Goal: Answer question/provide support: Share knowledge or assist other users

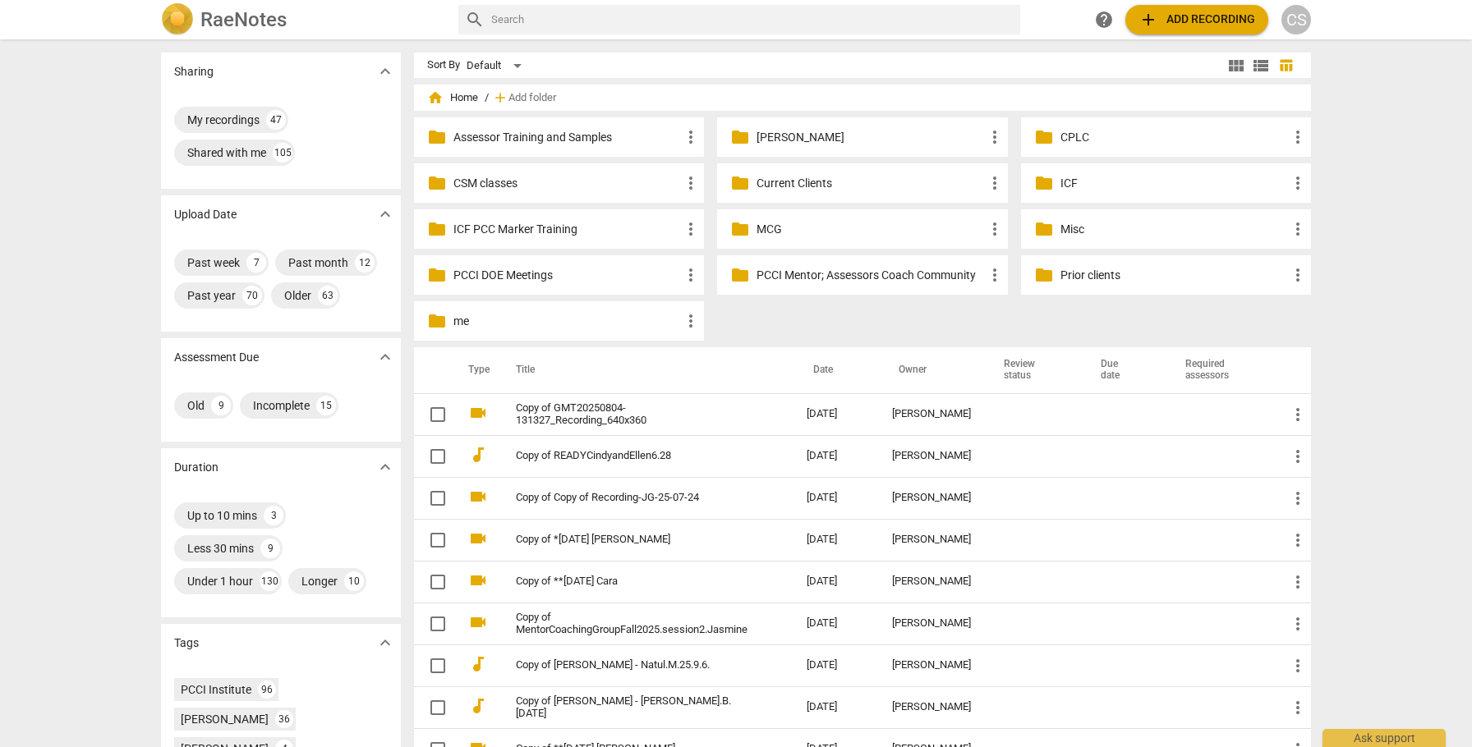
click at [810, 183] on p "Current Clients" at bounding box center [870, 183] width 228 height 17
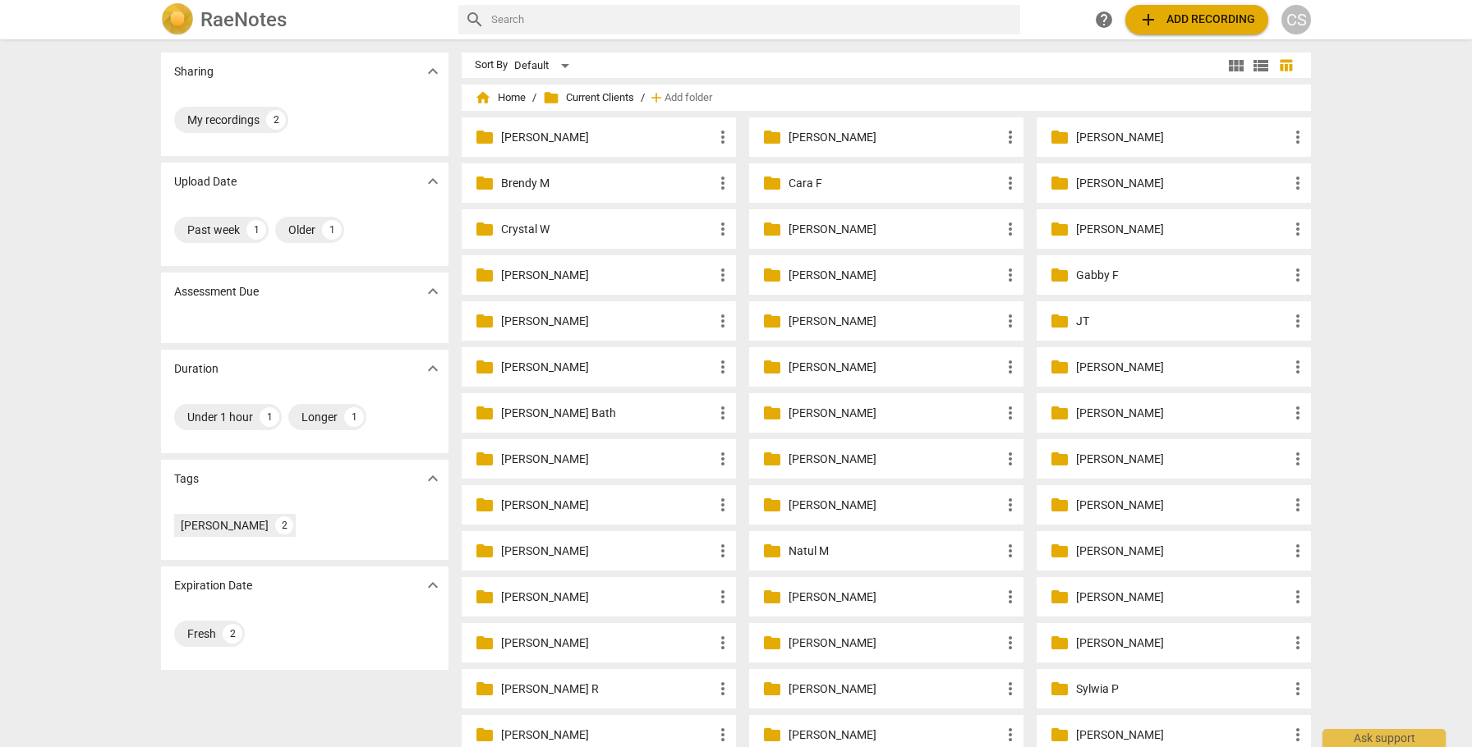
click at [794, 273] on p "[PERSON_NAME]" at bounding box center [894, 275] width 212 height 17
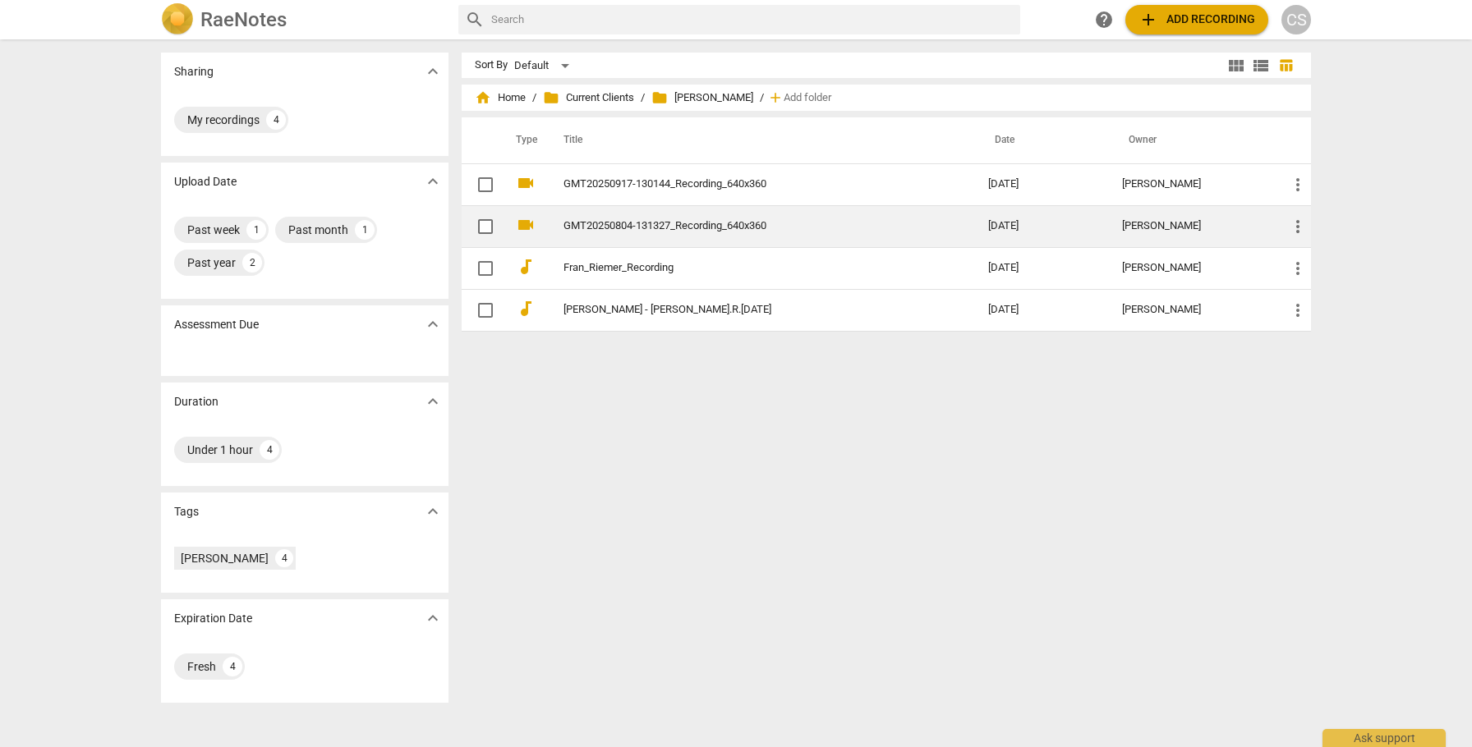
click at [772, 228] on link "GMT20250804-131327_Recording_640x360" at bounding box center [745, 226] width 365 height 12
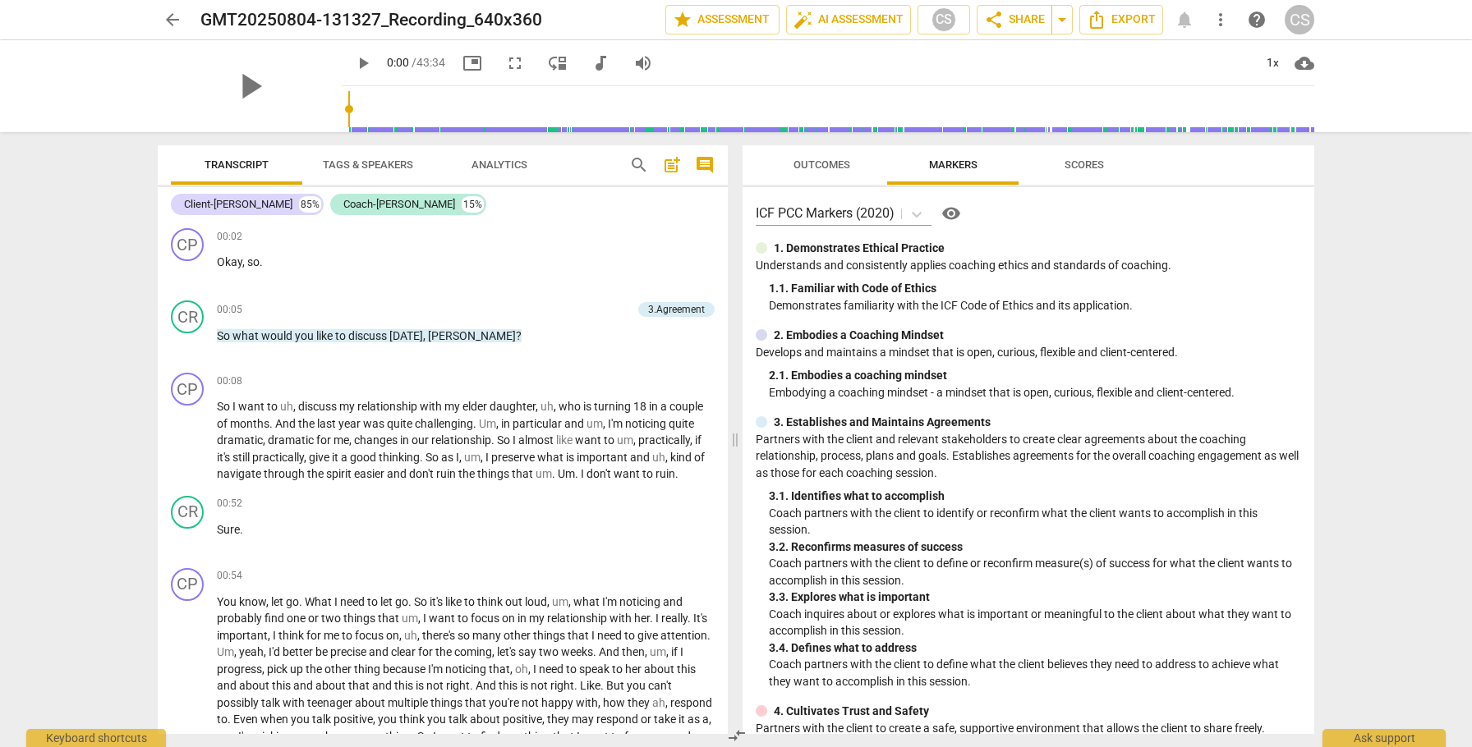
click at [172, 15] on span "arrow_back" at bounding box center [173, 20] width 20 height 20
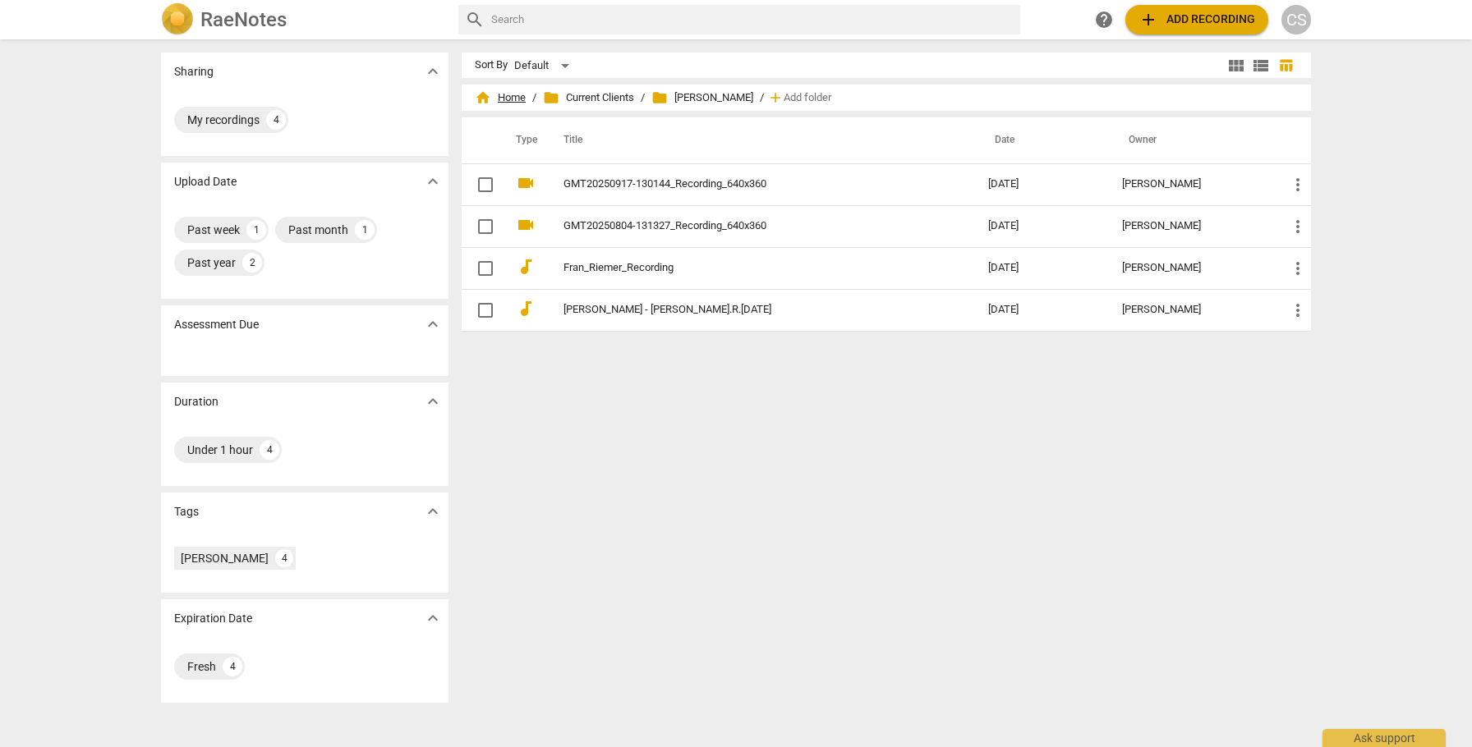
click at [508, 99] on span "home Home" at bounding box center [500, 98] width 51 height 16
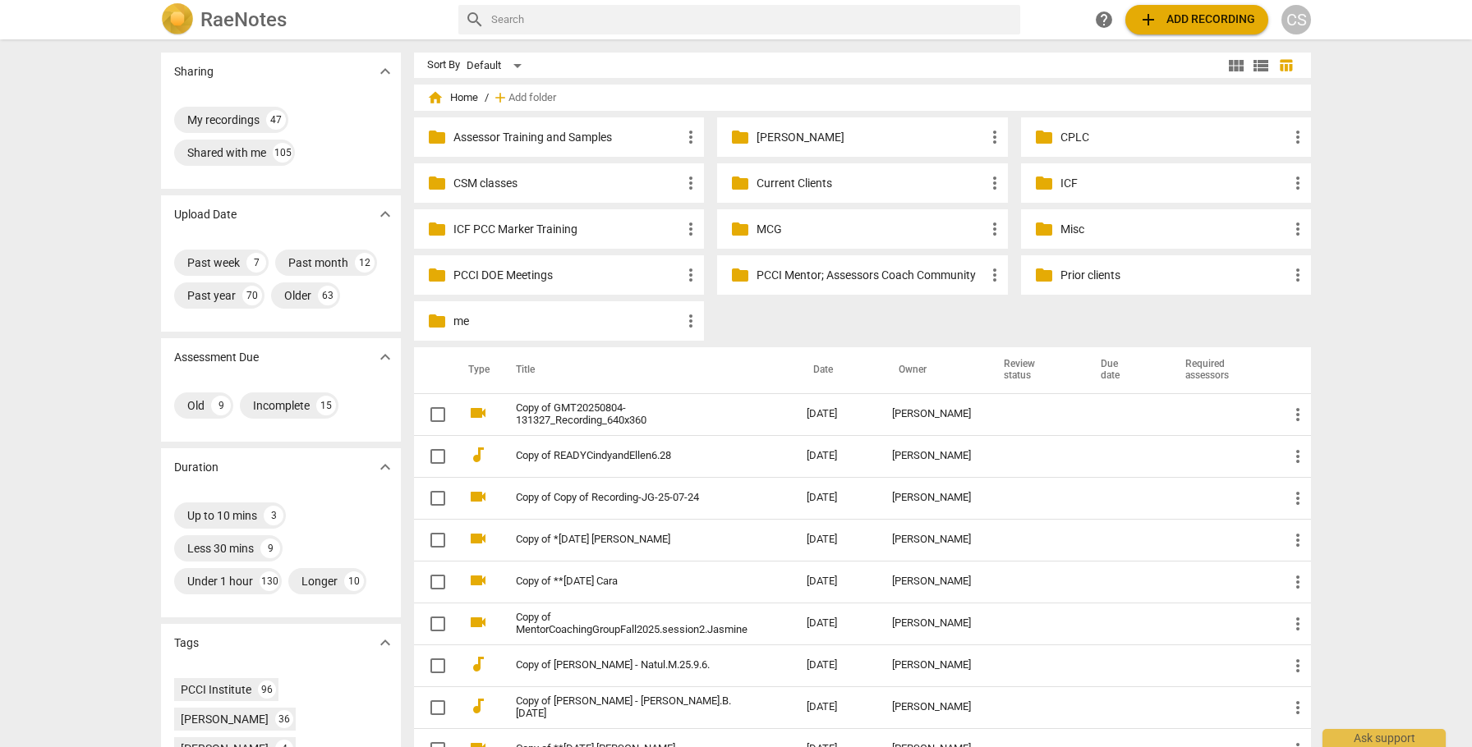
click at [779, 180] on p "Current Clients" at bounding box center [870, 183] width 228 height 17
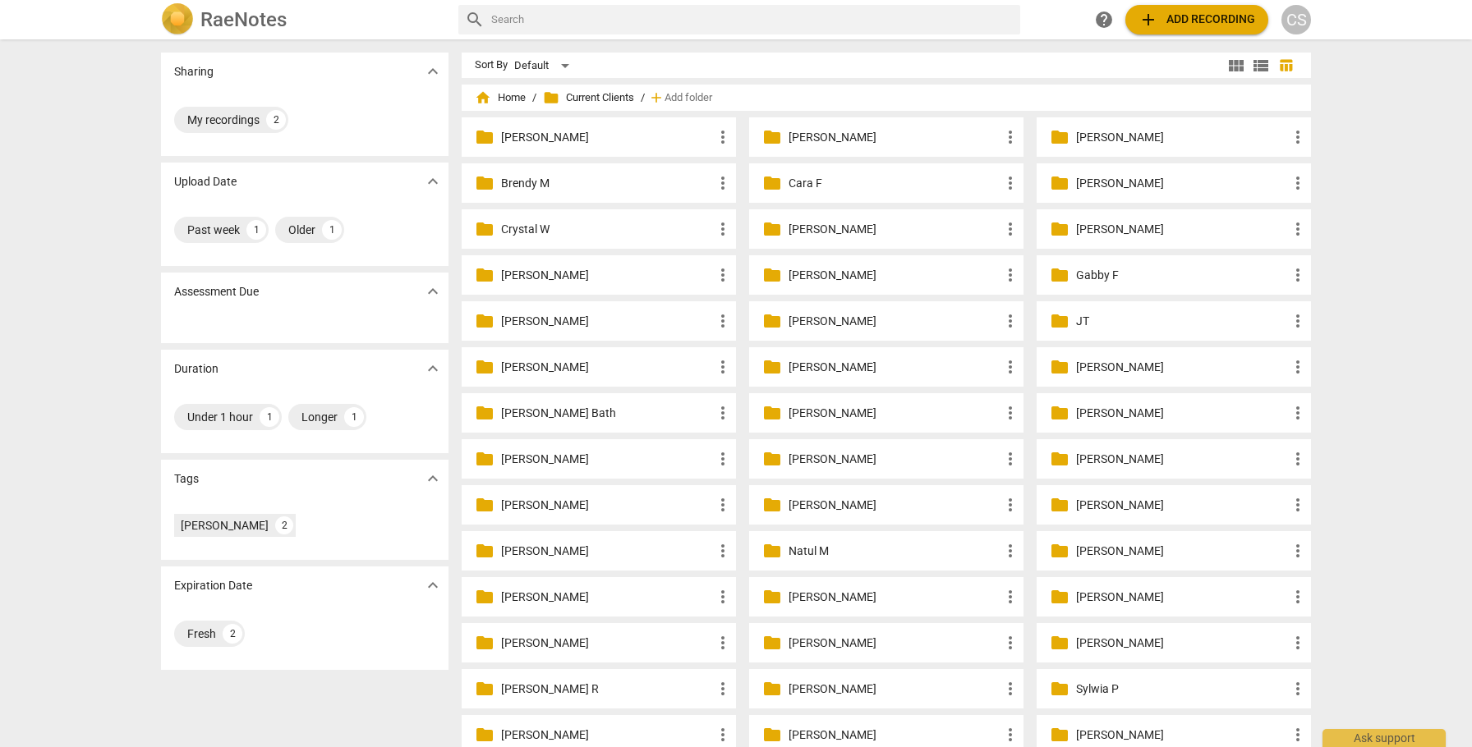
click at [807, 279] on p "[PERSON_NAME]" at bounding box center [894, 275] width 212 height 17
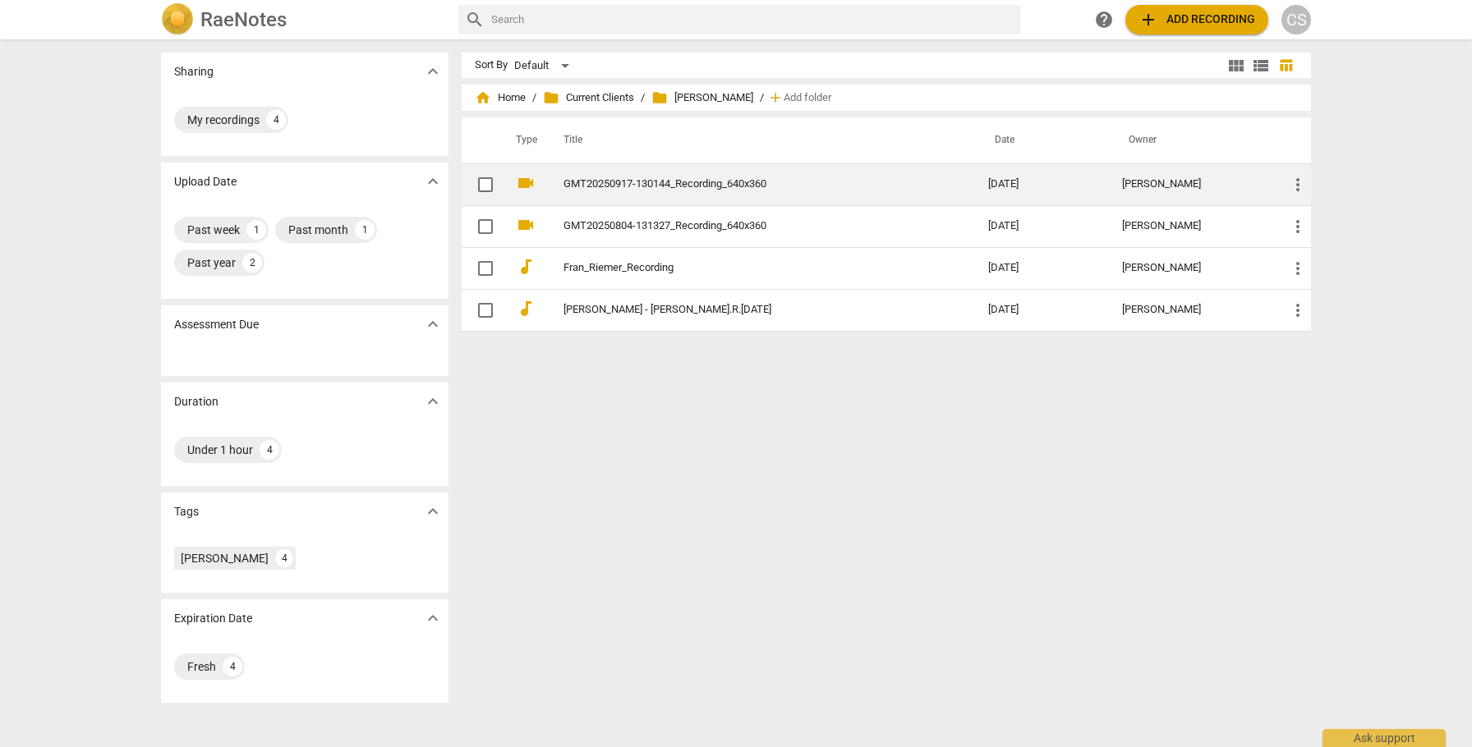
click at [1294, 186] on span "more_vert" at bounding box center [1298, 185] width 20 height 20
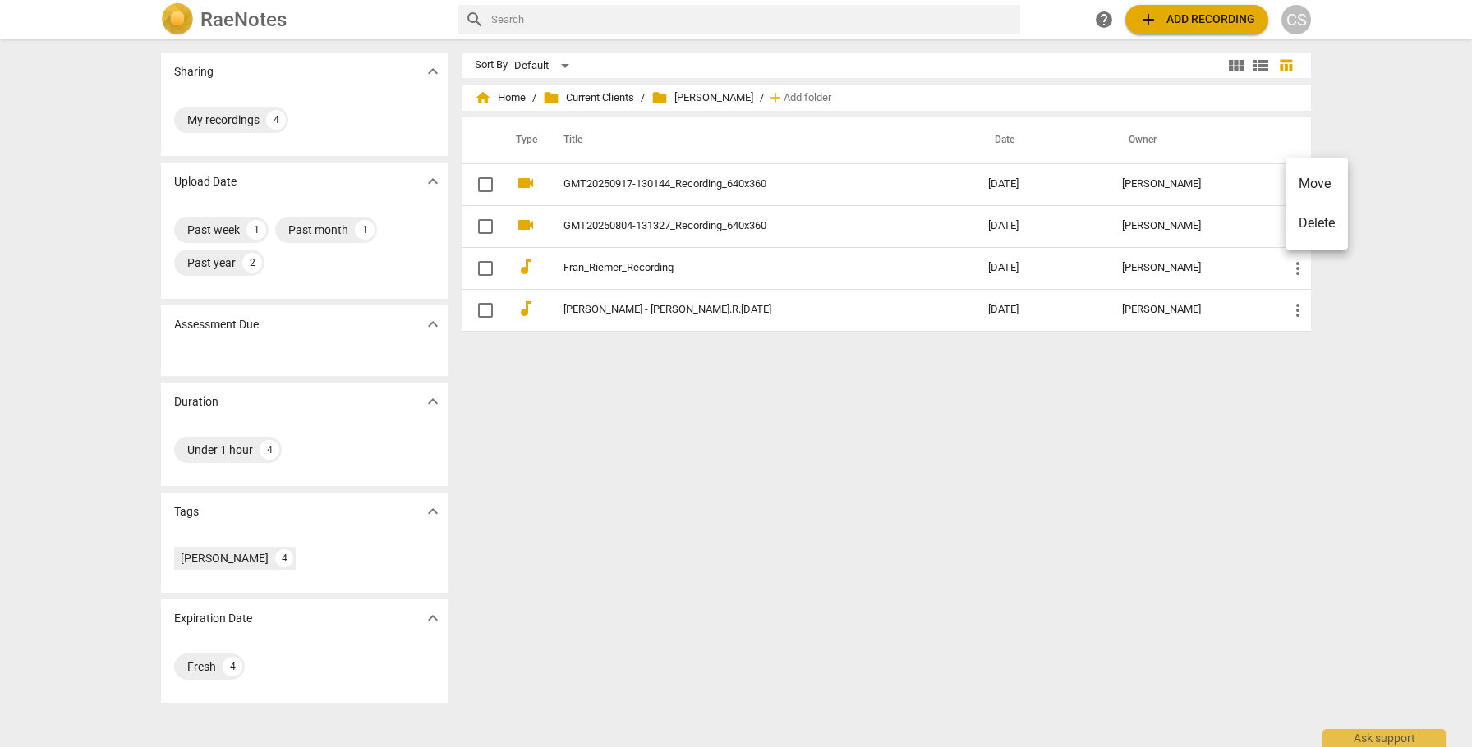
click at [1234, 186] on div at bounding box center [736, 373] width 1472 height 747
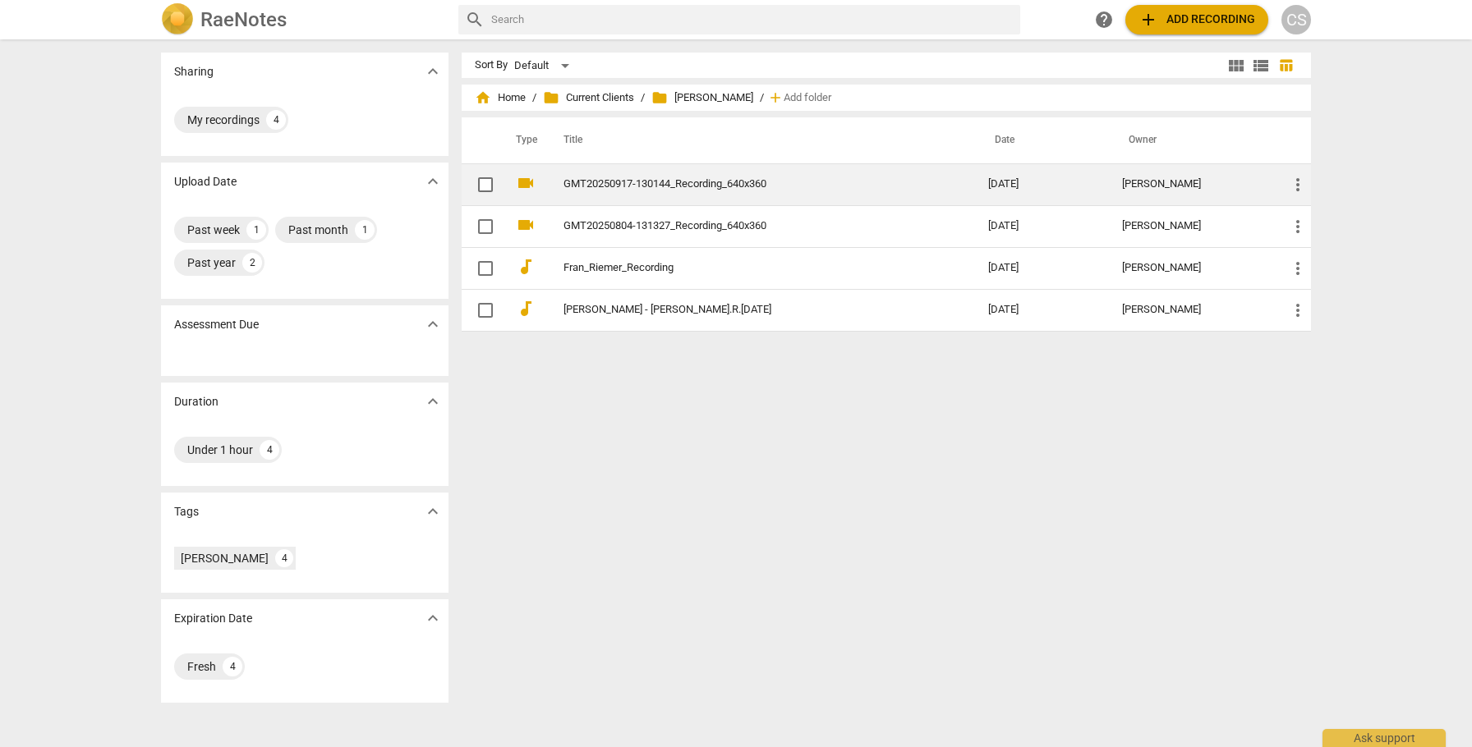
click at [1072, 187] on td "[DATE]" at bounding box center [1042, 184] width 135 height 42
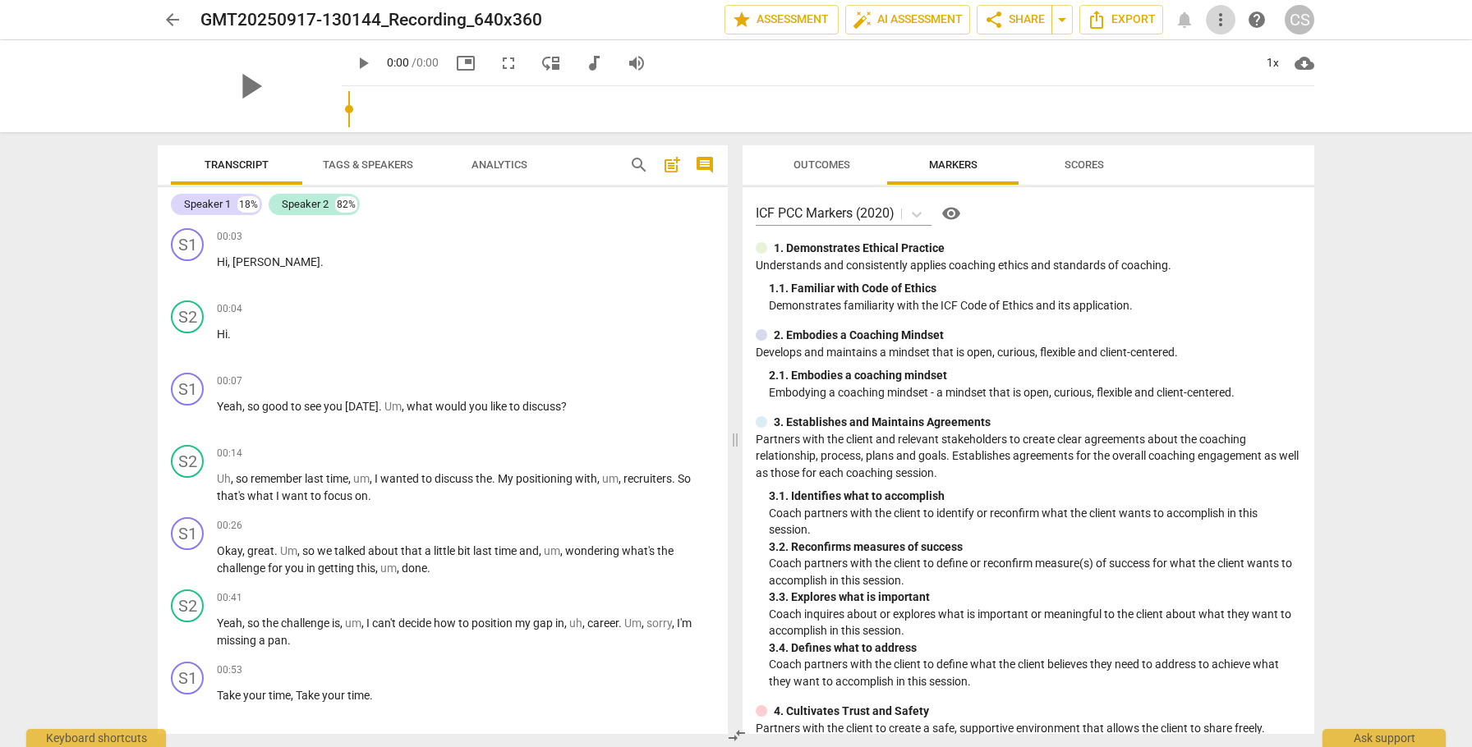
click at [1221, 16] on span "more_vert" at bounding box center [1221, 20] width 20 height 20
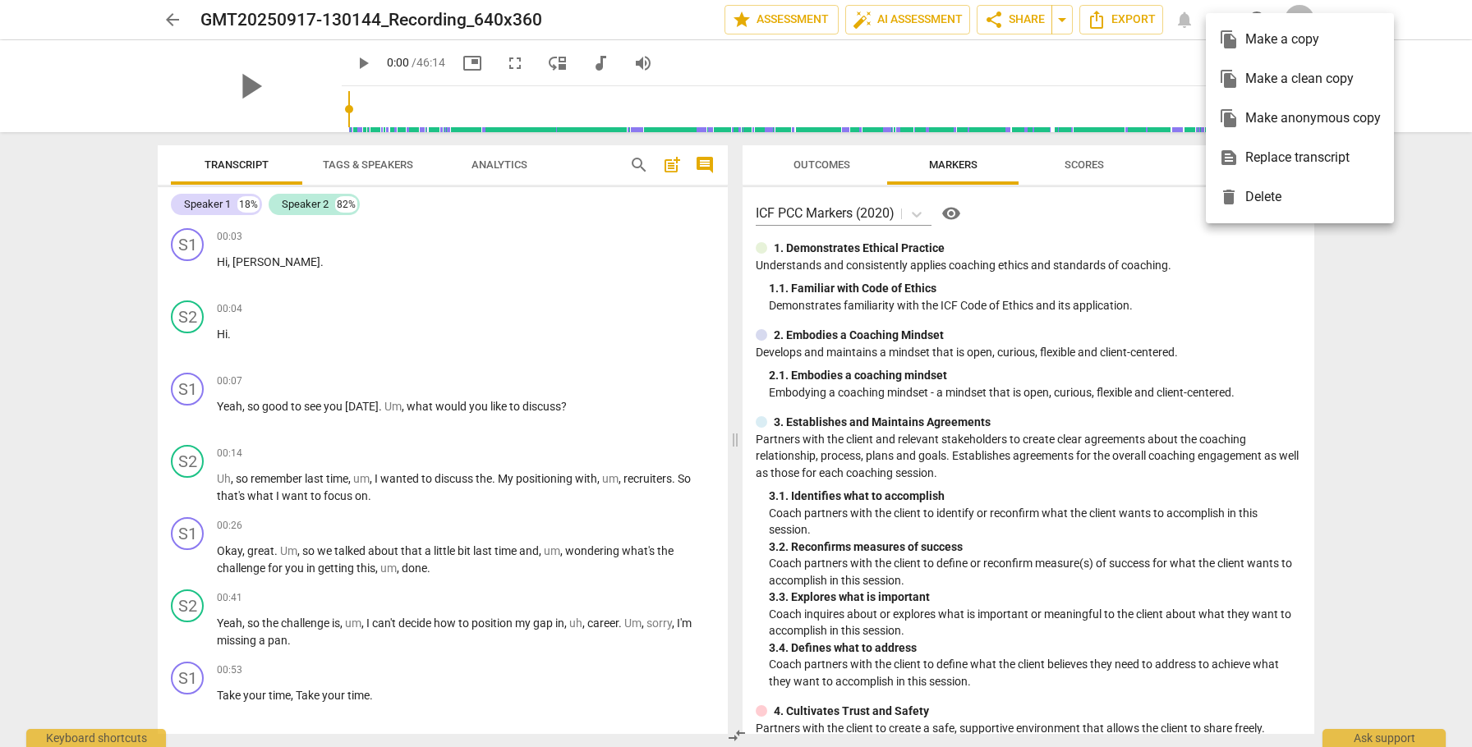
click at [1248, 78] on div "file_copy Make a clean copy" at bounding box center [1300, 78] width 162 height 39
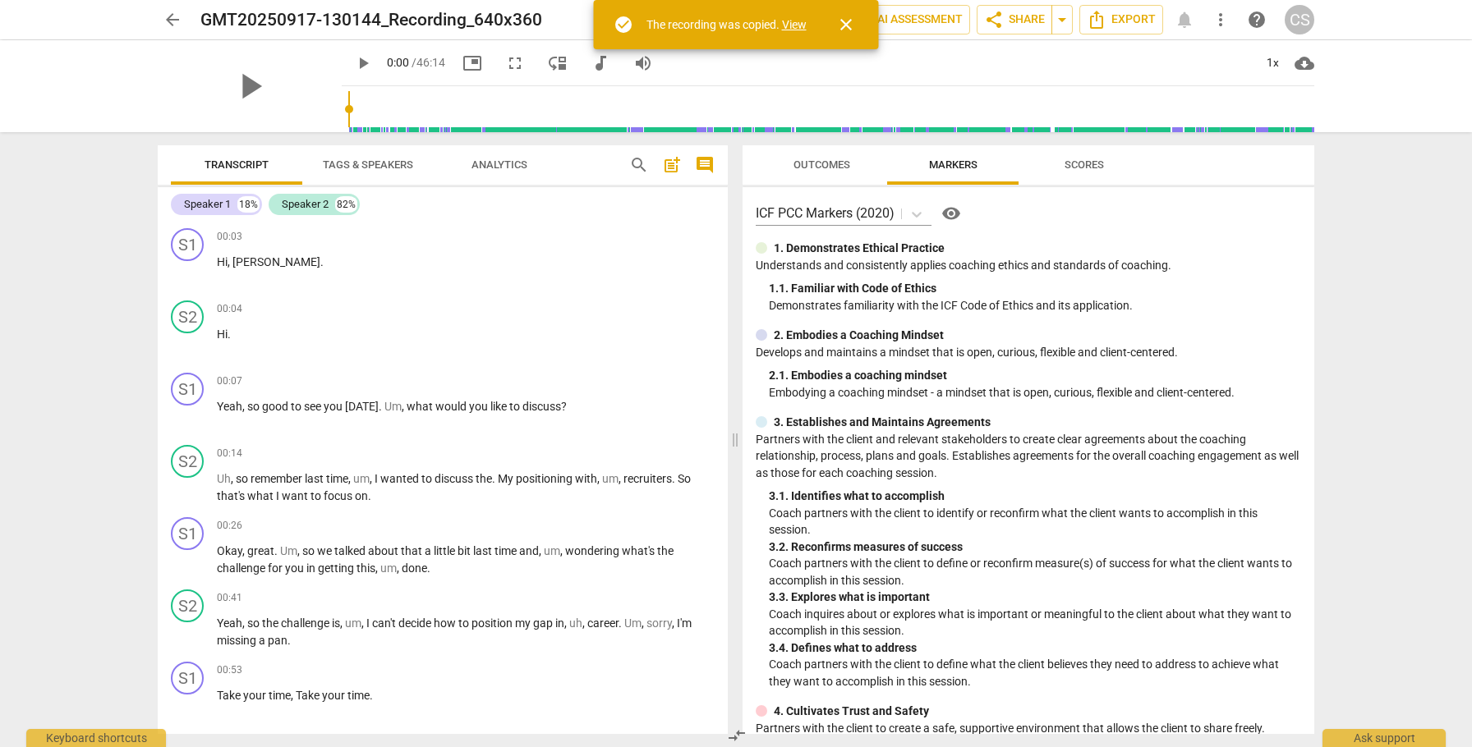
click at [790, 27] on link "View" at bounding box center [794, 24] width 25 height 13
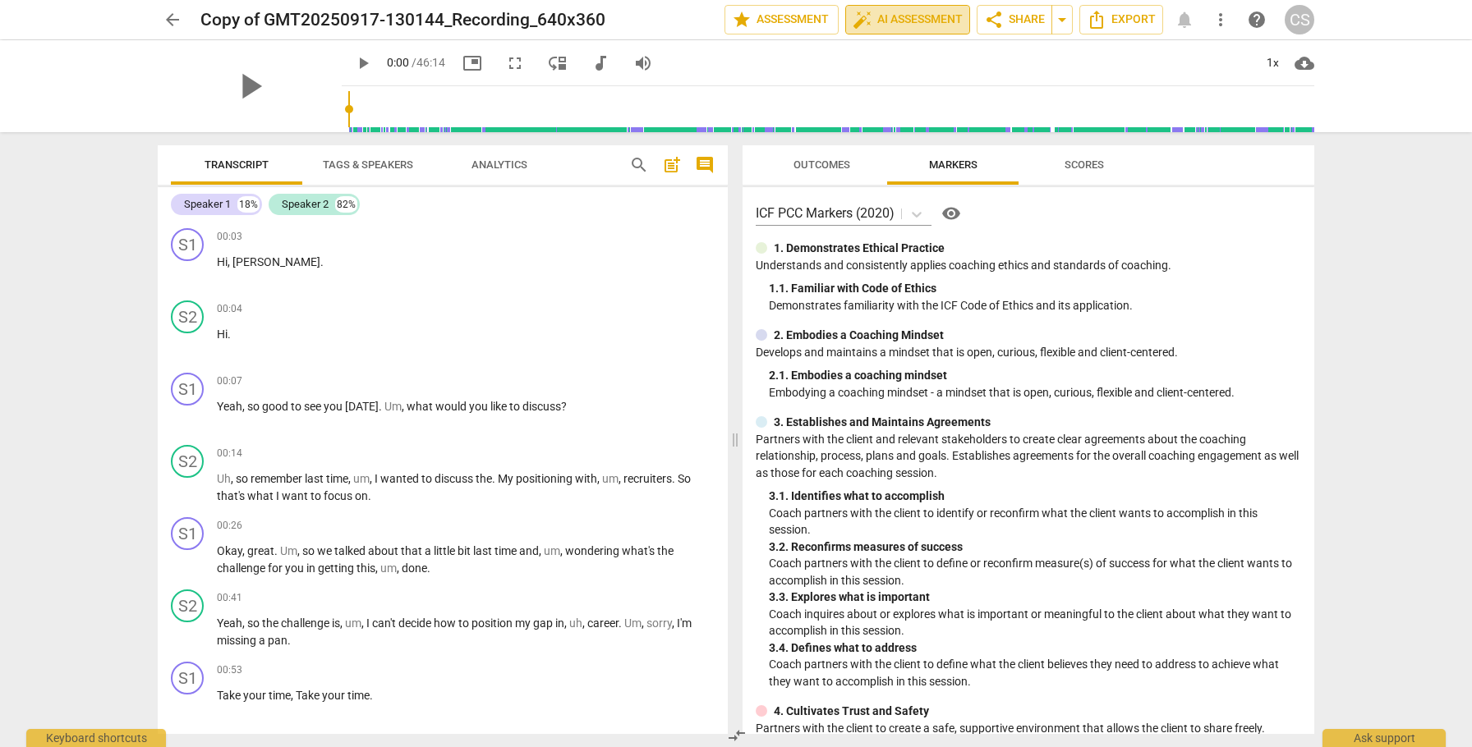
click at [889, 17] on span "auto_fix_high AI Assessment" at bounding box center [908, 20] width 110 height 20
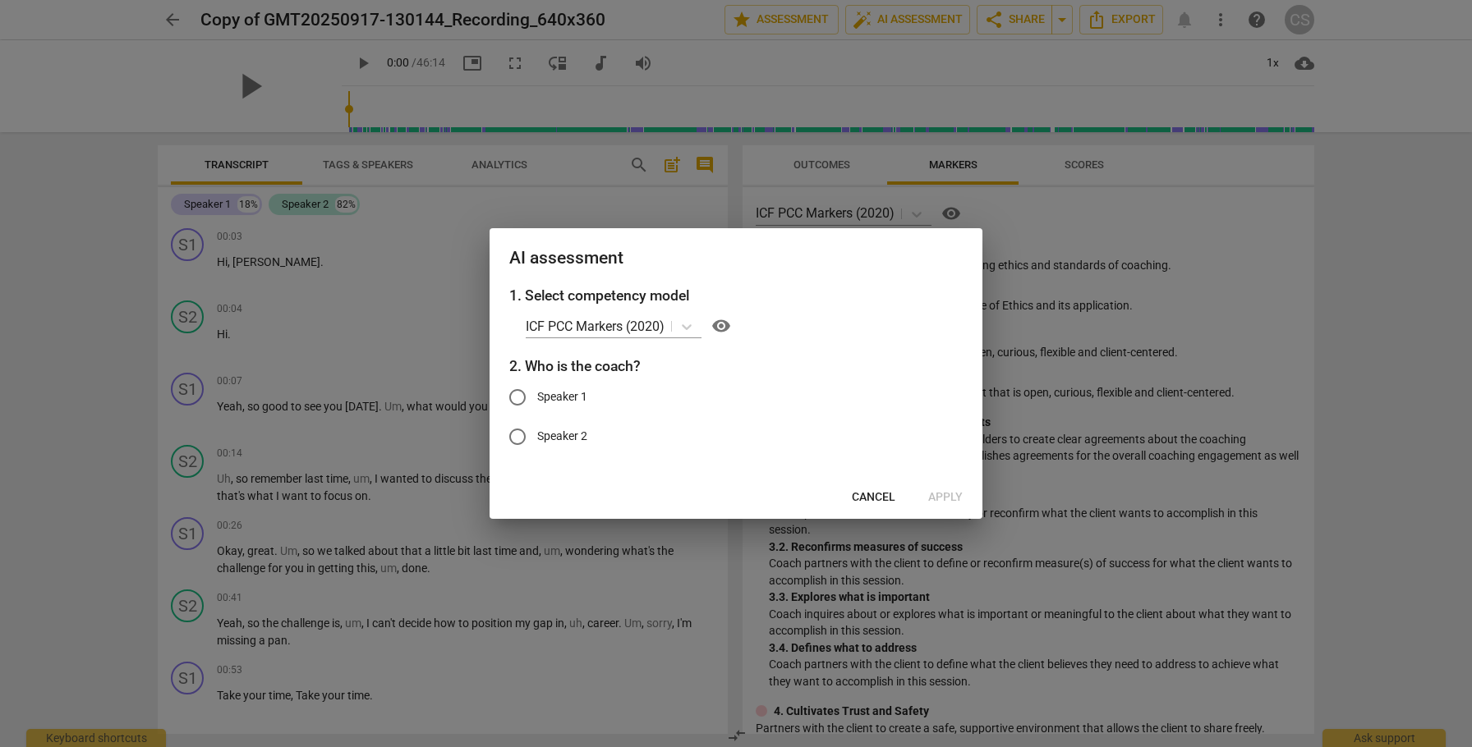
click at [518, 394] on input "Speaker 1" at bounding box center [517, 397] width 39 height 39
radio input "true"
click at [944, 492] on span "Apply" at bounding box center [945, 498] width 34 height 16
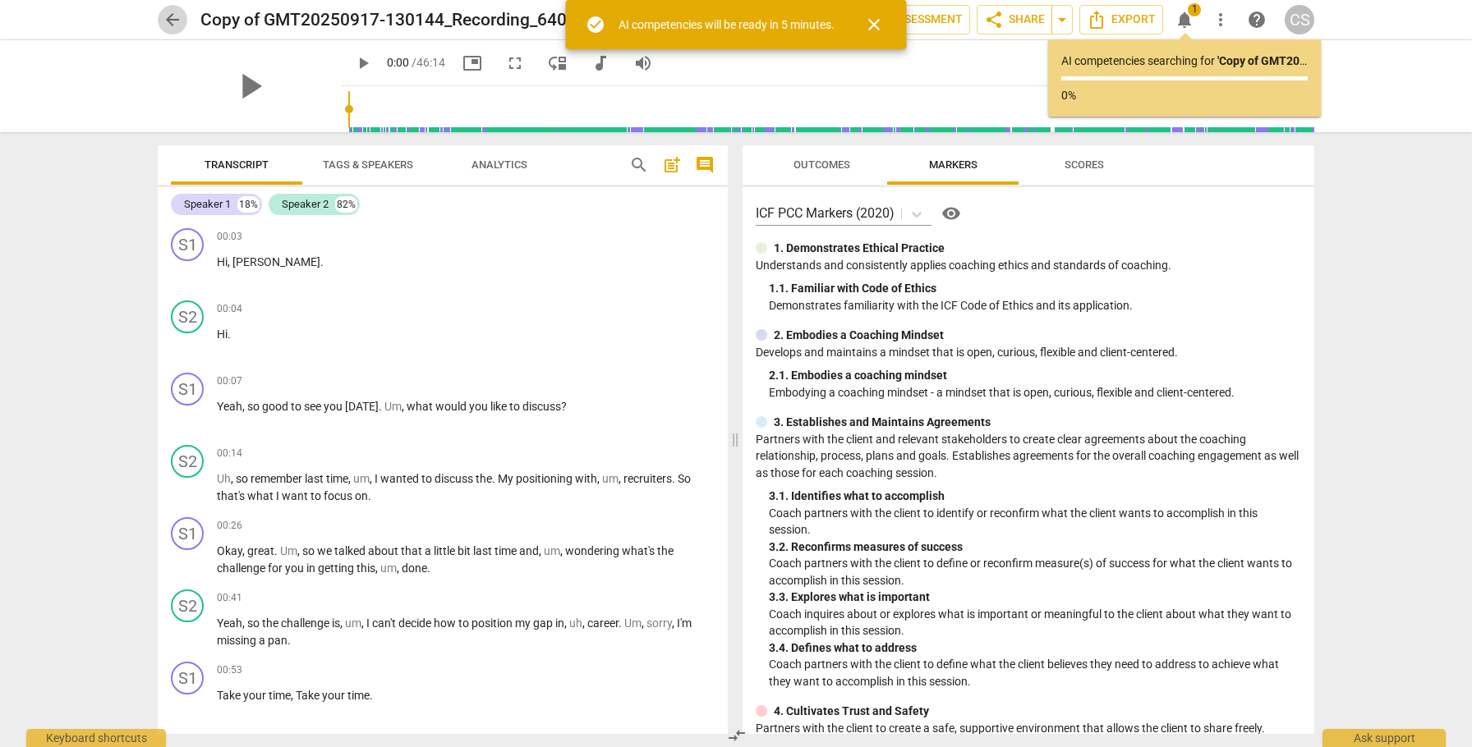
click at [164, 11] on span "arrow_back" at bounding box center [173, 20] width 20 height 20
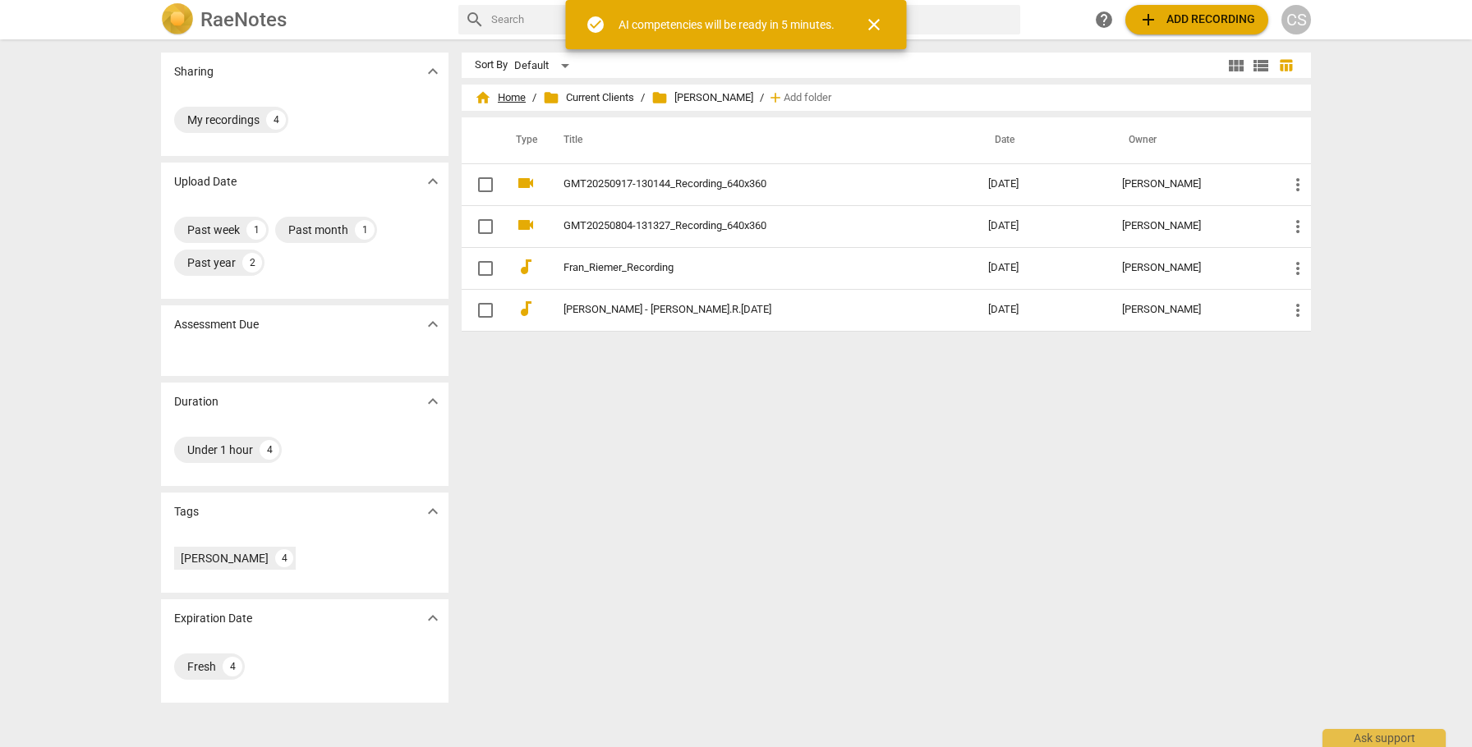
click at [505, 90] on span "home Home" at bounding box center [500, 98] width 51 height 16
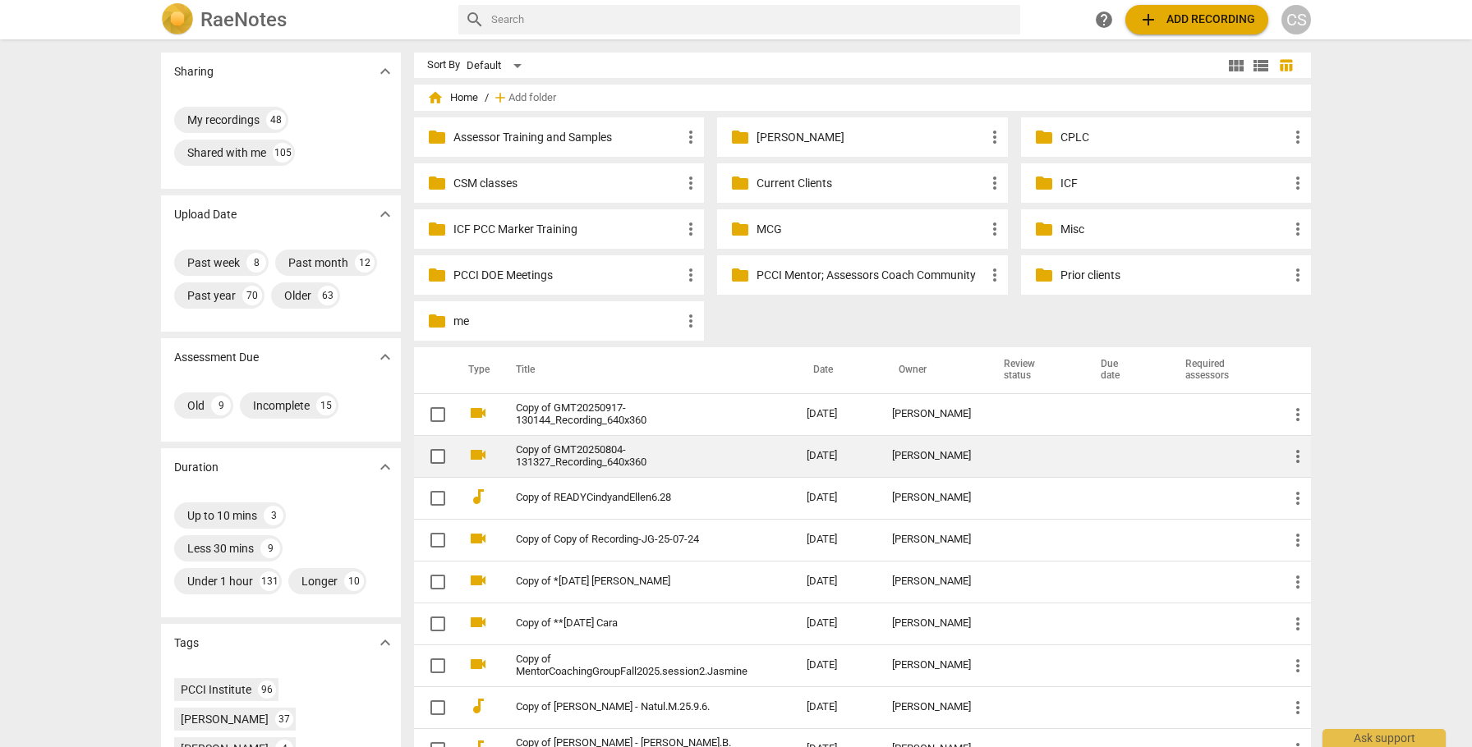
click at [1202, 455] on td at bounding box center [1219, 456] width 109 height 42
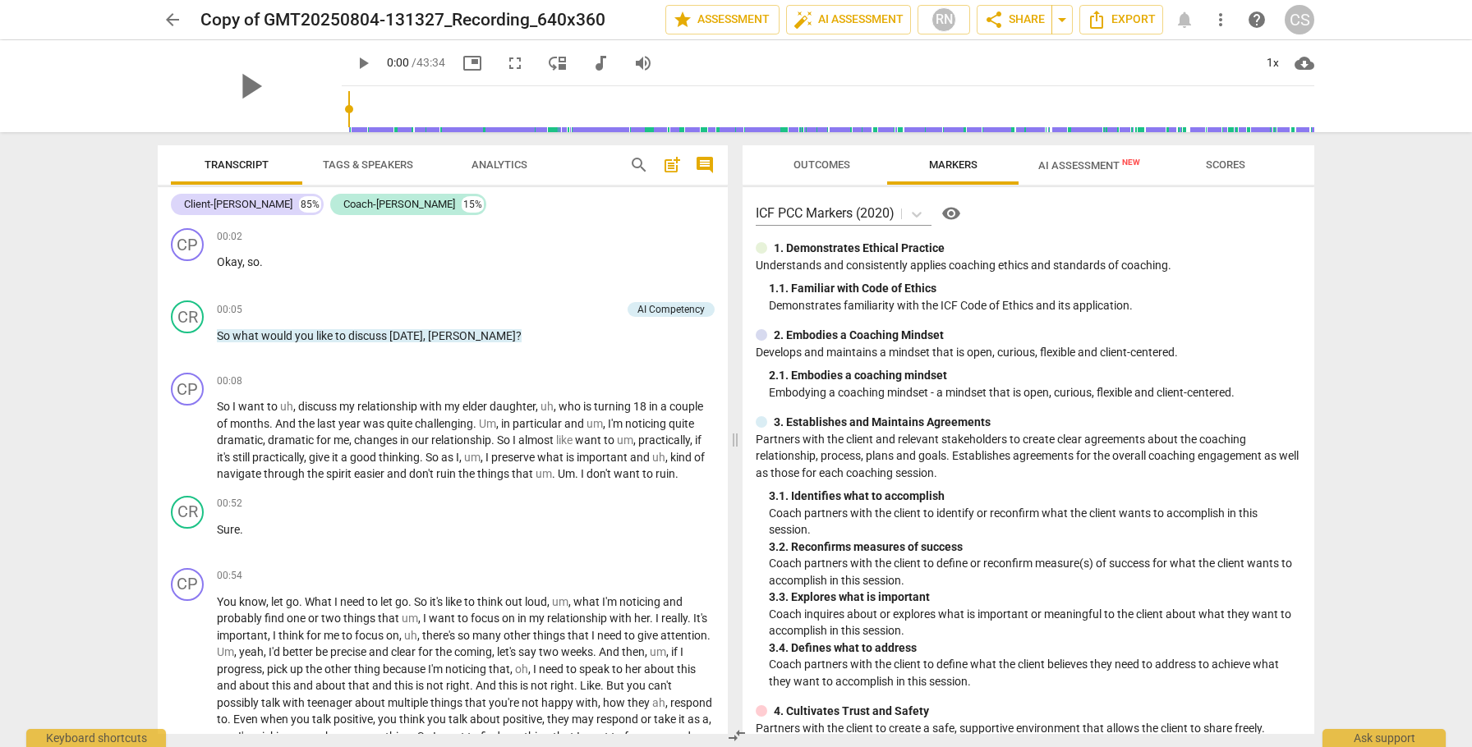
click at [1087, 163] on span "AI Assessment New" at bounding box center [1089, 165] width 102 height 12
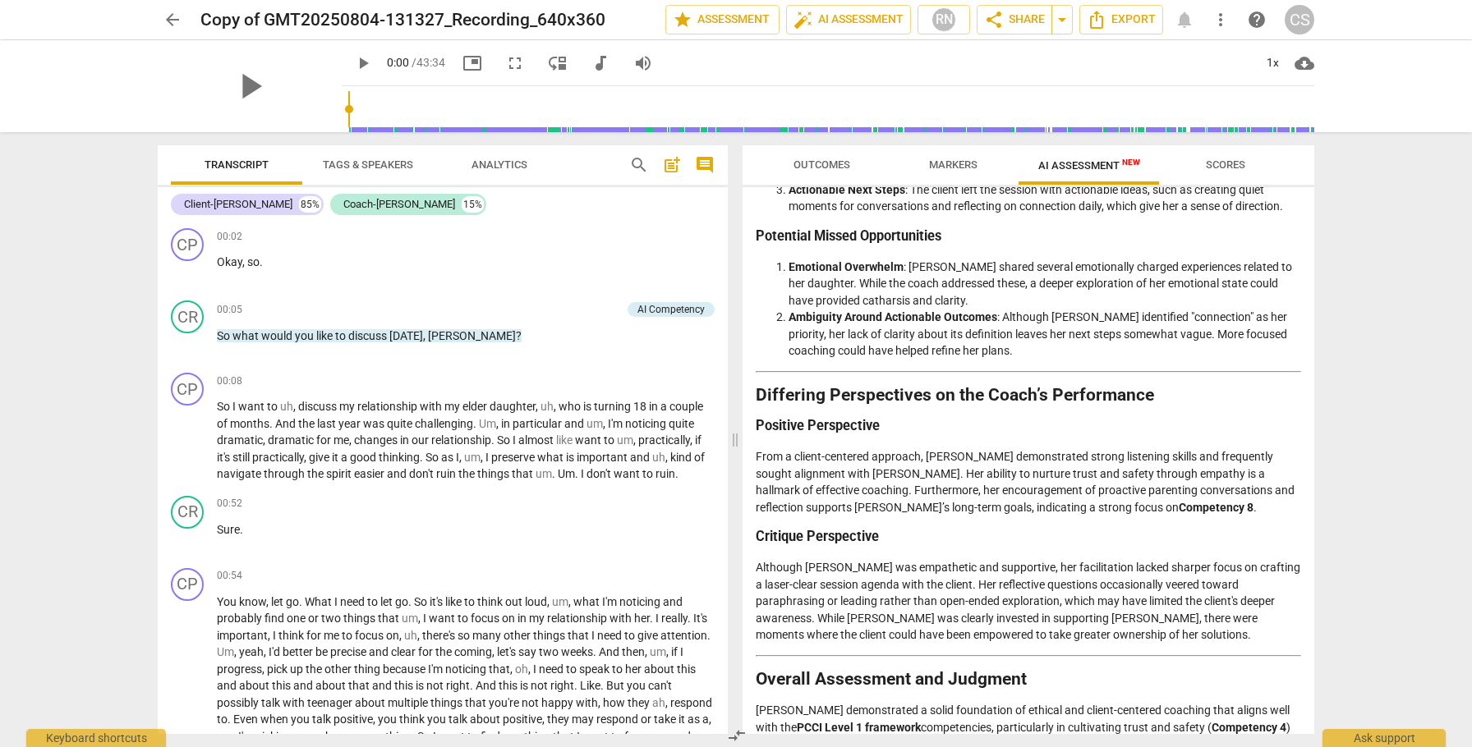
scroll to position [1728, 0]
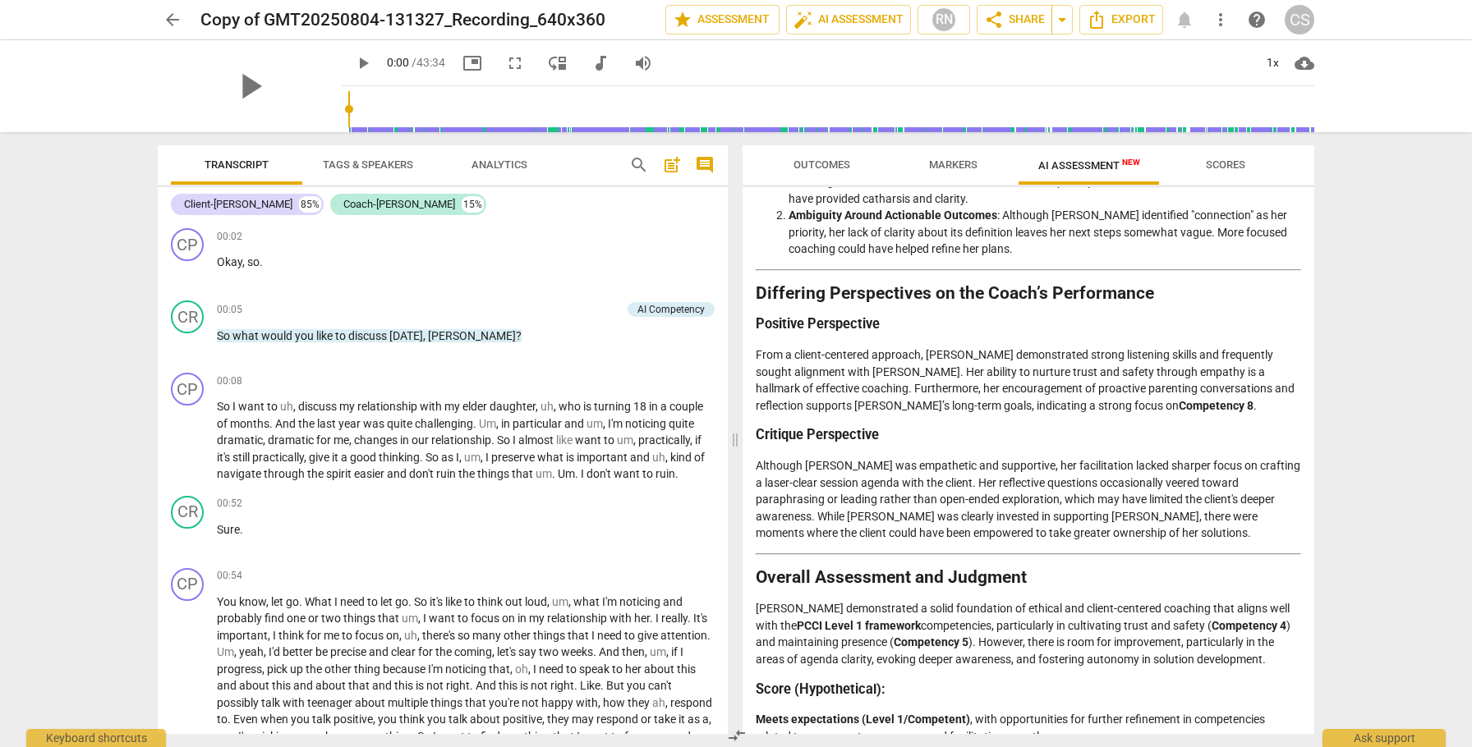
click at [171, 18] on span "arrow_back" at bounding box center [173, 20] width 20 height 20
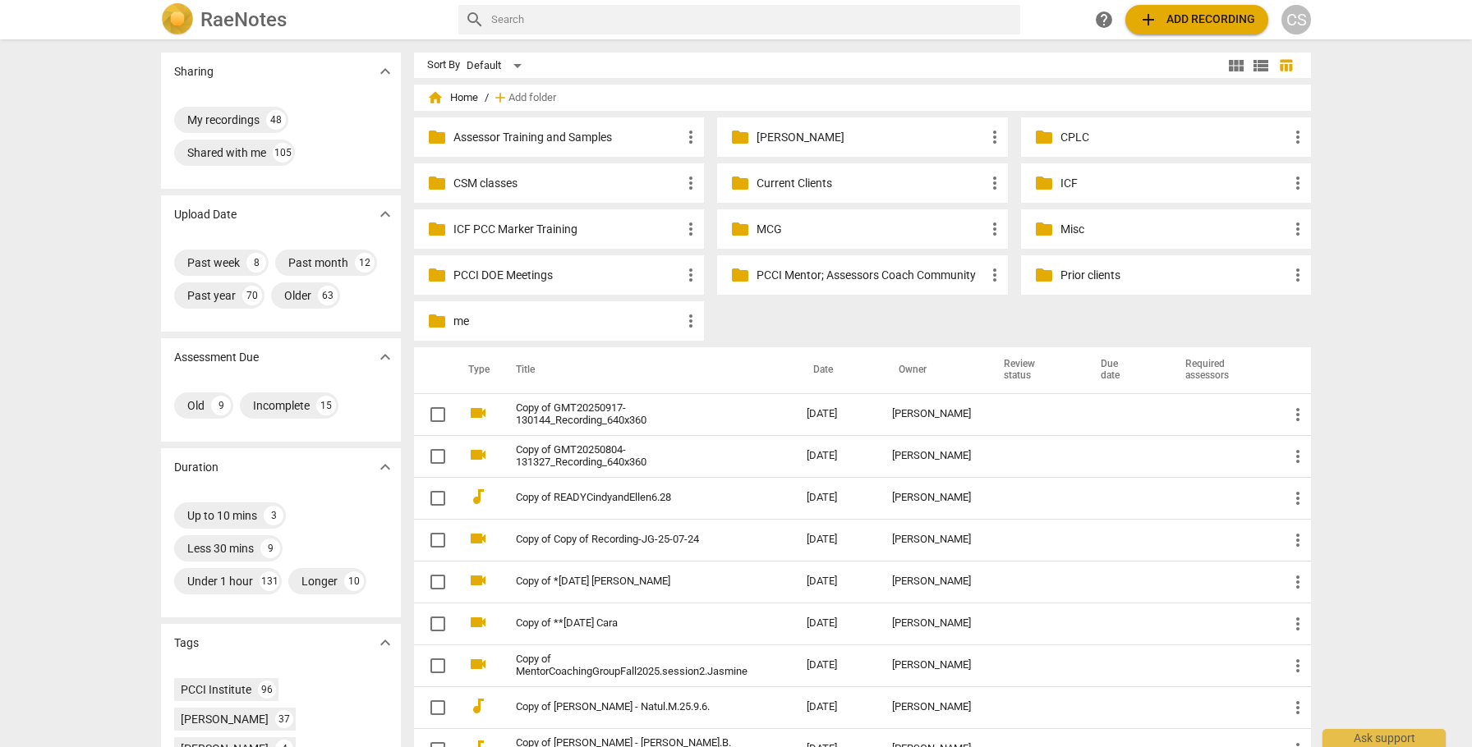
click at [790, 180] on p "Current Clients" at bounding box center [870, 183] width 228 height 17
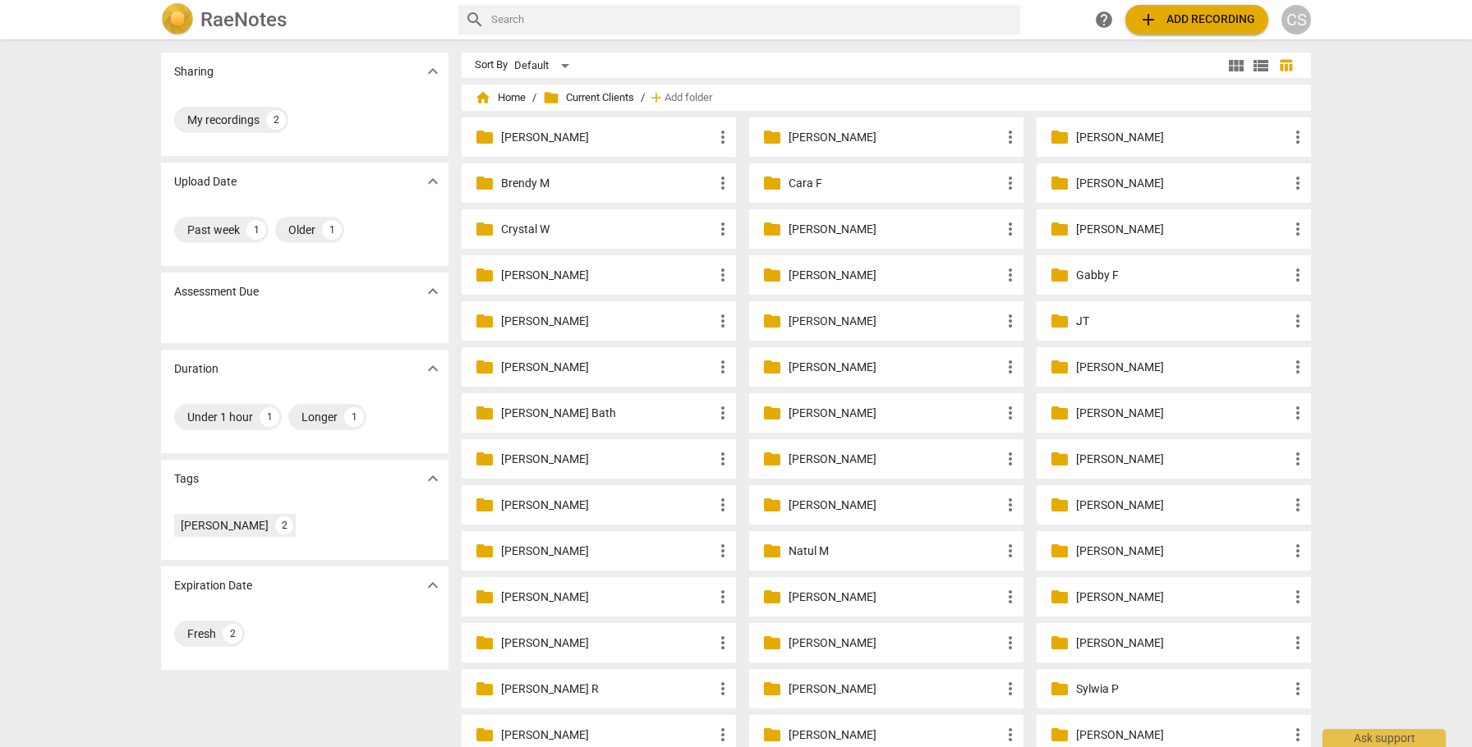
click at [798, 275] on p "[PERSON_NAME]" at bounding box center [894, 275] width 212 height 17
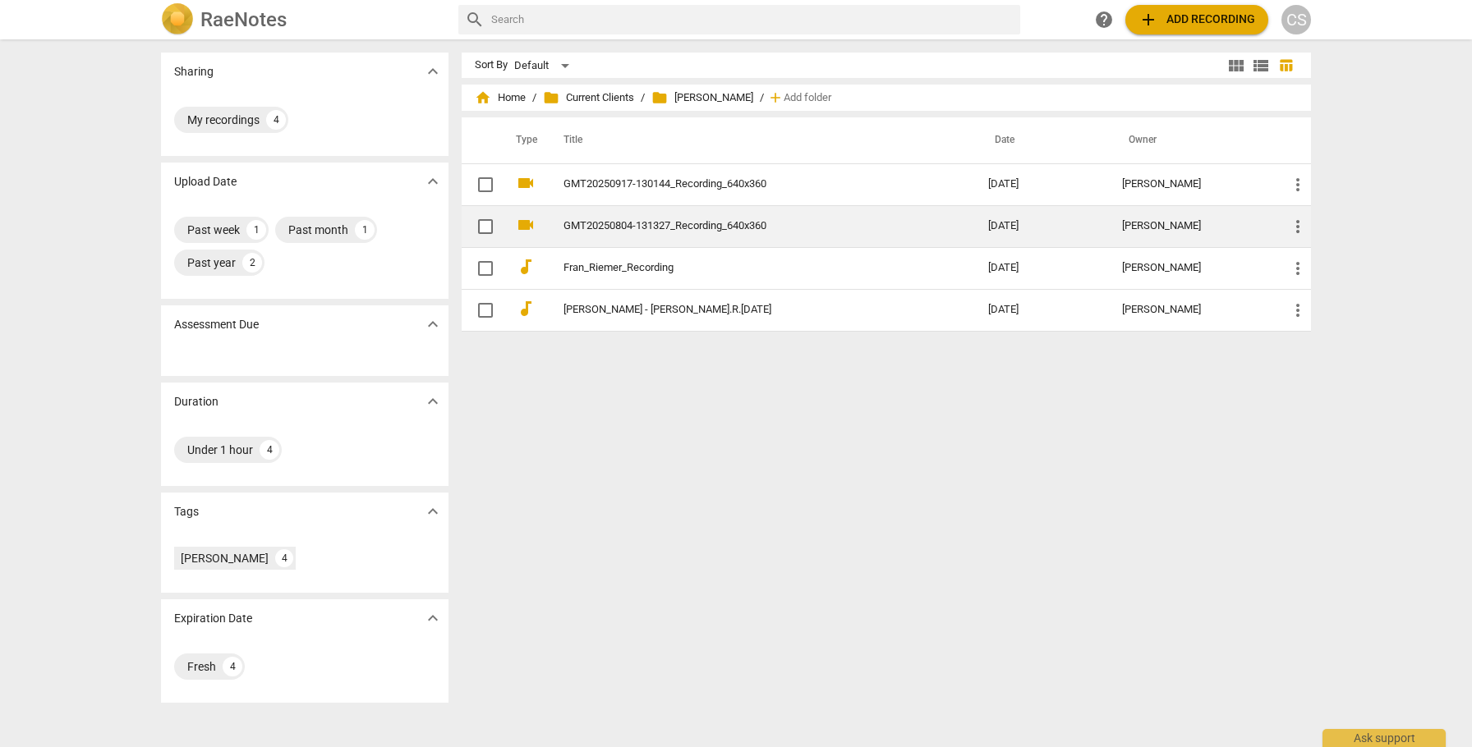
click at [805, 222] on link "GMT20250804-131327_Recording_640x360" at bounding box center [745, 226] width 365 height 12
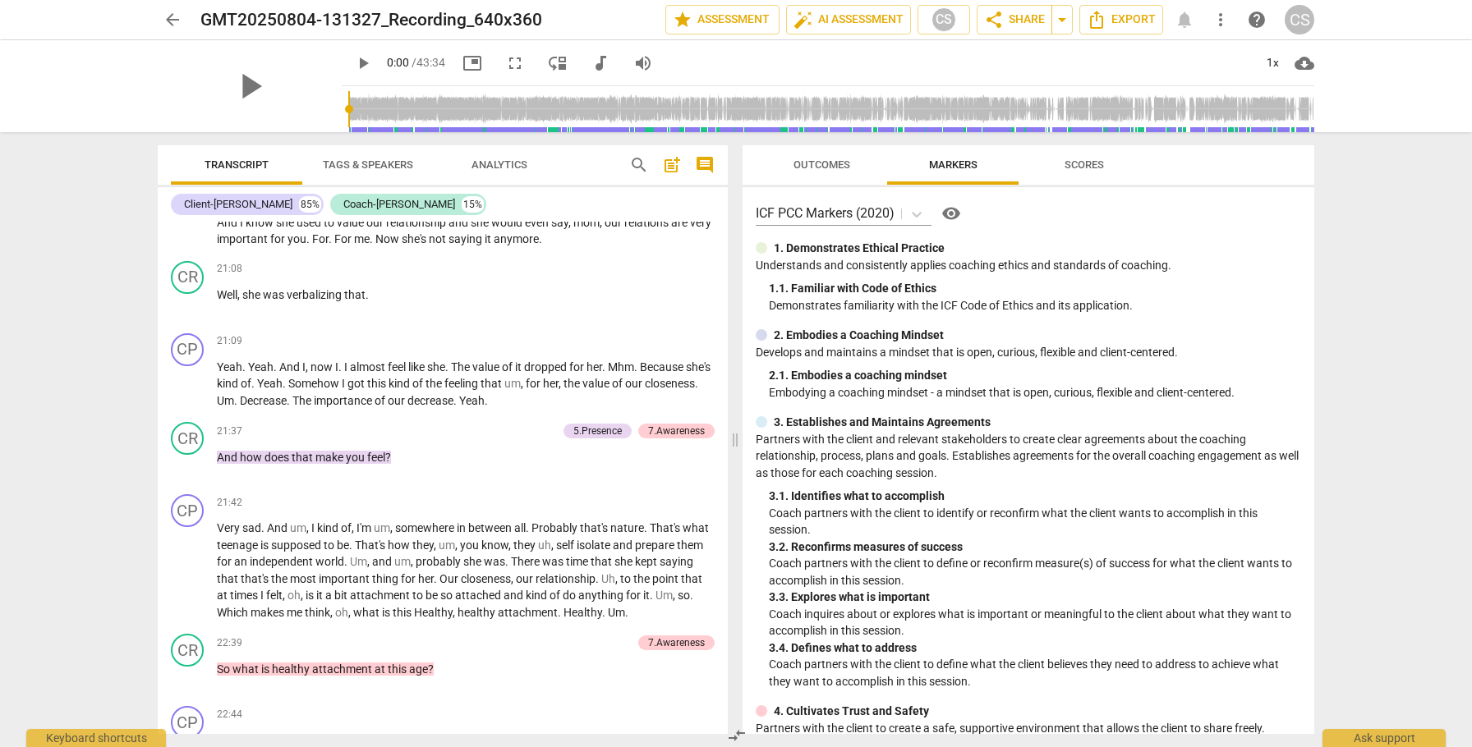
scroll to position [5477, 0]
click at [667, 440] on div "7.Awareness" at bounding box center [676, 432] width 57 height 15
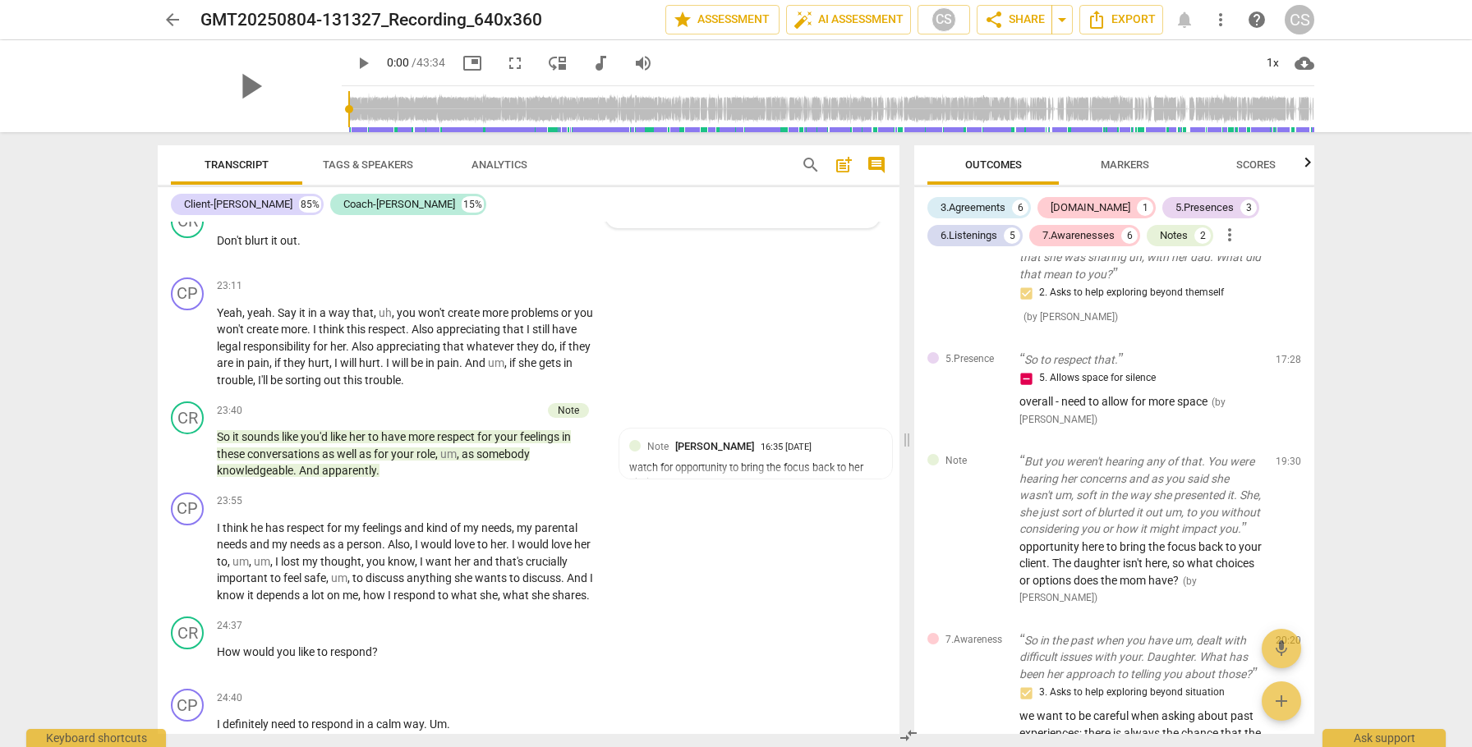
scroll to position [6875, 0]
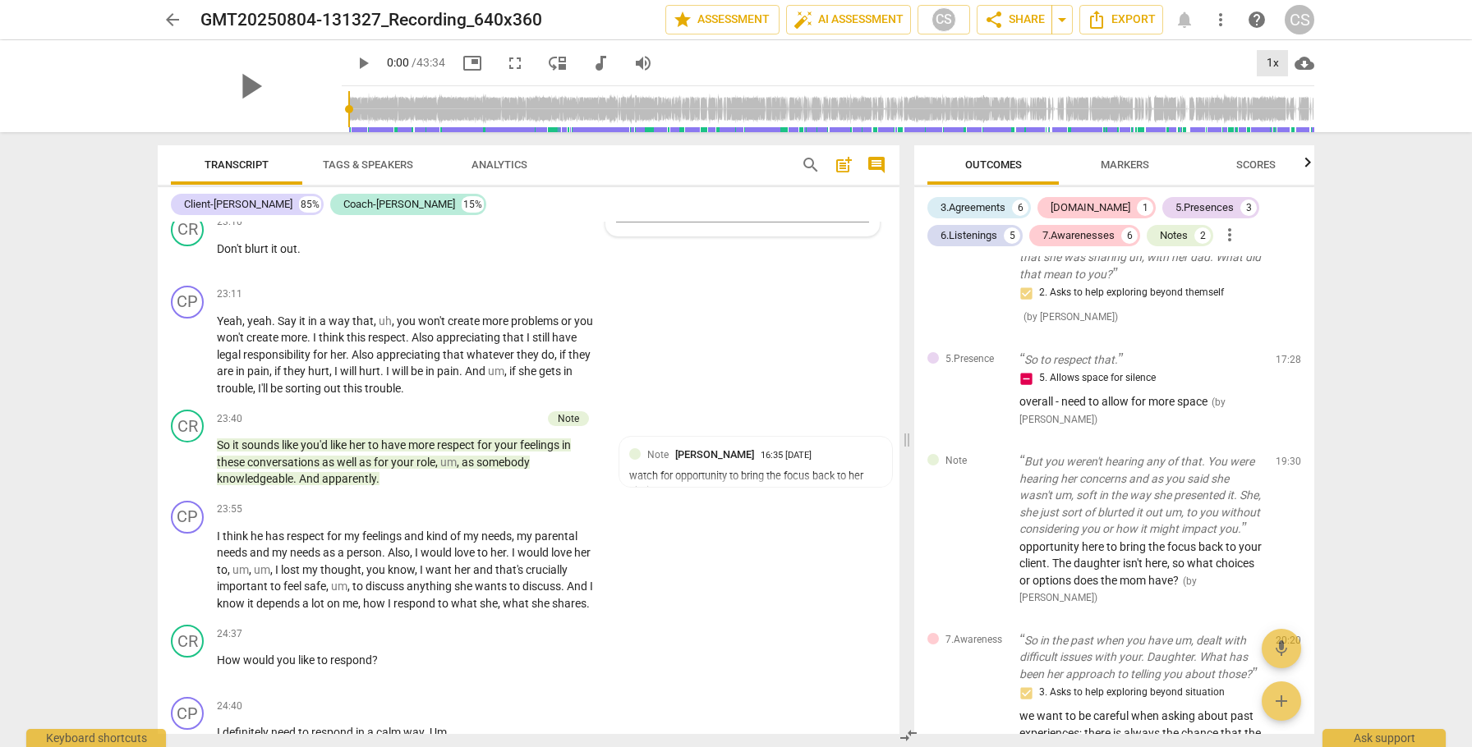
click at [1275, 59] on div "1x" at bounding box center [1272, 63] width 31 height 26
click at [1271, 189] on li "2x" at bounding box center [1284, 189] width 55 height 31
click at [183, 472] on span "play_arrow" at bounding box center [188, 463] width 20 height 20
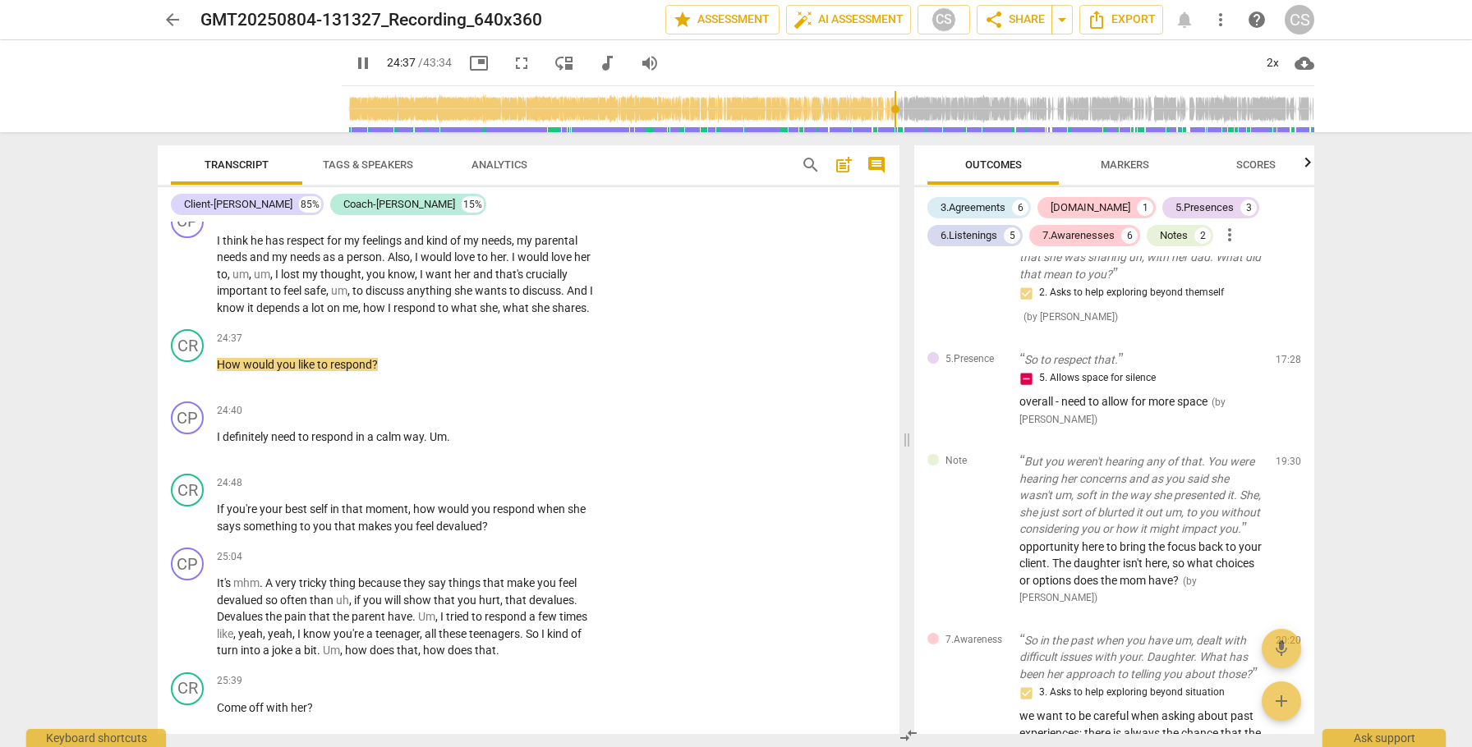
scroll to position [7177, 0]
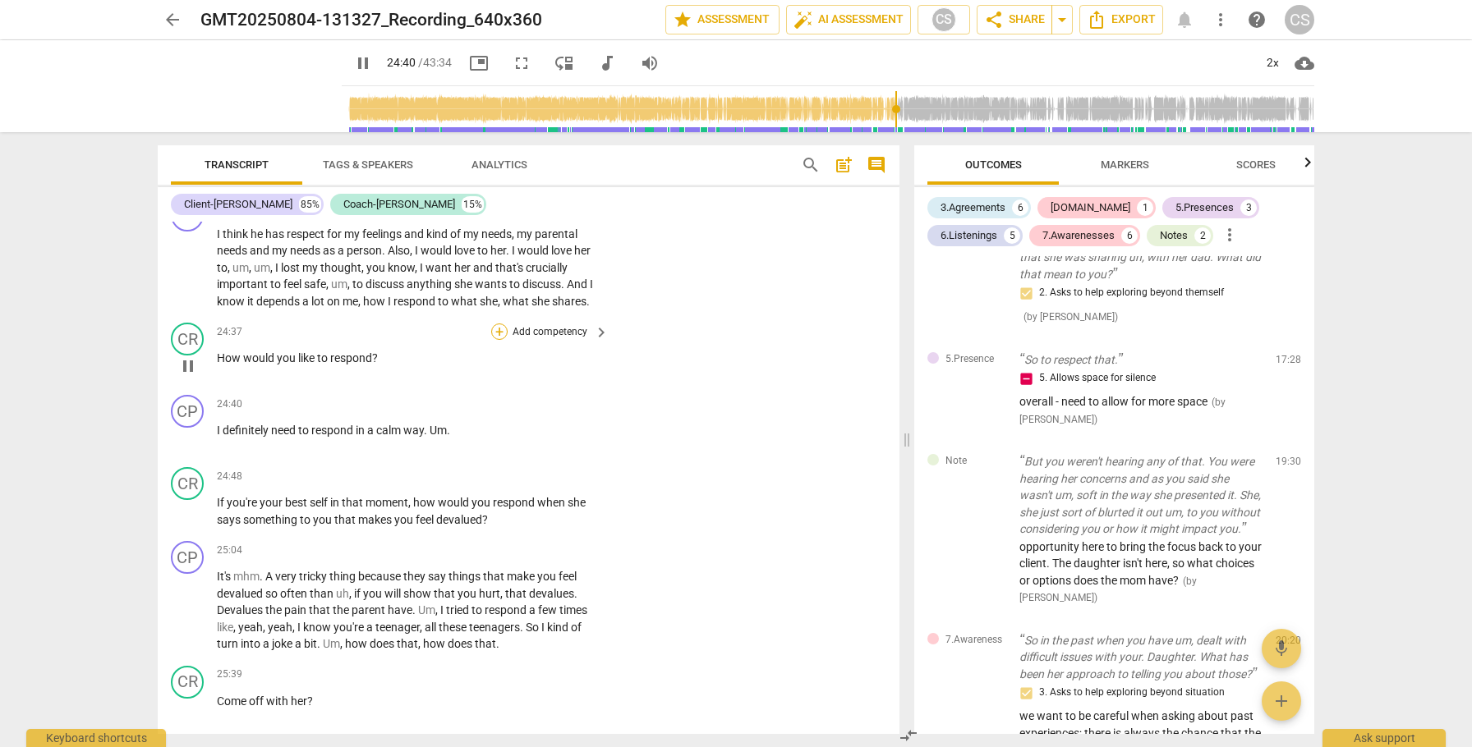
click at [499, 340] on div "+" at bounding box center [499, 332] width 16 height 16
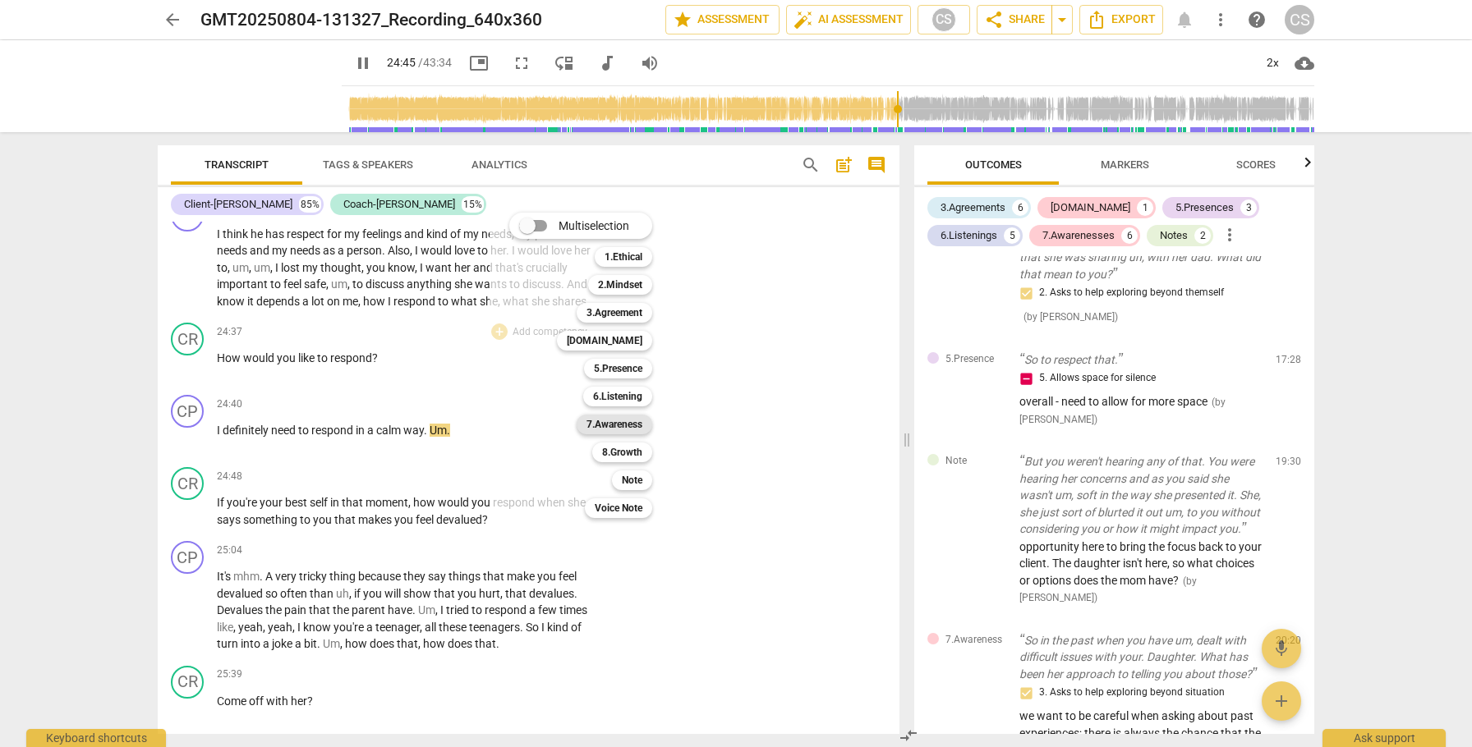
click at [614, 424] on b "7.Awareness" at bounding box center [614, 425] width 56 height 20
type input "1486"
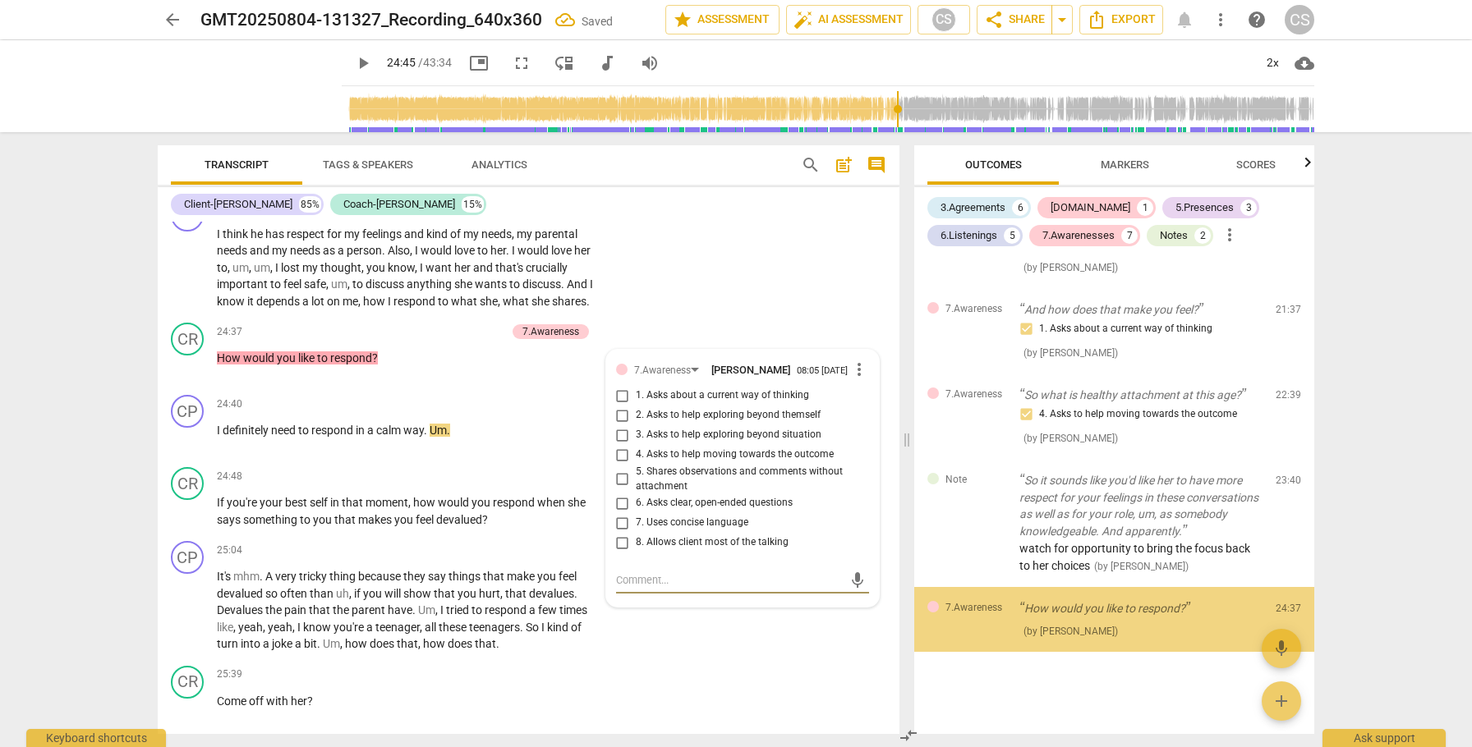
scroll to position [2468, 0]
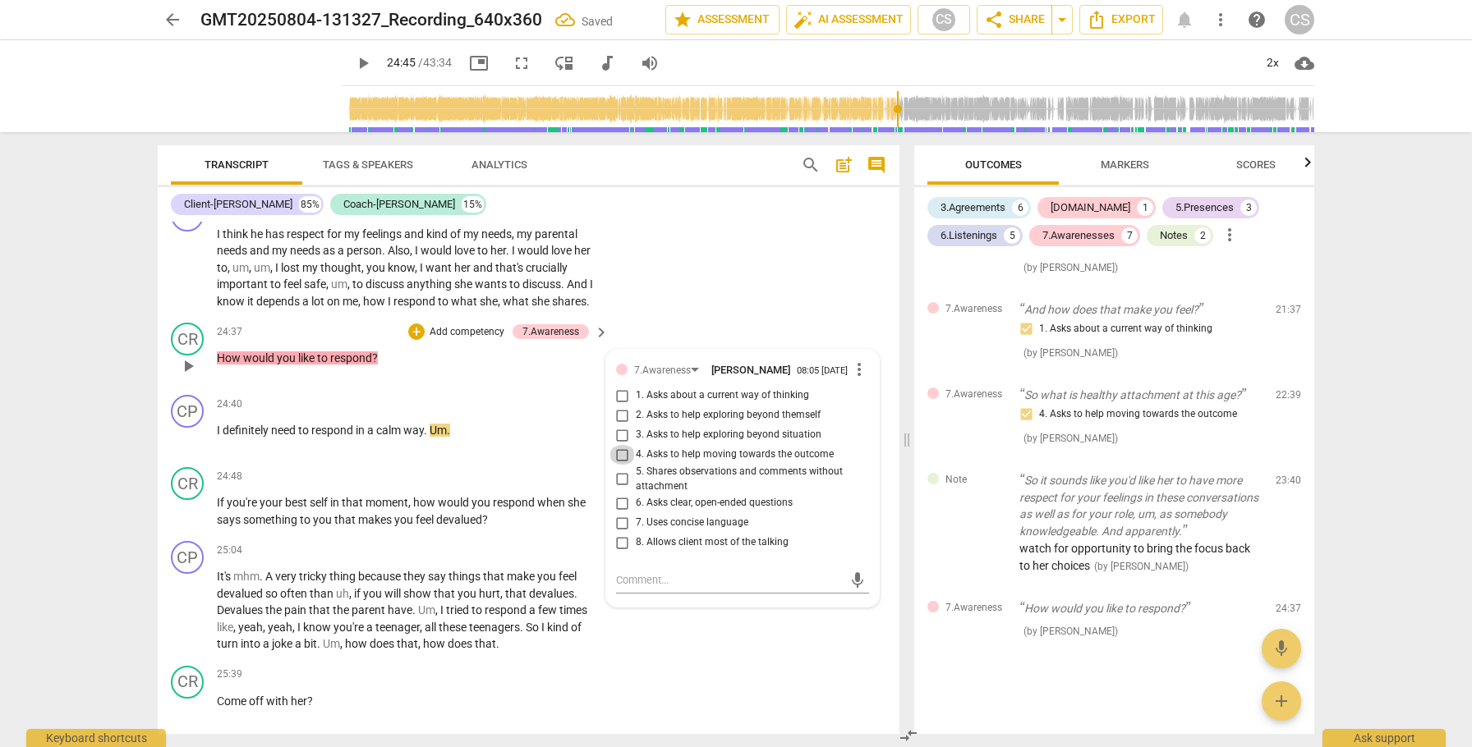
click at [618, 465] on input "4. Asks to help moving towards the outcome" at bounding box center [622, 455] width 26 height 20
checkbox input "true"
click at [655, 588] on textarea at bounding box center [729, 580] width 227 height 16
type textarea "t"
type textarea "th"
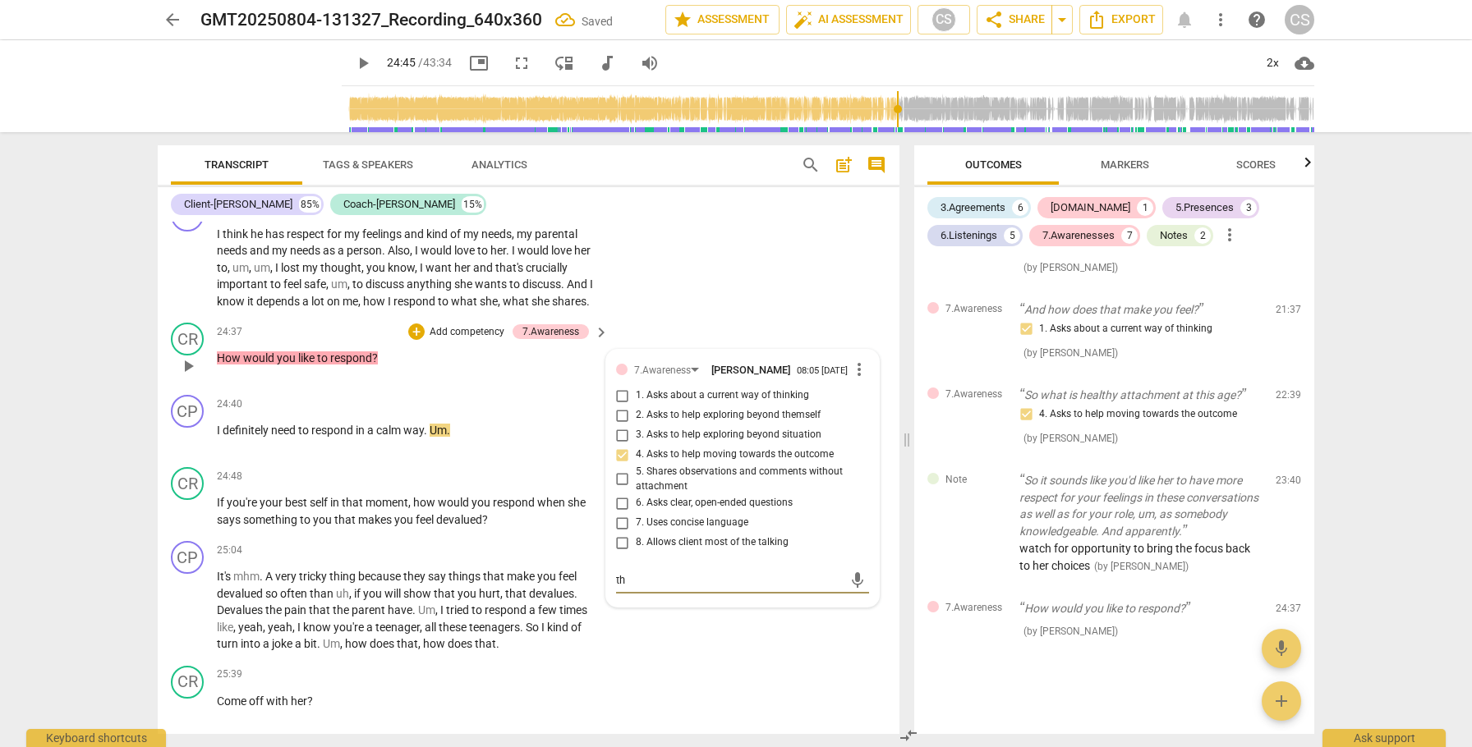
type textarea "th"
type textarea "thi"
type textarea "this"
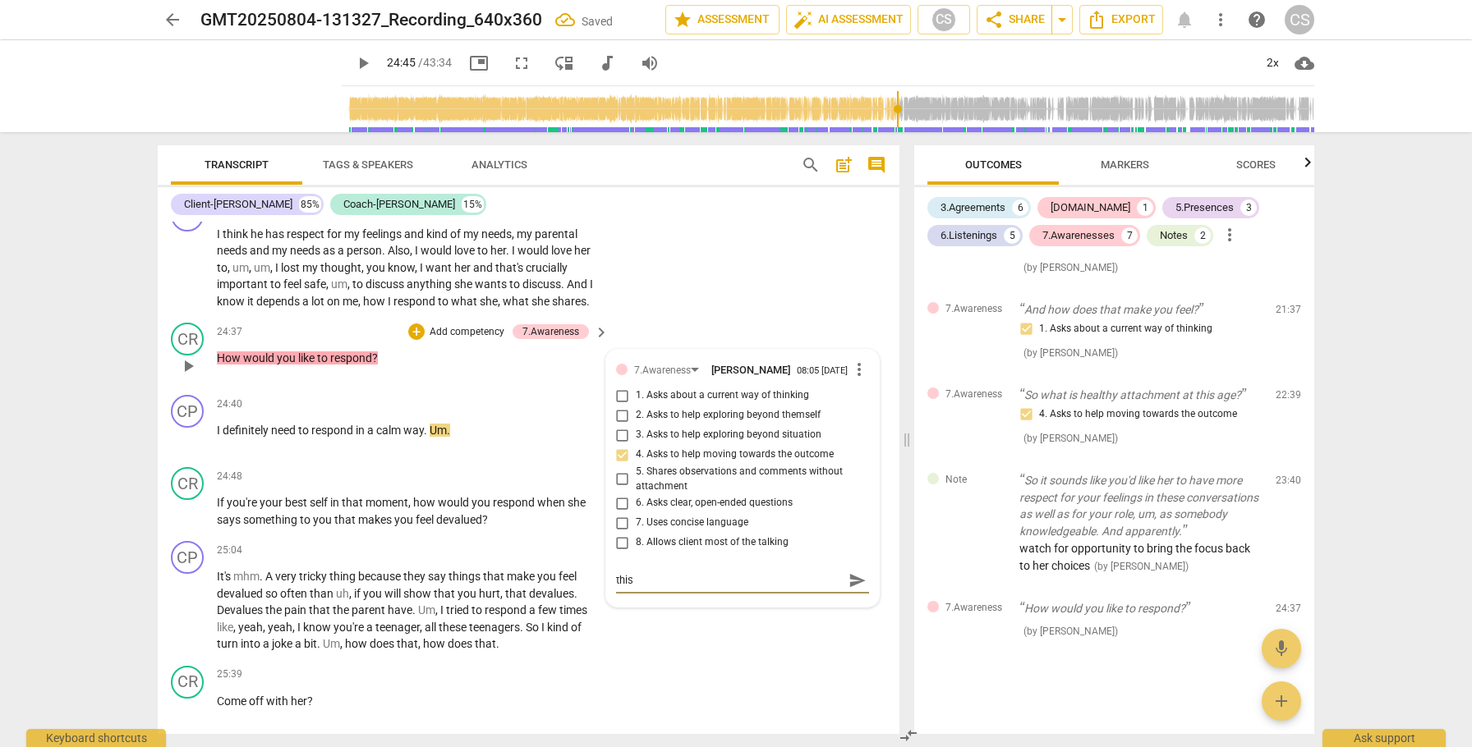
type textarea "this i"
type textarea "this is"
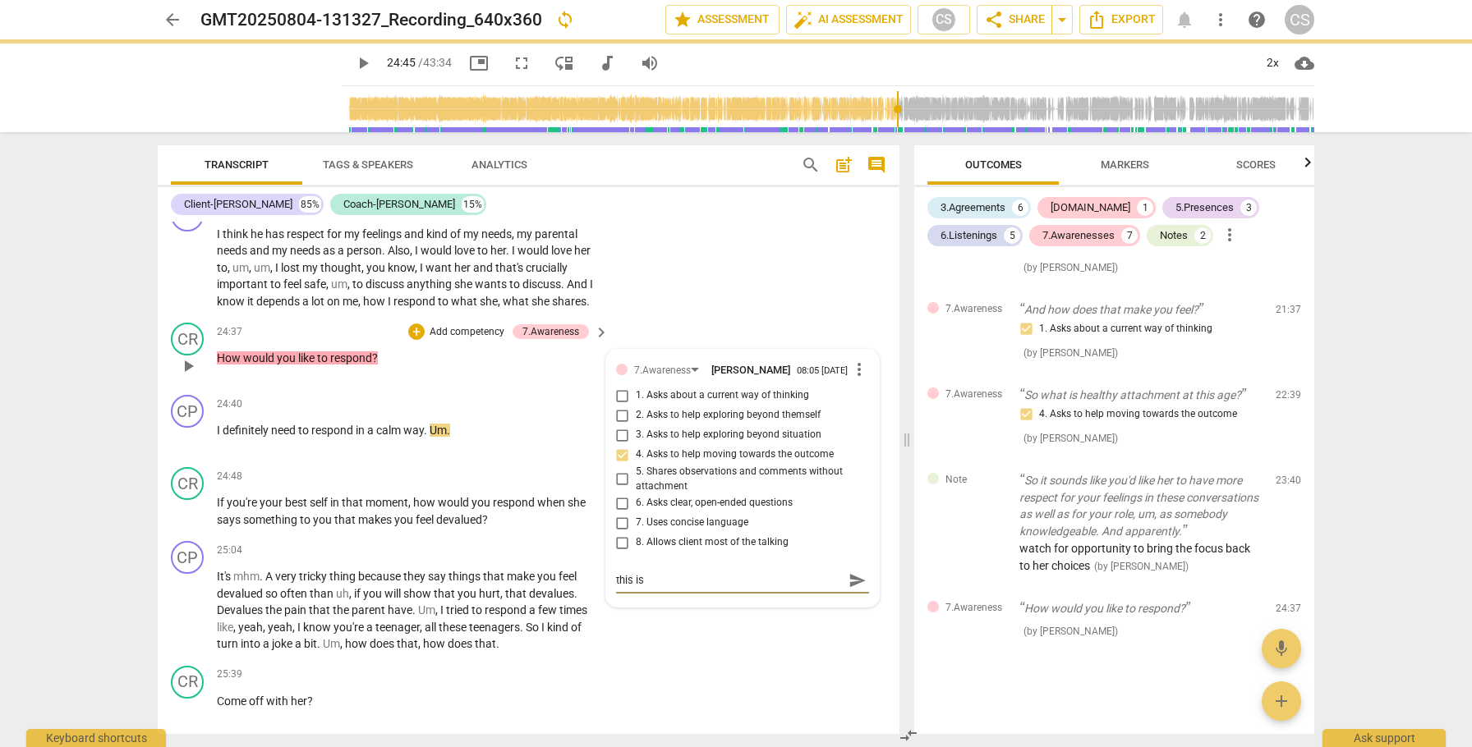
type textarea "this is"
type textarea "this is t"
type textarea "this is the"
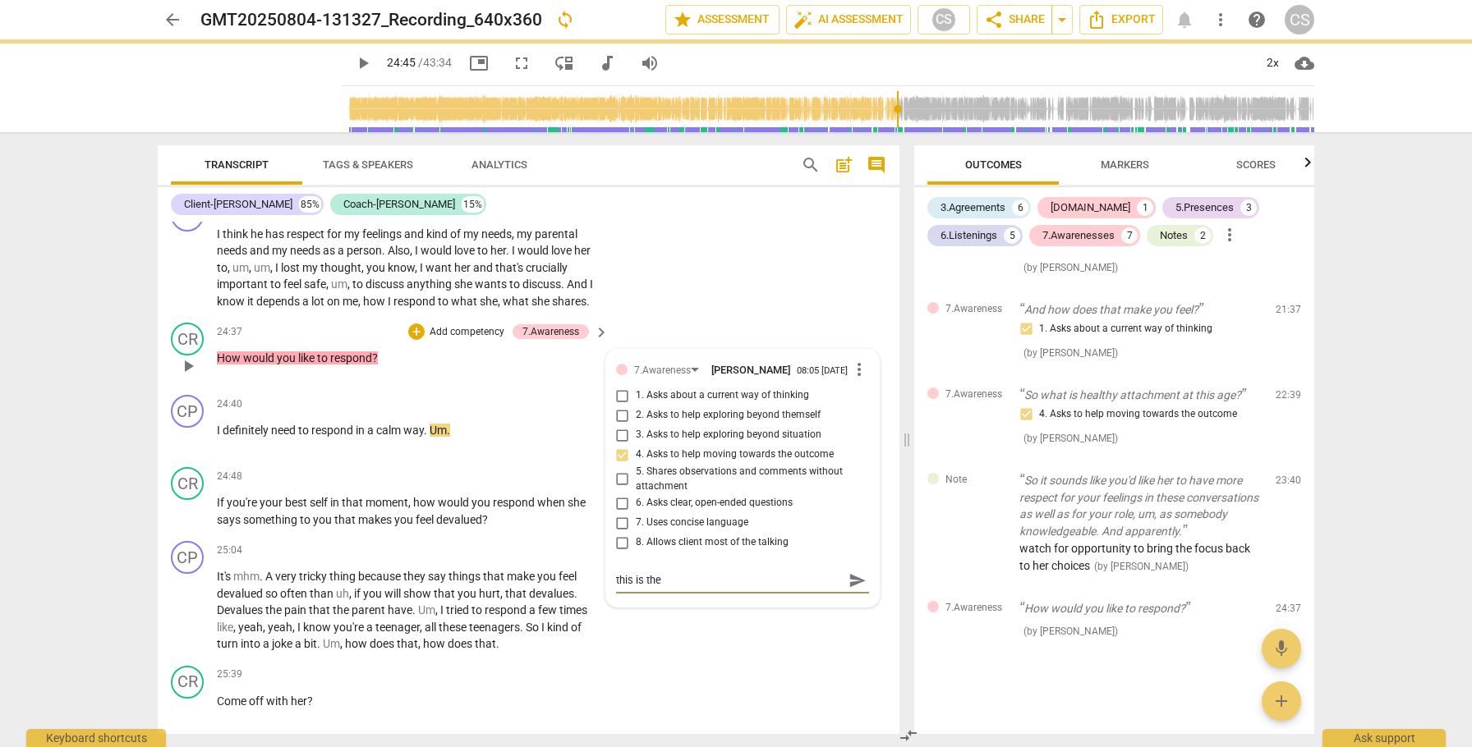
type textarea "this is the"
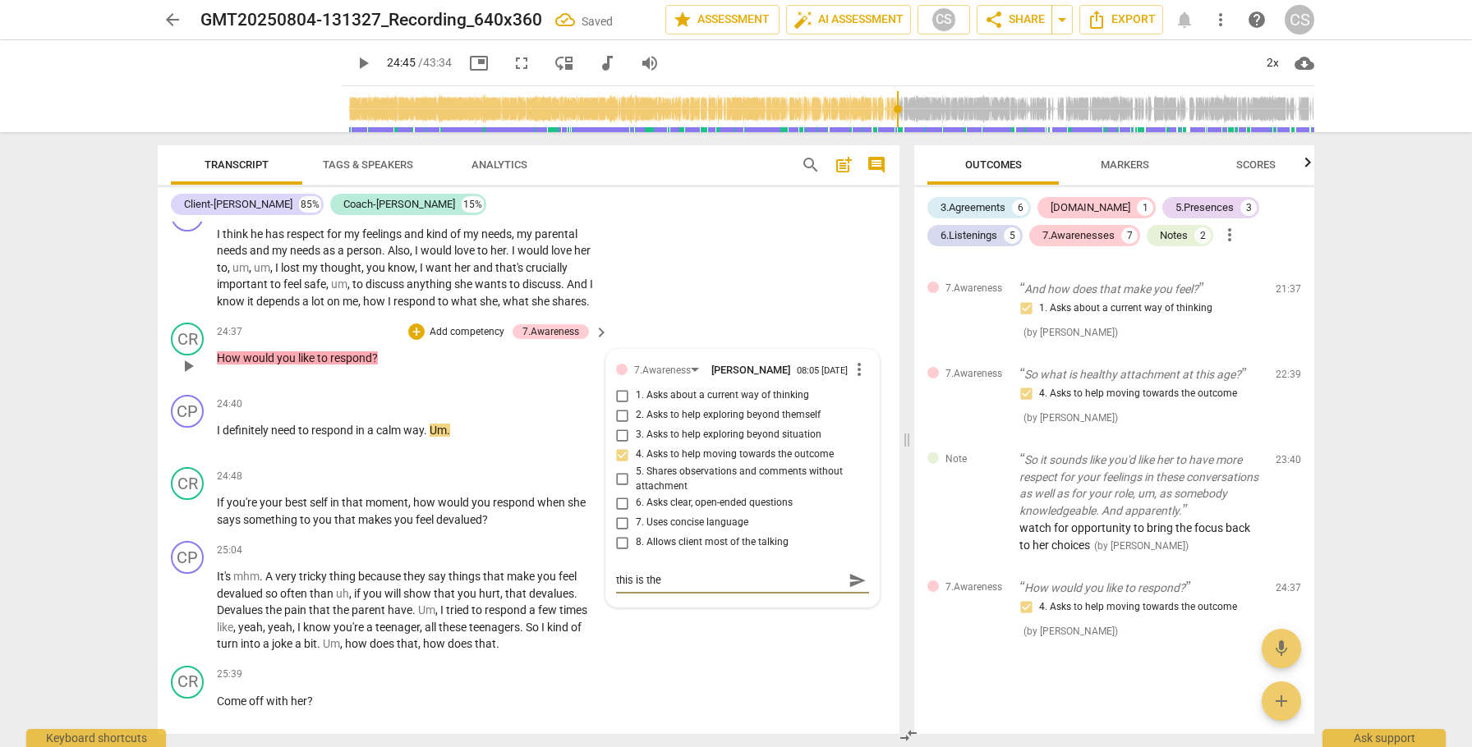
type textarea "this is the k"
type textarea "this is the ki"
type textarea "this is the kin"
type textarea "this is the kind"
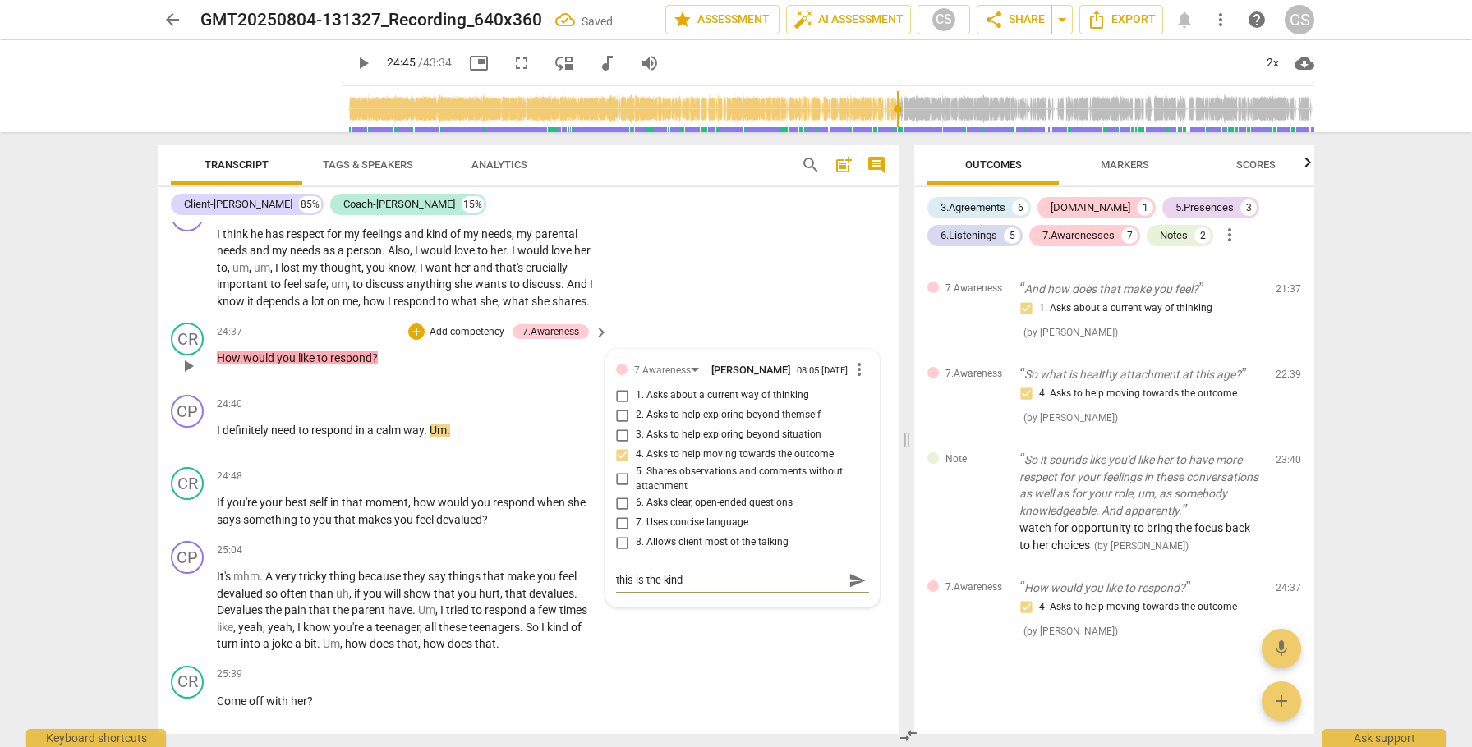
type textarea "this is the kind"
type textarea "this is the kind o"
type textarea "this is the kind of"
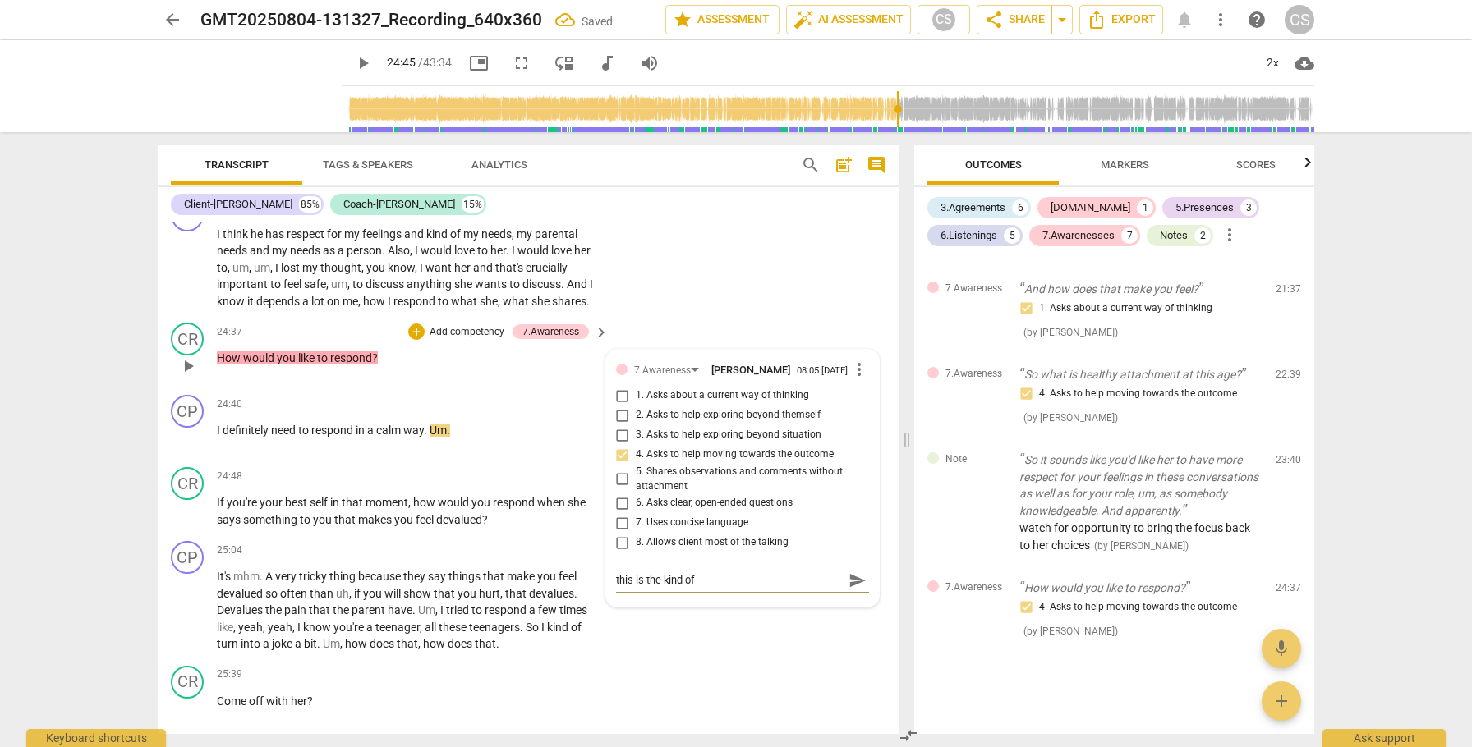
type textarea "this is the kind of q"
type textarea "this is the kind of qu"
type textarea "this is the kind of que"
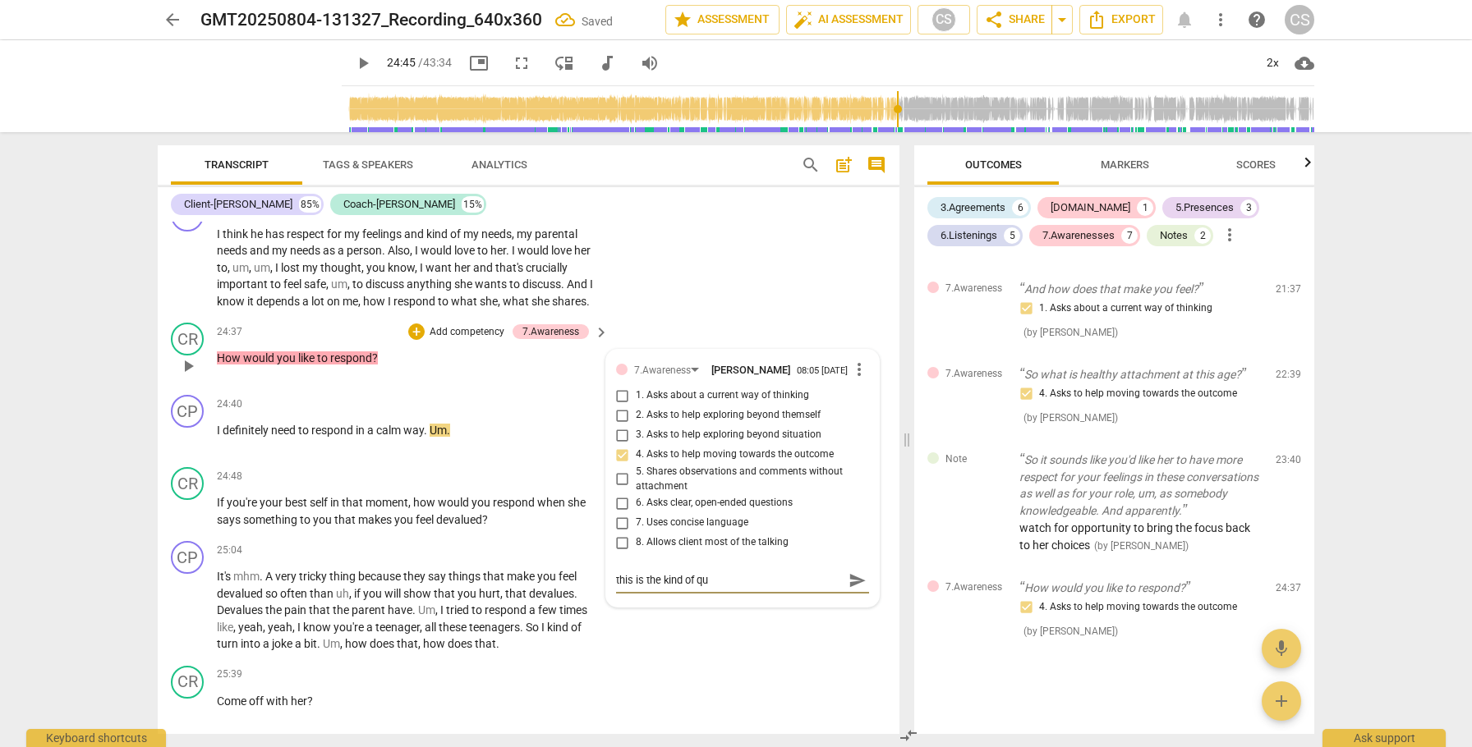
type textarea "this is the kind of que"
type textarea "this is the kind of ques"
type textarea "this is the kind of quest"
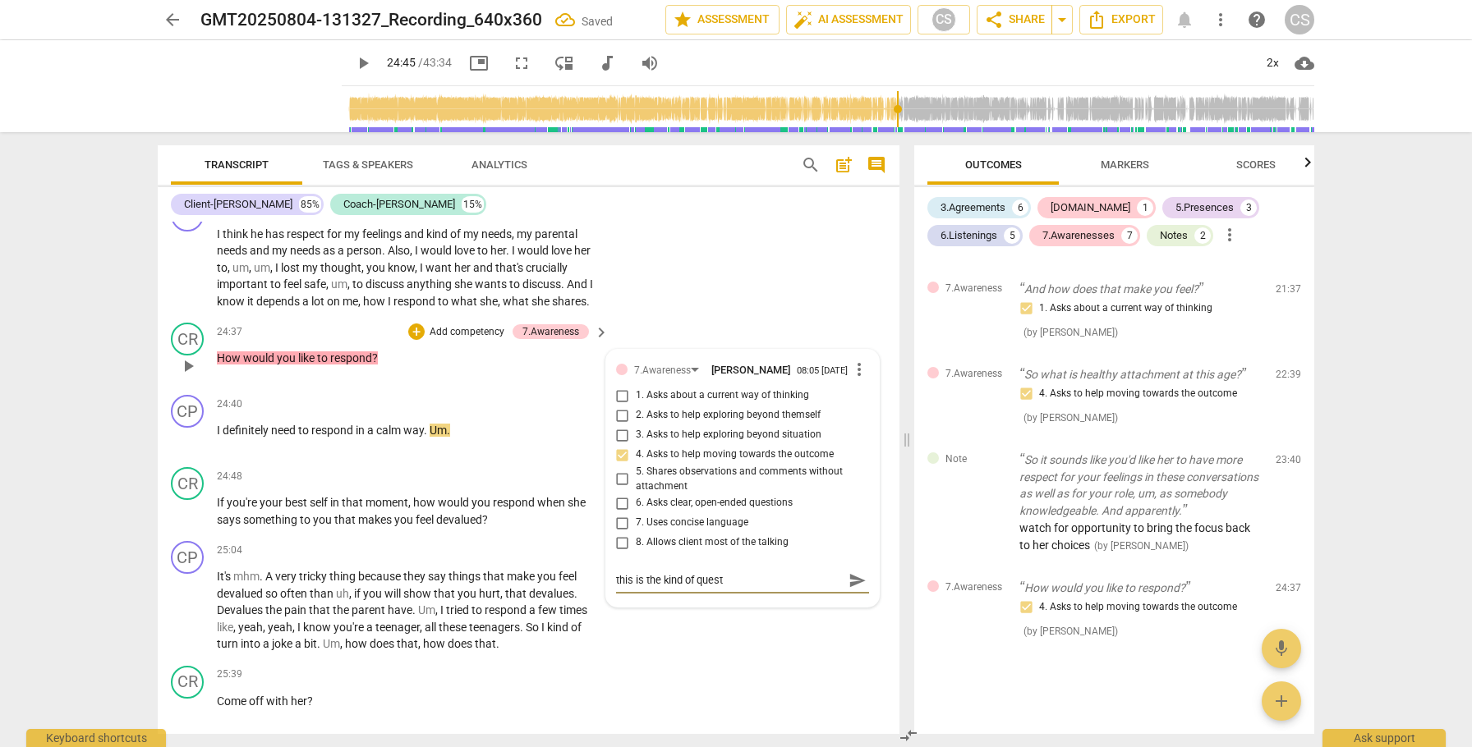
type textarea "this is the kind of questi"
type textarea "this is the kind of questio"
type textarea "this is the kind of question"
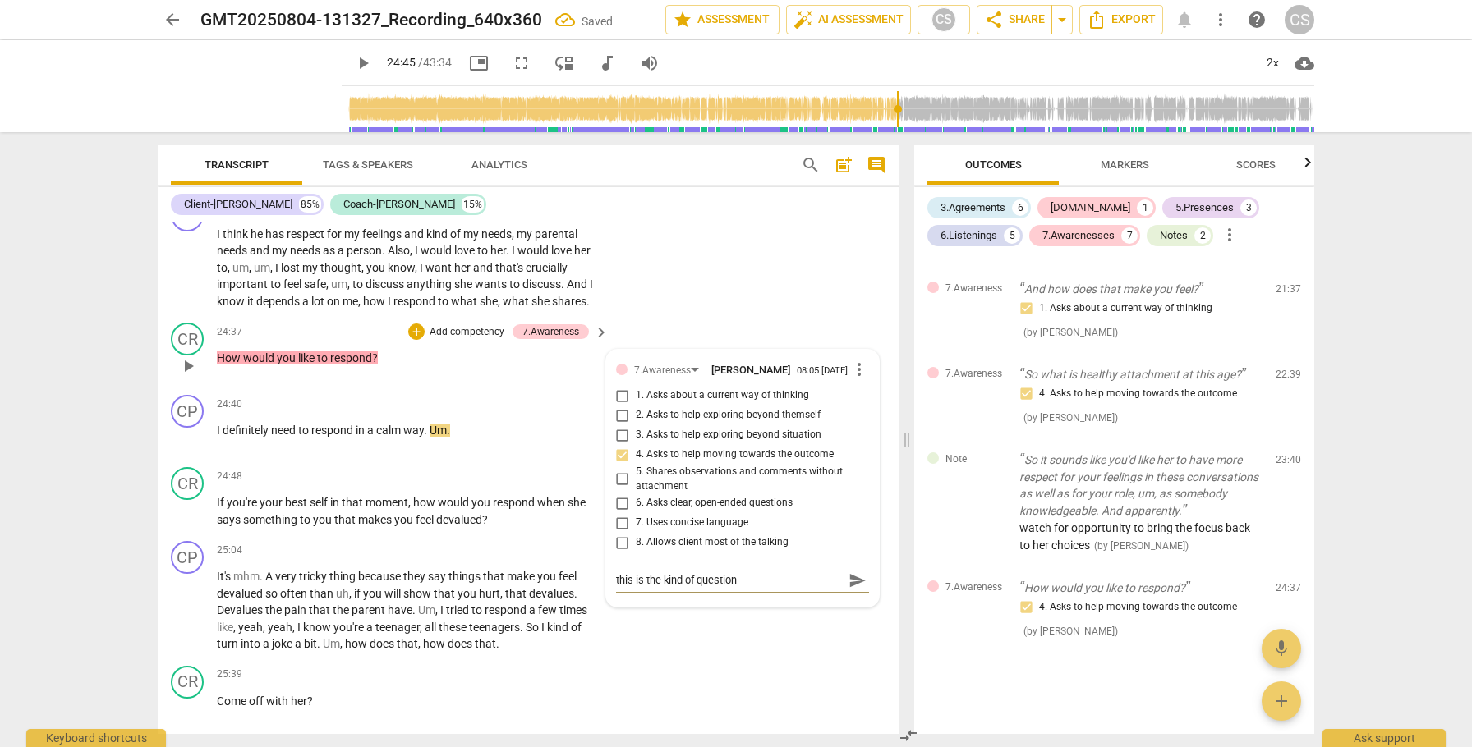
type textarea "this is the kind of question"
type textarea "this is the kind of question w"
type textarea "this is the kind of question we"
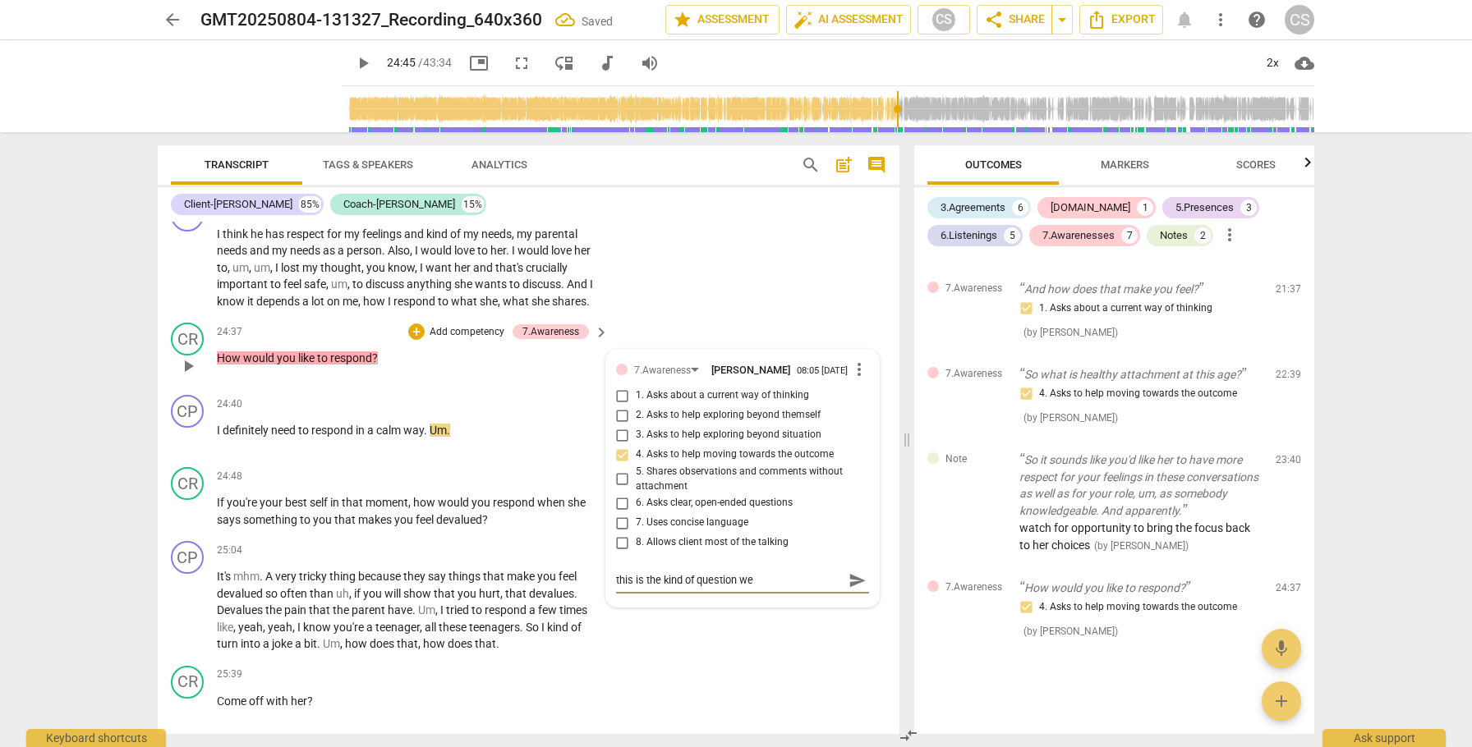
type textarea "this is the kind of question we a"
type textarea "this is the kind of question we ar"
type textarea "this is the kind of question we are"
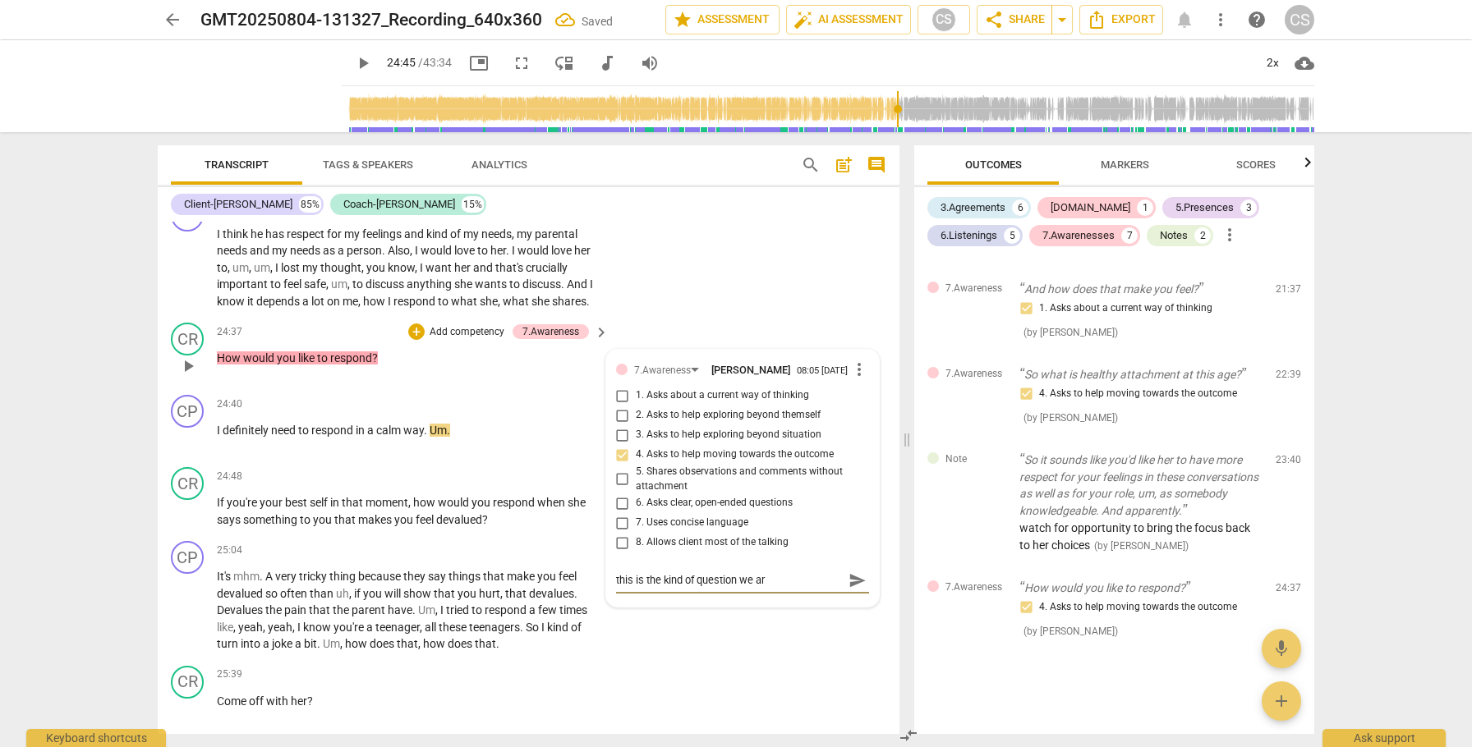
type textarea "this is the kind of question we are"
type textarea "this is the kind of question we are l"
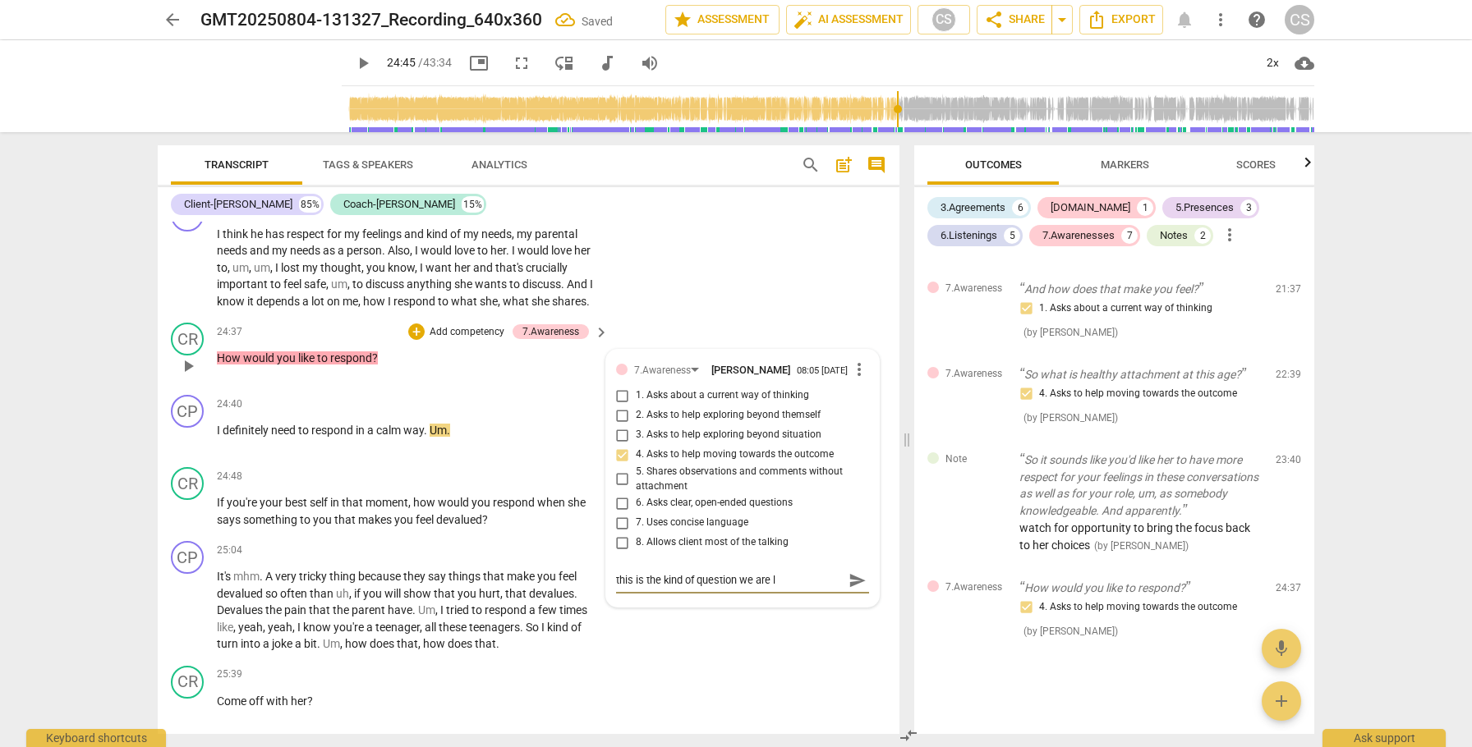
type textarea "this is the kind of question we are lo"
type textarea "this is the kind of question we are loo"
type textarea "this is the kind of question we are look"
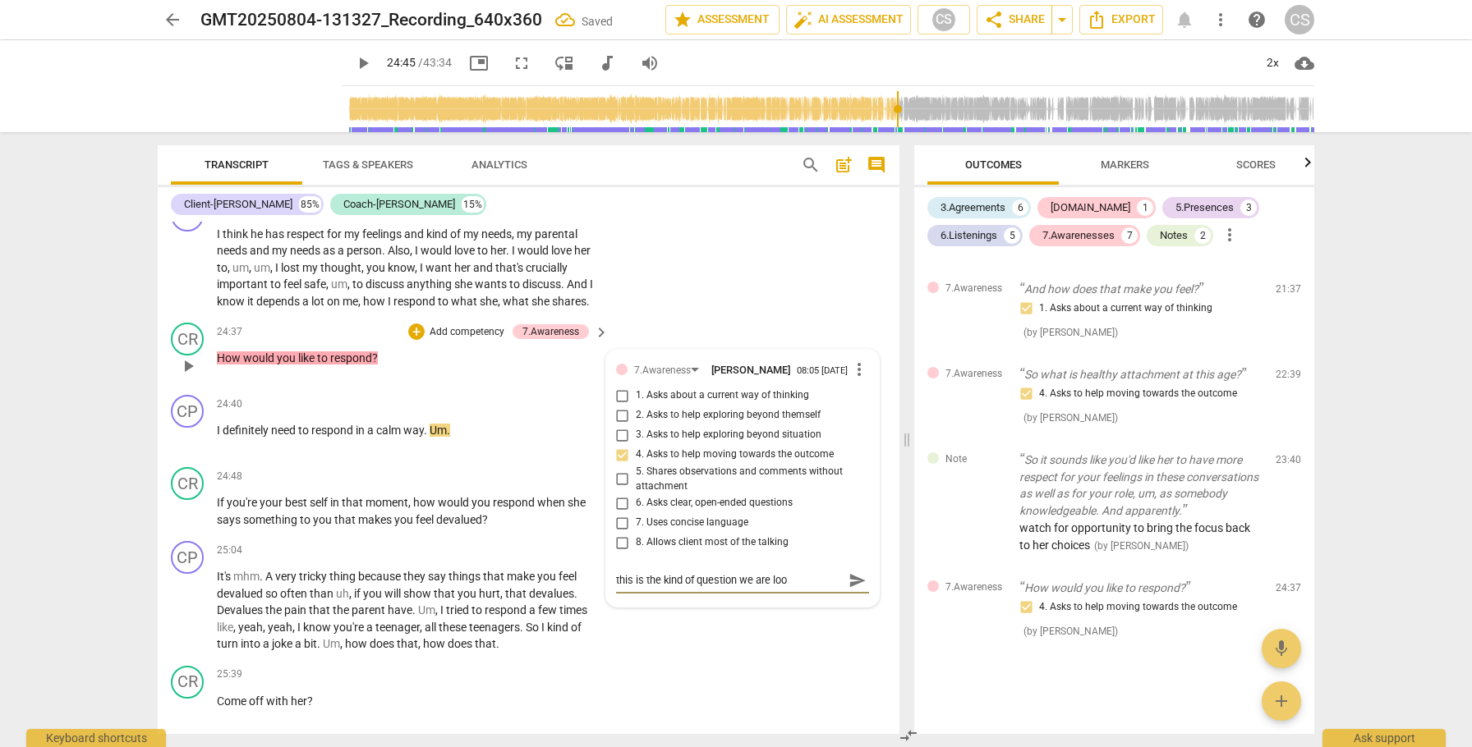
type textarea "this is the kind of question we are look"
type textarea "this is the kind of question we are looki"
type textarea "this is the kind of question we are lookin"
type textarea "this is the kind of question we are looking"
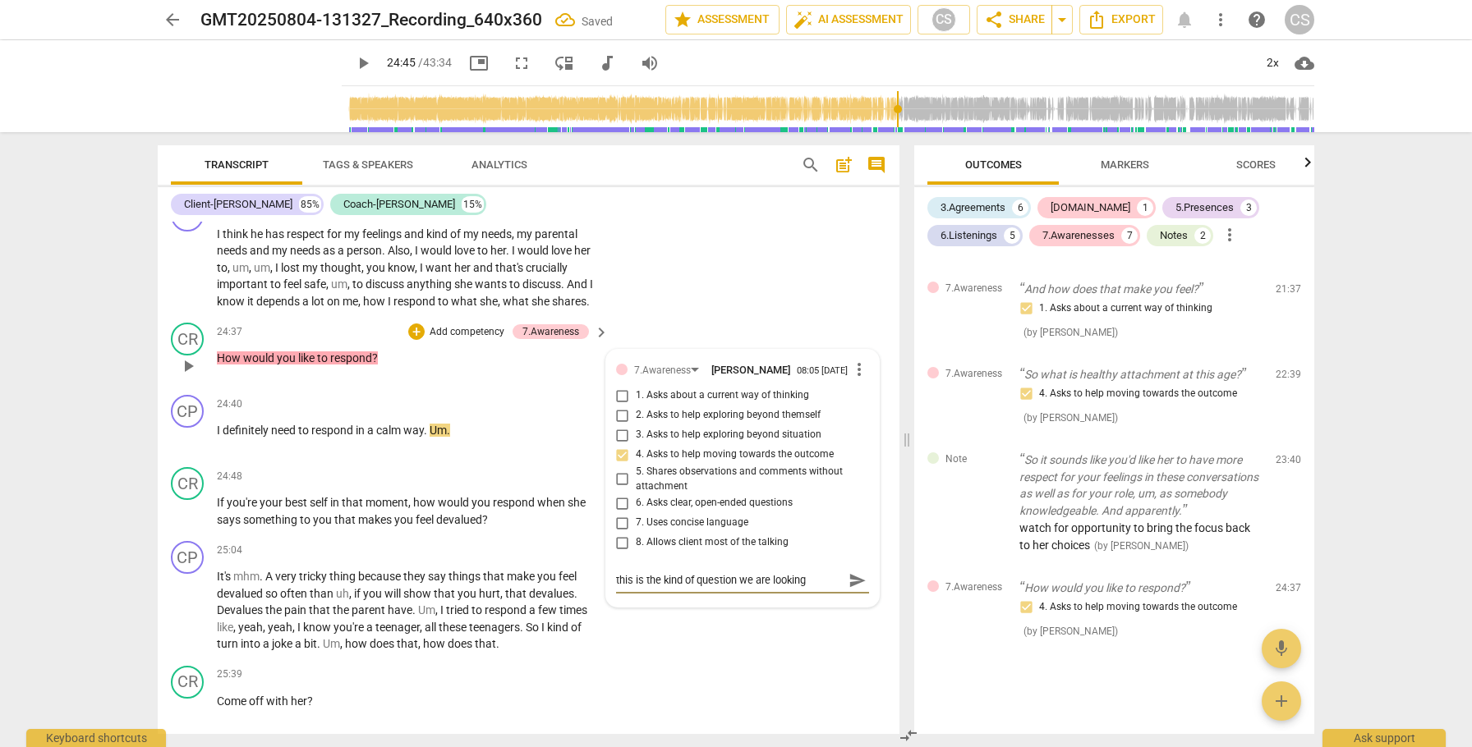
type textarea "this is the kind of question we are looking"
type textarea "this is the kind of question we are looking f"
type textarea "this is the kind of question we are looking fo"
type textarea "this is the kind of question we are looking for"
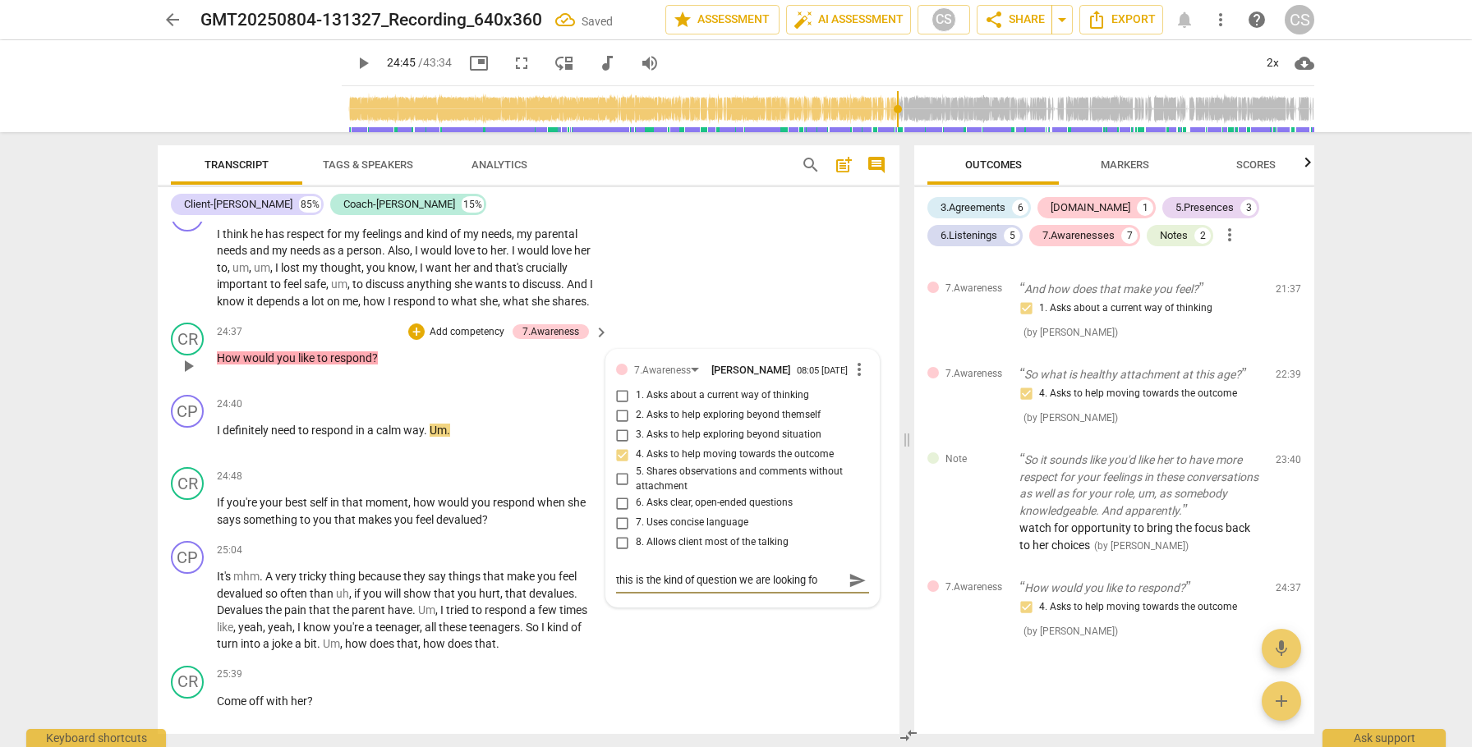
type textarea "this is the kind of question we are looking for"
type textarea "this is the kind of question we are looking for!"
click at [851, 590] on span "send" at bounding box center [857, 581] width 18 height 18
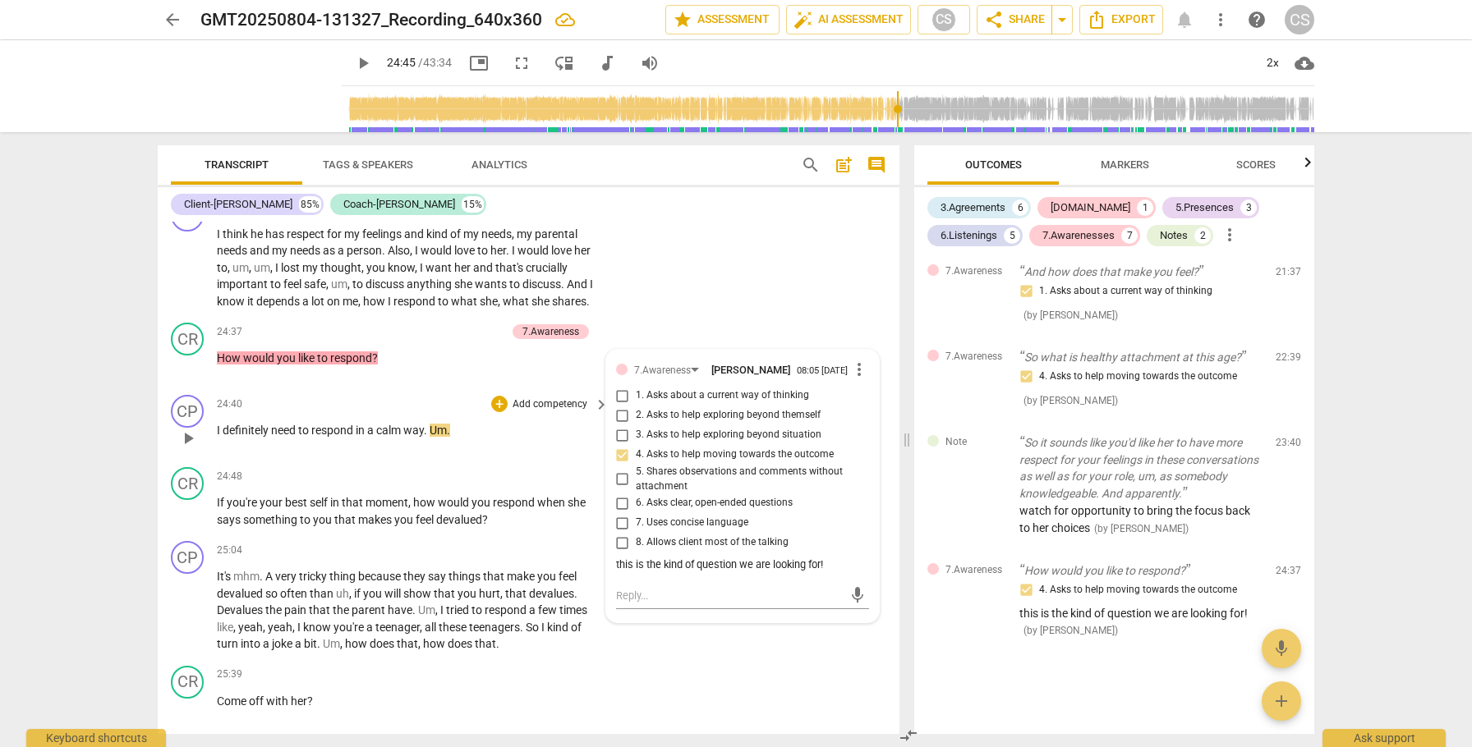
click at [189, 448] on span "play_arrow" at bounding box center [188, 439] width 20 height 20
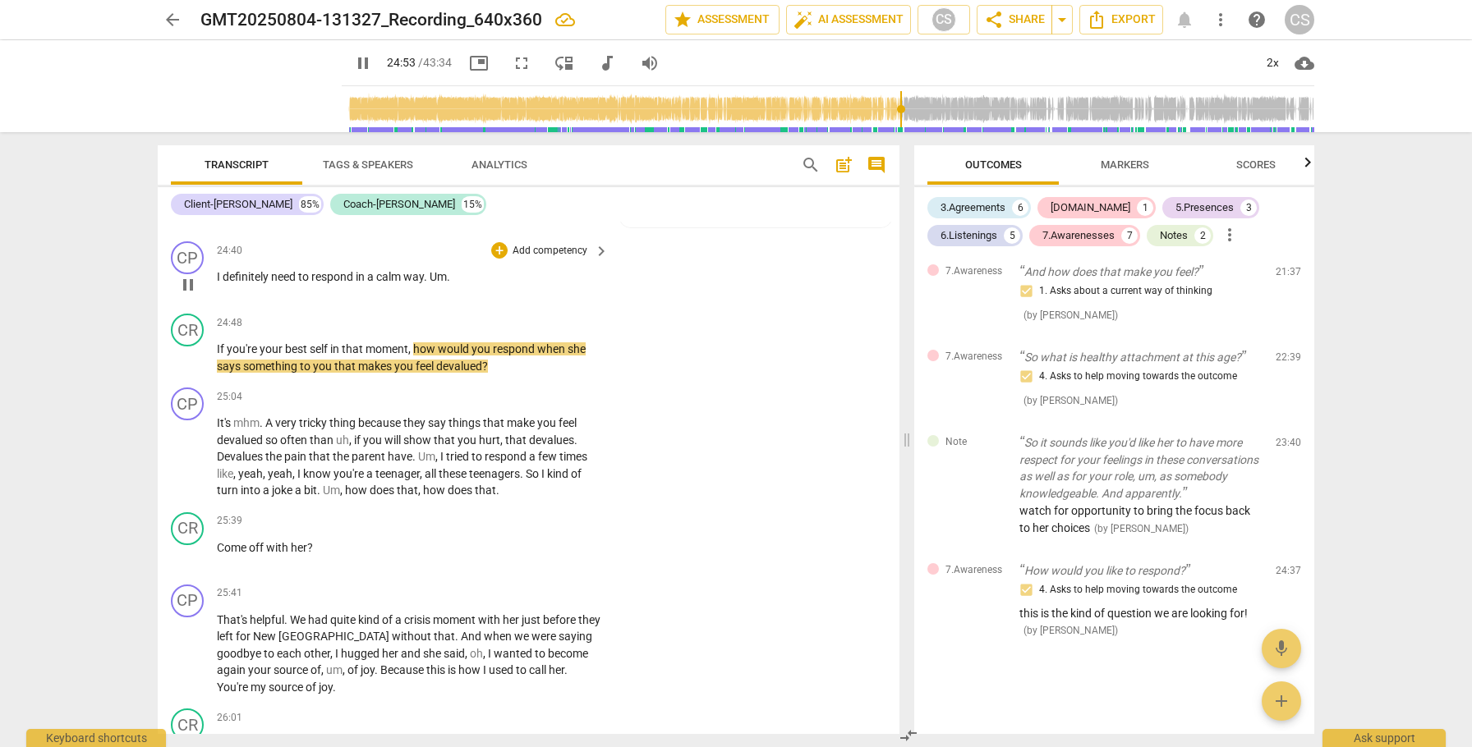
scroll to position [7333, 0]
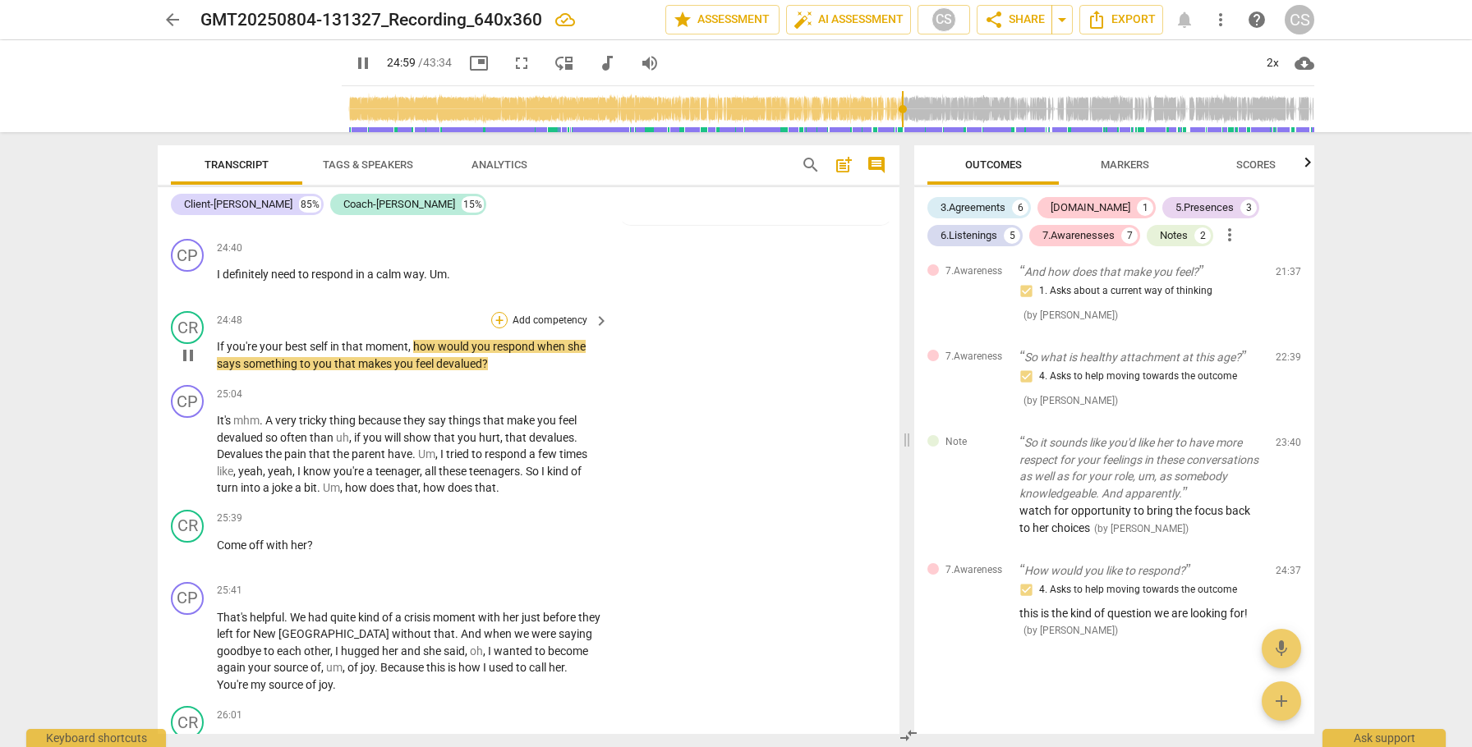
click at [496, 329] on div "+" at bounding box center [499, 320] width 16 height 16
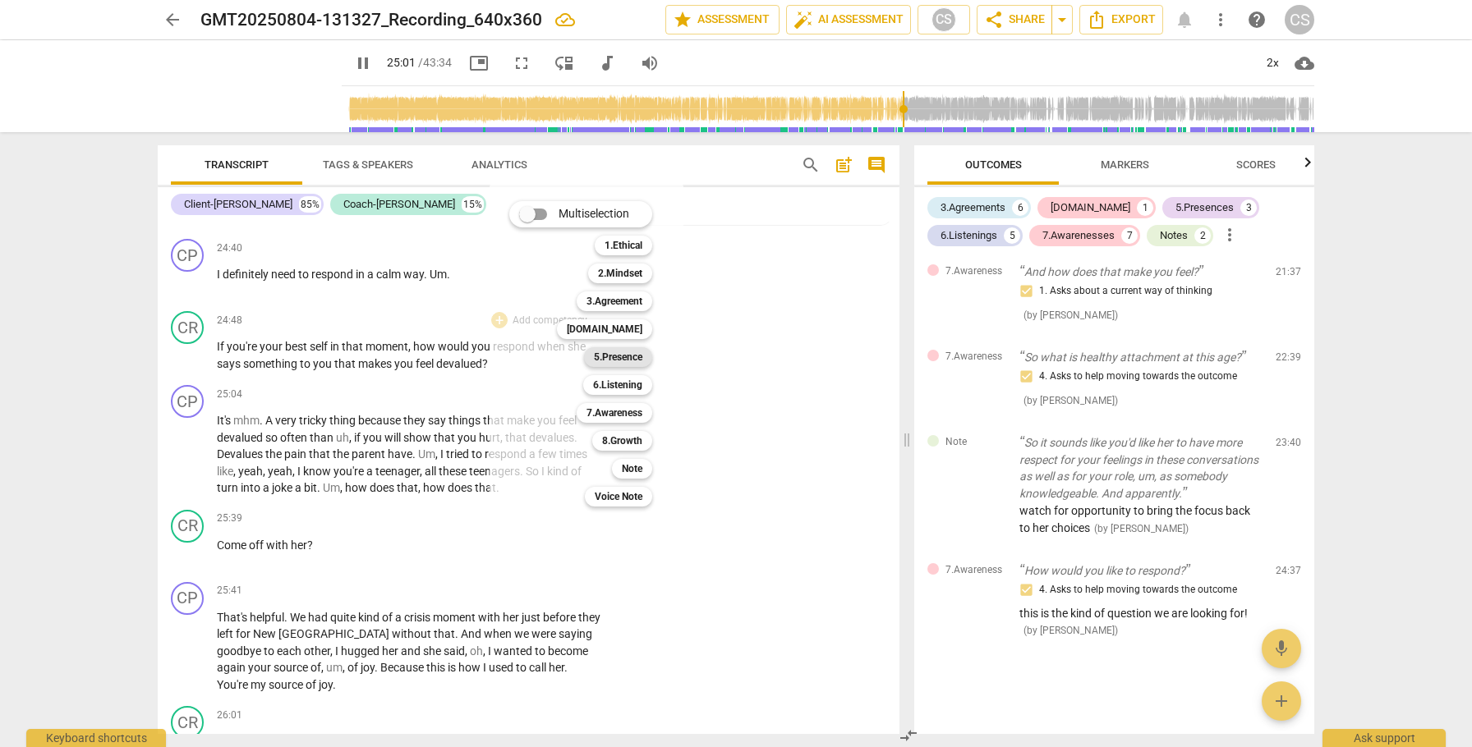
click at [627, 356] on b "5.Presence" at bounding box center [618, 357] width 48 height 20
type input "1503"
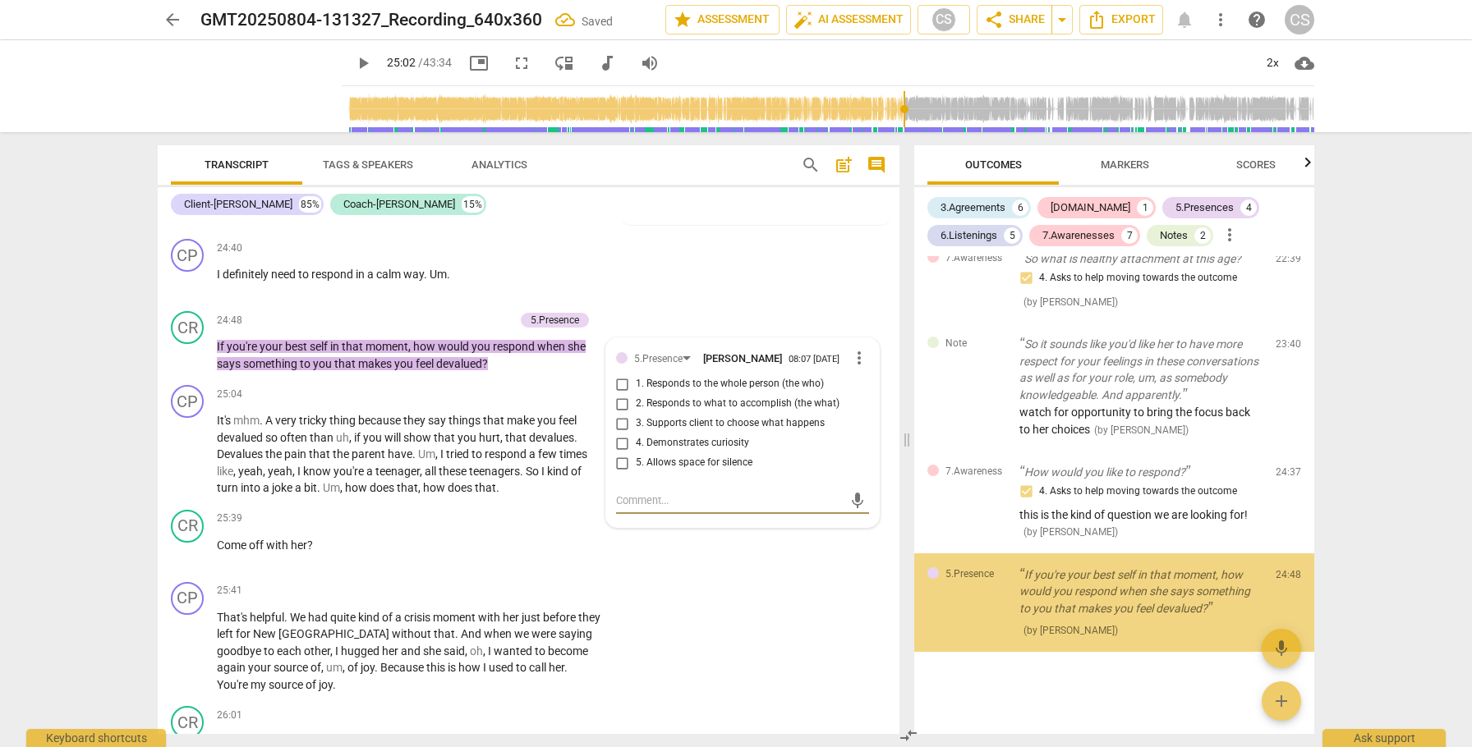
scroll to position [2604, 0]
click at [623, 394] on input "1. Responds to the whole person (the who)" at bounding box center [622, 385] width 26 height 20
checkbox input "true"
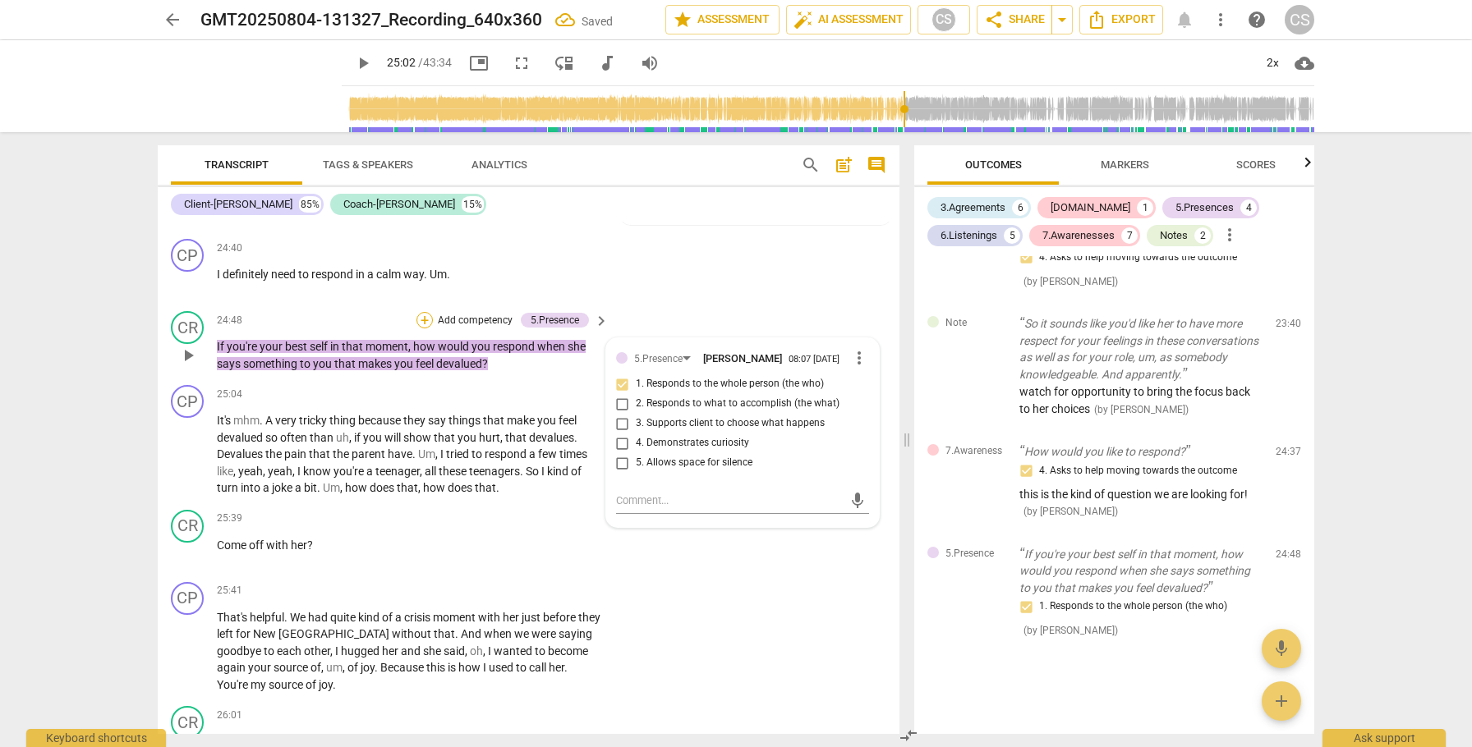
click at [420, 329] on div "+" at bounding box center [424, 320] width 16 height 16
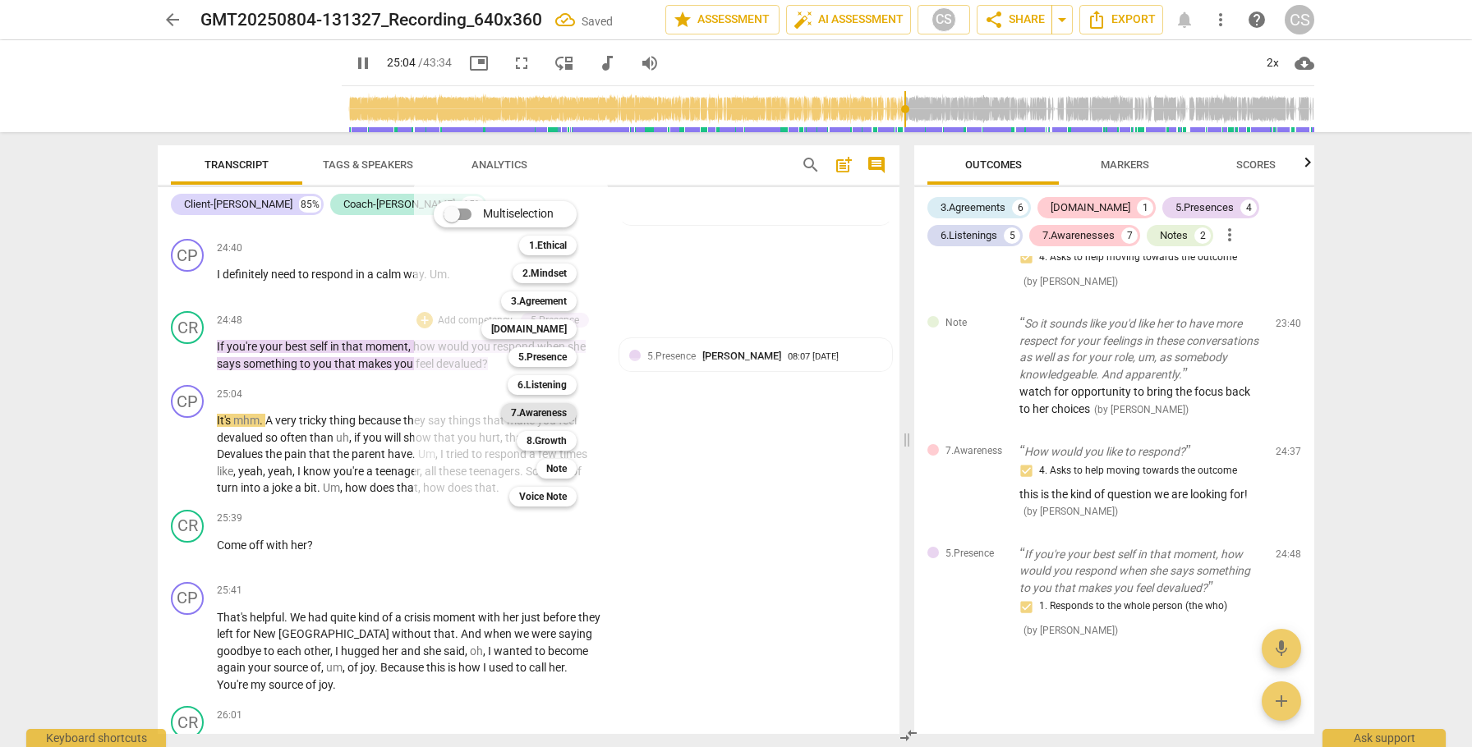
click at [554, 412] on b "7.Awareness" at bounding box center [539, 413] width 56 height 20
type input "1505"
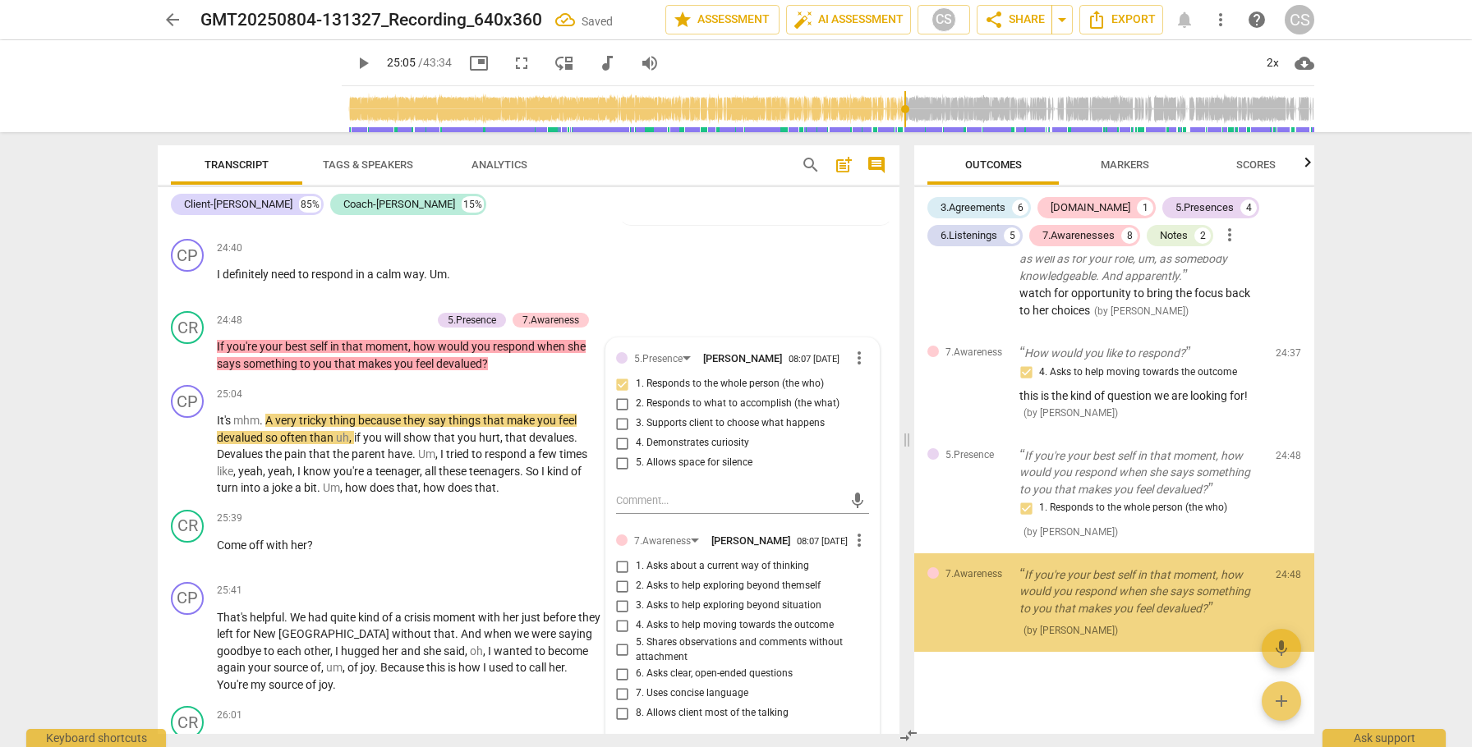
scroll to position [2723, 0]
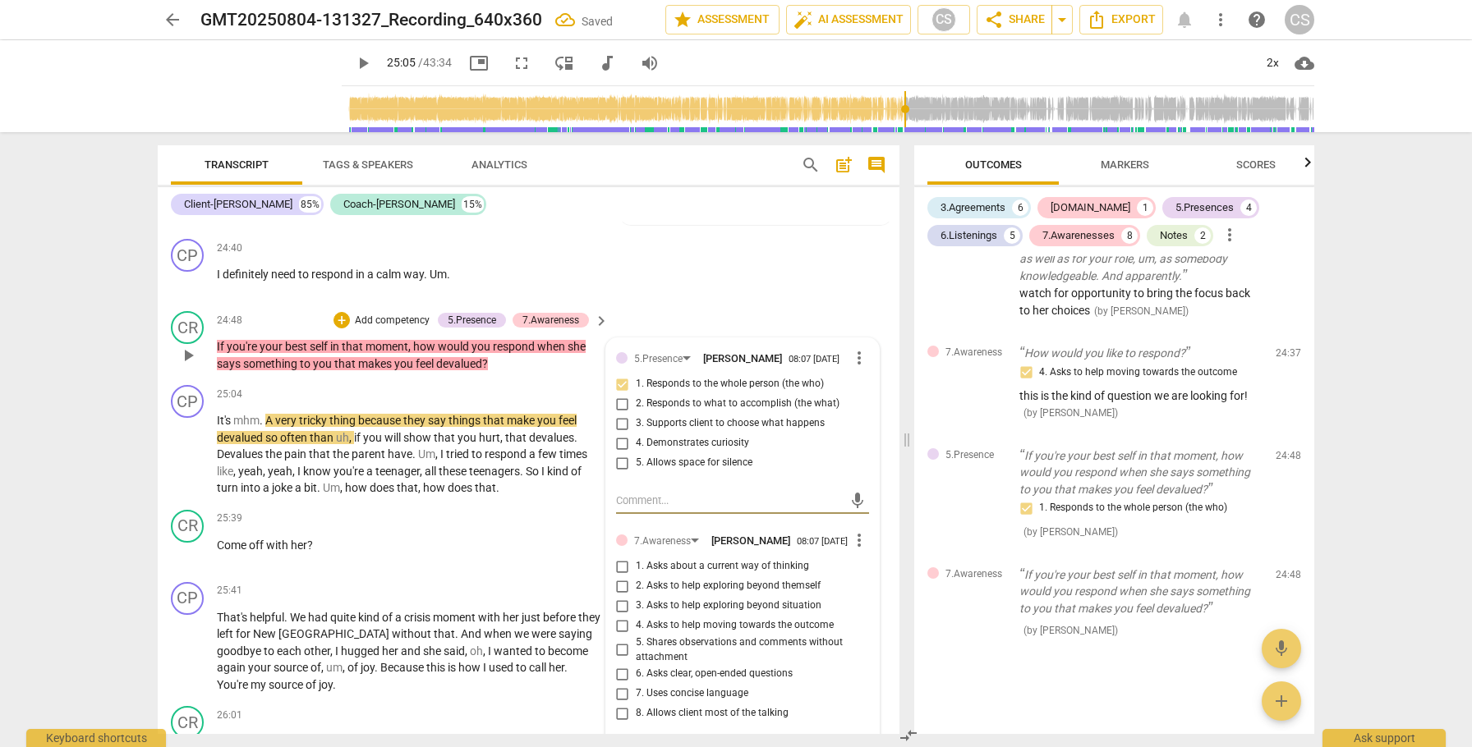
click at [625, 596] on input "2. Asks to help exploring beyond themself" at bounding box center [622, 587] width 26 height 20
checkbox input "true"
click at [187, 465] on span "play_arrow" at bounding box center [188, 455] width 20 height 20
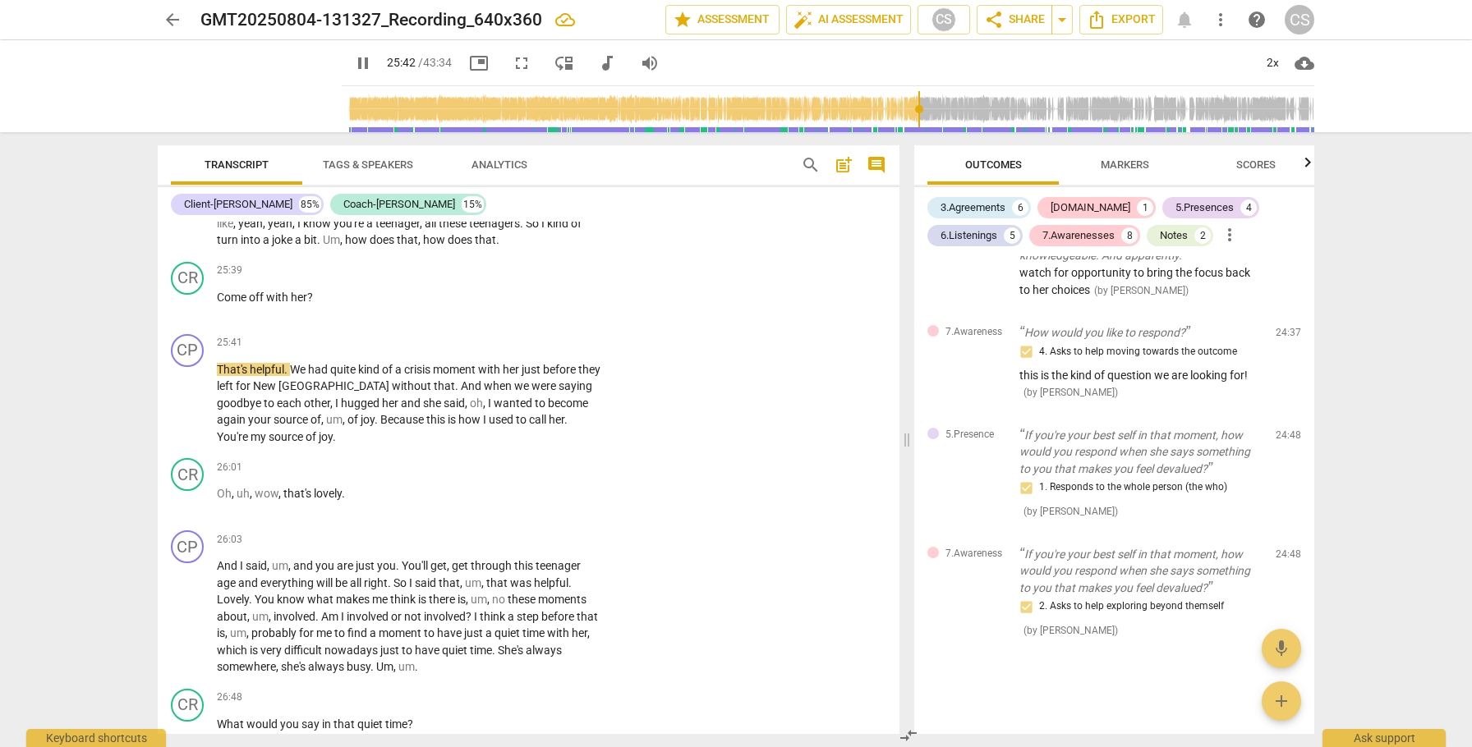
scroll to position [7586, 0]
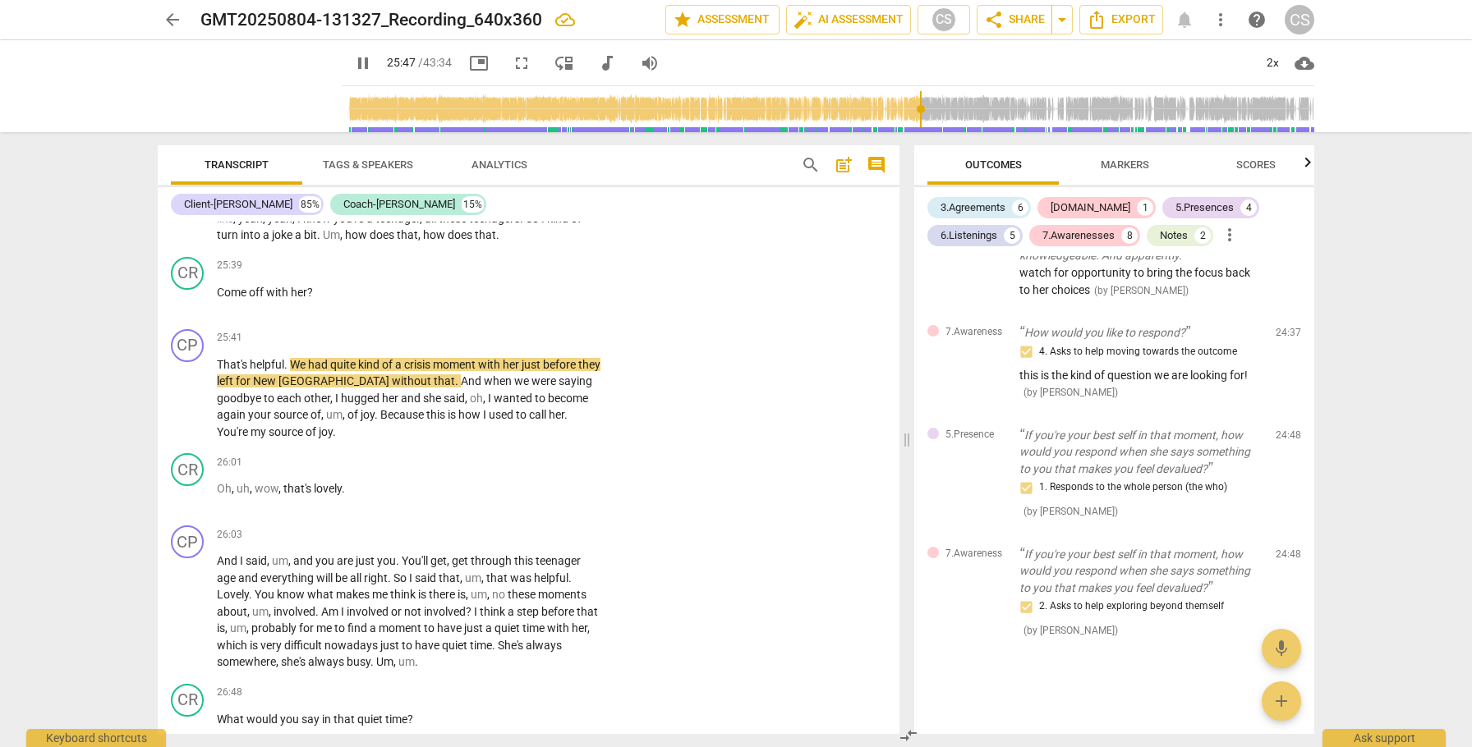
click at [536, 225] on span "So" at bounding box center [534, 218] width 16 height 13
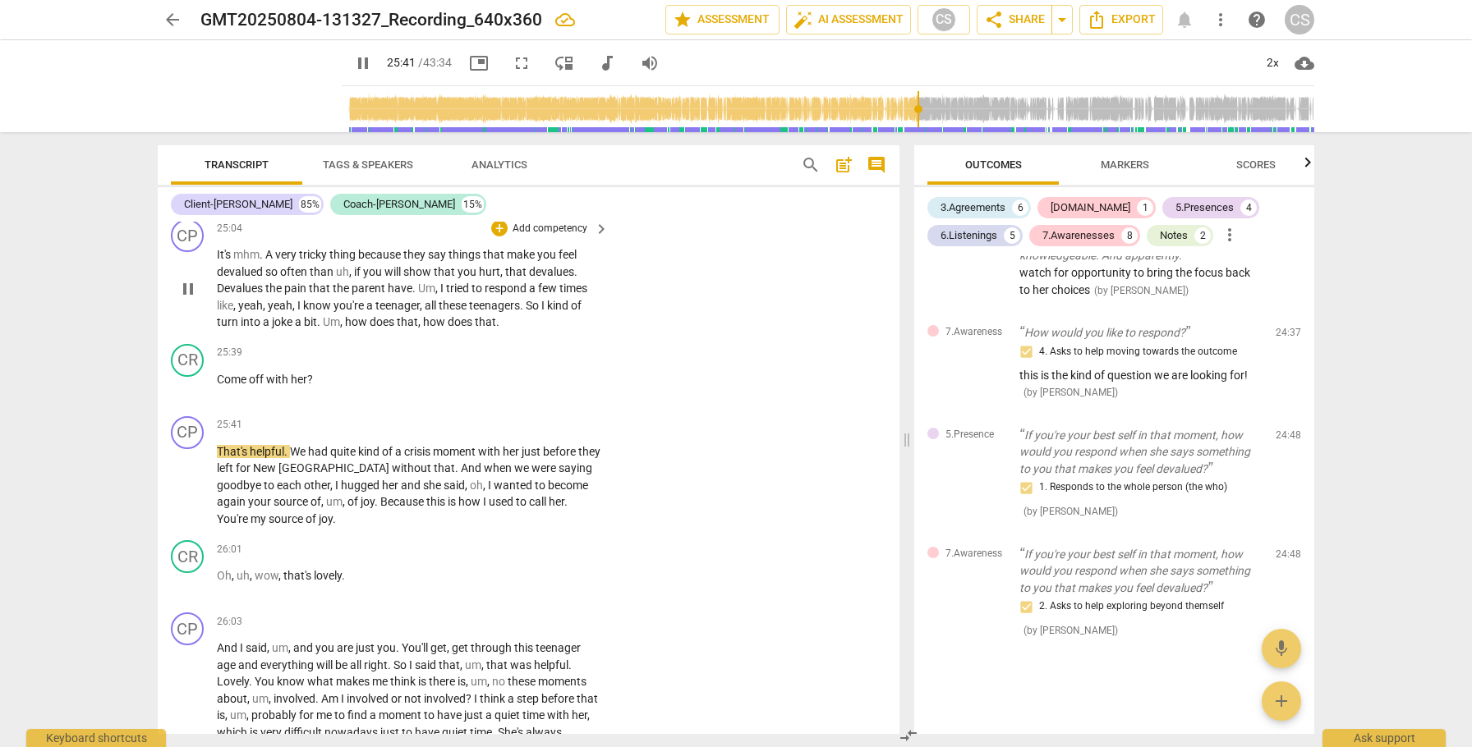
scroll to position [7497, 0]
click at [347, 330] on span "how" at bounding box center [357, 323] width 25 height 13
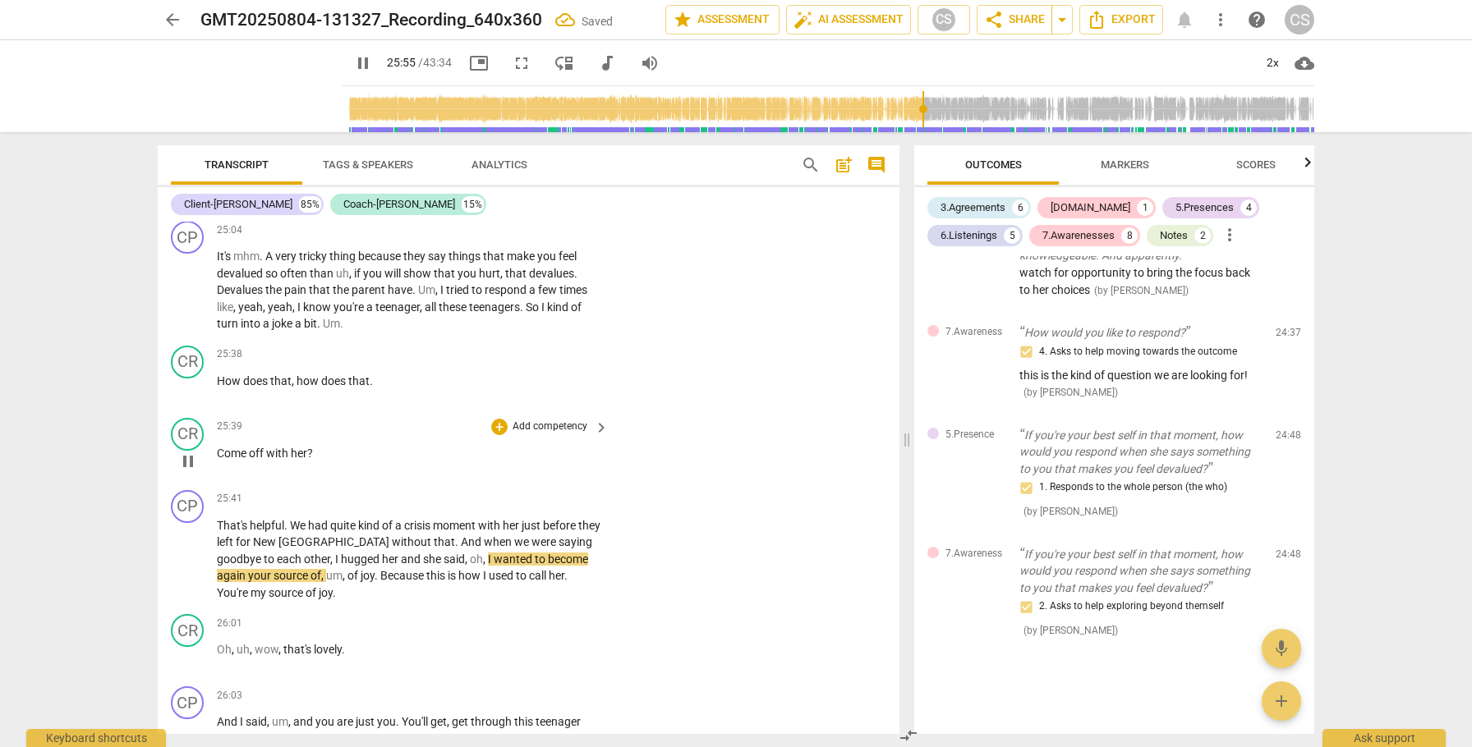
click at [217, 460] on span "Come" at bounding box center [233, 453] width 32 height 13
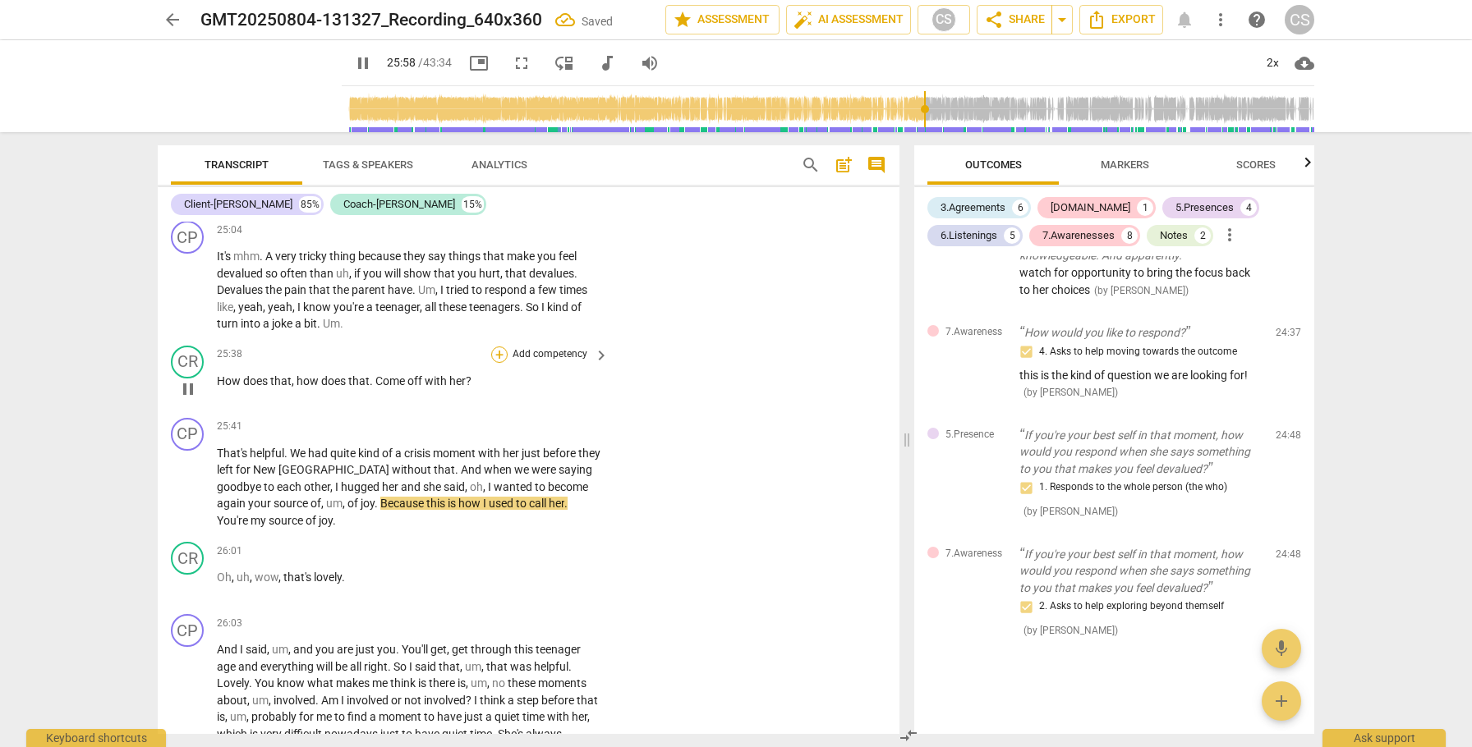
click at [503, 363] on div "+" at bounding box center [499, 355] width 16 height 16
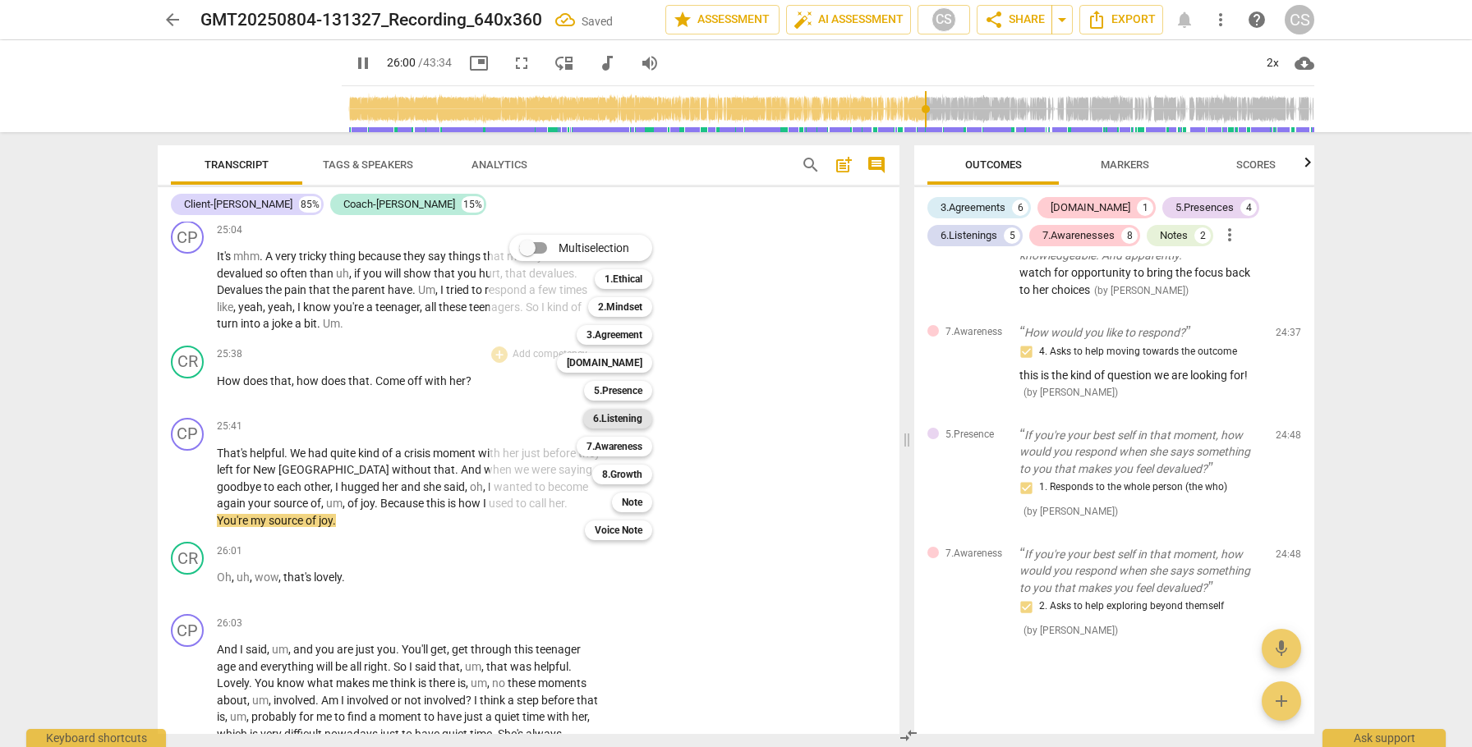
click at [632, 419] on b "6.Listening" at bounding box center [617, 419] width 49 height 20
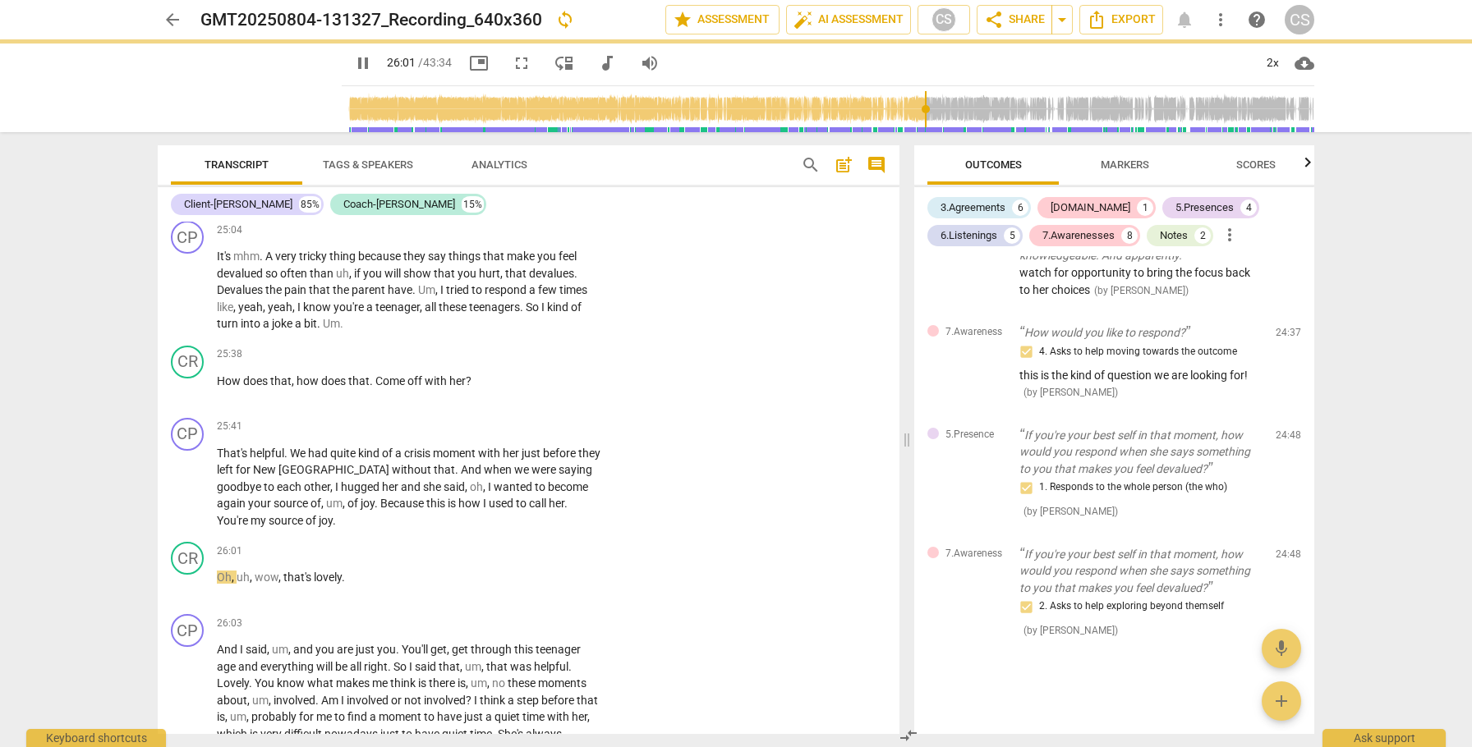
type input "1562"
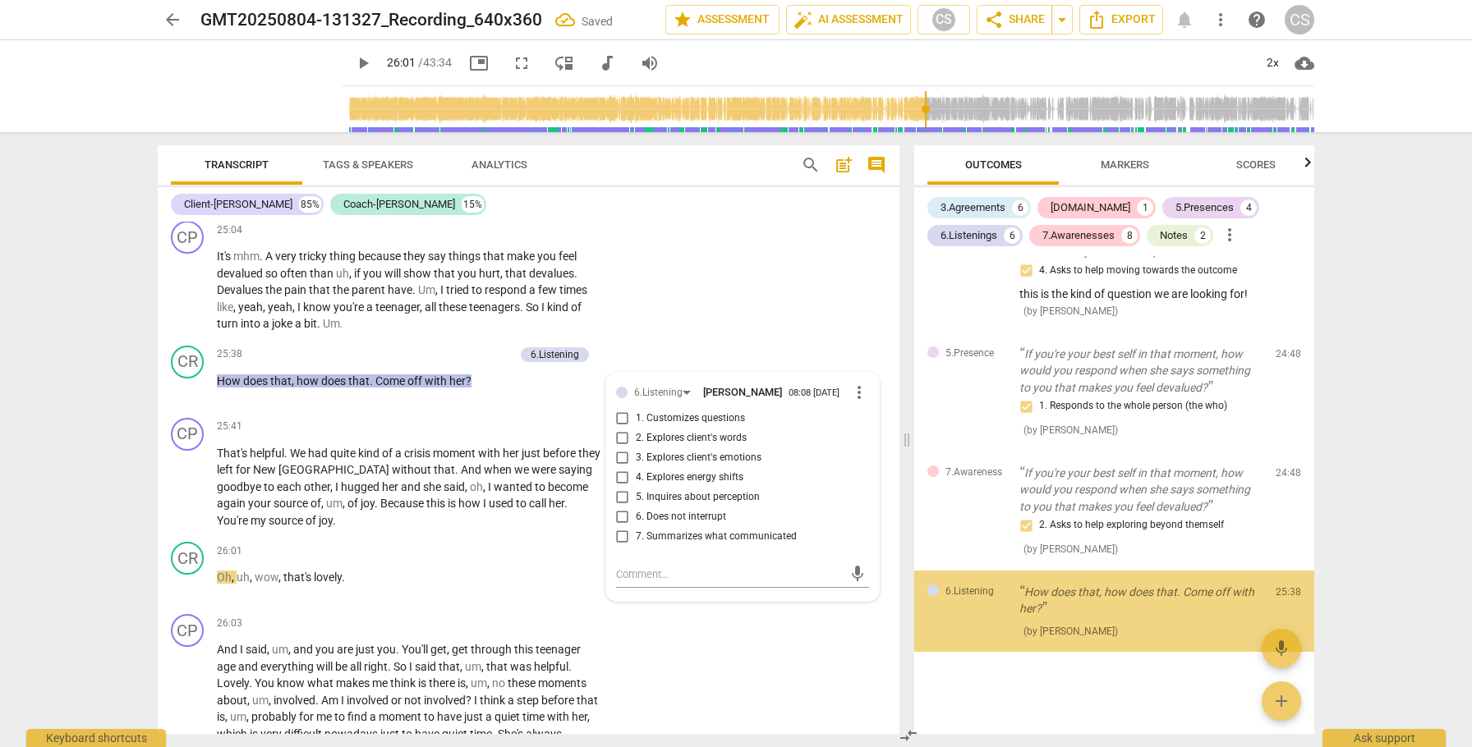
scroll to position [2825, 0]
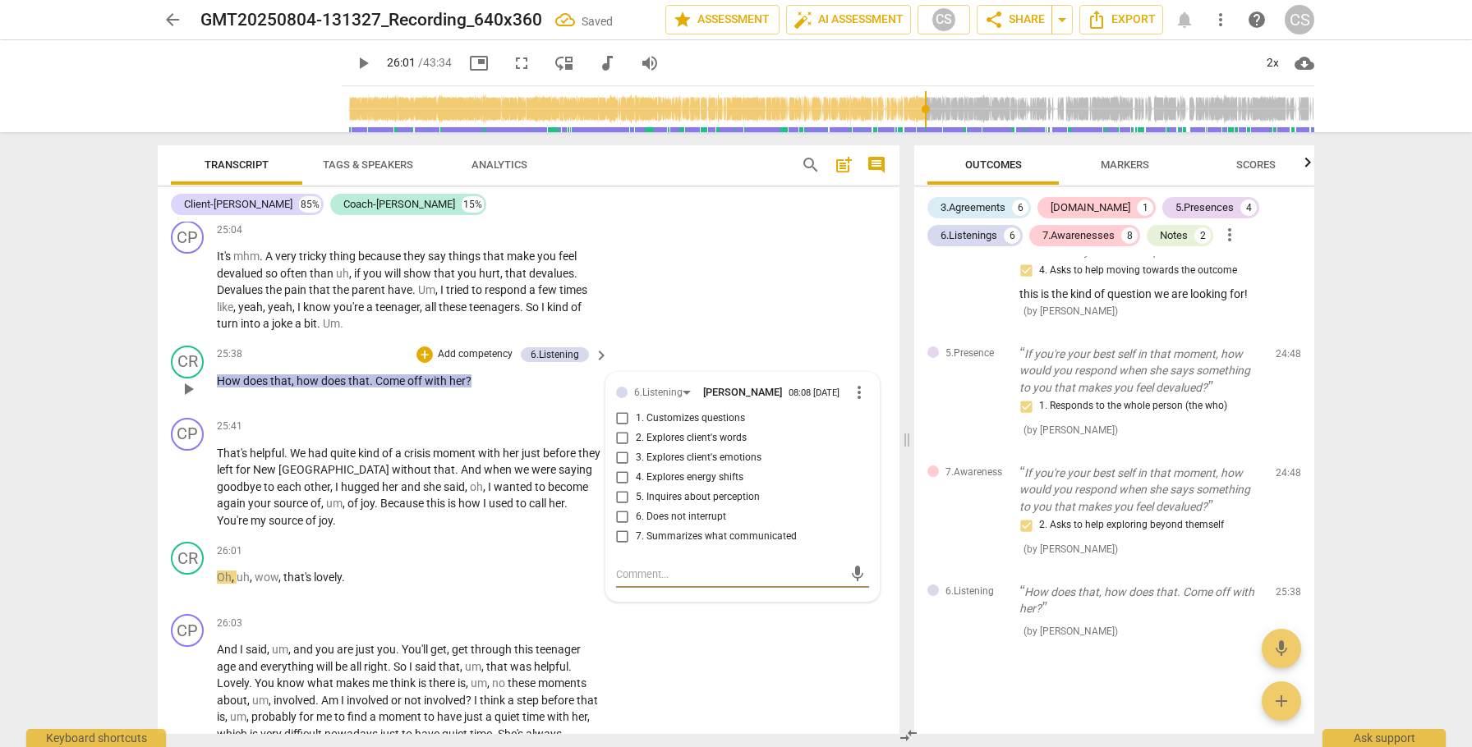
click at [623, 527] on input "6. Does not interrupt" at bounding box center [622, 518] width 26 height 20
checkbox input "true"
click at [188, 497] on span "play_arrow" at bounding box center [188, 487] width 20 height 20
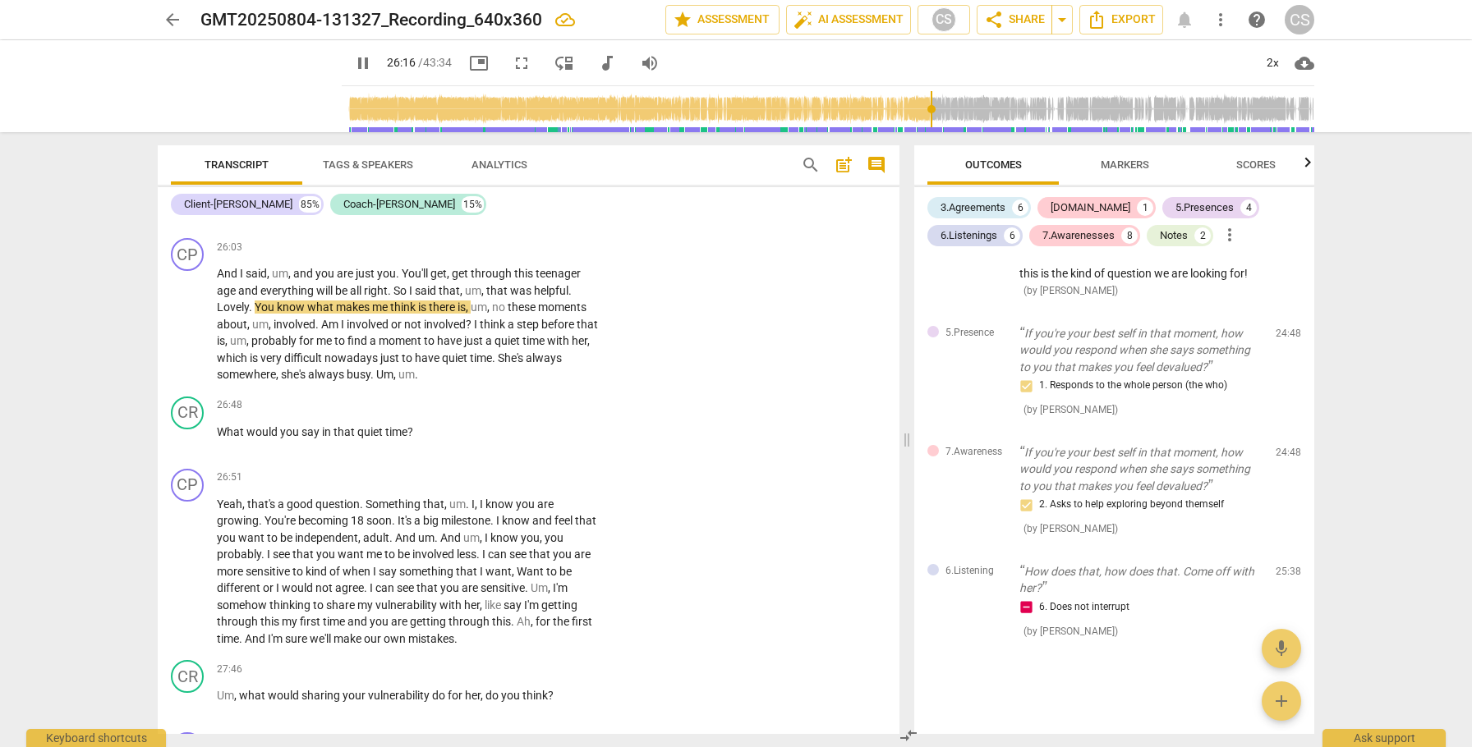
scroll to position [7877, 0]
click at [1269, 56] on div "2x" at bounding box center [1272, 63] width 31 height 26
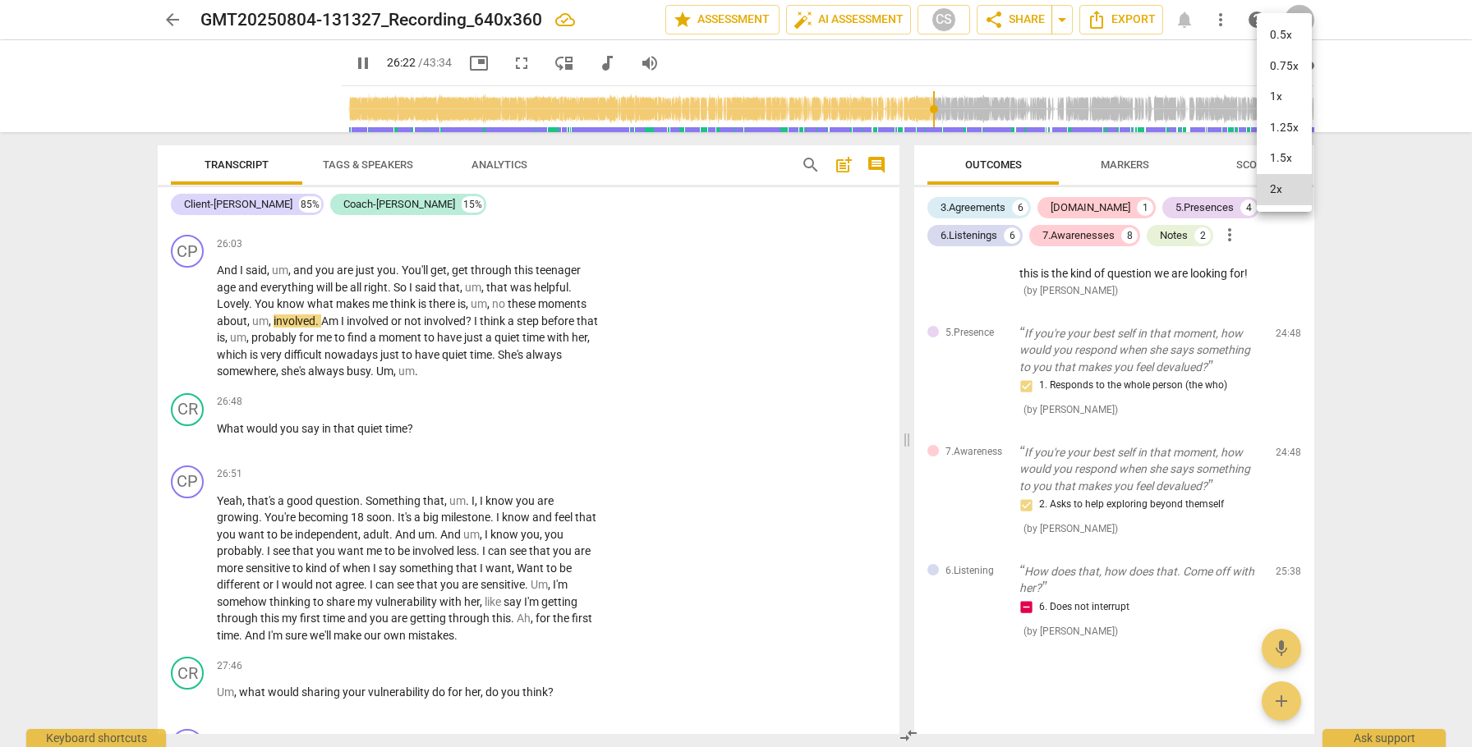
click at [1271, 99] on li "1x" at bounding box center [1284, 96] width 55 height 31
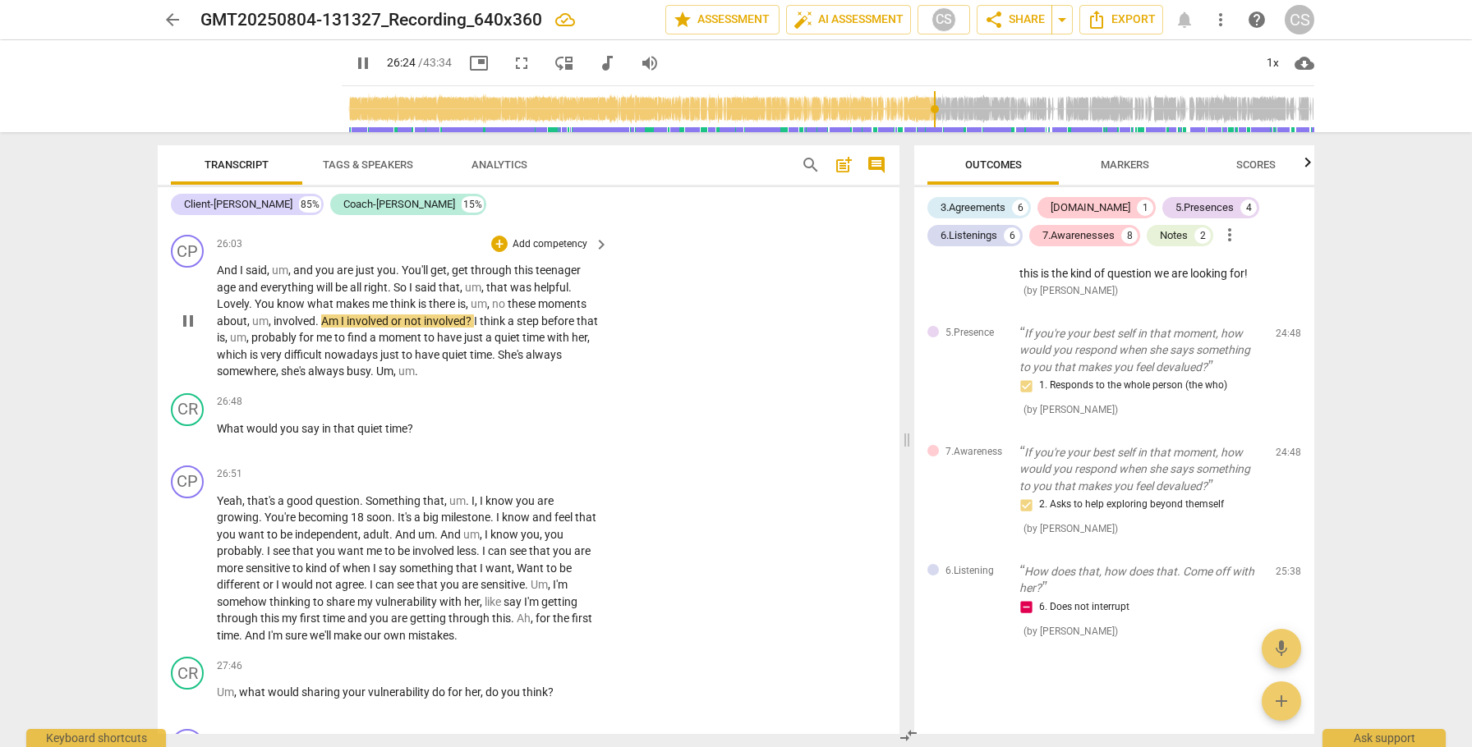
click at [402, 294] on span "So" at bounding box center [401, 287] width 16 height 13
click at [218, 310] on span "Lovely" at bounding box center [233, 303] width 32 height 13
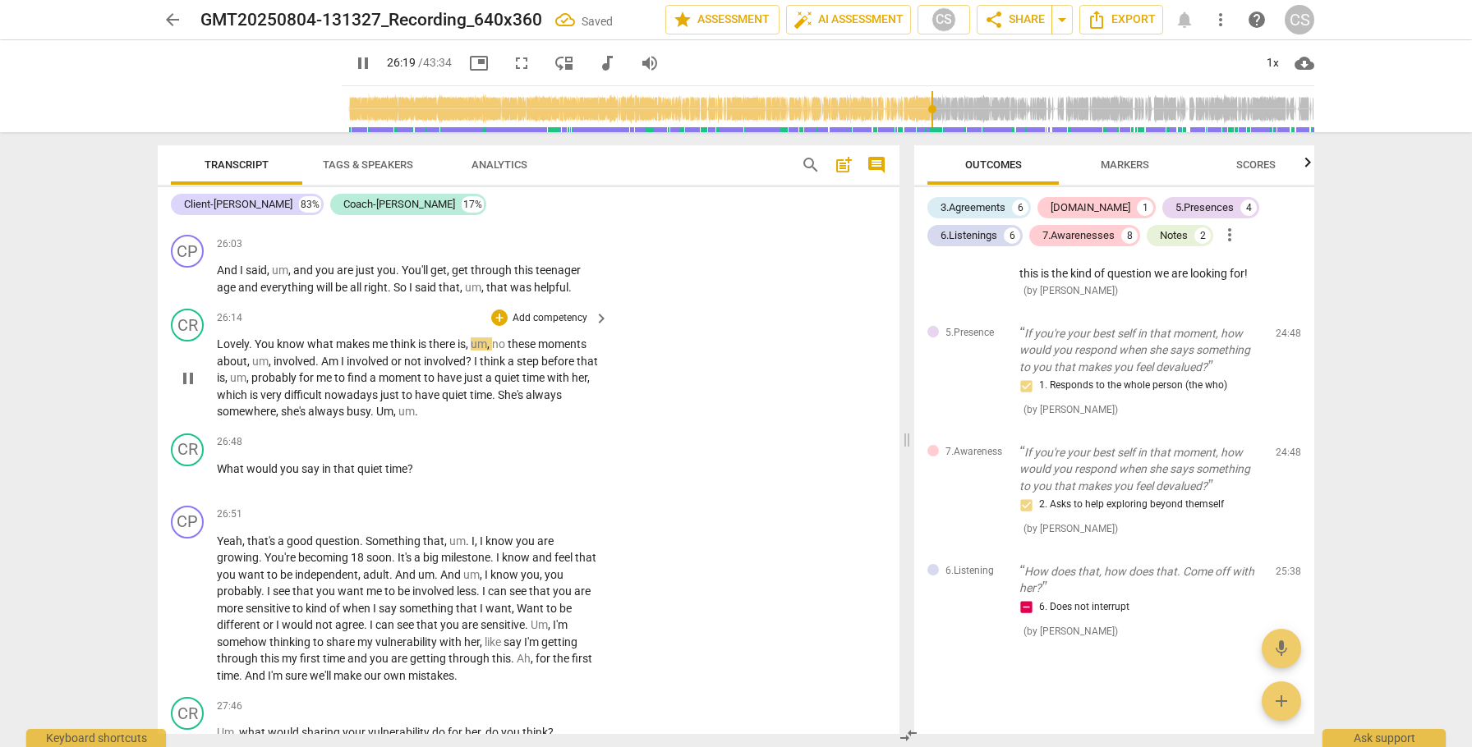
click at [257, 351] on span "You" at bounding box center [266, 344] width 22 height 13
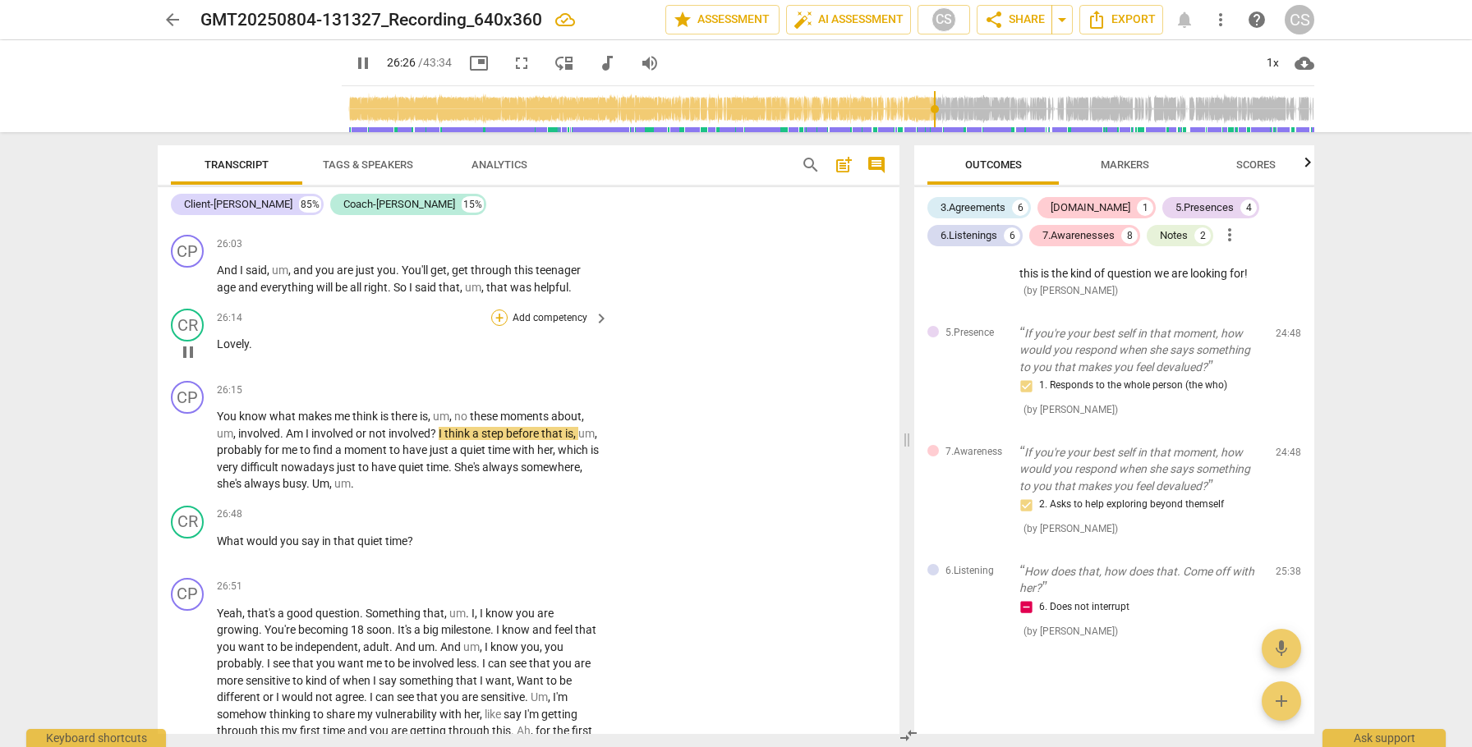
click at [499, 326] on div "+" at bounding box center [499, 318] width 16 height 16
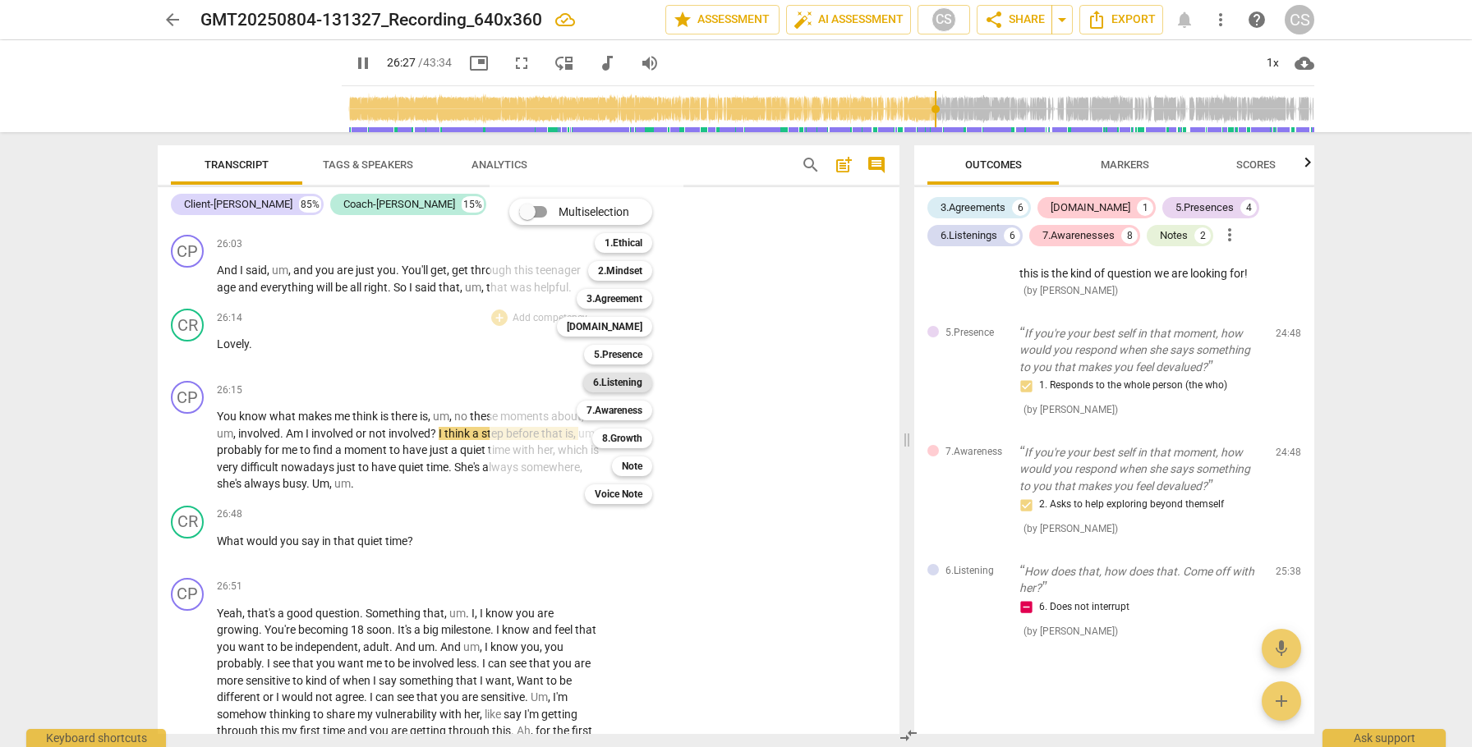
click at [627, 385] on b "6.Listening" at bounding box center [617, 383] width 49 height 20
type input "1588"
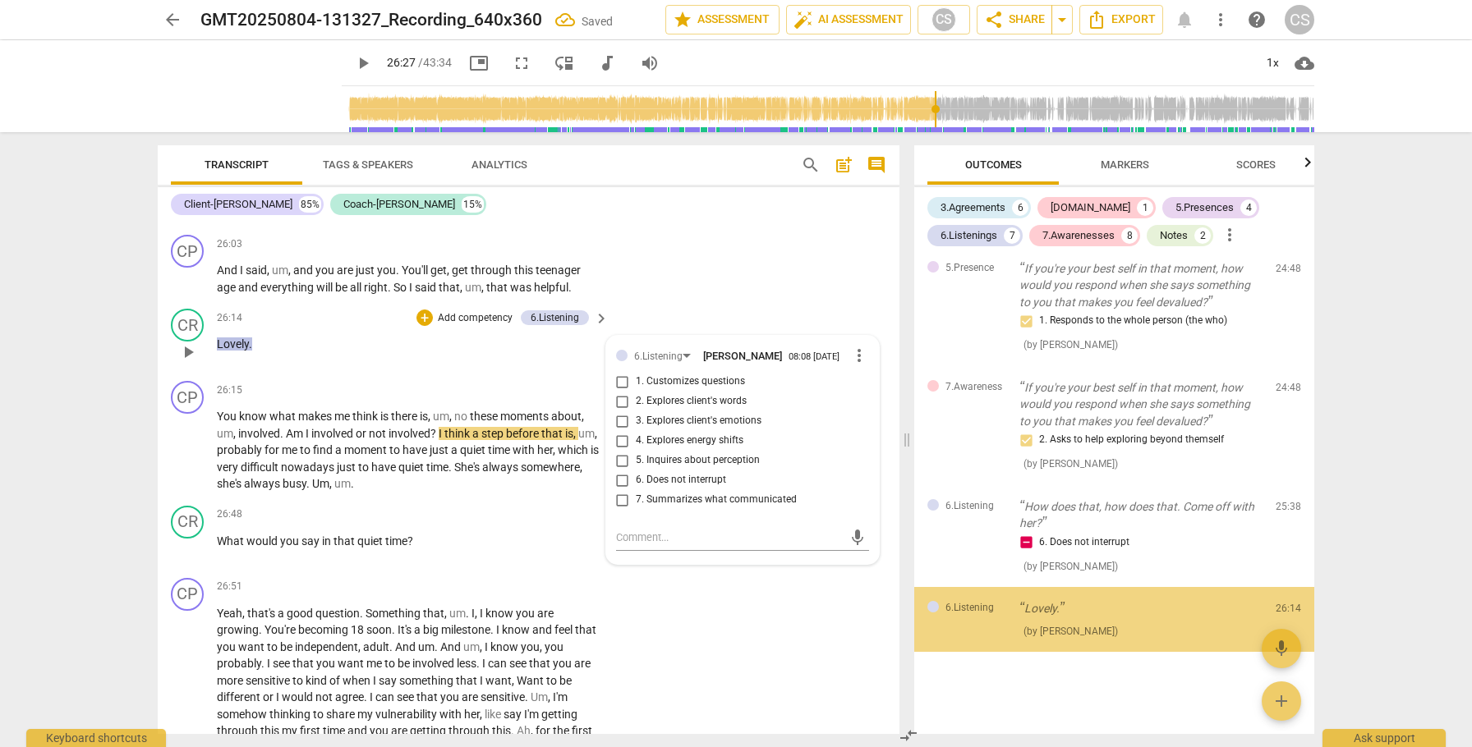
scroll to position [2911, 0]
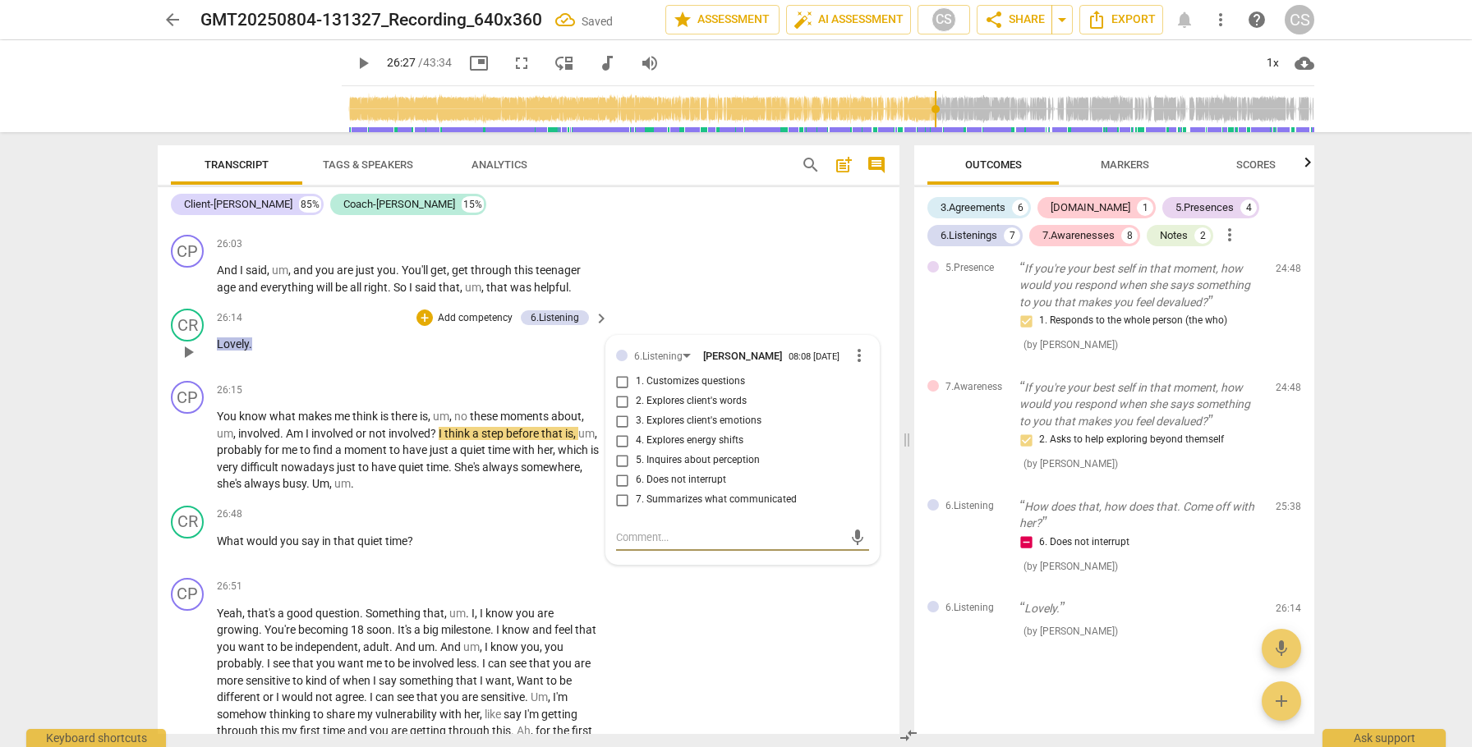
click at [618, 490] on input "6. Does not interrupt" at bounding box center [622, 481] width 26 height 20
checkbox input "true"
click at [187, 461] on span "play_arrow" at bounding box center [188, 451] width 20 height 20
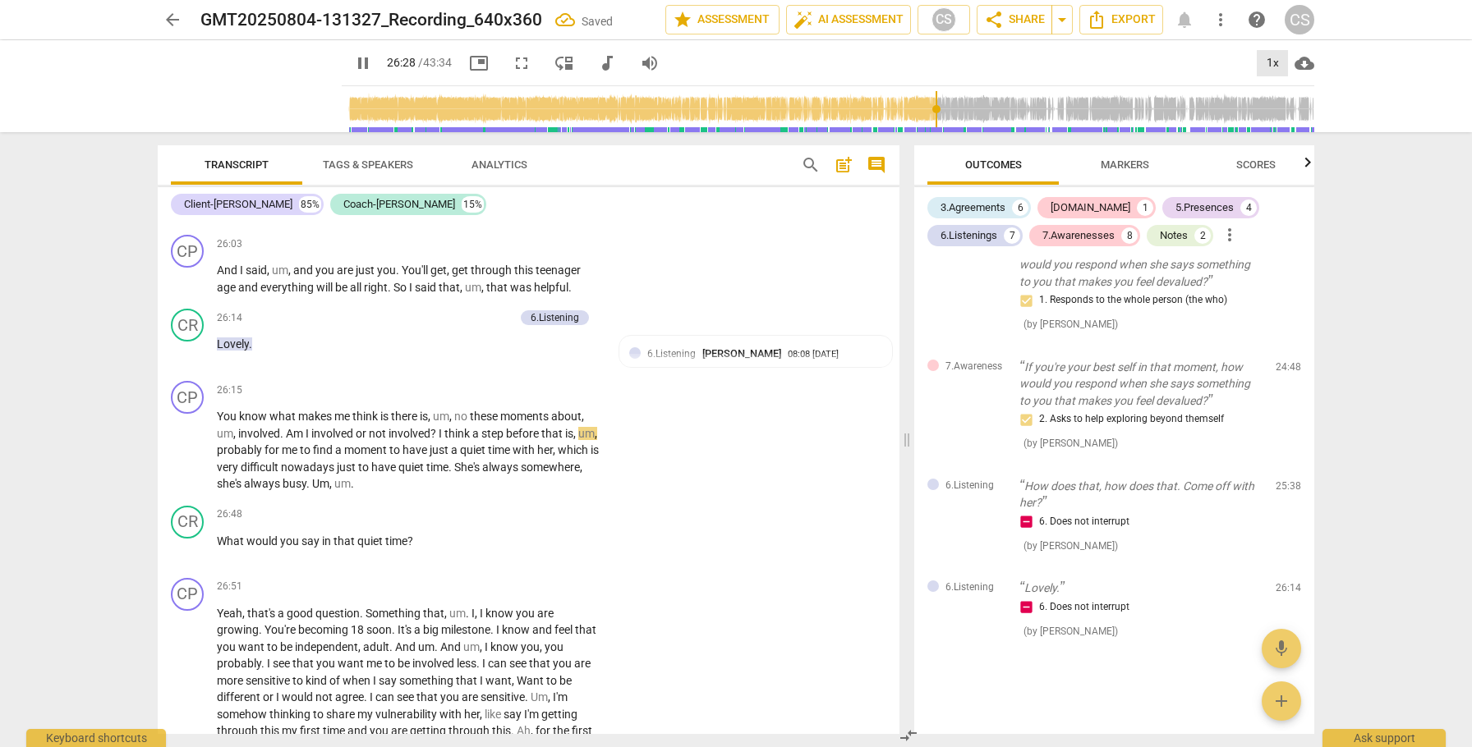
click at [1272, 66] on div "1x" at bounding box center [1272, 63] width 31 height 26
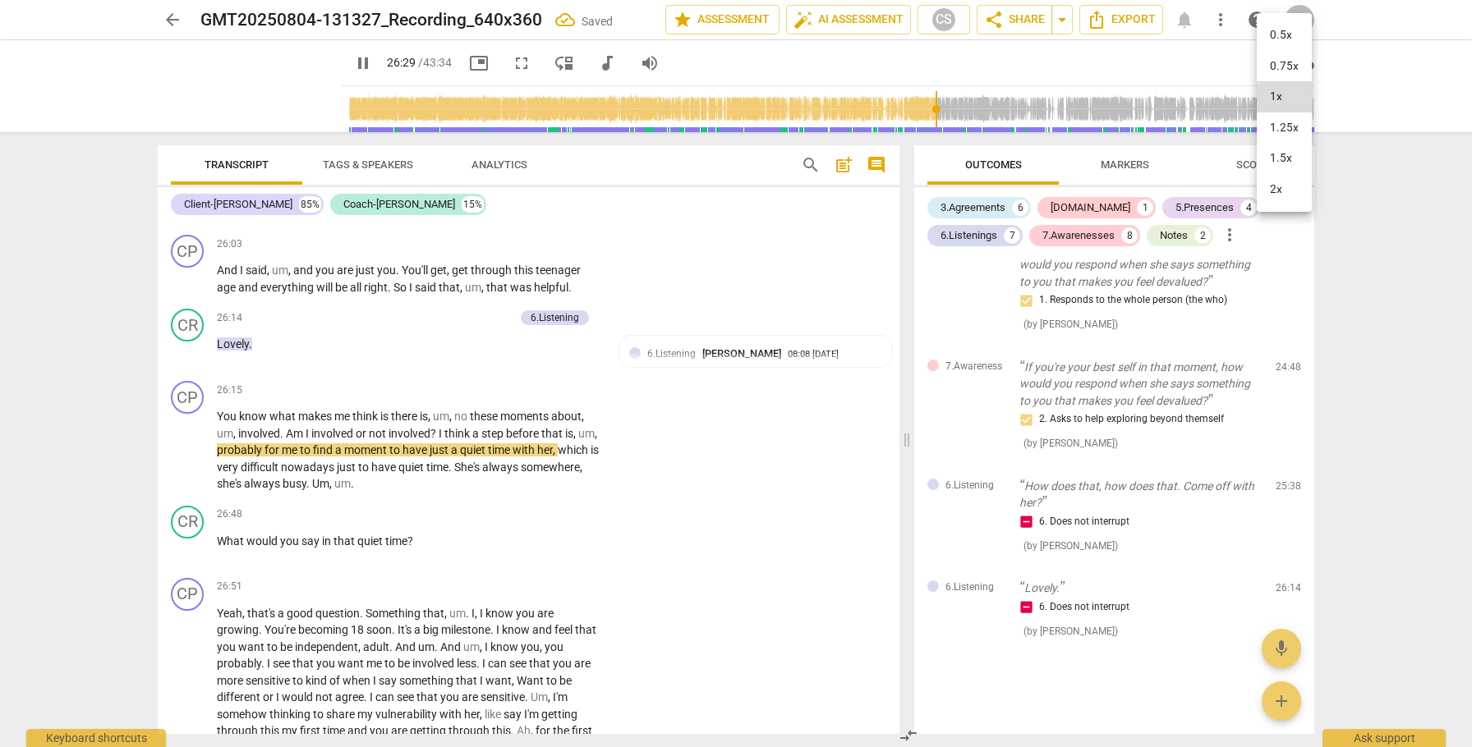
click at [1276, 185] on li "2x" at bounding box center [1284, 189] width 55 height 31
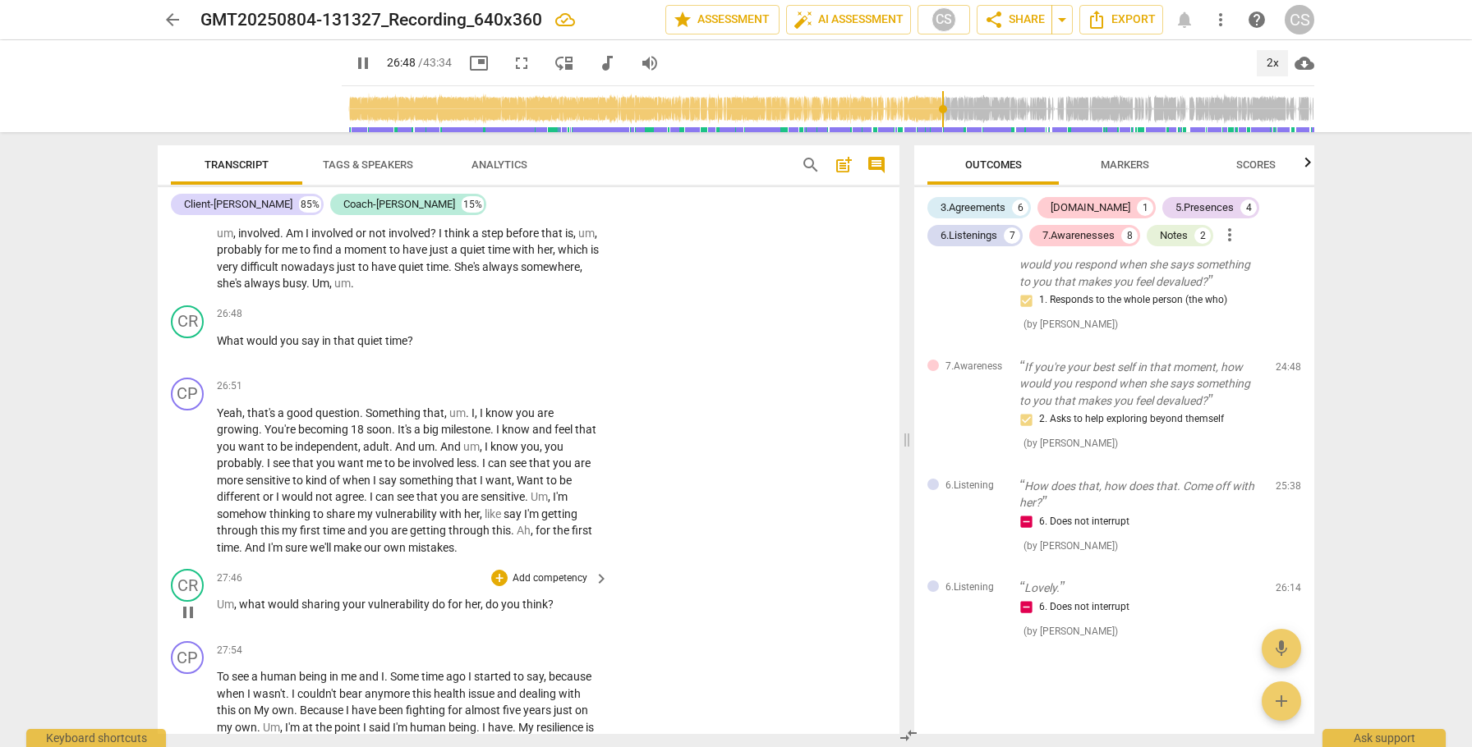
scroll to position [8070, 0]
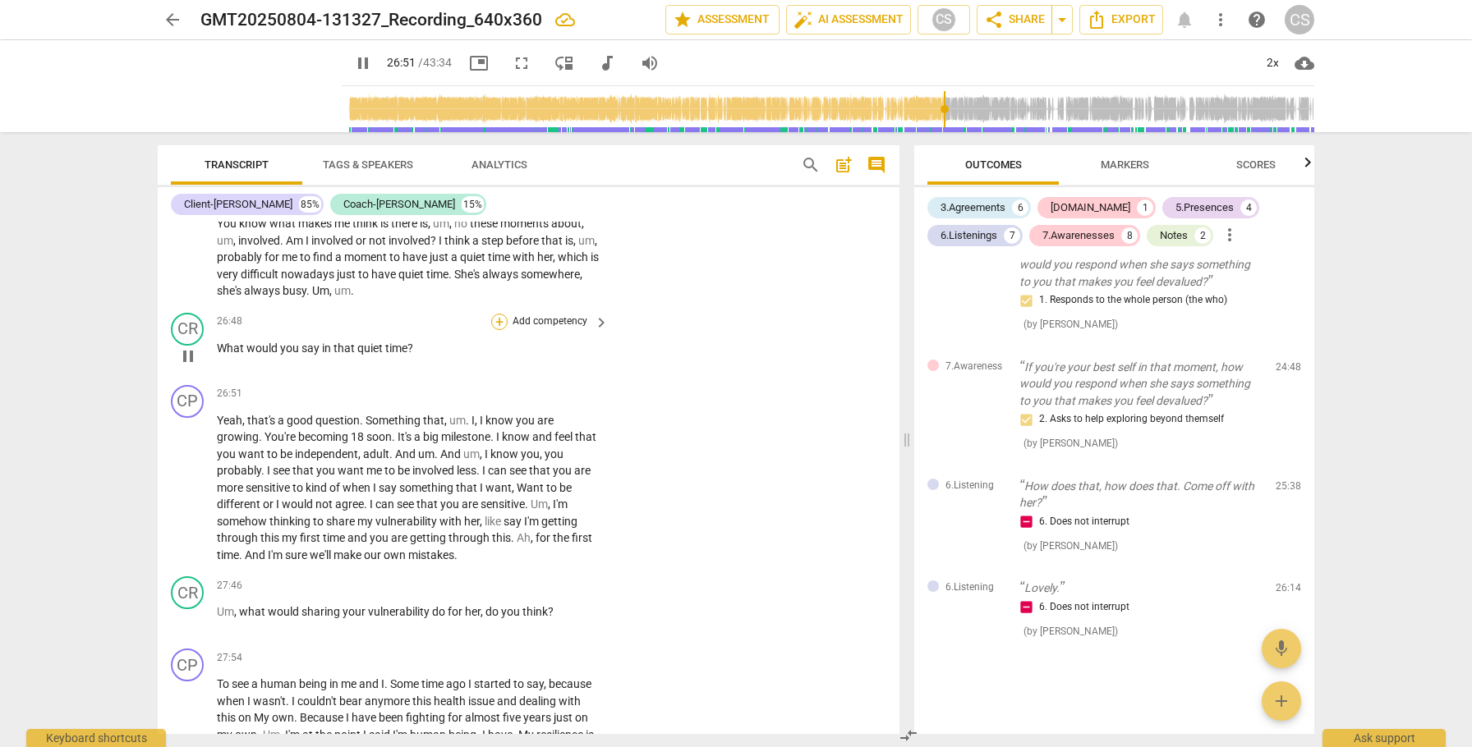
click at [499, 330] on div "+" at bounding box center [499, 322] width 16 height 16
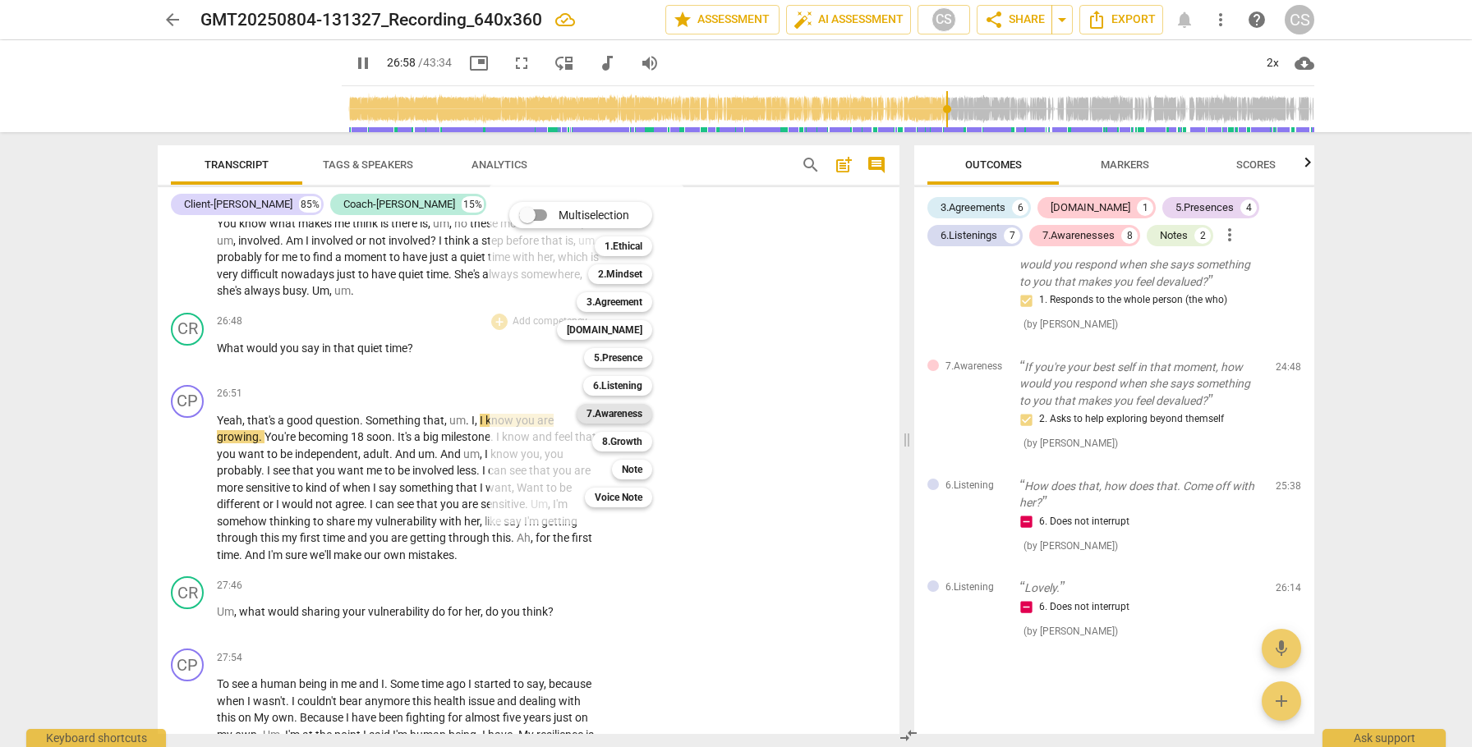
click at [621, 411] on b "7.Awareness" at bounding box center [614, 414] width 56 height 20
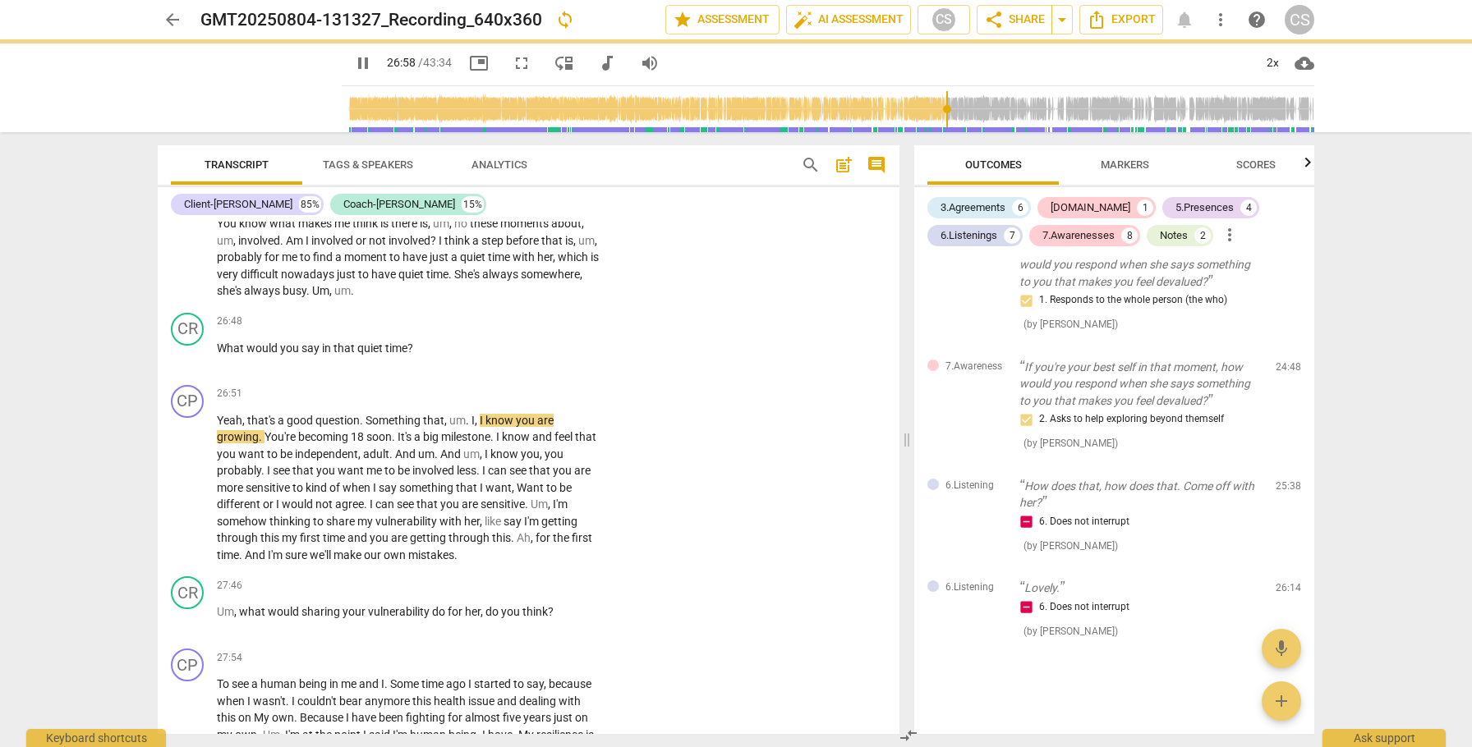
type input "1619"
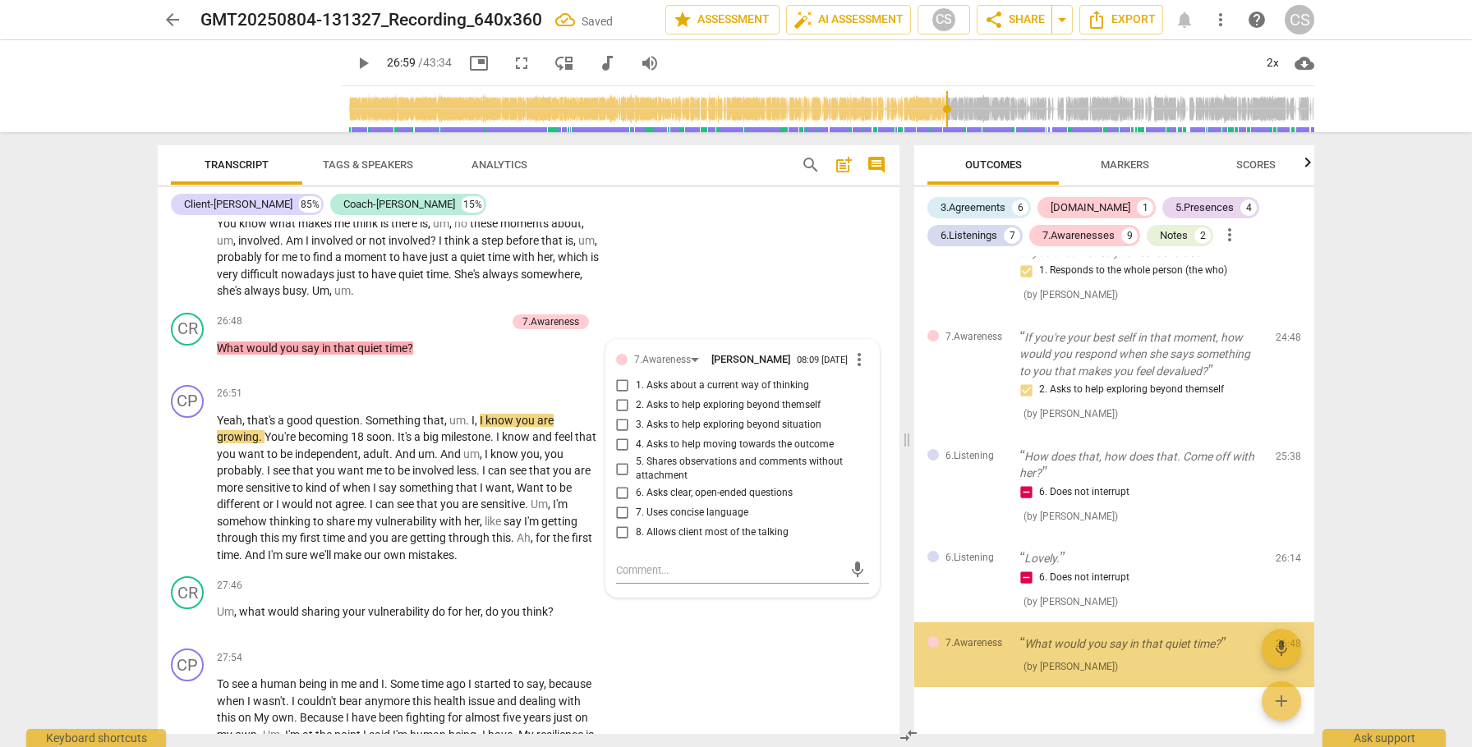
scroll to position [2996, 0]
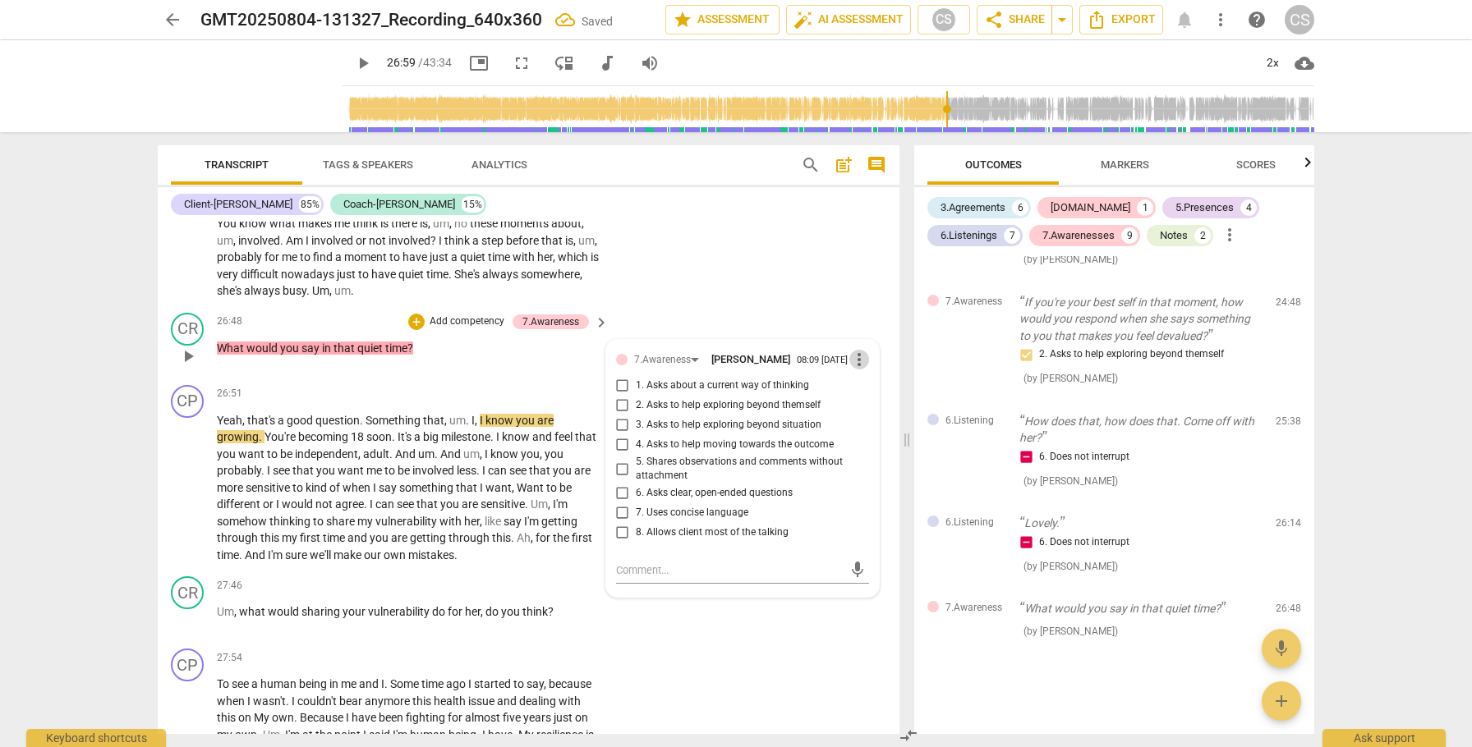
click at [854, 370] on span "more_vert" at bounding box center [859, 360] width 20 height 20
click at [617, 484] on div at bounding box center [736, 373] width 1472 height 747
click at [619, 435] on input "3. Asks to help exploring beyond situation" at bounding box center [622, 426] width 26 height 20
checkbox input "true"
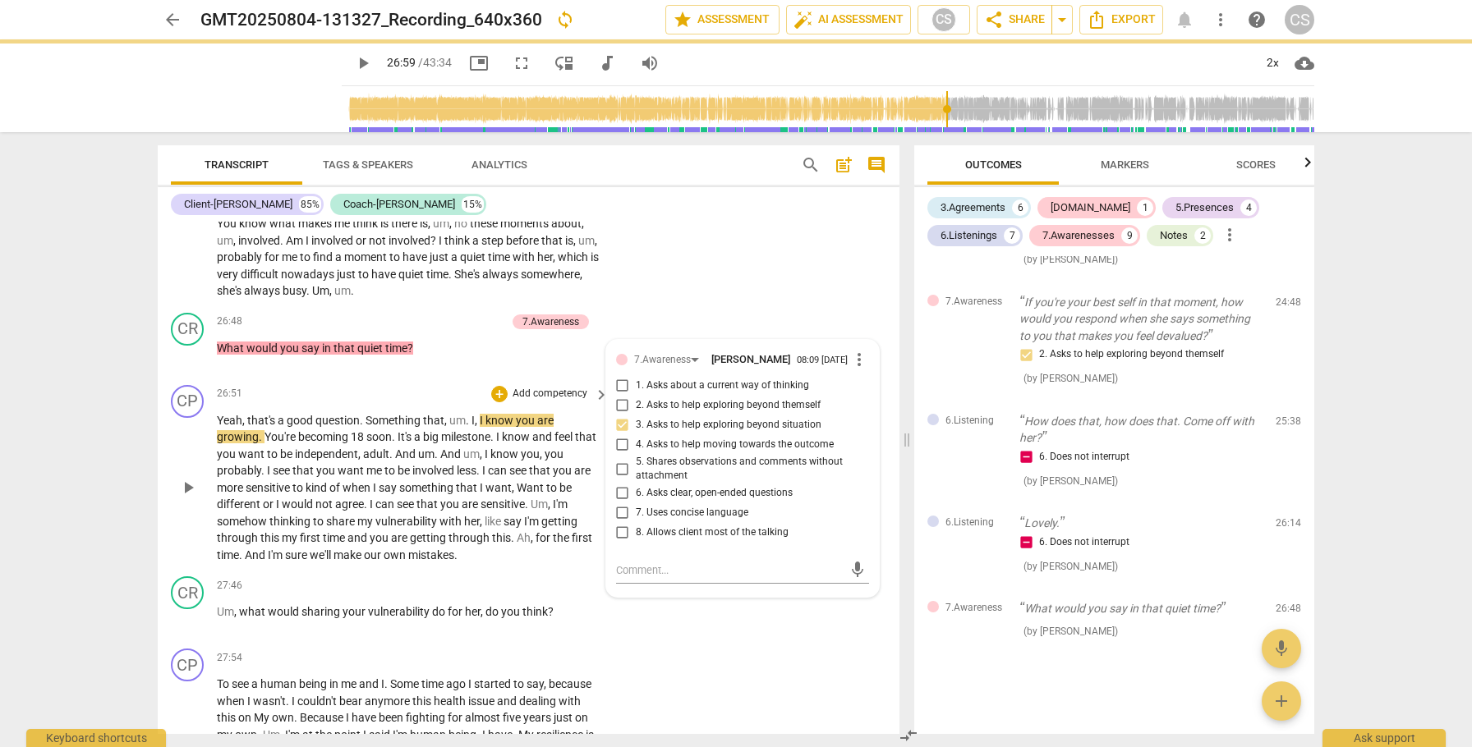
click at [188, 498] on span "play_arrow" at bounding box center [188, 488] width 20 height 20
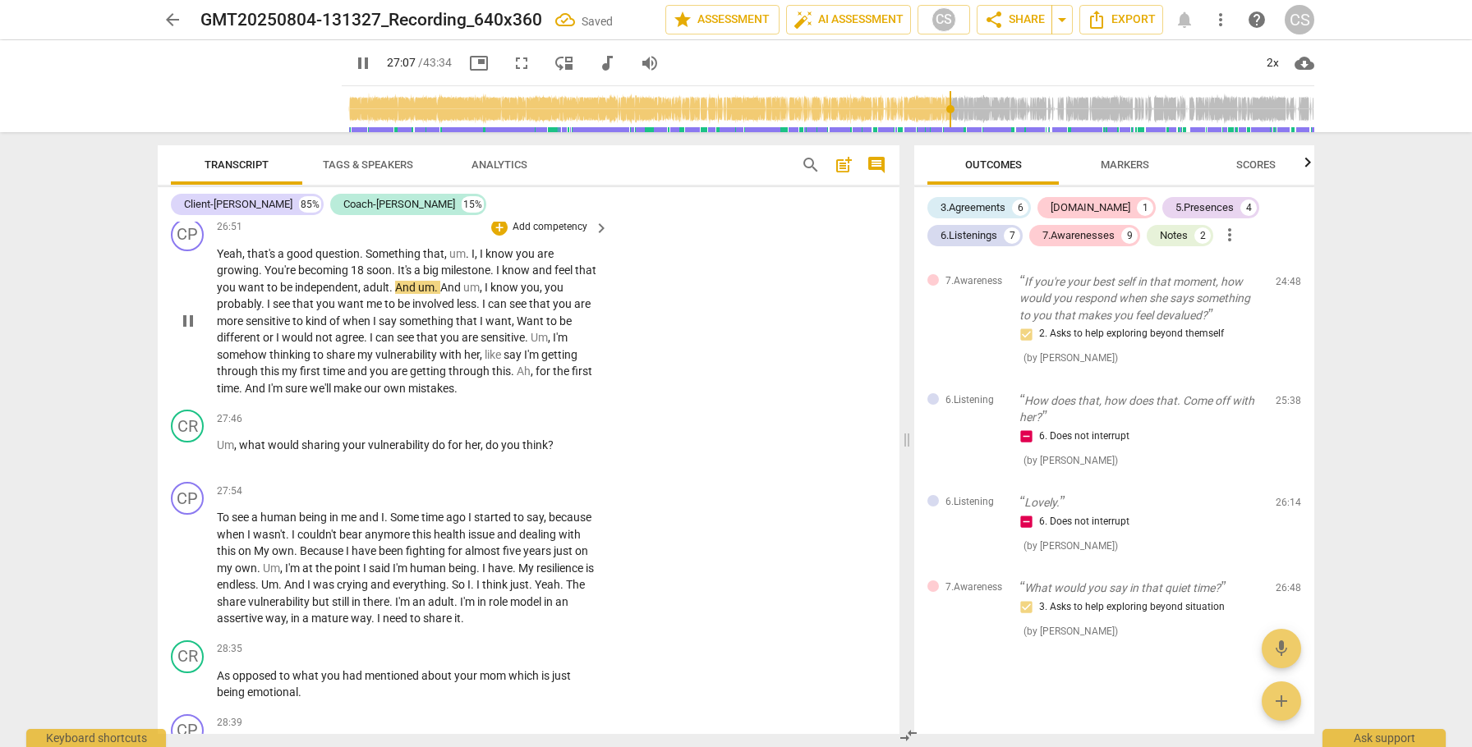
scroll to position [8238, 0]
click at [190, 329] on span "pause" at bounding box center [188, 320] width 20 height 20
click at [190, 329] on span "play_arrow" at bounding box center [188, 320] width 20 height 20
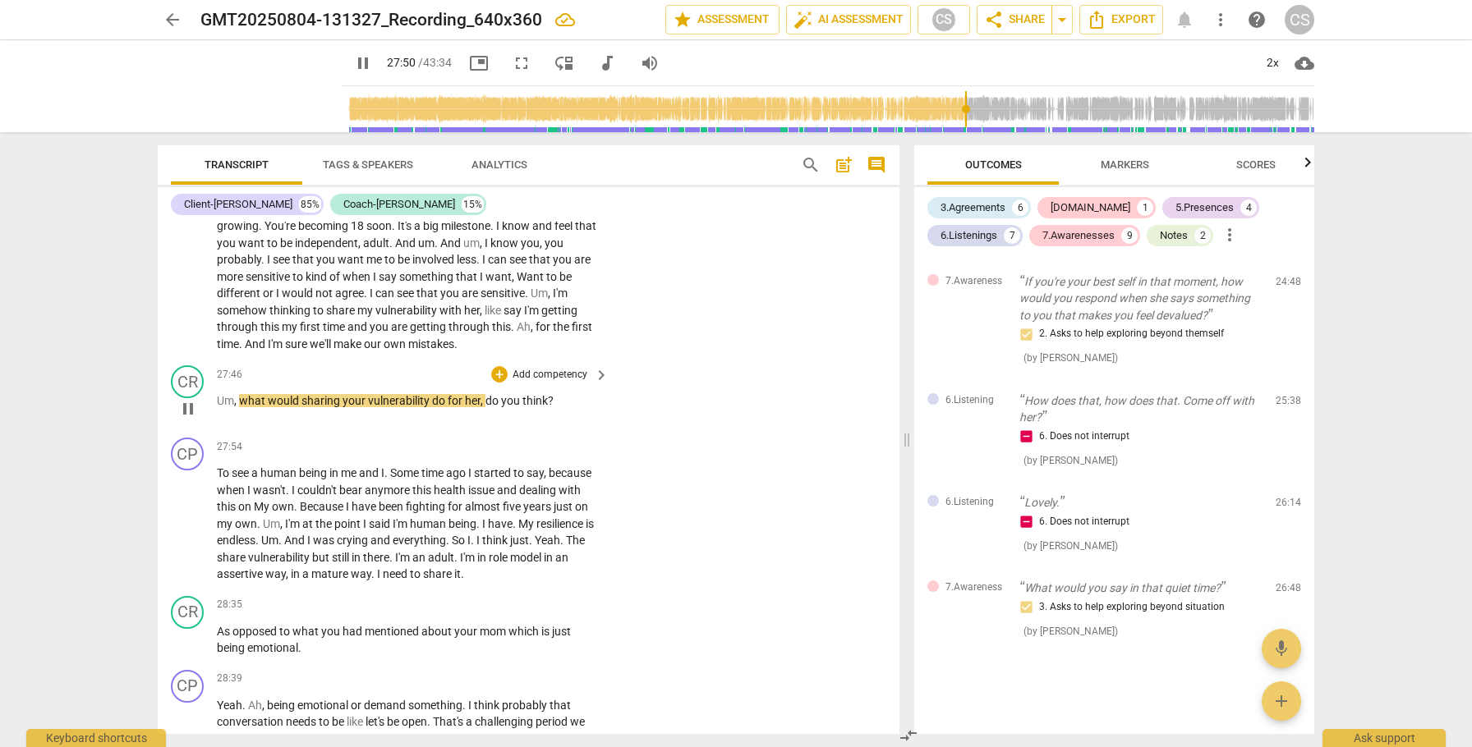
scroll to position [8296, 0]
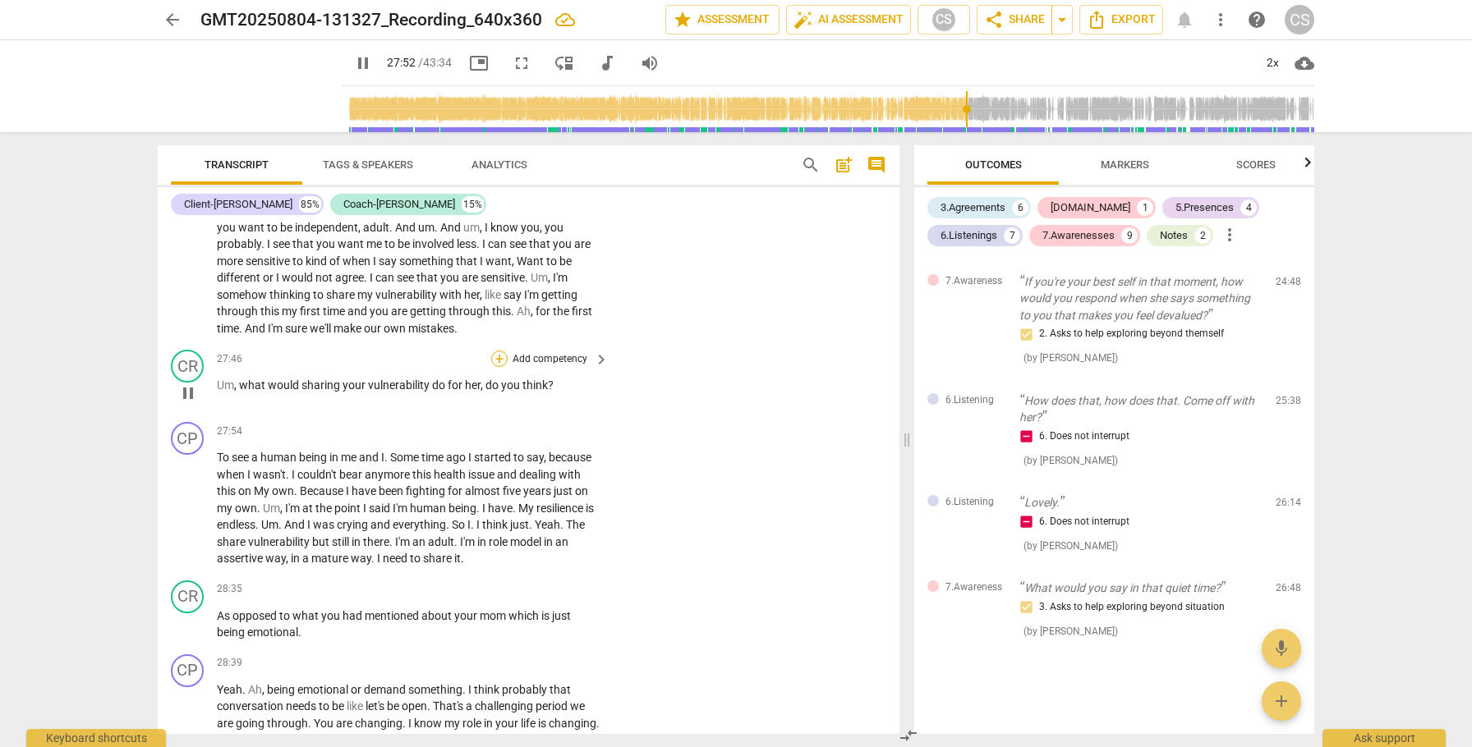
click at [497, 367] on div "+" at bounding box center [499, 359] width 16 height 16
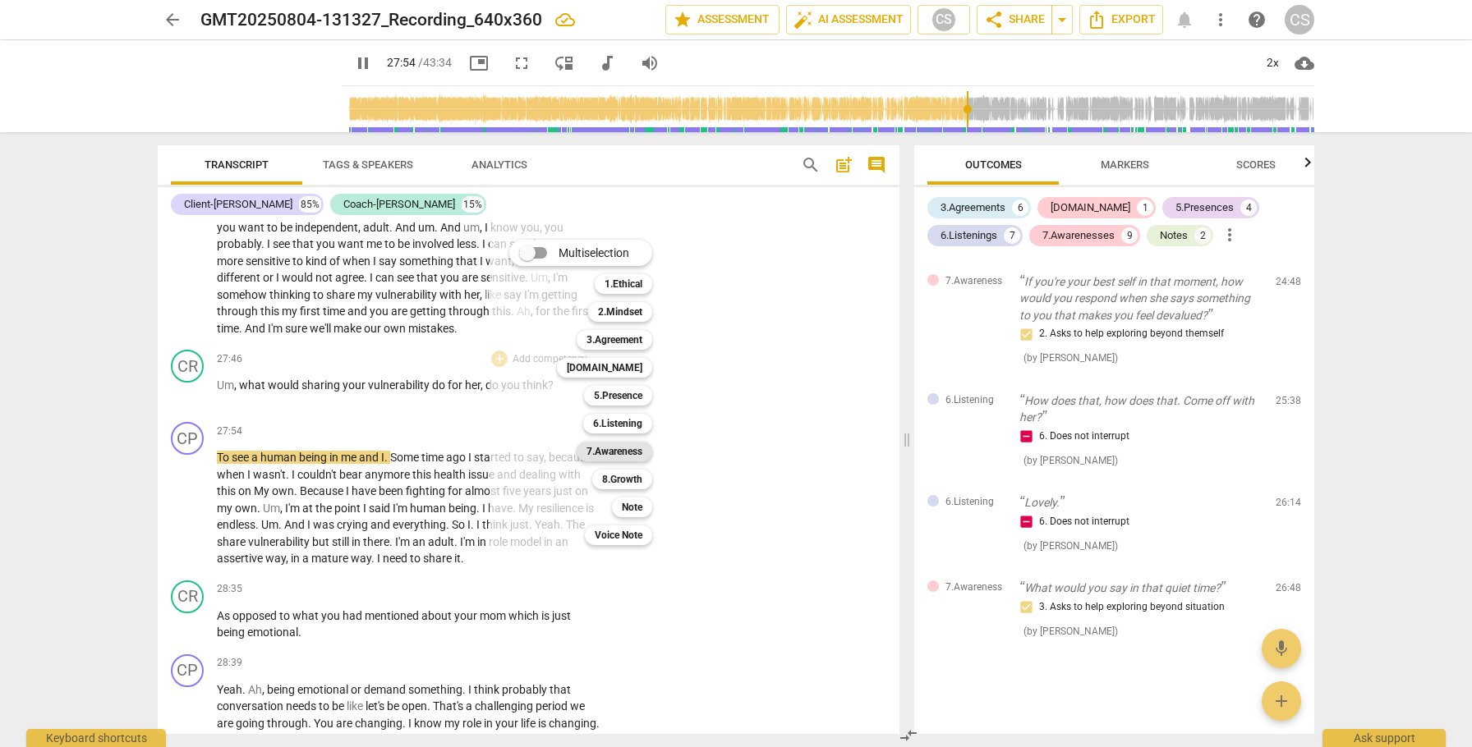
click at [637, 453] on b "7.Awareness" at bounding box center [614, 452] width 56 height 20
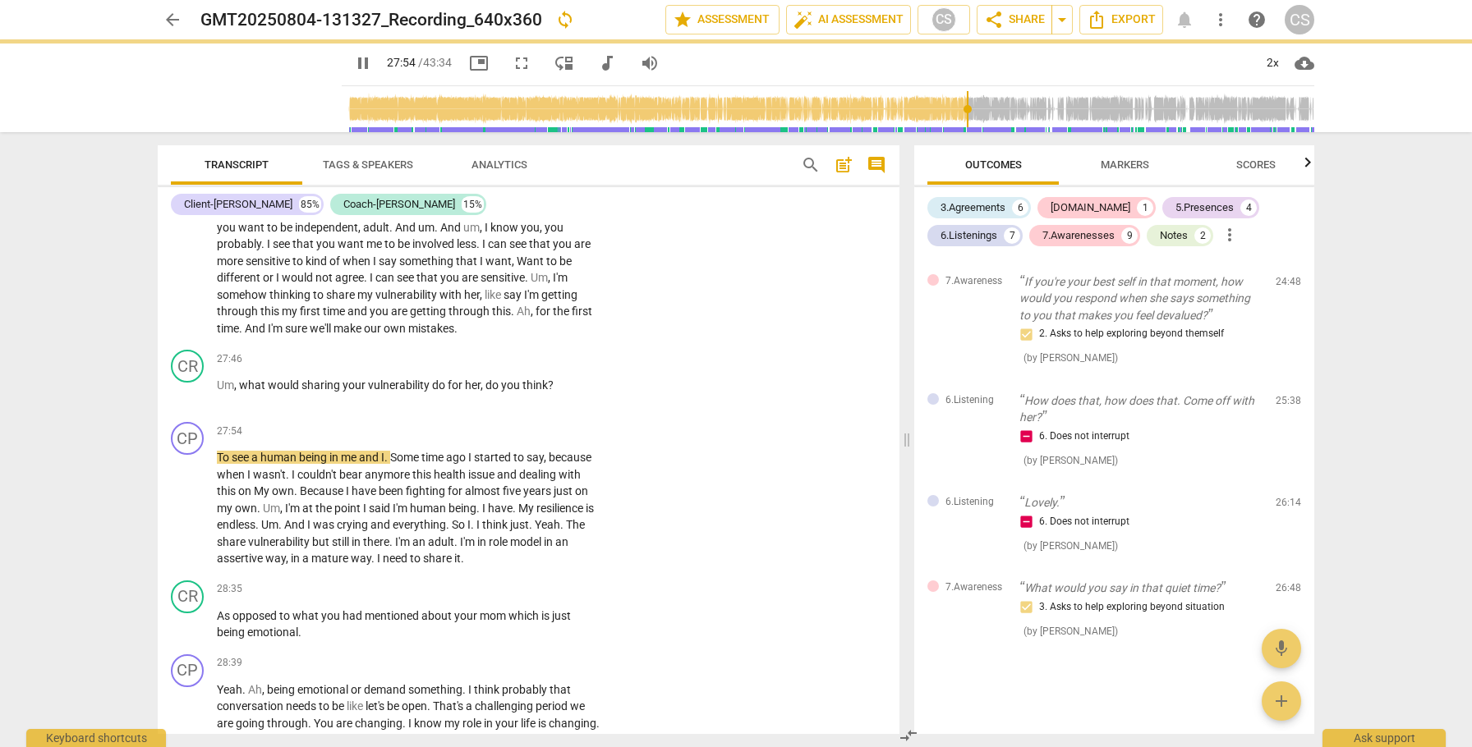
type input "1675"
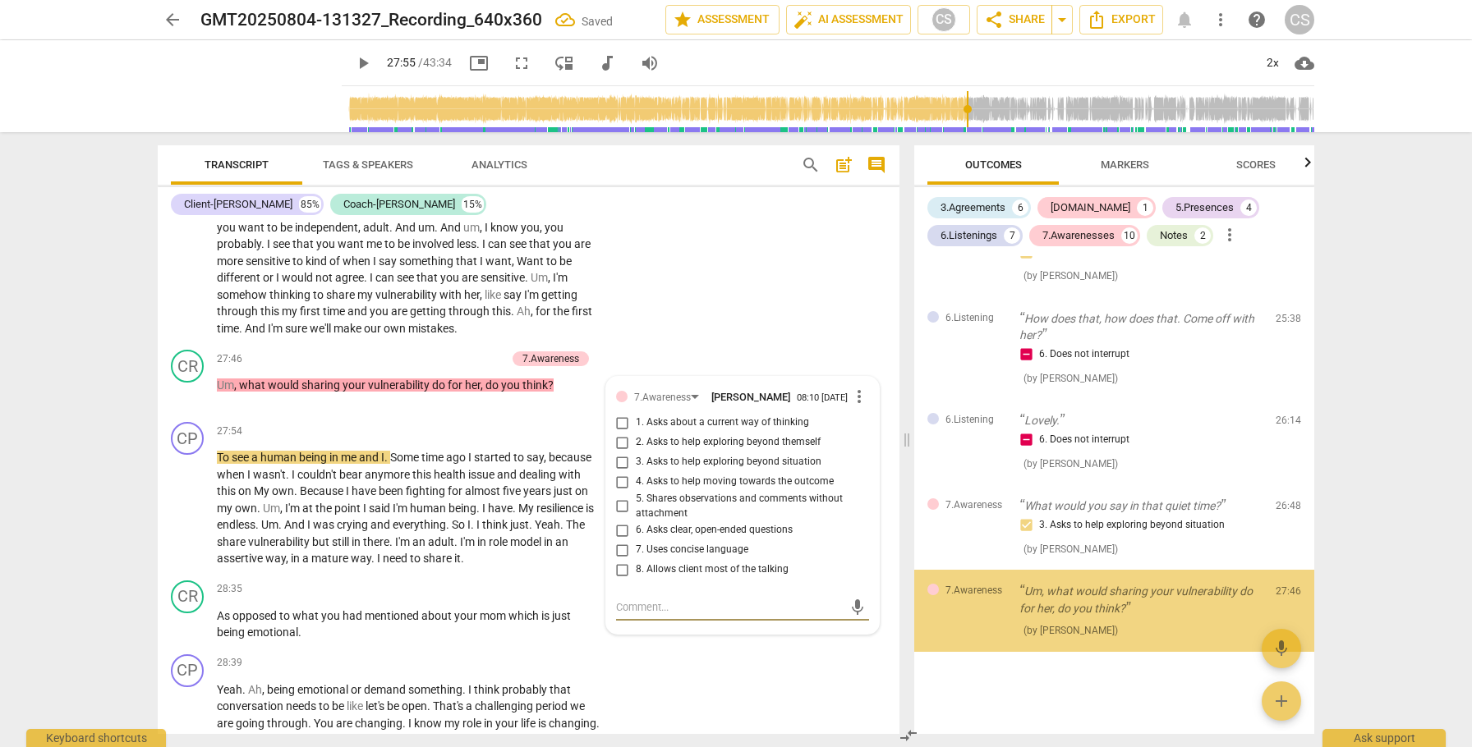
scroll to position [3098, 0]
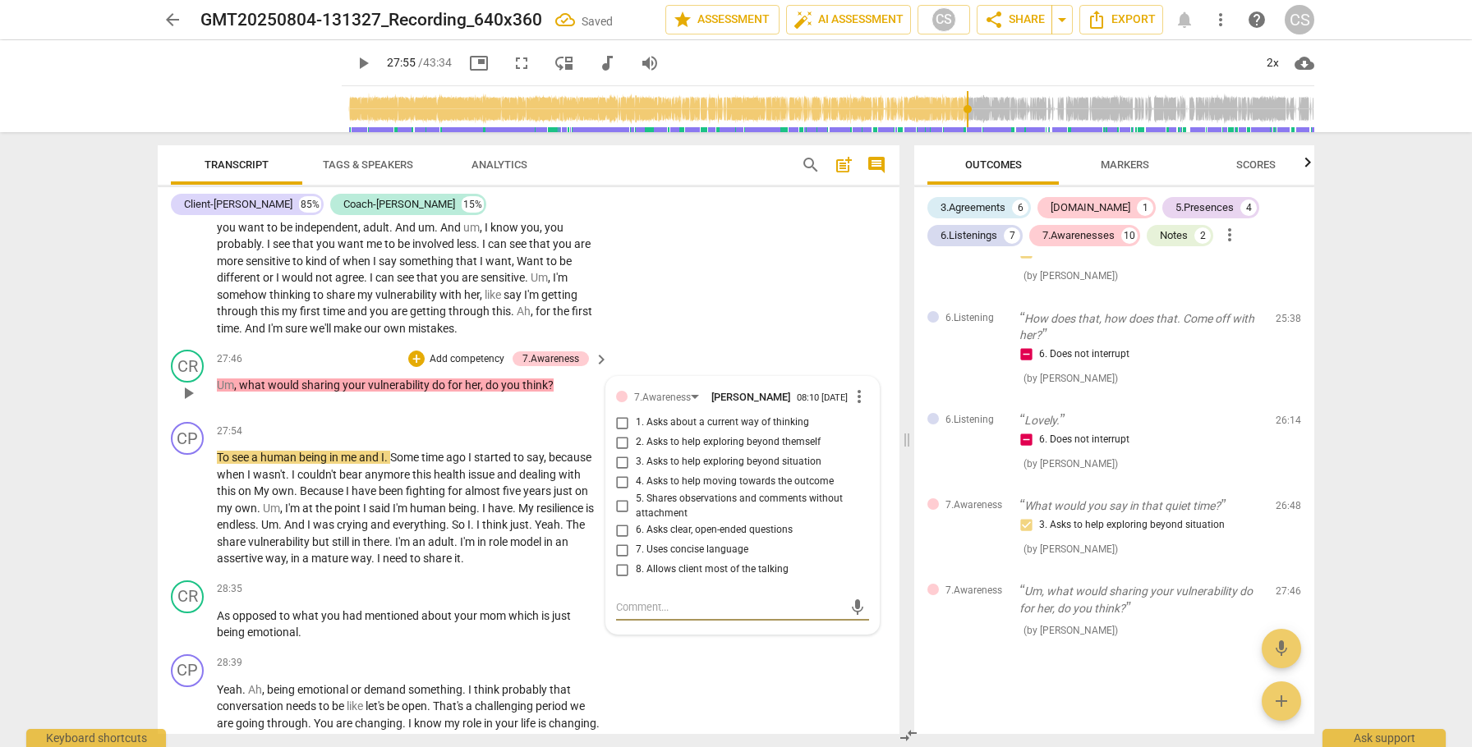
click at [660, 615] on textarea at bounding box center [729, 608] width 227 height 16
type textarea "b"
type textarea "be"
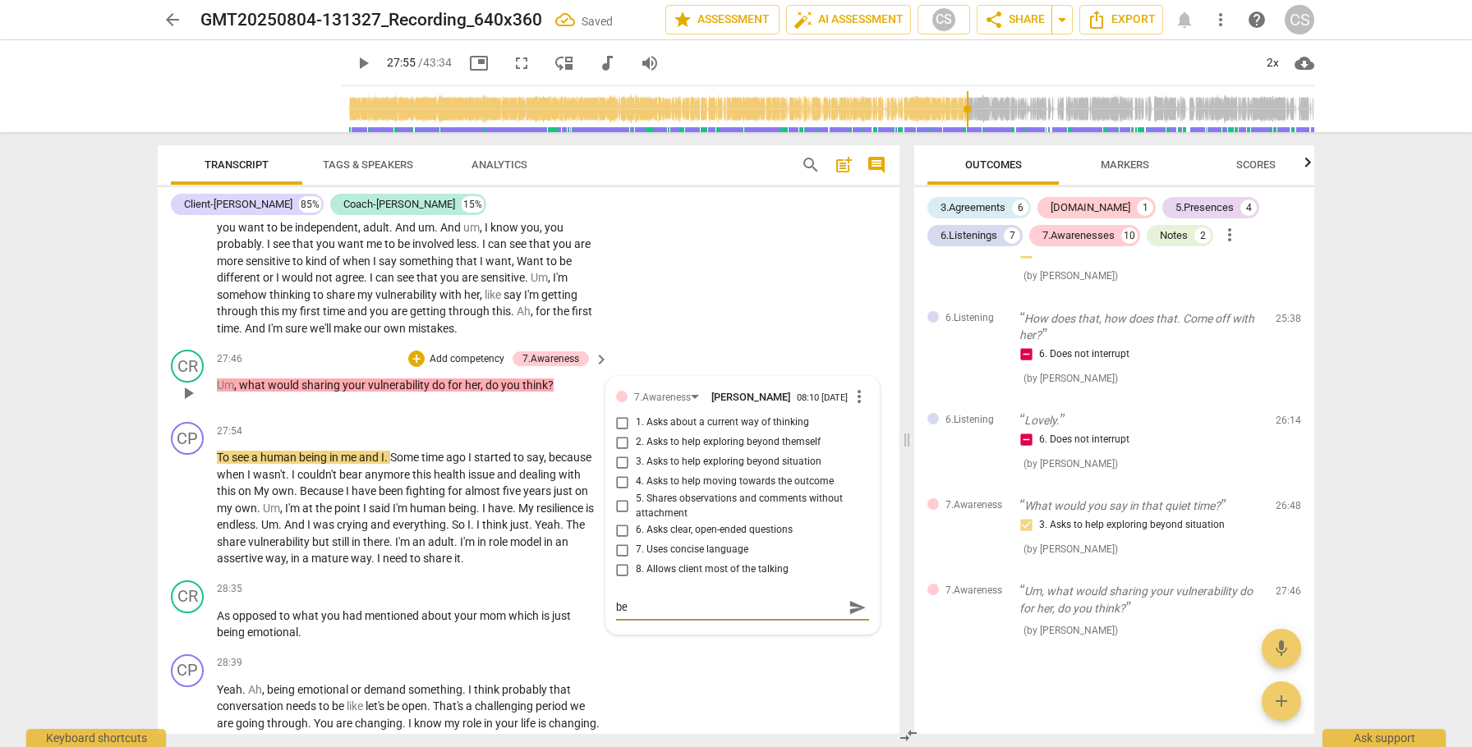
type textarea "bet"
type textarea "bett"
type textarea "[PERSON_NAME]"
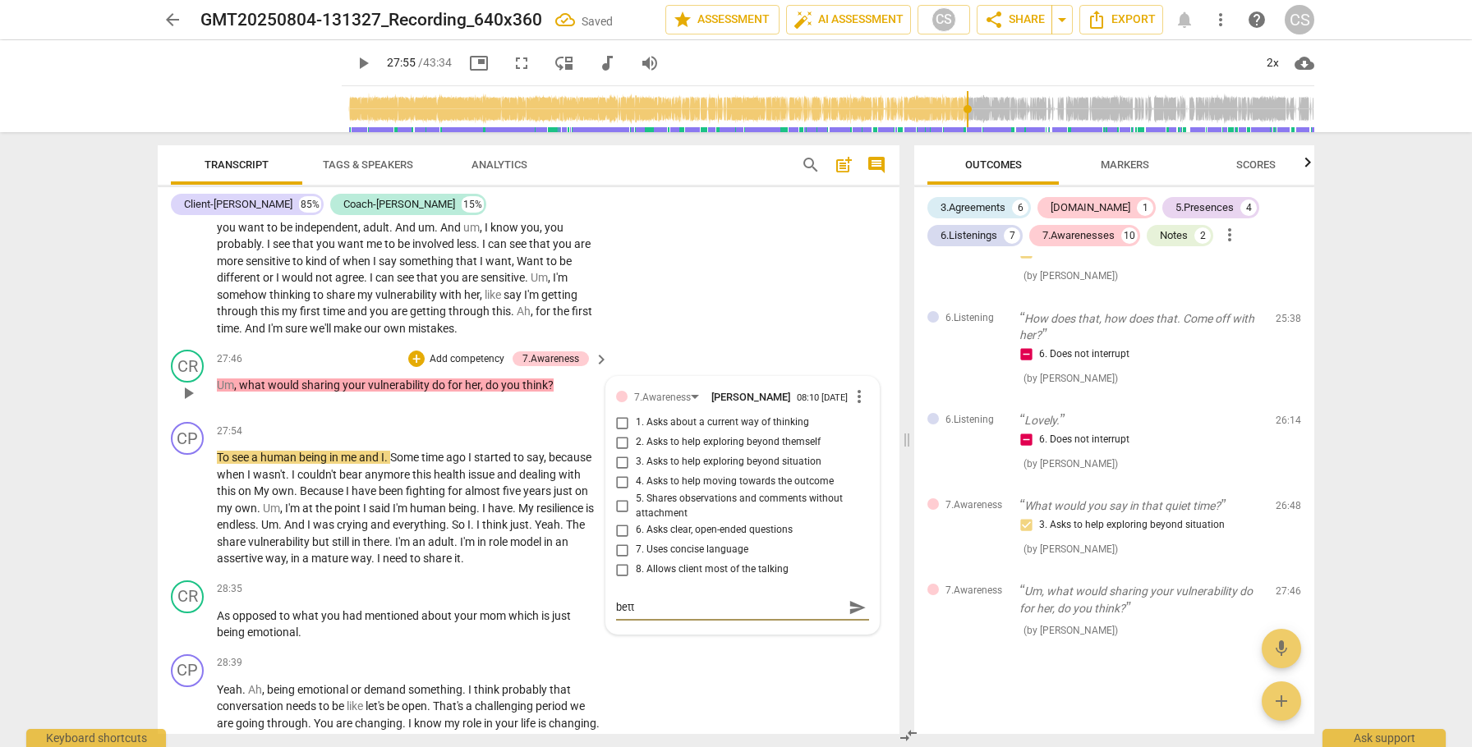
type textarea "[PERSON_NAME]"
type textarea "better"
type textarea "better w"
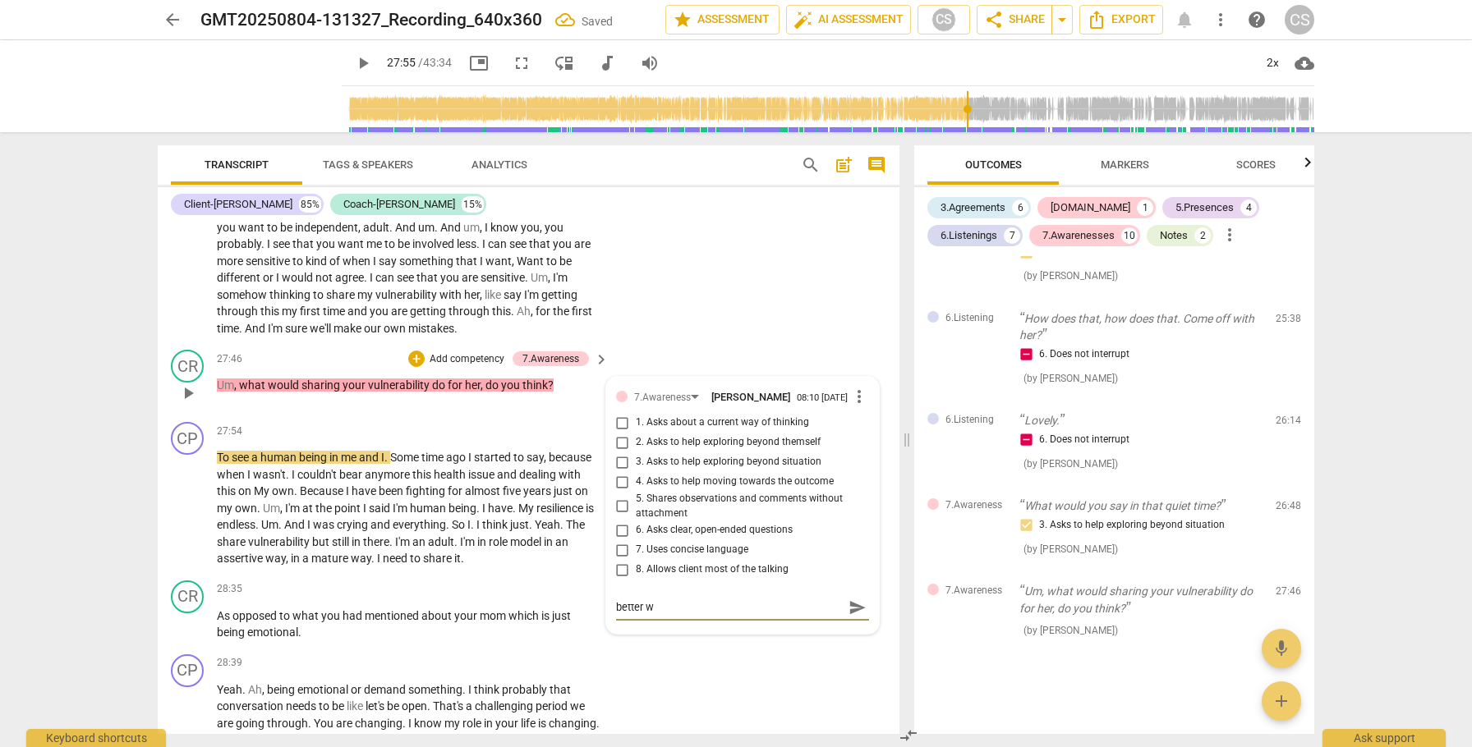
type textarea "better wo"
type textarea "better wou"
type textarea "better woul"
type textarea "better would"
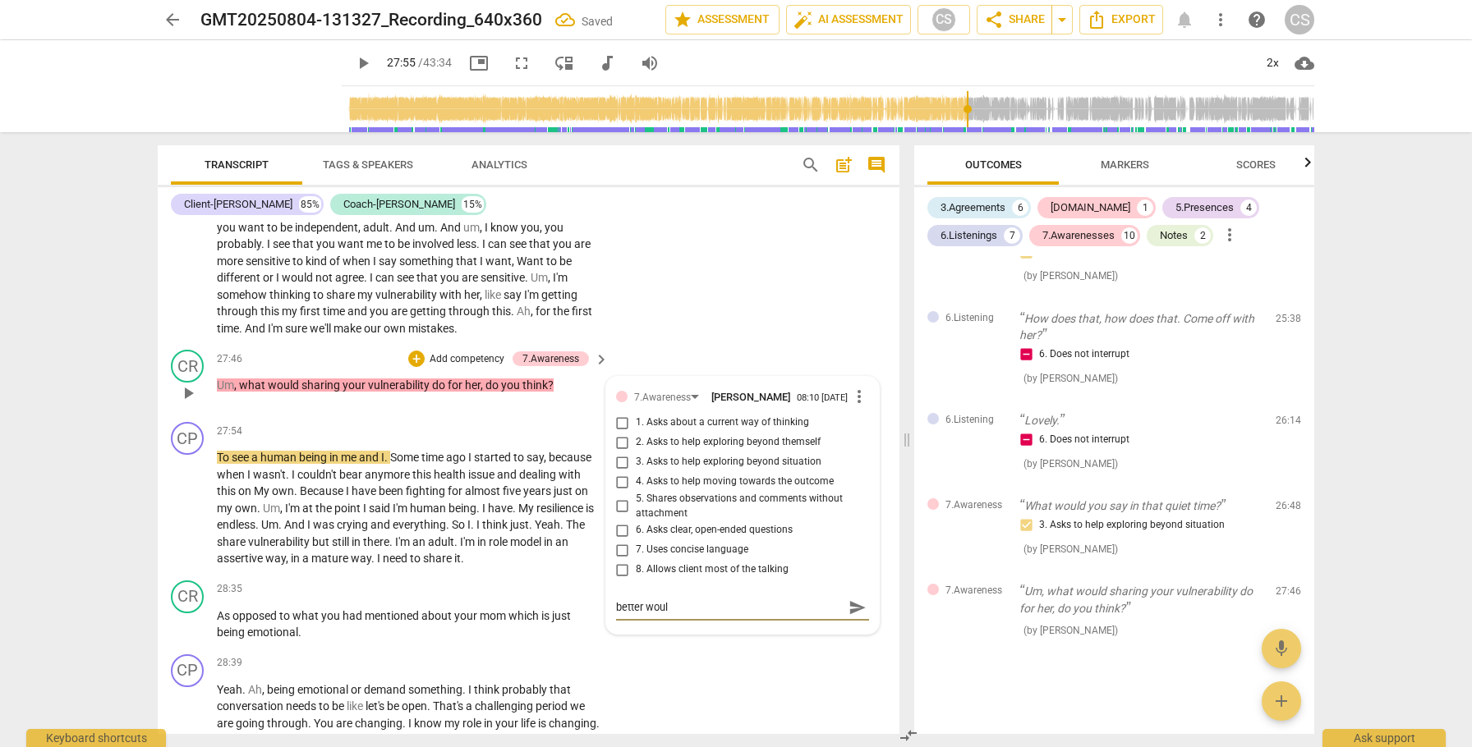
type textarea "better would"
type textarea "better would b"
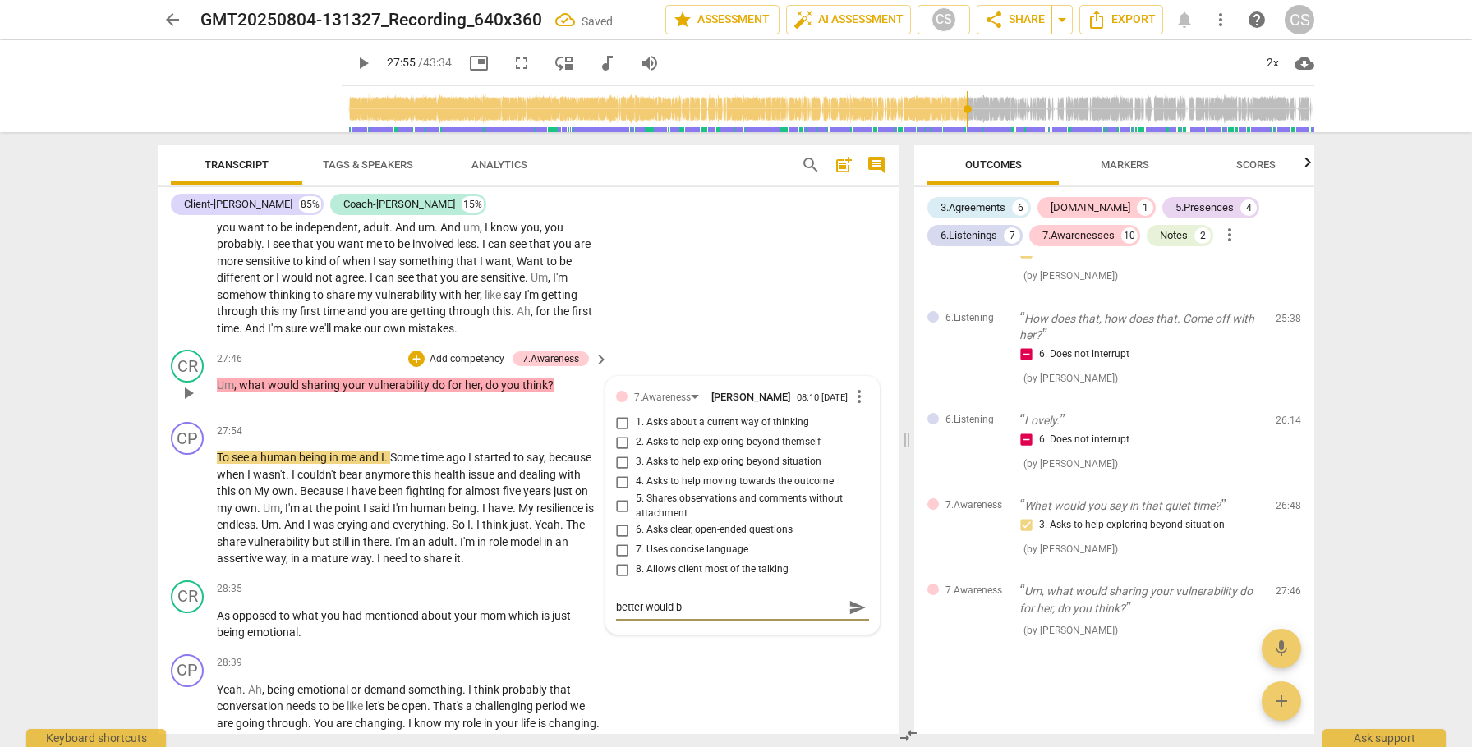
type textarea "better would be"
type textarea "better would be t"
type textarea "better would be to"
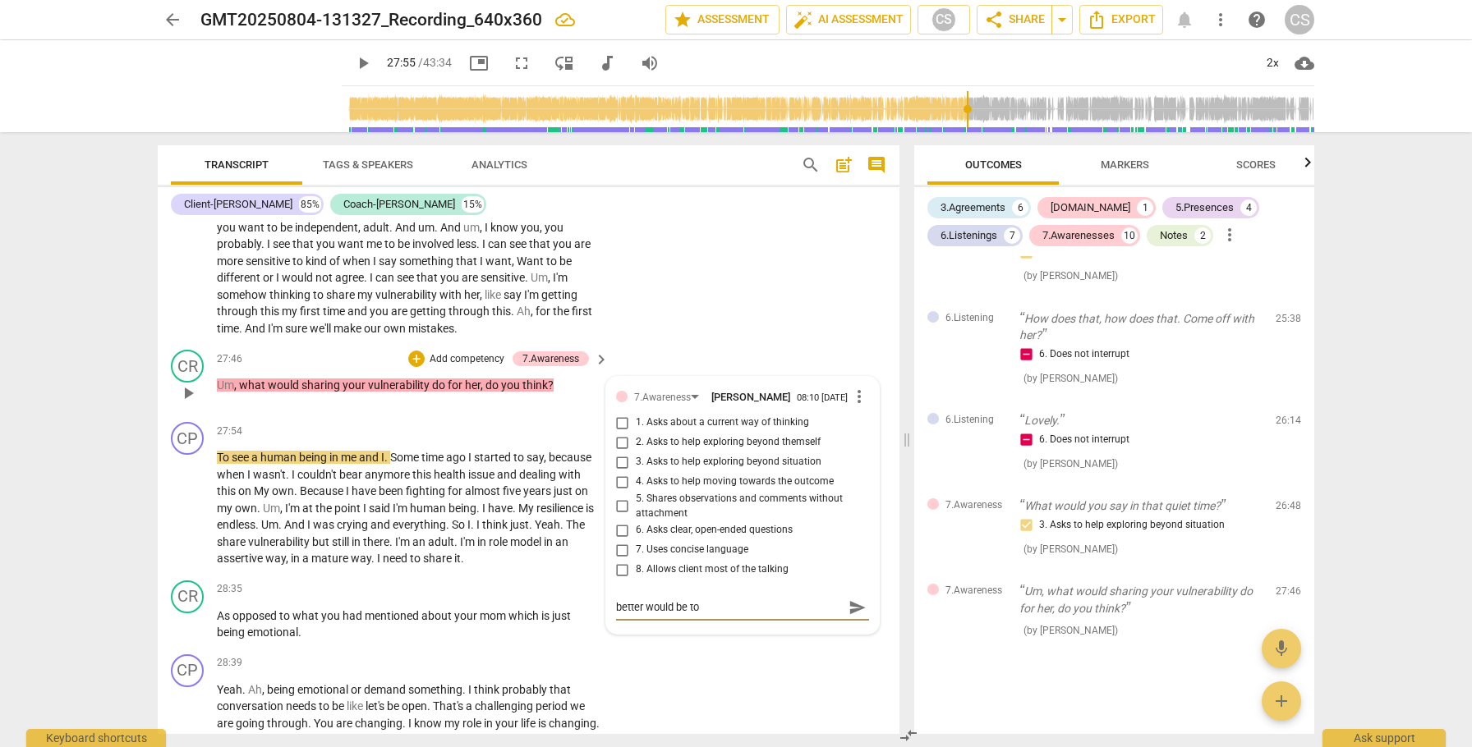
type textarea "better would be to"
type textarea "better would be to a"
type textarea "better would be to as"
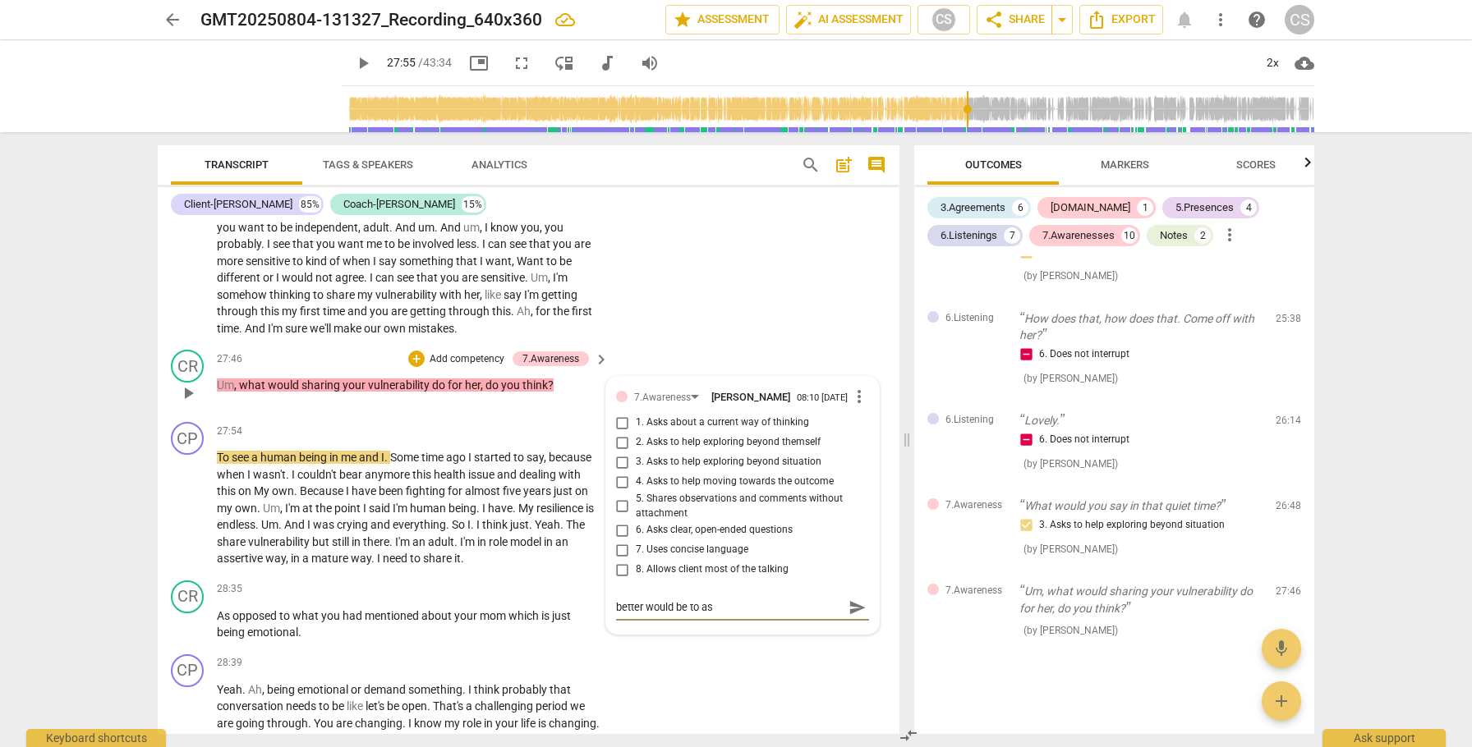
type textarea "better would be to ask"
type textarea "better would be to ask w"
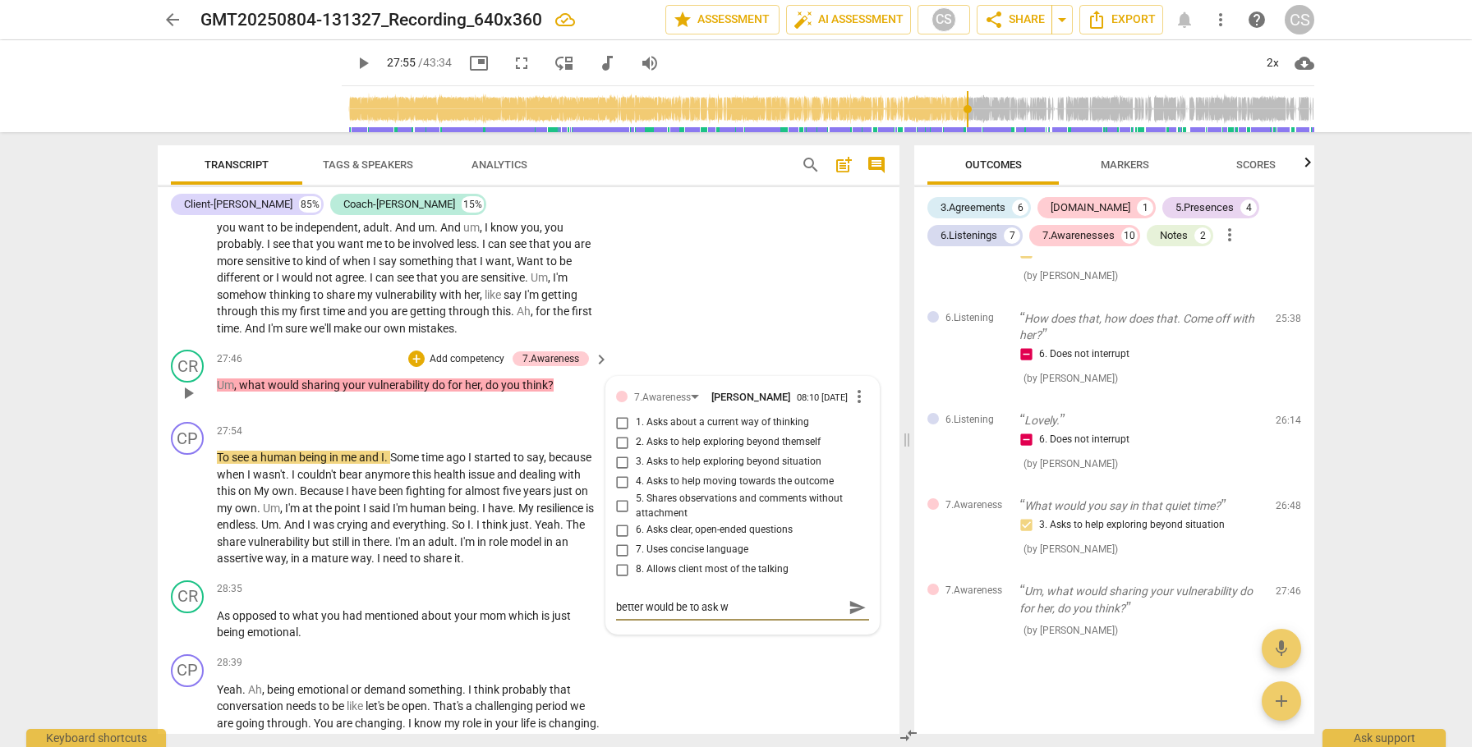
type textarea "better would be to ask wh"
type textarea "better would be to ask wha"
type textarea "better would be to ask what"
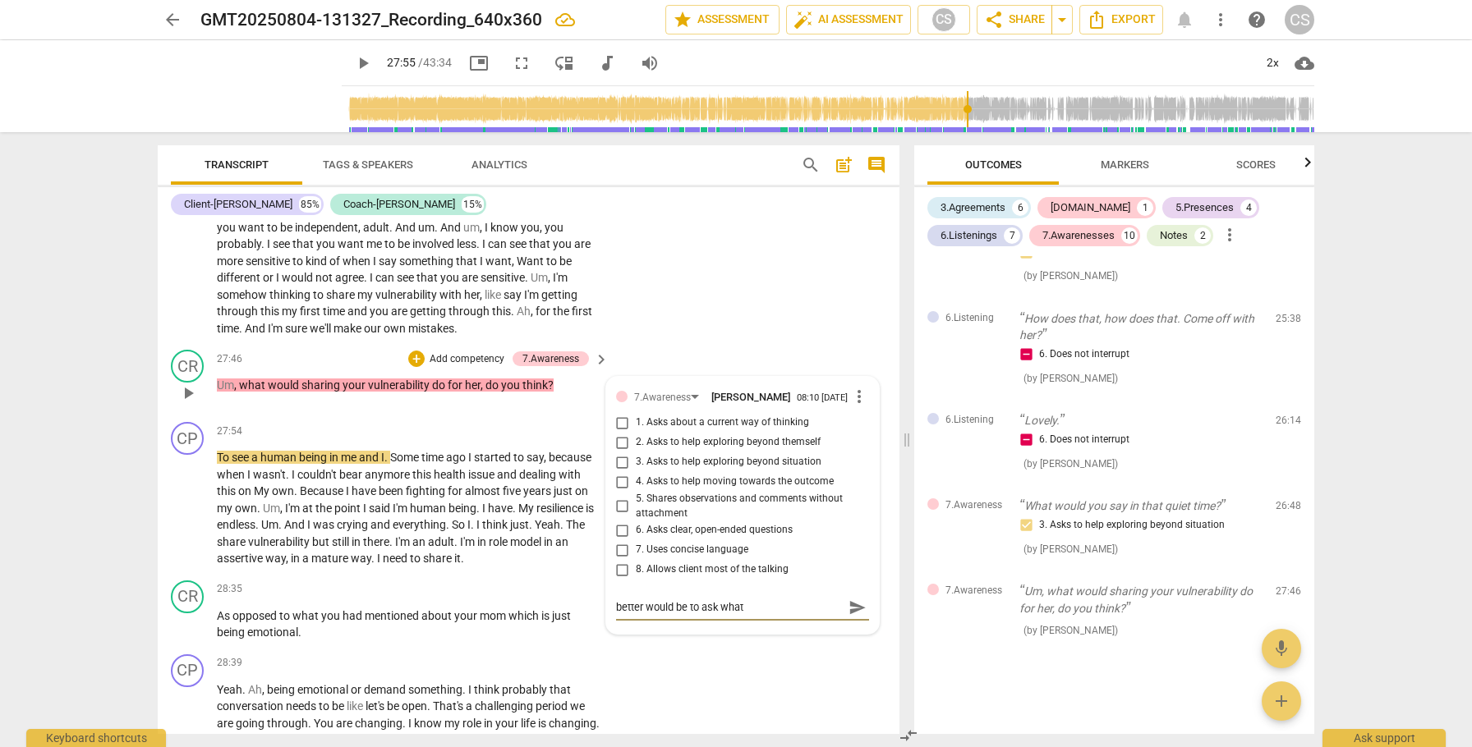
type textarea "better would be to ask what"
type textarea "better would be to ask what t"
type textarea "better would be to ask what th"
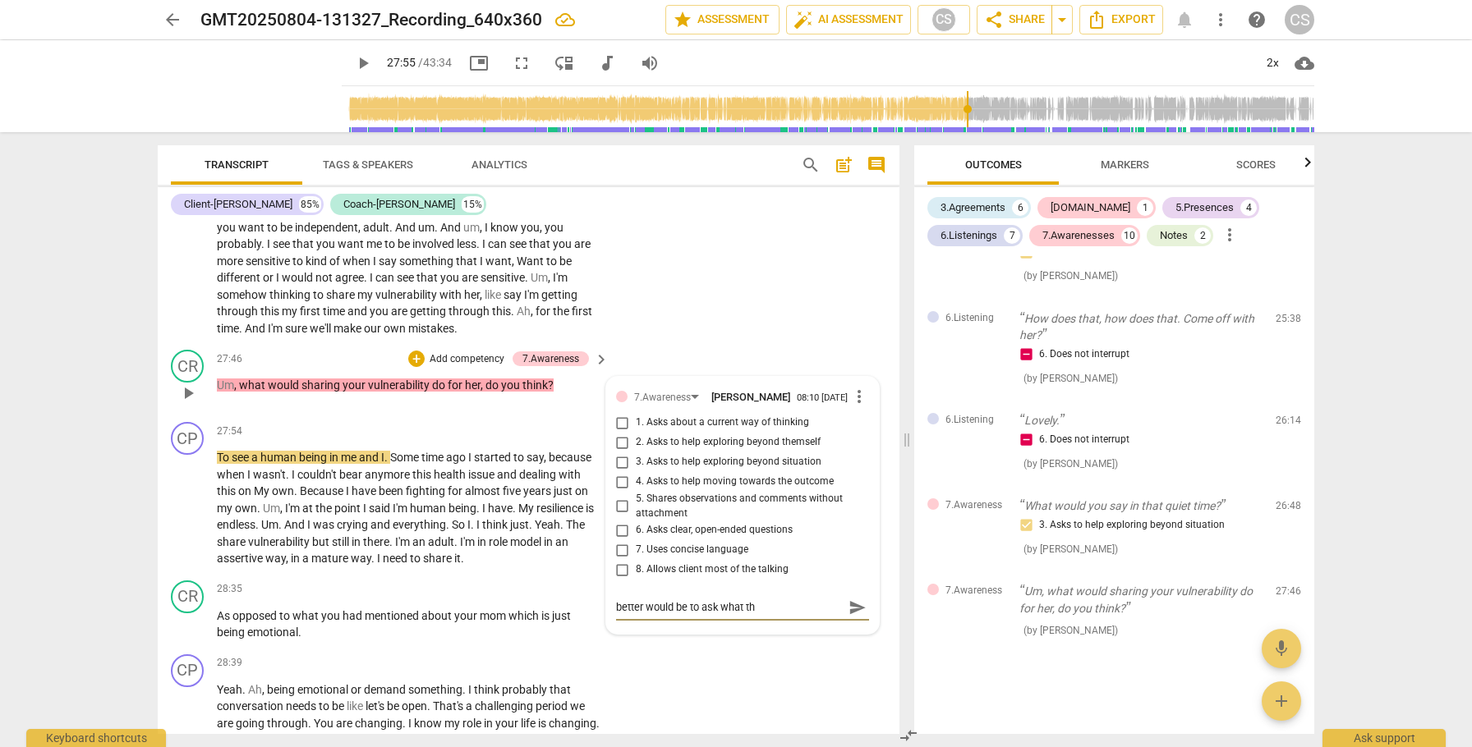
type textarea "better would be to ask what thi"
type textarea "better would be to ask what this"
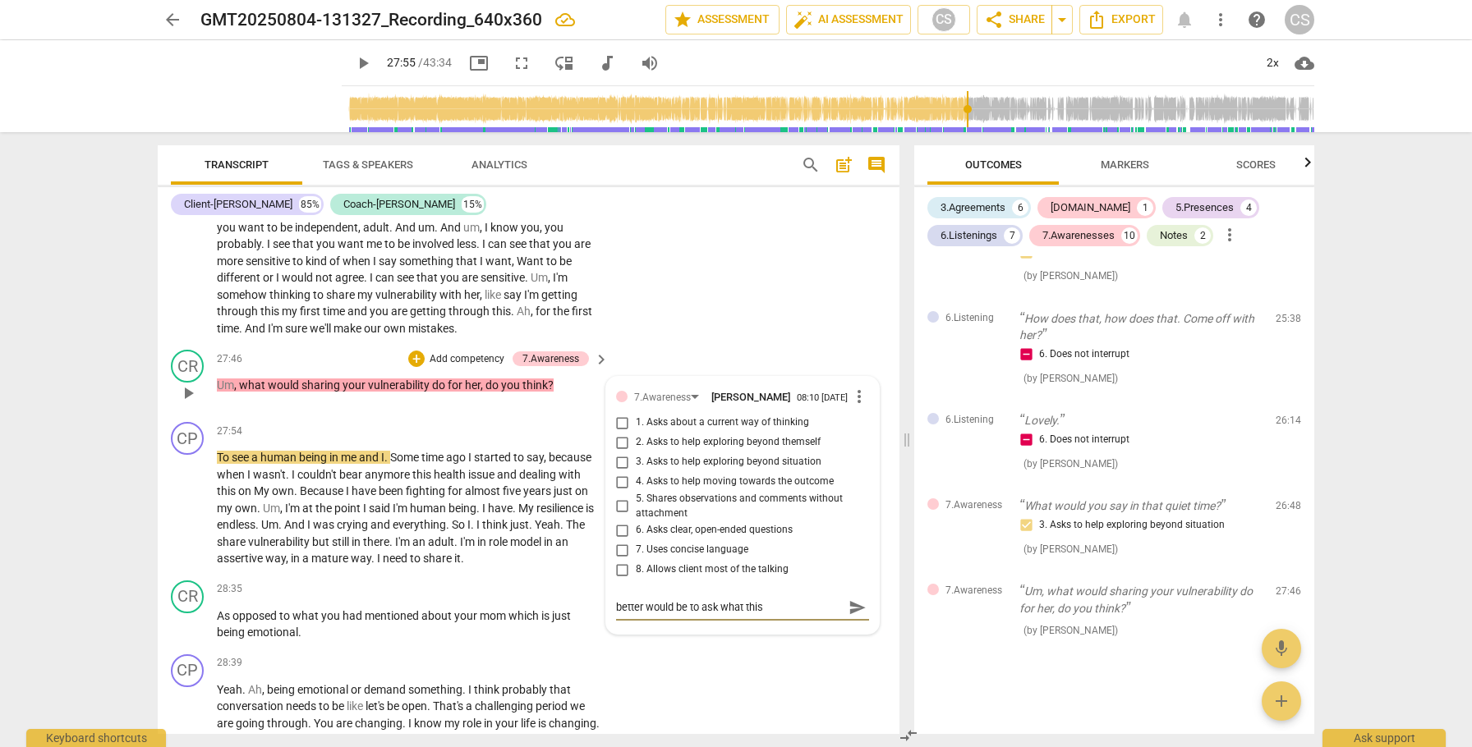
type textarea "better would be to ask what this w"
type textarea "better would be to ask what this wo"
type textarea "better would be to ask what this wou"
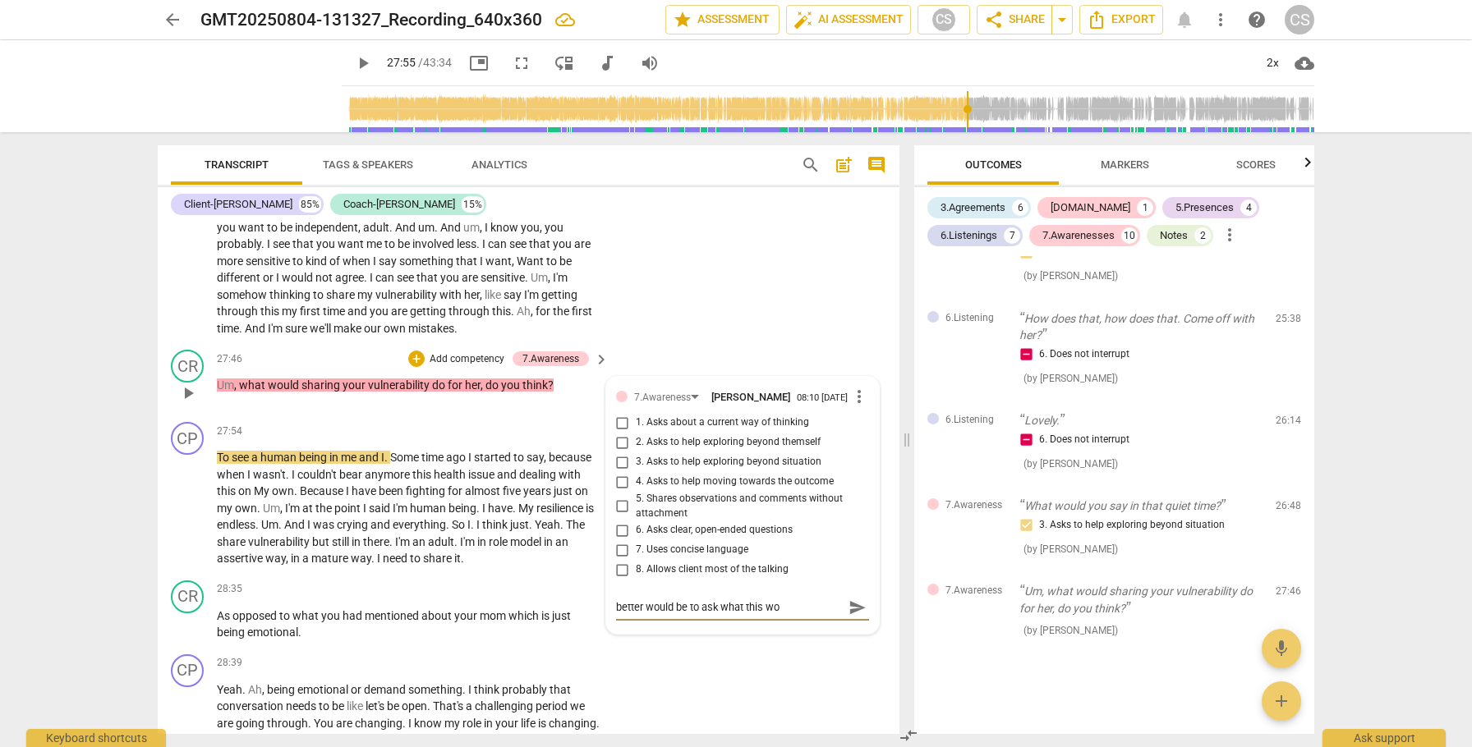
type textarea "better would be to ask what this wou"
type textarea "better would be to ask what this woul"
type textarea "better would be to ask what this would"
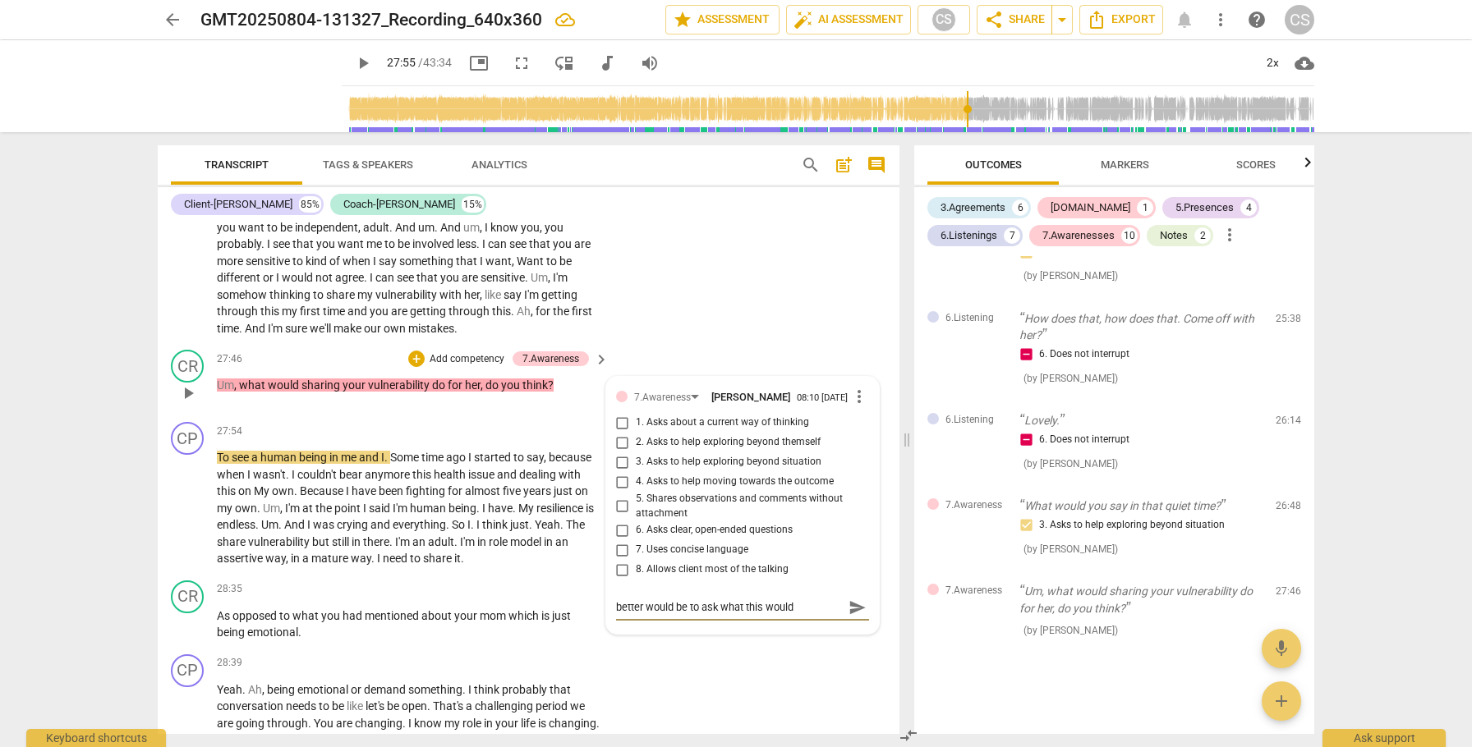
type textarea "better would be to ask what this would d"
type textarea "better would be to ask what this would do"
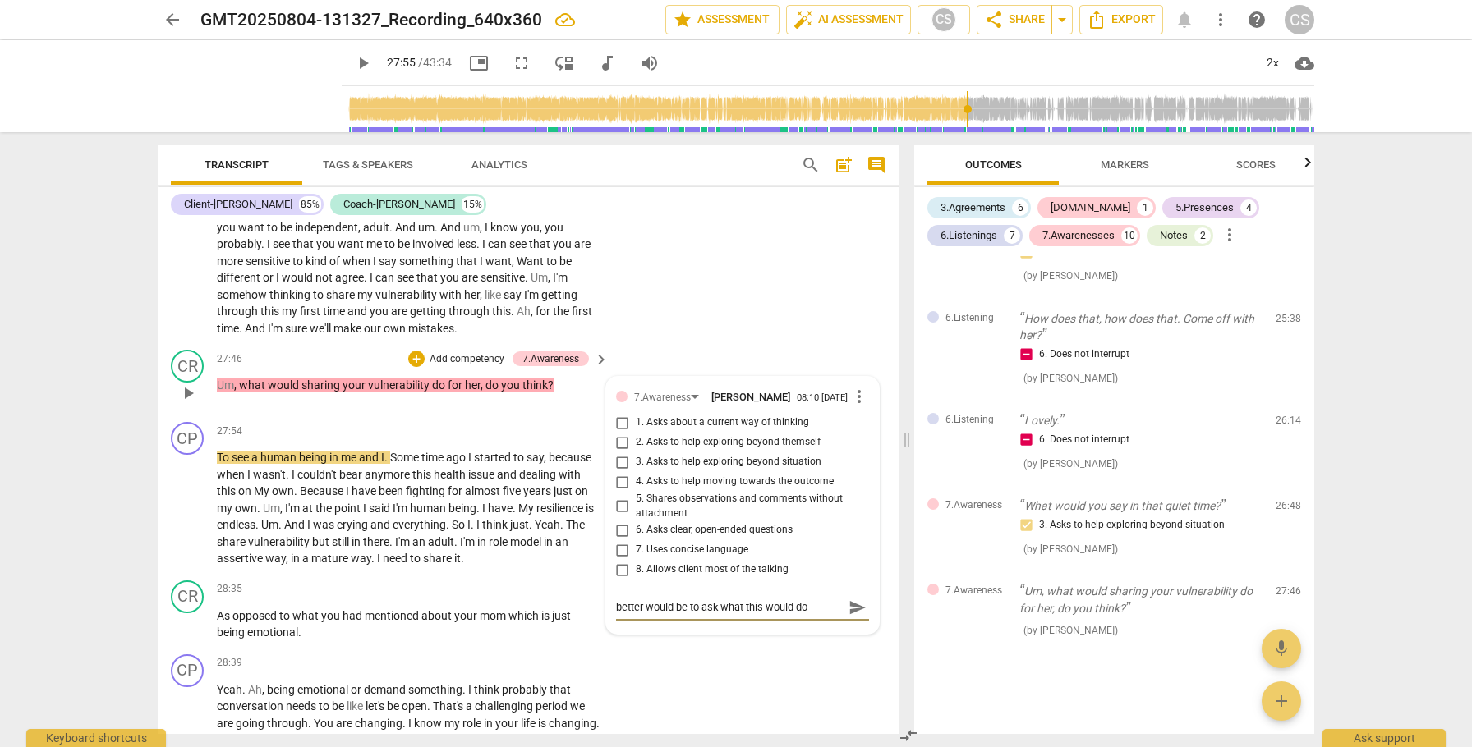
type textarea "better would be to ask what this would do"
type textarea "better would be to ask what this would do f"
type textarea "better would be to ask what this would do fo"
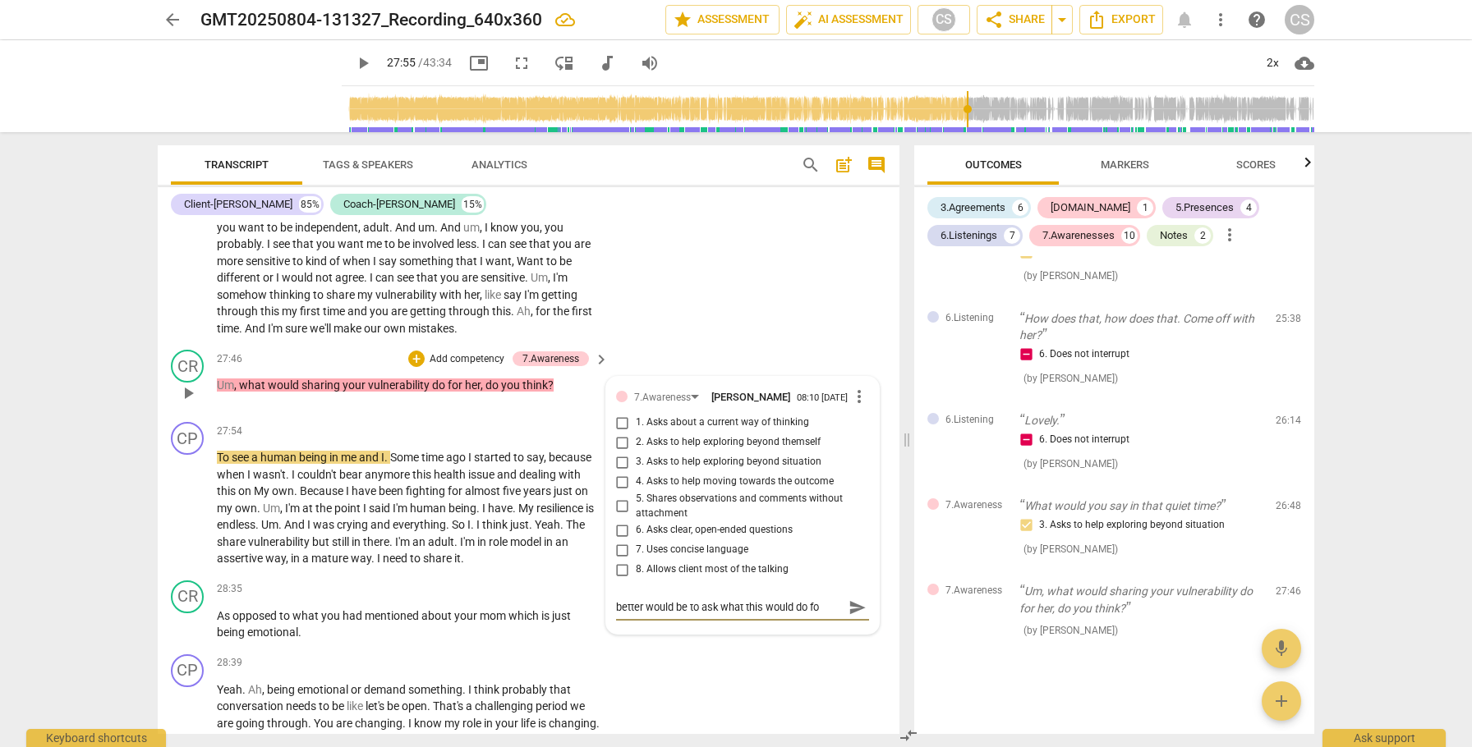
type textarea "better would be to ask what this would do for"
type textarea "better would be to ask what this would do for t"
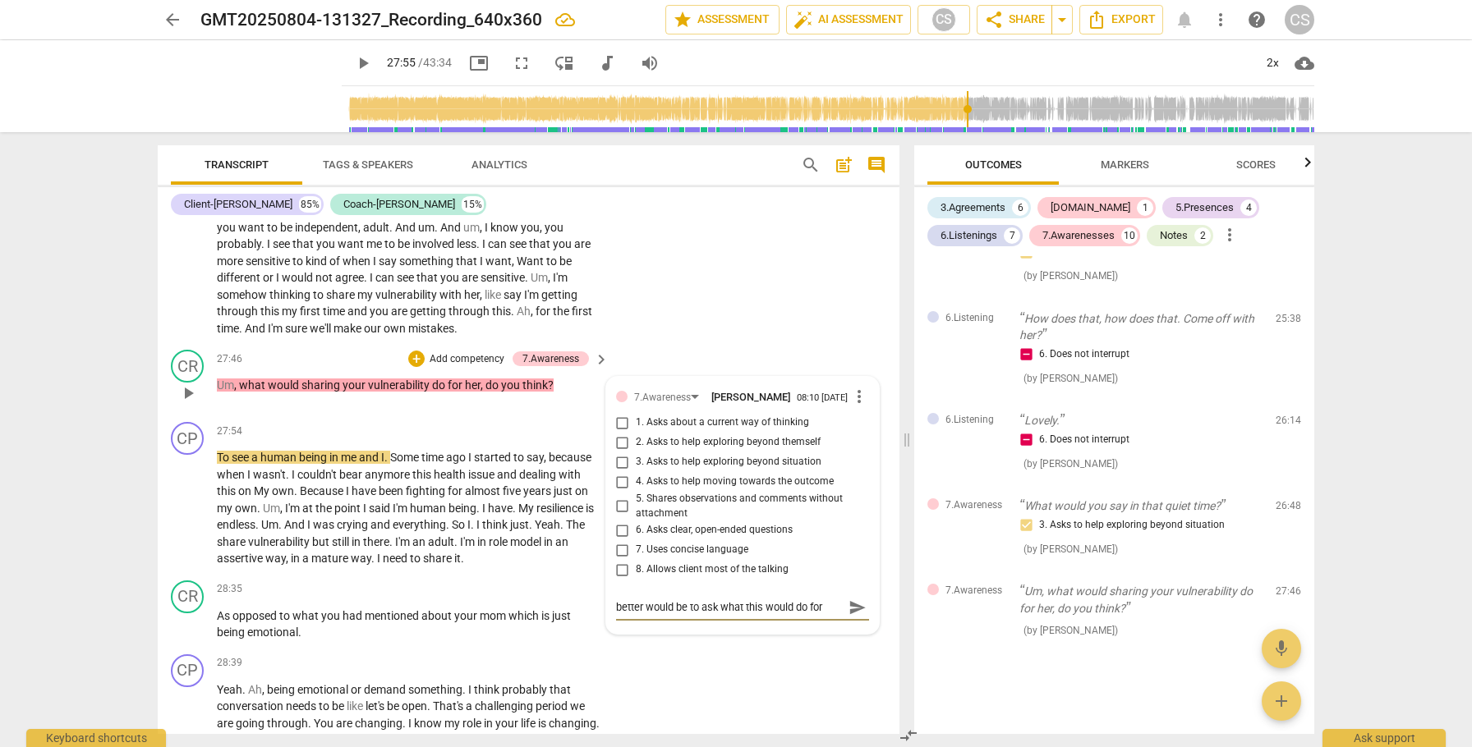
type textarea "better would be to ask what this would do for t"
type textarea "better would be to ask what this would do for th"
type textarea "better would be to ask what this would do for the"
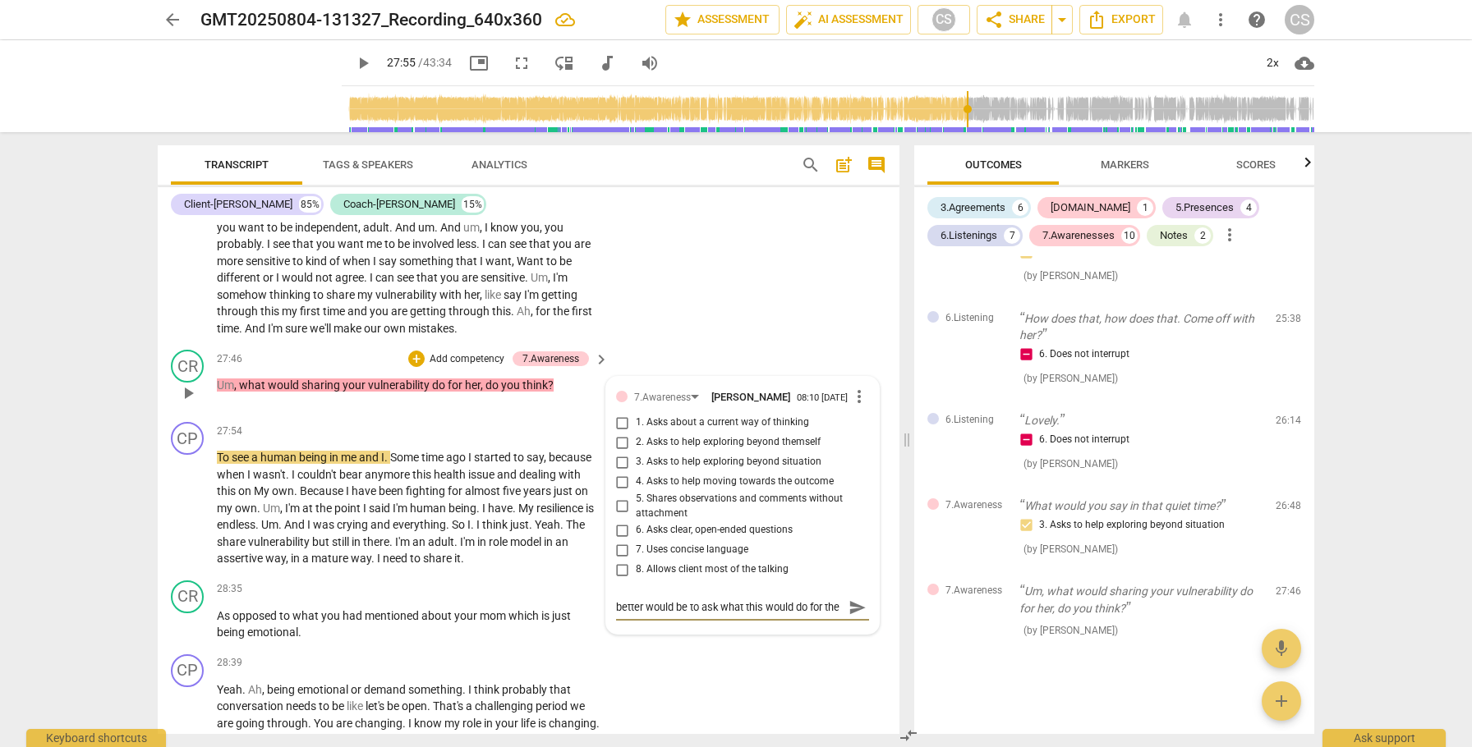
type textarea "better would be to ask what this would do for the"
type textarea "better would be to ask what this would do for the c"
type textarea "better would be to ask what this would do for the cl"
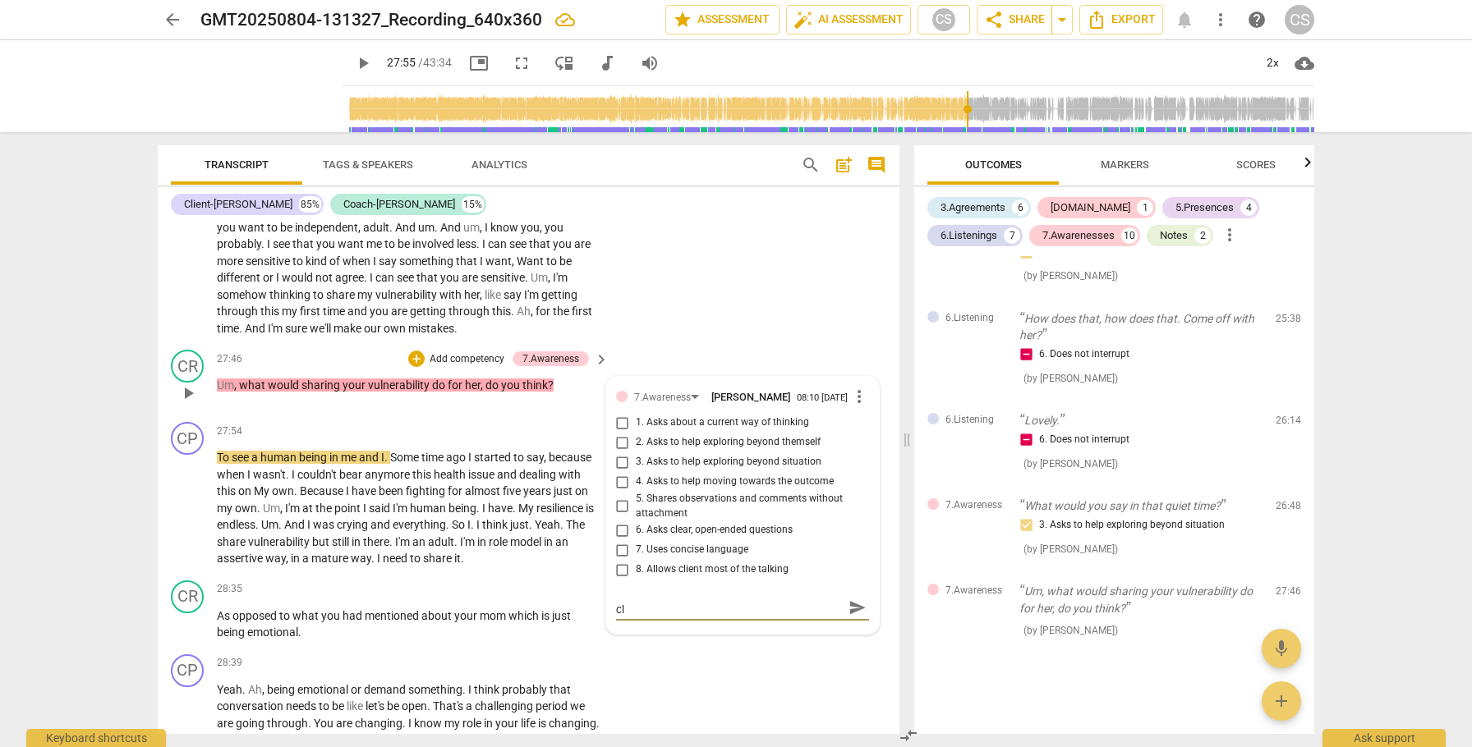
type textarea "better would be to ask what this would do for the cli"
type textarea "better would be to ask what this would do for the clie"
type textarea "better would be to ask what this would do for the clien"
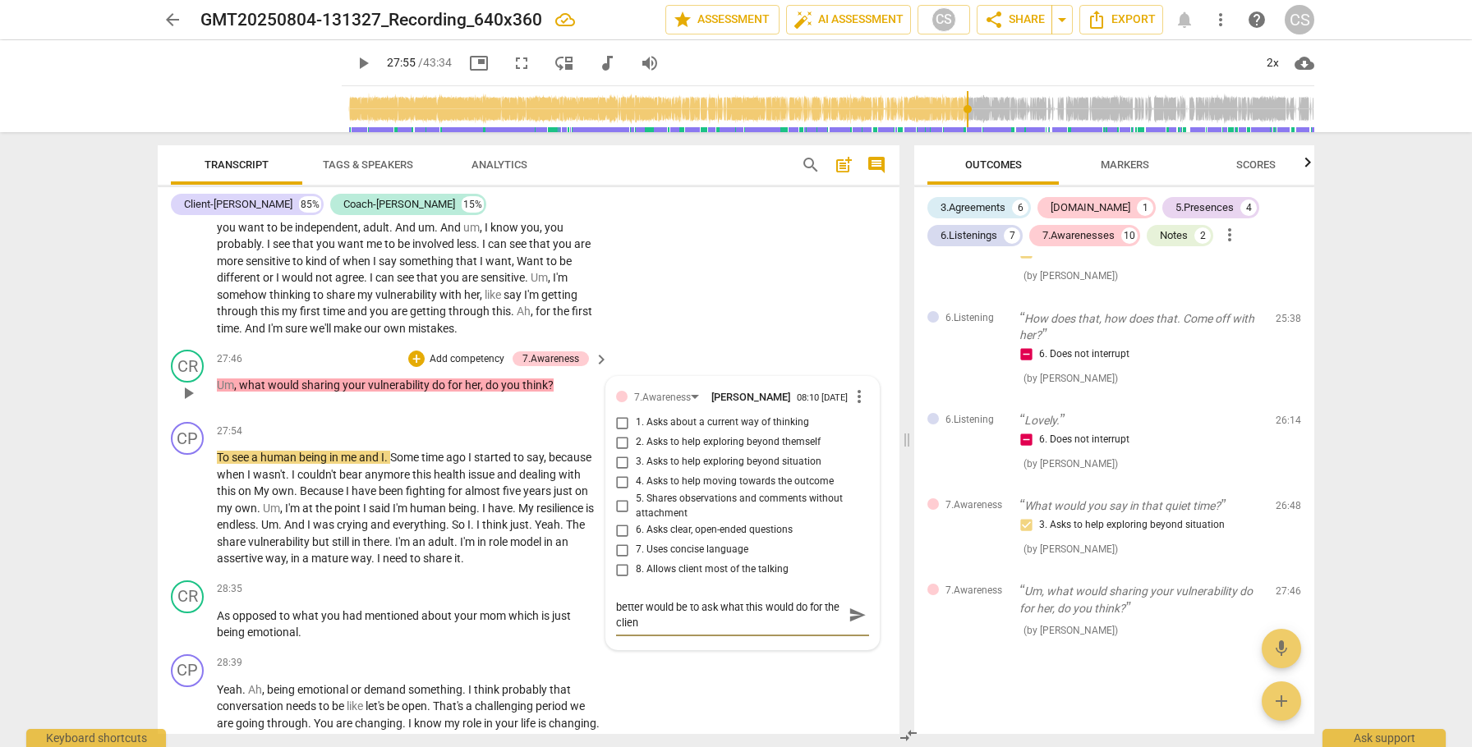
type textarea "better would be to ask what this would do for the client"
type textarea "better would be to ask what this would do for the client -"
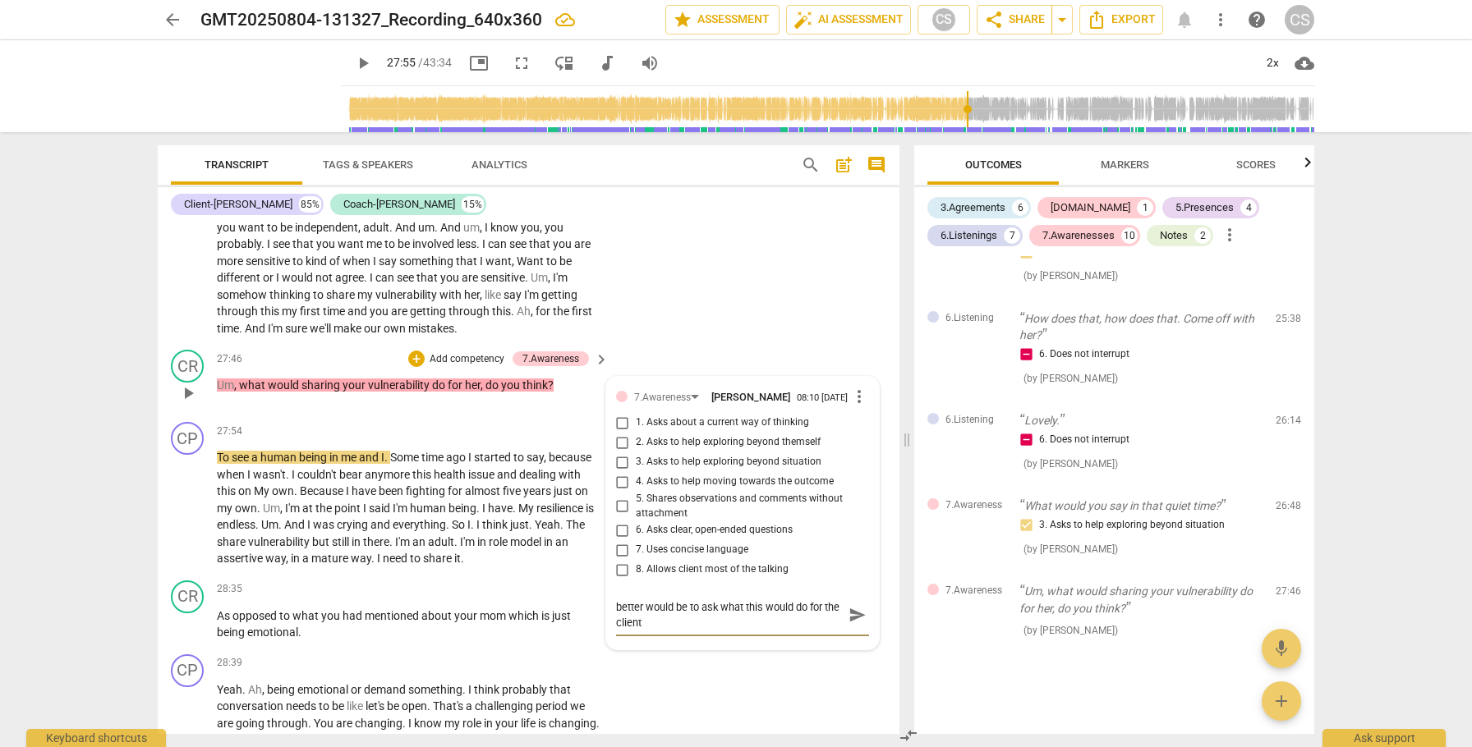
type textarea "better would be to ask what this would do for the client -"
type textarea "better would be to ask what this would do for the client - w"
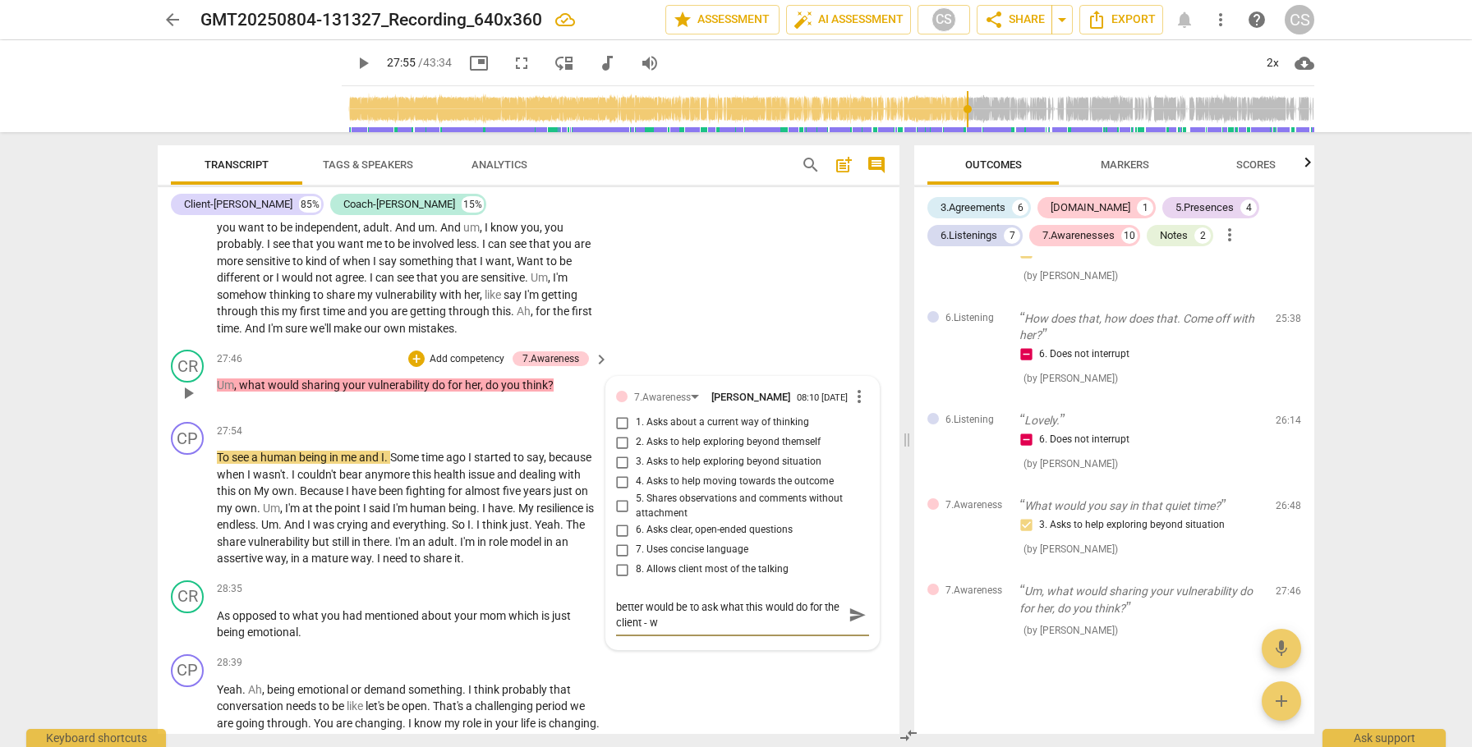
type textarea "better would be to ask what this would do for the client - we"
type textarea "better would be to ask what this would do for the client - we w"
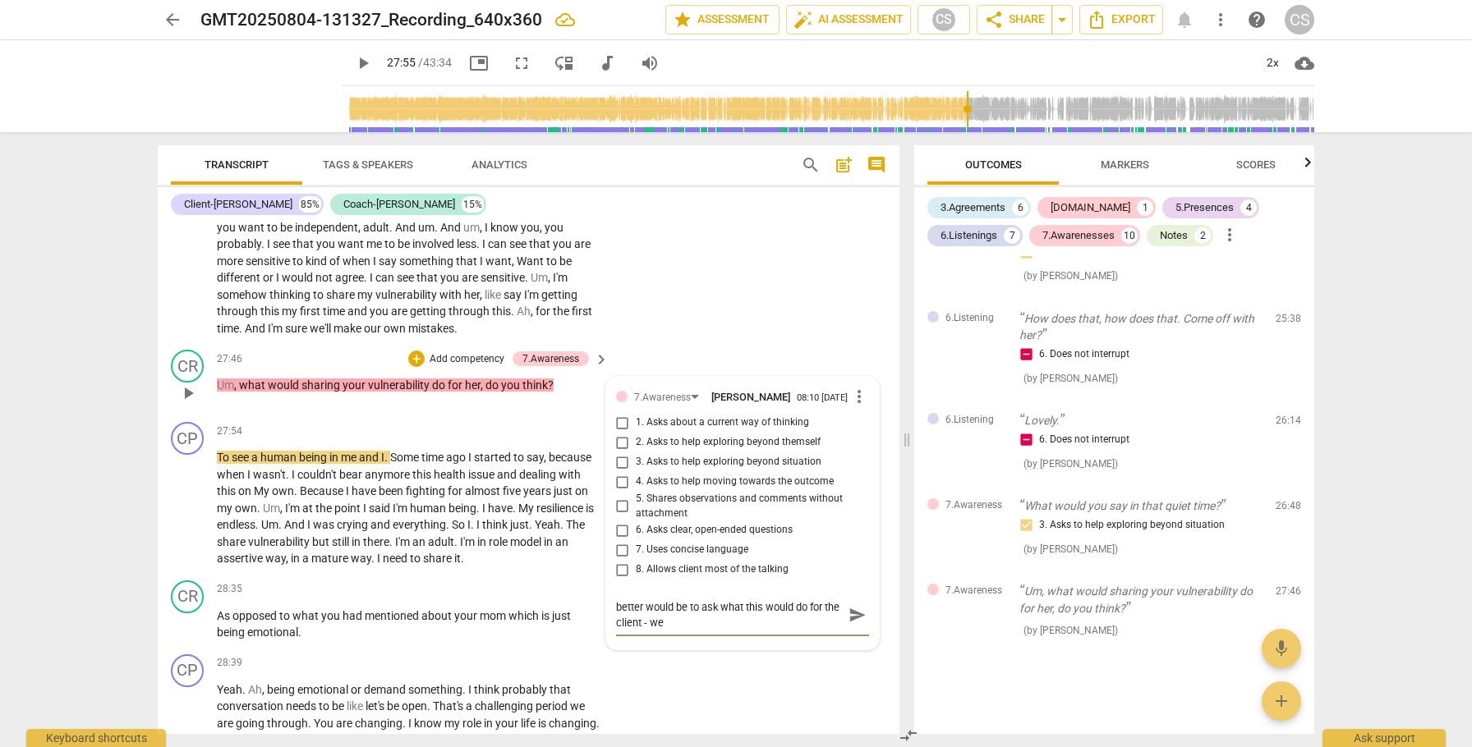
type textarea "better would be to ask what this would do for the client - we w"
type textarea "better would be to ask what this would do for the client - we wa"
click at [858, 632] on span "send" at bounding box center [857, 623] width 18 height 18
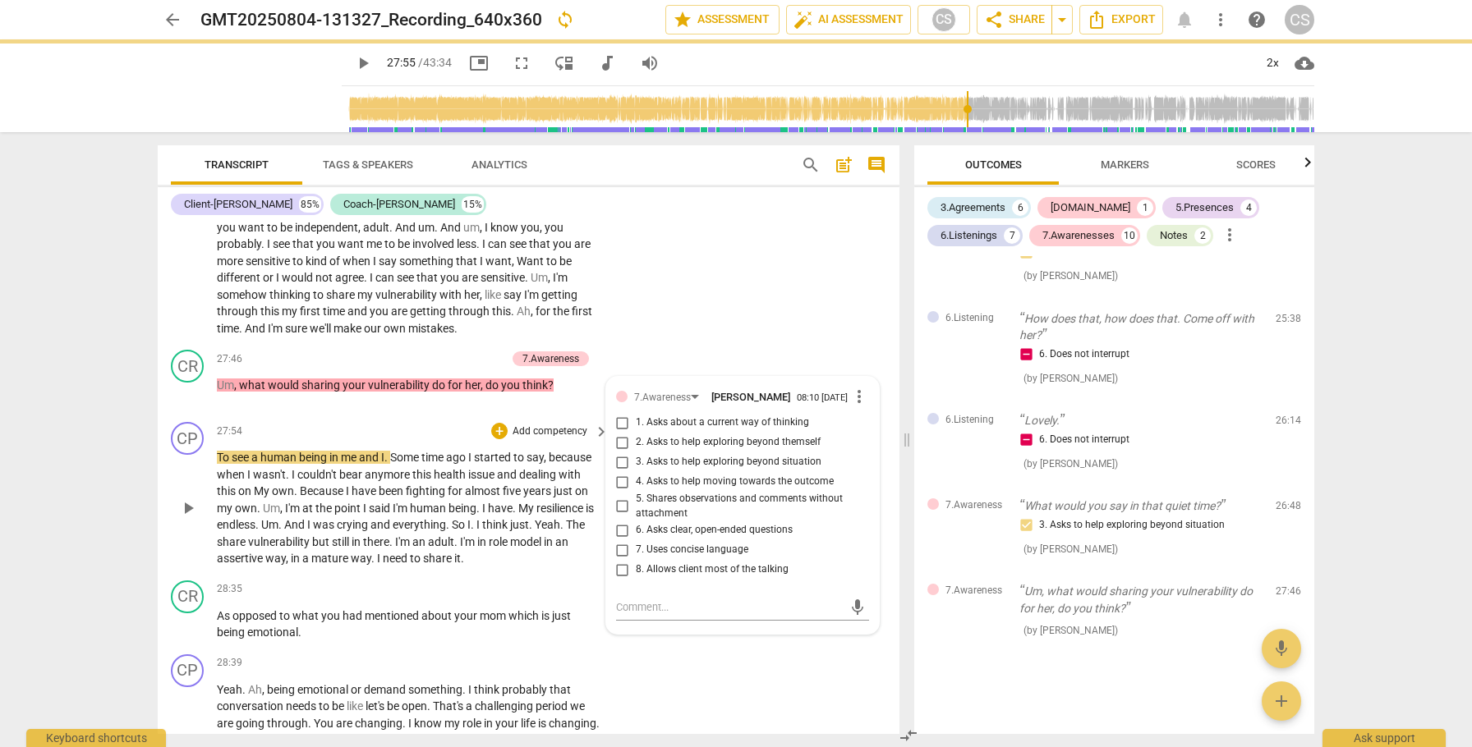
scroll to position [0, 0]
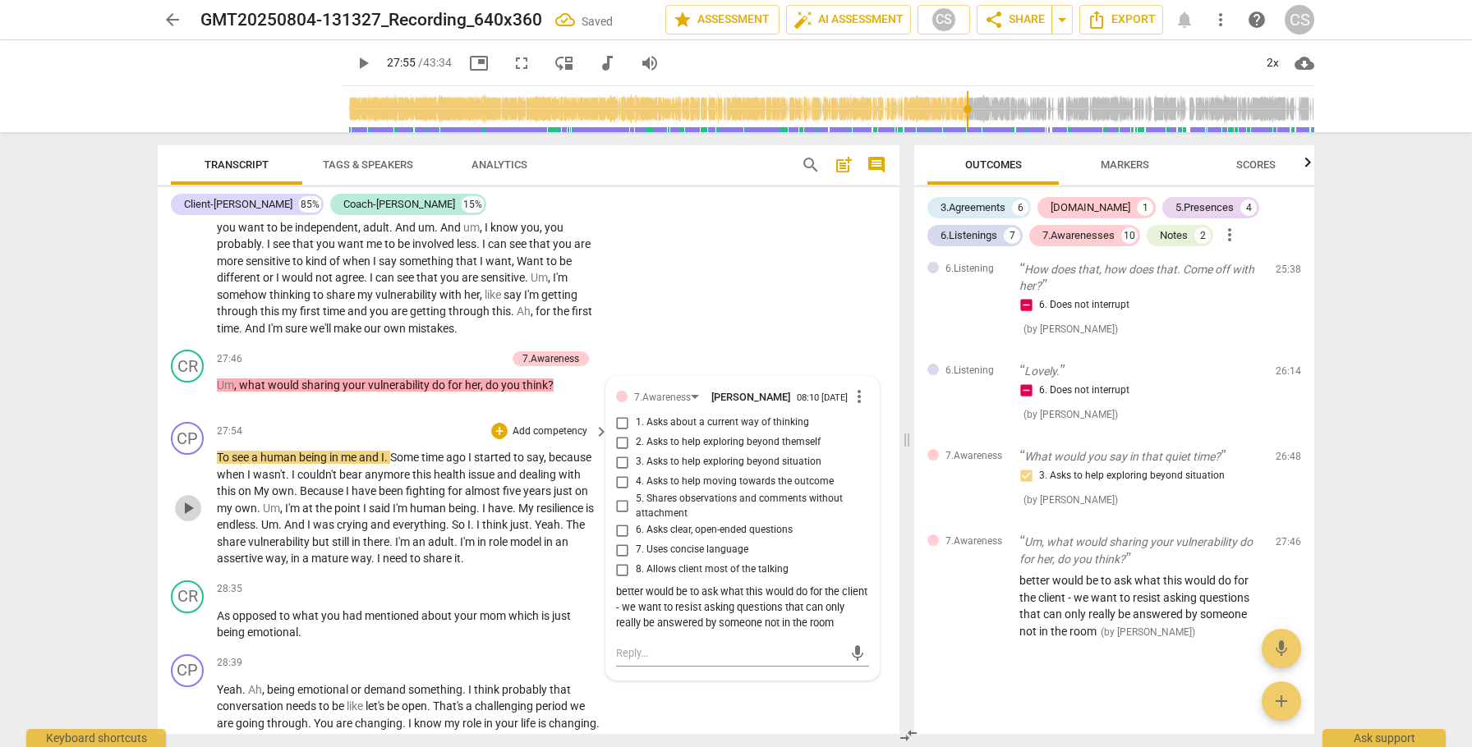
click at [191, 518] on span "play_arrow" at bounding box center [188, 509] width 20 height 20
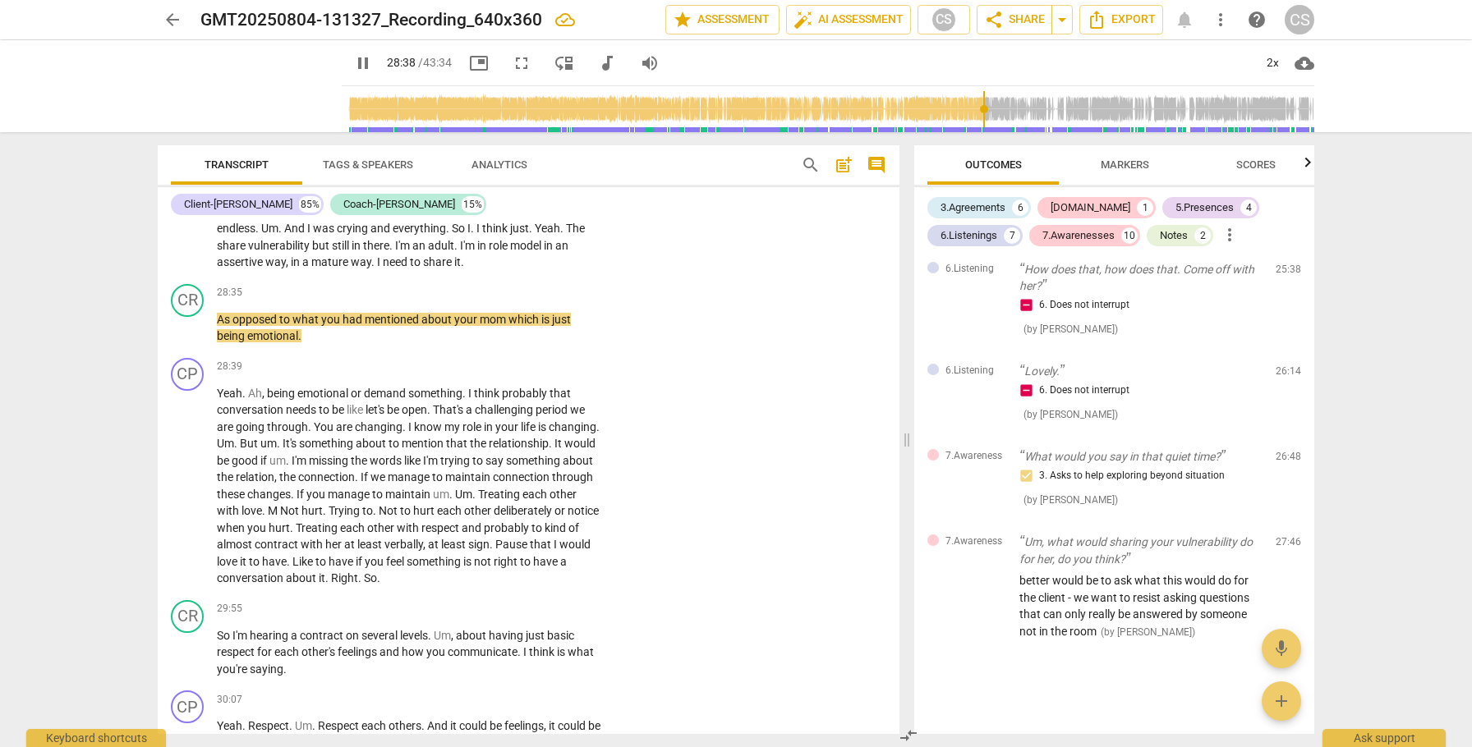
scroll to position [8596, 0]
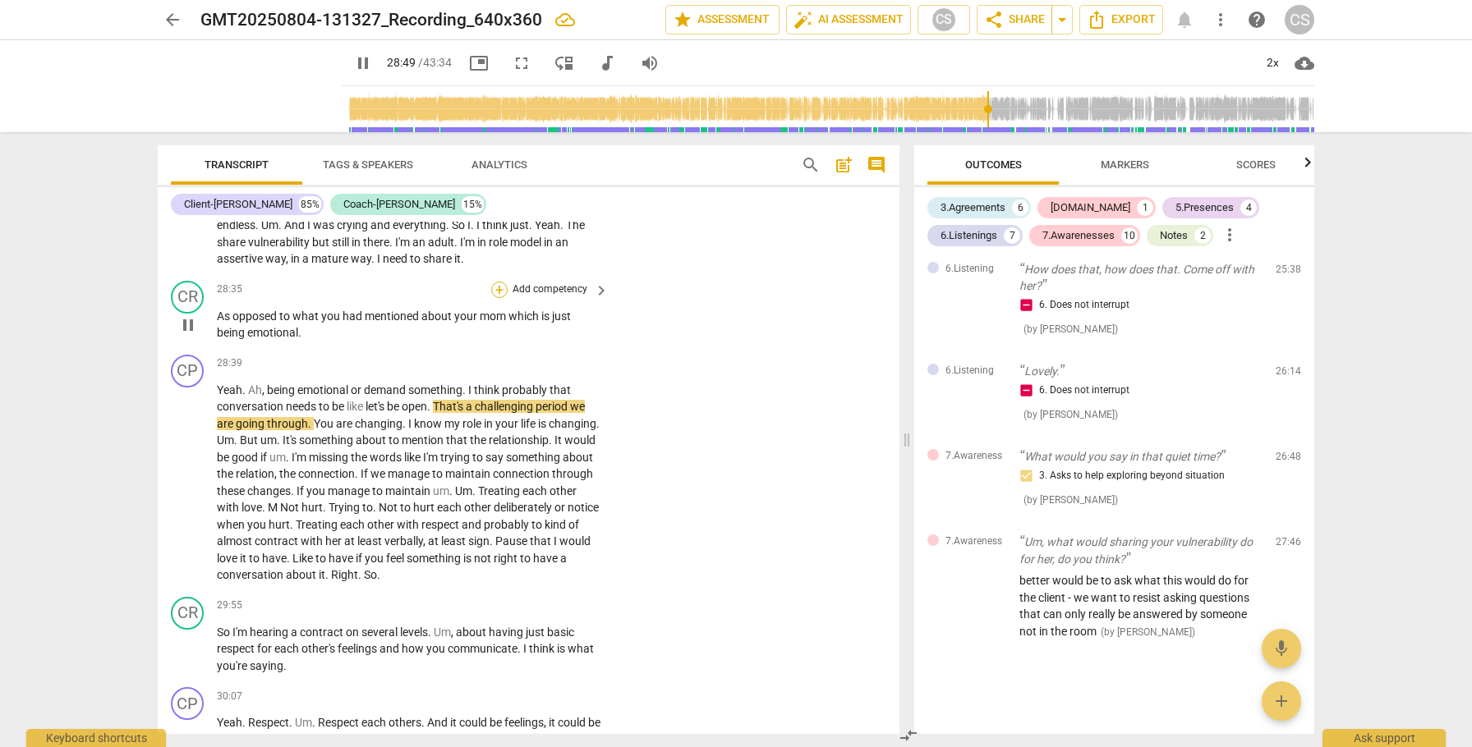
click at [498, 298] on div "+" at bounding box center [499, 290] width 16 height 16
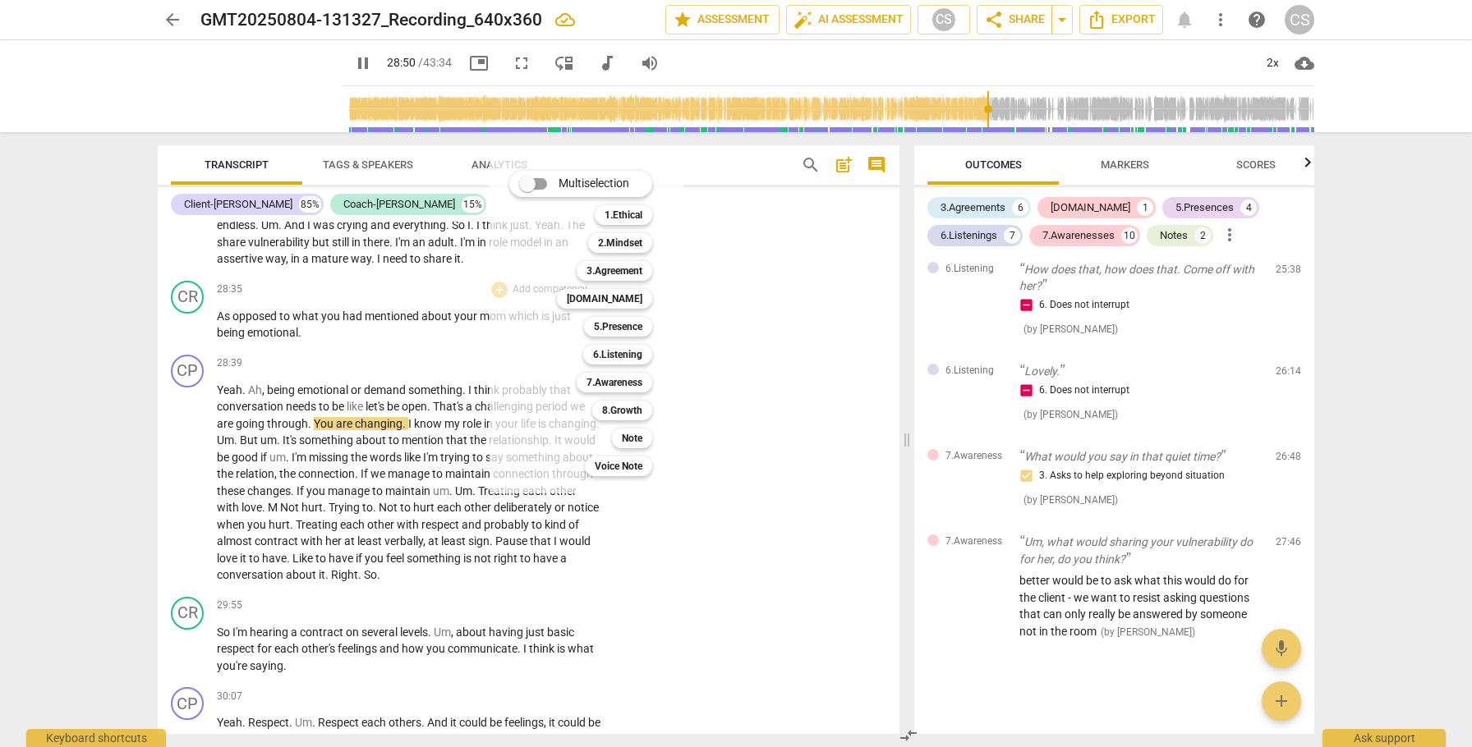
click at [757, 346] on div at bounding box center [736, 373] width 1472 height 747
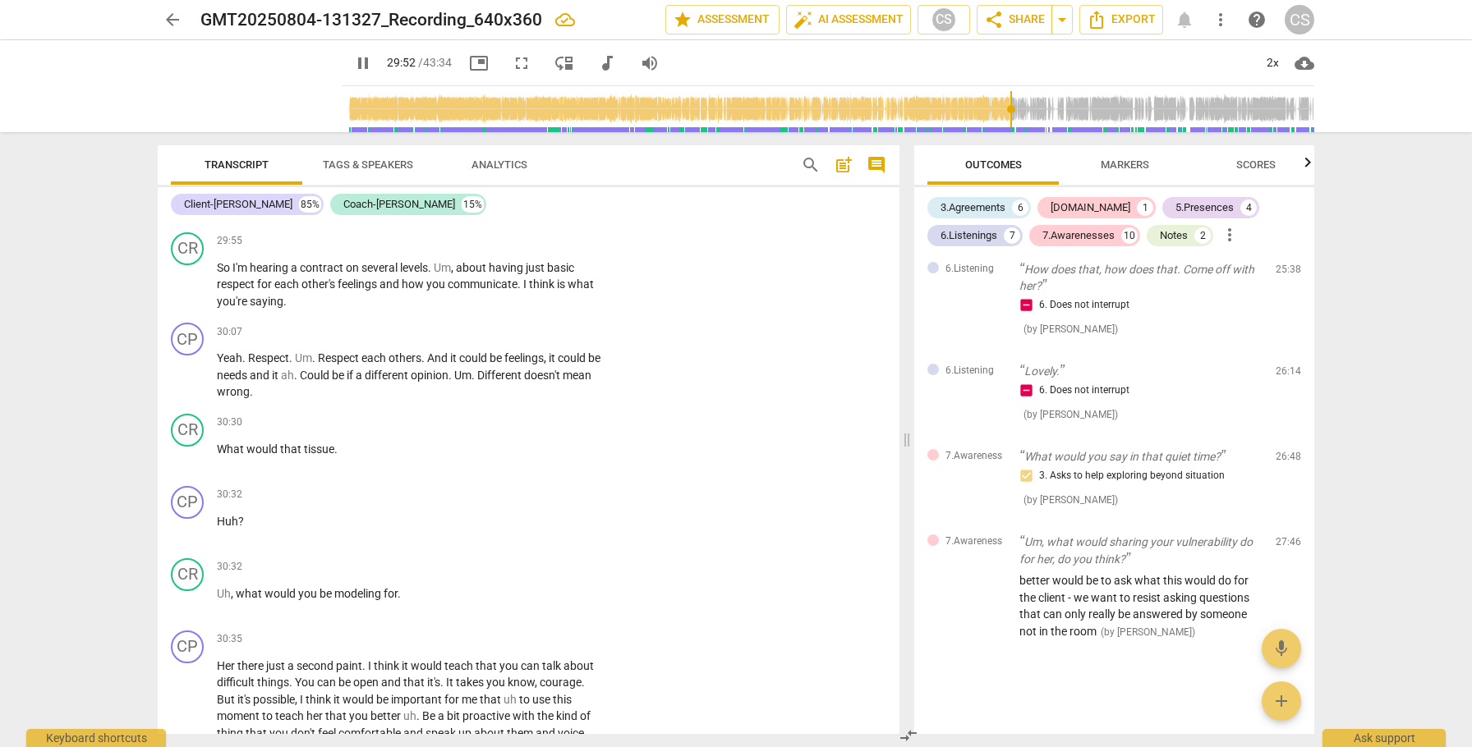
scroll to position [8961, 0]
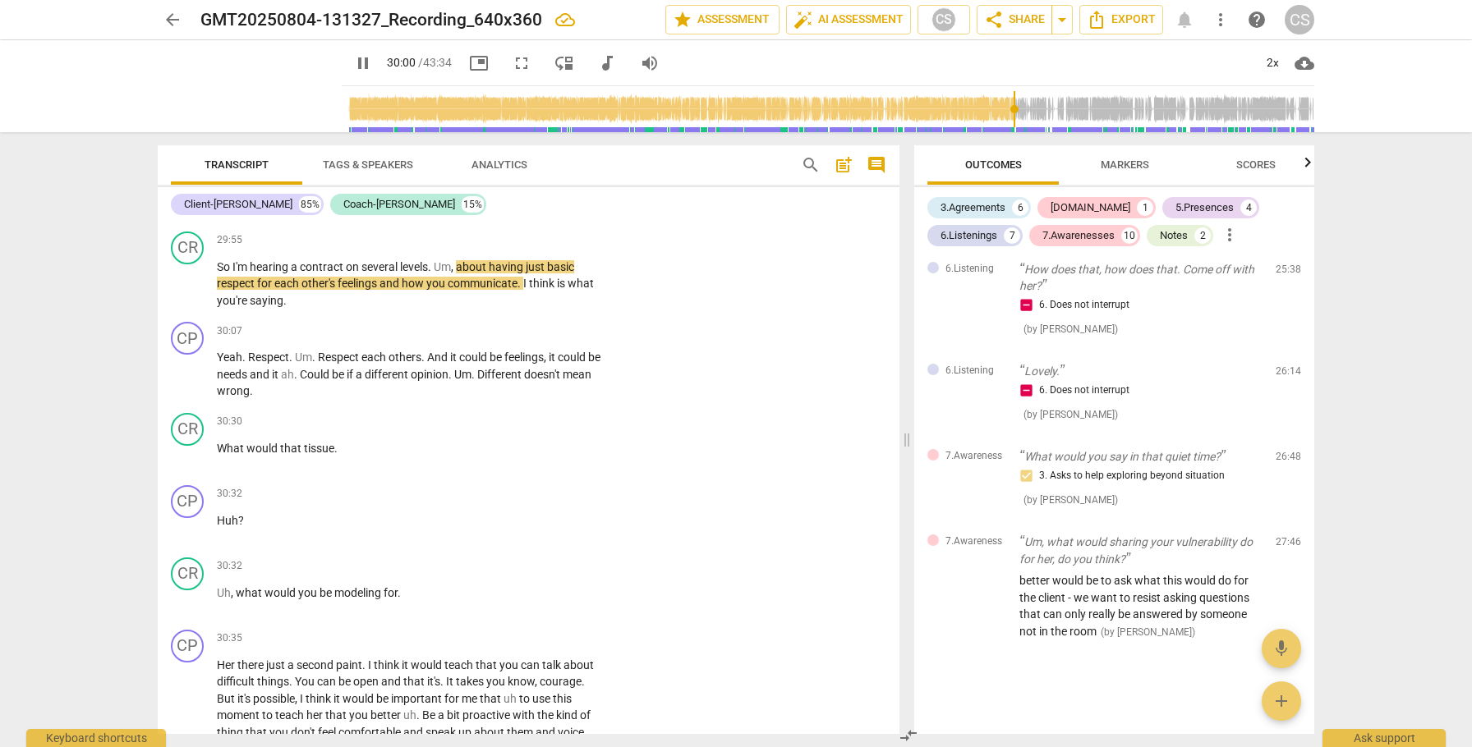
click at [377, 216] on span "So" at bounding box center [370, 209] width 13 height 13
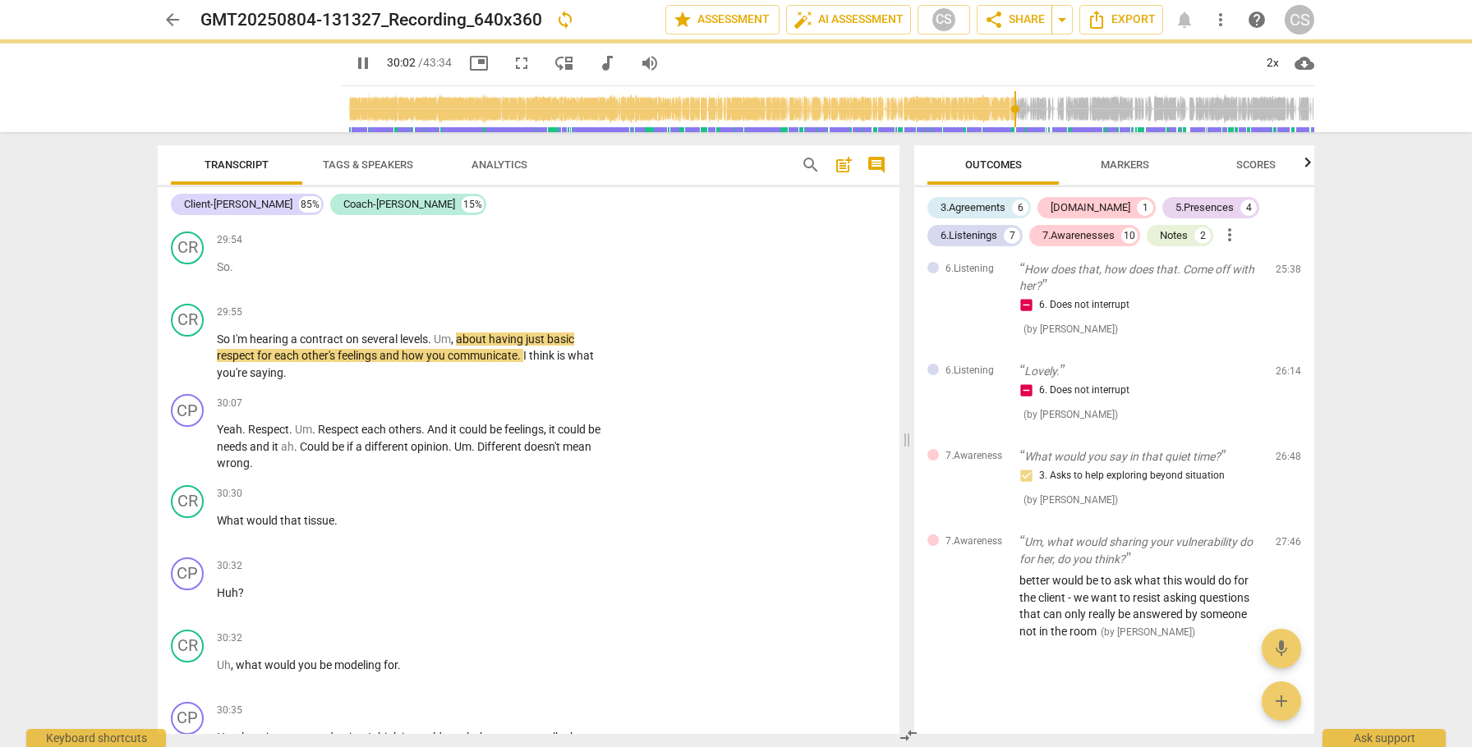
scroll to position [9034, 0]
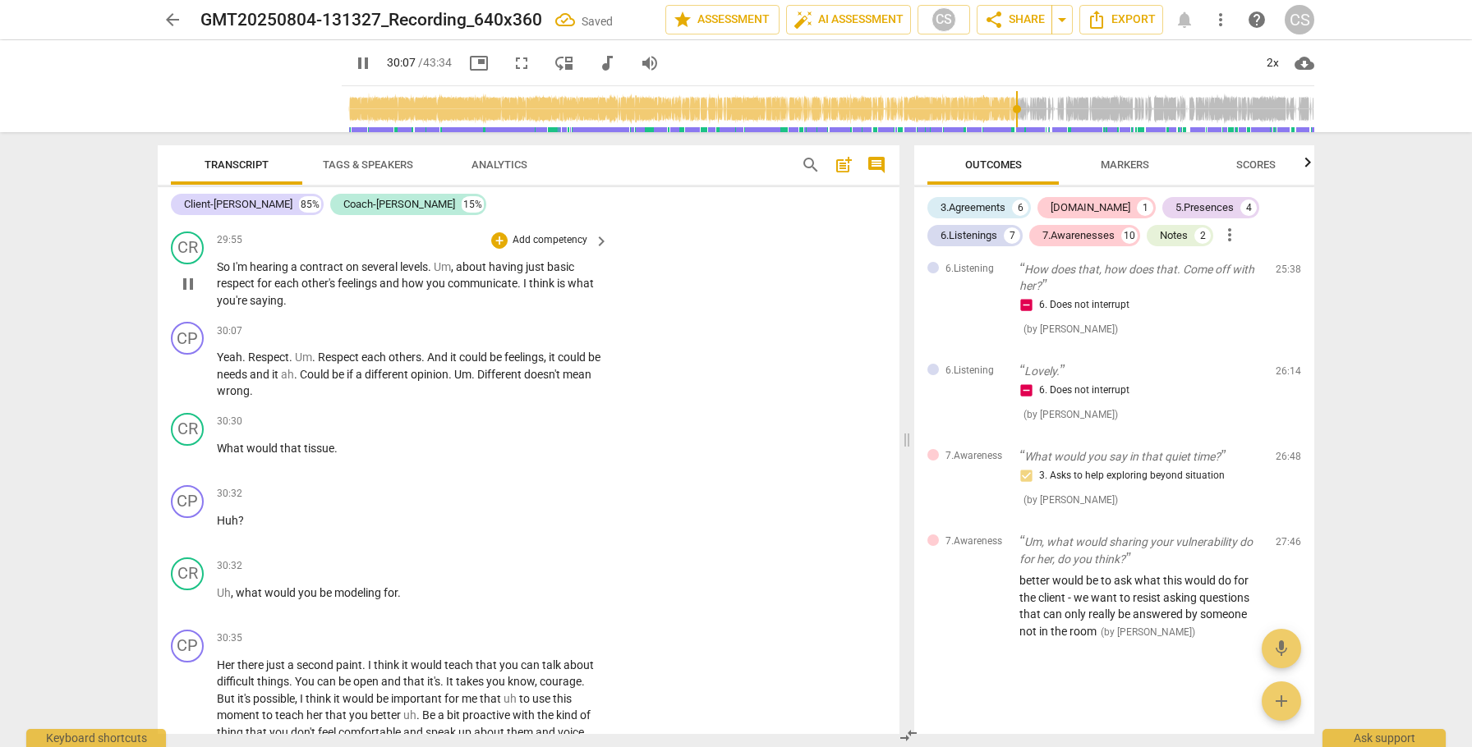
click at [217, 274] on span "So" at bounding box center [225, 266] width 16 height 13
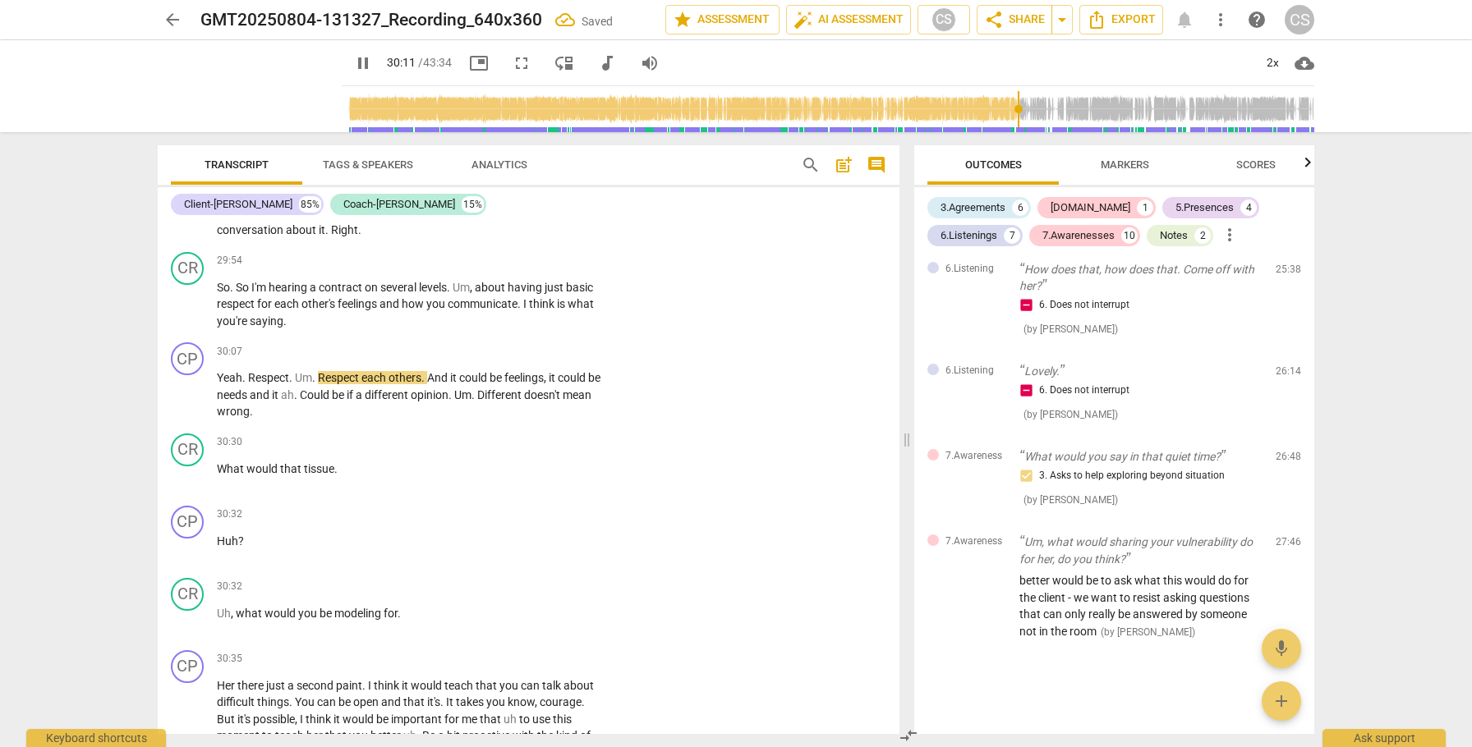
scroll to position [8934, 0]
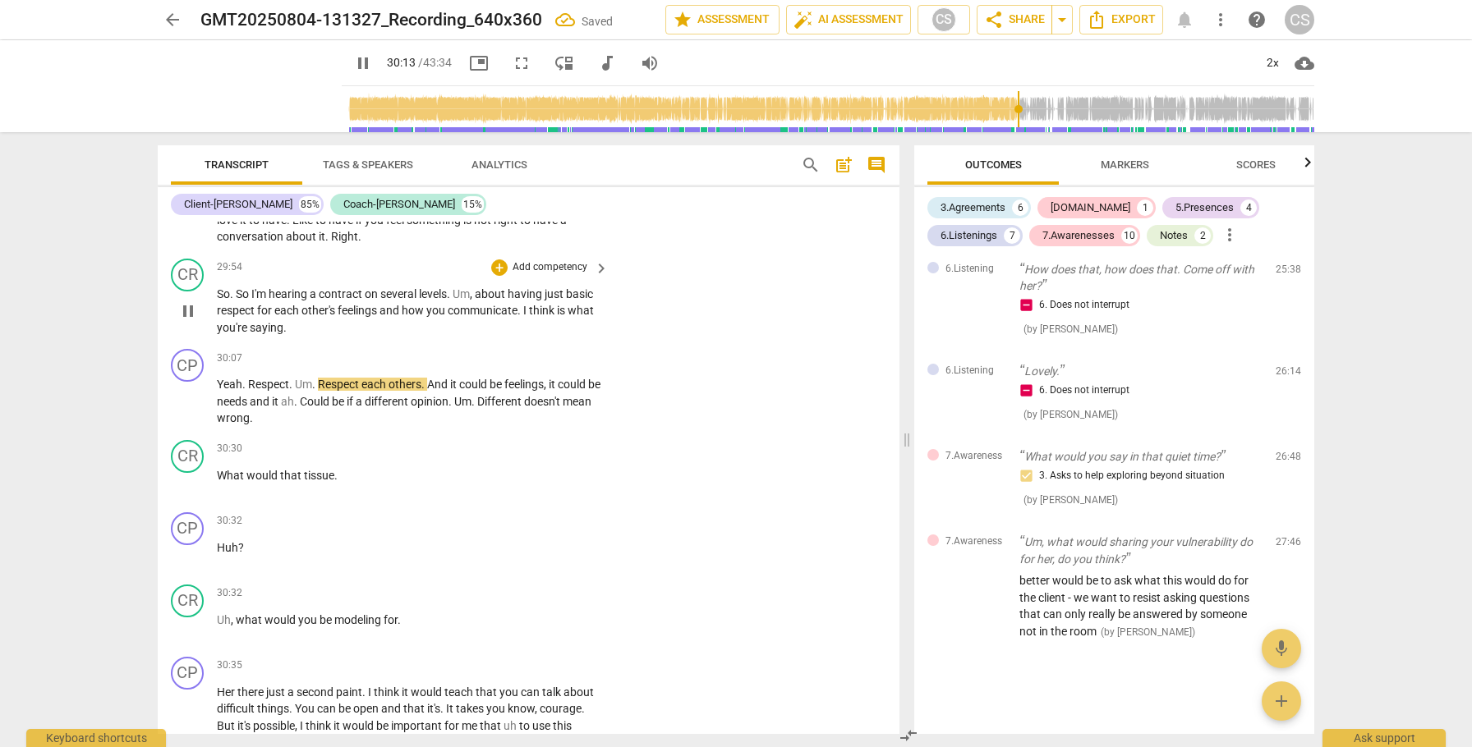
click at [194, 328] on div "play_arrow pause" at bounding box center [196, 312] width 42 height 40
click at [188, 321] on span "pause" at bounding box center [188, 311] width 20 height 20
click at [500, 276] on div "+" at bounding box center [499, 268] width 16 height 16
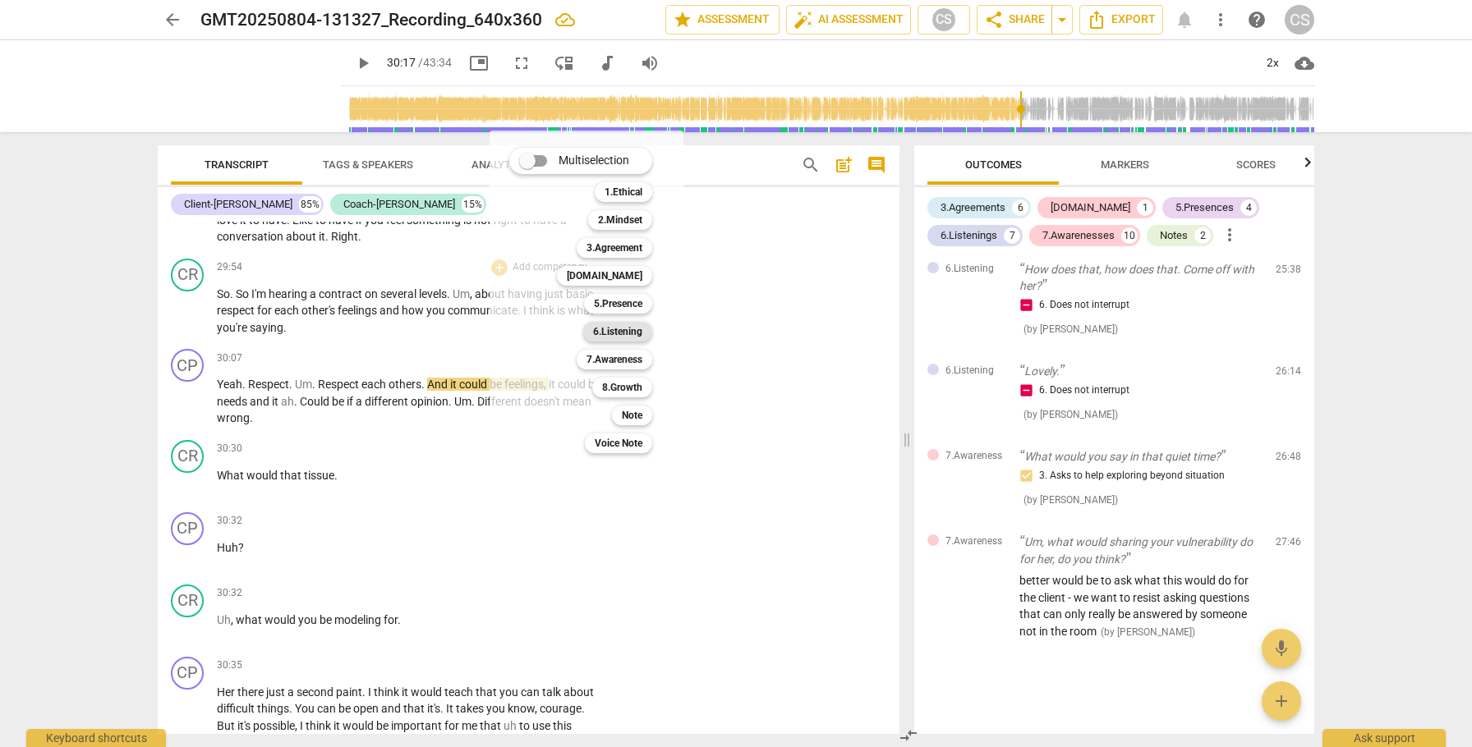
click at [614, 333] on b "6.Listening" at bounding box center [617, 332] width 49 height 20
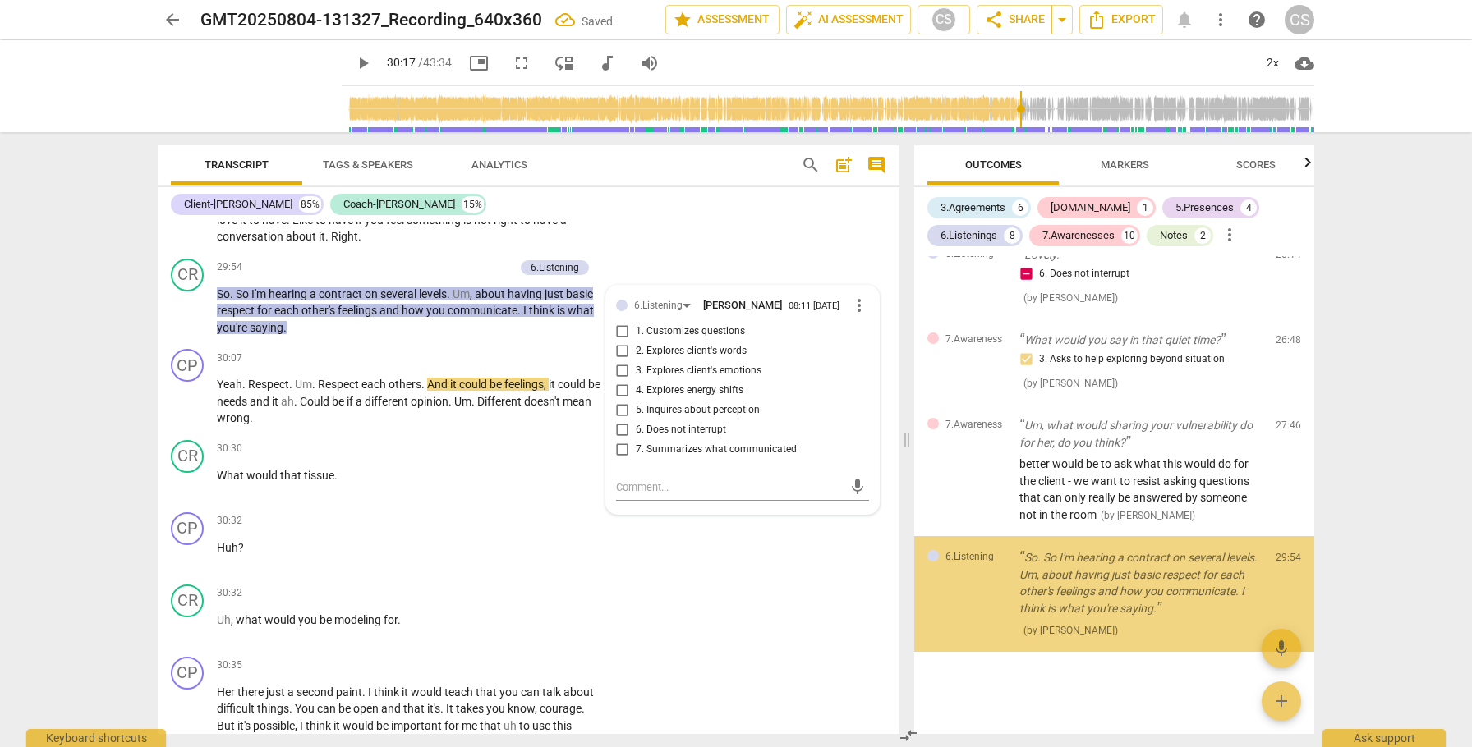
scroll to position [3264, 0]
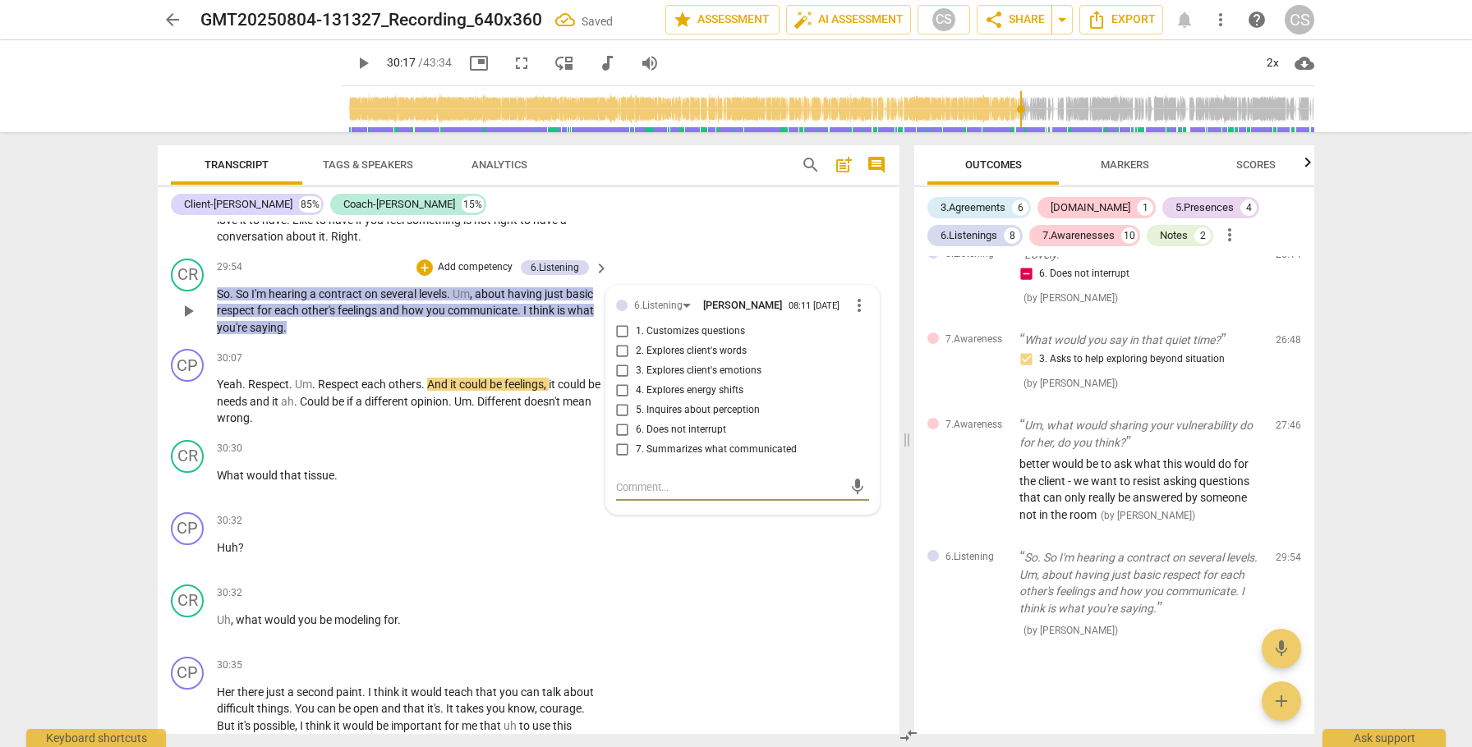
click at [619, 460] on input "7. Summarizes what communicated" at bounding box center [622, 450] width 26 height 20
click at [189, 411] on span "play_arrow" at bounding box center [188, 402] width 20 height 20
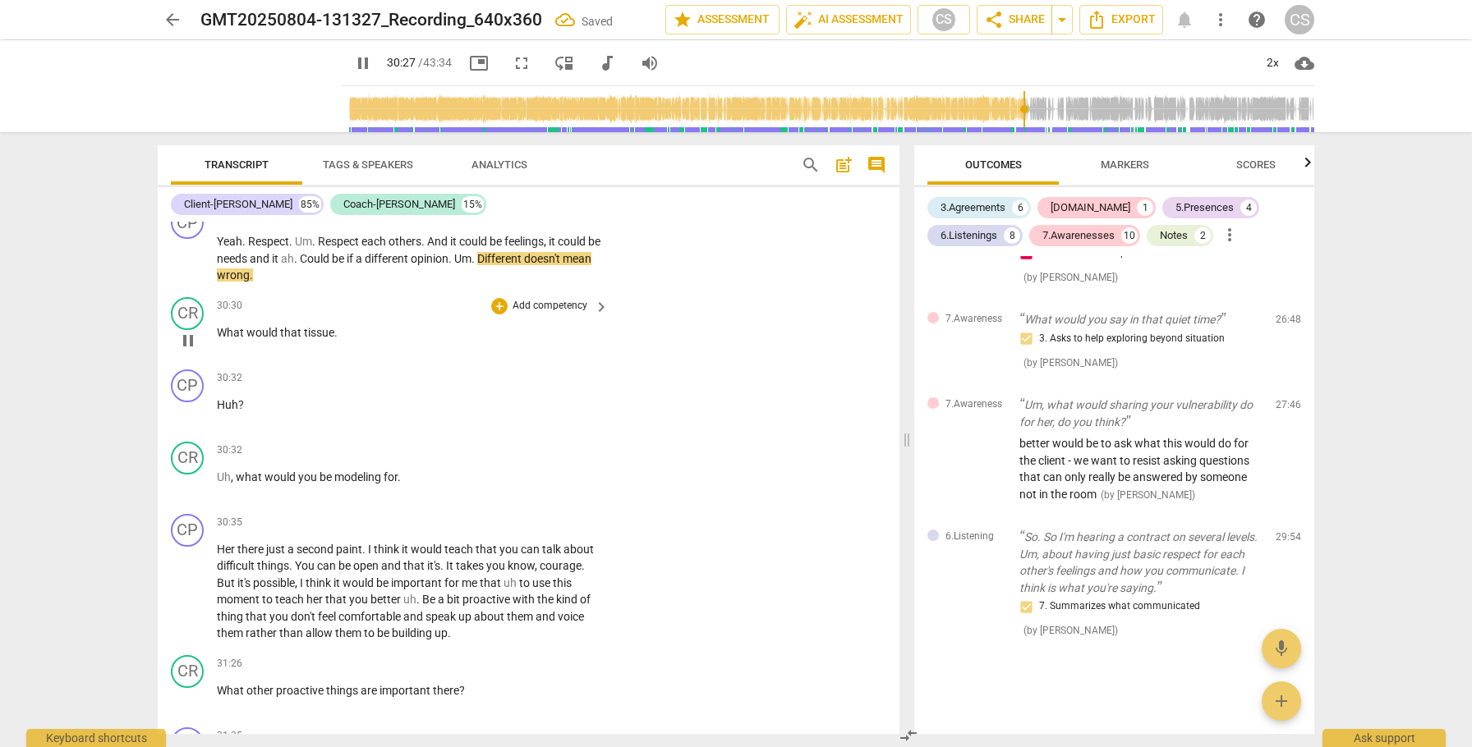
scroll to position [9087, 0]
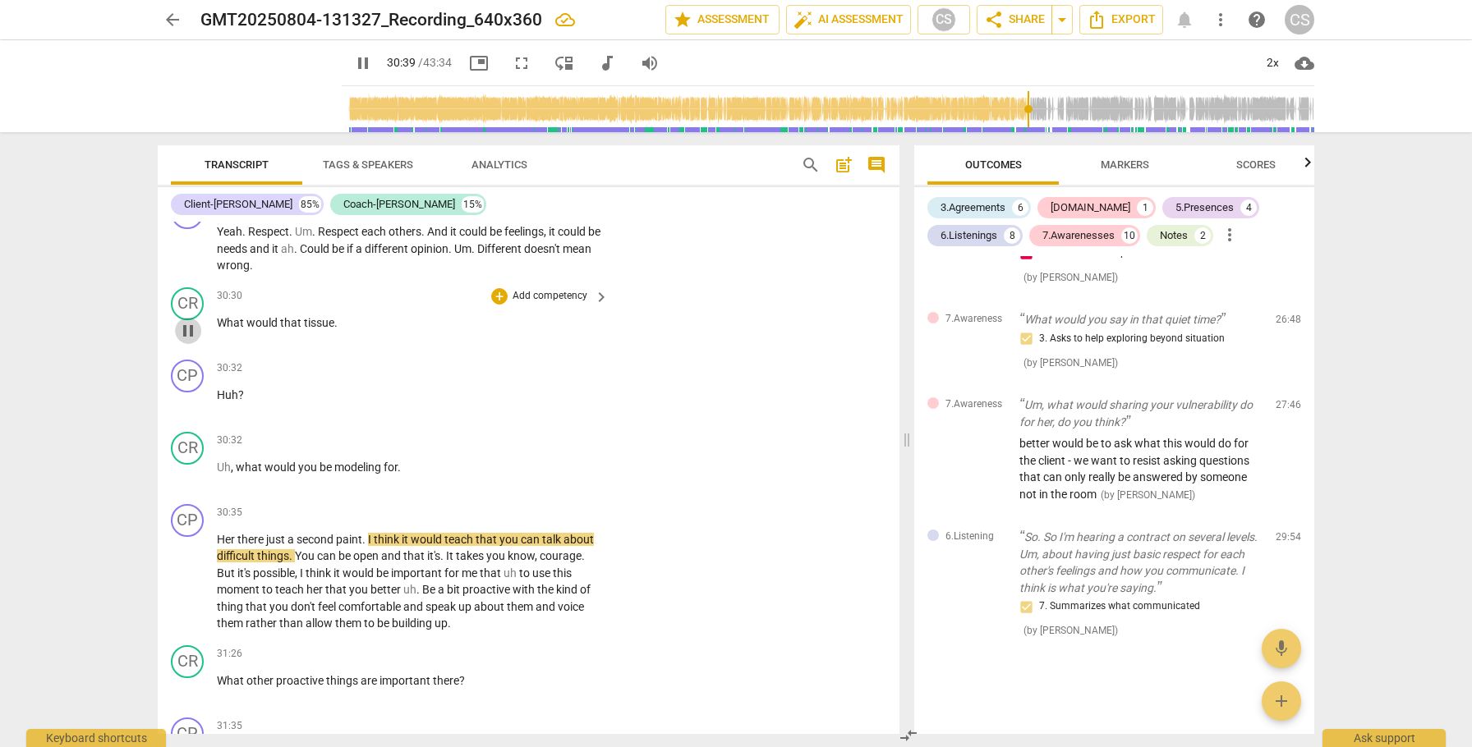
click at [191, 341] on span "pause" at bounding box center [188, 331] width 20 height 20
click at [333, 329] on span "tissue" at bounding box center [319, 322] width 30 height 13
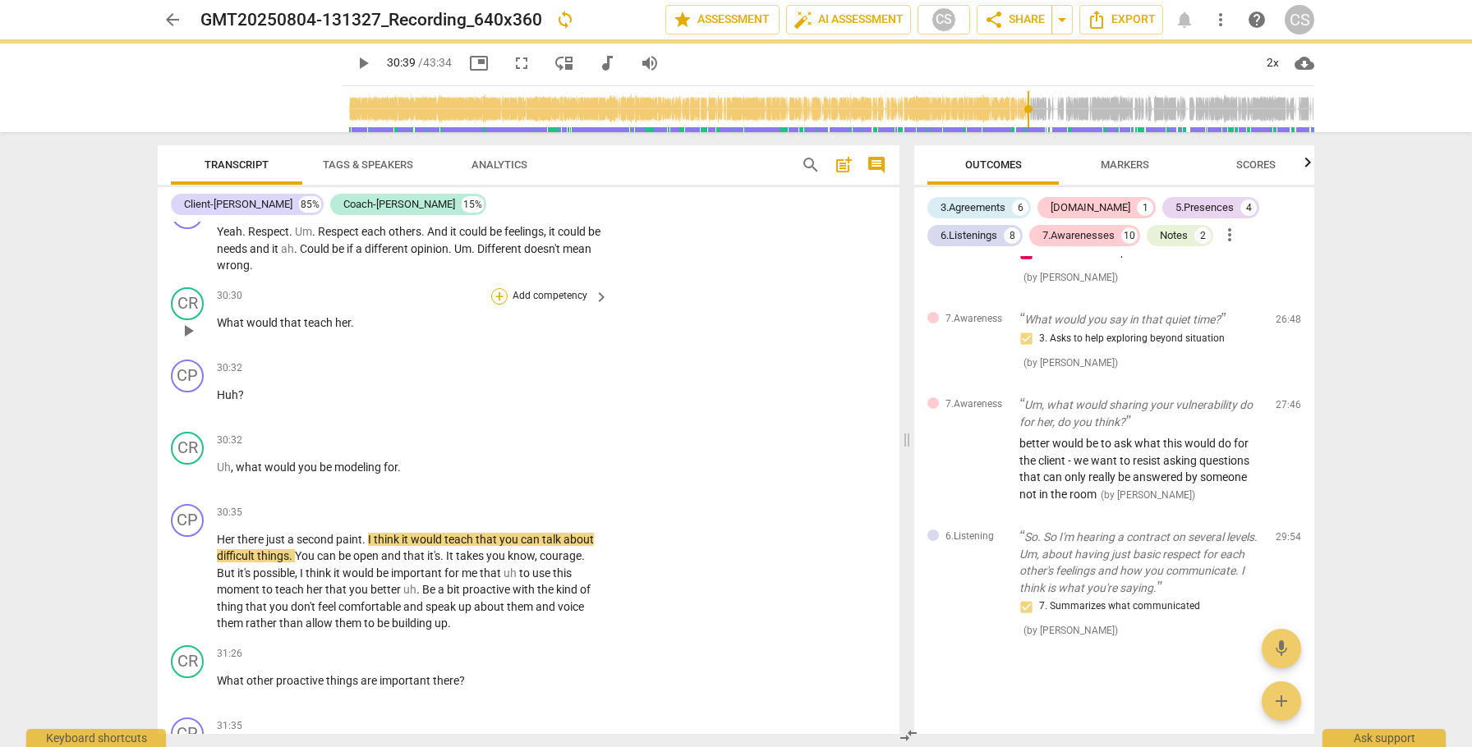
click at [494, 305] on div "+" at bounding box center [499, 296] width 16 height 16
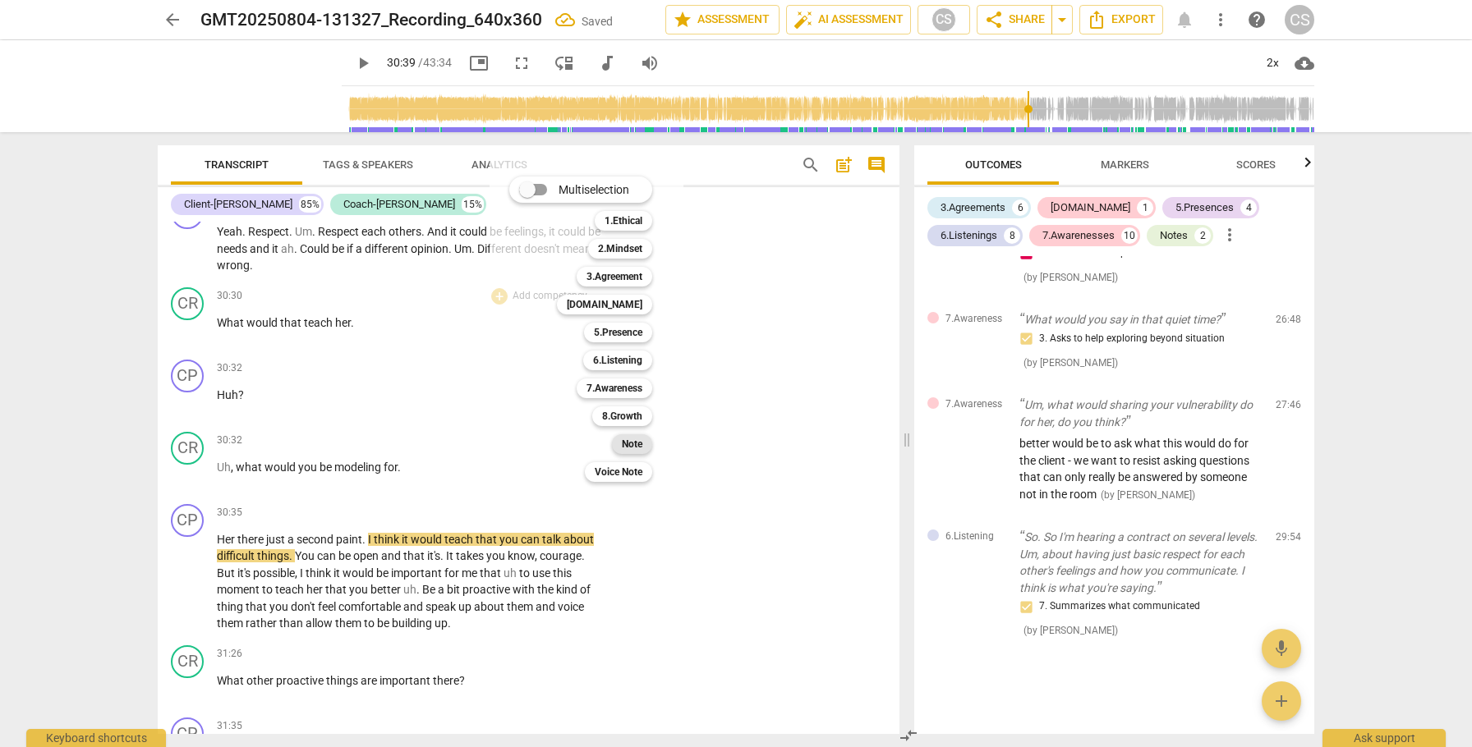
click at [635, 445] on b "Note" at bounding box center [632, 444] width 21 height 20
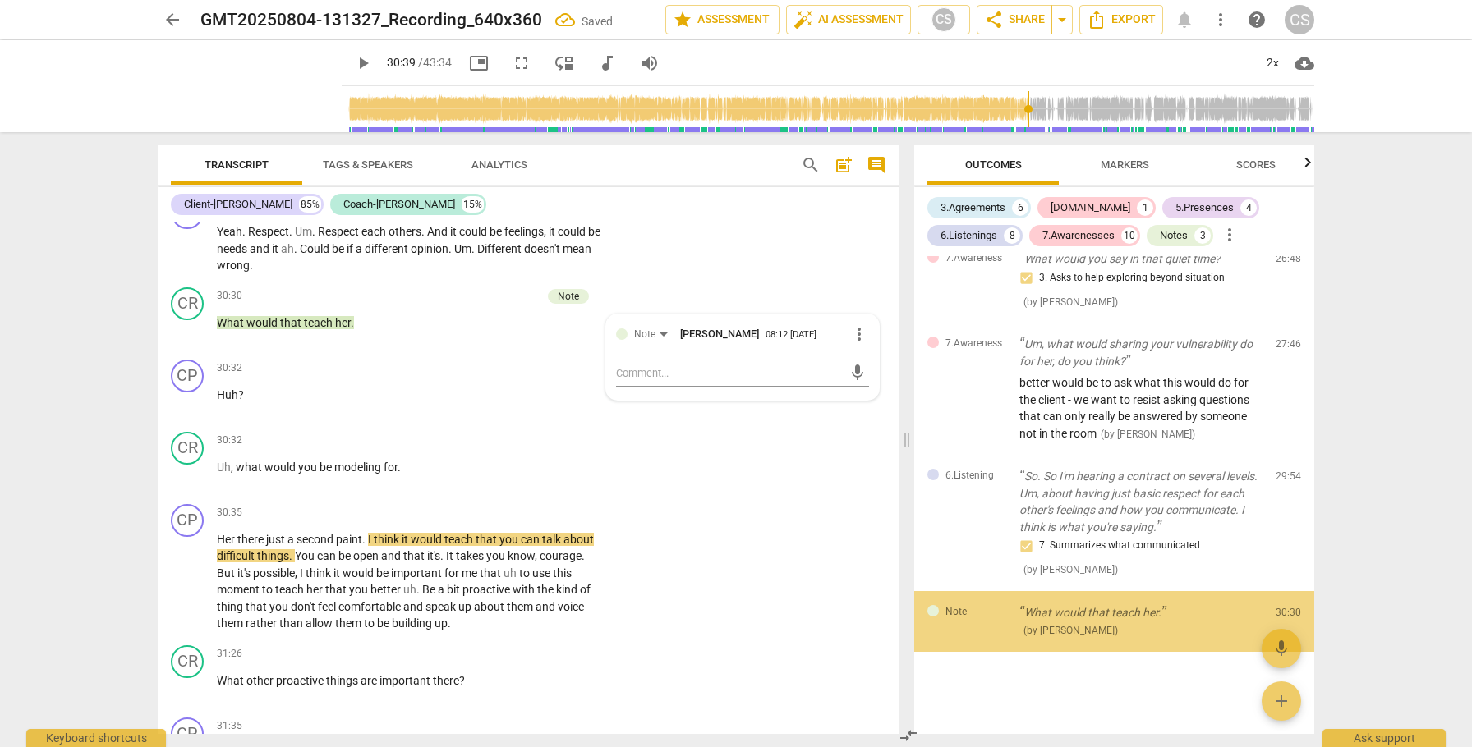
scroll to position [3345, 0]
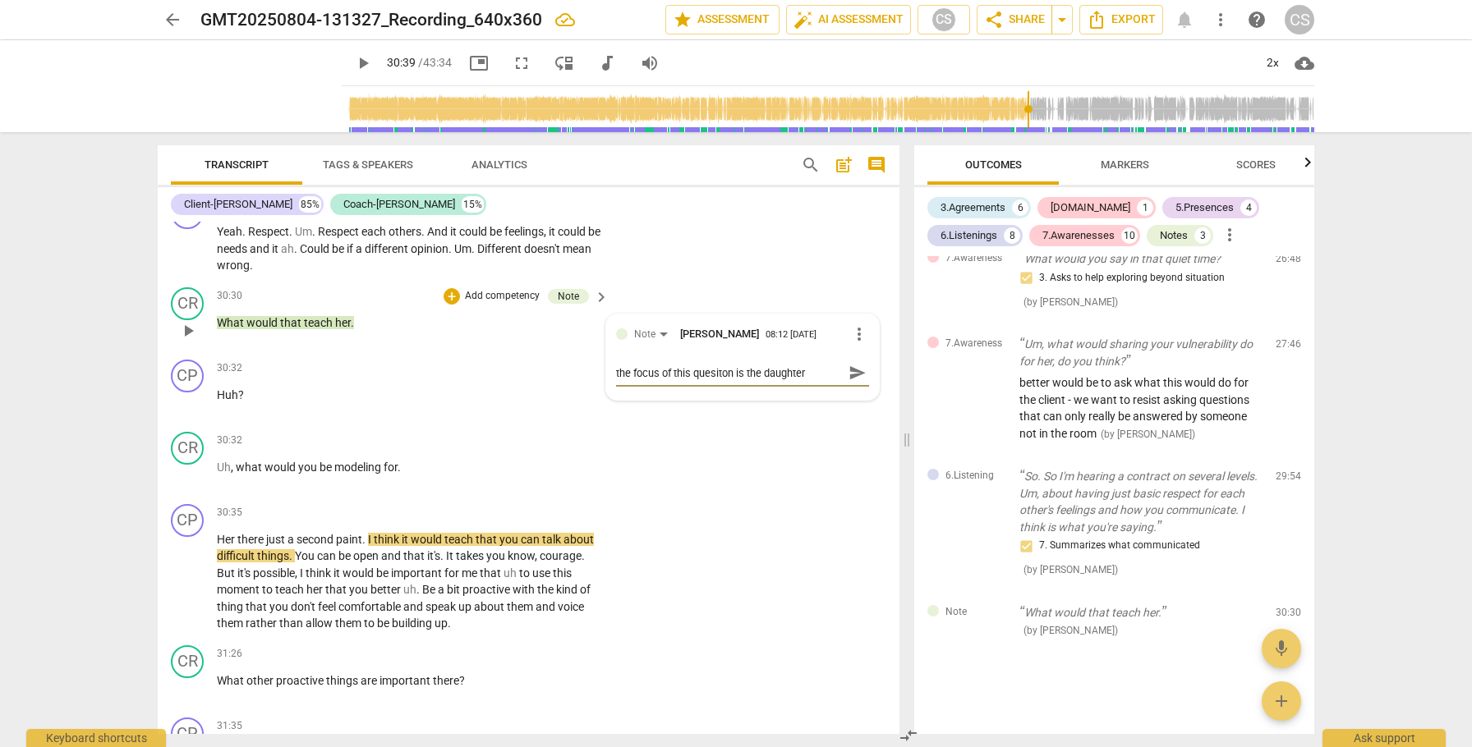
click at [716, 381] on textarea "the focus of this quesiton is the daughter" at bounding box center [729, 373] width 227 height 16
click at [718, 381] on textarea "the focus of this queston is the daughter" at bounding box center [729, 373] width 227 height 16
click at [813, 381] on textarea "the focus of this question is the daughter" at bounding box center [729, 373] width 227 height 16
click at [848, 390] on span "send" at bounding box center [857, 381] width 18 height 18
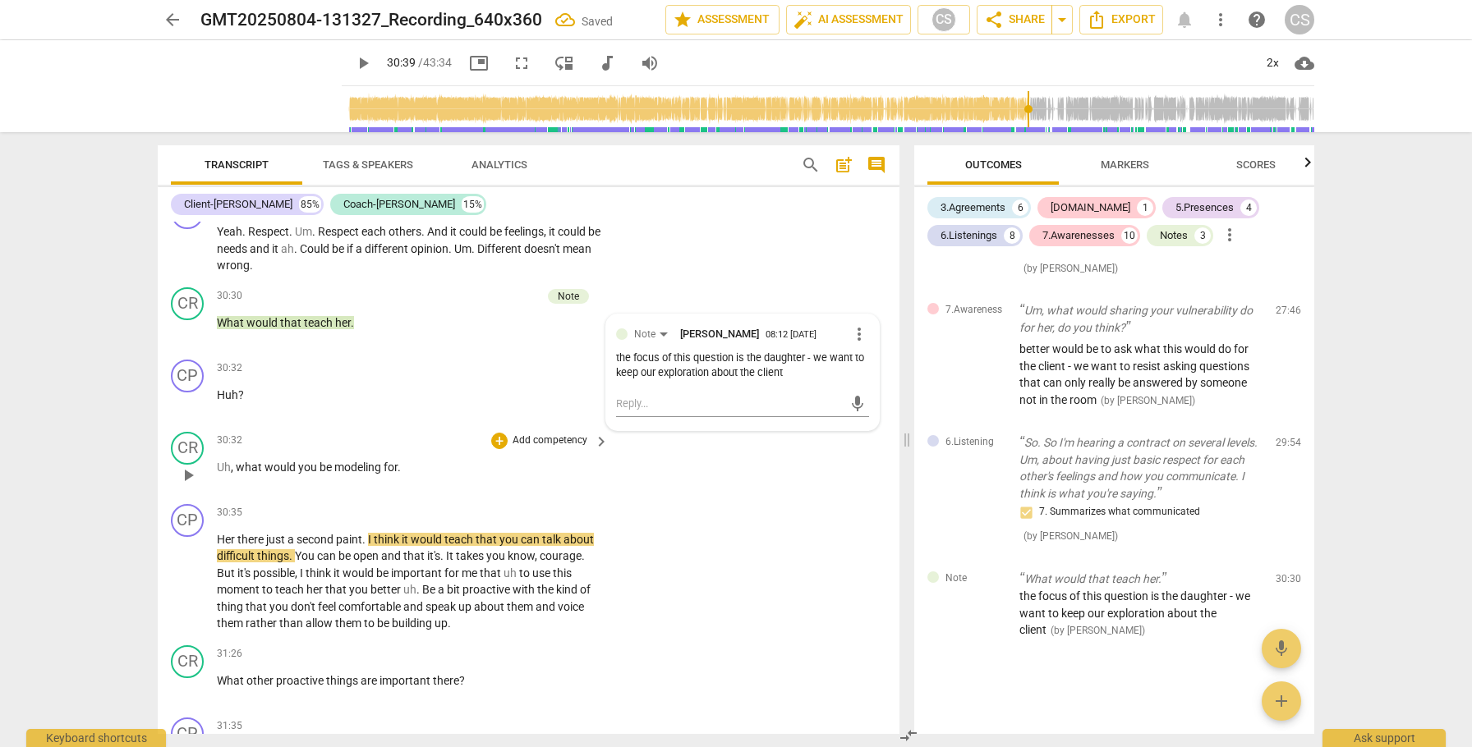
click at [189, 485] on span "play_arrow" at bounding box center [188, 476] width 20 height 20
click at [187, 485] on span "pause" at bounding box center [188, 476] width 20 height 20
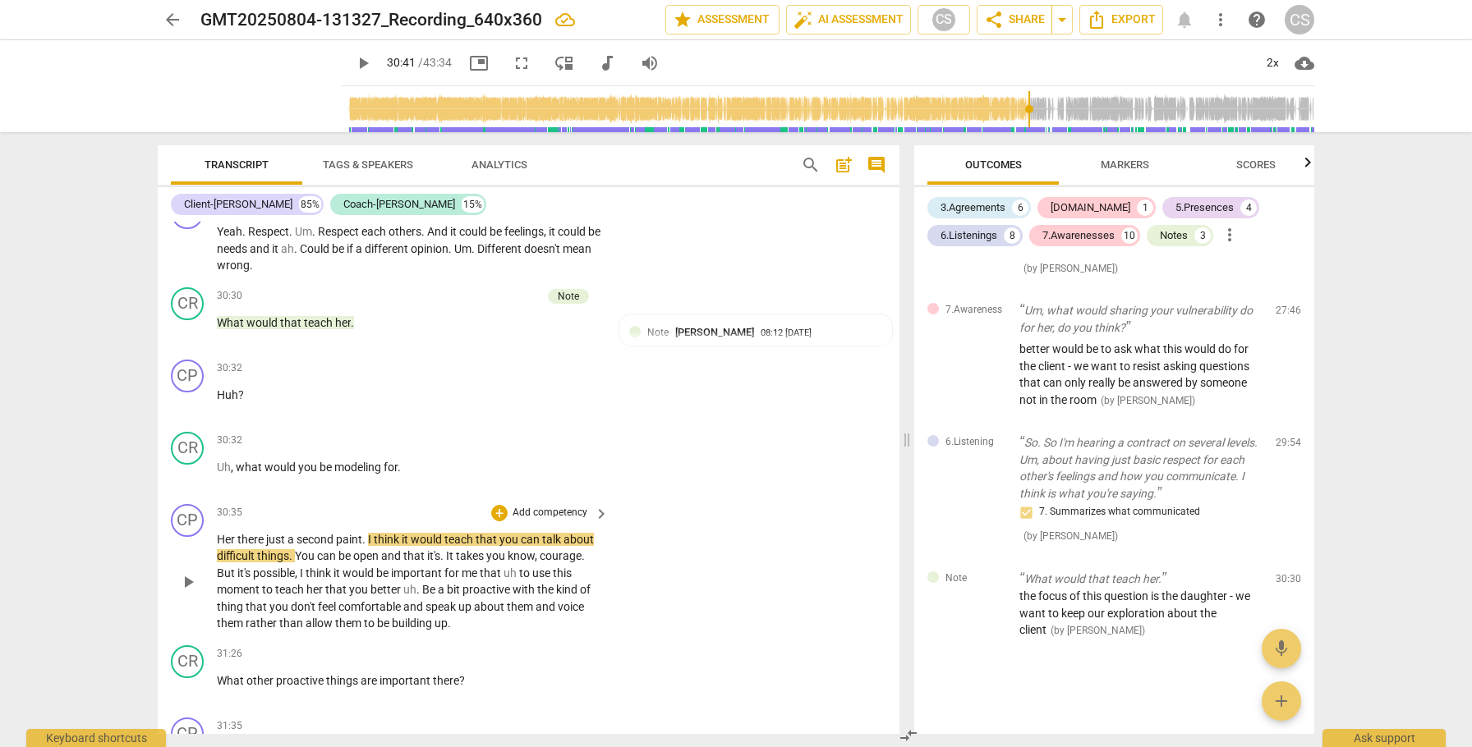
click at [217, 546] on span "Her" at bounding box center [227, 539] width 21 height 13
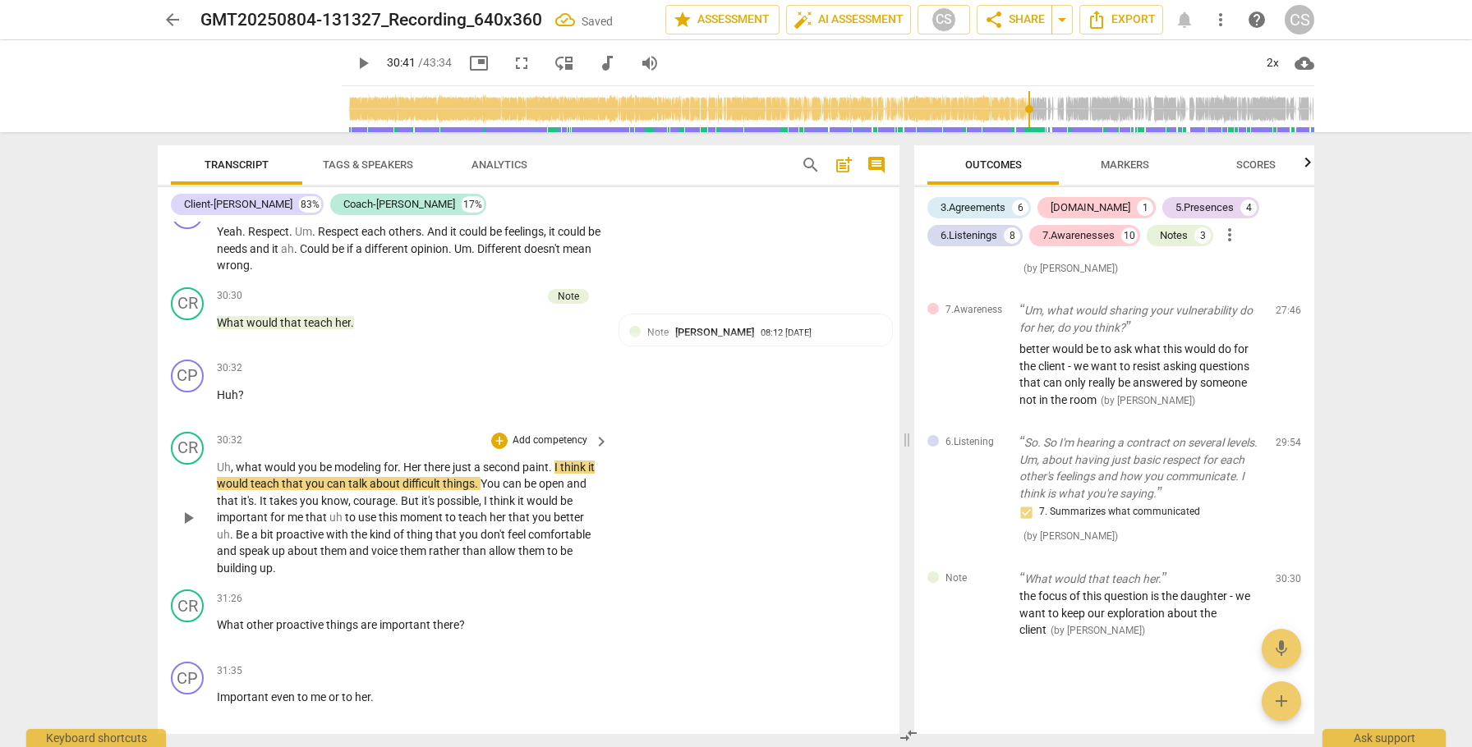
click at [453, 474] on span "there" at bounding box center [438, 467] width 29 height 13
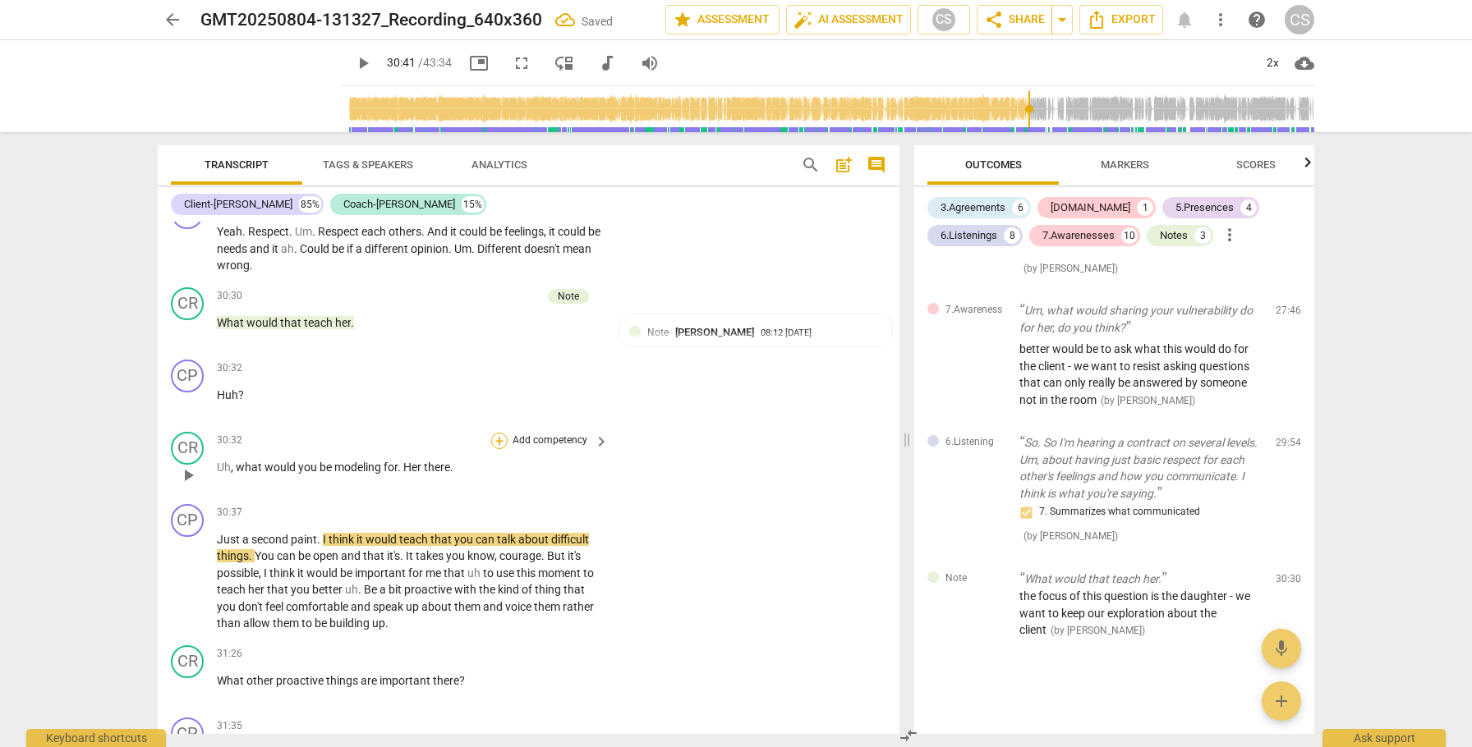
click at [500, 449] on div "+" at bounding box center [499, 441] width 16 height 16
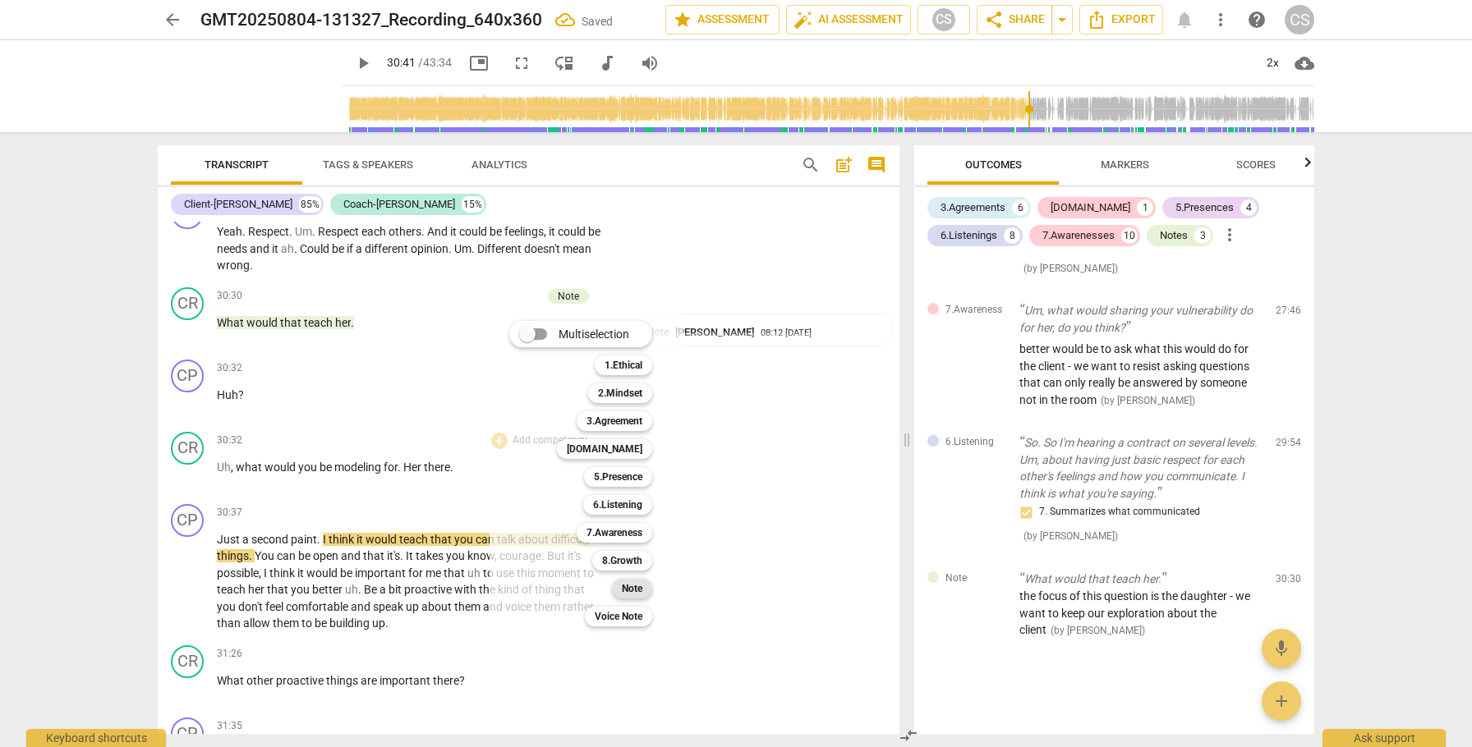
click at [633, 594] on b "Note" at bounding box center [632, 589] width 21 height 20
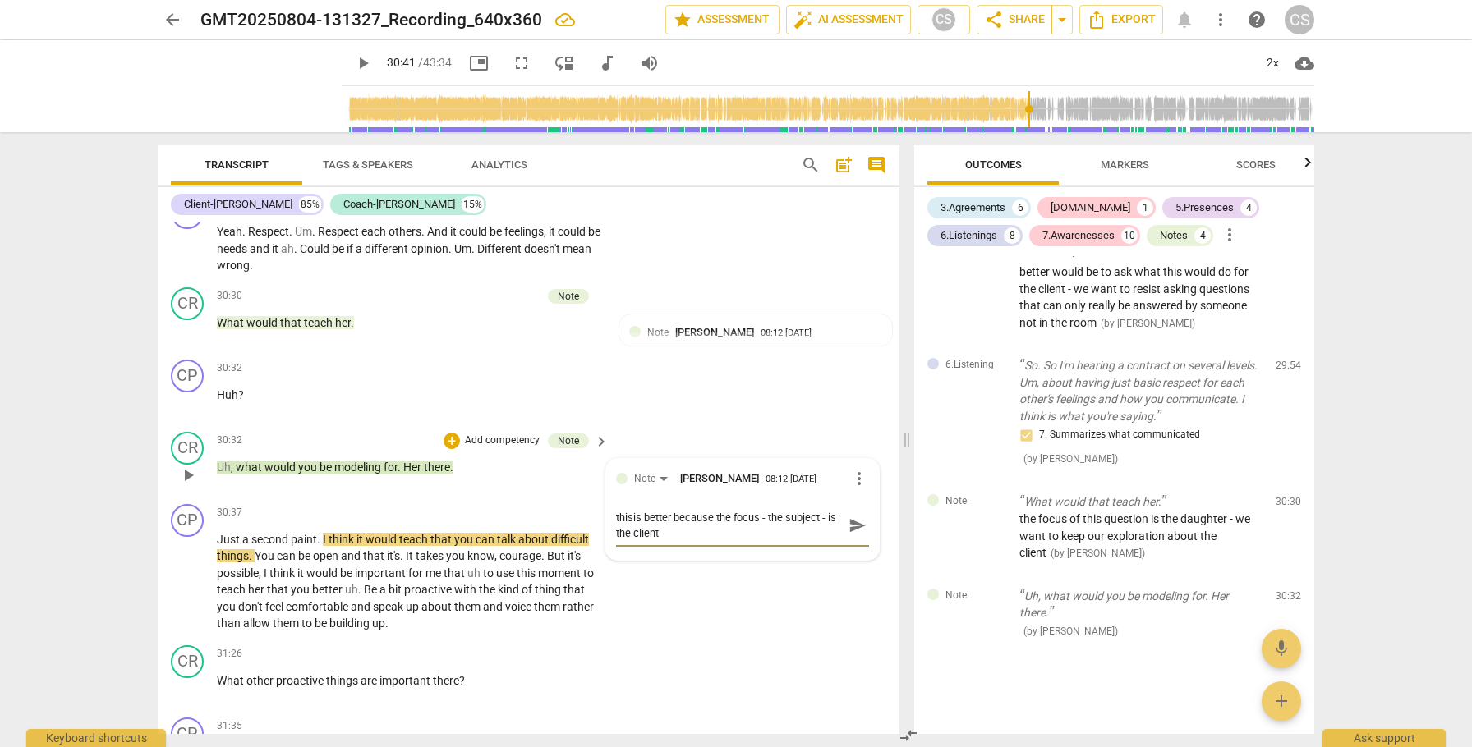
click at [848, 535] on span "send" at bounding box center [857, 526] width 18 height 18
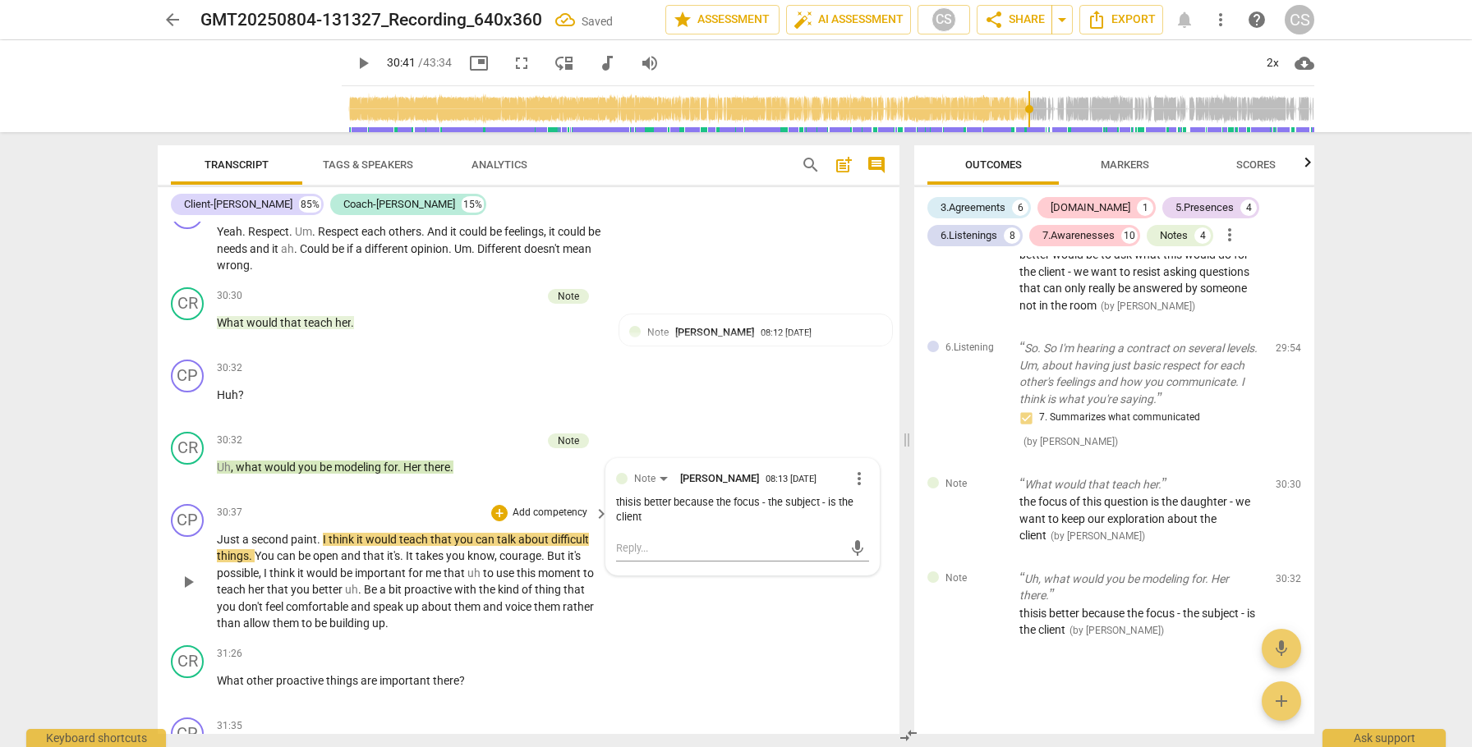
click at [188, 592] on span "play_arrow" at bounding box center [188, 582] width 20 height 20
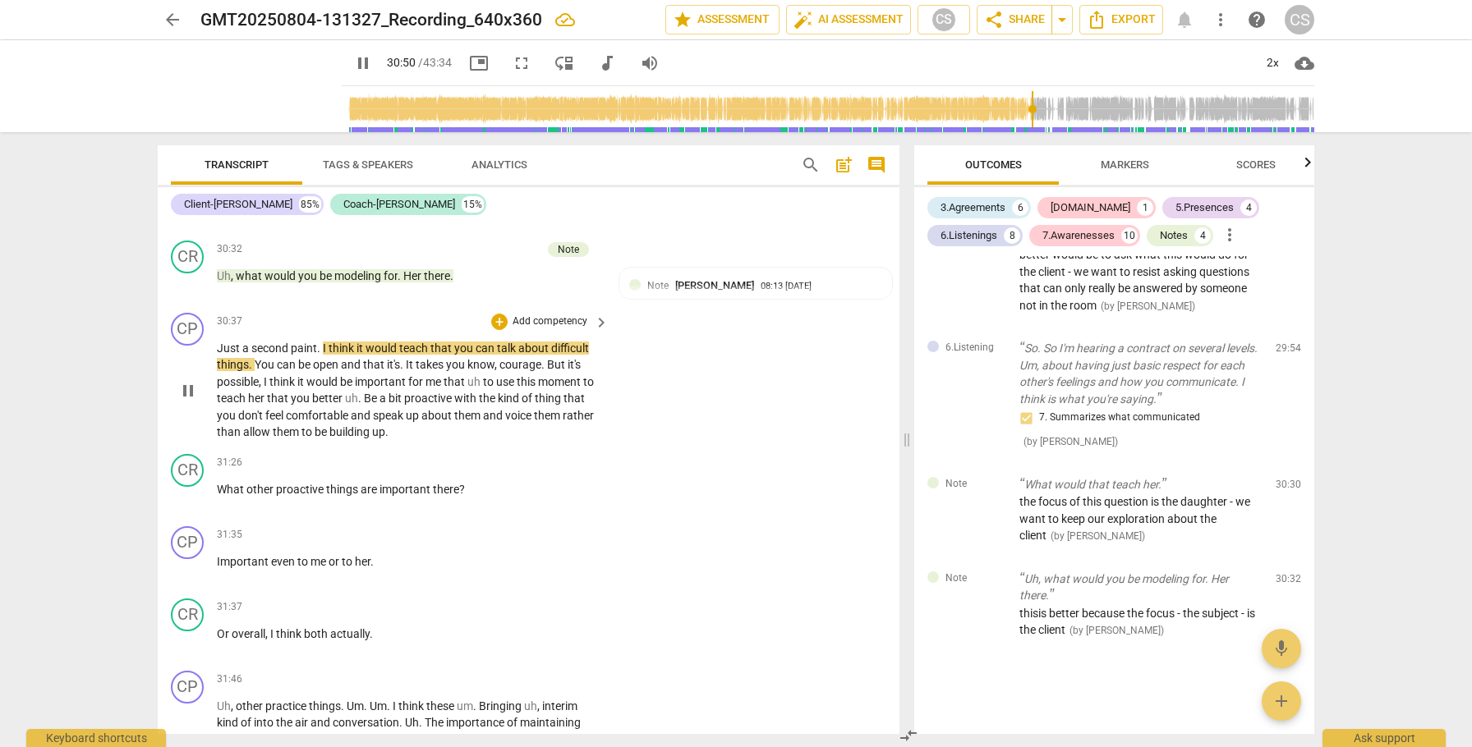
scroll to position [9281, 0]
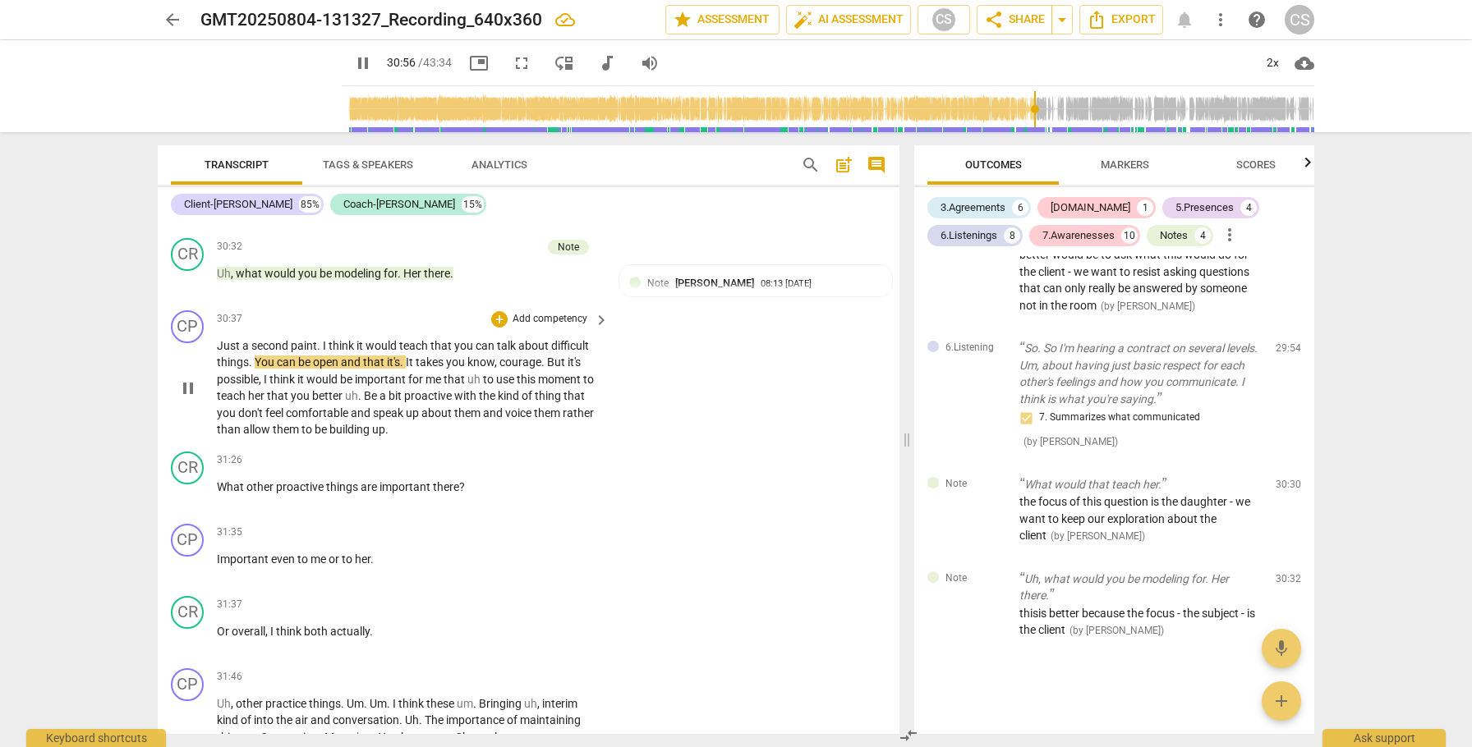
click at [225, 352] on span "Just" at bounding box center [229, 345] width 25 height 13
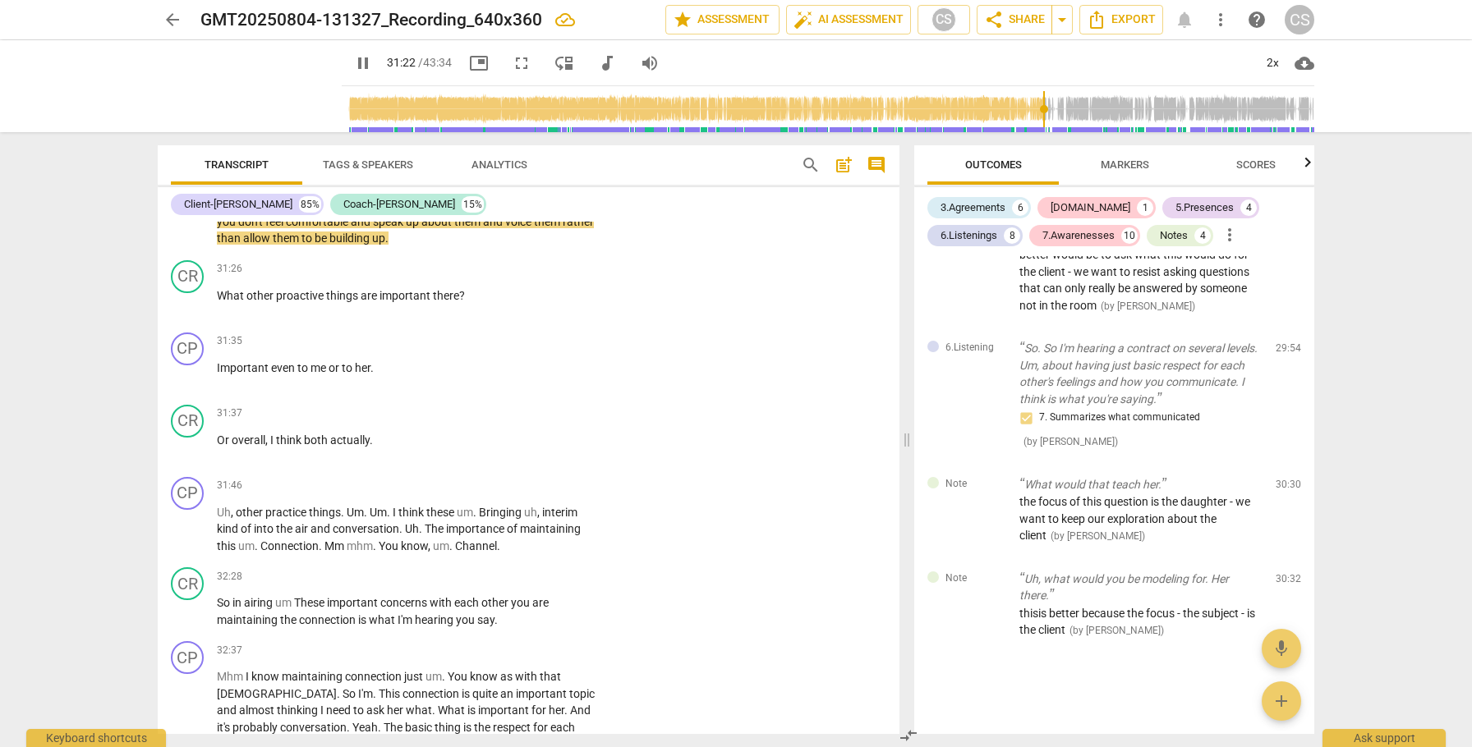
scroll to position [9476, 0]
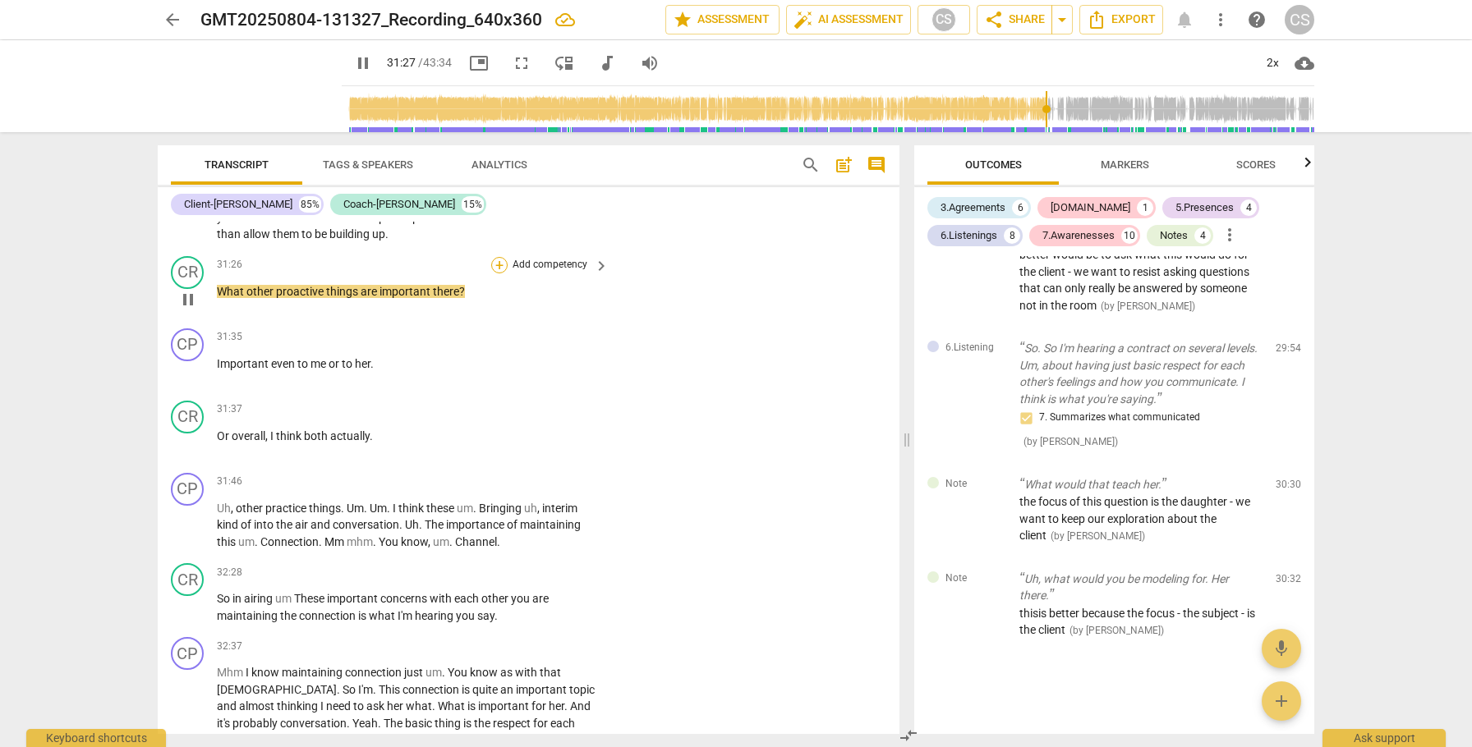
click at [497, 274] on div "+" at bounding box center [499, 265] width 16 height 16
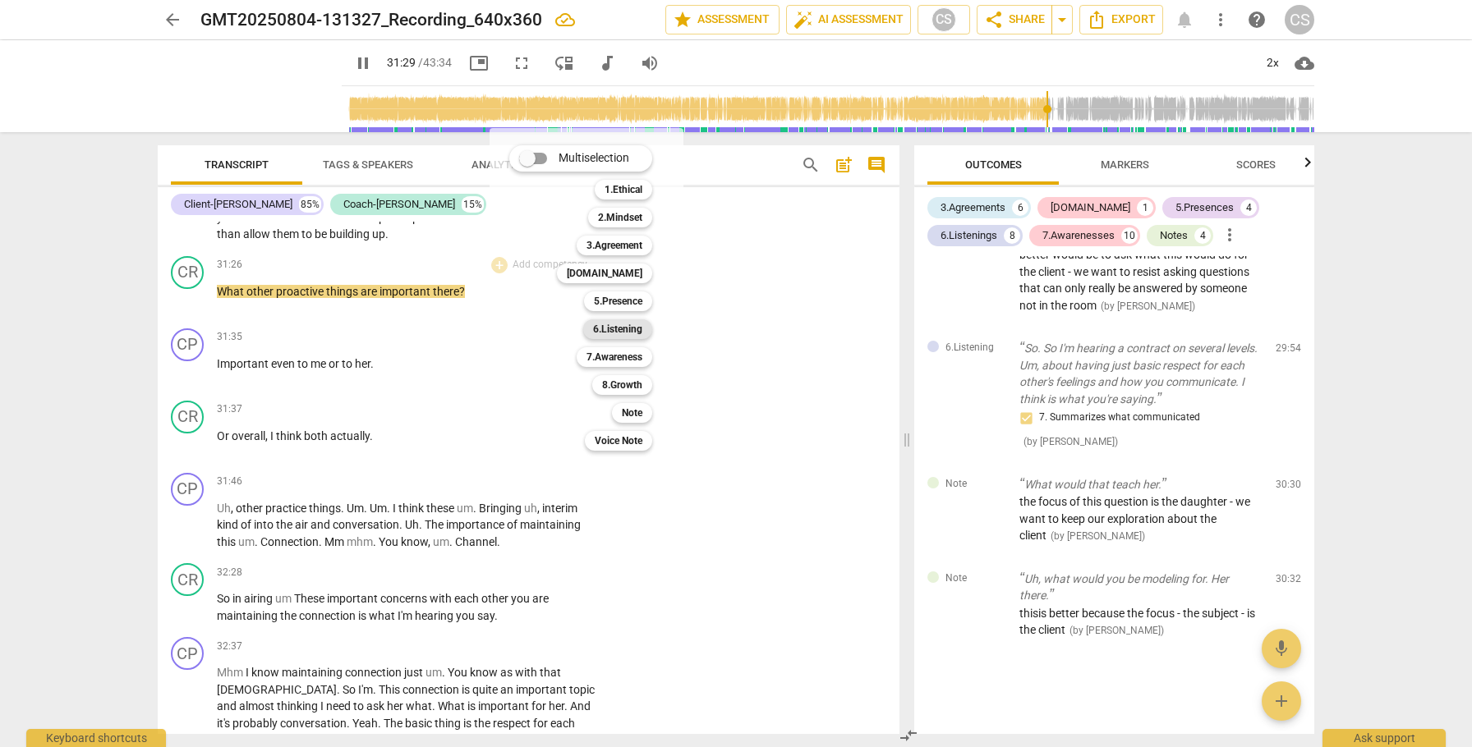
click at [614, 325] on b "6.Listening" at bounding box center [617, 329] width 49 height 20
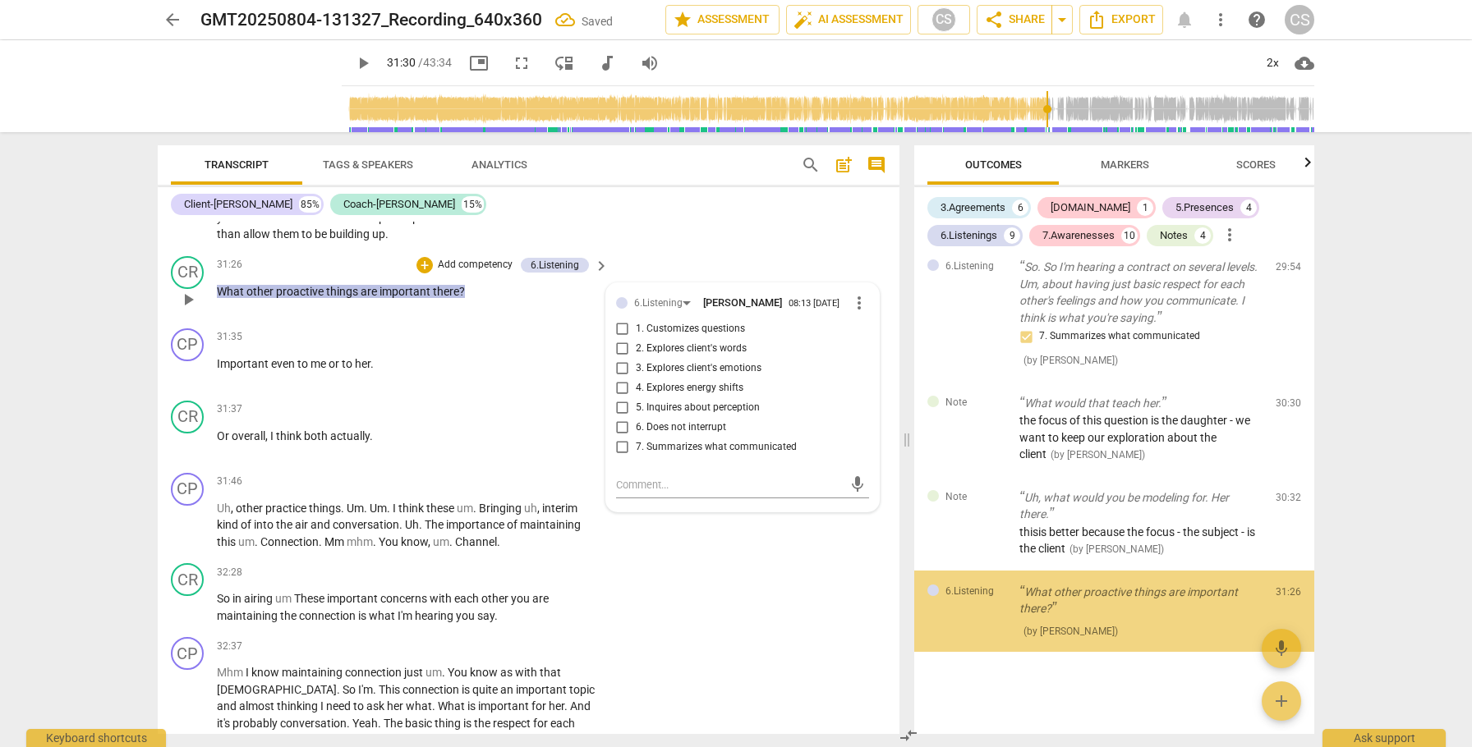
scroll to position [3556, 0]
click at [623, 339] on input "1. Customizes questions" at bounding box center [622, 329] width 26 height 20
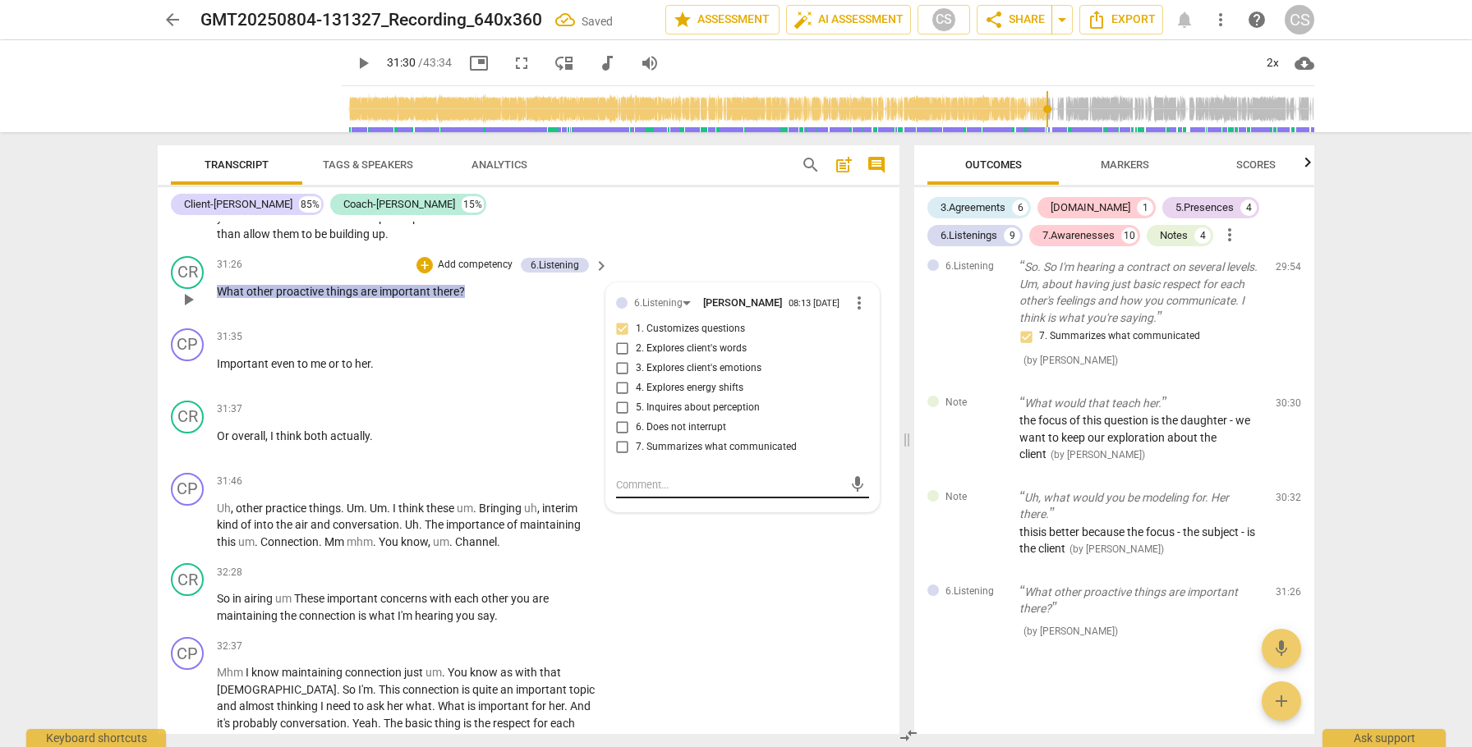
click at [668, 499] on div "mic" at bounding box center [742, 485] width 253 height 26
click at [668, 493] on textarea at bounding box center [729, 485] width 227 height 16
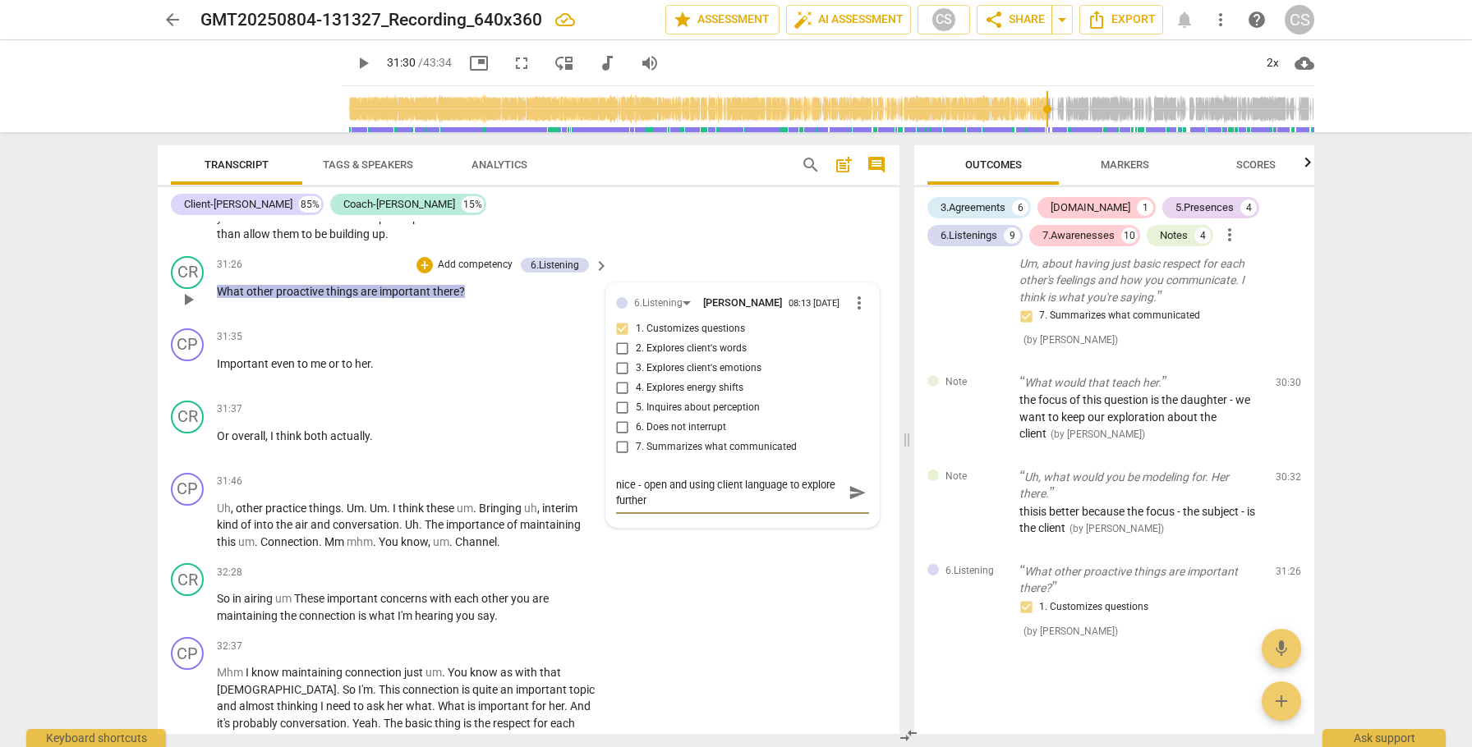
scroll to position [0, 0]
click at [848, 502] on span "send" at bounding box center [857, 493] width 18 height 18
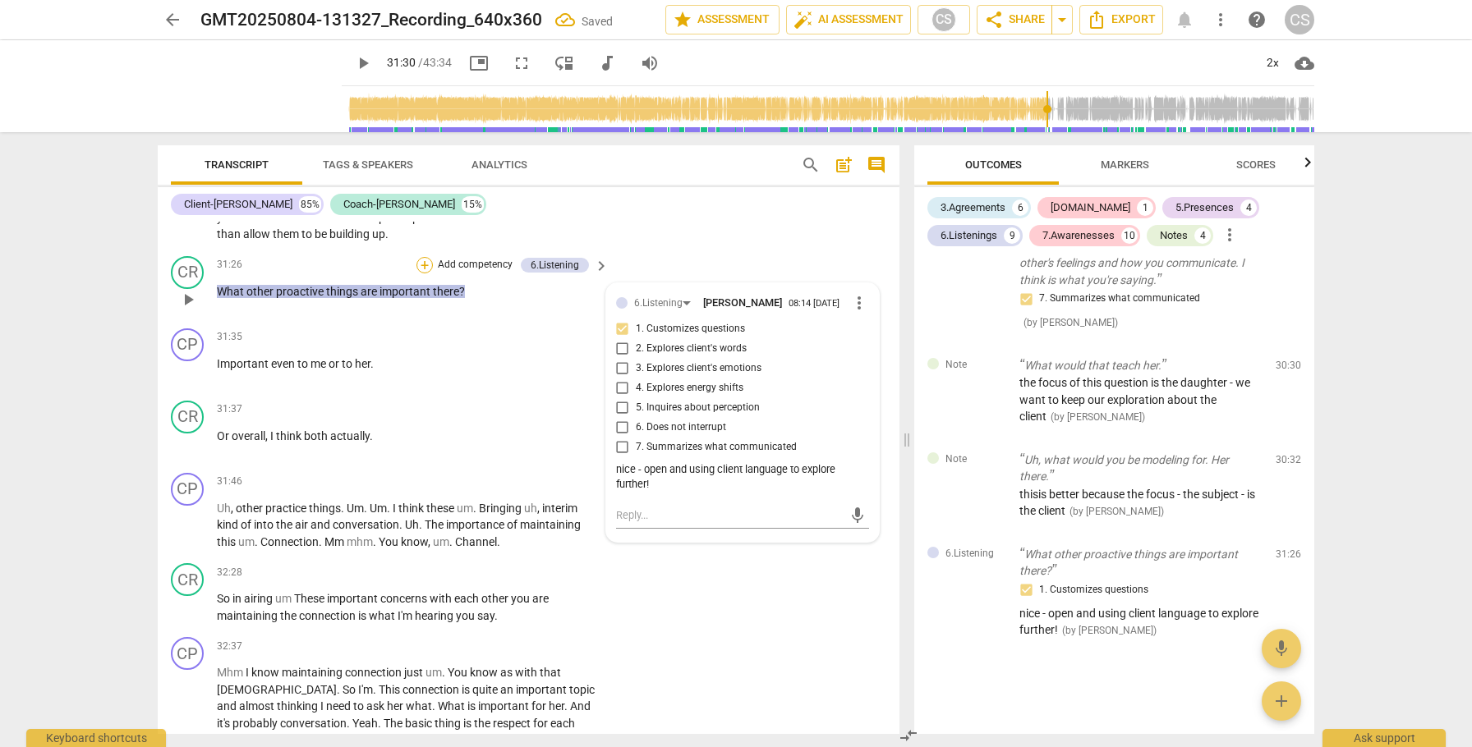
click at [422, 274] on div "+" at bounding box center [424, 265] width 16 height 16
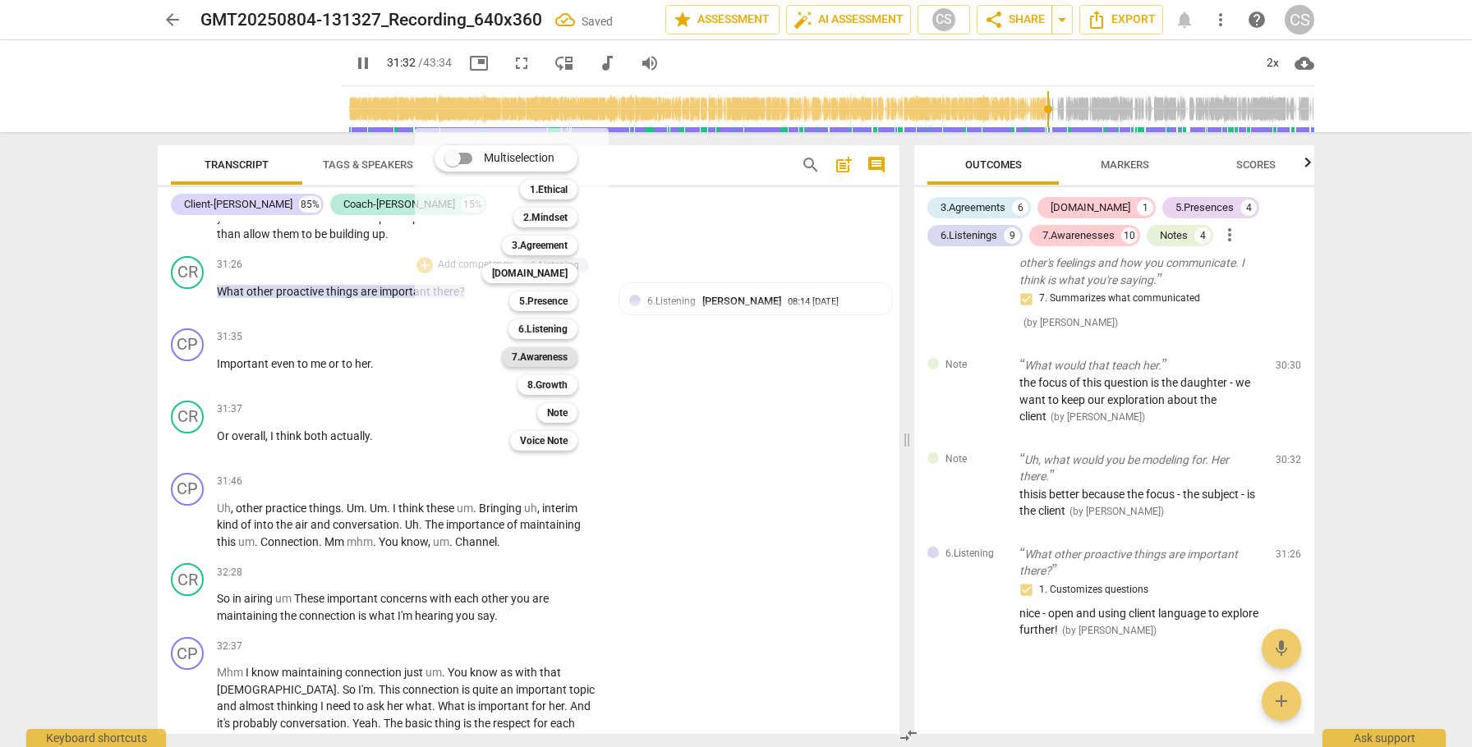
click at [517, 358] on b "7.Awareness" at bounding box center [540, 357] width 56 height 20
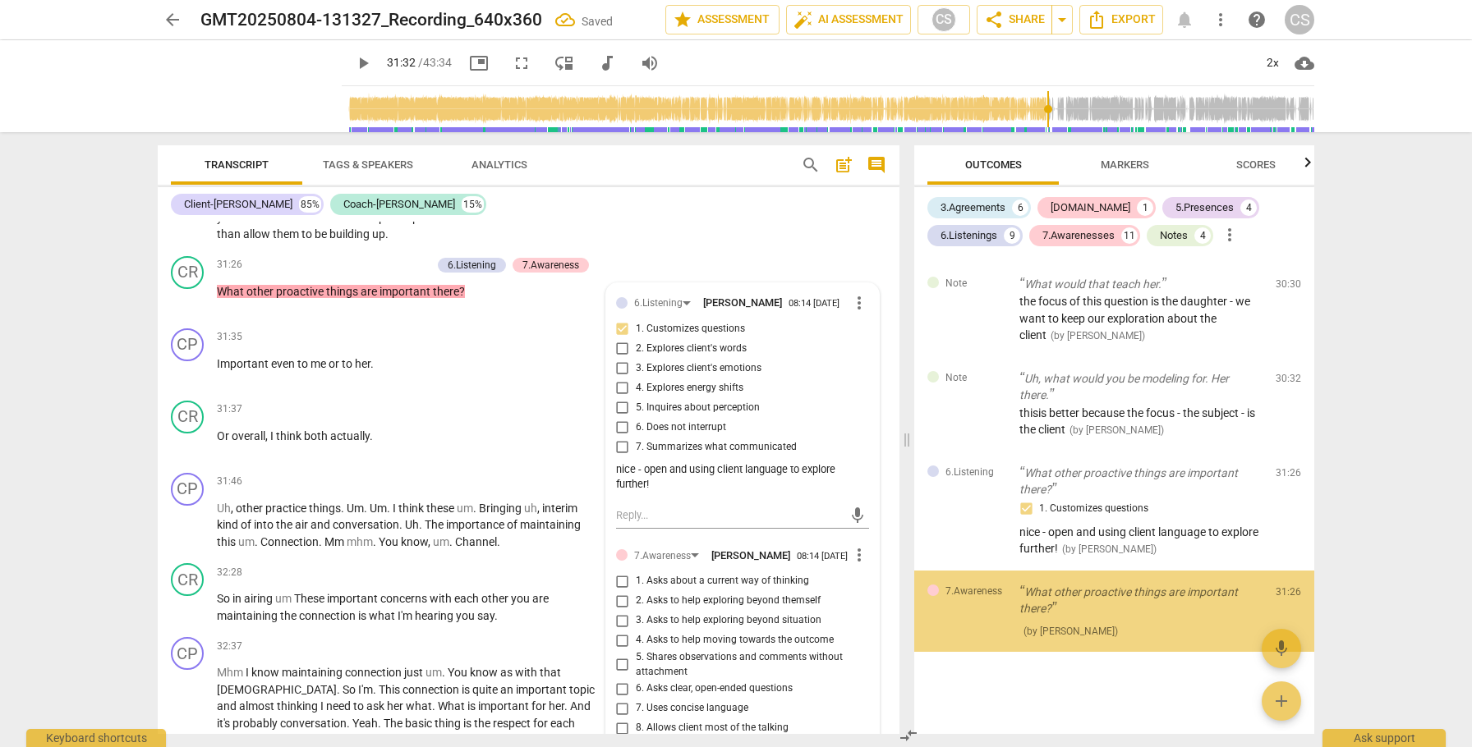
scroll to position [3675, 0]
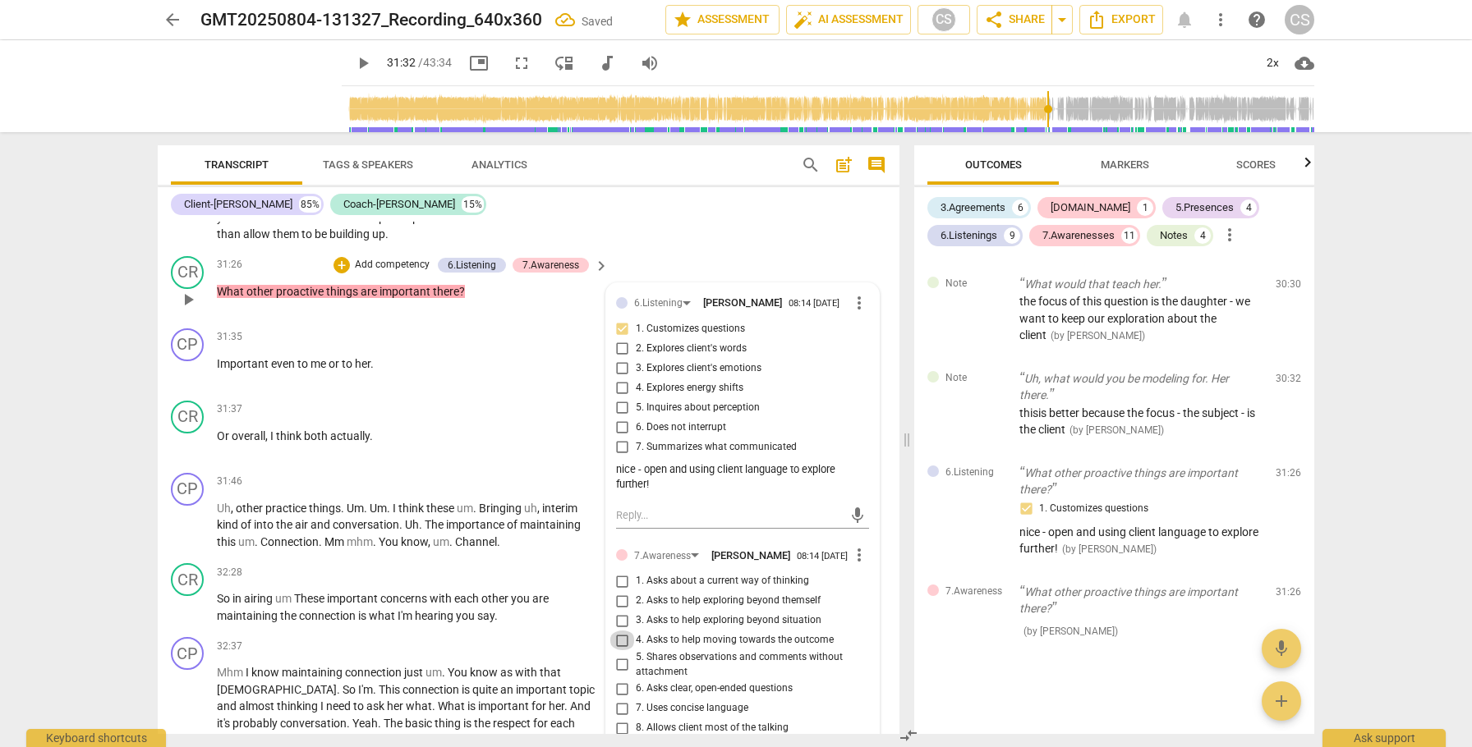
click at [621, 650] on input "4. Asks to help moving towards the outcome" at bounding box center [622, 641] width 26 height 20
click at [191, 382] on span "play_arrow" at bounding box center [188, 372] width 20 height 20
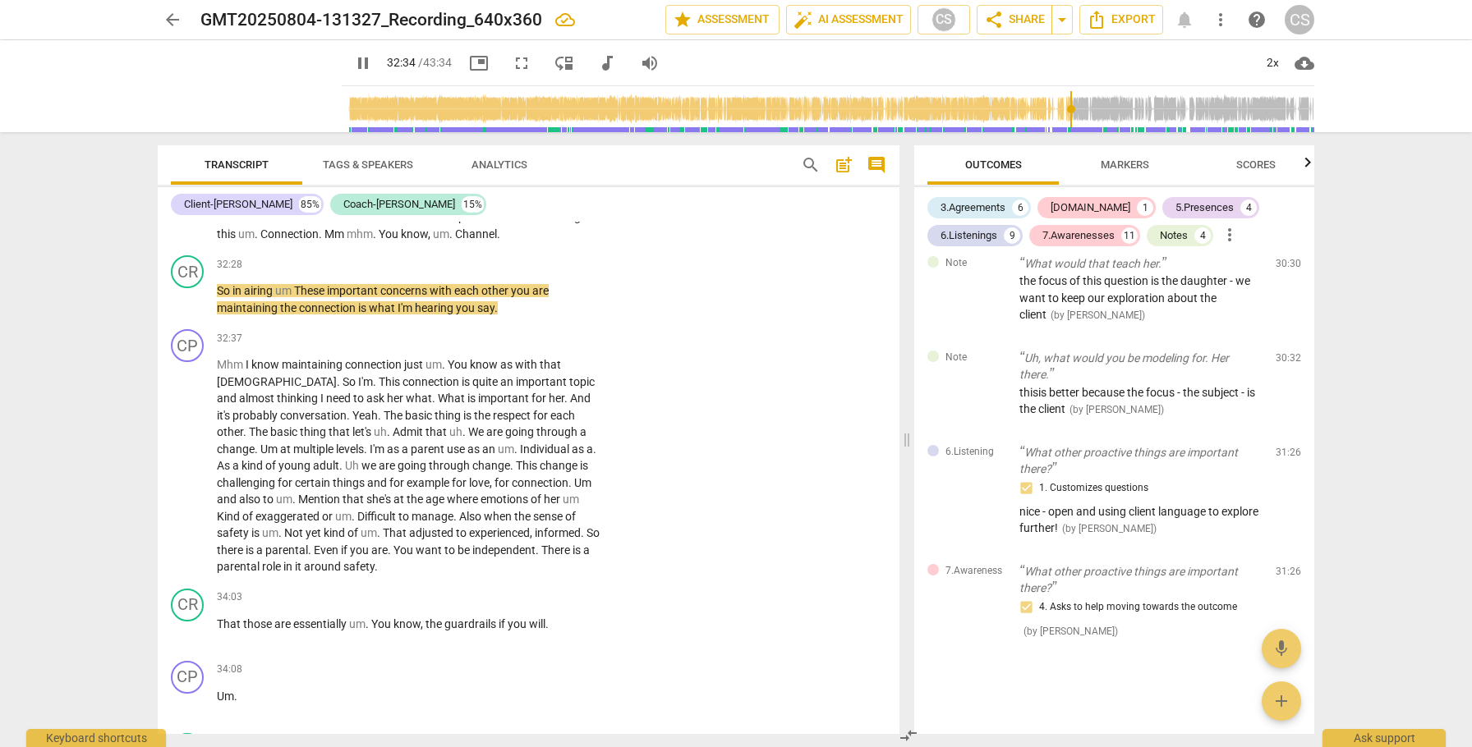
scroll to position [9772, 0]
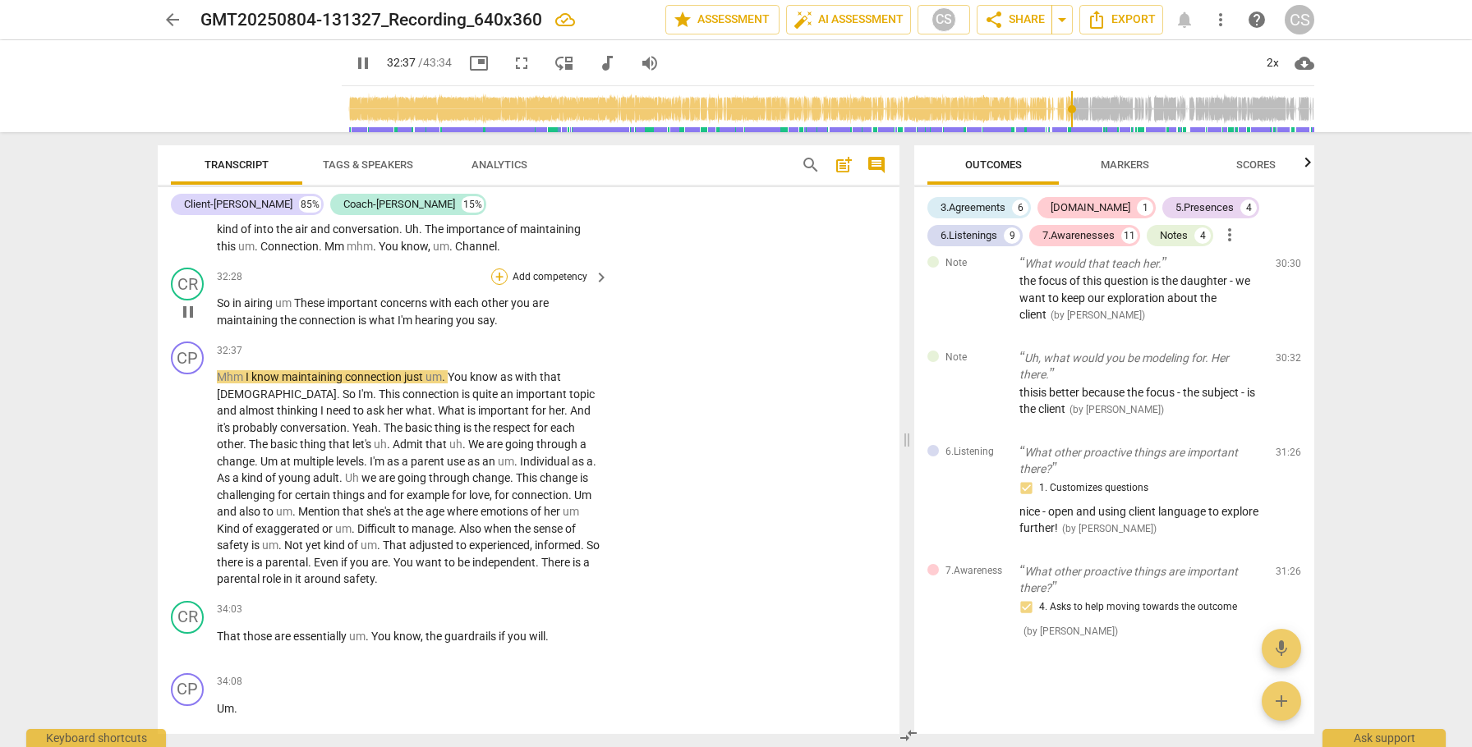
click at [499, 285] on div "+" at bounding box center [499, 277] width 16 height 16
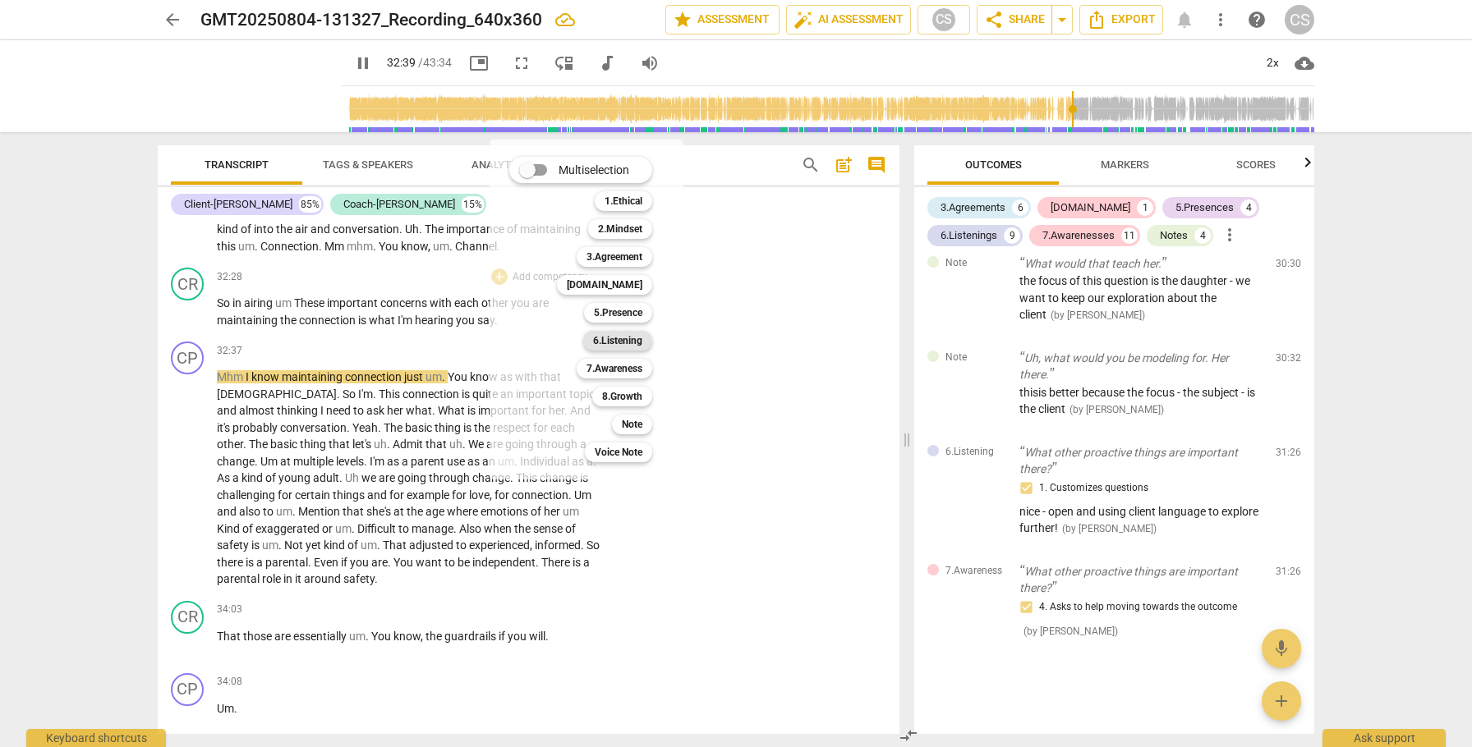
click at [607, 341] on b "6.Listening" at bounding box center [617, 341] width 49 height 20
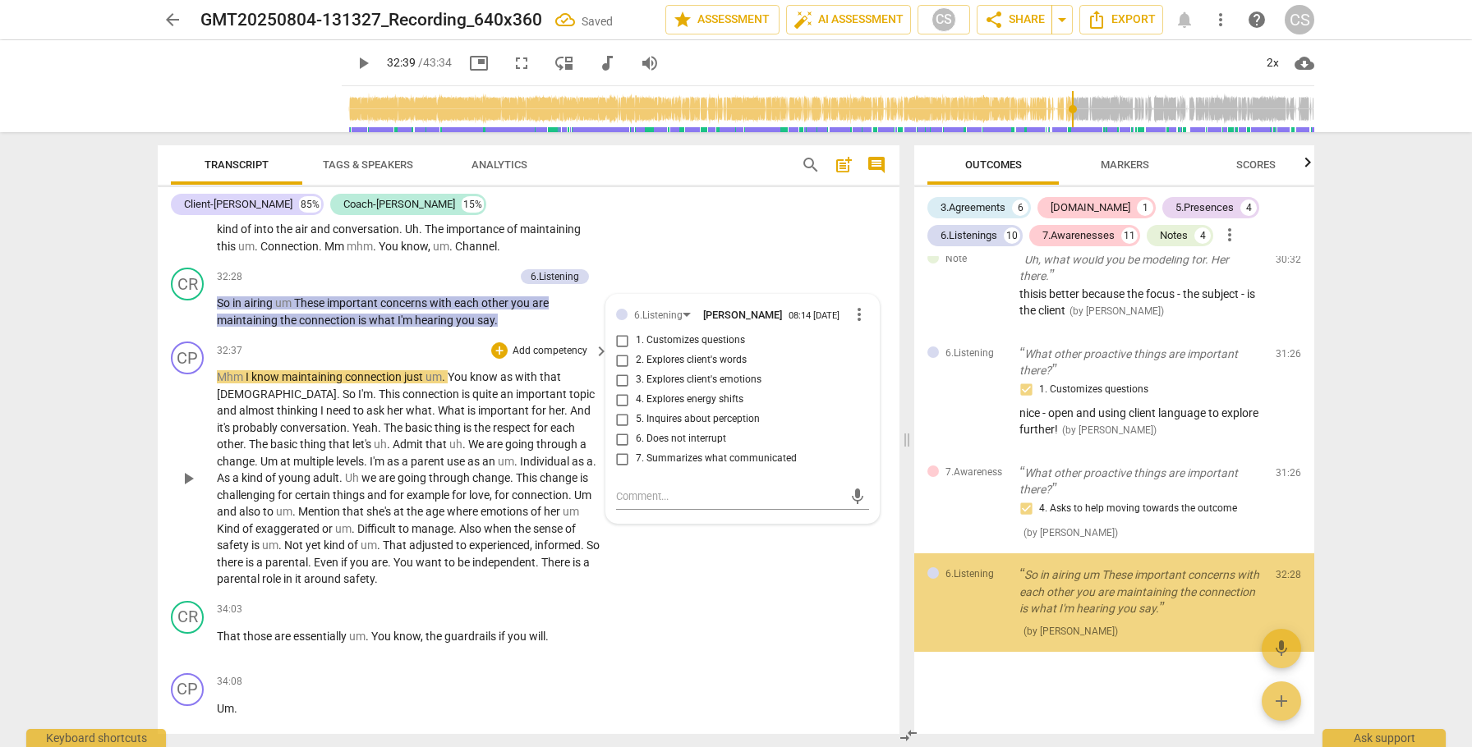
scroll to position [3794, 0]
click at [623, 469] on input "7. Summarizes what communicated" at bounding box center [622, 459] width 26 height 20
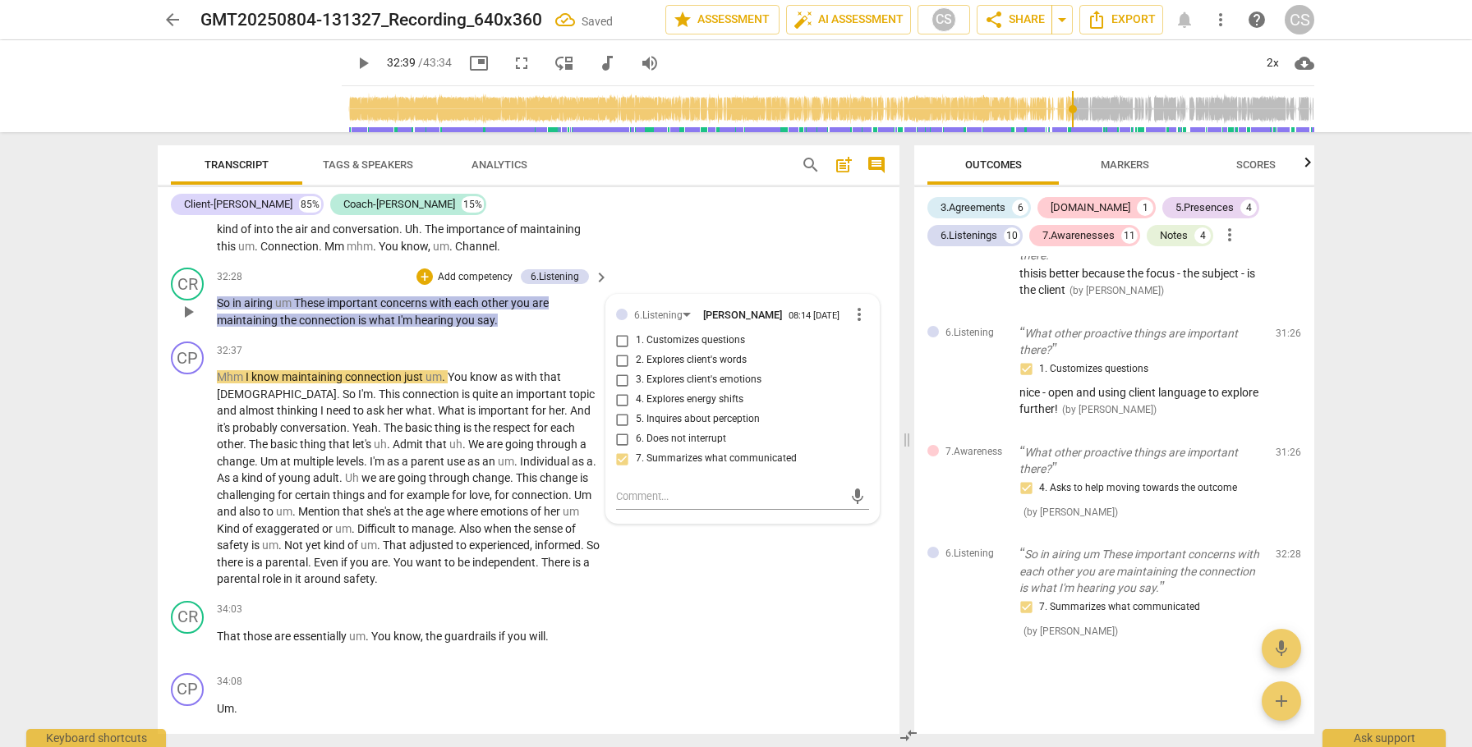
click at [620, 351] on input "1. Customizes questions" at bounding box center [622, 341] width 26 height 20
click at [186, 489] on span "play_arrow" at bounding box center [188, 479] width 20 height 20
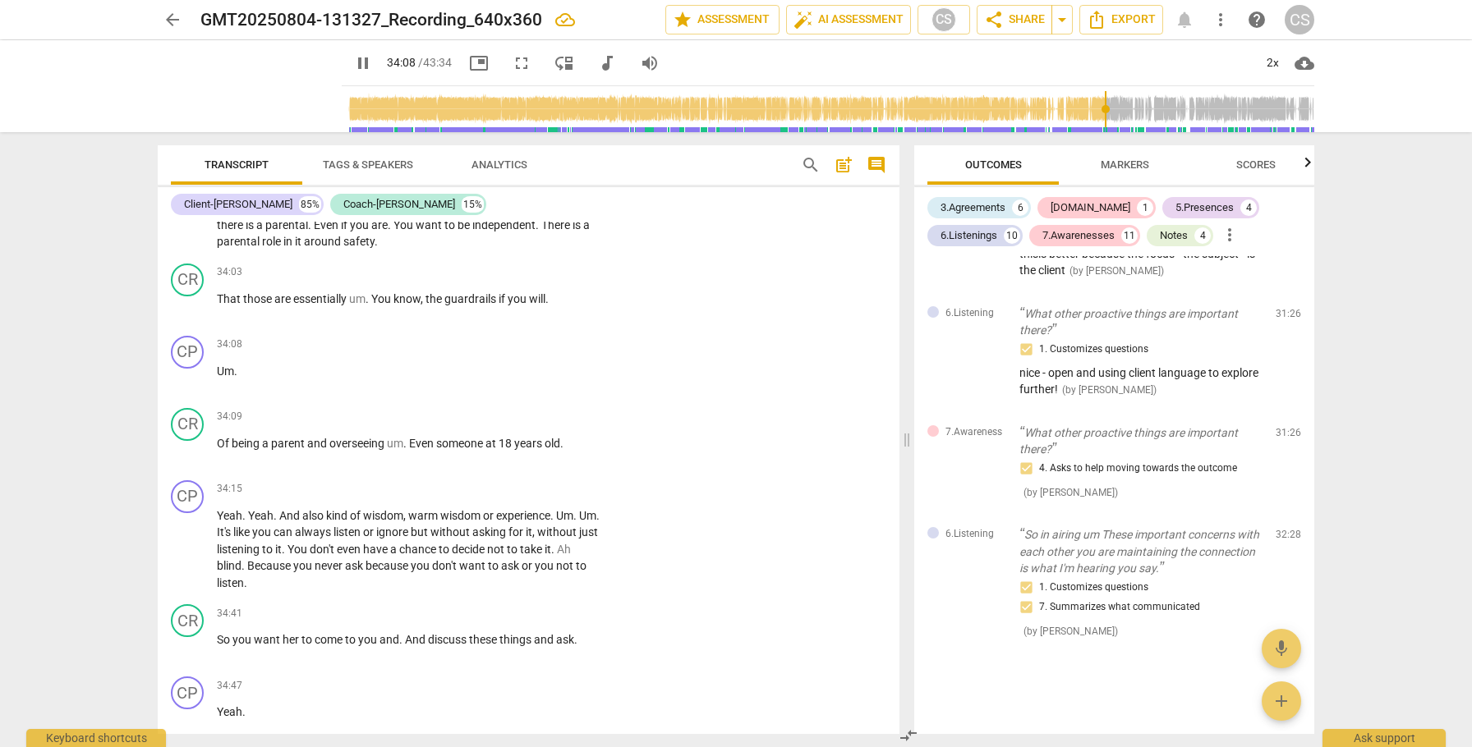
scroll to position [10106, 0]
click at [218, 381] on span "Um" at bounding box center [225, 374] width 17 height 13
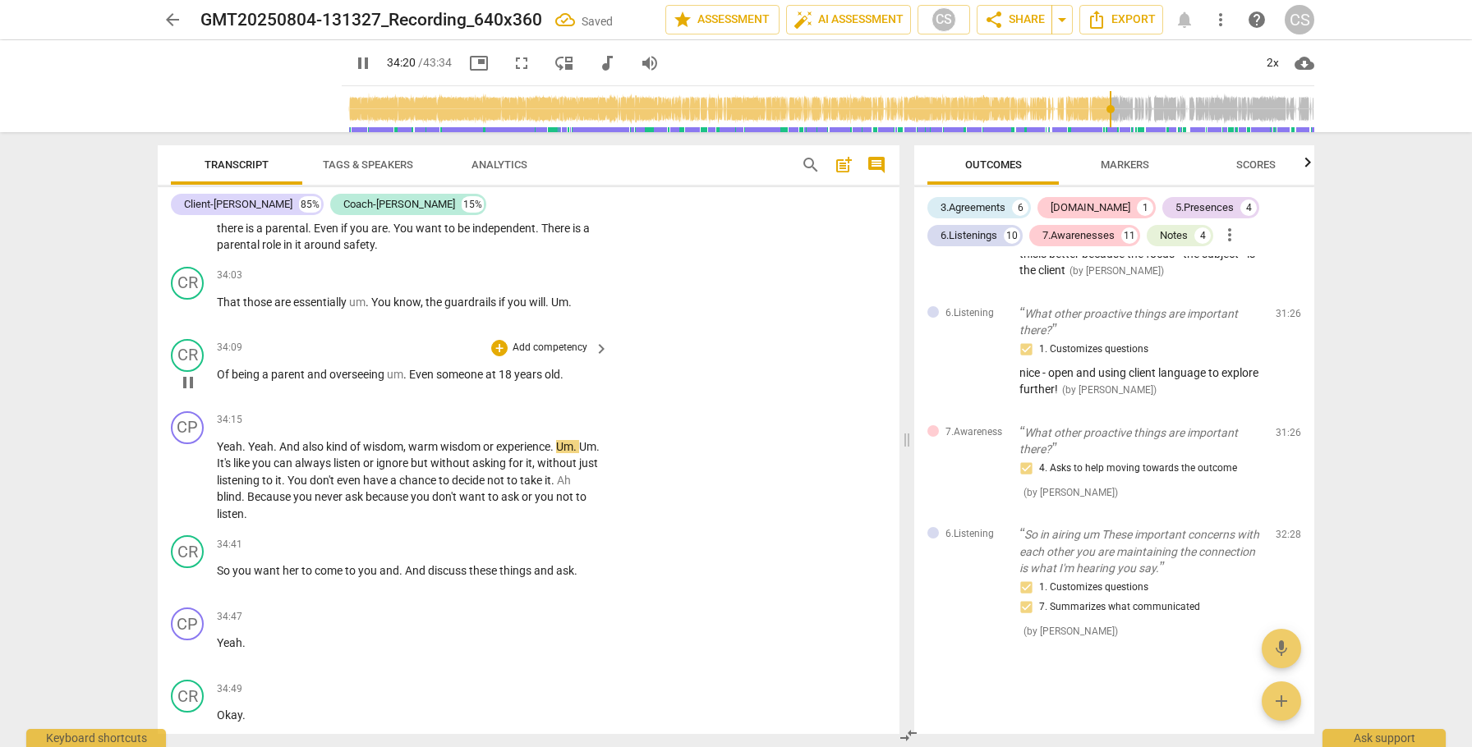
click at [218, 381] on span "Of" at bounding box center [224, 374] width 15 height 13
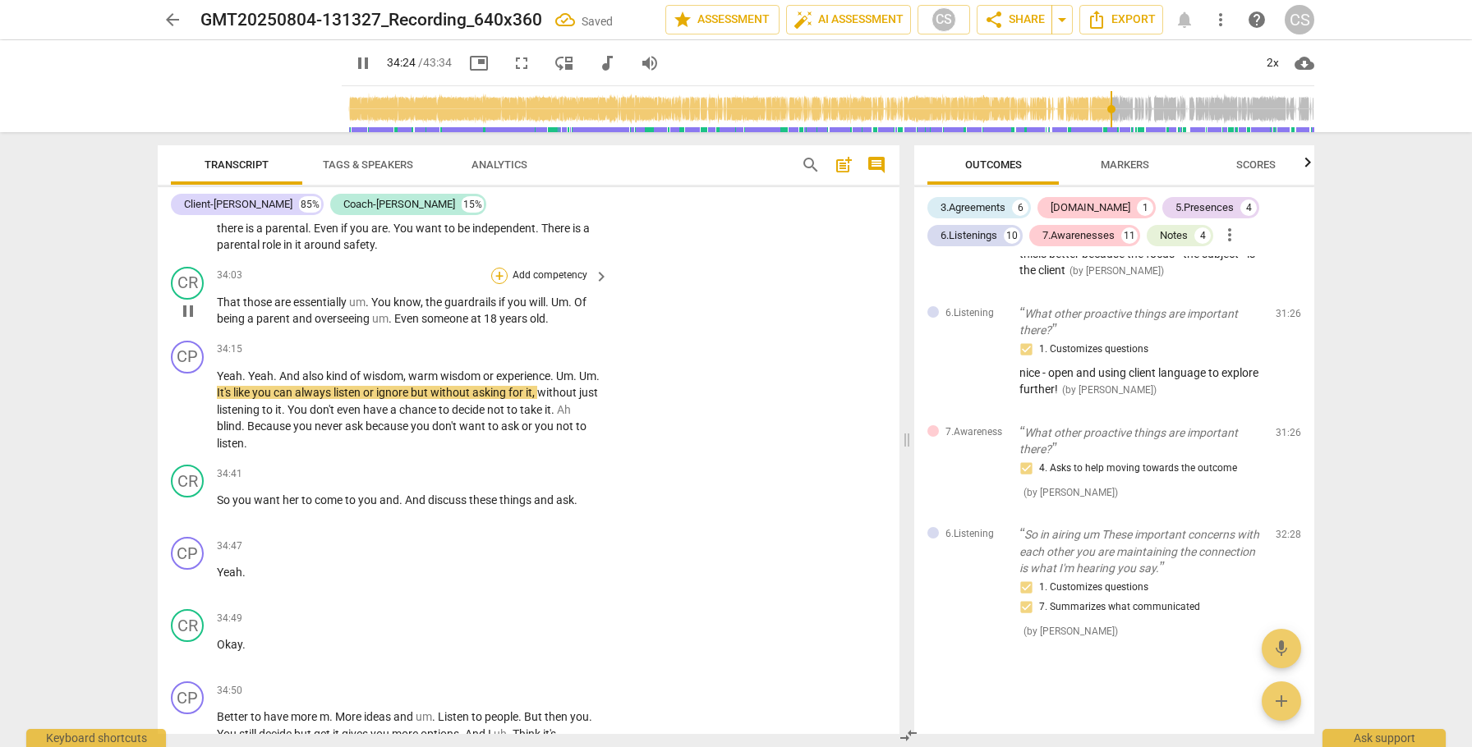
click at [497, 284] on div "+" at bounding box center [499, 276] width 16 height 16
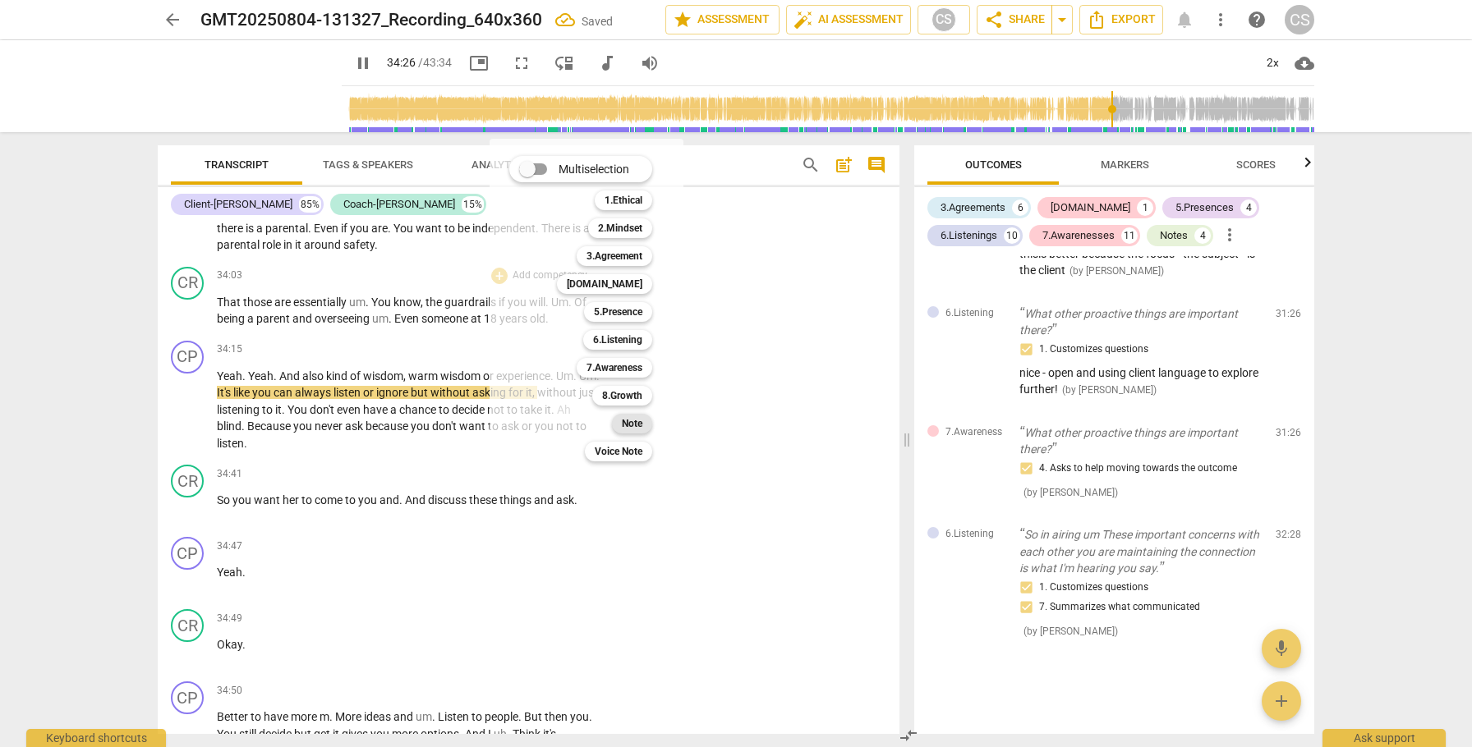
click at [640, 425] on b "Note" at bounding box center [632, 424] width 21 height 20
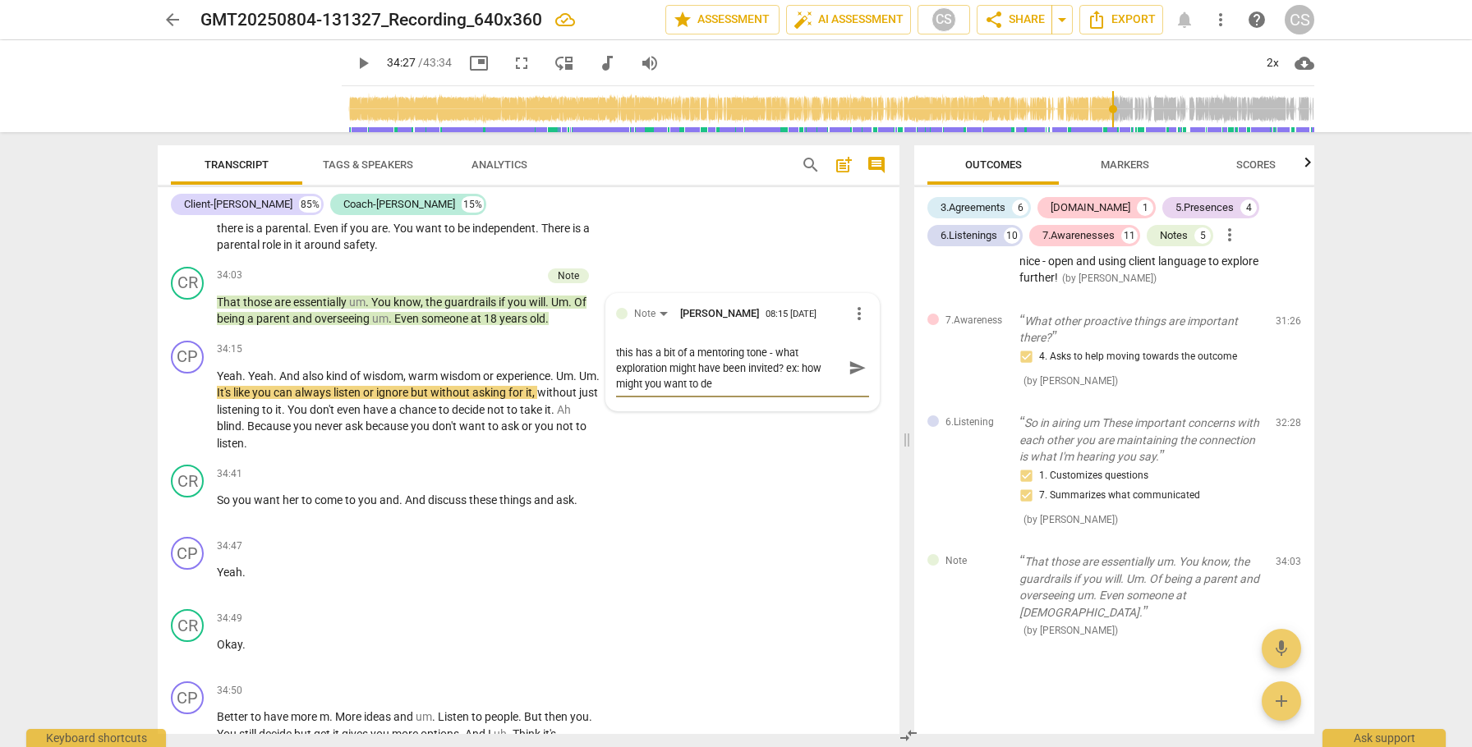
scroll to position [0, 0]
click at [850, 377] on span "send" at bounding box center [857, 368] width 18 height 18
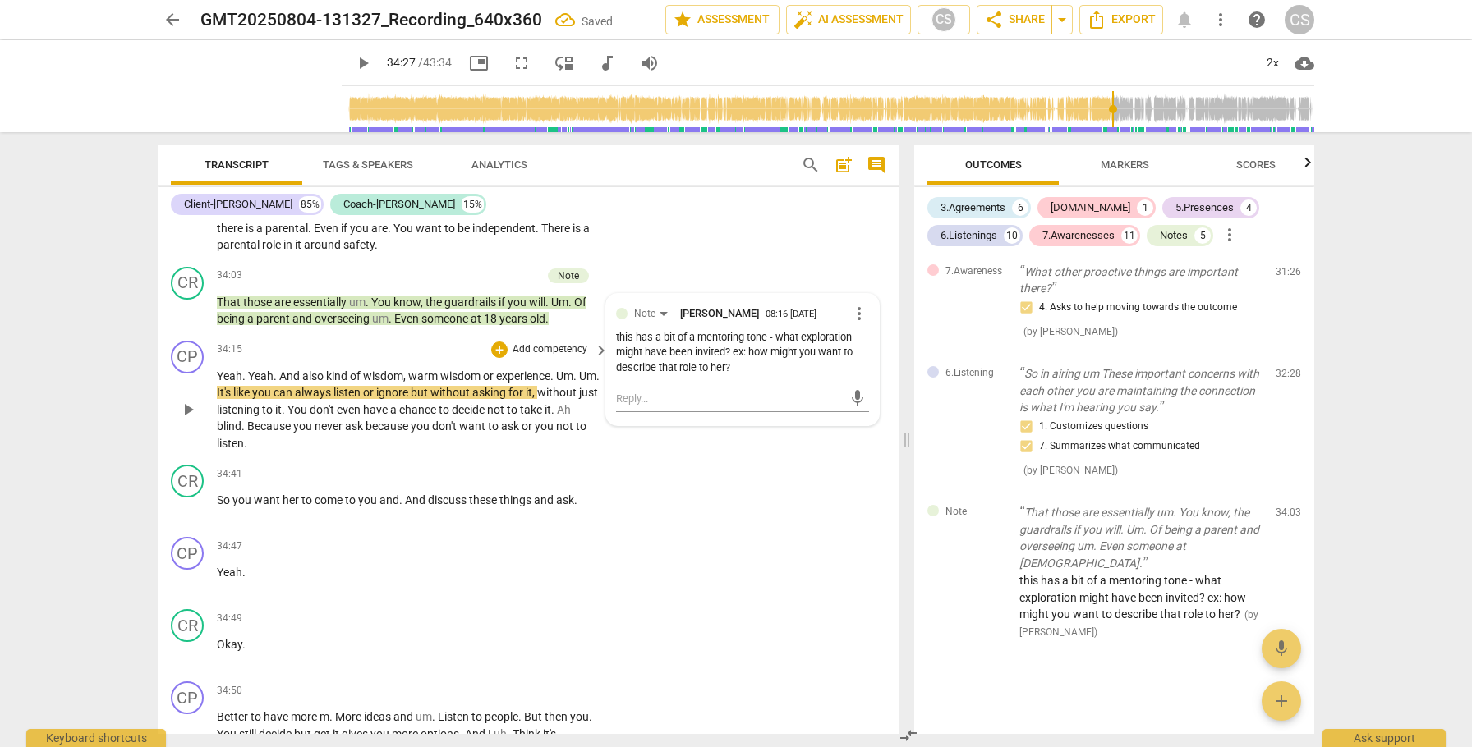
click at [194, 420] on span "play_arrow" at bounding box center [188, 410] width 20 height 20
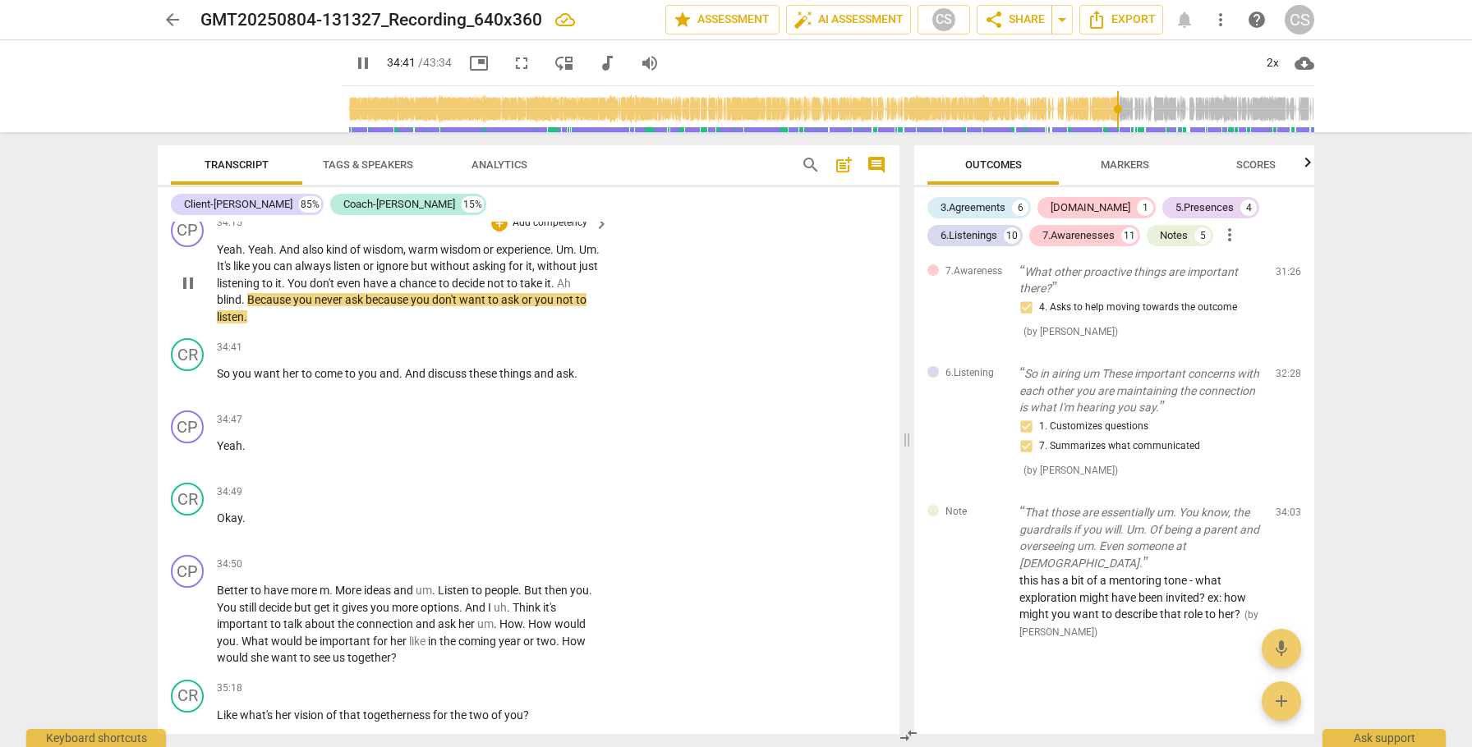
scroll to position [10232, 0]
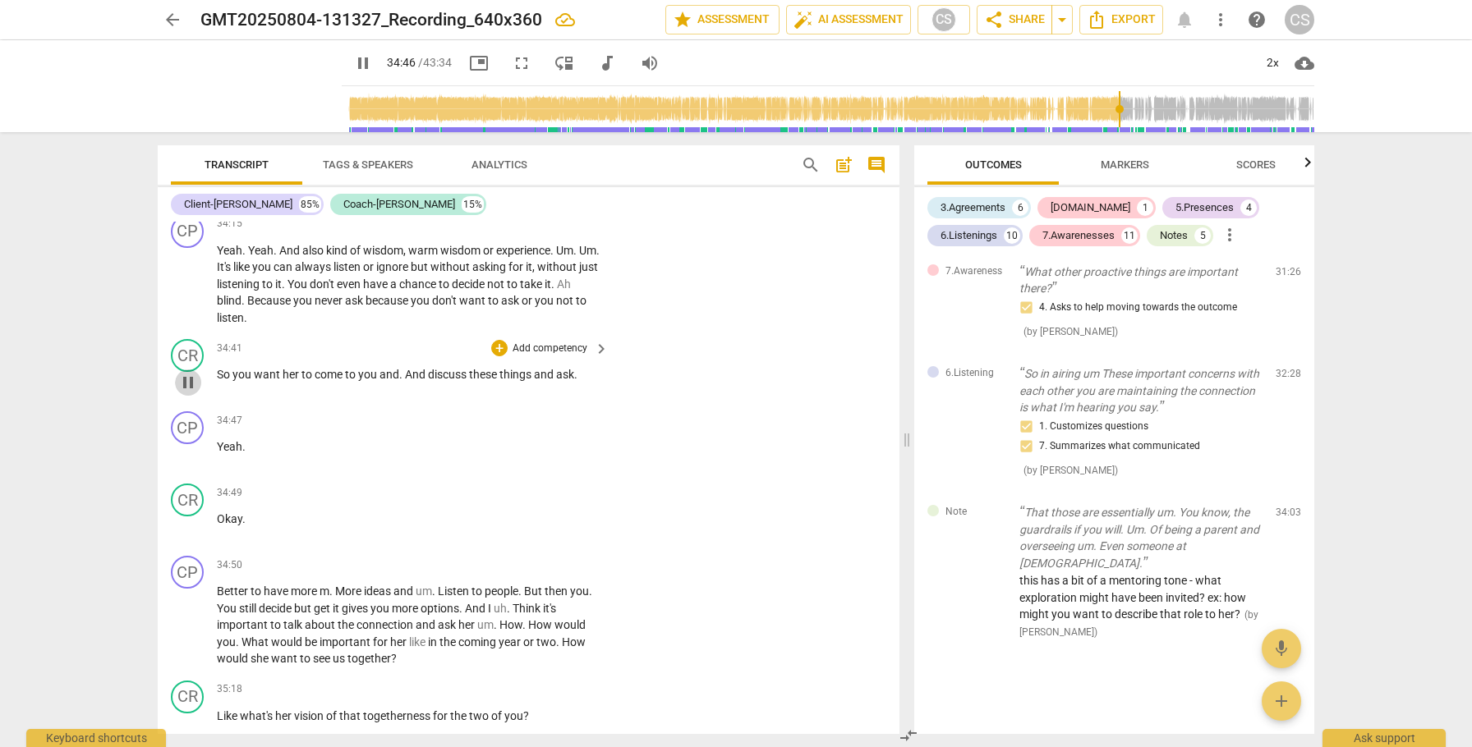
click at [185, 393] on span "pause" at bounding box center [188, 383] width 20 height 20
click at [1272, 57] on div "2x" at bounding box center [1272, 63] width 31 height 26
click at [1273, 95] on li "1x" at bounding box center [1284, 96] width 55 height 31
click at [432, 307] on span "you" at bounding box center [421, 300] width 21 height 13
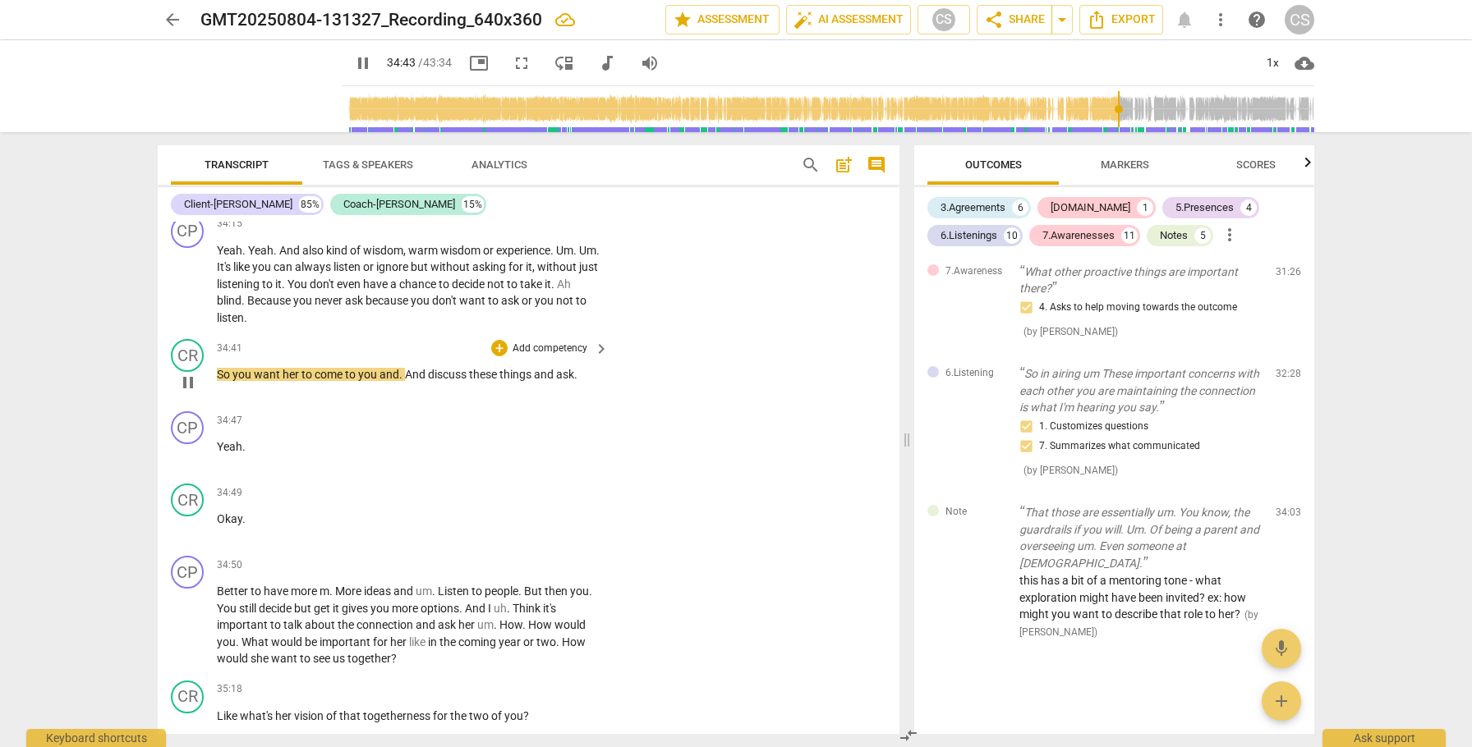
click at [193, 393] on span "pause" at bounding box center [188, 383] width 20 height 20
click at [1271, 62] on div "1x" at bounding box center [1272, 63] width 31 height 26
click at [1274, 182] on li "2x" at bounding box center [1284, 189] width 55 height 31
click at [499, 356] on div "+" at bounding box center [499, 348] width 16 height 16
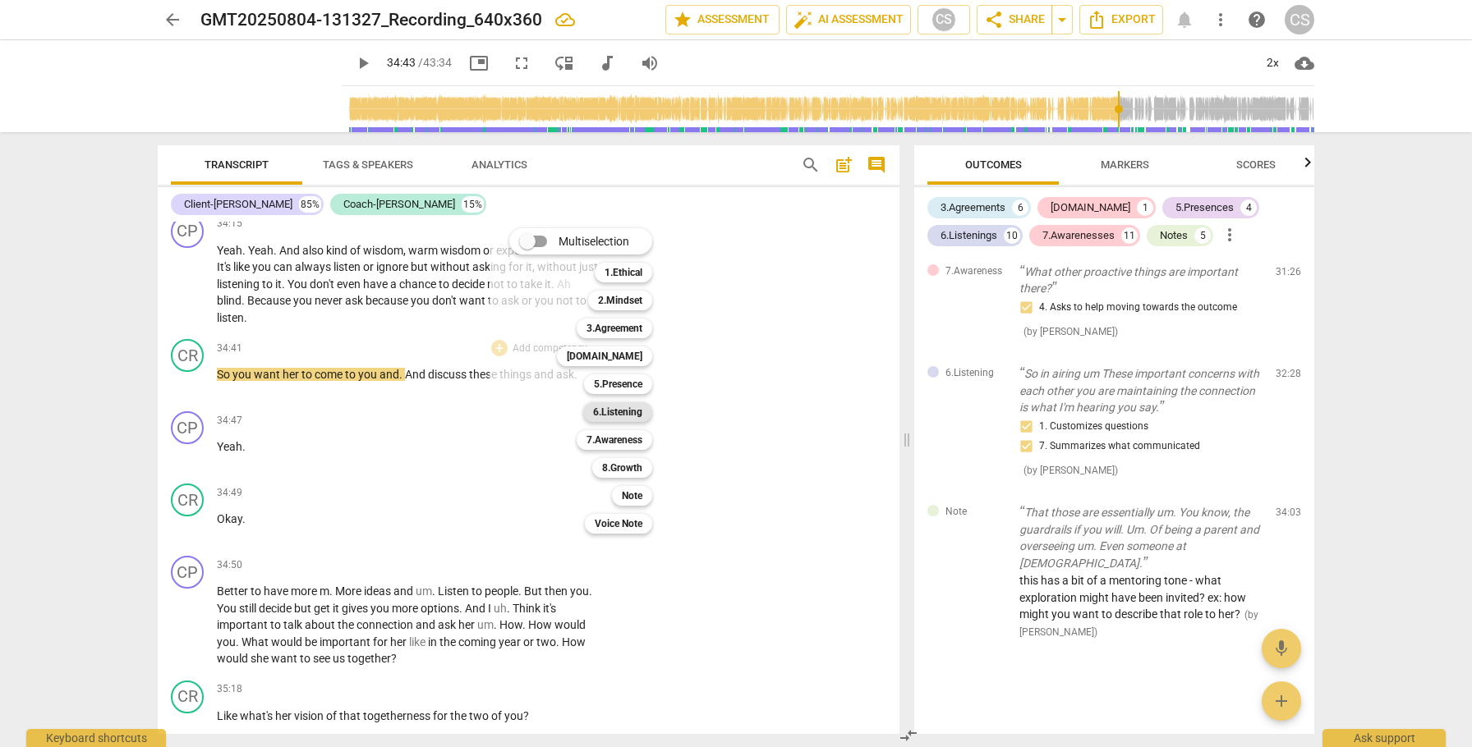
click at [626, 409] on b "6.Listening" at bounding box center [617, 412] width 49 height 20
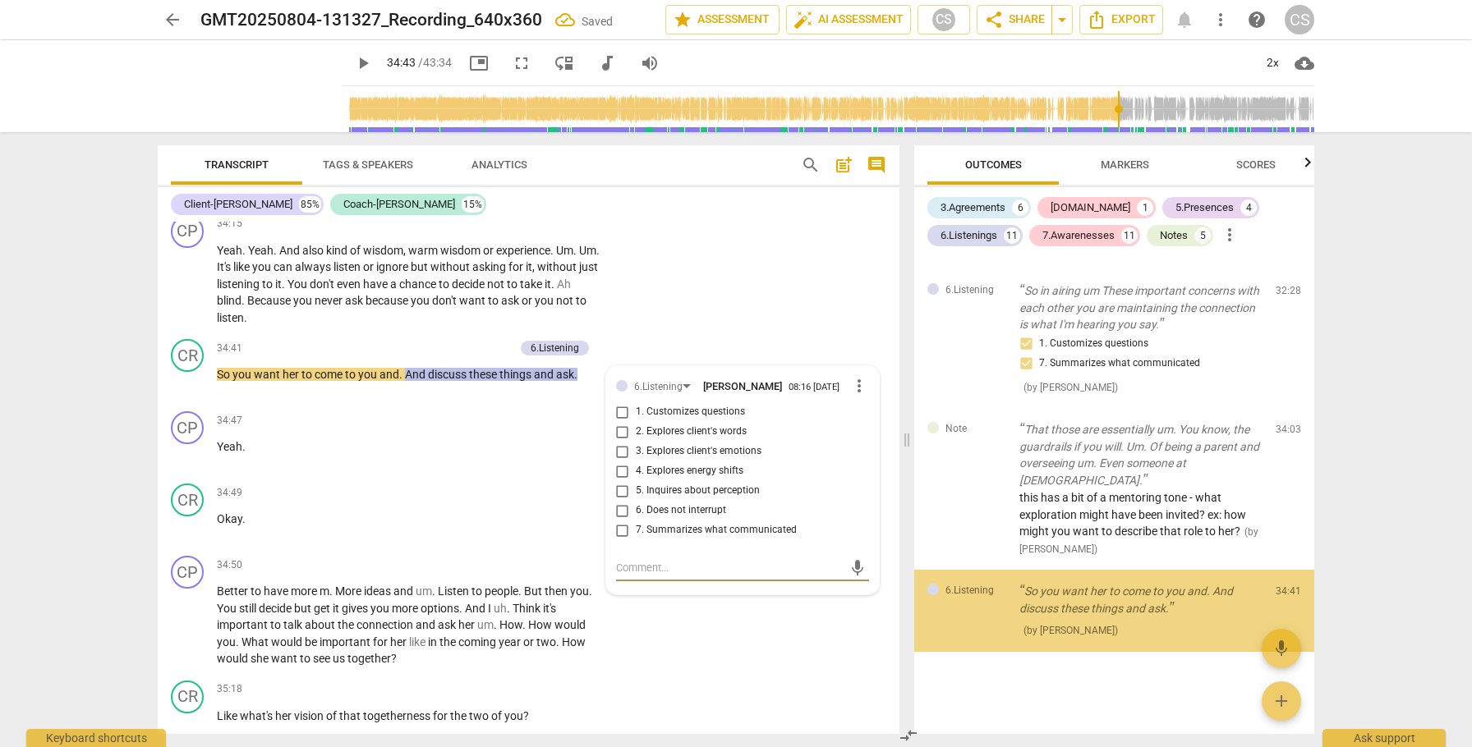
scroll to position [4077, 0]
click at [618, 540] on input "7. Summarizes what communicated" at bounding box center [622, 531] width 26 height 20
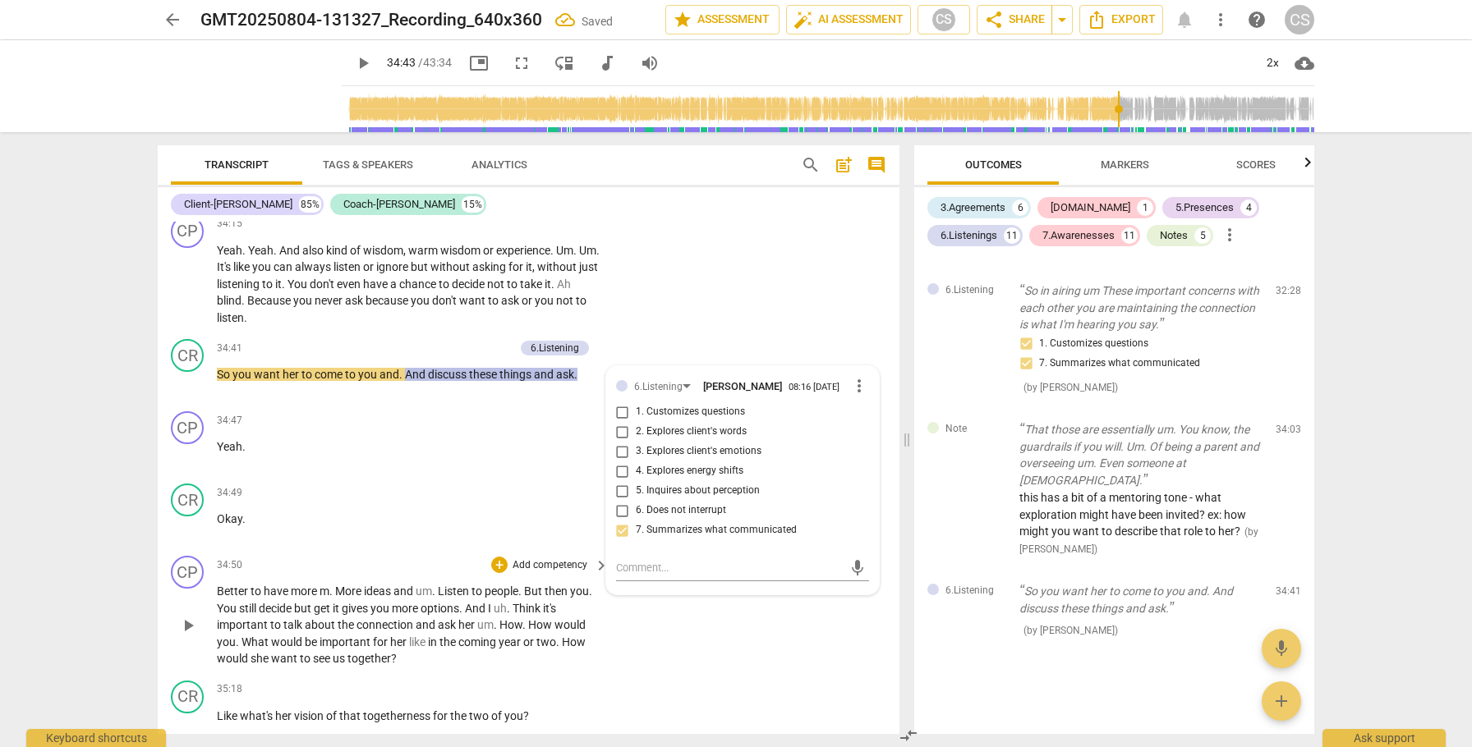
click at [191, 636] on span "play_arrow" at bounding box center [188, 626] width 20 height 20
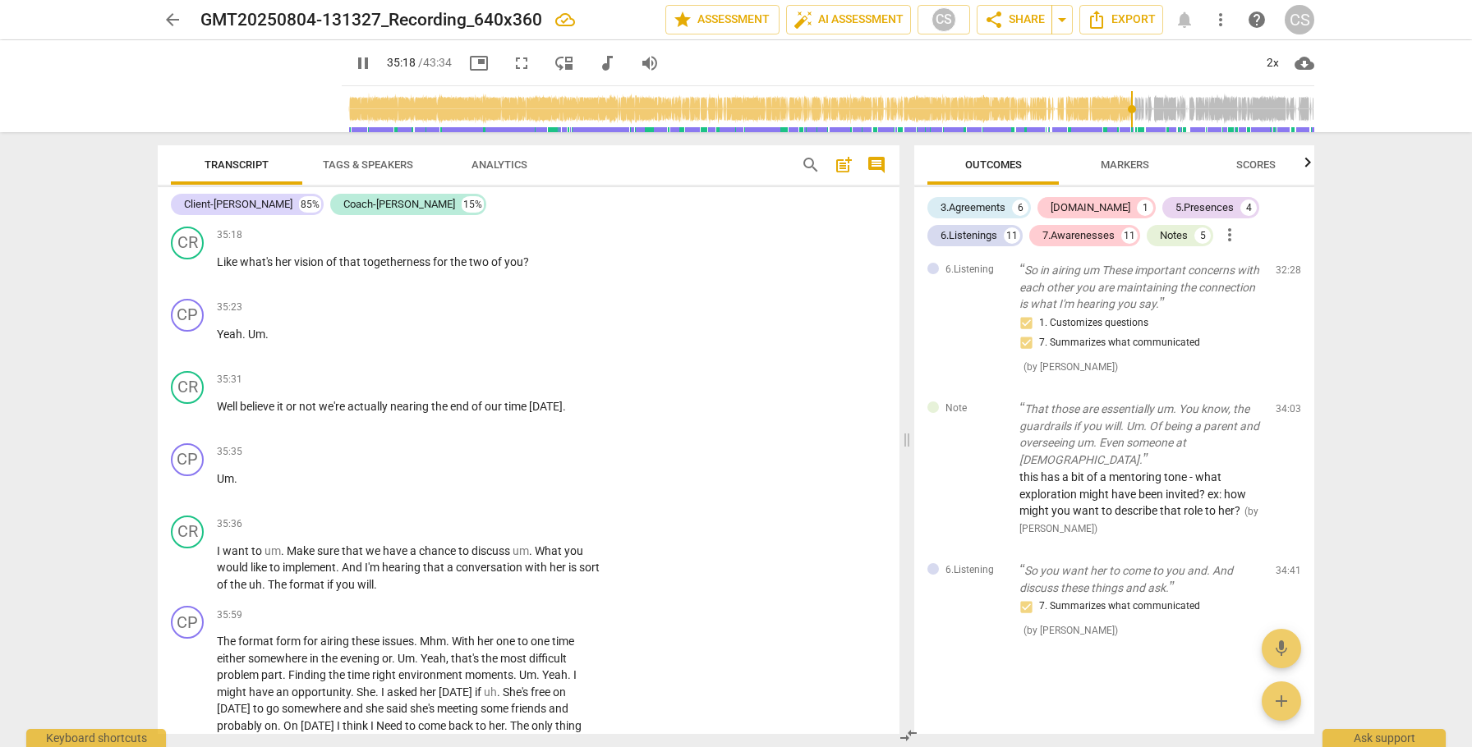
scroll to position [10700, 0]
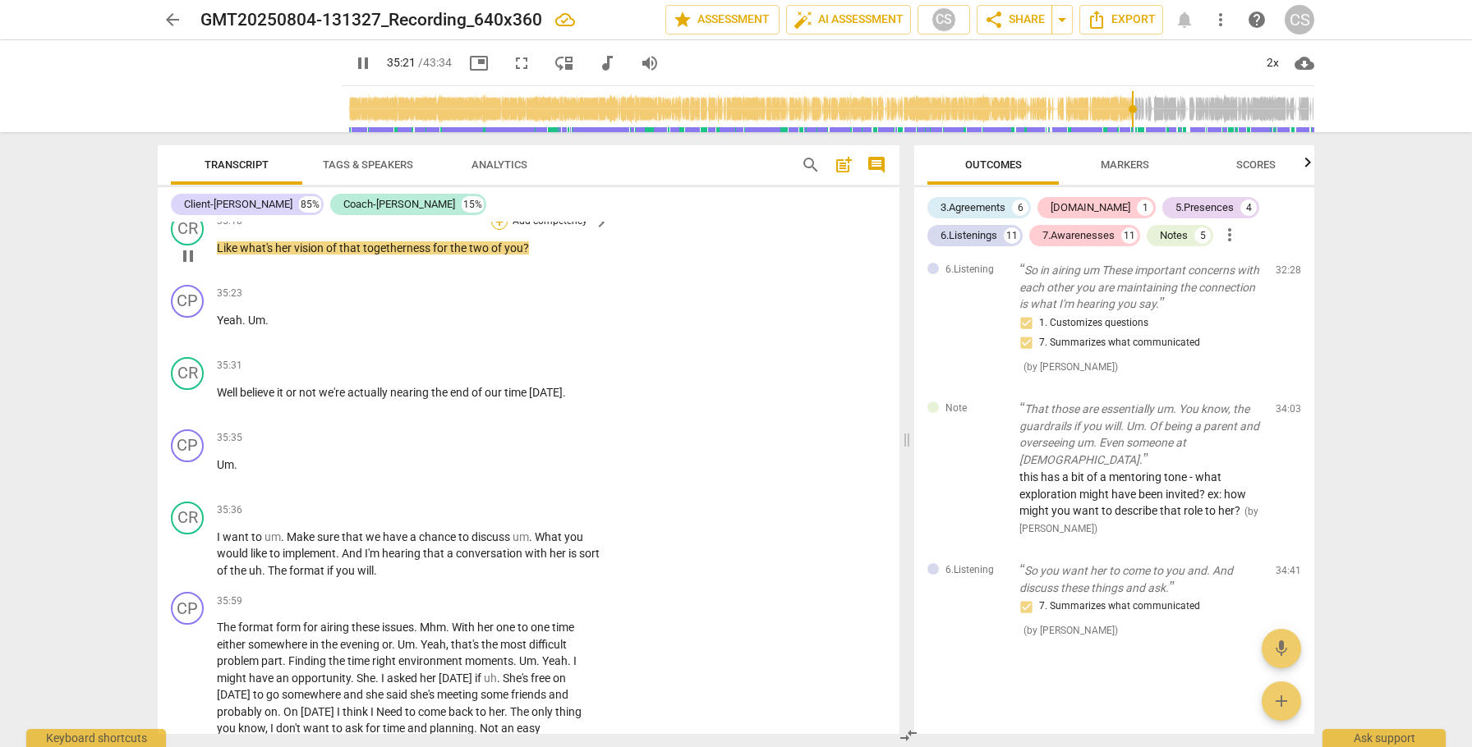
click at [499, 230] on div "+" at bounding box center [499, 222] width 16 height 16
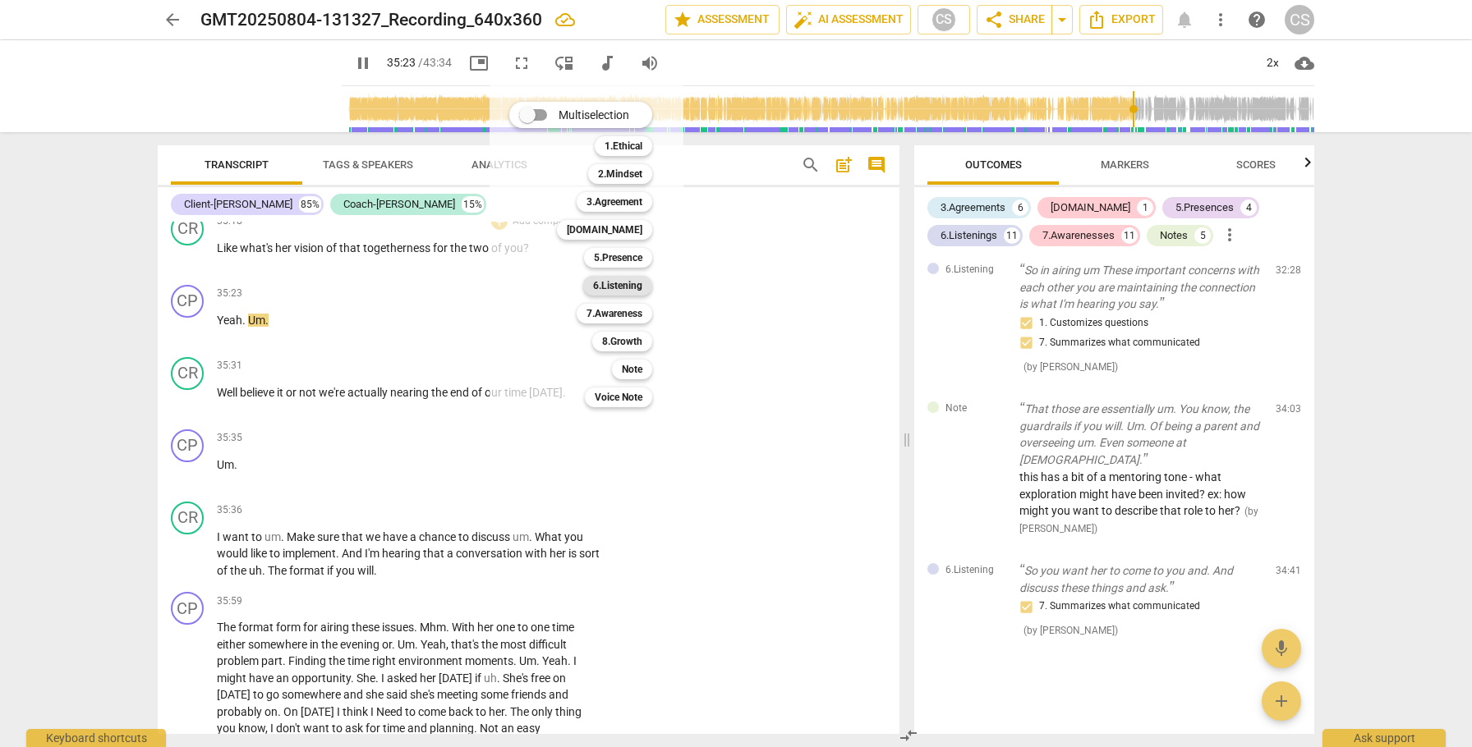
click at [591, 283] on div "6.Listening" at bounding box center [617, 286] width 69 height 20
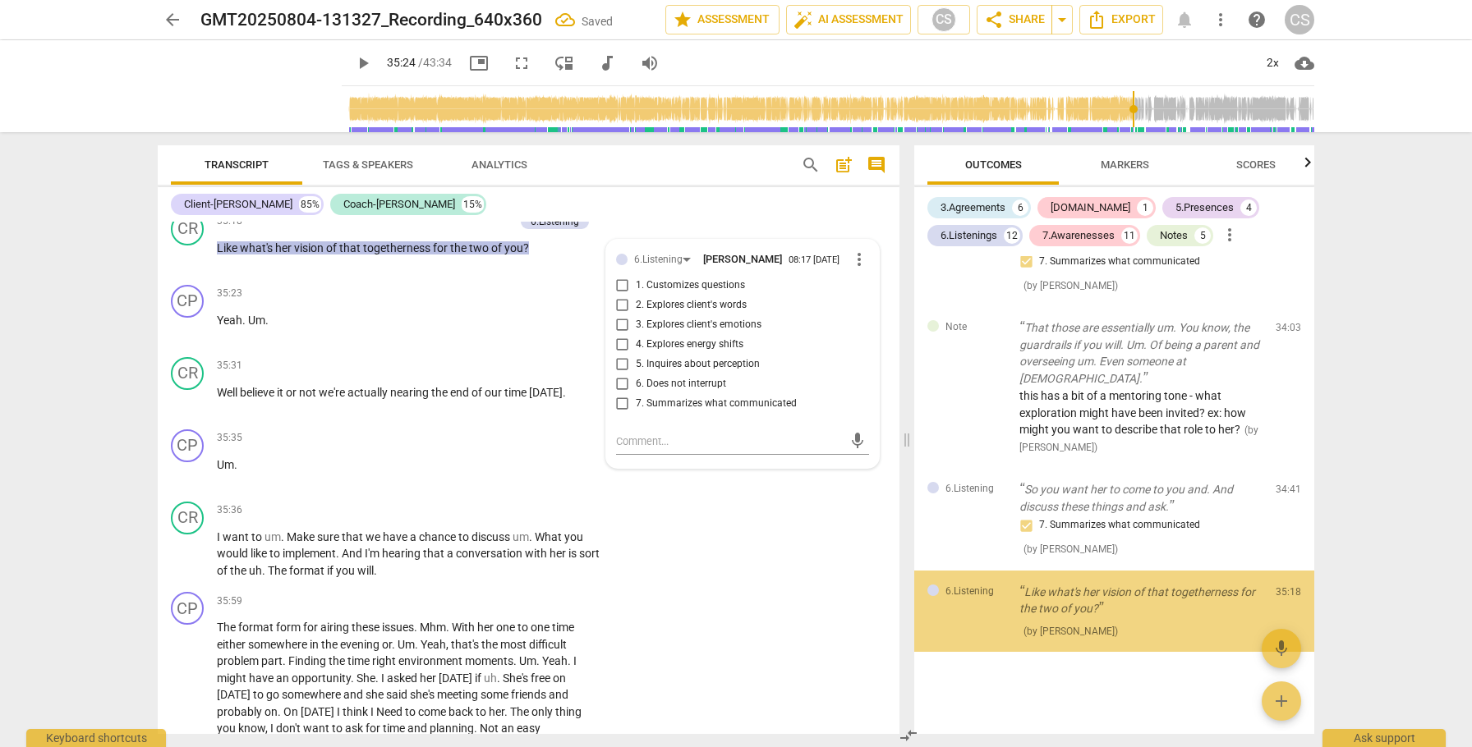
scroll to position [4180, 0]
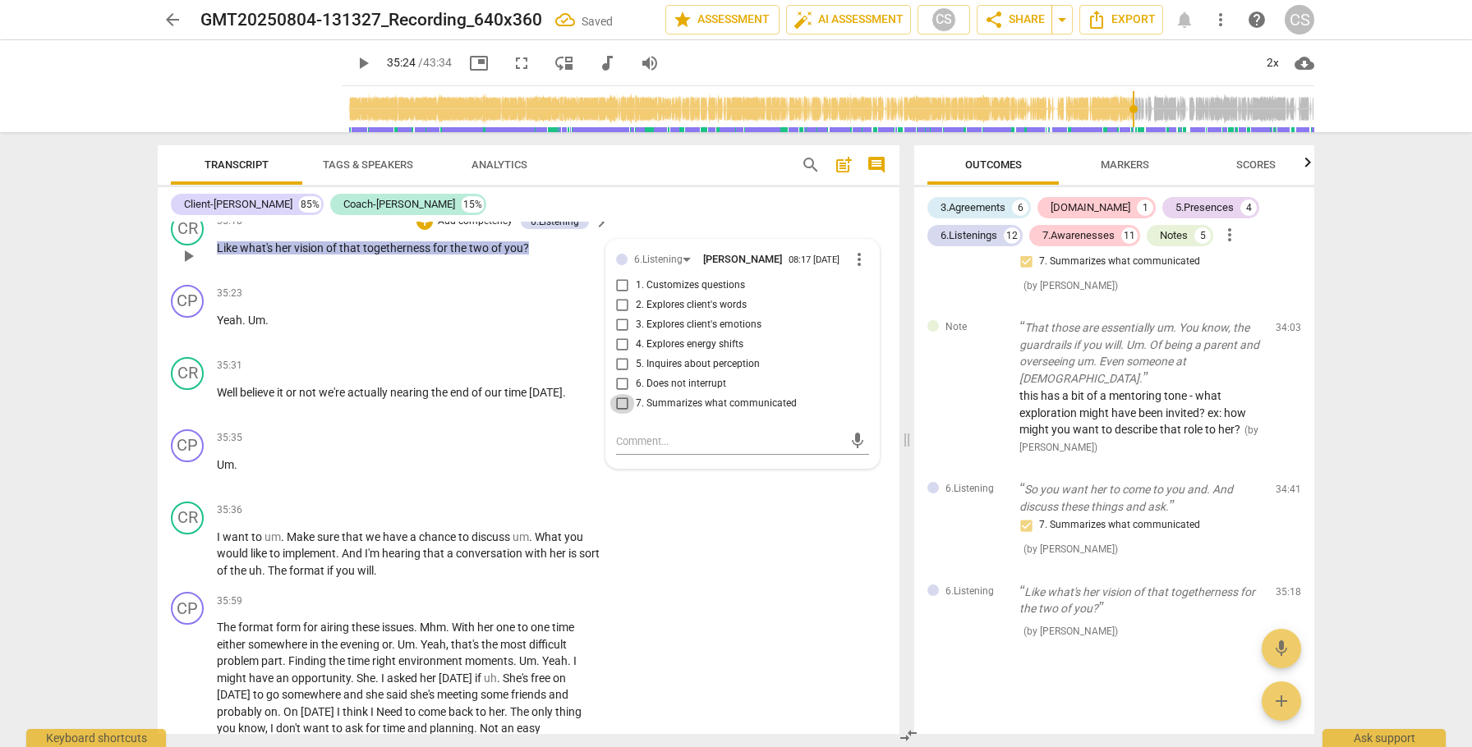
click at [623, 414] on input "7. Summarizes what communicated" at bounding box center [622, 404] width 26 height 20
click at [191, 411] on span "play_arrow" at bounding box center [188, 401] width 20 height 20
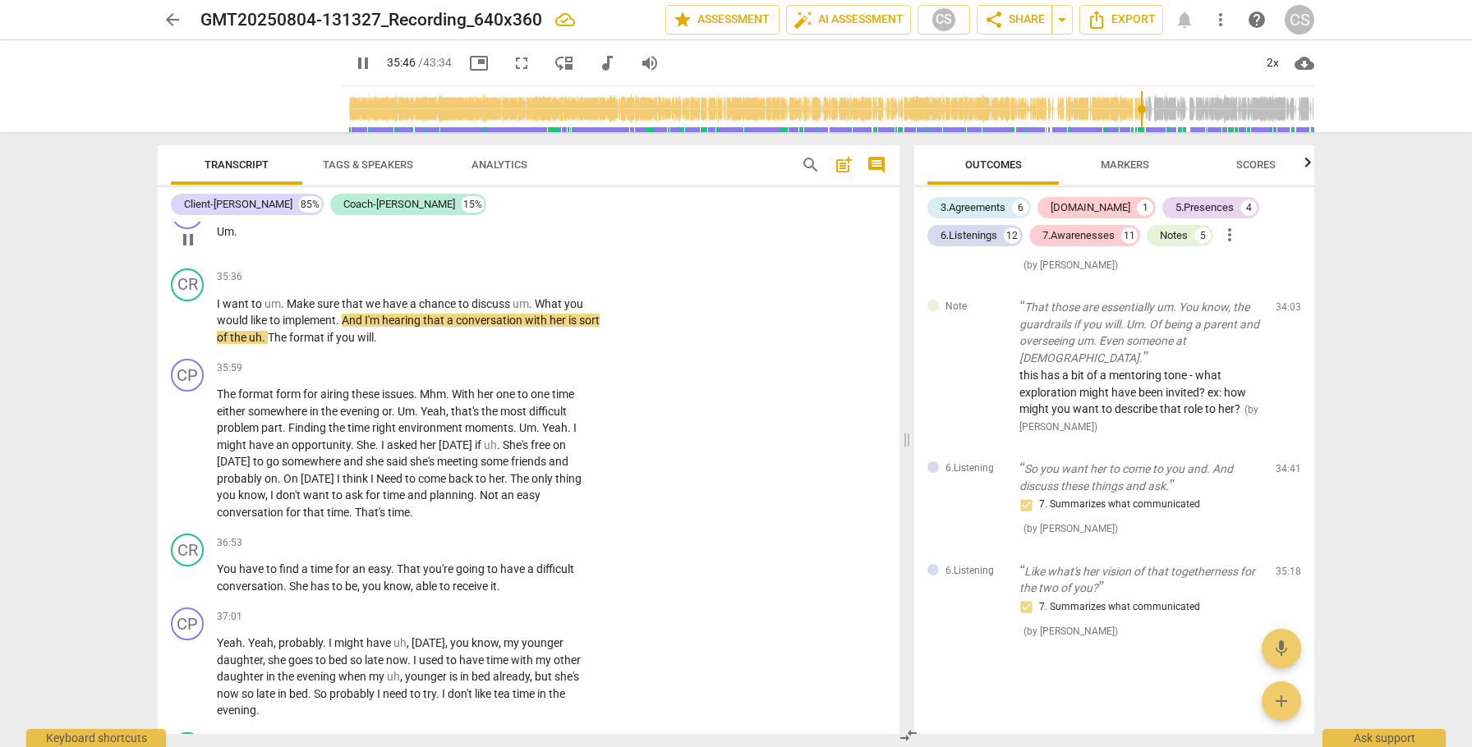
scroll to position [10930, 0]
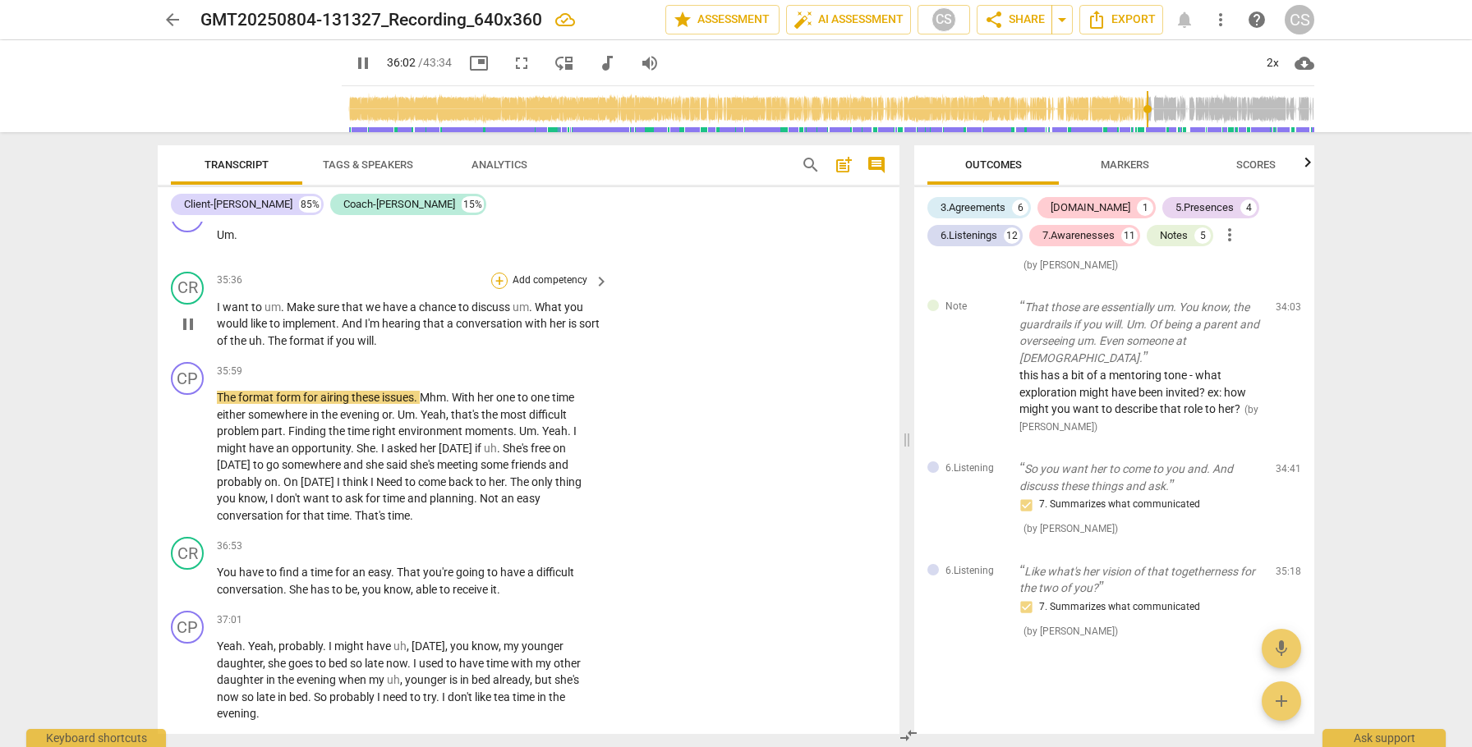
click at [500, 289] on div "+" at bounding box center [499, 281] width 16 height 16
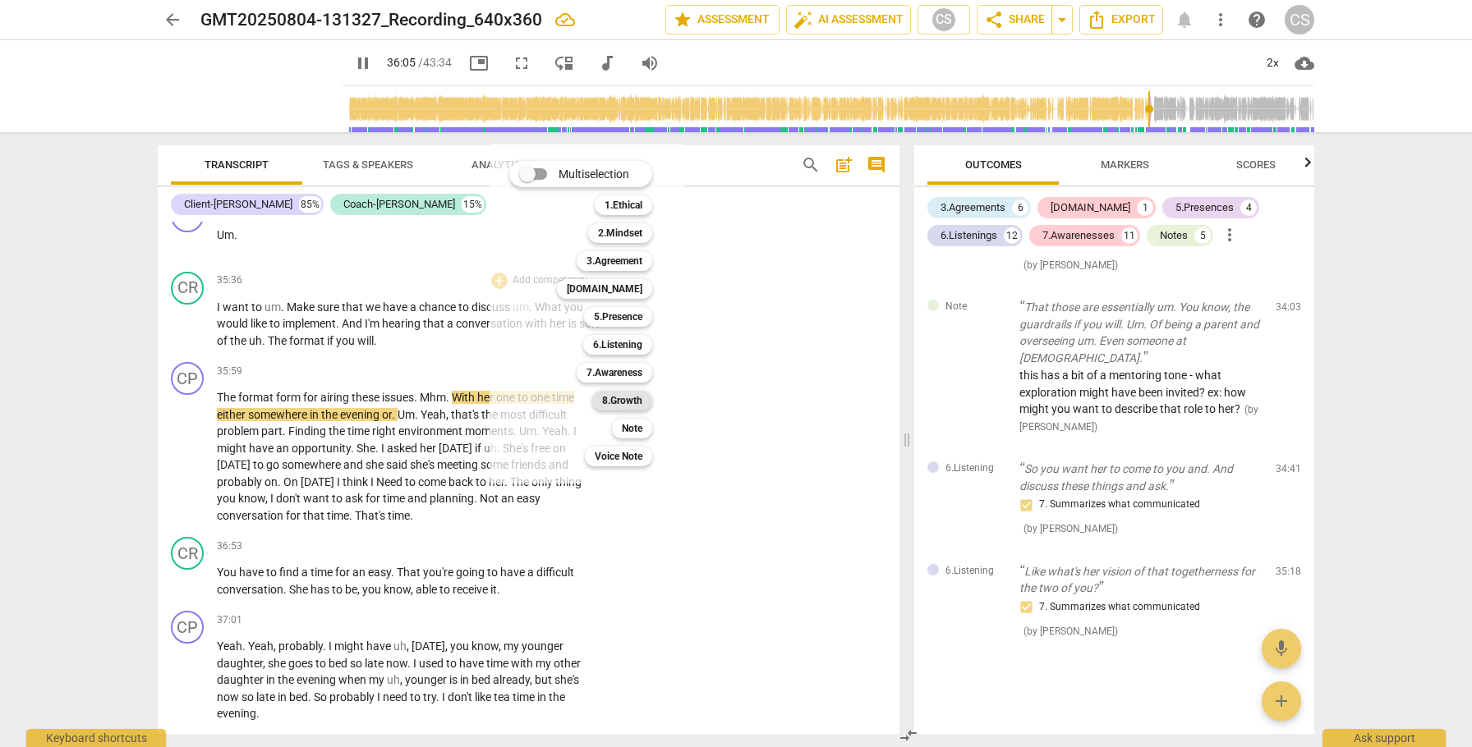
click at [615, 403] on b "8.Growth" at bounding box center [622, 401] width 40 height 20
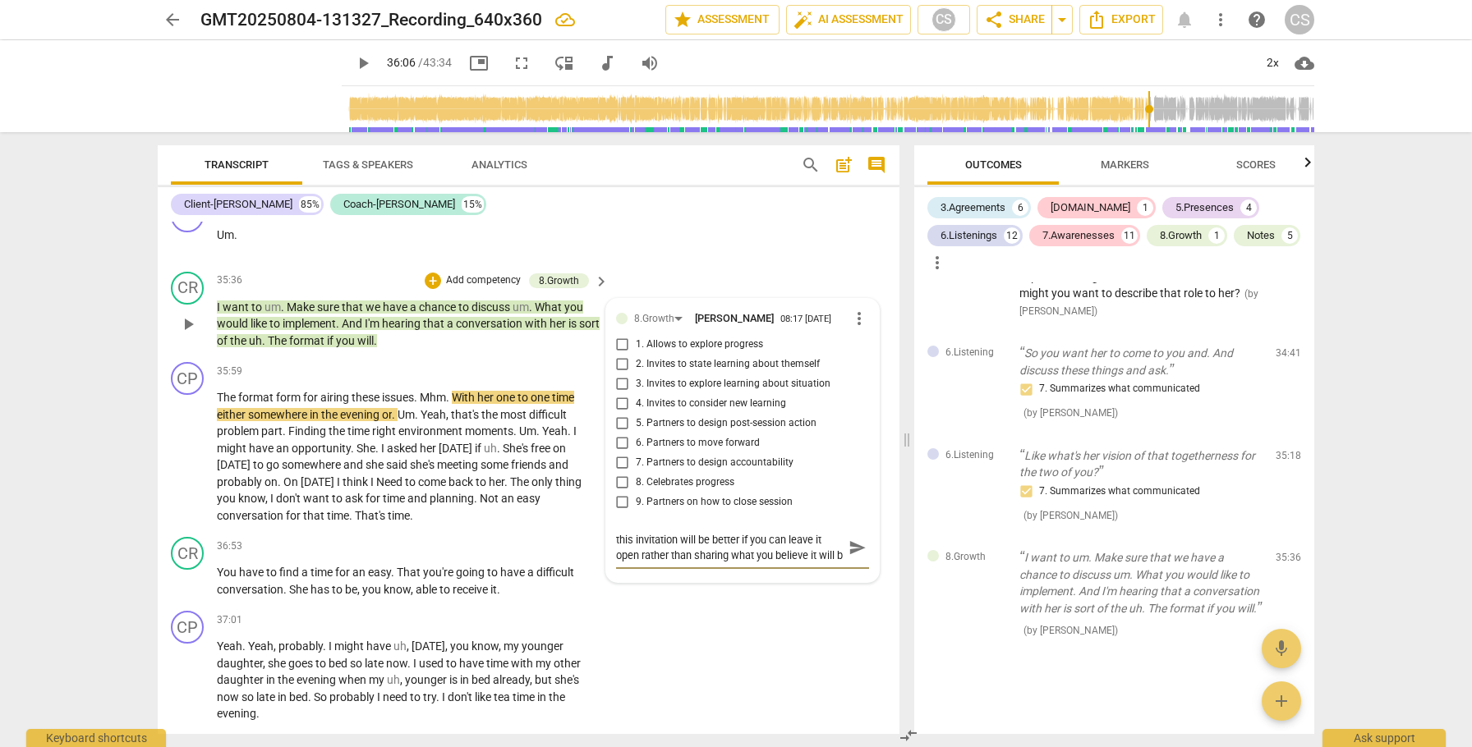
scroll to position [13, 0]
click at [854, 557] on span "send" at bounding box center [857, 548] width 18 height 18
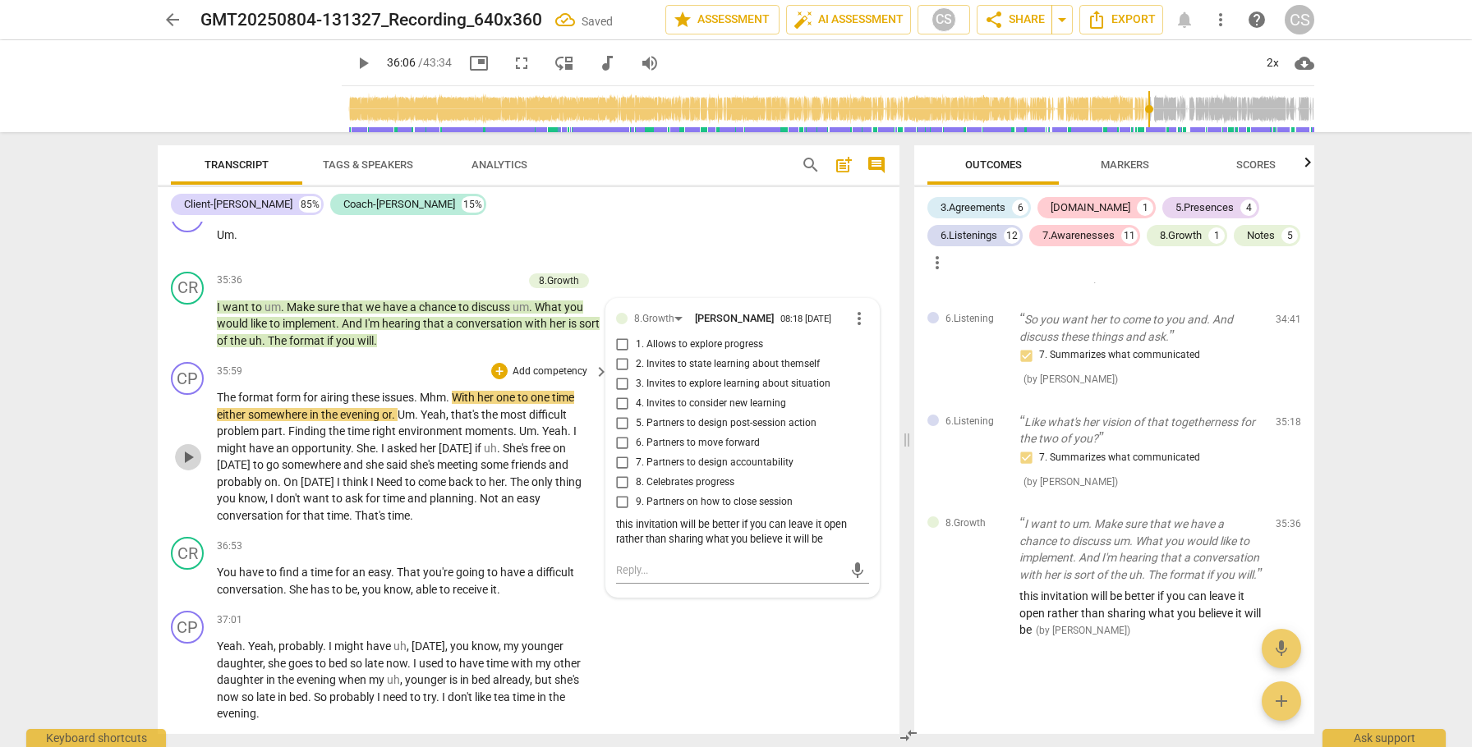
click at [192, 467] on span "play_arrow" at bounding box center [188, 458] width 20 height 20
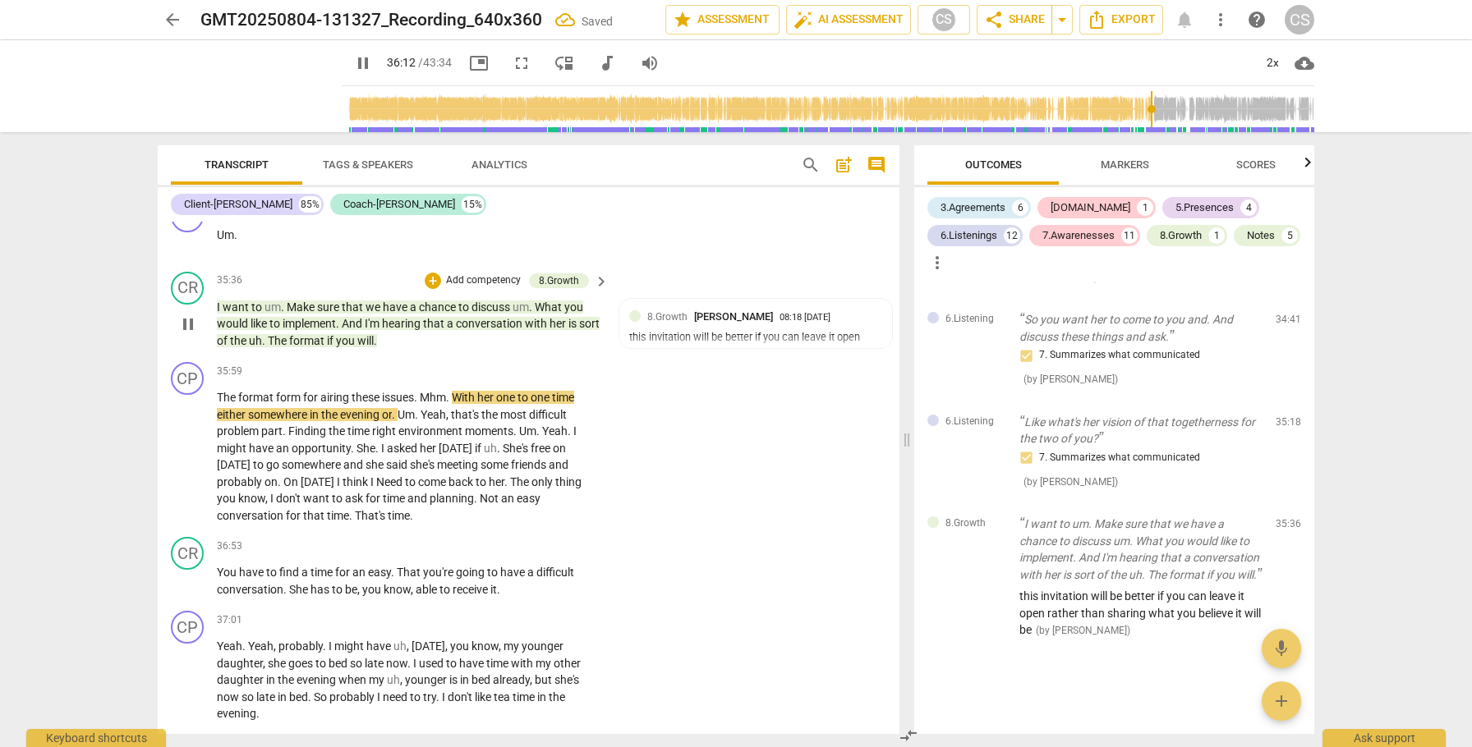
click at [289, 347] on span "The" at bounding box center [278, 340] width 21 height 13
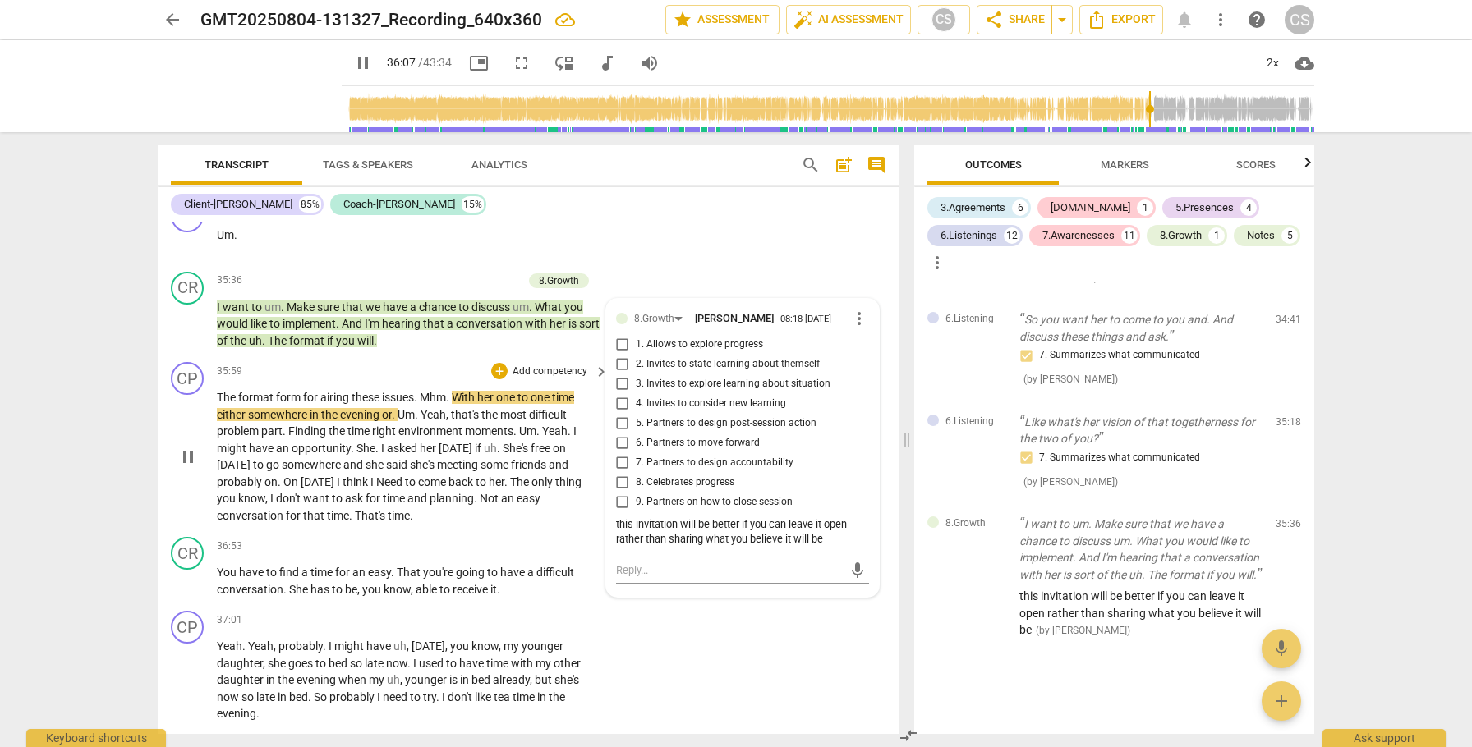
click at [321, 404] on span "airing" at bounding box center [335, 397] width 31 height 13
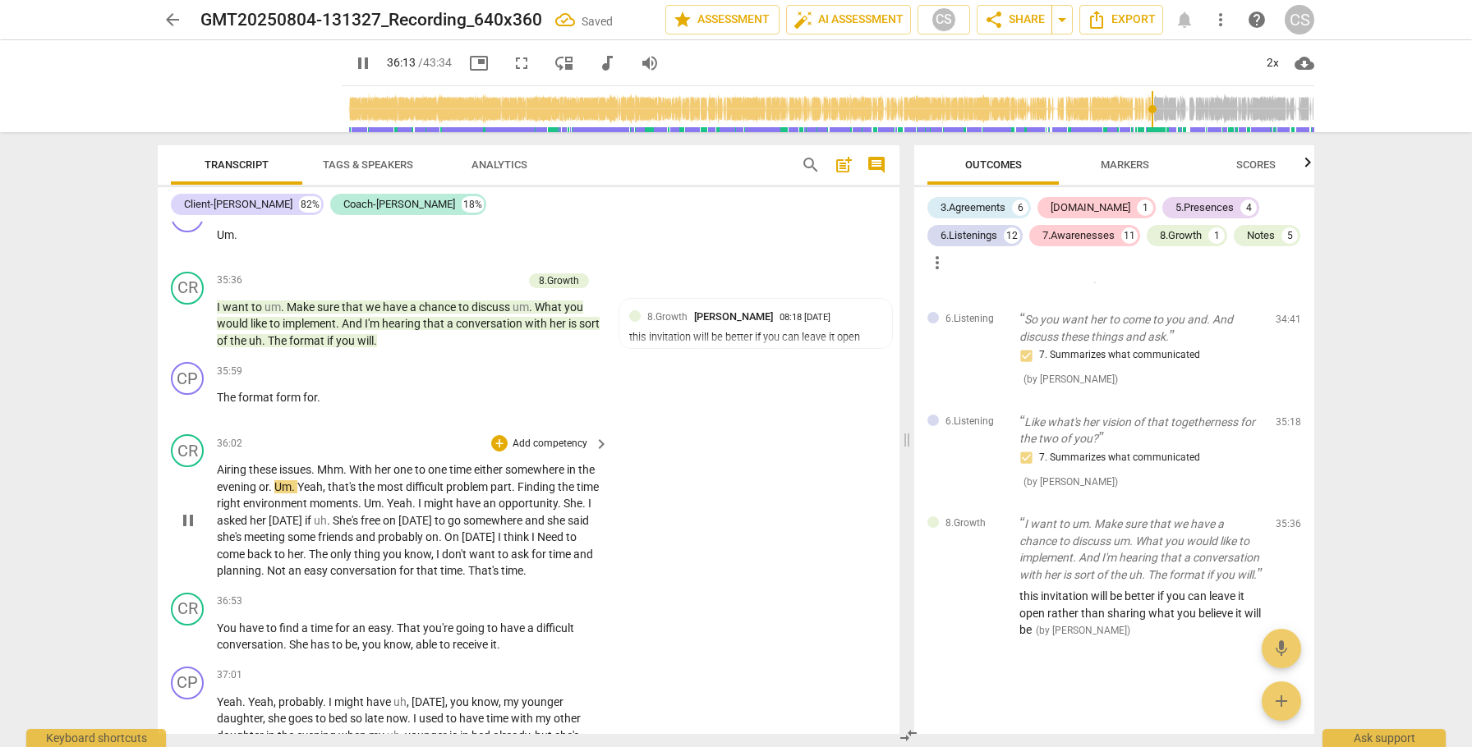
click at [320, 476] on span "Mhm" at bounding box center [330, 469] width 26 height 13
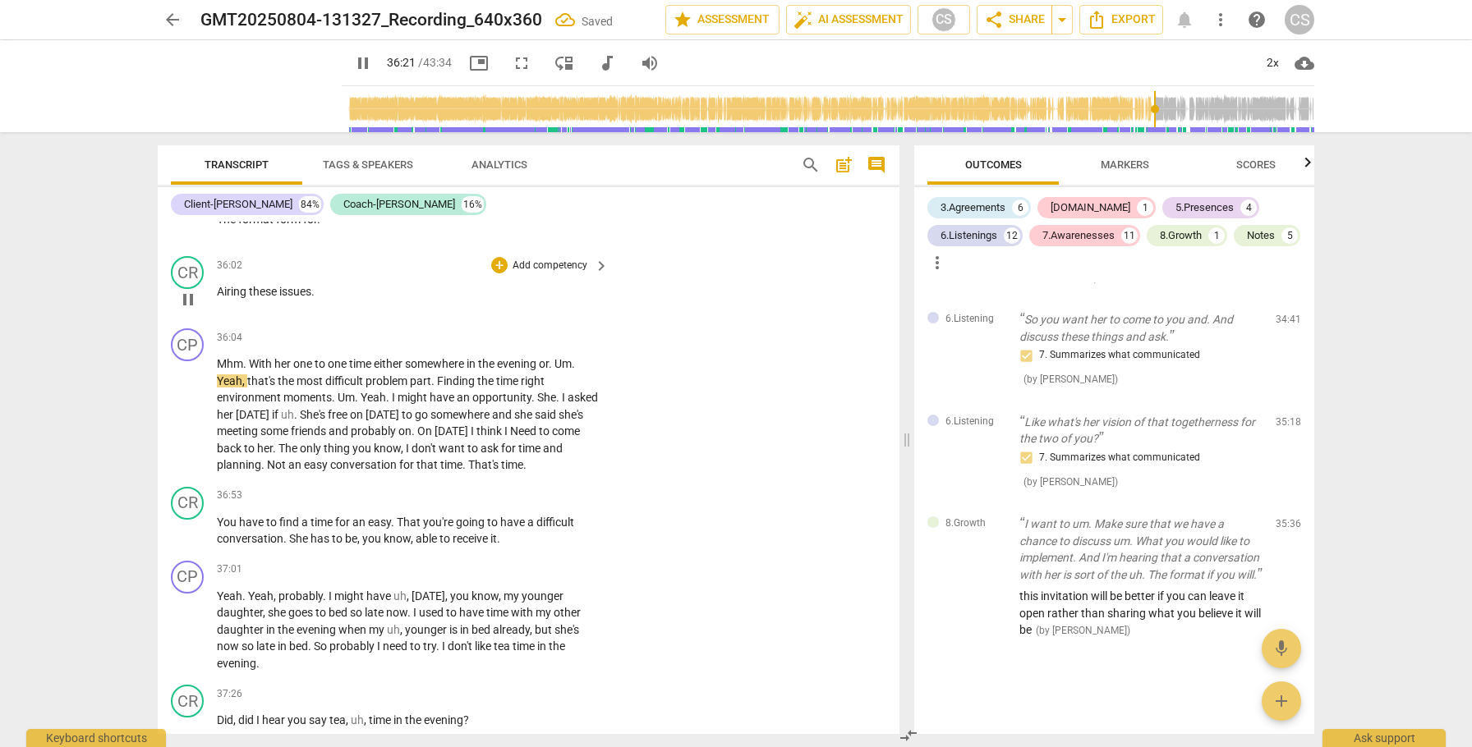
scroll to position [11116, 0]
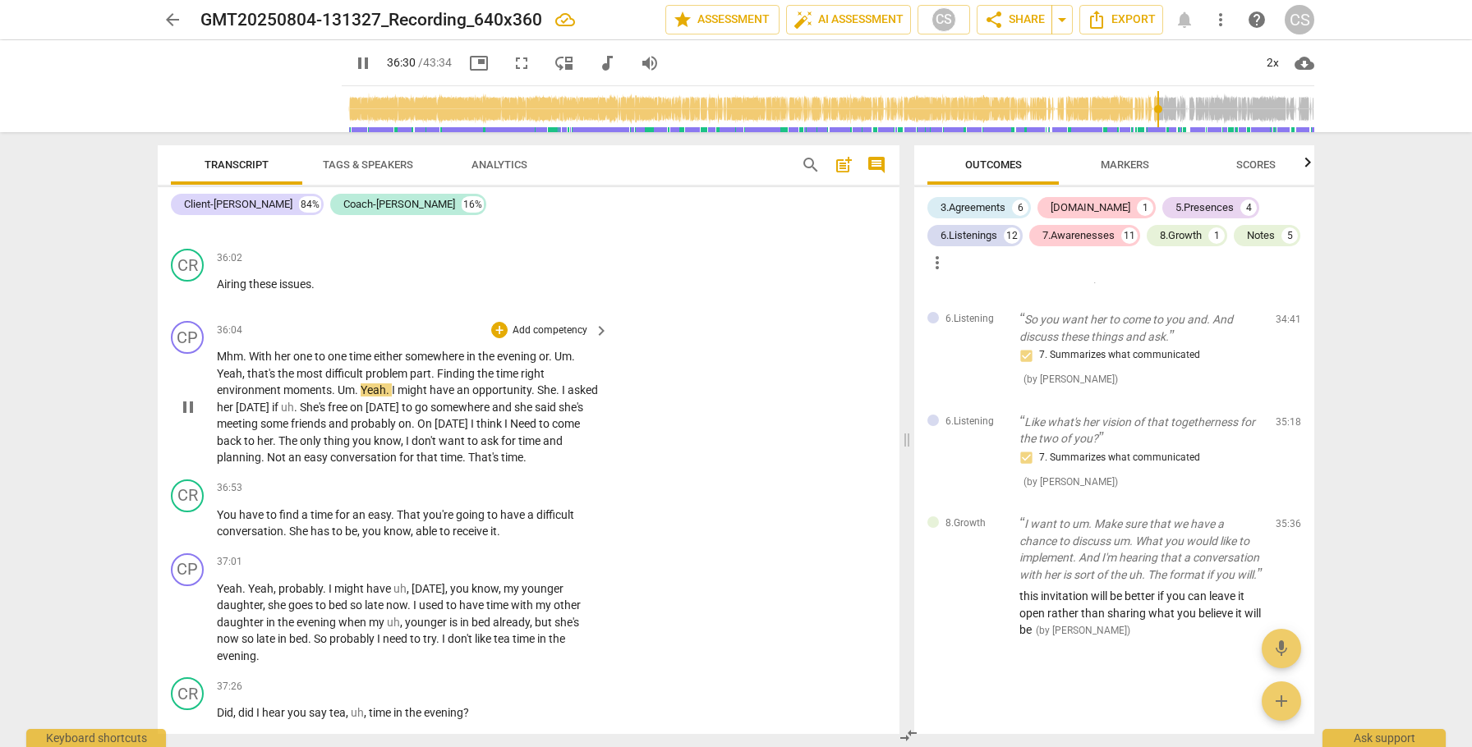
click at [439, 380] on span "Finding" at bounding box center [457, 373] width 40 height 13
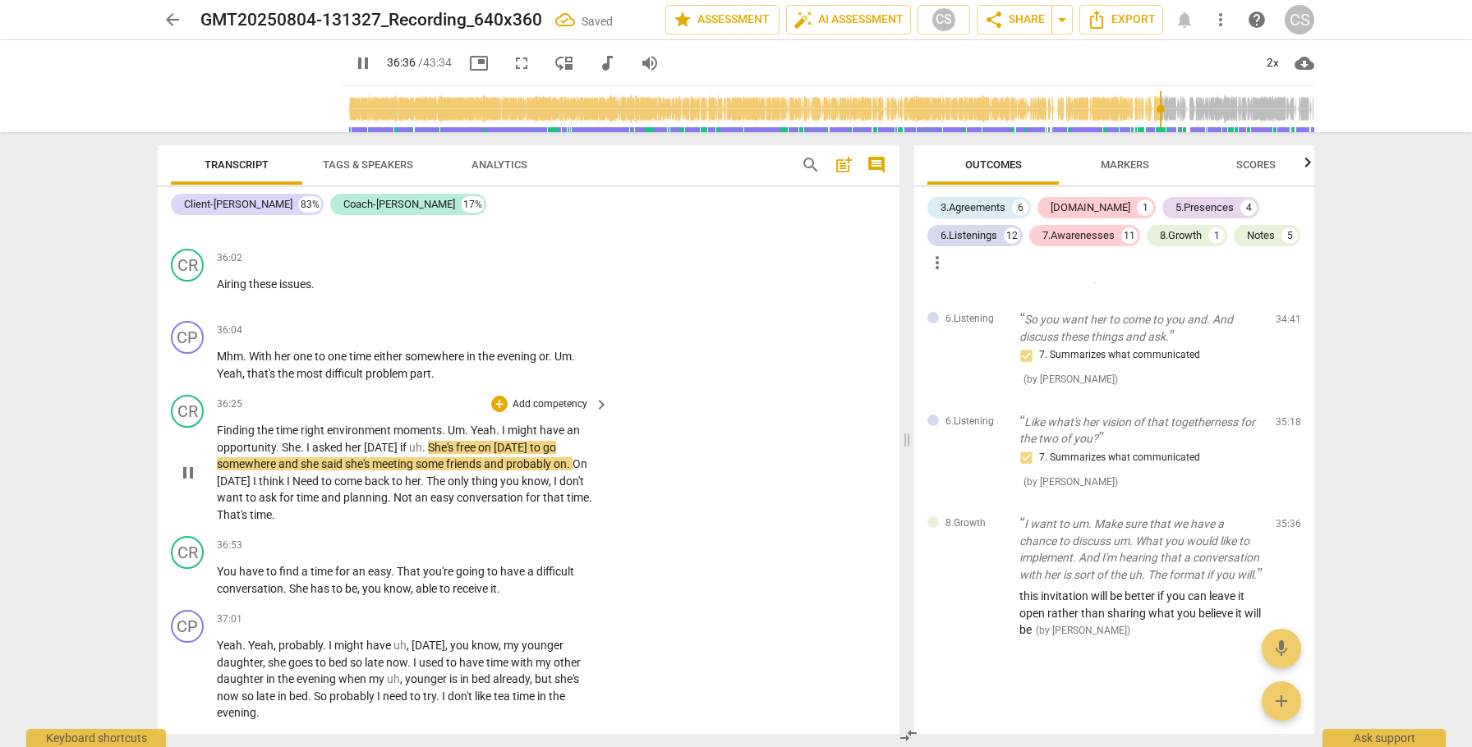
click at [329, 437] on span "environment" at bounding box center [360, 430] width 67 height 13
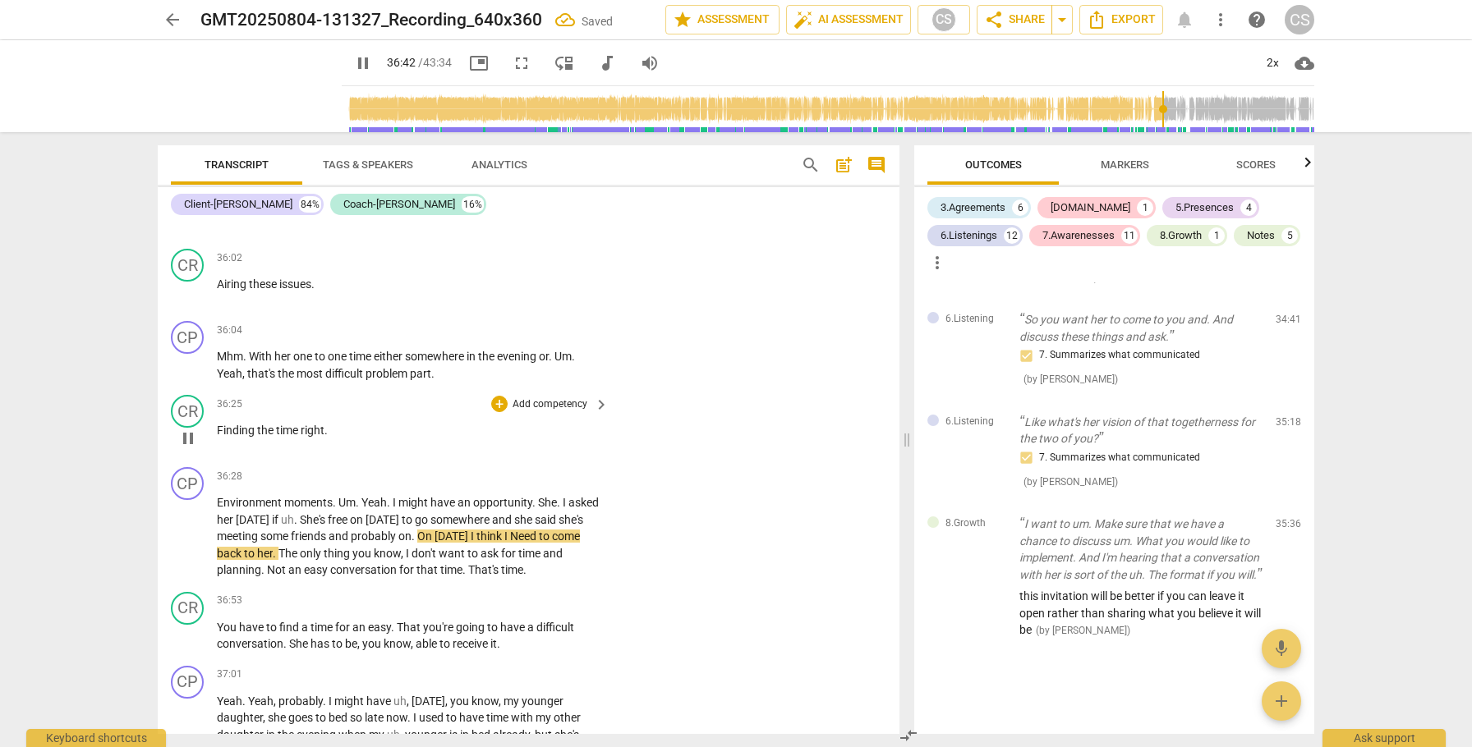
click at [181, 448] on span "pause" at bounding box center [188, 439] width 20 height 20
click at [259, 380] on span "that's" at bounding box center [262, 373] width 30 height 13
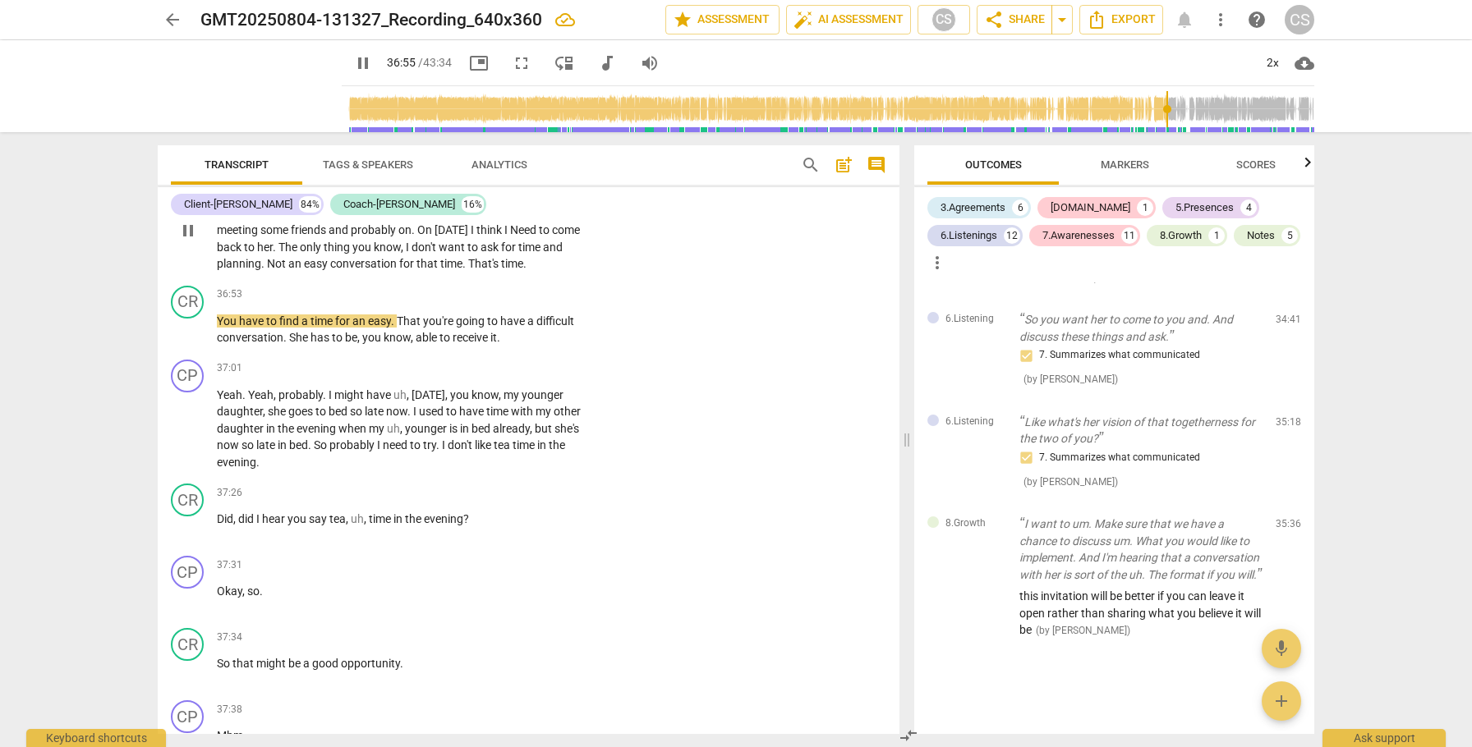
scroll to position [11431, 0]
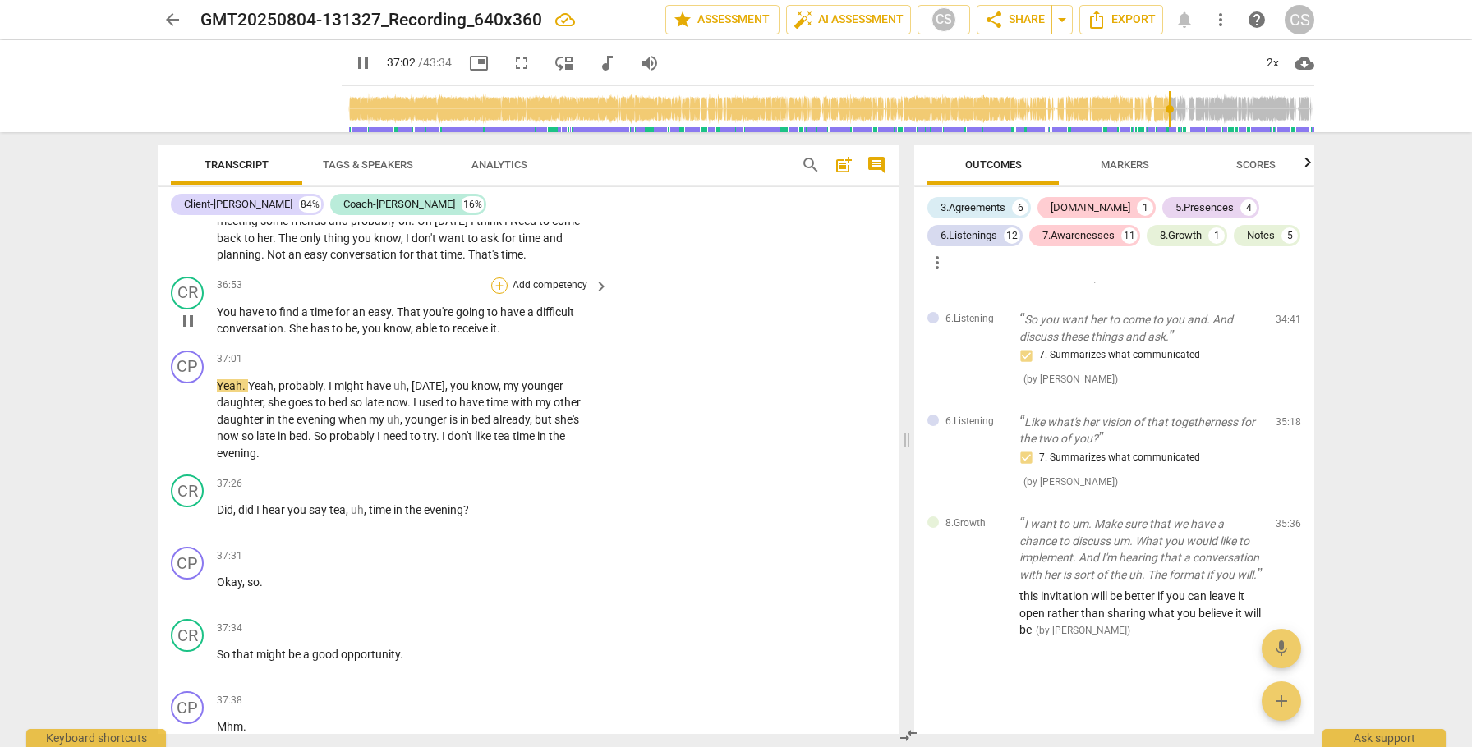
click at [497, 294] on div "+" at bounding box center [499, 286] width 16 height 16
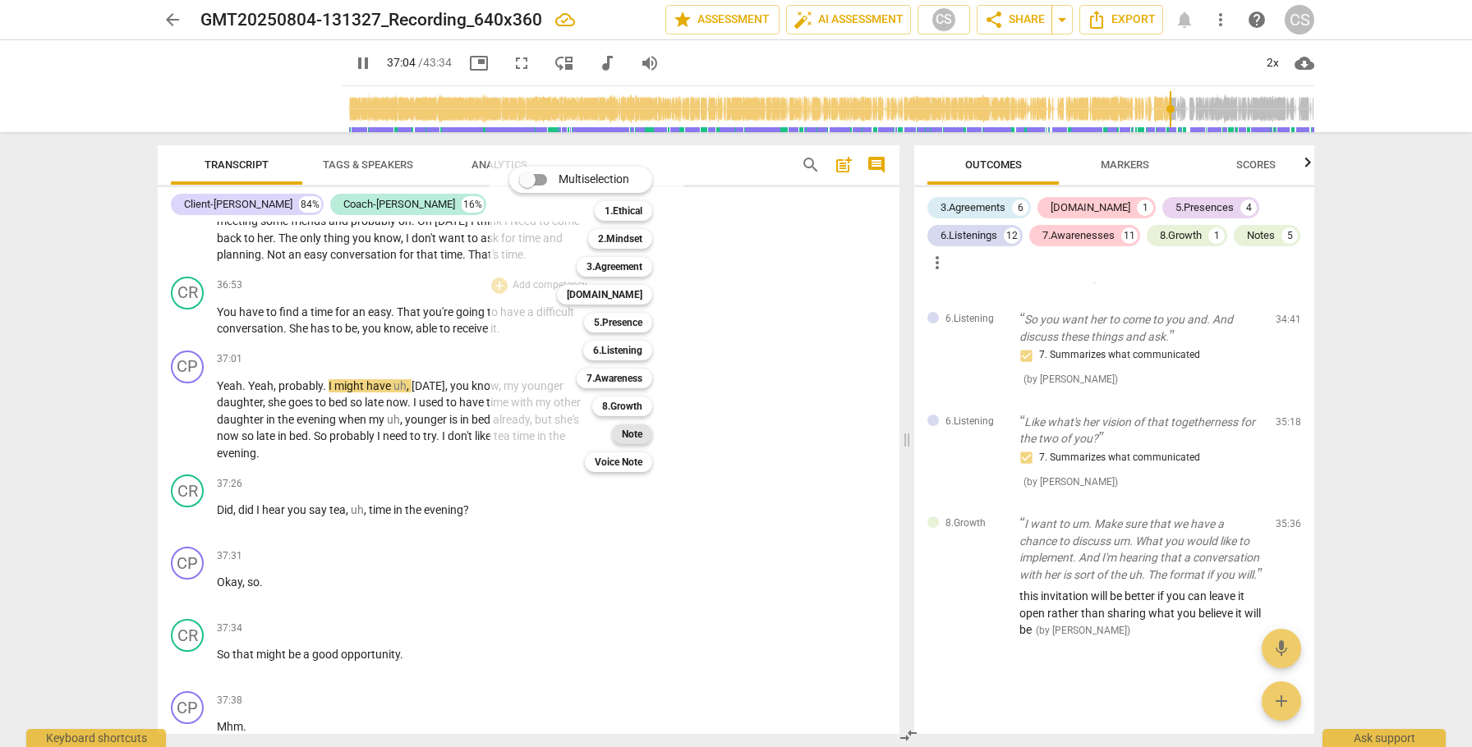
click at [640, 432] on b "Note" at bounding box center [632, 435] width 21 height 20
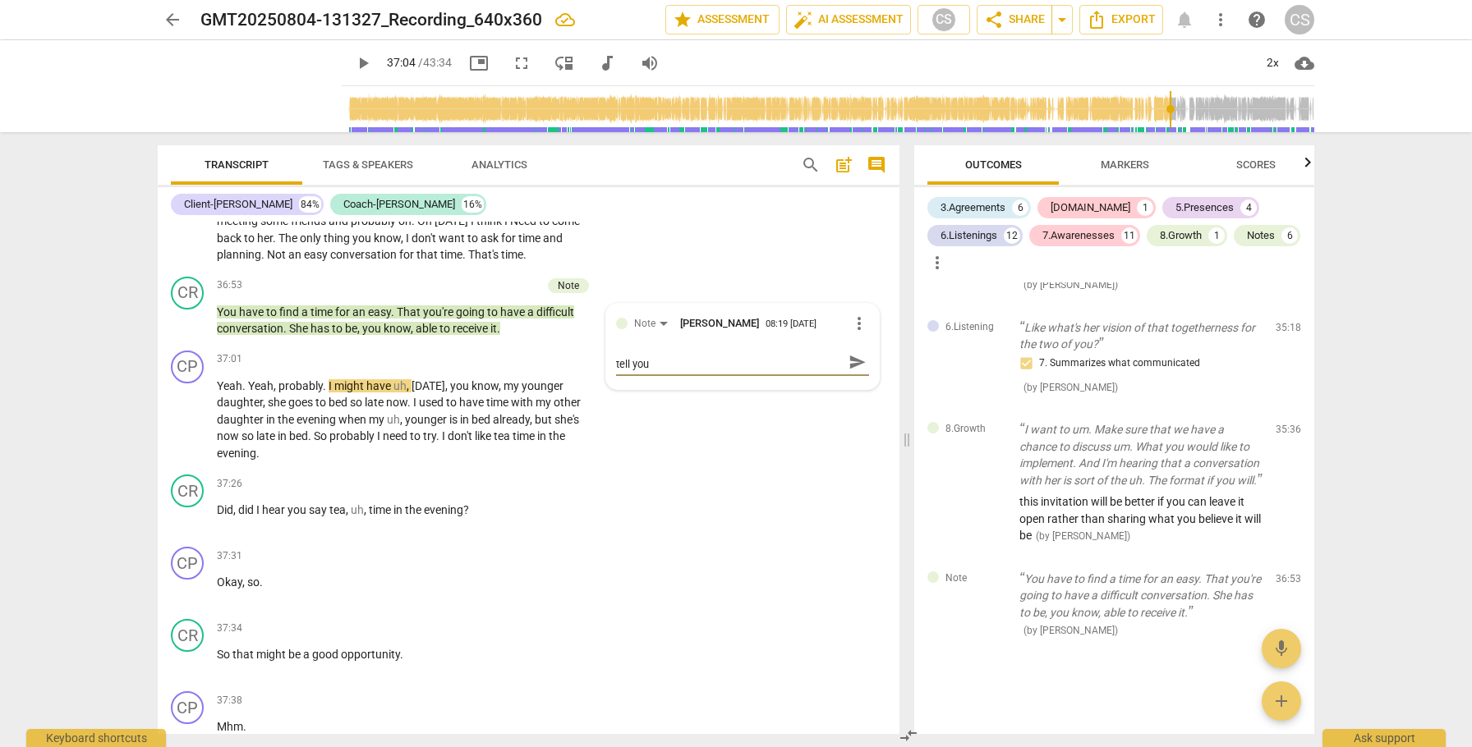
scroll to position [0, 0]
click at [853, 382] on button "send" at bounding box center [857, 370] width 24 height 24
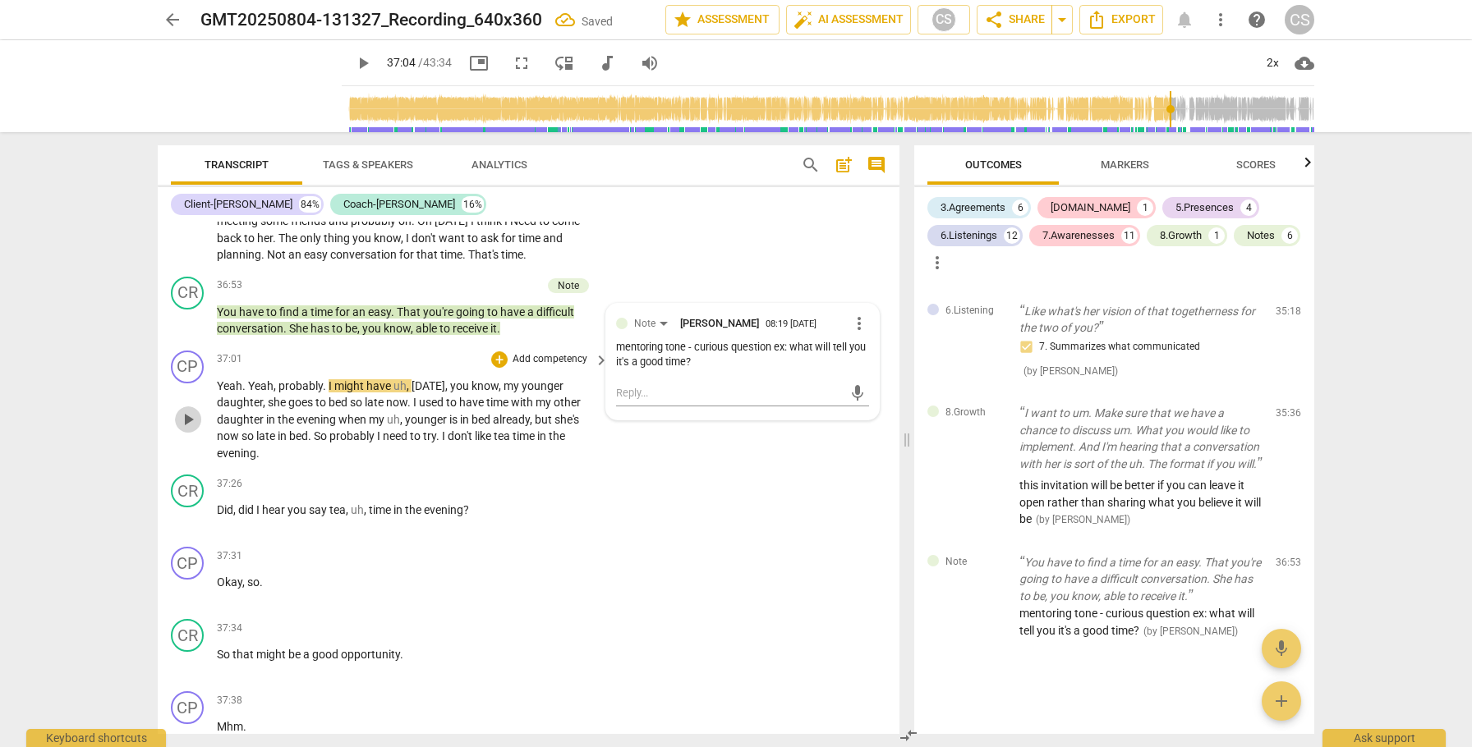
click at [193, 430] on span "play_arrow" at bounding box center [188, 420] width 20 height 20
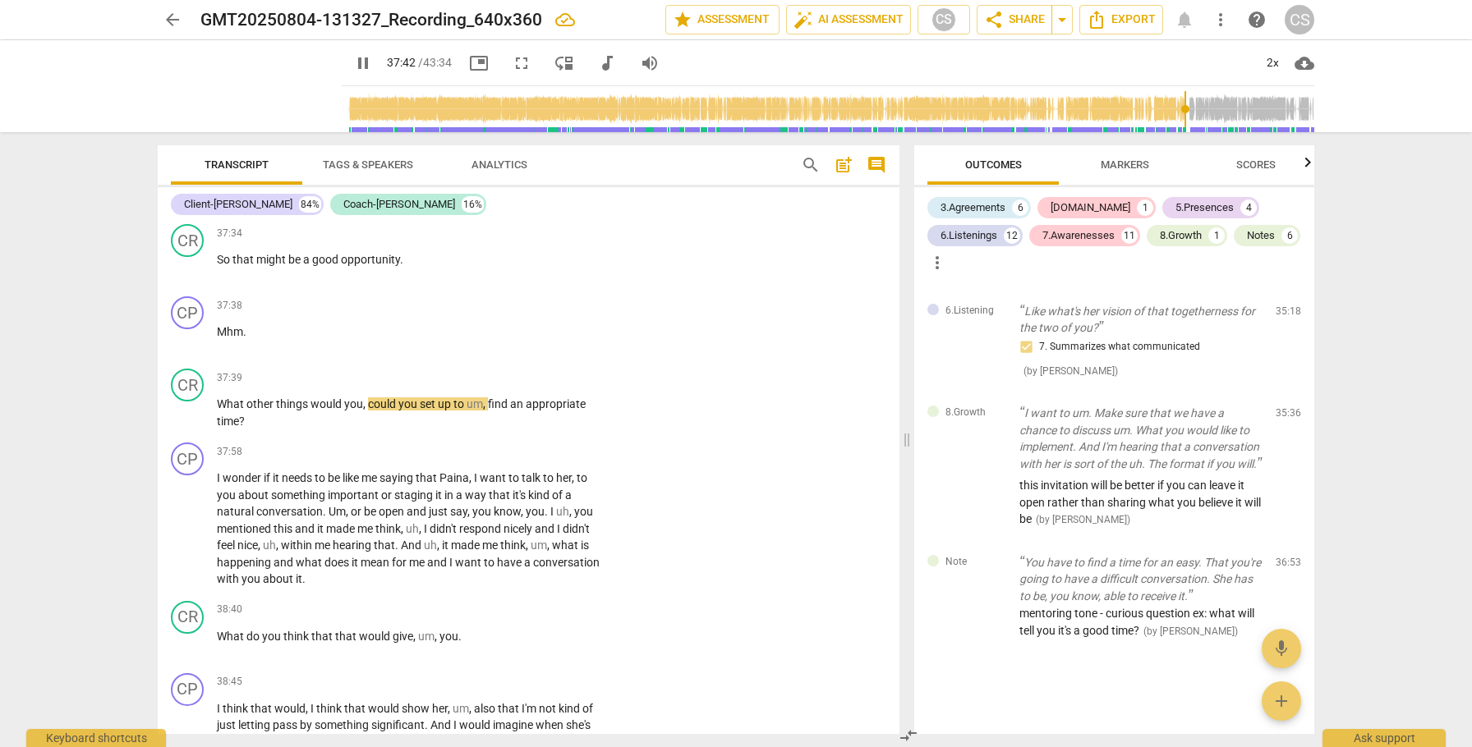
scroll to position [11822, 0]
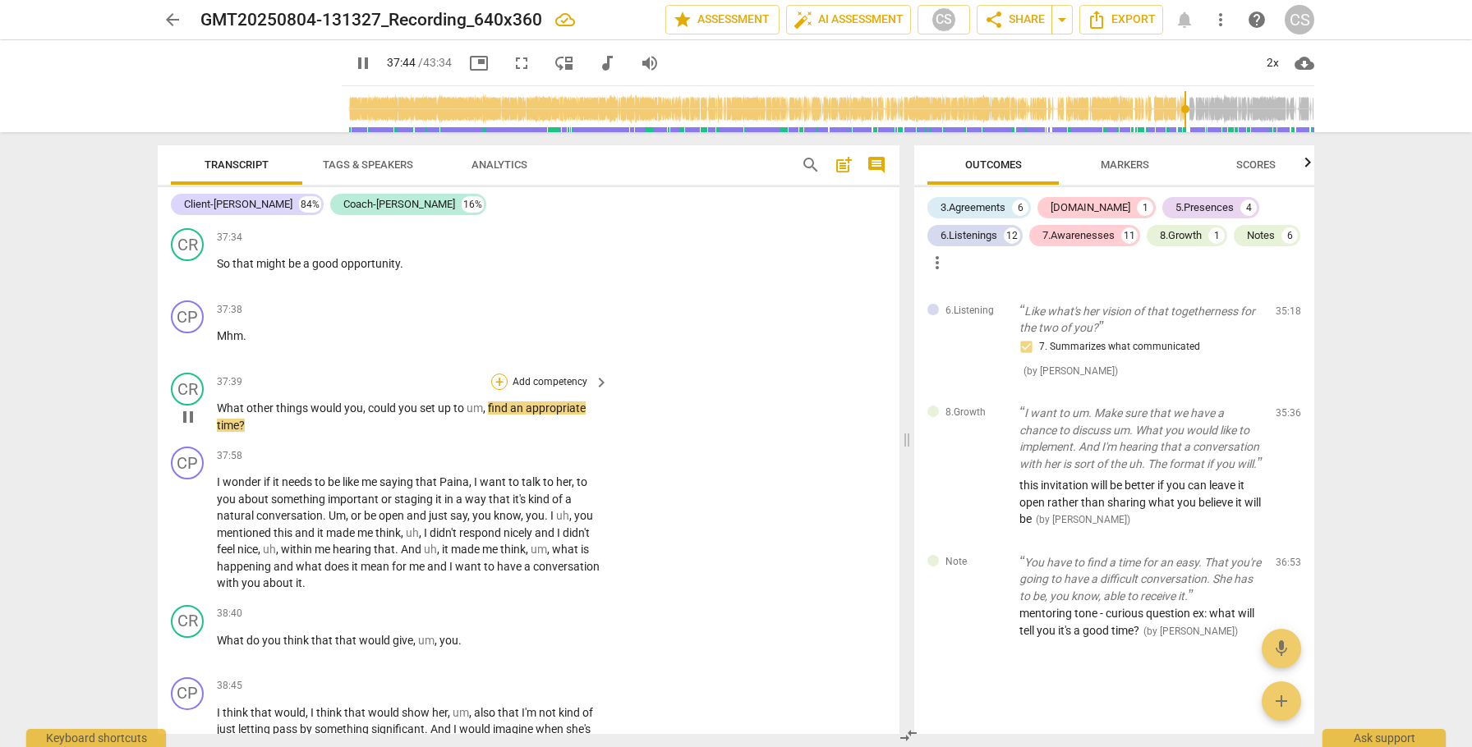
click at [501, 390] on div "+" at bounding box center [499, 382] width 16 height 16
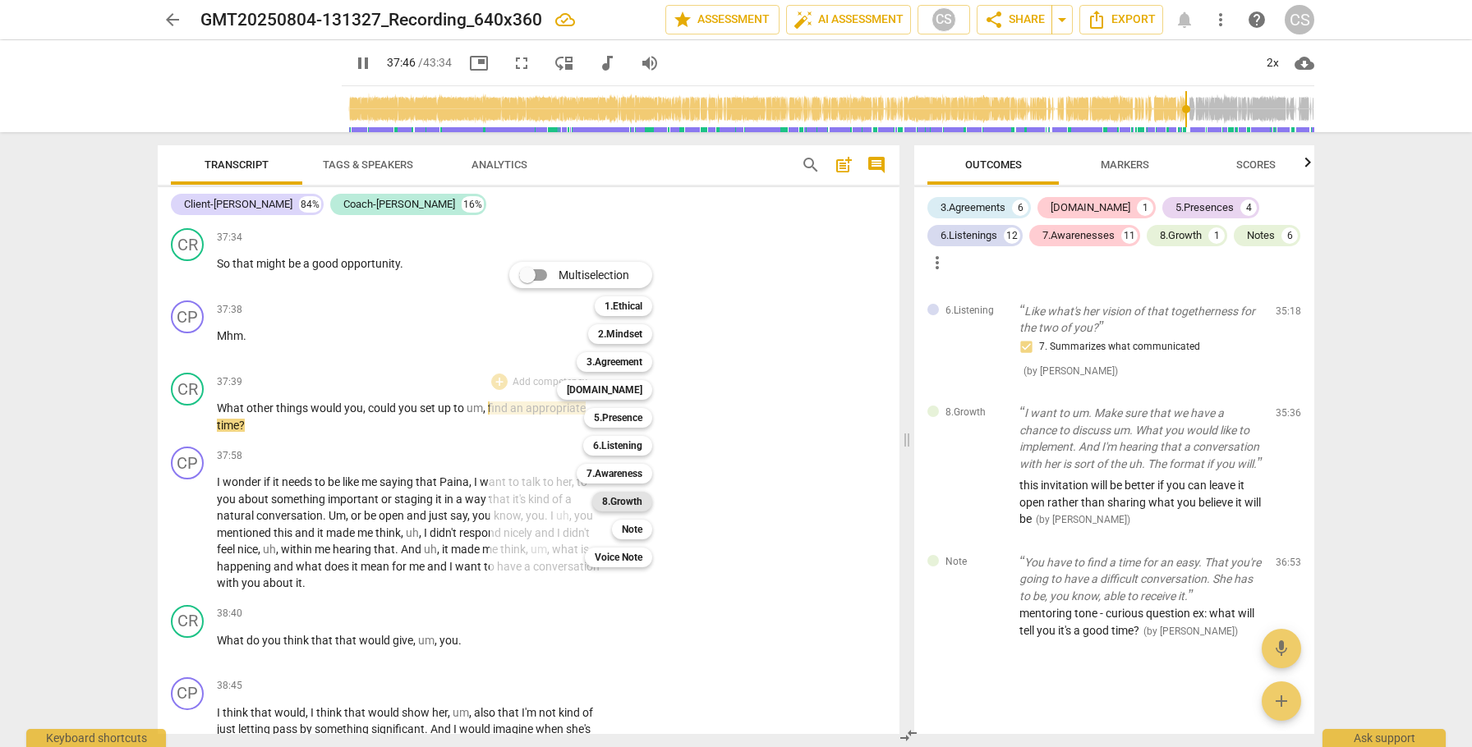
click at [627, 502] on b "8.Growth" at bounding box center [622, 502] width 40 height 20
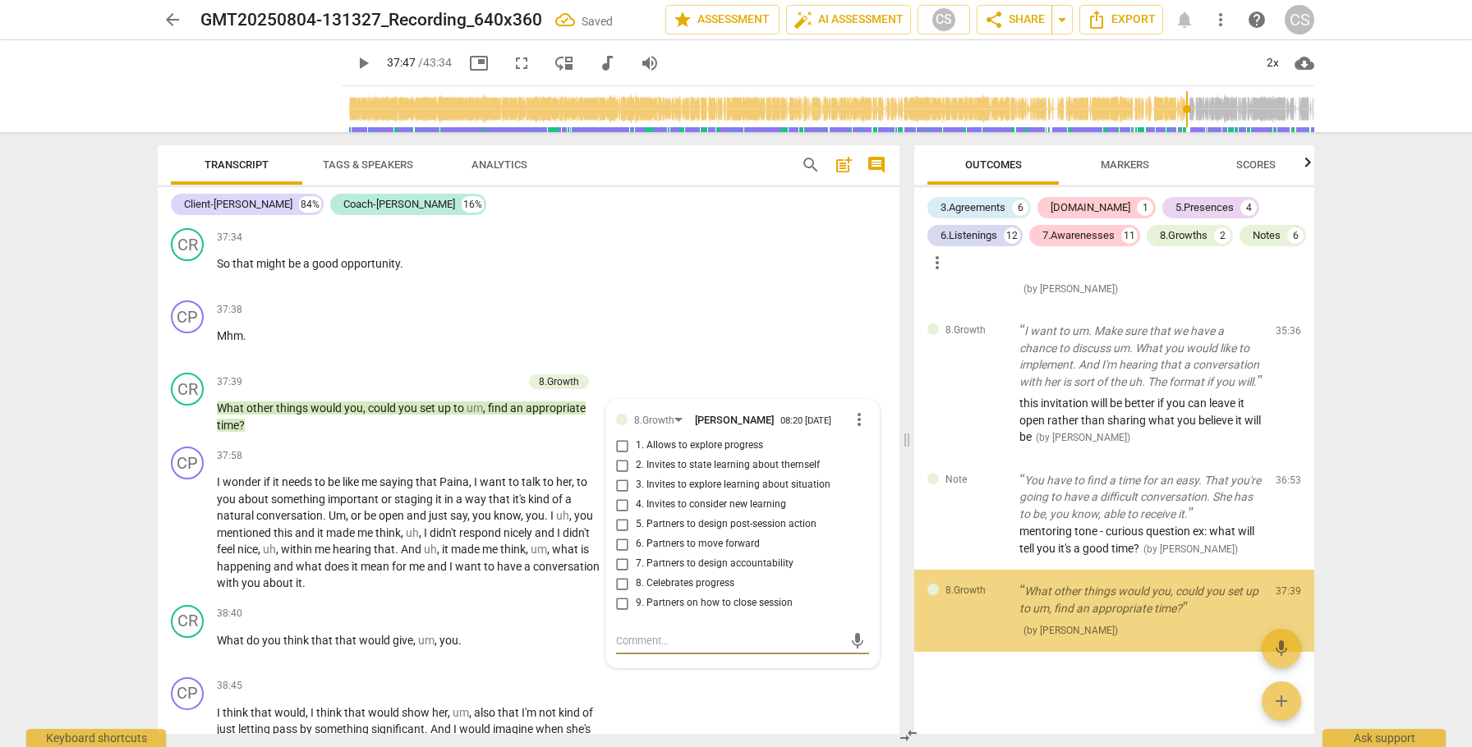
scroll to position [4604, 0]
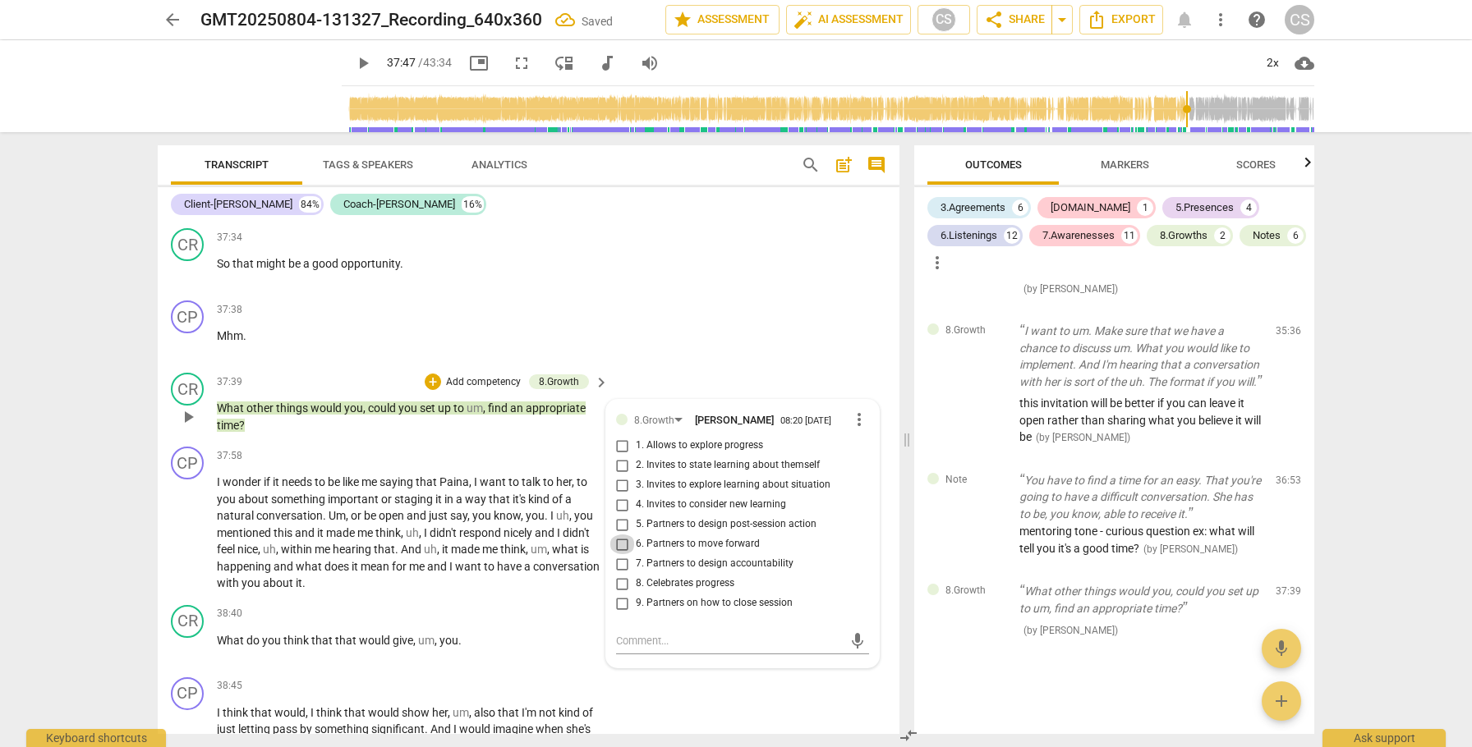
click at [616, 554] on input "6. Partners to move forward" at bounding box center [622, 545] width 26 height 20
click at [182, 546] on button "play_arrow" at bounding box center [188, 533] width 26 height 26
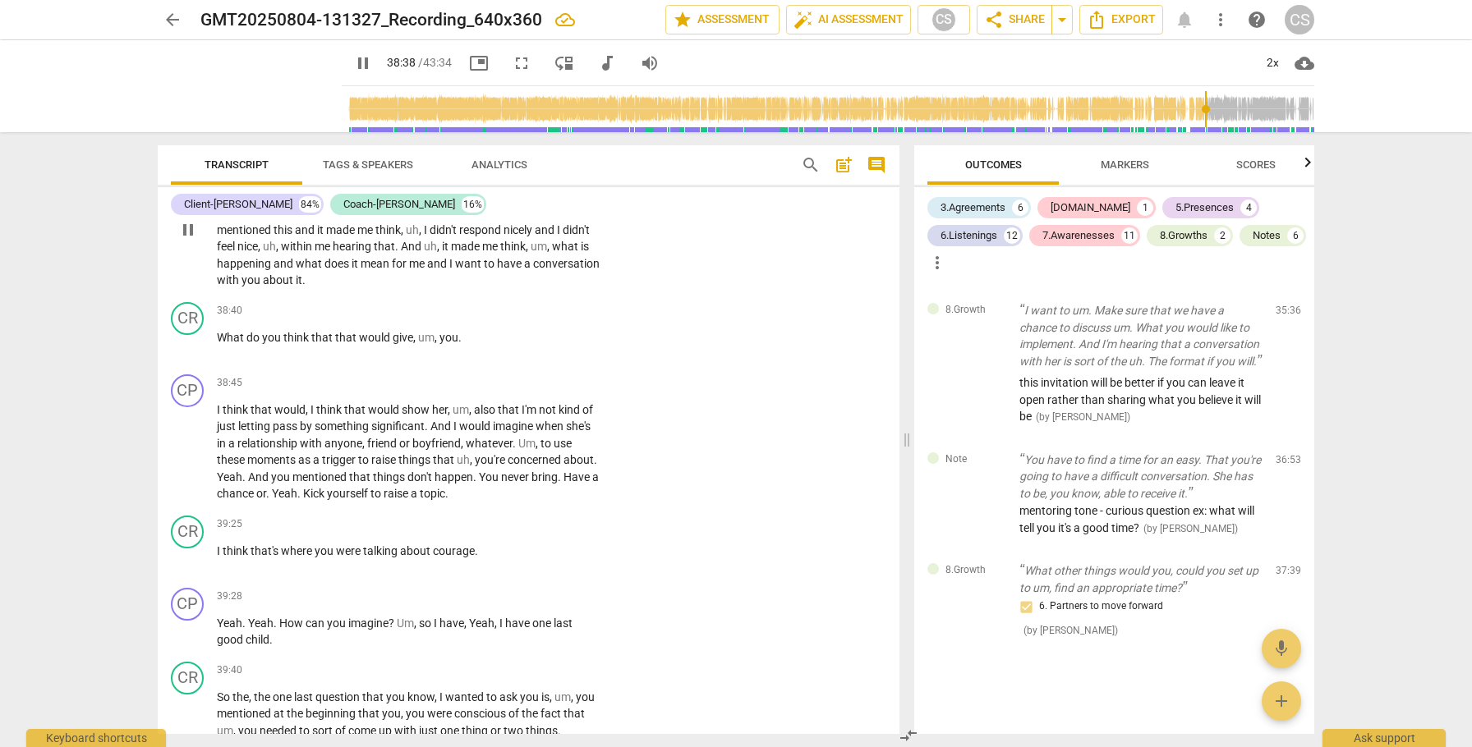
scroll to position [12124, 0]
click at [497, 320] on div "+" at bounding box center [499, 312] width 16 height 16
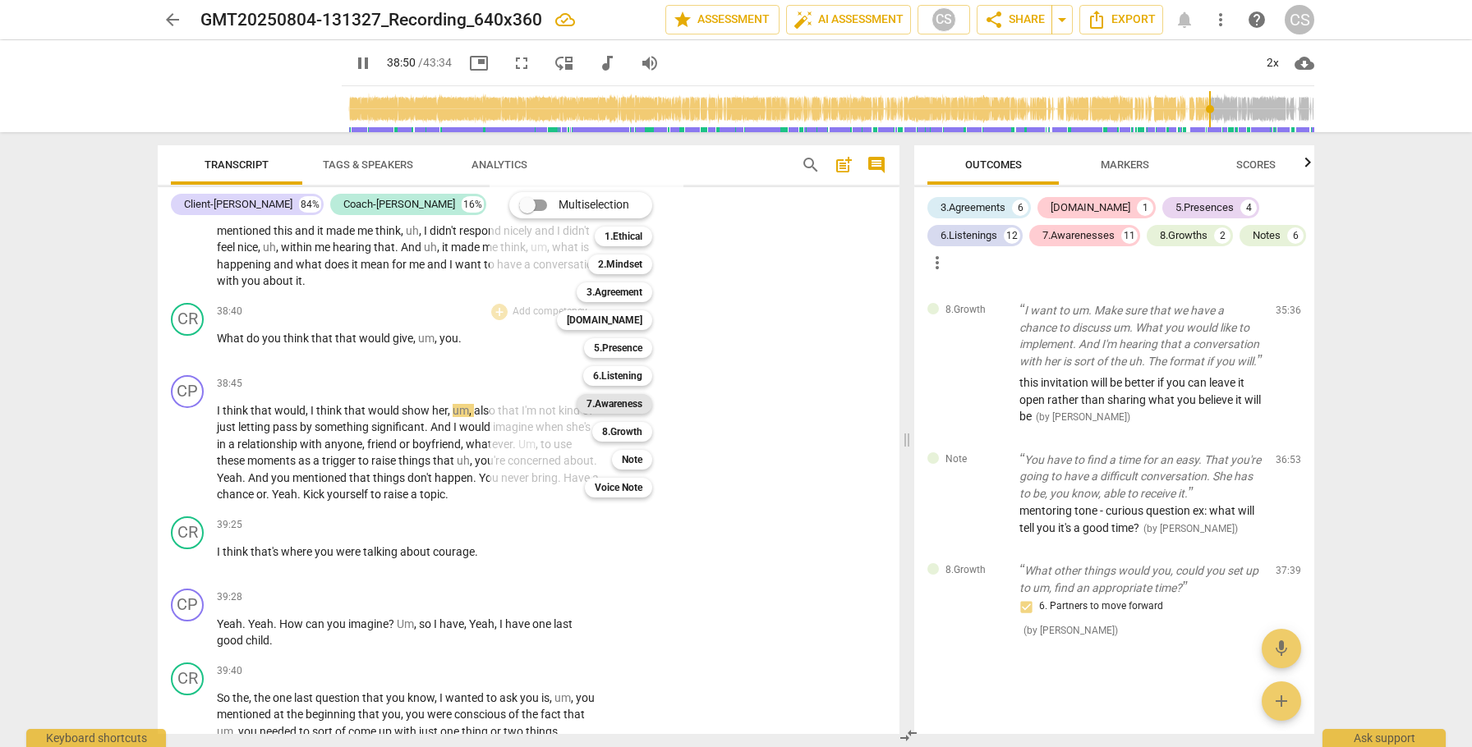
click at [637, 407] on b "7.Awareness" at bounding box center [614, 404] width 56 height 20
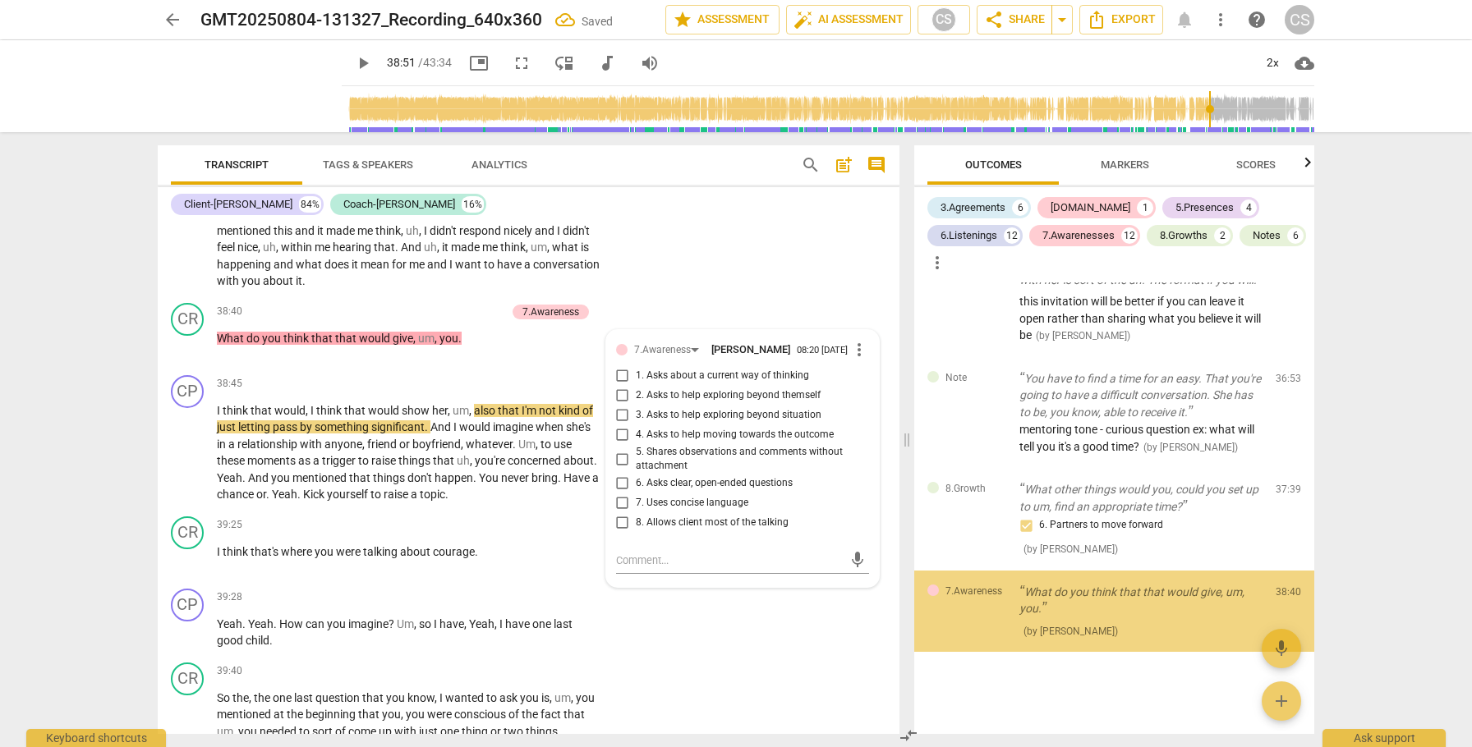
scroll to position [4706, 0]
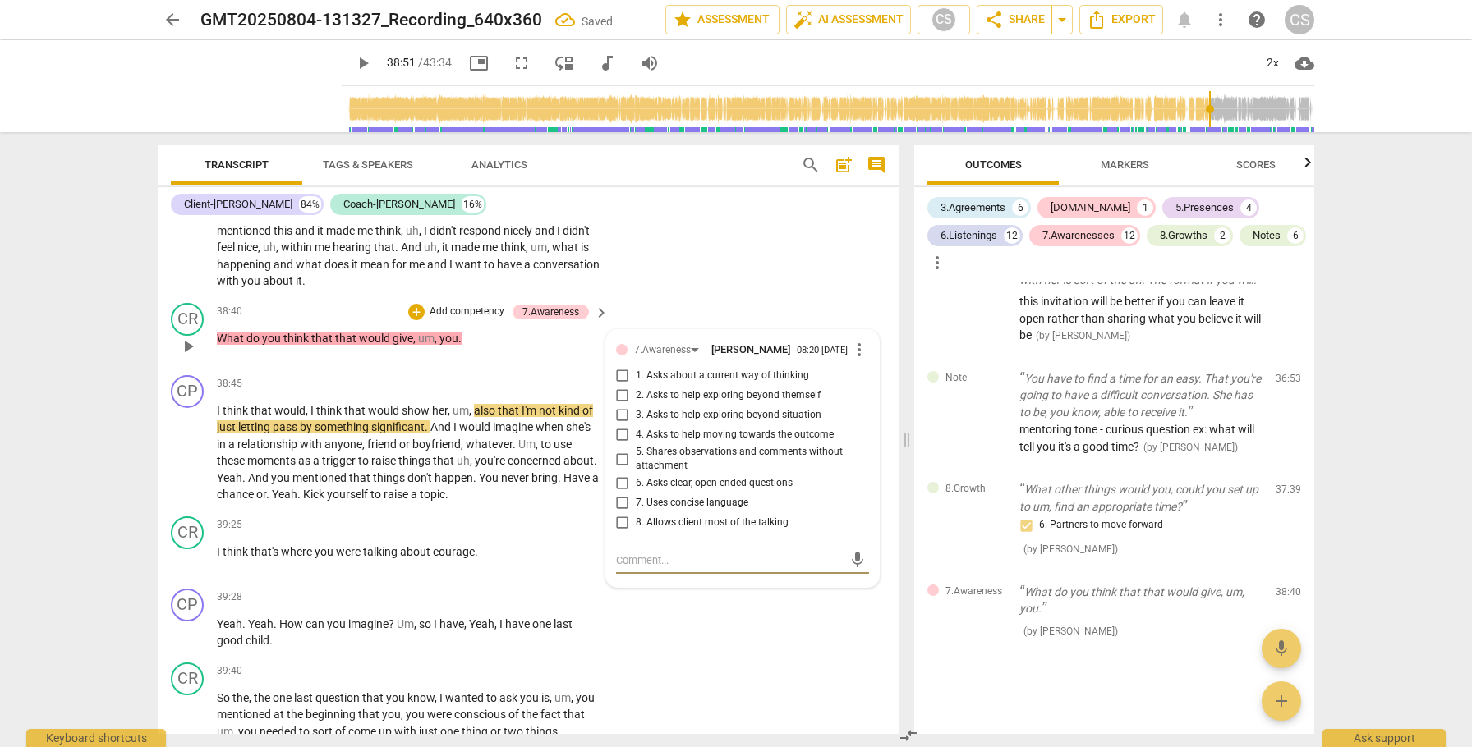
click at [622, 445] on input "4. Asks to help moving towards the outcome" at bounding box center [622, 435] width 26 height 20
click at [183, 463] on span "play_arrow" at bounding box center [188, 454] width 20 height 20
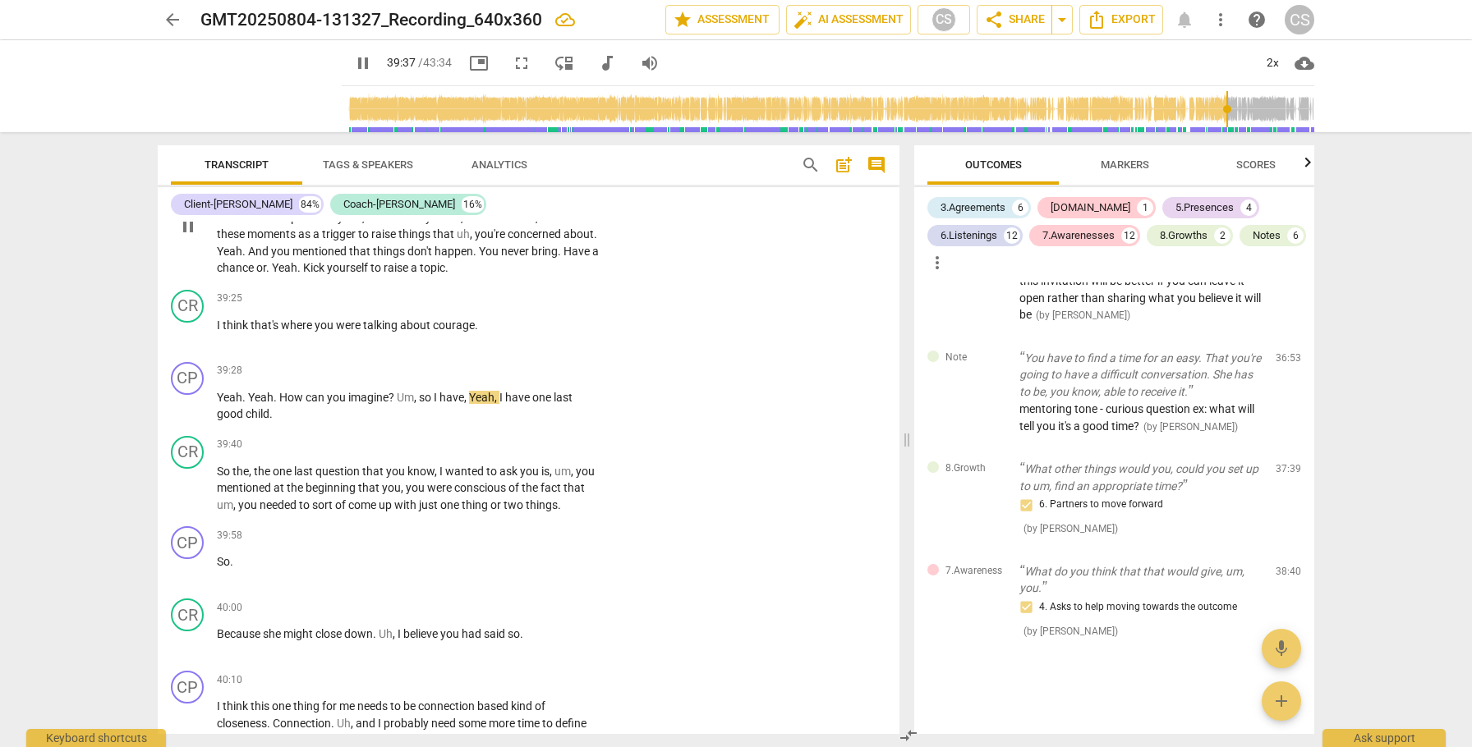
scroll to position [12351, 0]
click at [499, 379] on div "+" at bounding box center [499, 371] width 16 height 16
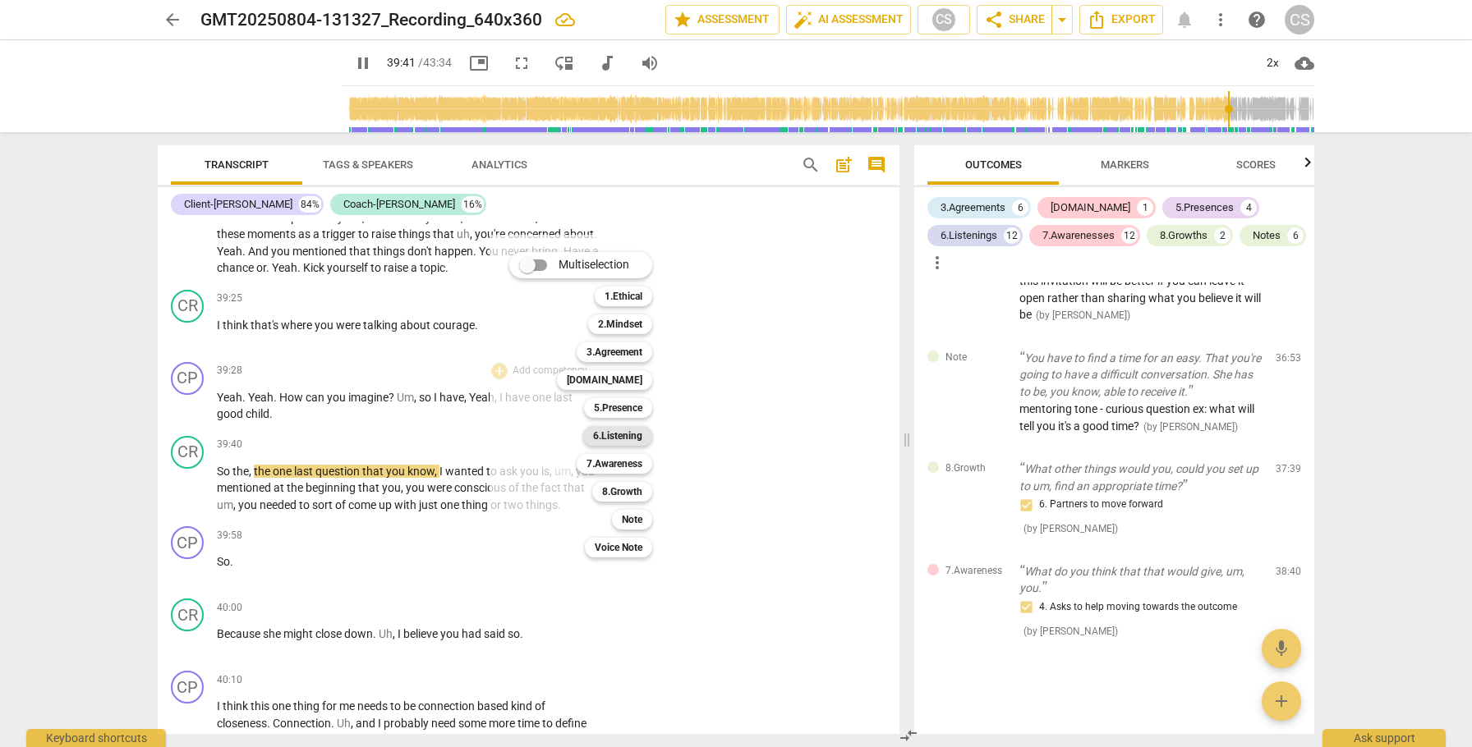
click at [600, 436] on b "6.Listening" at bounding box center [617, 436] width 49 height 20
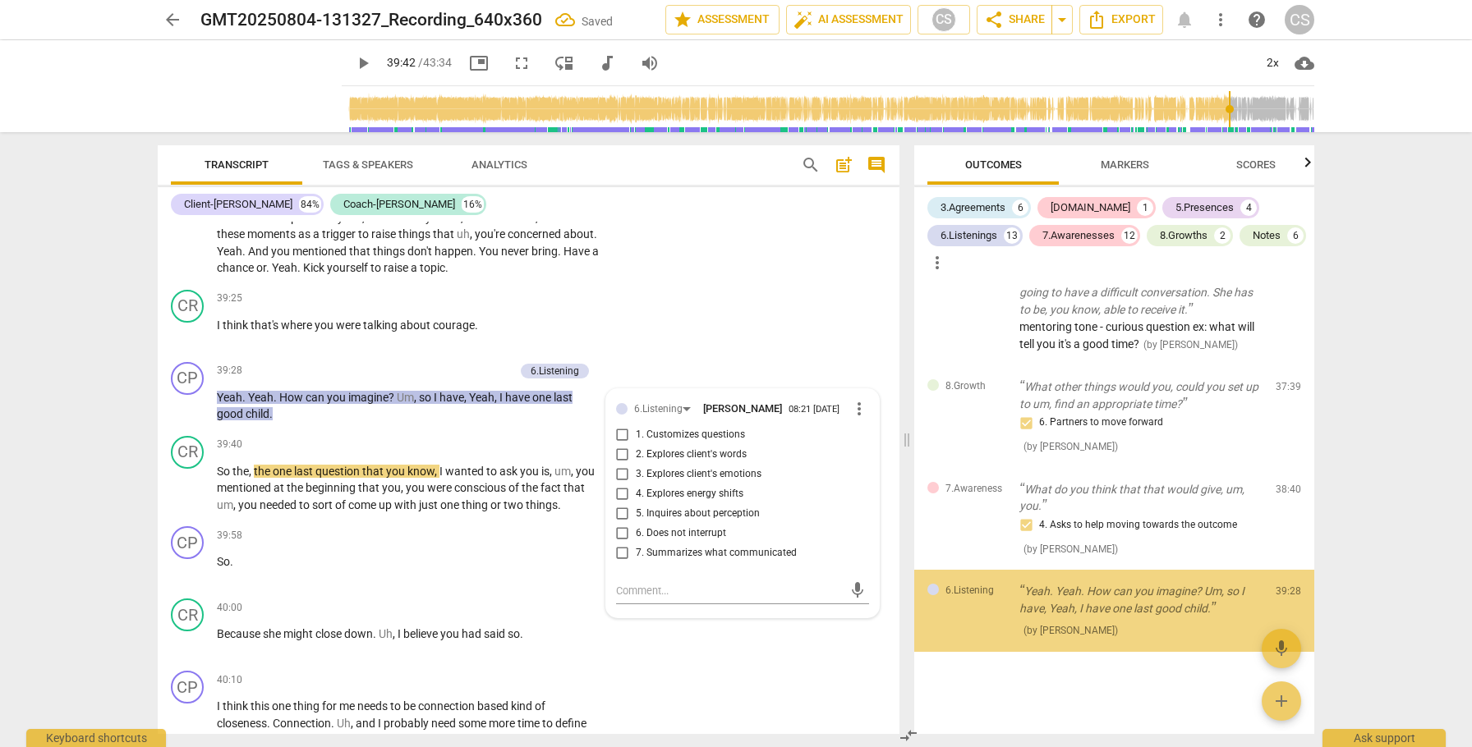
scroll to position [4808, 0]
click at [622, 544] on input "6. Does not interrupt" at bounding box center [622, 534] width 26 height 20
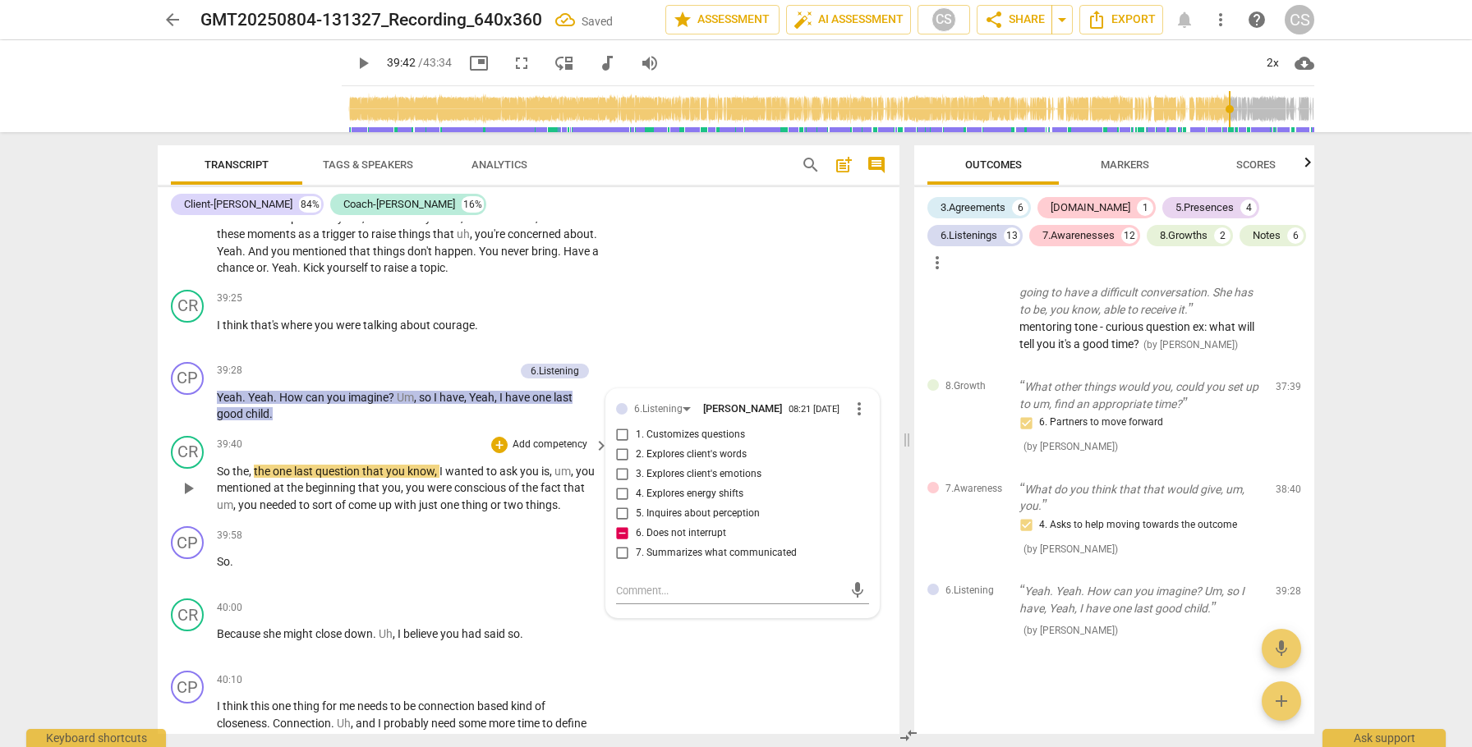
click at [195, 499] on span "play_arrow" at bounding box center [188, 489] width 20 height 20
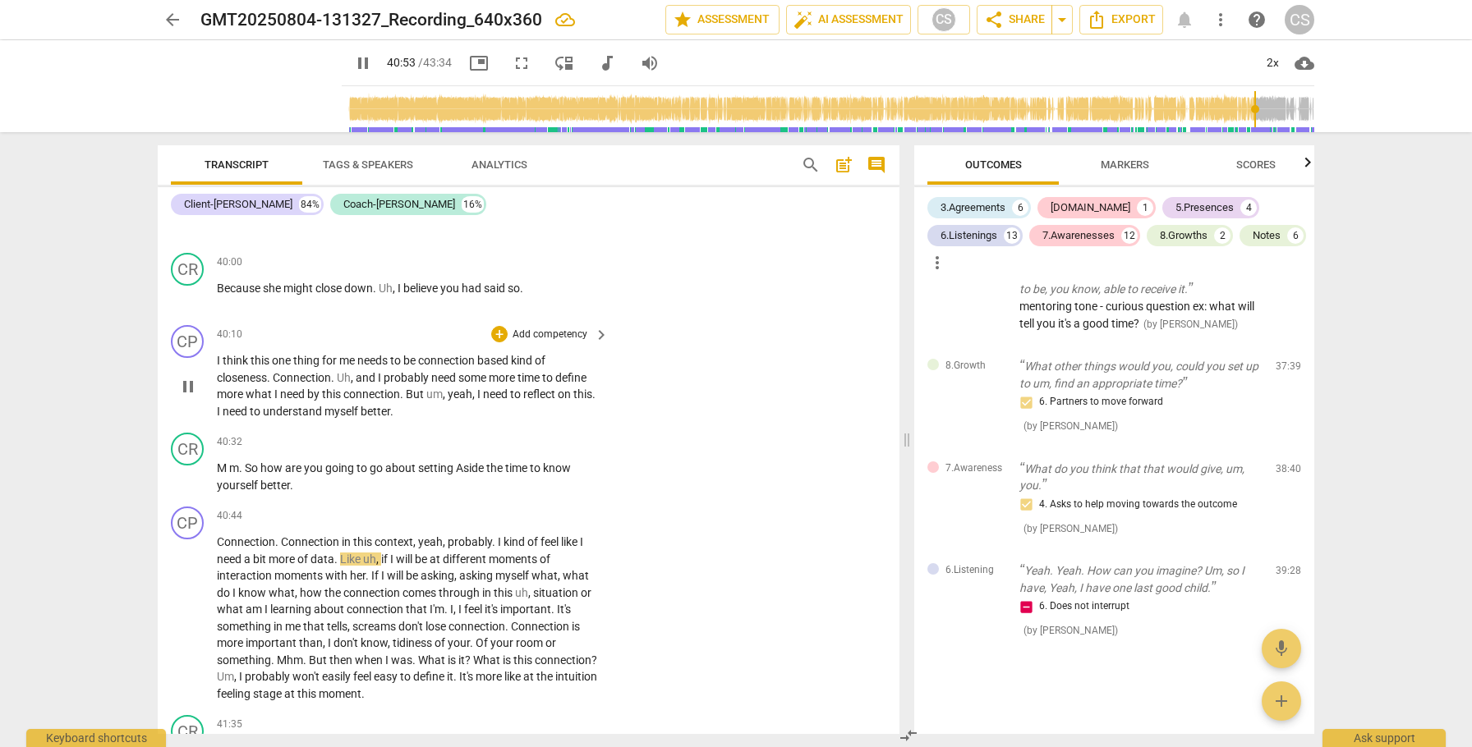
scroll to position [12706, 0]
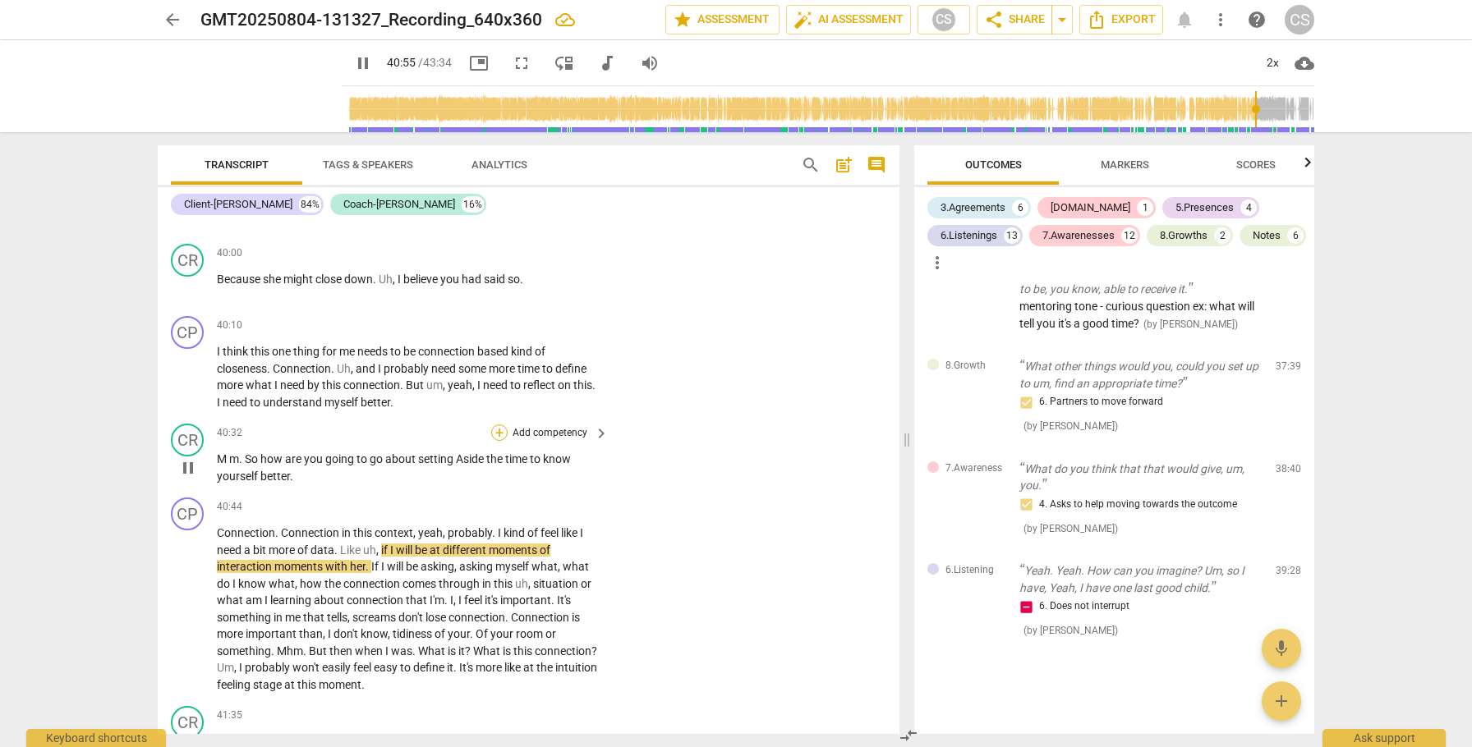
click at [499, 441] on div "+" at bounding box center [499, 433] width 16 height 16
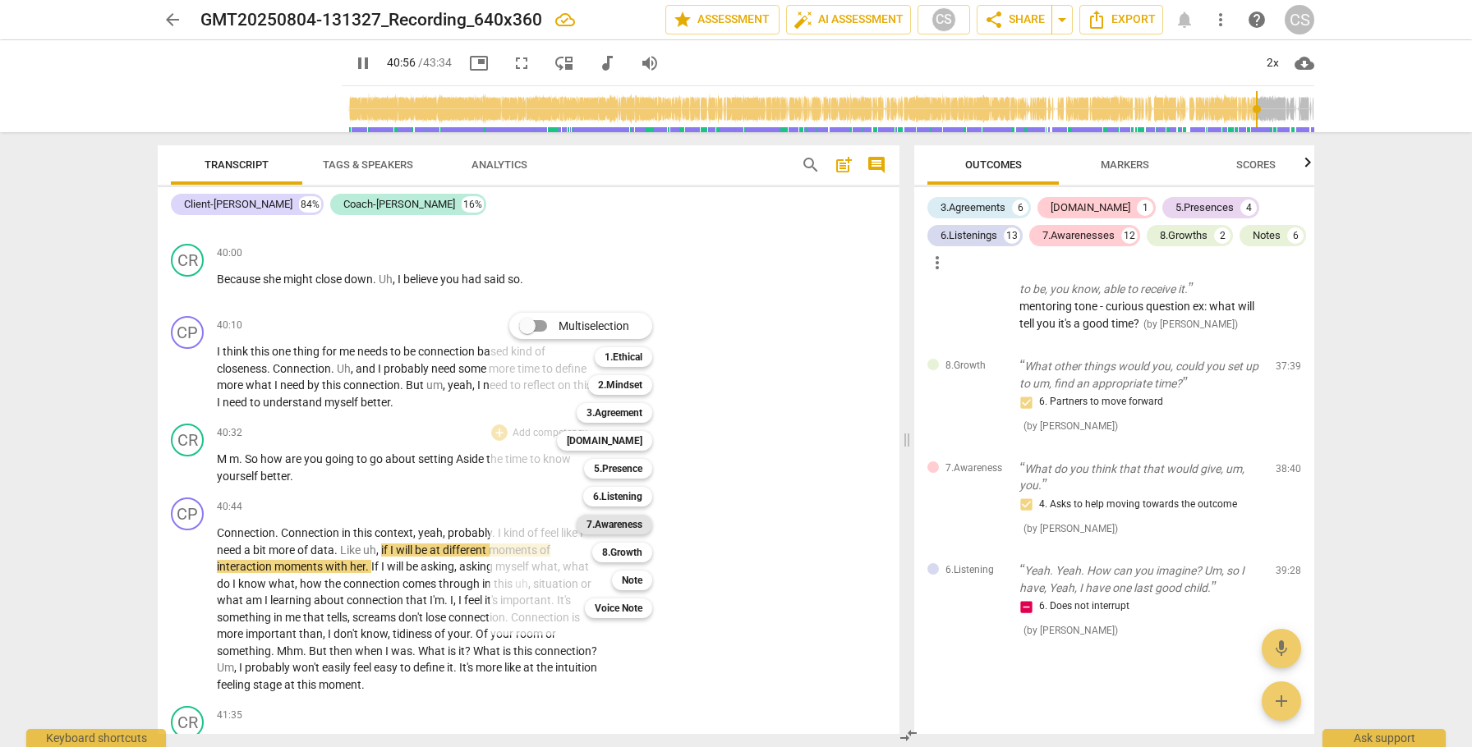
click at [592, 526] on b "7.Awareness" at bounding box center [614, 525] width 56 height 20
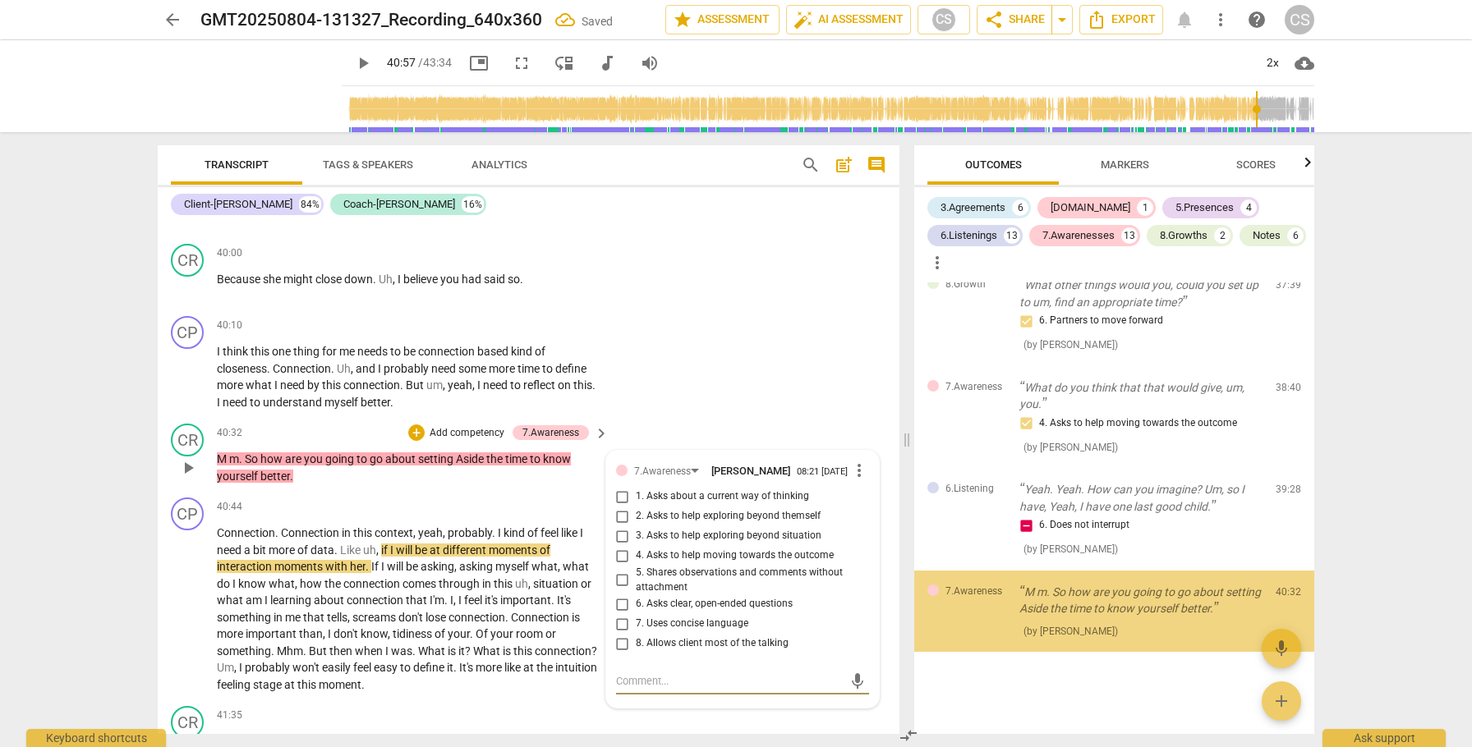
scroll to position [4927, 0]
click at [857, 480] on span "more_vert" at bounding box center [859, 471] width 20 height 20
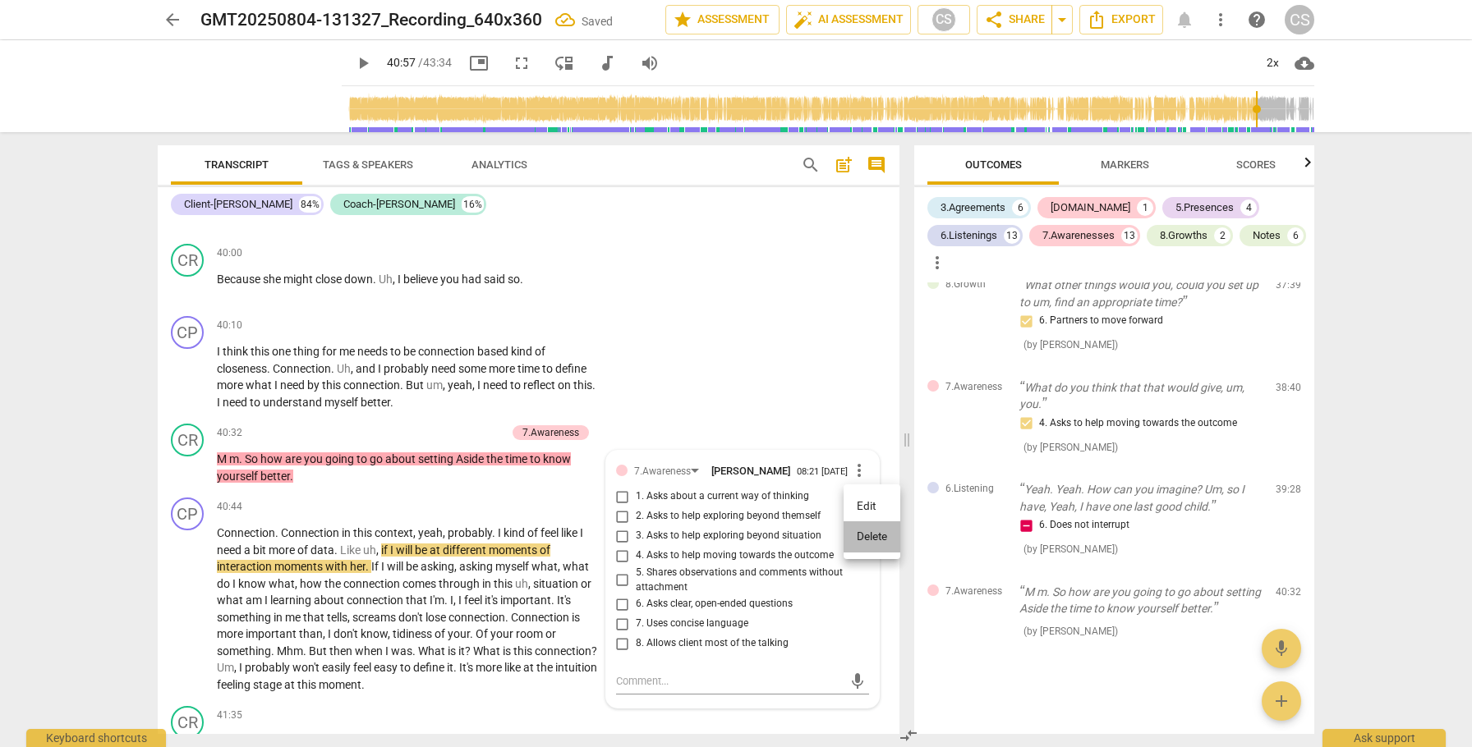
click at [864, 543] on li "Delete" at bounding box center [872, 537] width 57 height 31
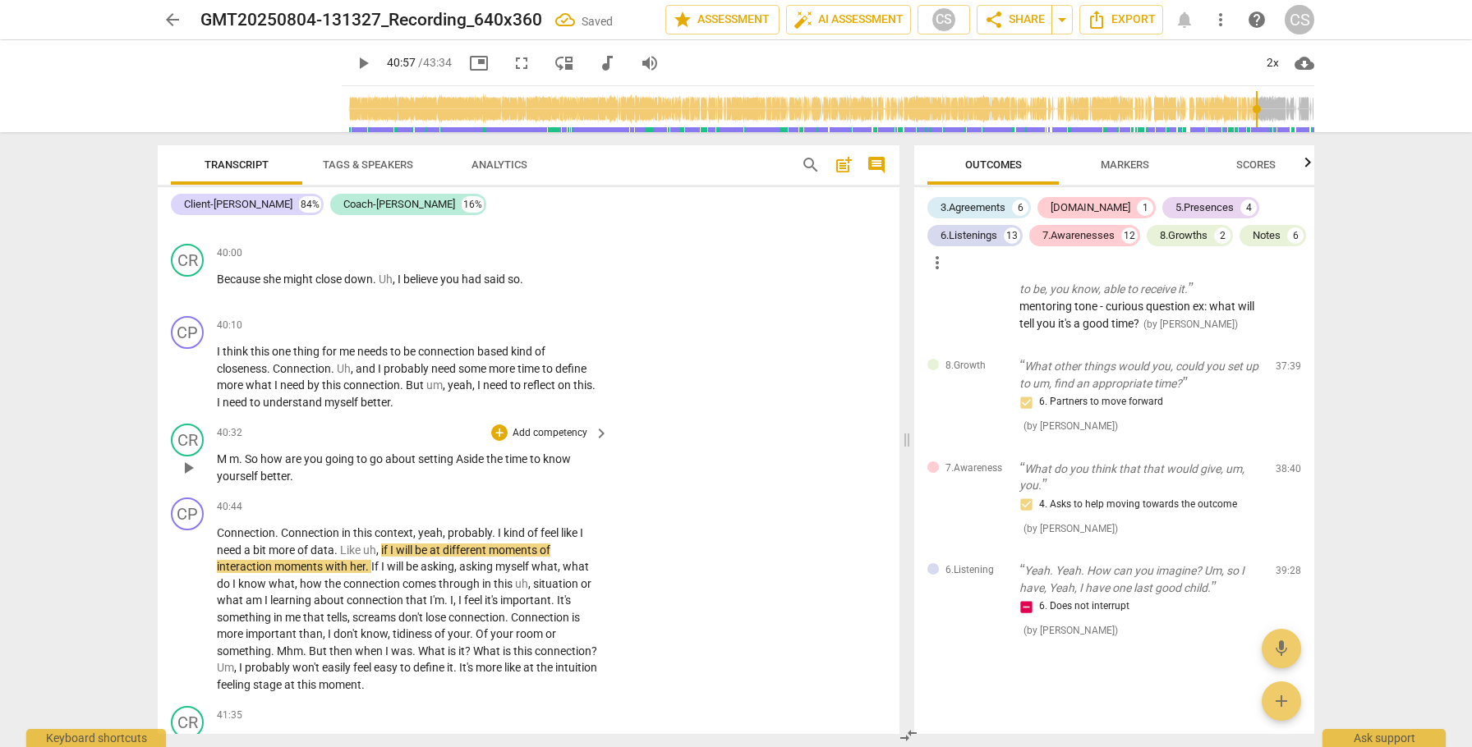
scroll to position [4829, 0]
click at [494, 441] on div "+" at bounding box center [499, 433] width 16 height 16
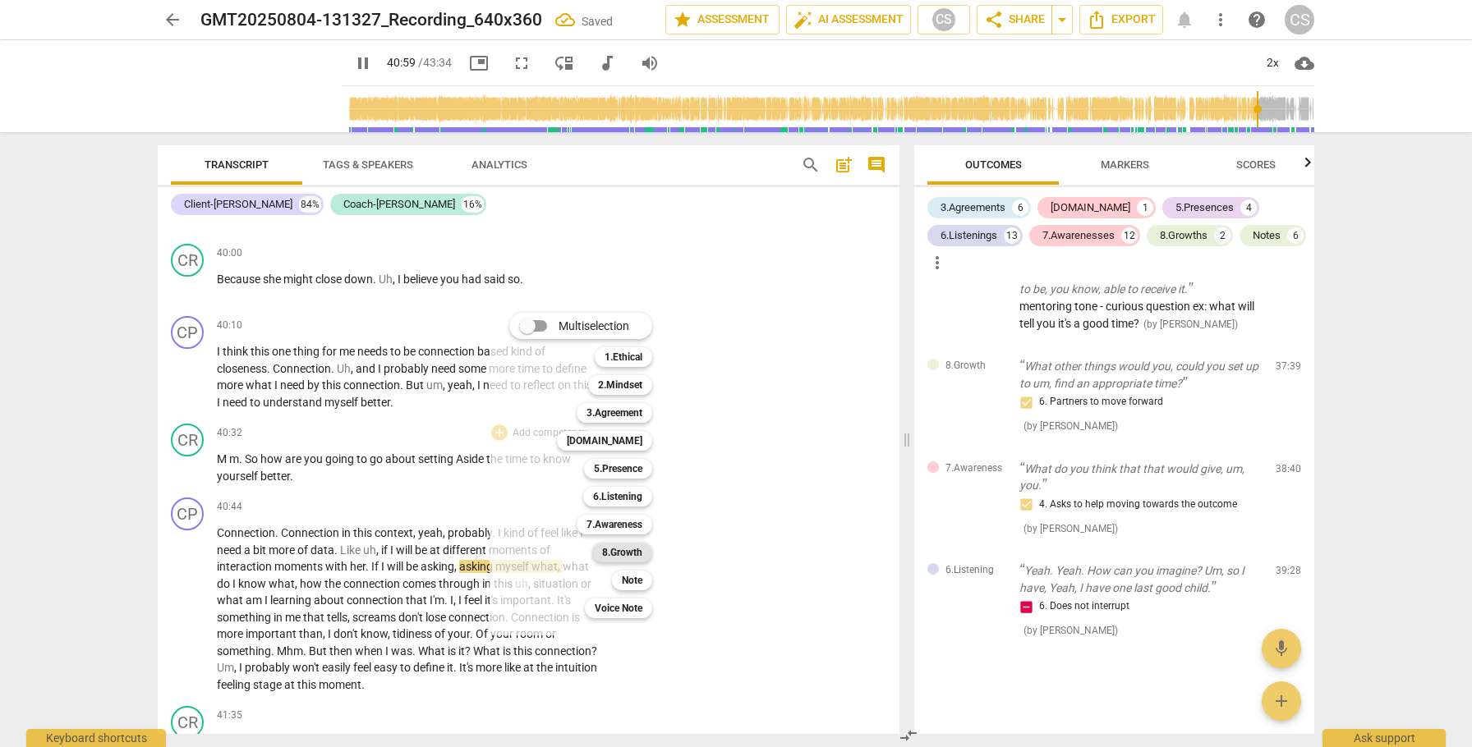
click at [607, 556] on b "8.Growth" at bounding box center [622, 553] width 40 height 20
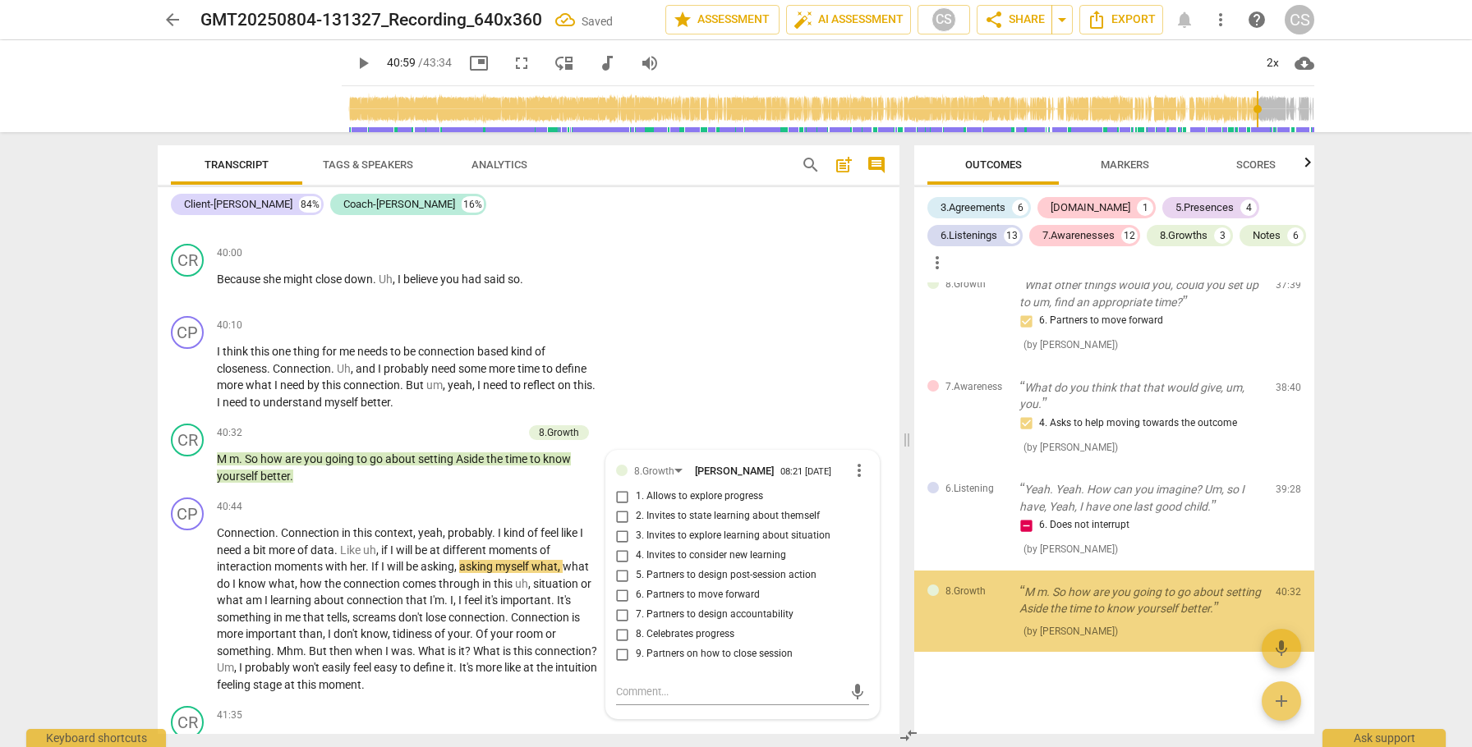
scroll to position [4927, 0]
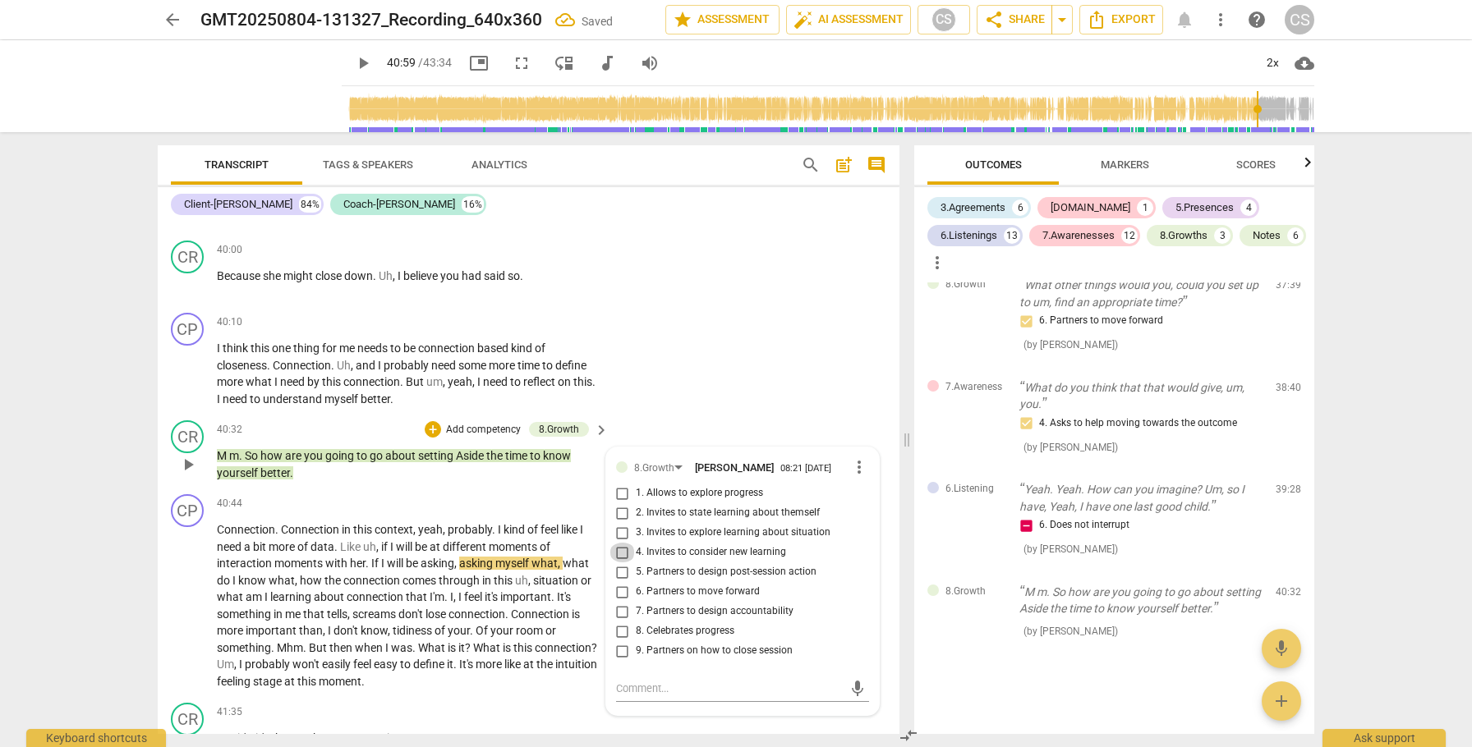
click at [621, 563] on input "4. Invites to consider new learning" at bounding box center [622, 553] width 26 height 20
click at [180, 616] on span "play_arrow" at bounding box center [188, 606] width 20 height 20
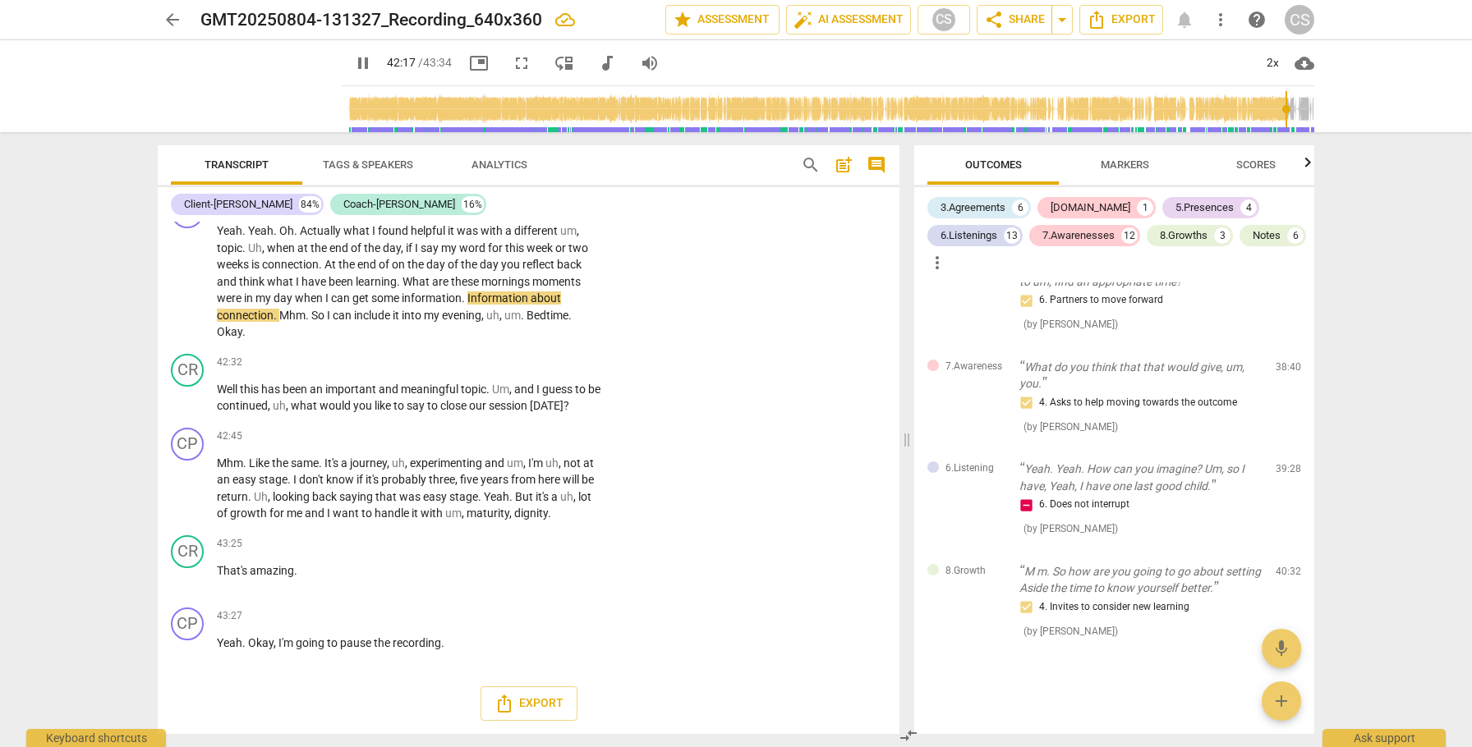
scroll to position [13610, 0]
click at [500, 365] on div "+" at bounding box center [499, 363] width 16 height 16
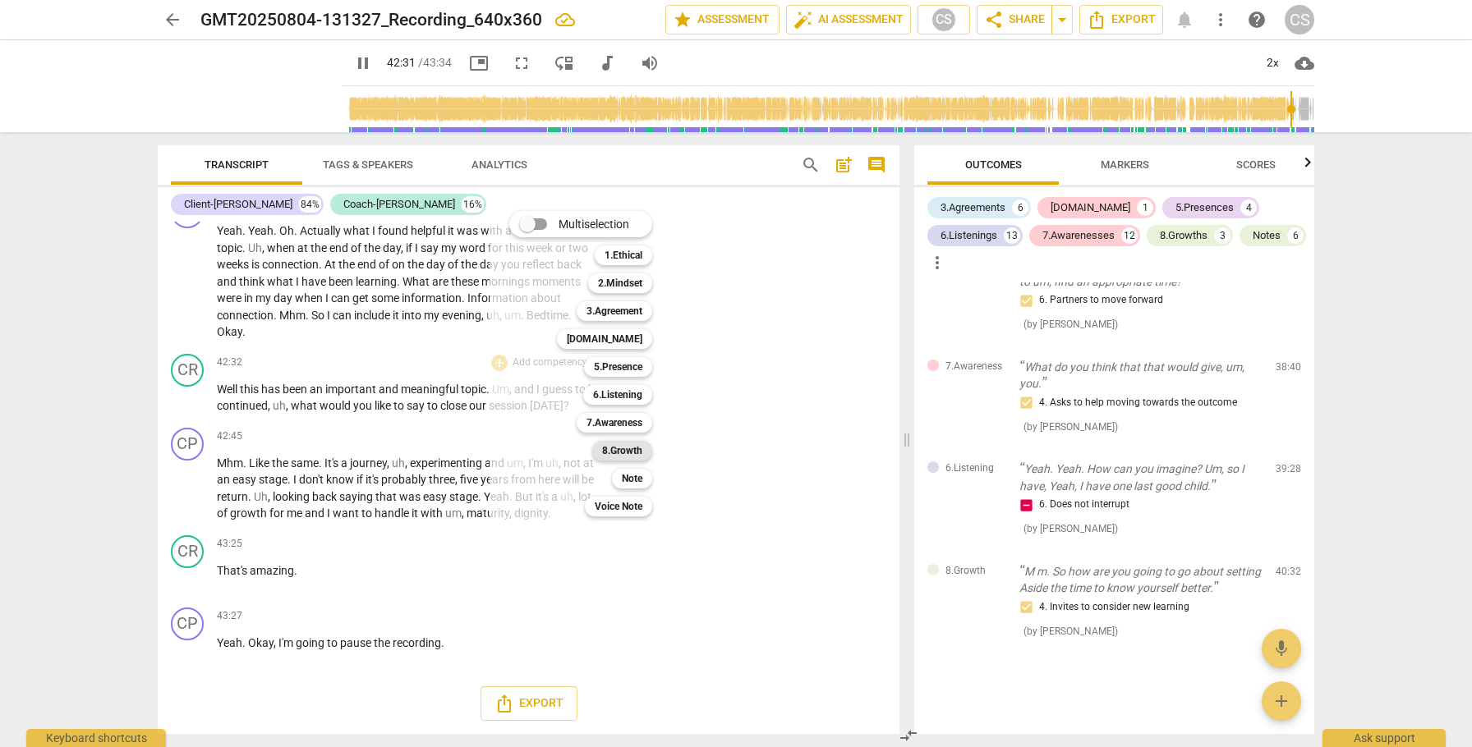
click at [615, 443] on b "8.Growth" at bounding box center [622, 451] width 40 height 20
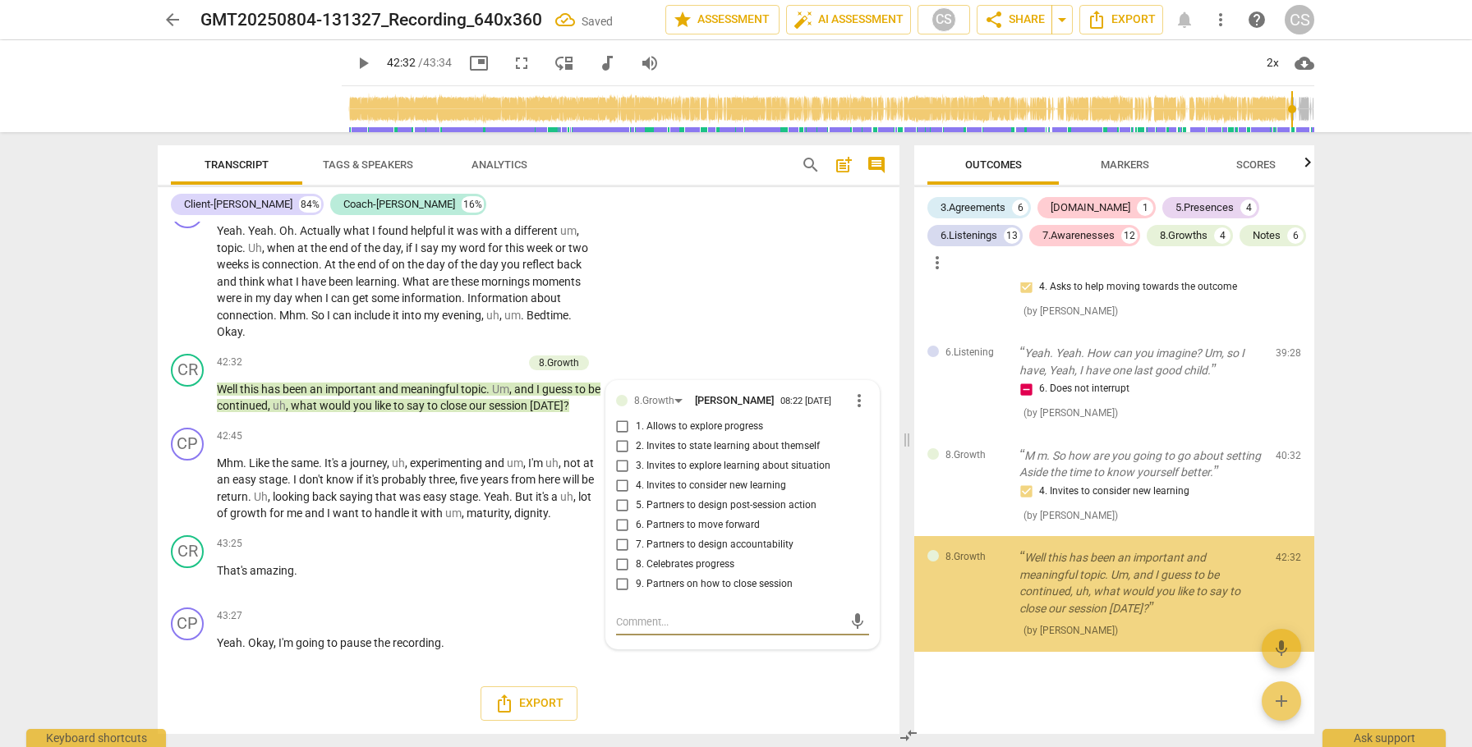
scroll to position [5063, 0]
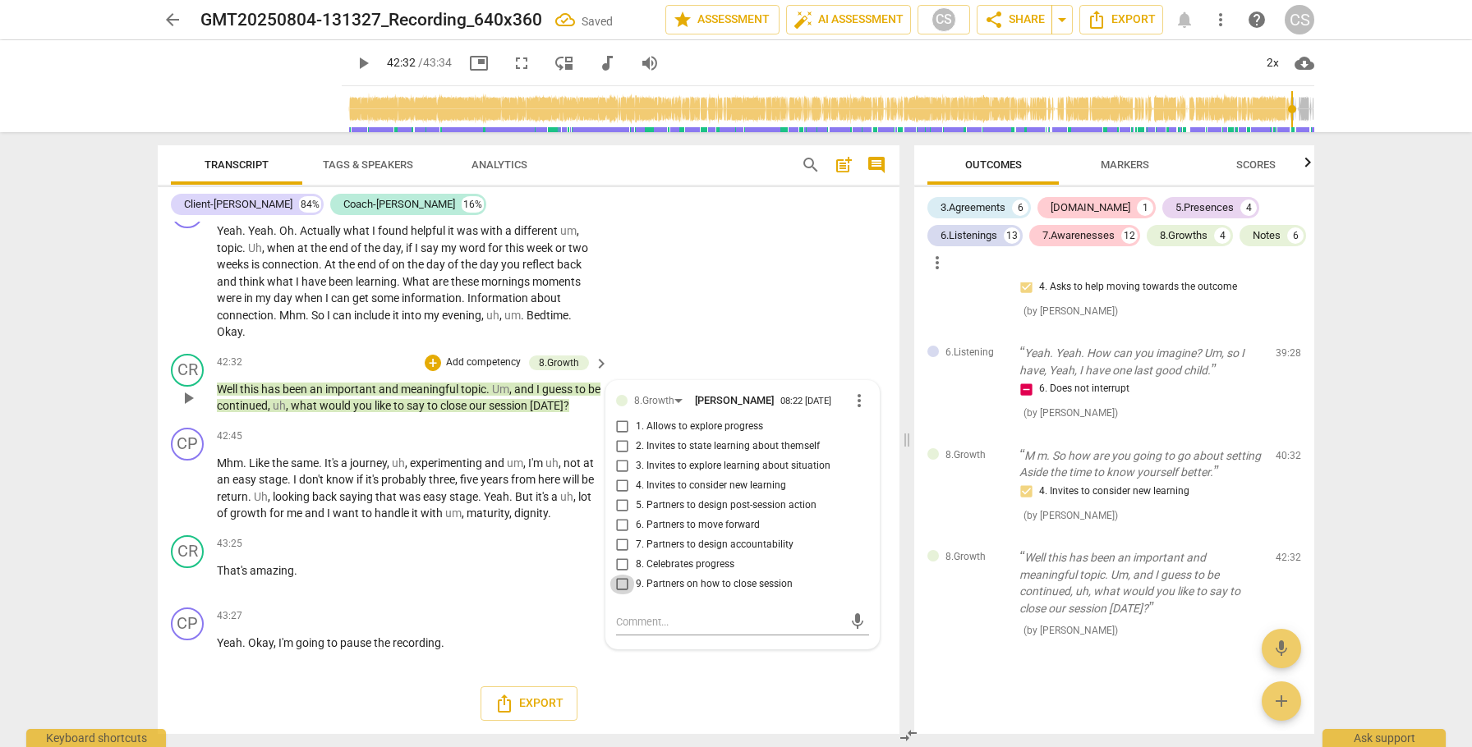
click at [620, 591] on input "9. Partners on how to close session" at bounding box center [622, 585] width 26 height 20
click at [182, 489] on span "play_arrow" at bounding box center [188, 489] width 20 height 20
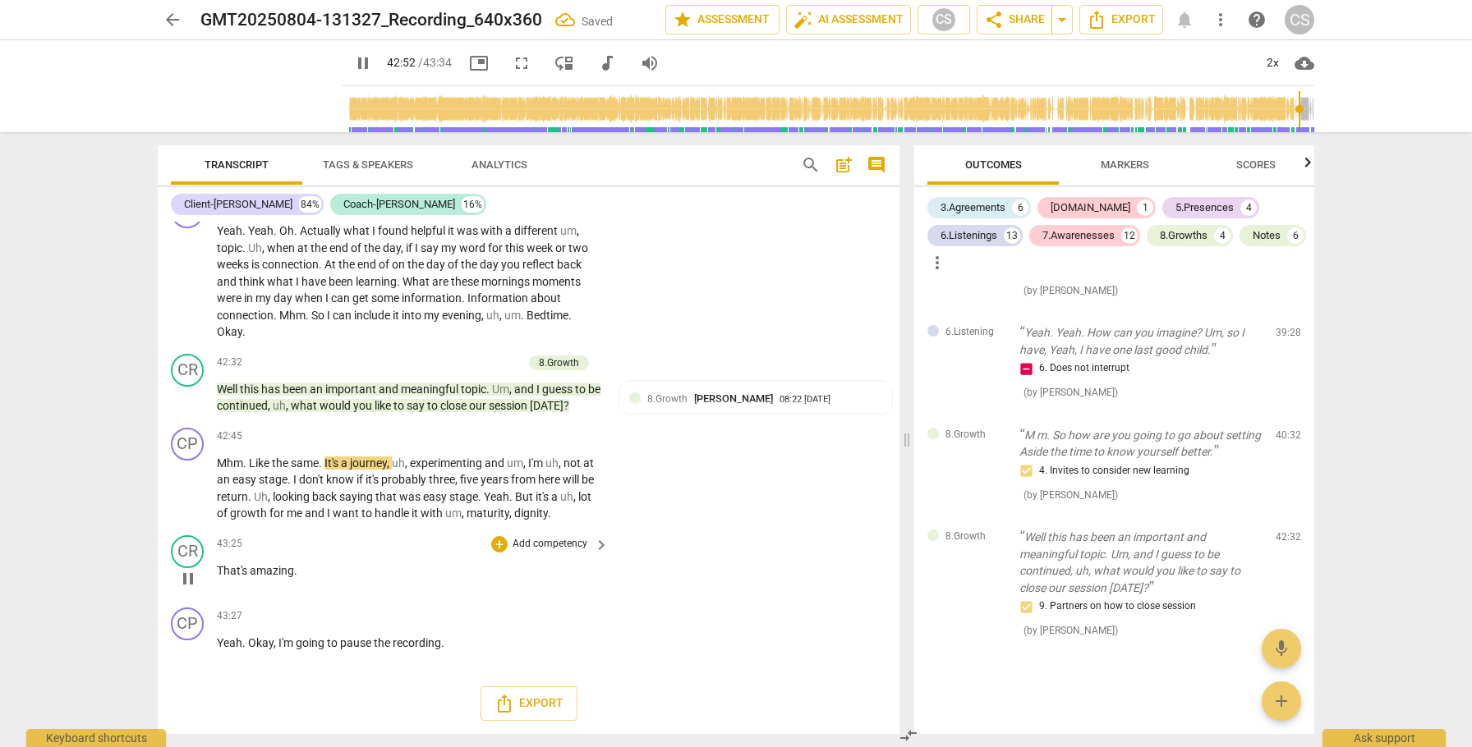
click at [191, 585] on span "pause" at bounding box center [188, 579] width 20 height 20
click at [174, 18] on span "arrow_back" at bounding box center [173, 20] width 20 height 20
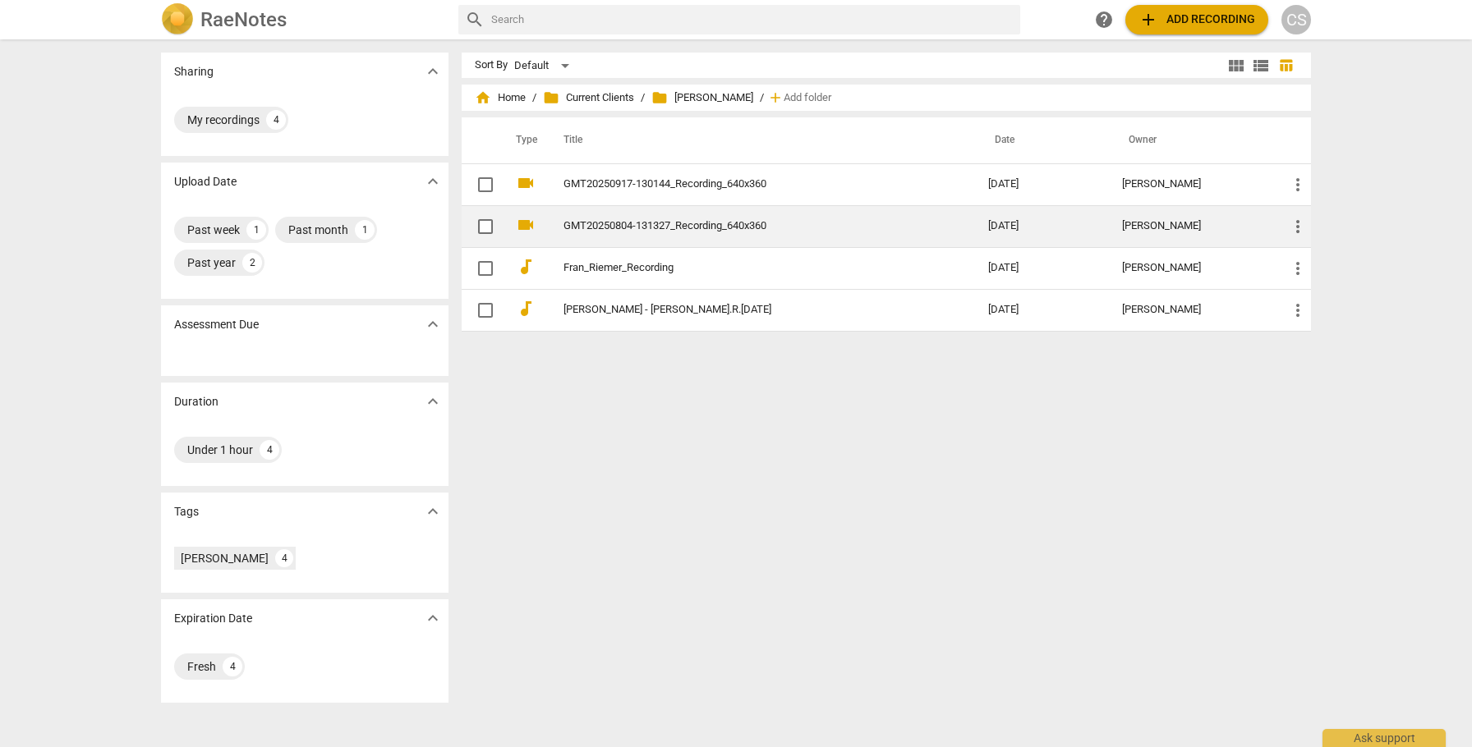
click at [714, 223] on link "GMT20250804-131327_Recording_640x360" at bounding box center [745, 226] width 365 height 12
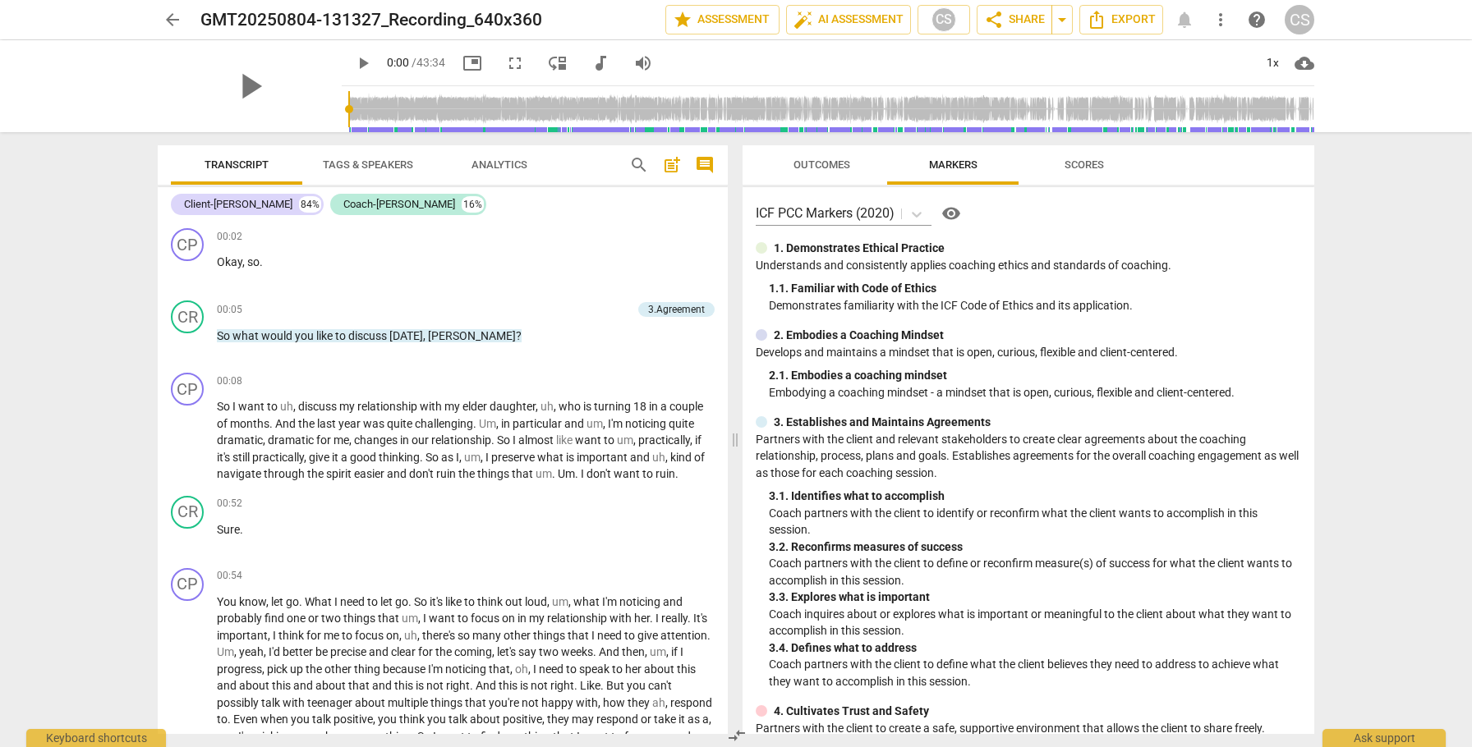
click at [174, 18] on span "arrow_back" at bounding box center [173, 20] width 20 height 20
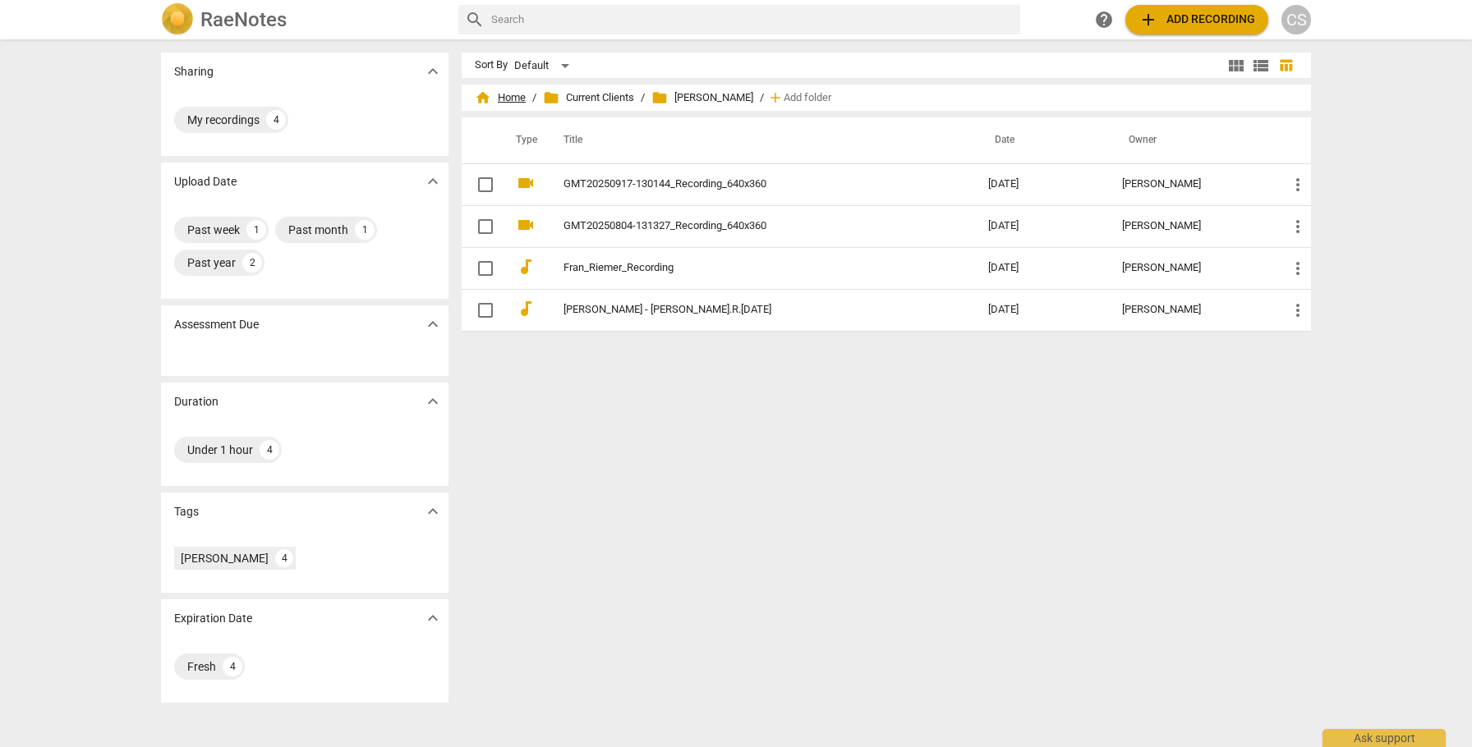
click at [498, 99] on span "home Home" at bounding box center [500, 98] width 51 height 16
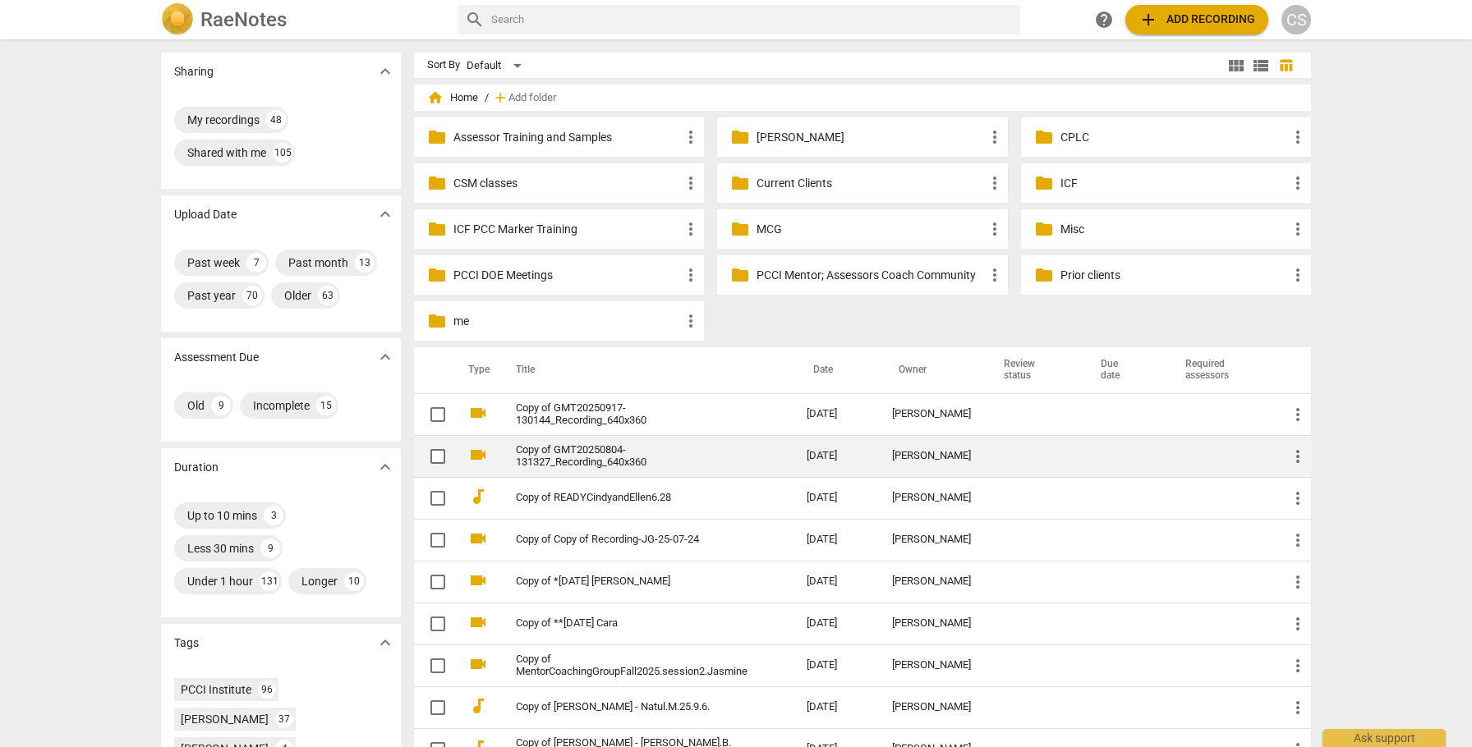
click at [1299, 456] on span "more_vert" at bounding box center [1298, 457] width 20 height 20
click at [1299, 456] on li "Move" at bounding box center [1316, 455] width 62 height 39
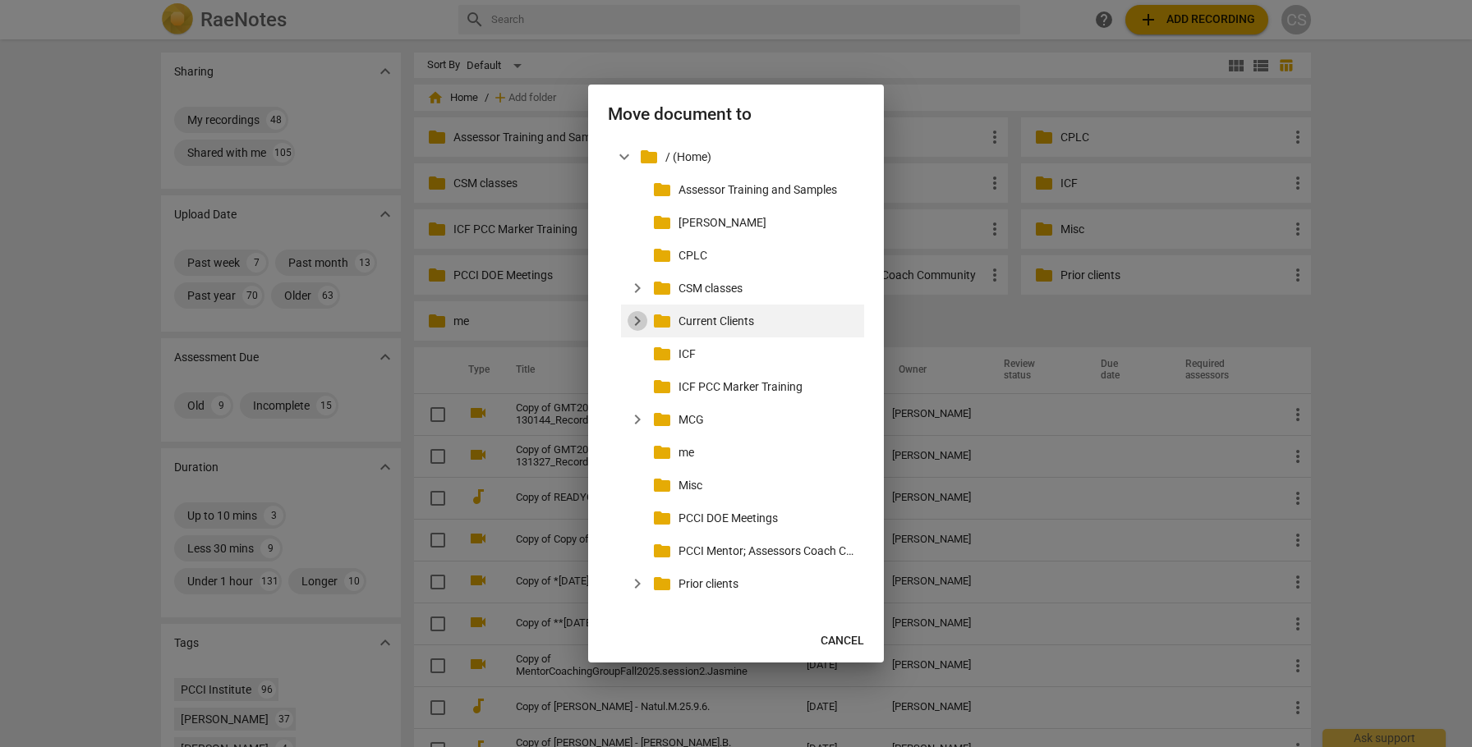
click at [640, 322] on span "expand_more" at bounding box center [637, 321] width 20 height 20
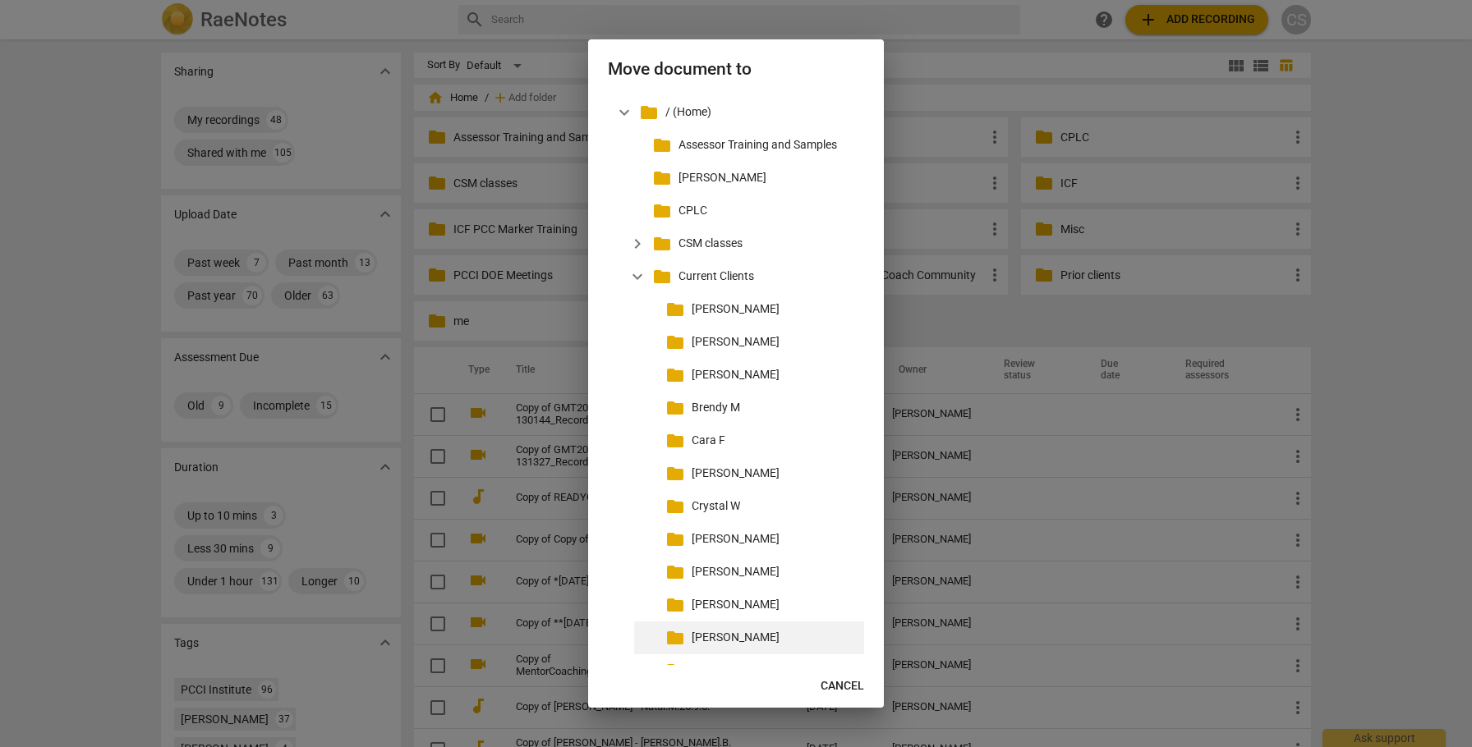
click at [709, 635] on p "[PERSON_NAME]" at bounding box center [775, 637] width 166 height 17
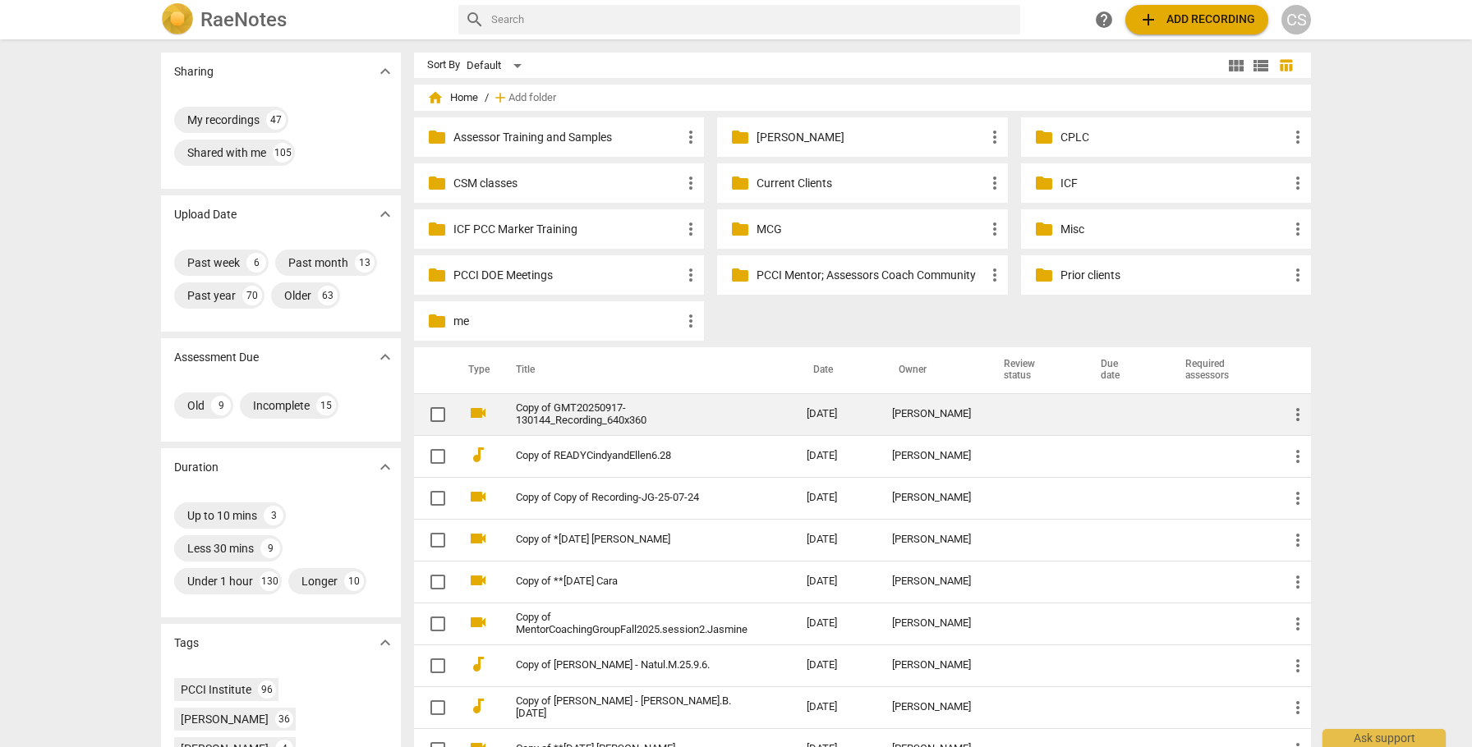
click at [1293, 412] on span "more_vert" at bounding box center [1298, 415] width 20 height 20
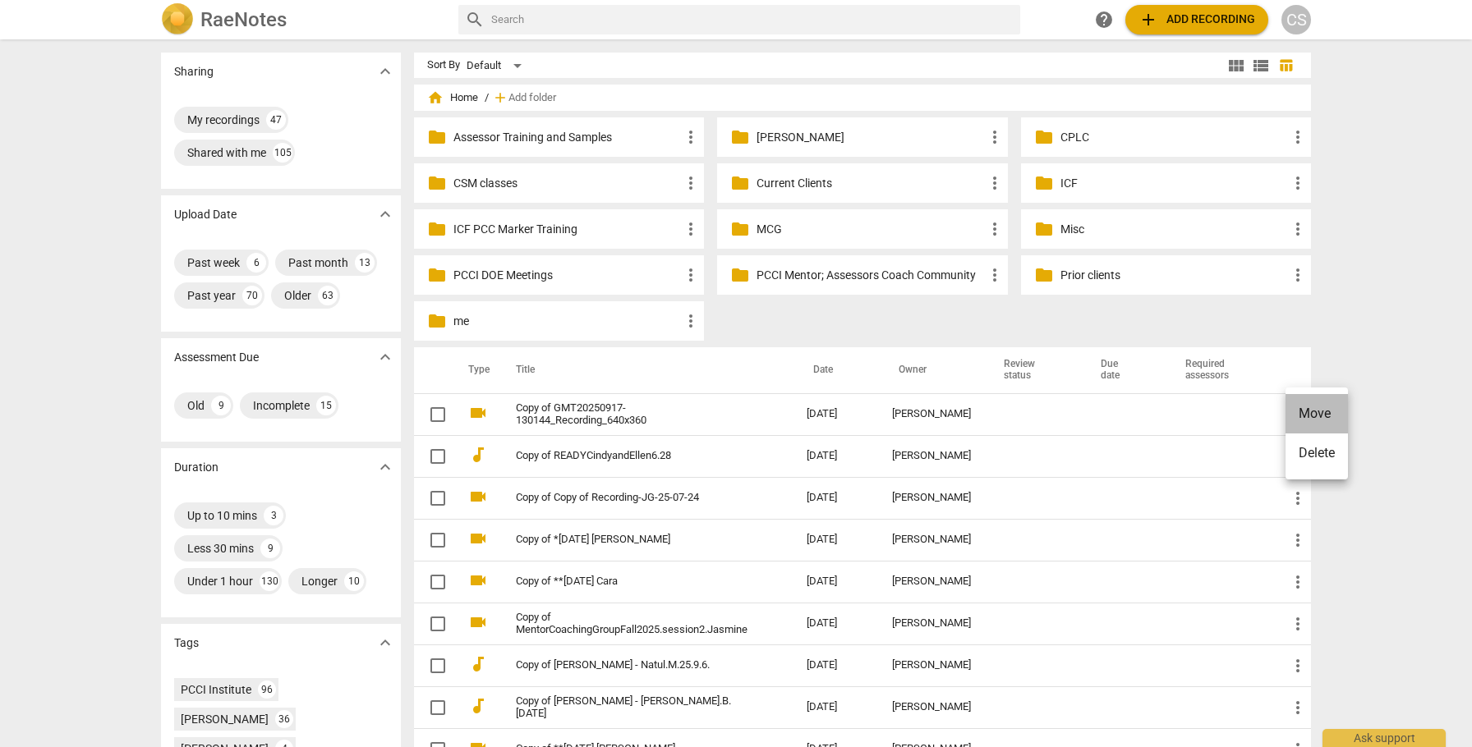
click at [1295, 414] on li "Move" at bounding box center [1316, 413] width 62 height 39
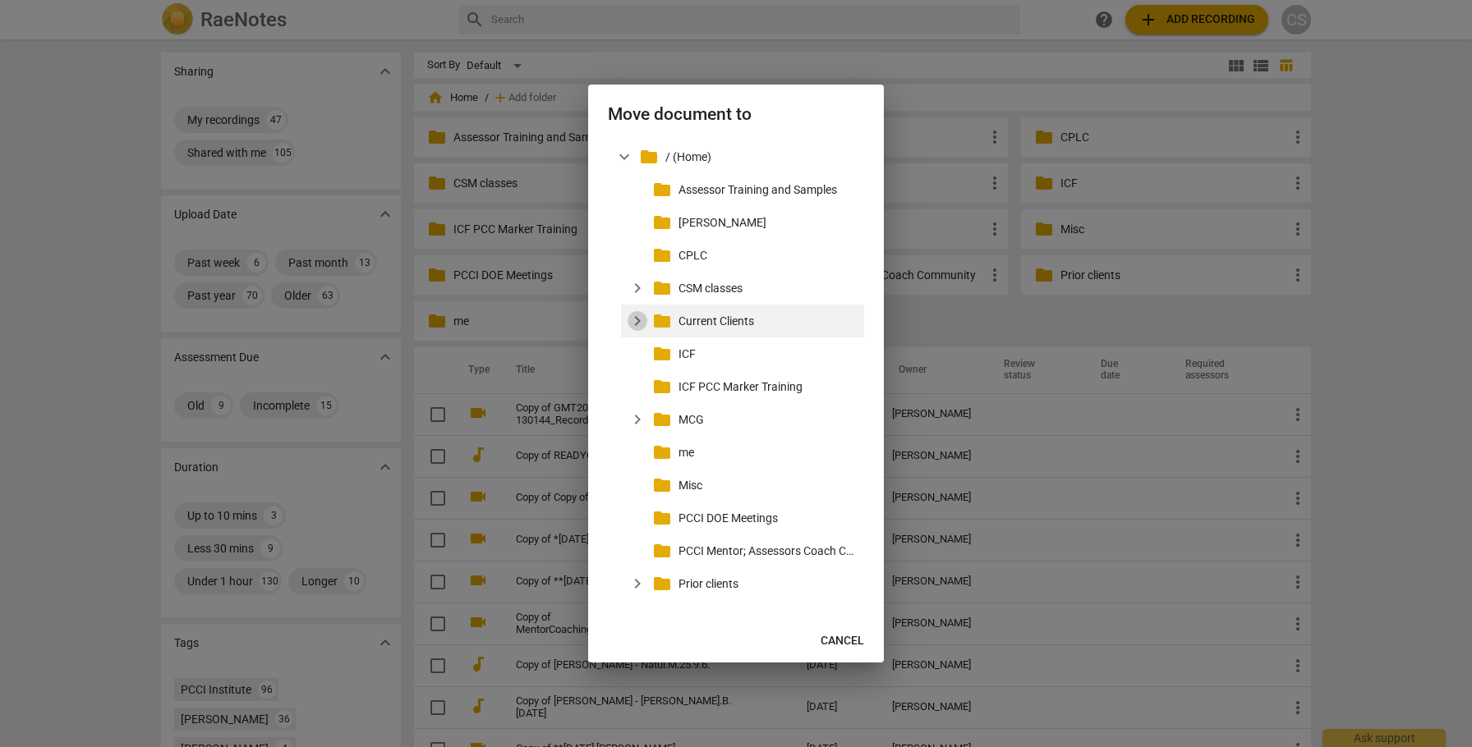
click at [634, 323] on span "expand_more" at bounding box center [637, 321] width 20 height 20
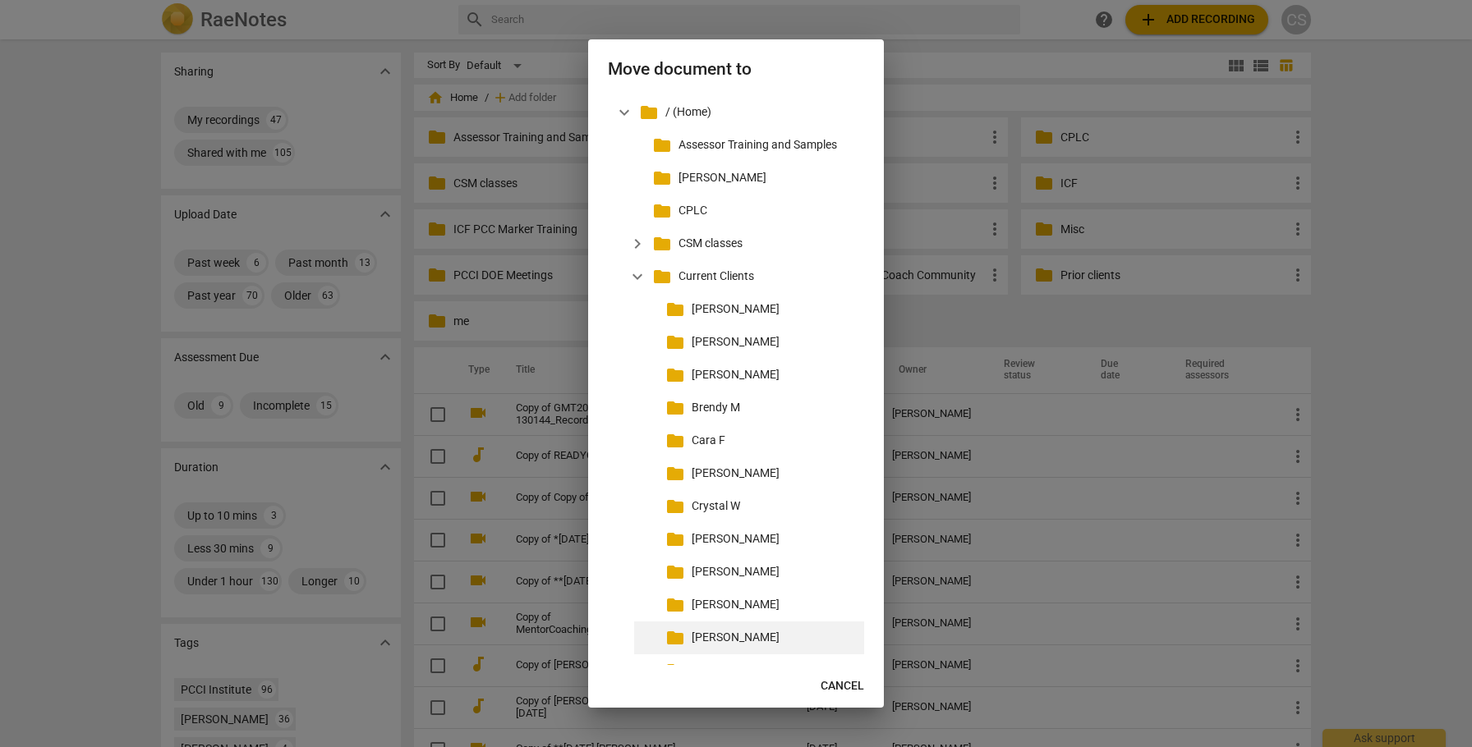
click at [707, 642] on p "[PERSON_NAME]" at bounding box center [775, 637] width 166 height 17
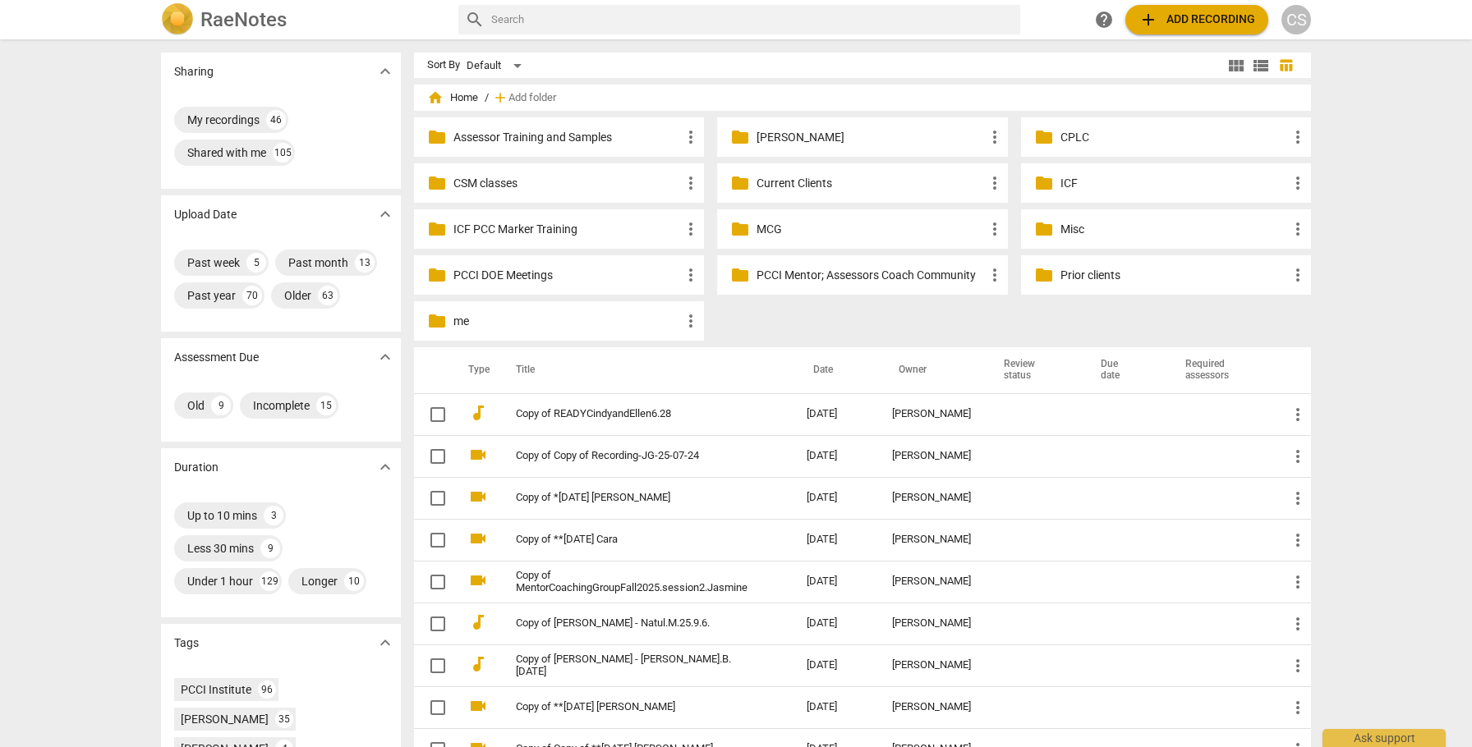
click at [797, 182] on p "Current Clients" at bounding box center [870, 183] width 228 height 17
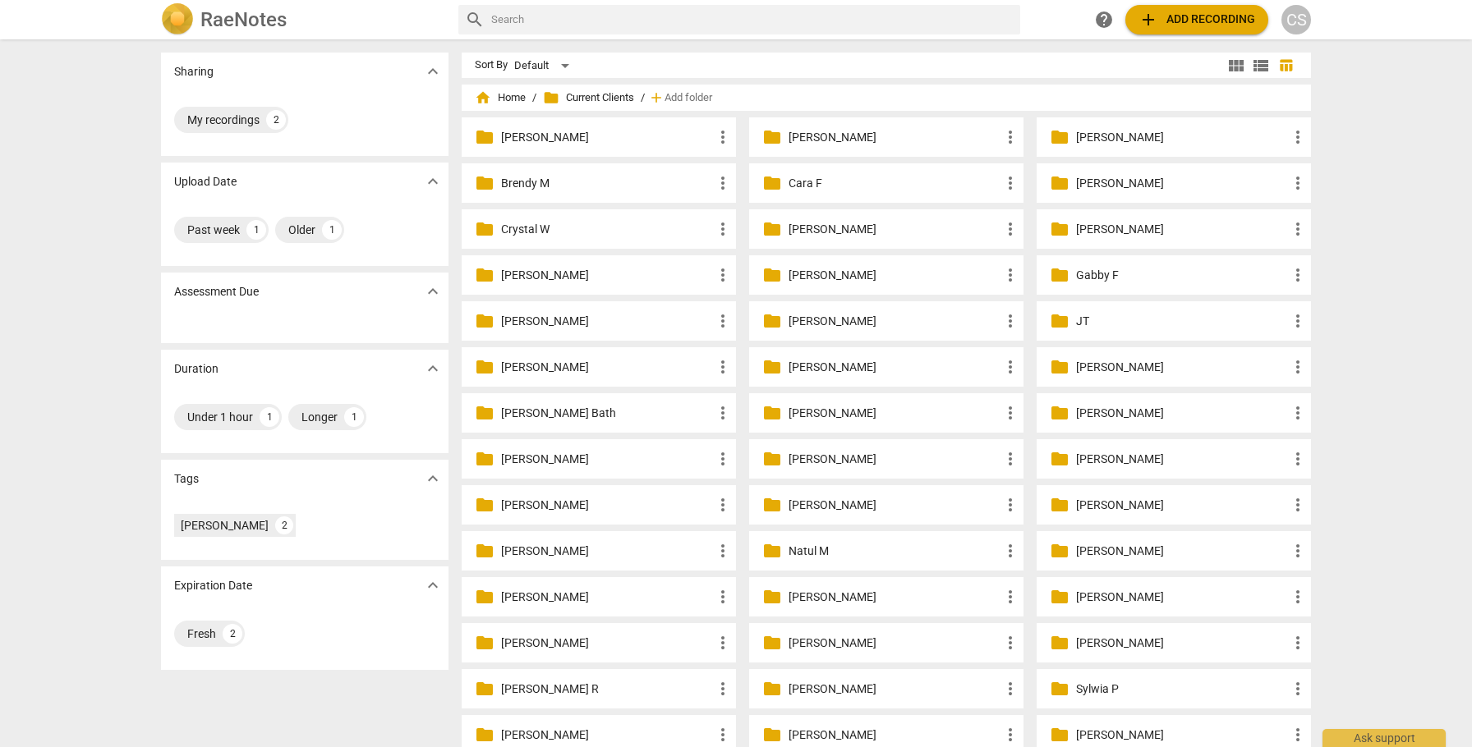
click at [811, 280] on p "[PERSON_NAME]" at bounding box center [894, 275] width 212 height 17
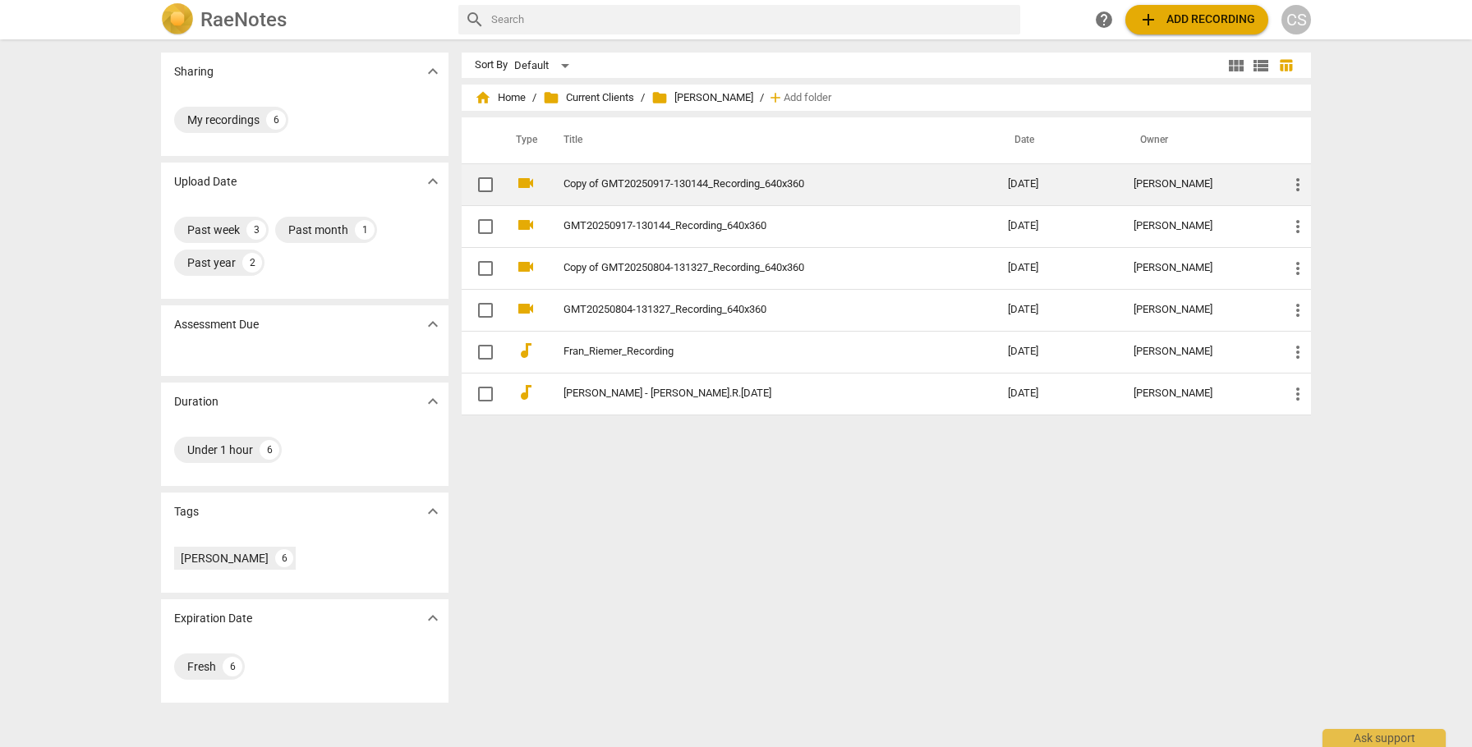
click at [728, 182] on link "Copy of GMT20250917-130144_Recording_640x360" at bounding box center [755, 184] width 385 height 12
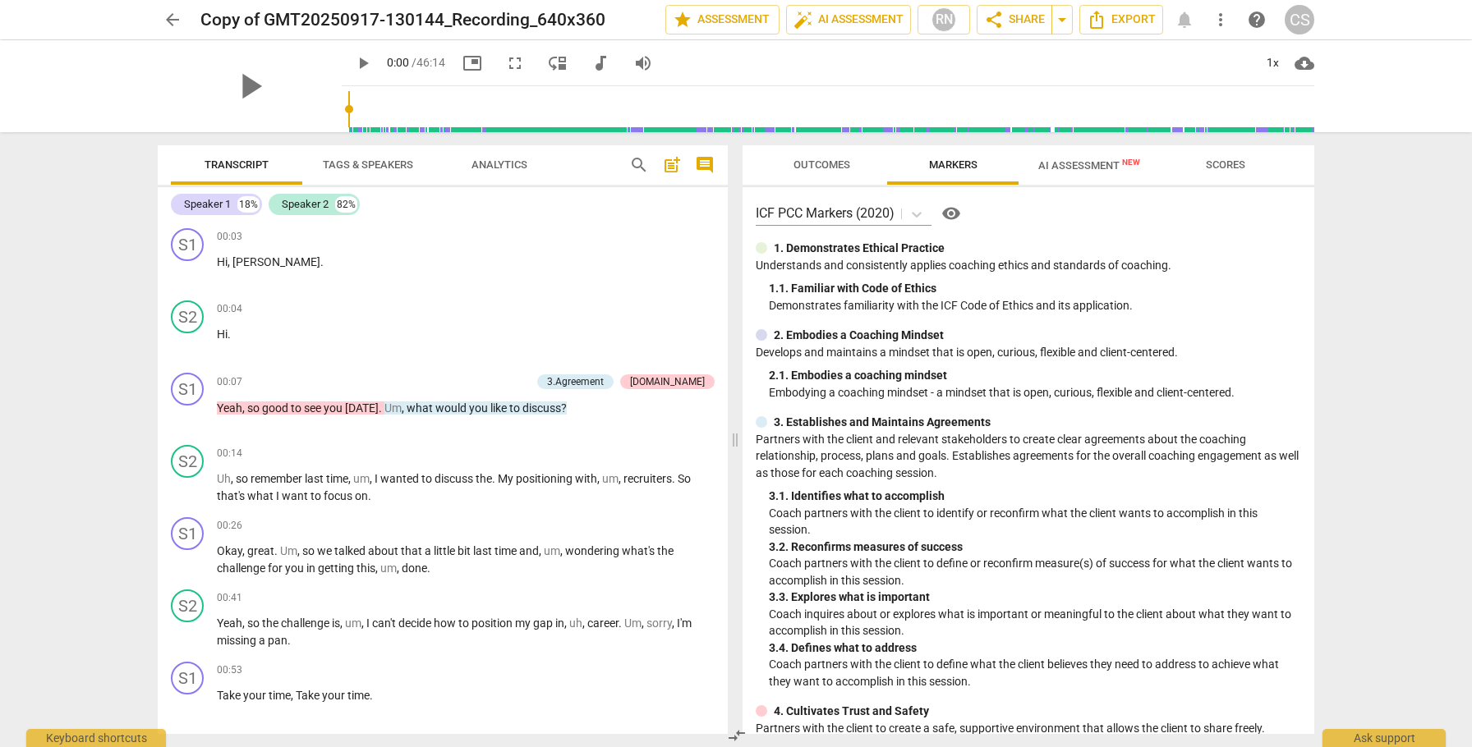
click at [1092, 168] on span "AI Assessment New" at bounding box center [1089, 165] width 102 height 12
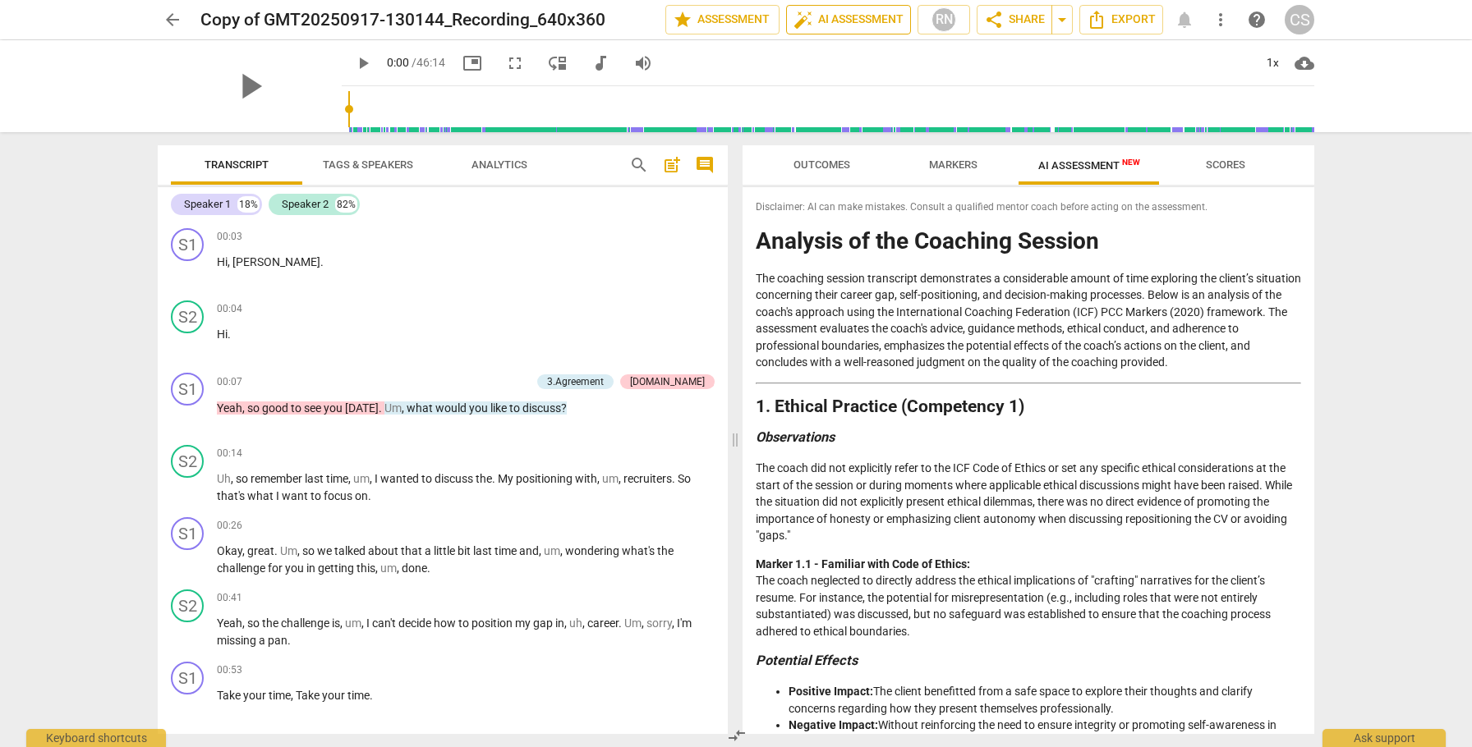
click at [880, 21] on span "auto_fix_high AI Assessment" at bounding box center [848, 20] width 110 height 20
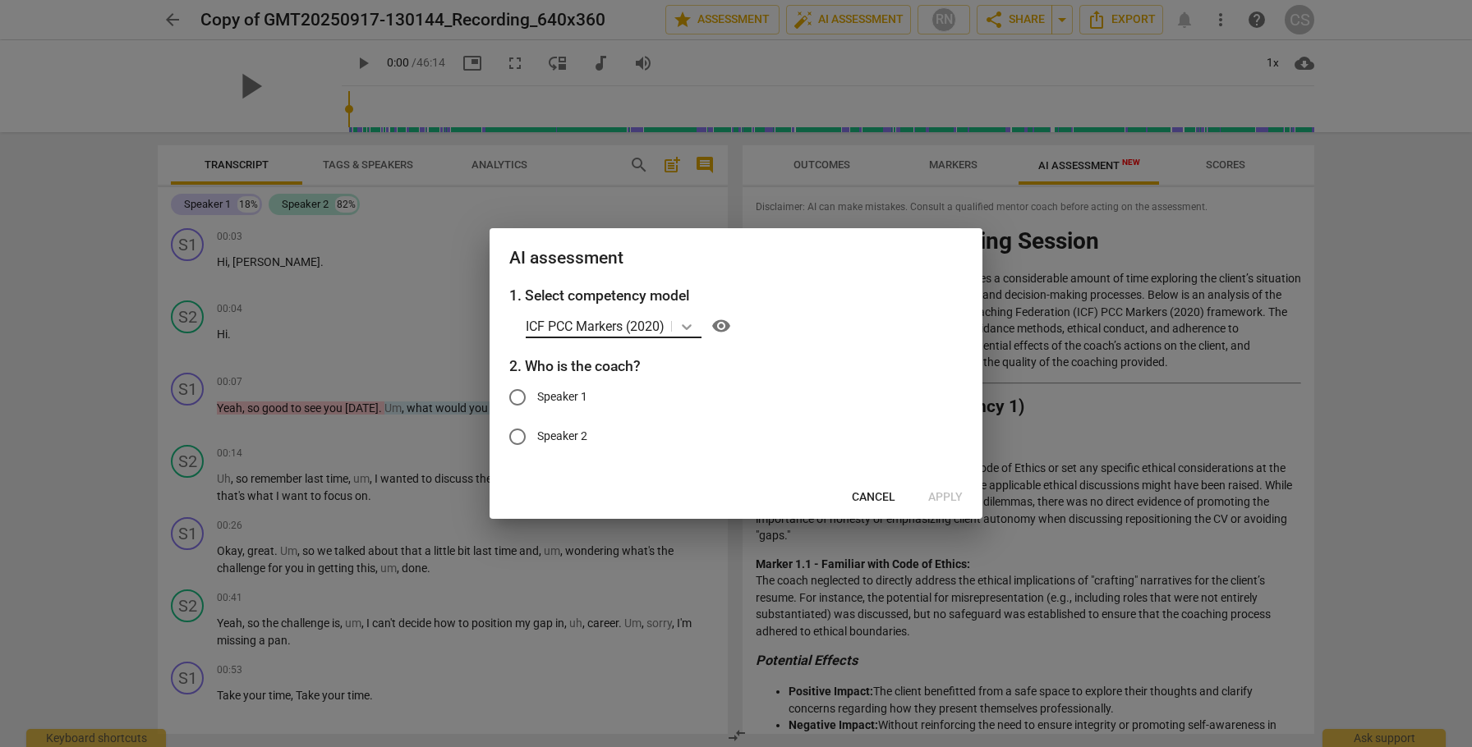
click at [692, 327] on icon at bounding box center [687, 327] width 10 height 6
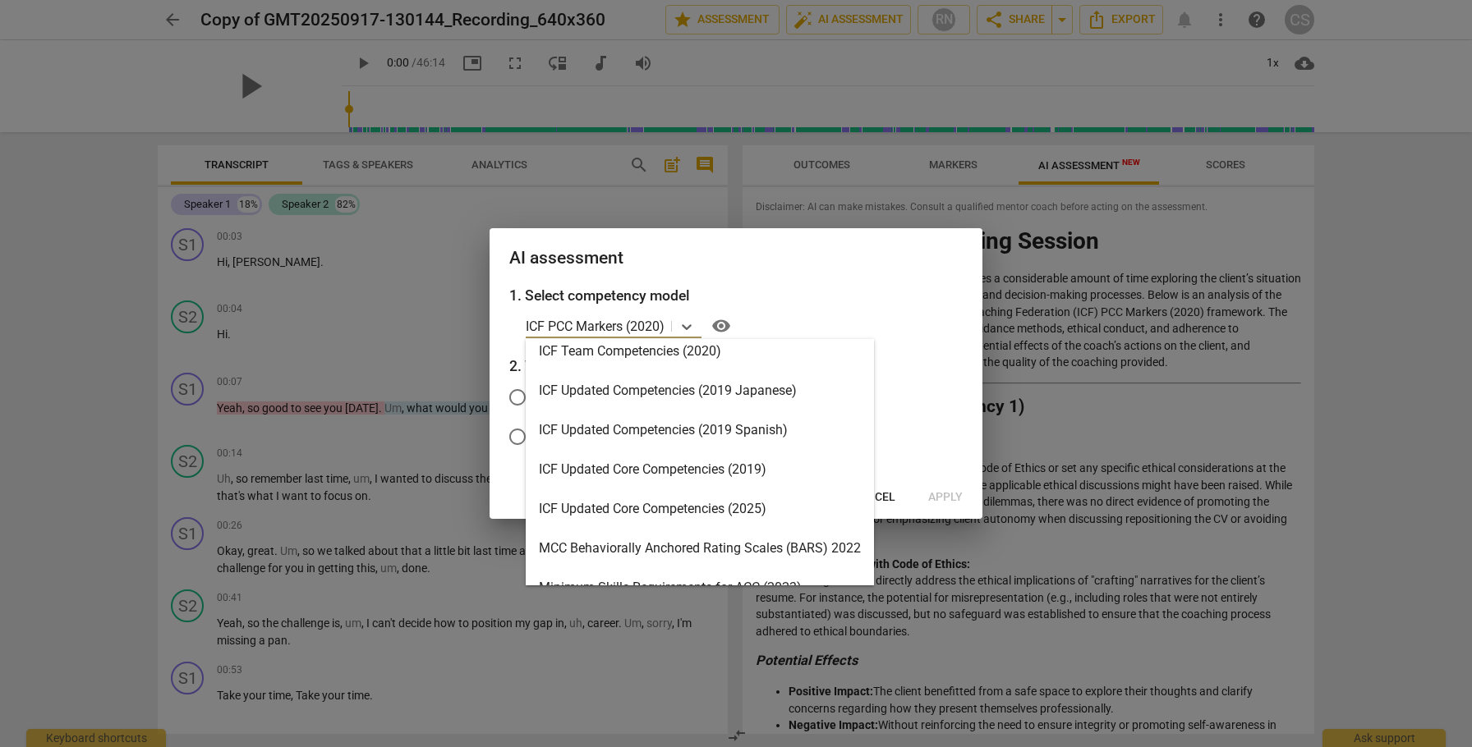
scroll to position [549, 0]
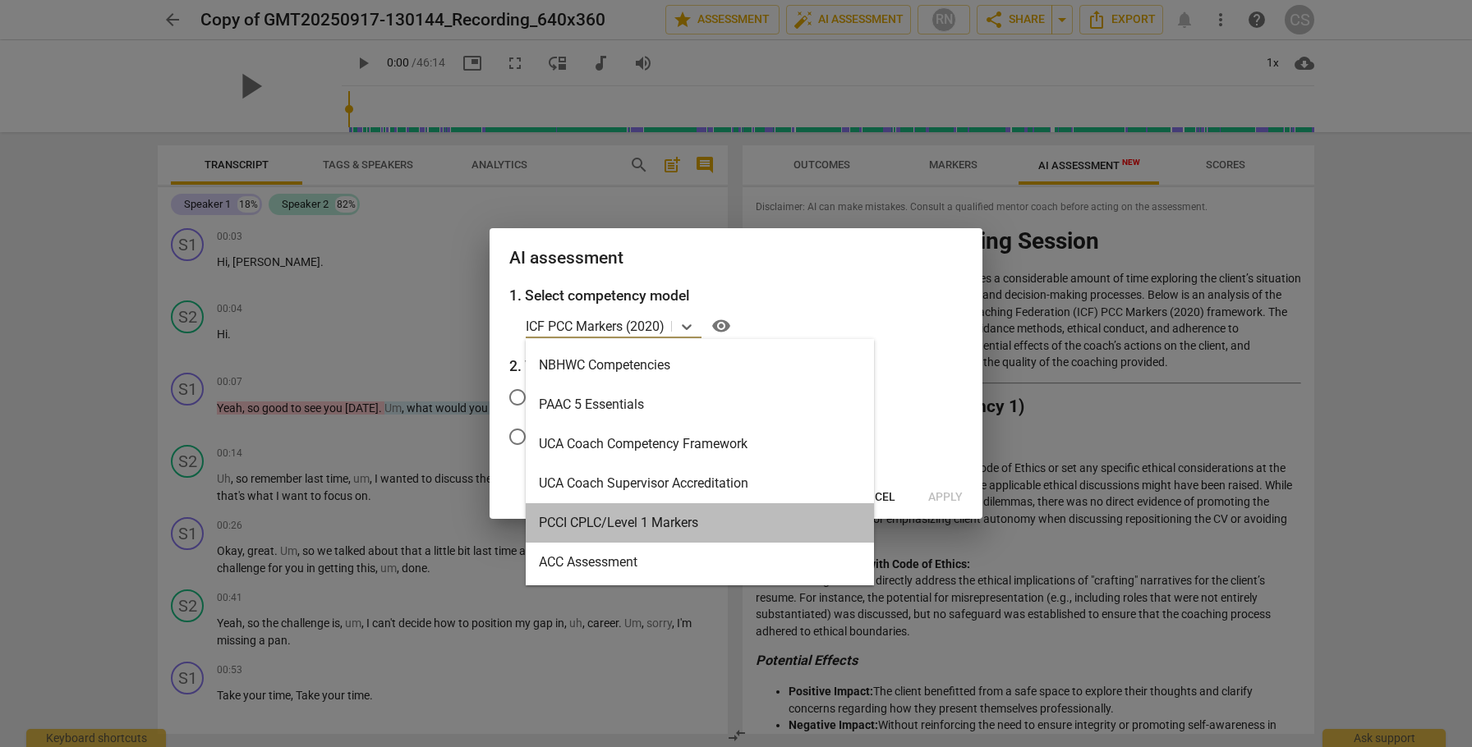
click at [616, 525] on div "PCCI CPLC/Level 1 Markers" at bounding box center [700, 522] width 348 height 39
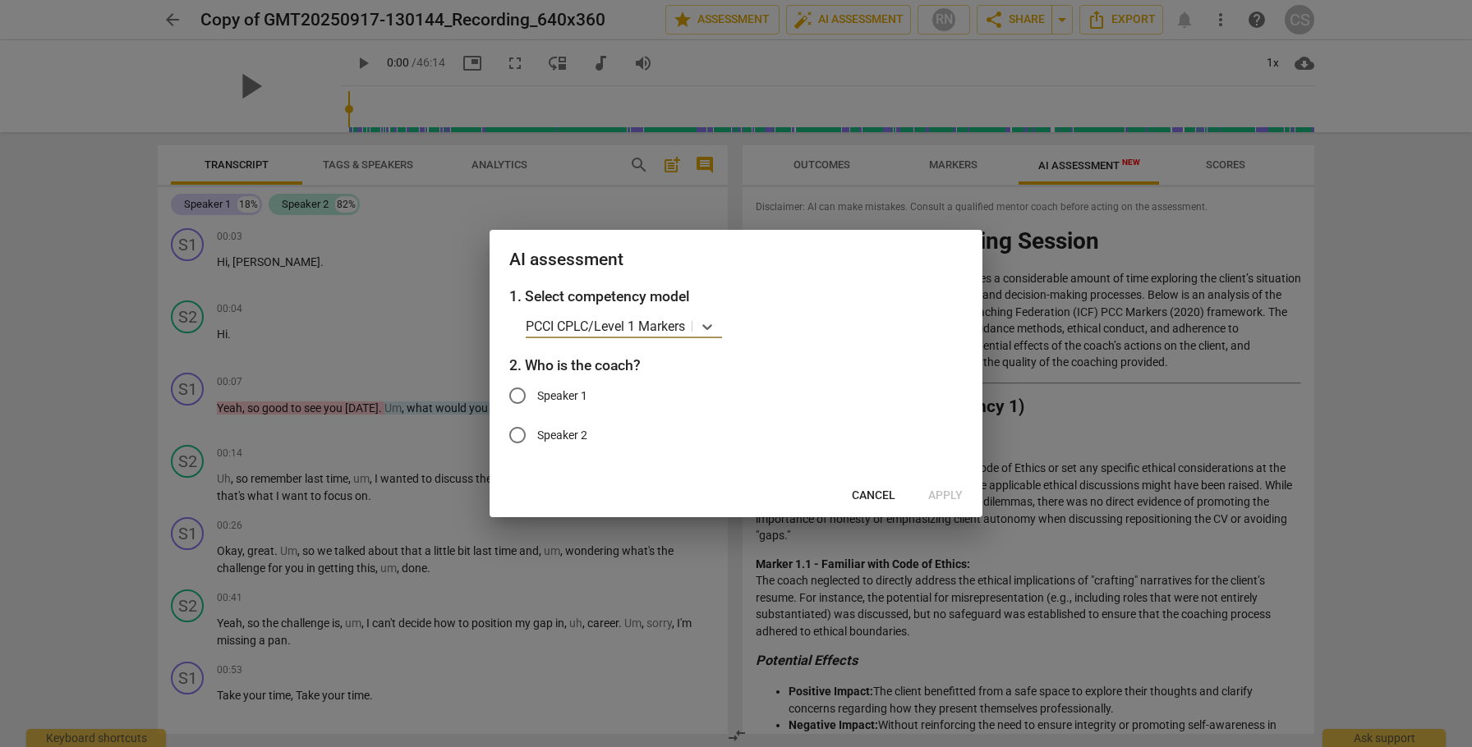
click at [517, 397] on input "Speaker 1" at bounding box center [517, 395] width 39 height 39
click at [941, 493] on span "Apply" at bounding box center [945, 496] width 34 height 16
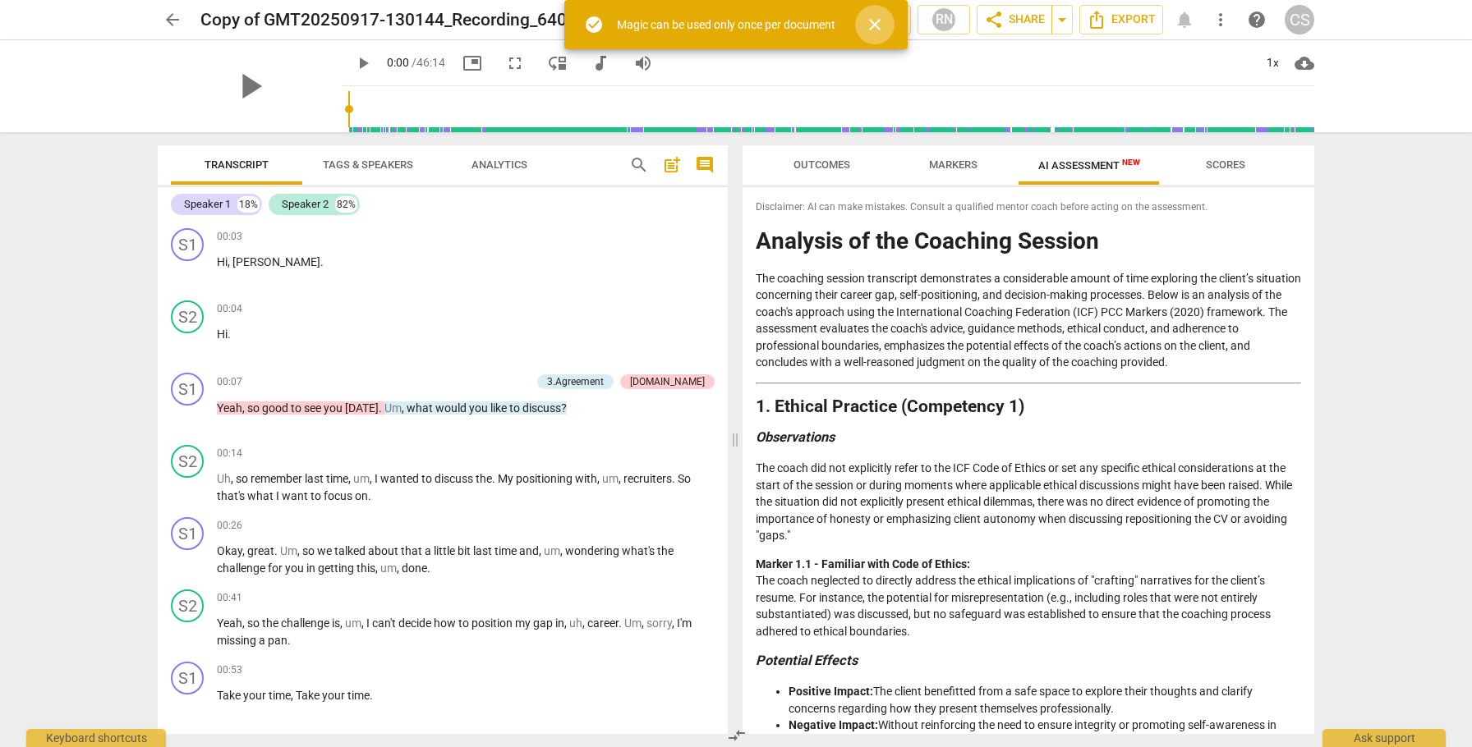
click at [875, 25] on span "close" at bounding box center [875, 25] width 20 height 20
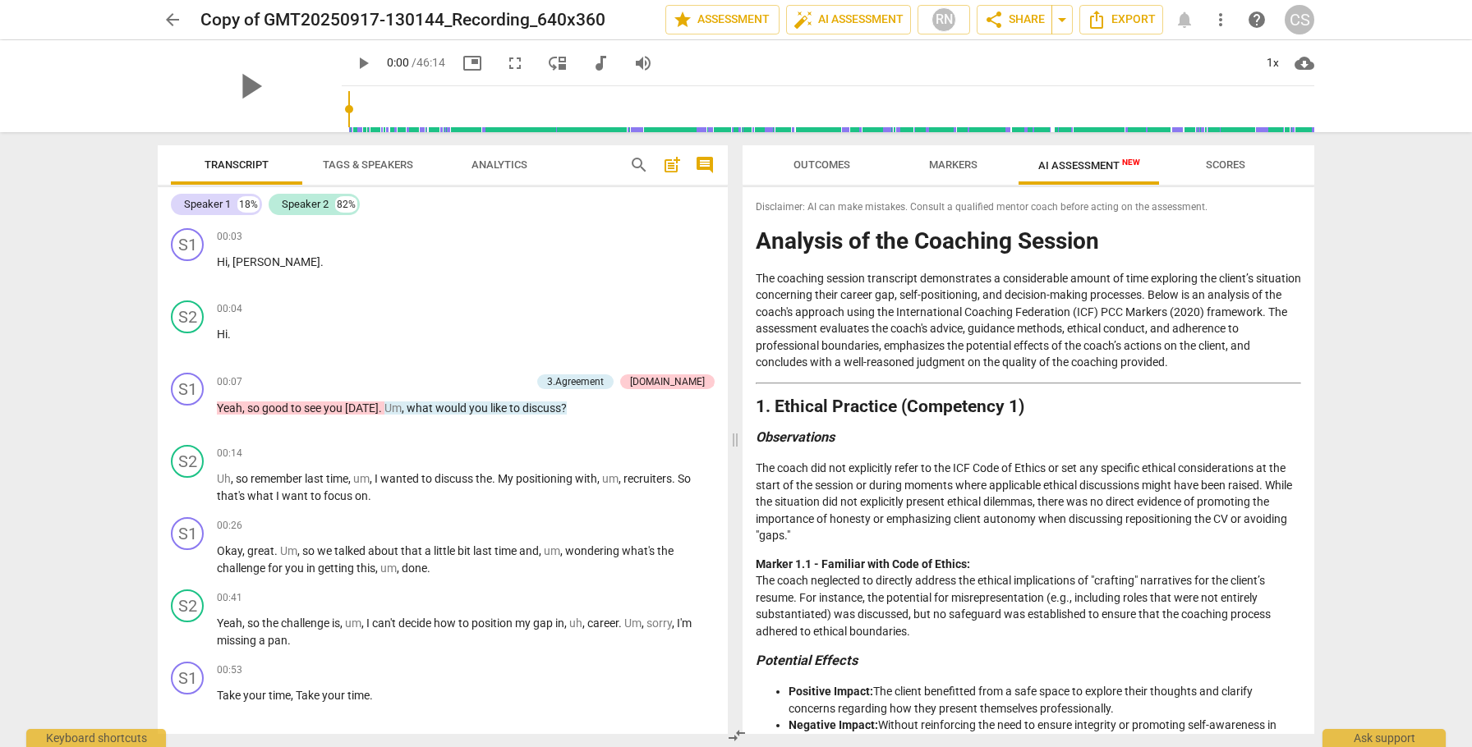
click at [1221, 17] on span "more_vert" at bounding box center [1221, 20] width 20 height 20
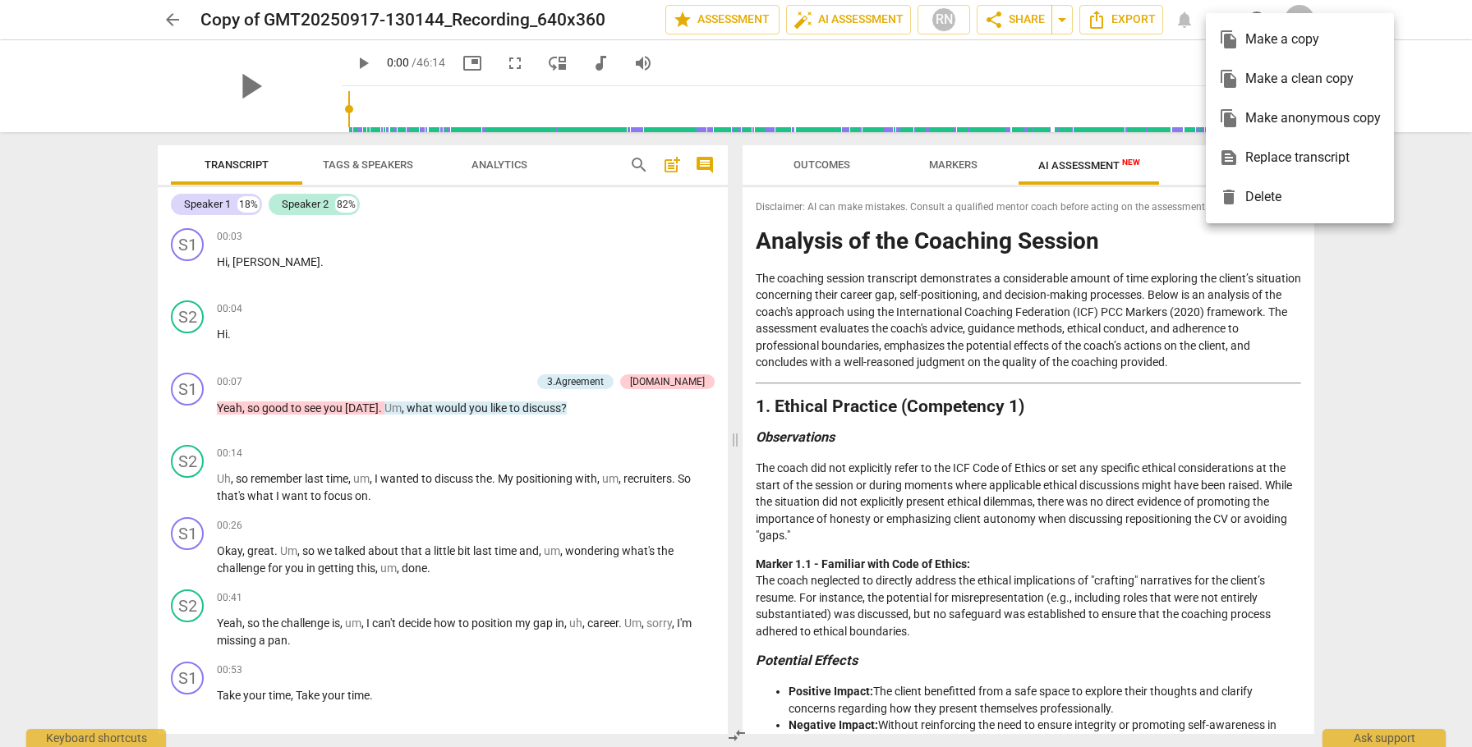
click at [1252, 73] on div "file_copy Make a clean copy" at bounding box center [1300, 78] width 162 height 39
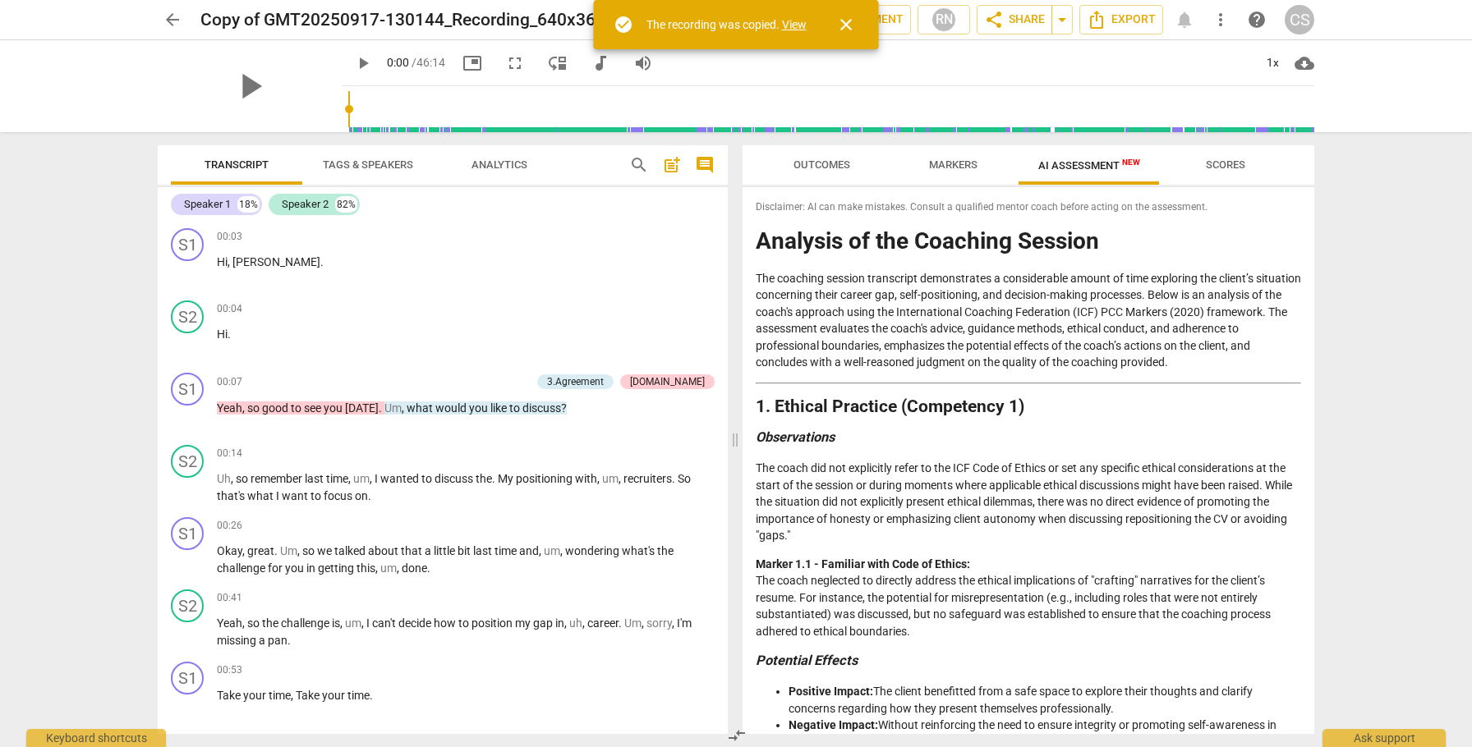
click at [794, 25] on link "View" at bounding box center [794, 24] width 25 height 13
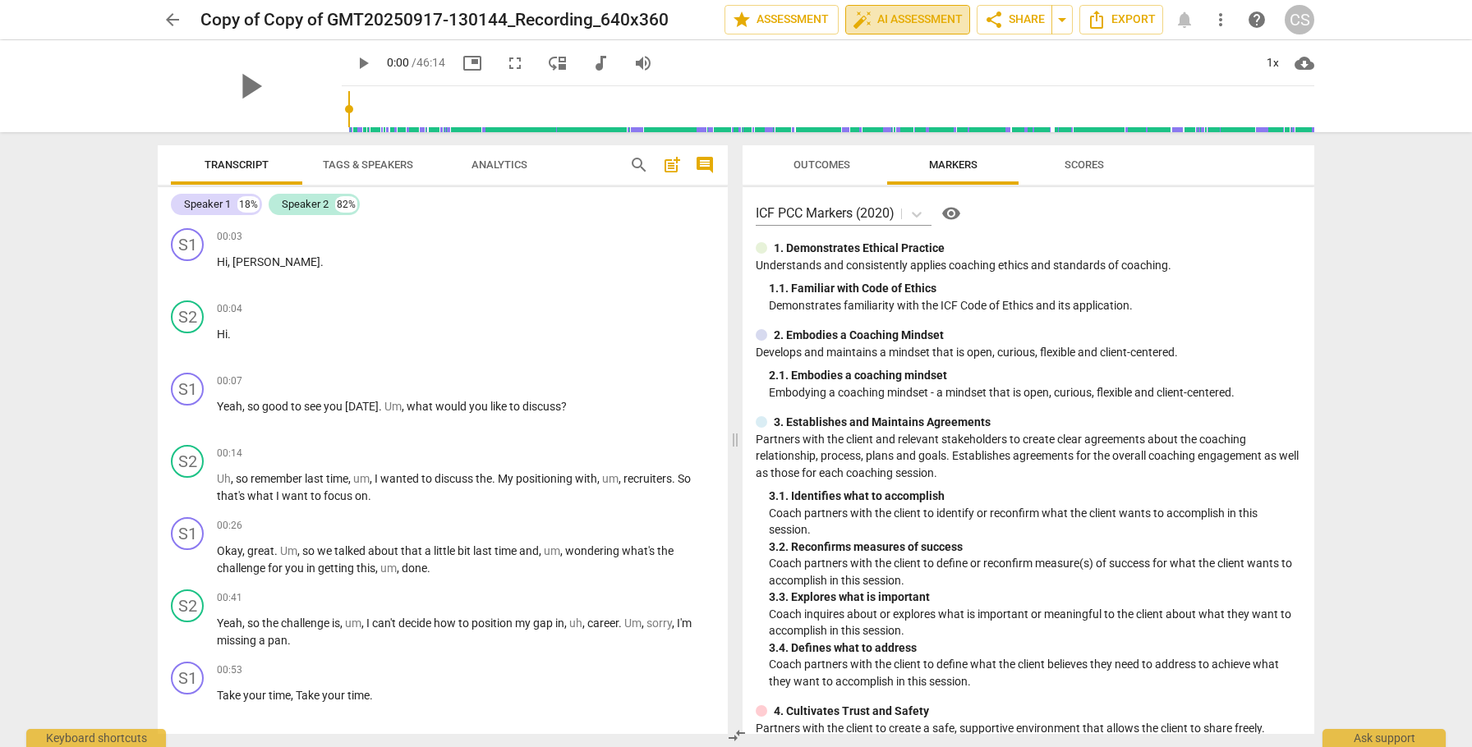
click at [917, 16] on span "auto_fix_high AI Assessment" at bounding box center [908, 20] width 110 height 20
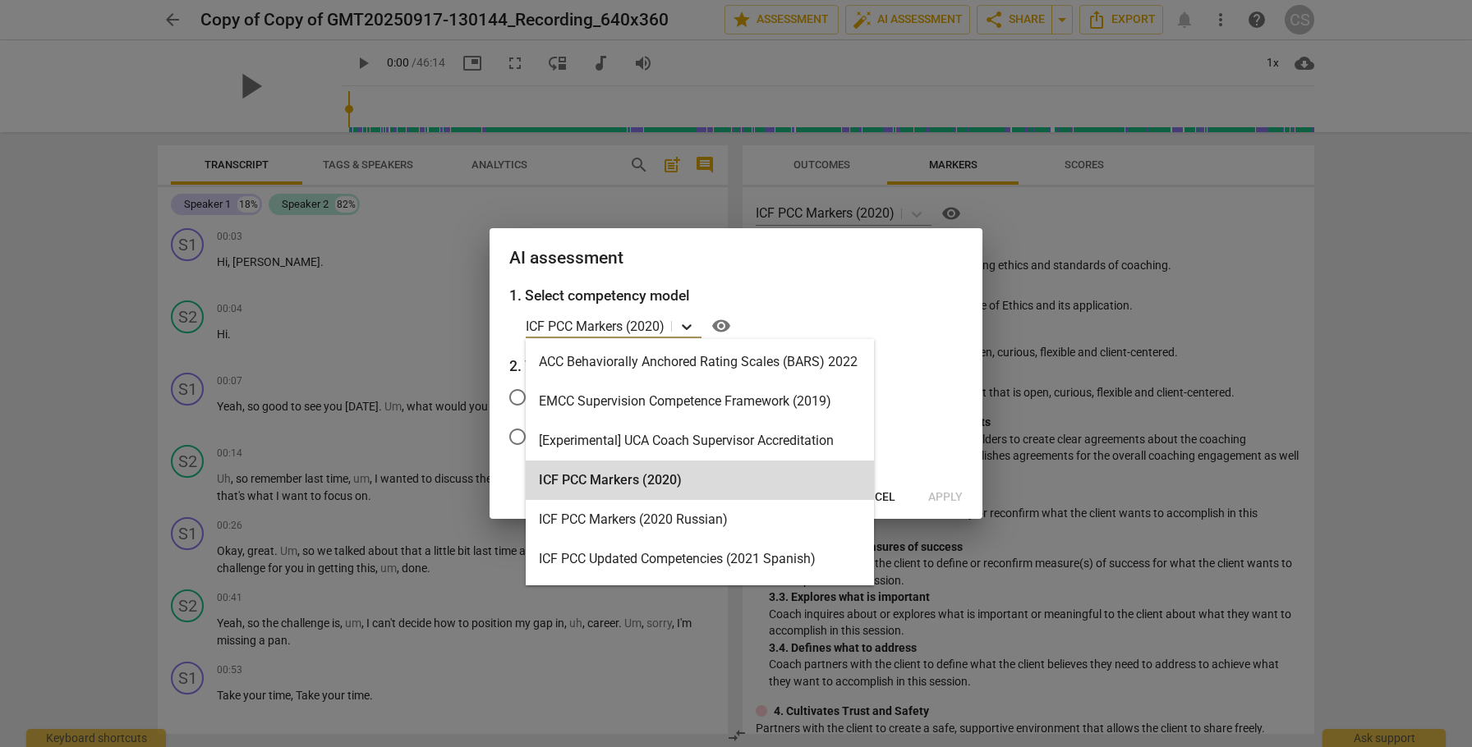
click at [685, 330] on icon at bounding box center [686, 327] width 16 height 16
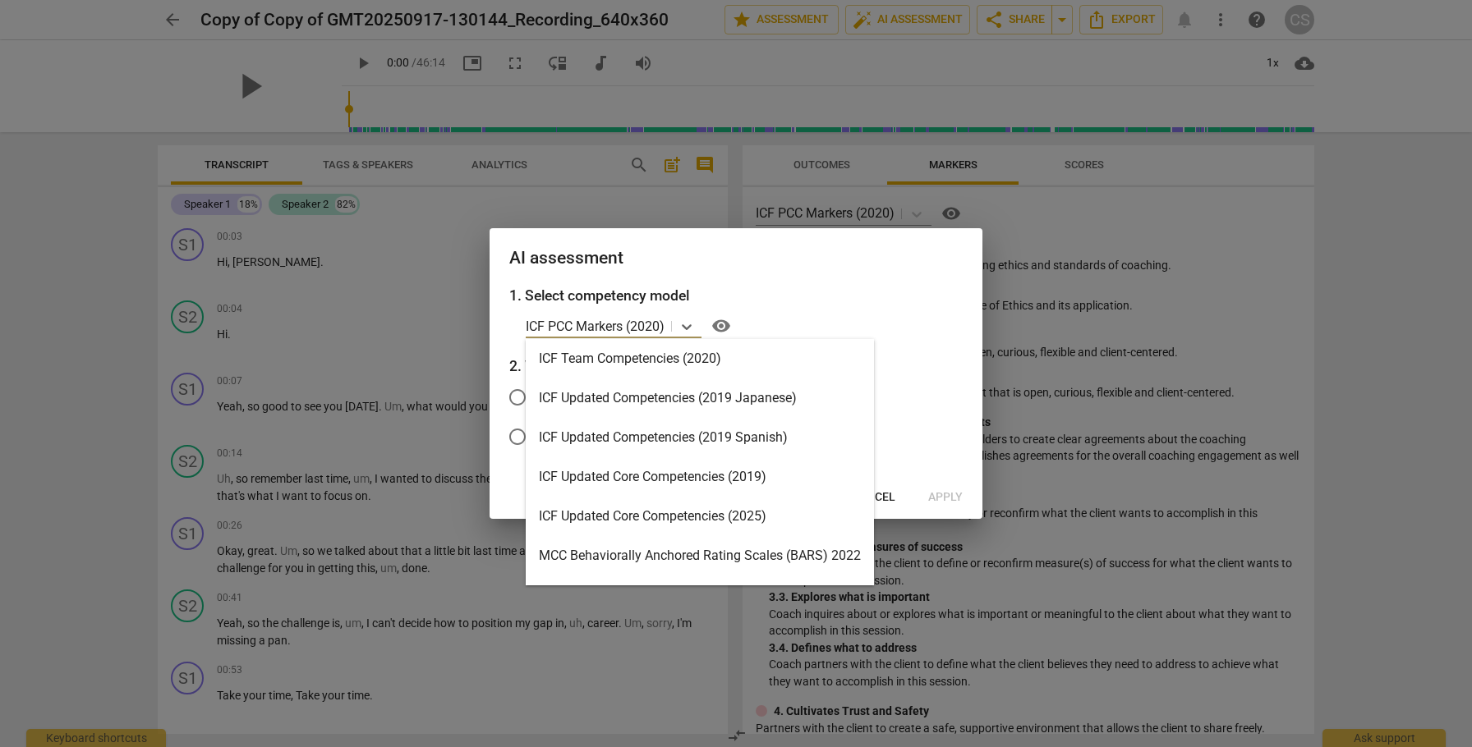
scroll to position [549, 0]
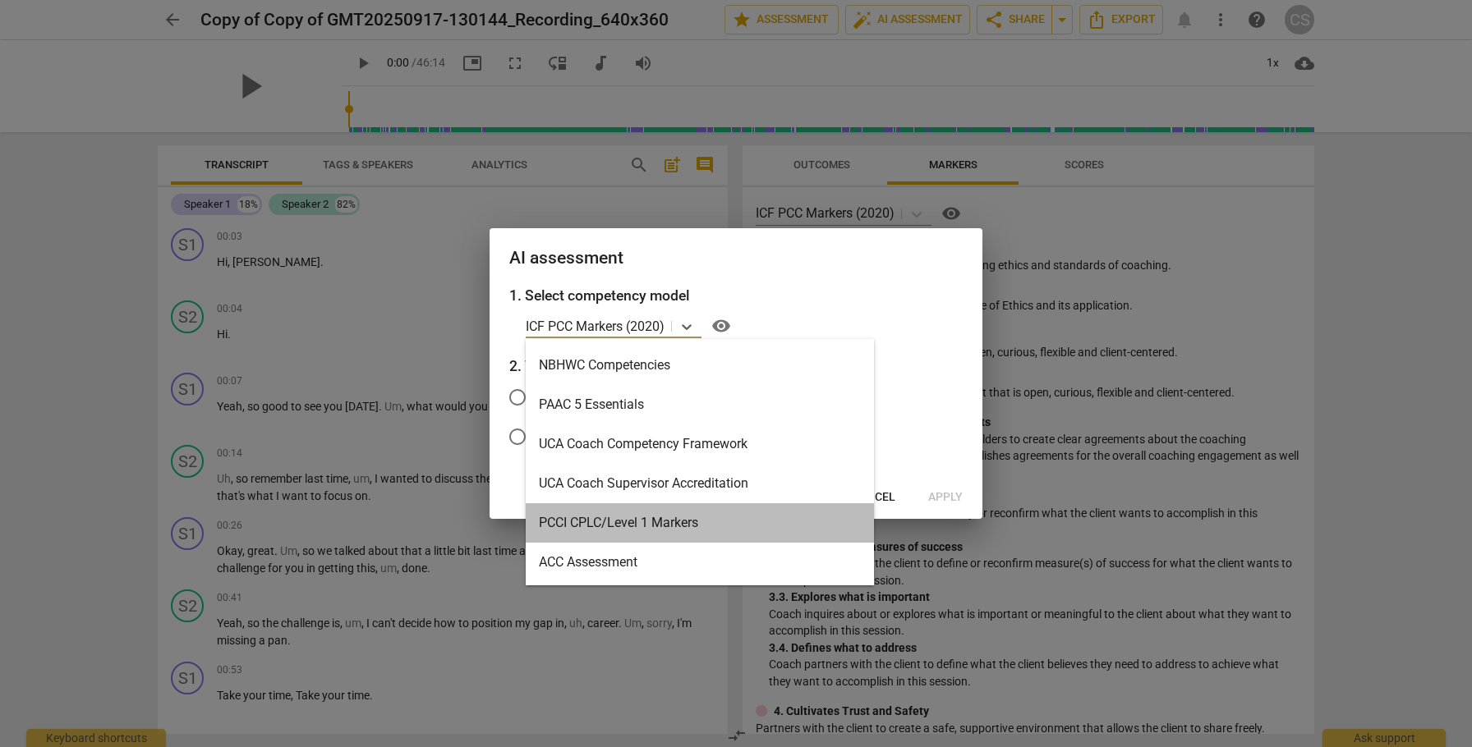
click at [614, 525] on div "PCCI CPLC/Level 1 Markers" at bounding box center [700, 522] width 348 height 39
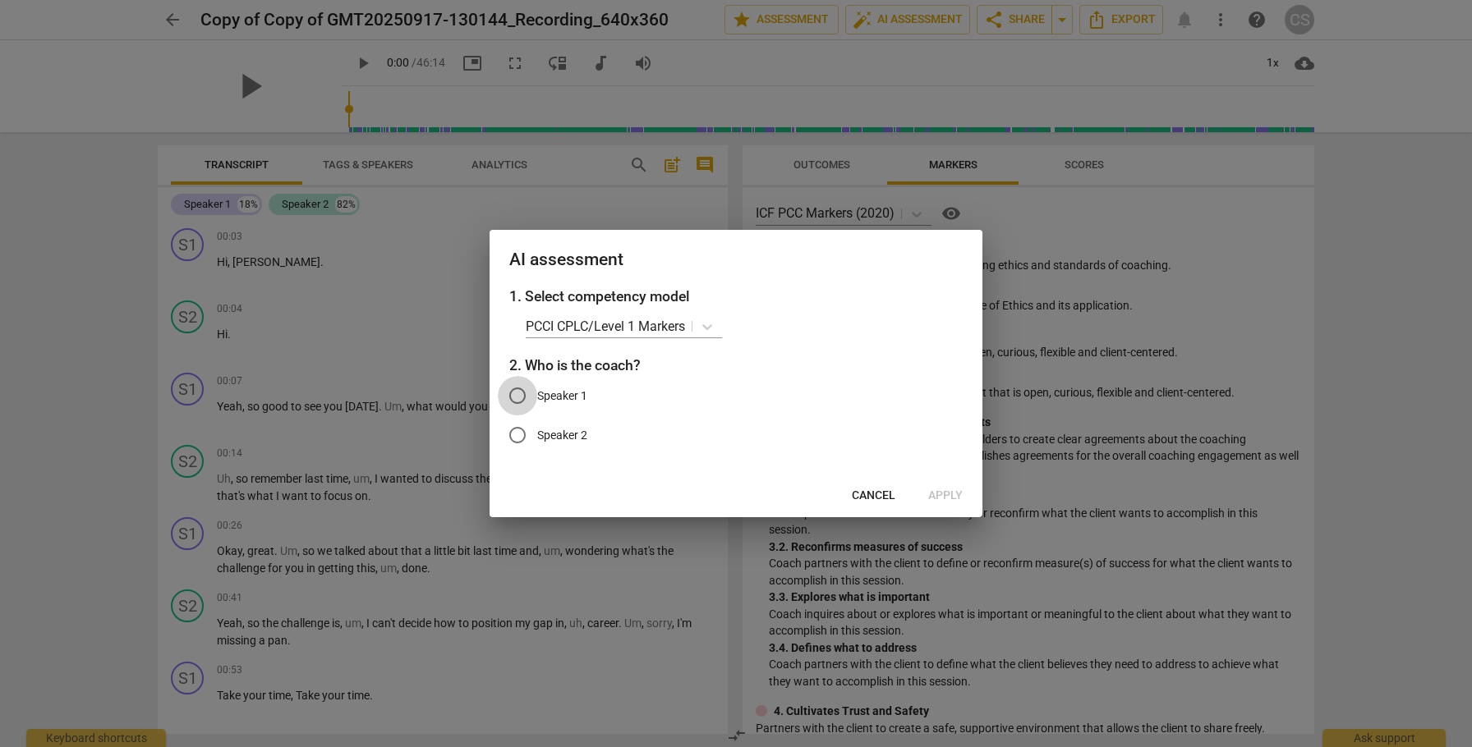
click at [518, 393] on input "Speaker 1" at bounding box center [517, 395] width 39 height 39
click at [708, 327] on icon at bounding box center [707, 327] width 10 height 6
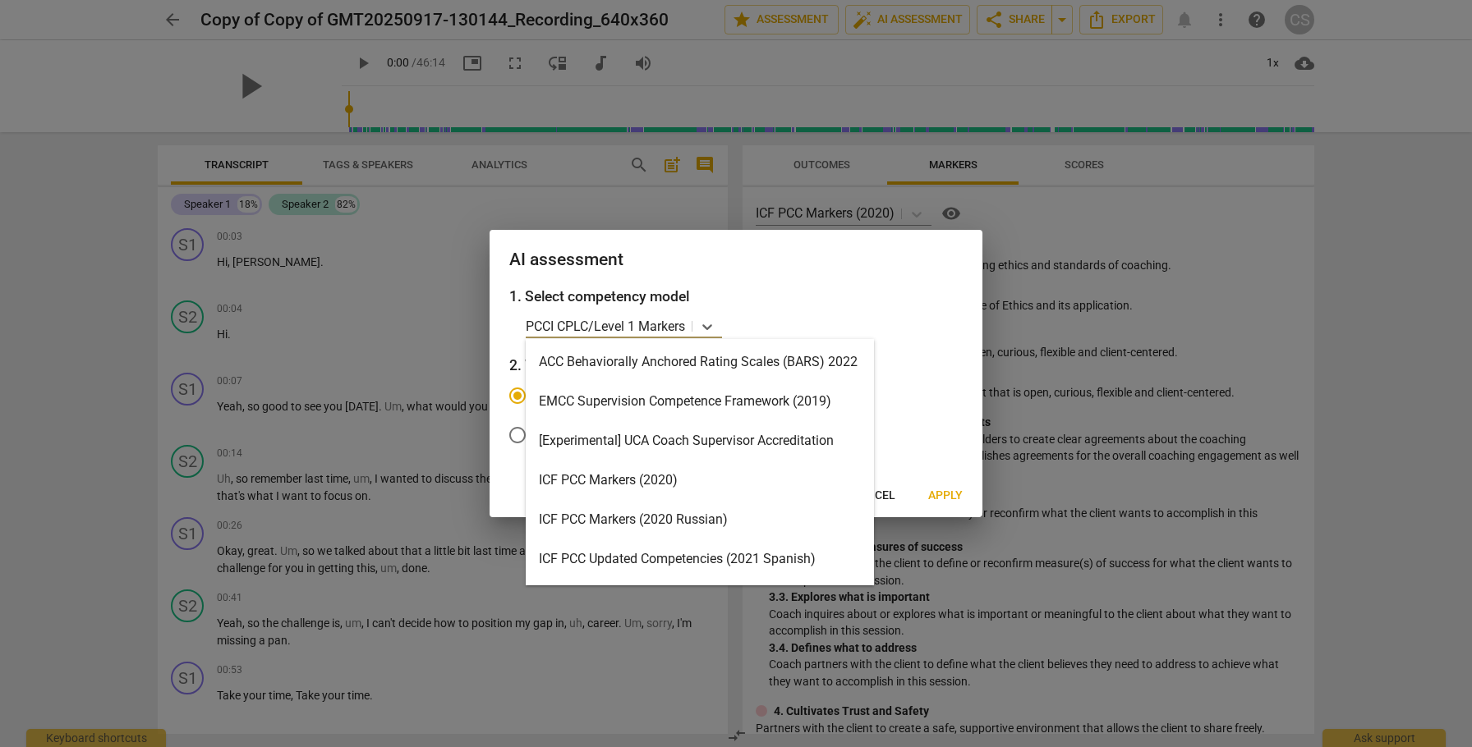
click at [706, 361] on div "ACC Behaviorally Anchored Rating Scales (BARS) 2022" at bounding box center [700, 361] width 348 height 39
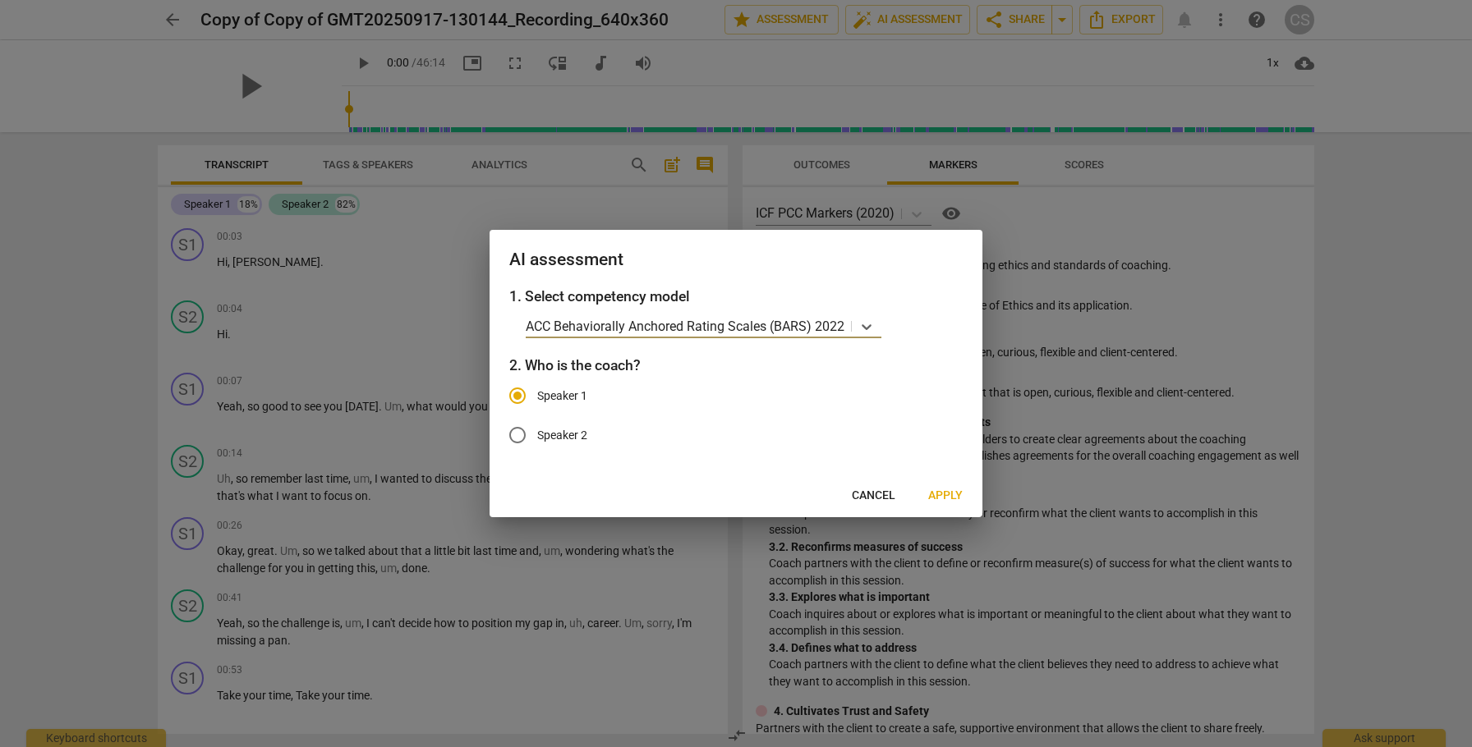
click at [945, 492] on span "Apply" at bounding box center [945, 496] width 34 height 16
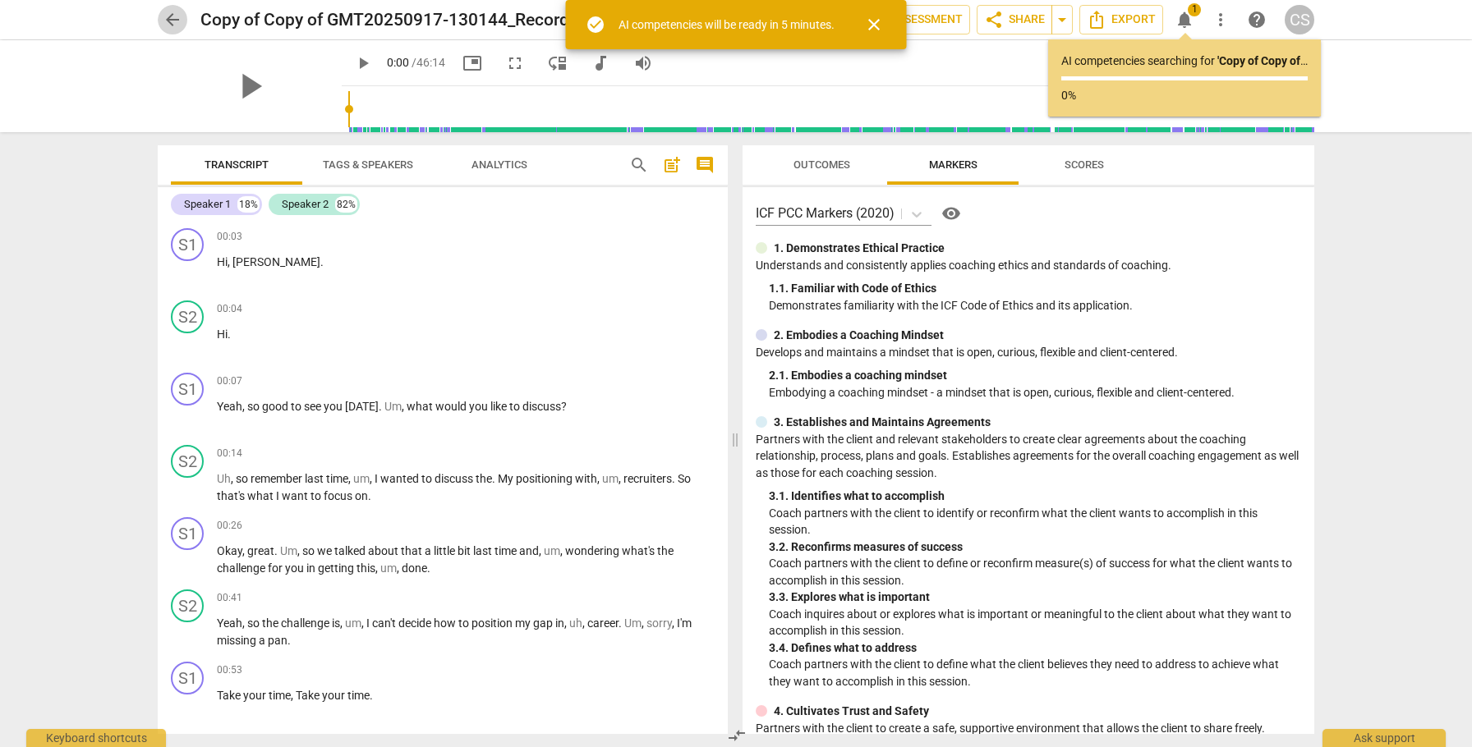
click at [177, 21] on span "arrow_back" at bounding box center [173, 20] width 20 height 20
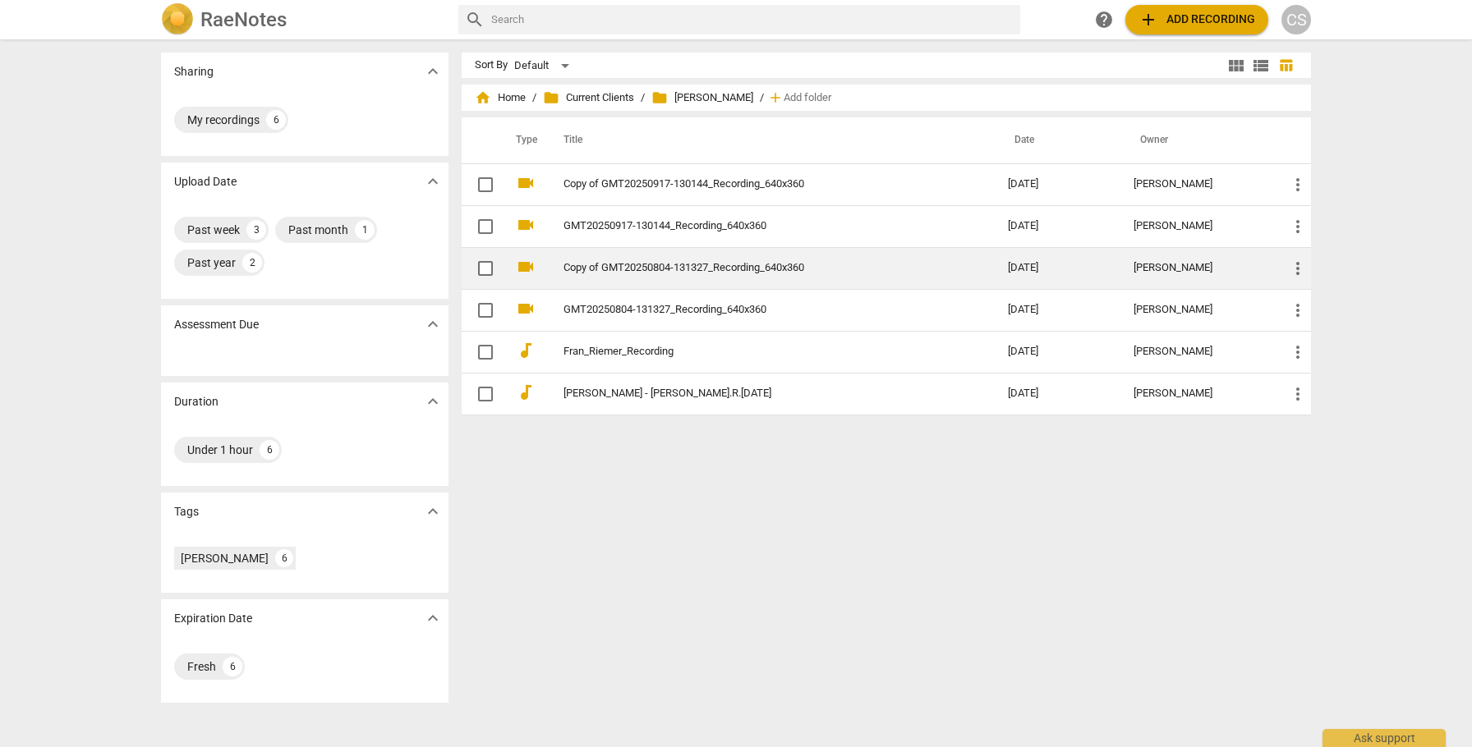
click at [687, 273] on link "Copy of GMT20250804-131327_Recording_640x360" at bounding box center [755, 268] width 385 height 12
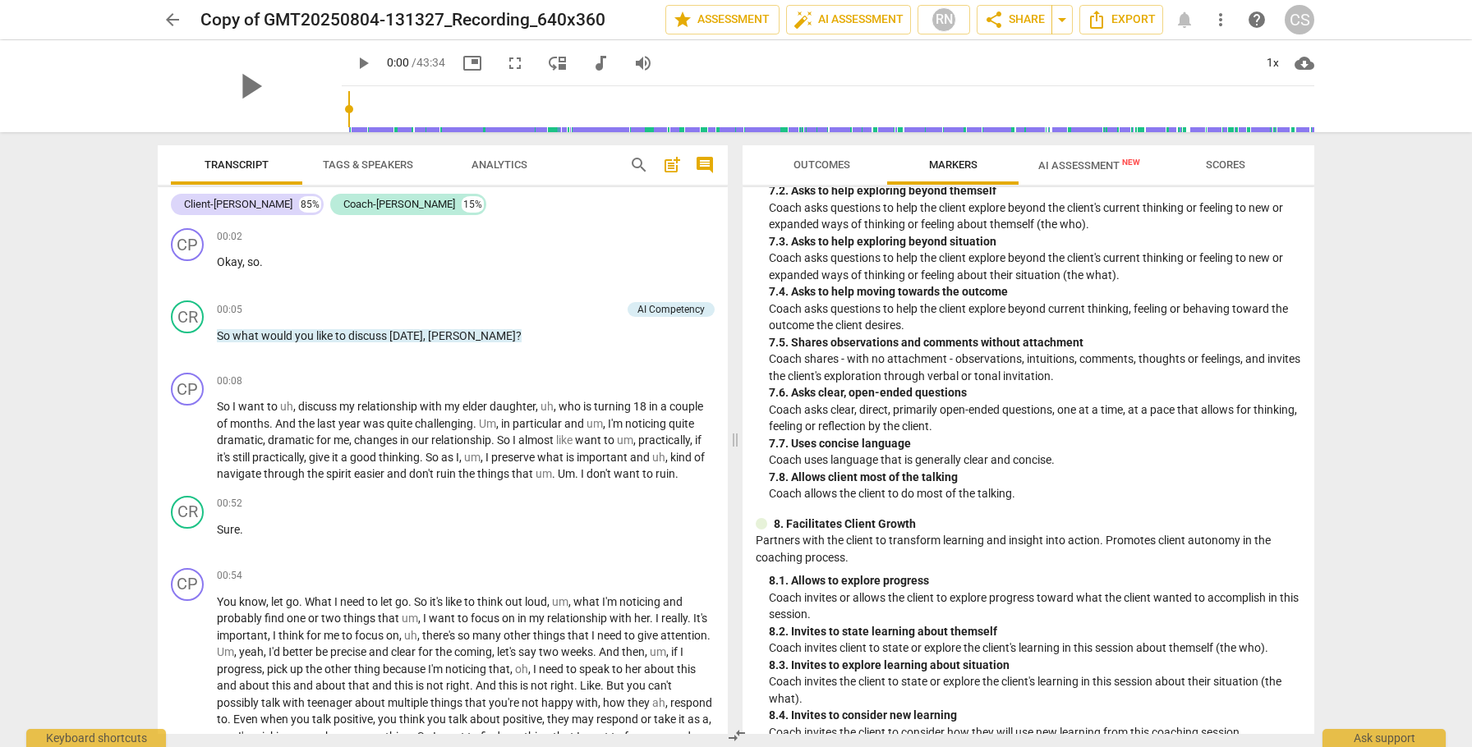
scroll to position [1683, 0]
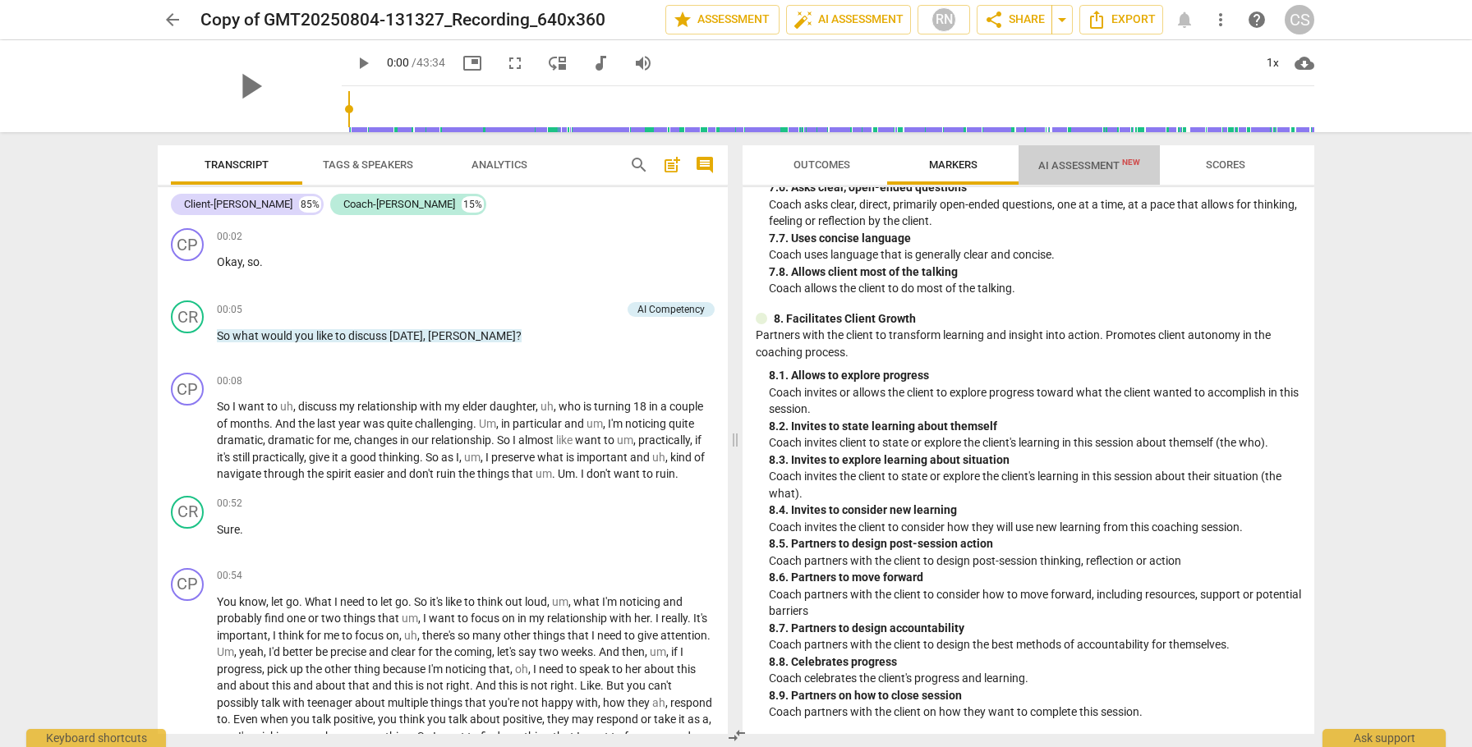
click at [1064, 162] on span "AI Assessment New" at bounding box center [1089, 165] width 102 height 12
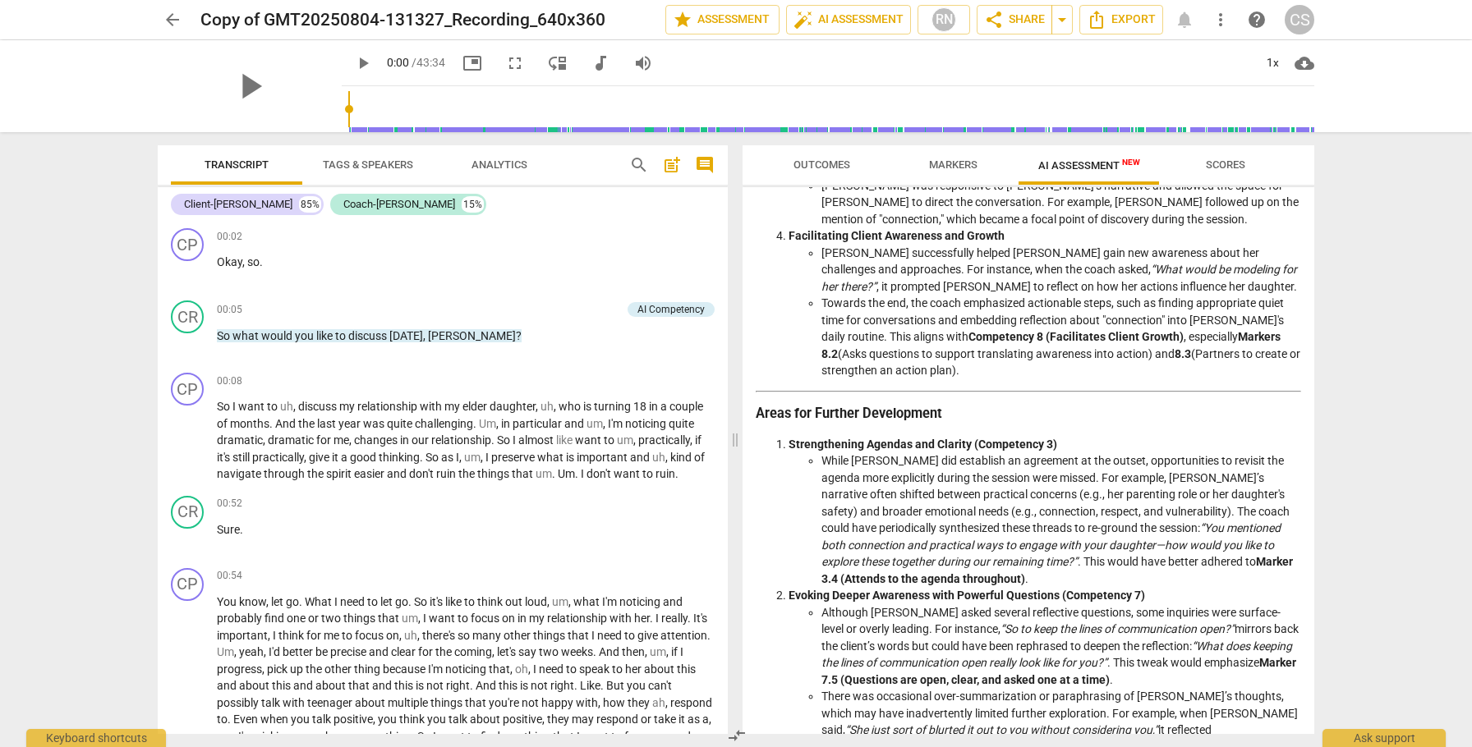
scroll to position [0, 0]
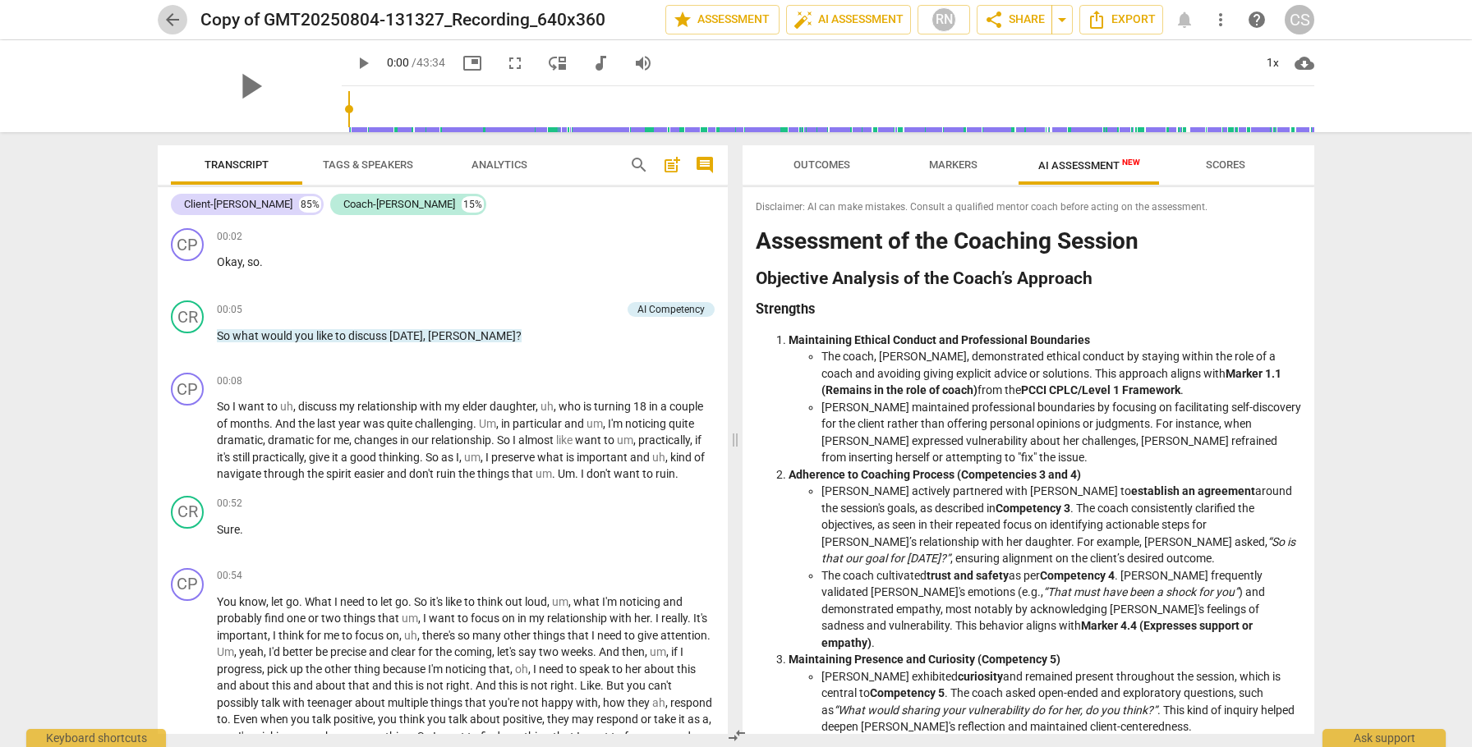
click at [175, 20] on span "arrow_back" at bounding box center [173, 20] width 20 height 20
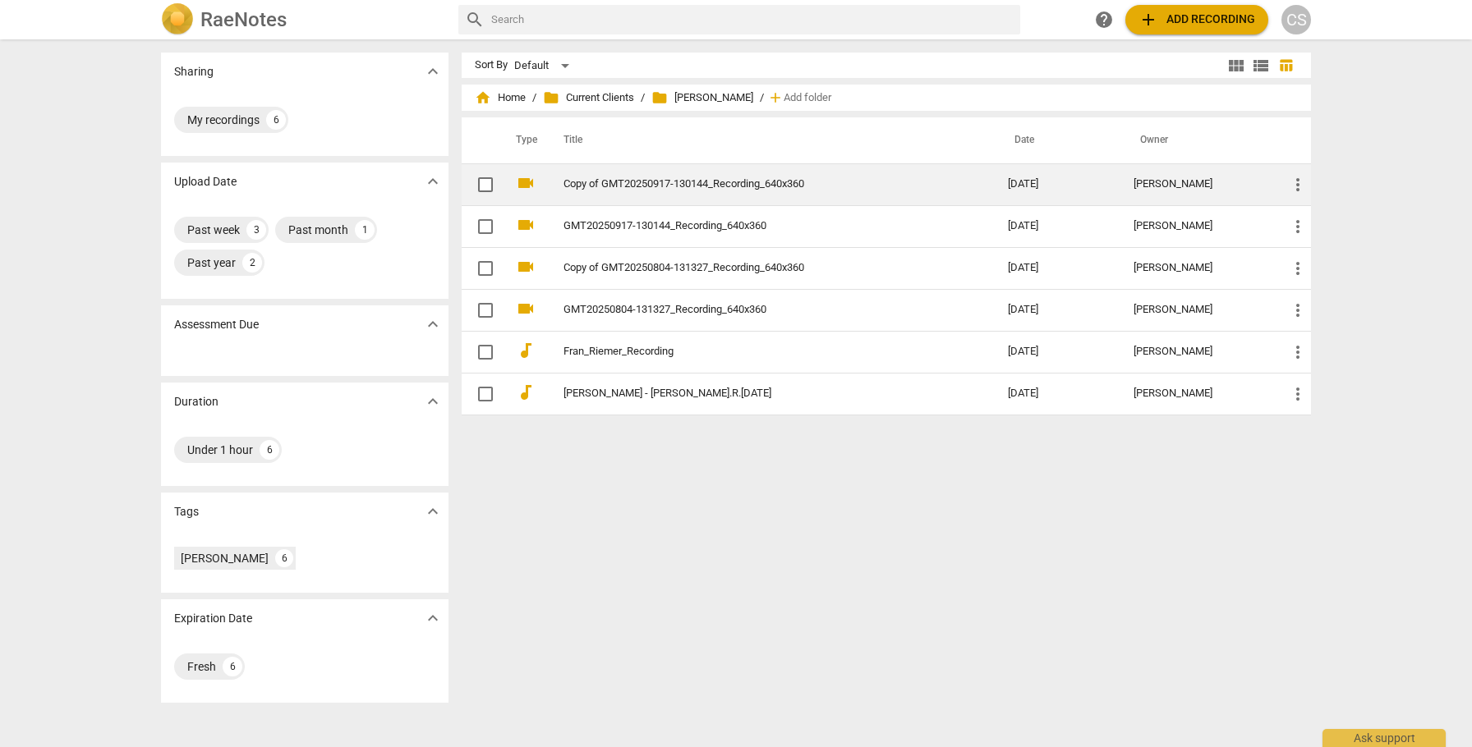
click at [644, 189] on link "Copy of GMT20250917-130144_Recording_640x360" at bounding box center [755, 184] width 385 height 12
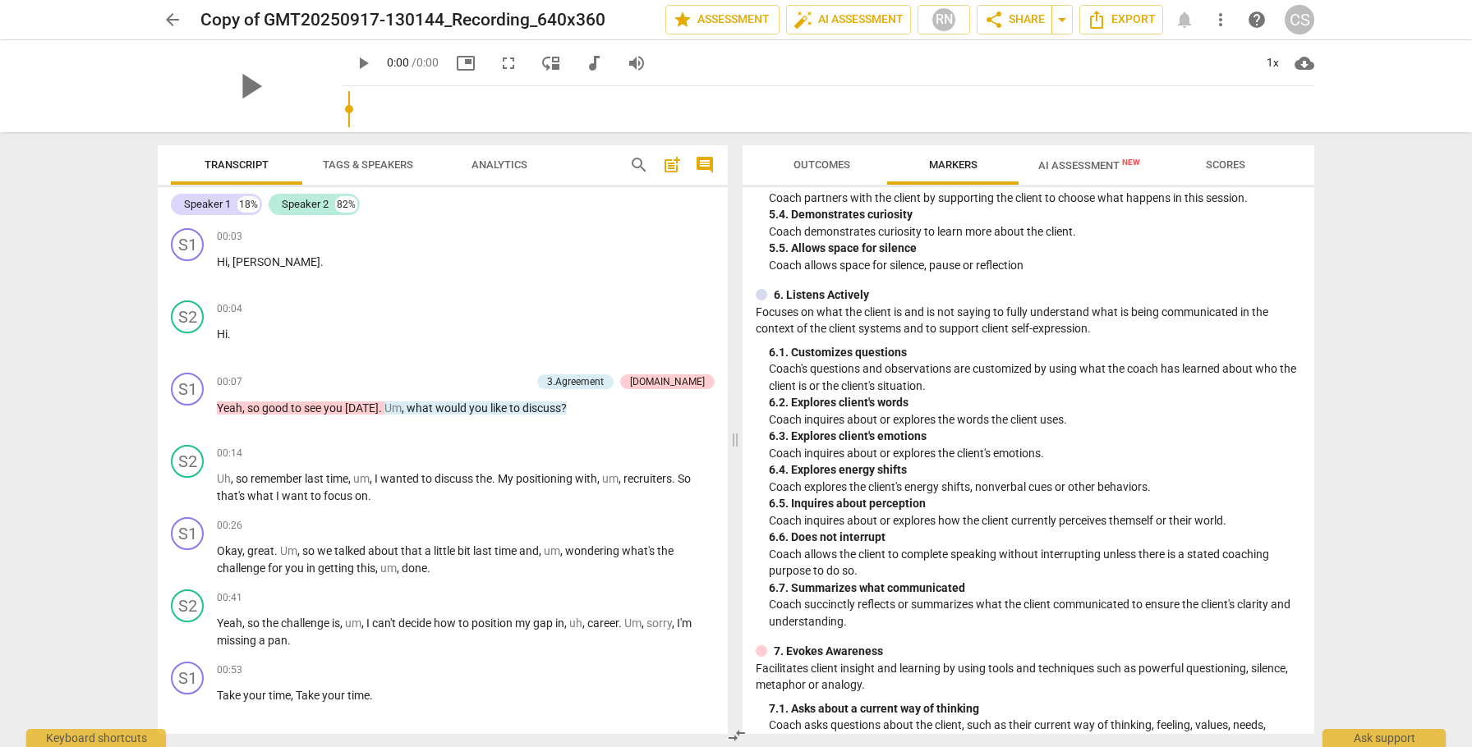
scroll to position [1683, 0]
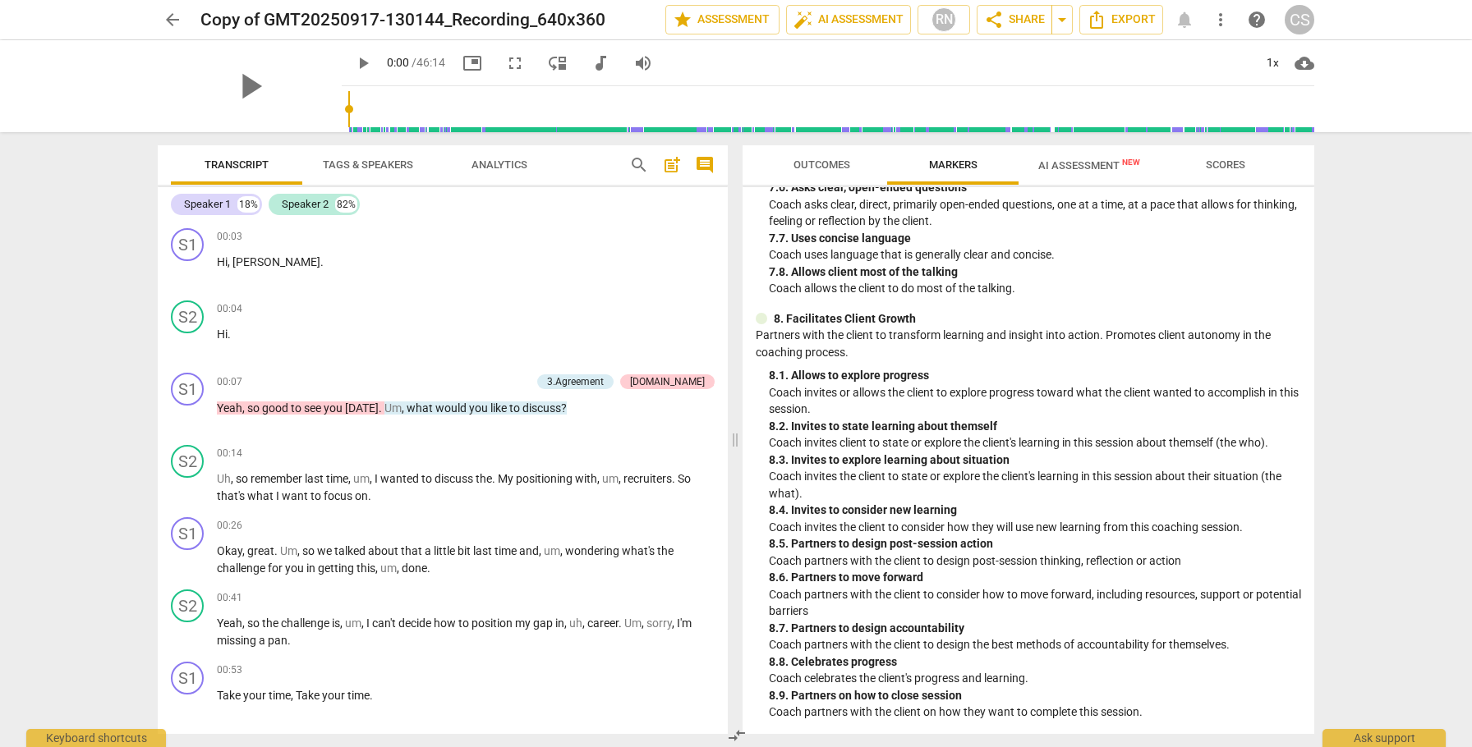
click at [1087, 166] on span "AI Assessment New" at bounding box center [1089, 165] width 102 height 12
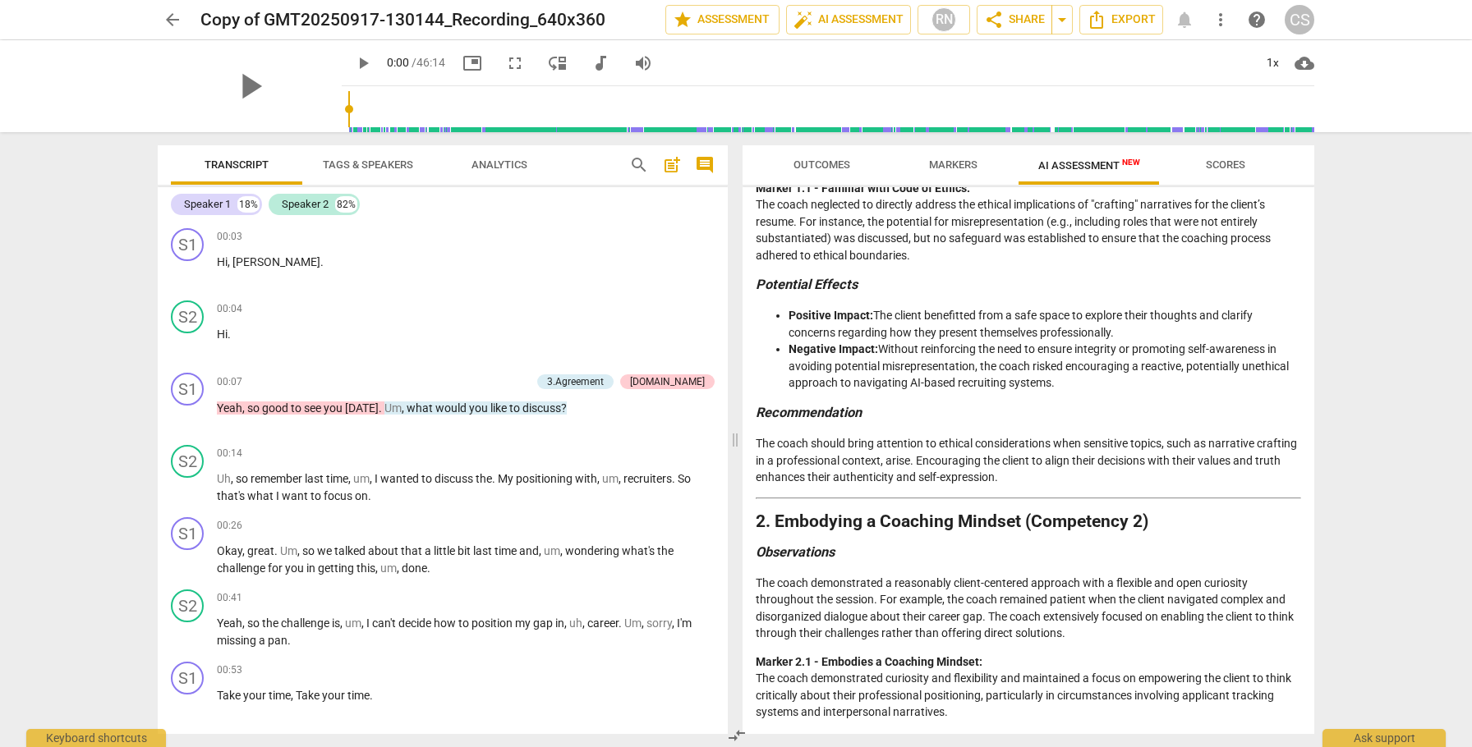
scroll to position [0, 0]
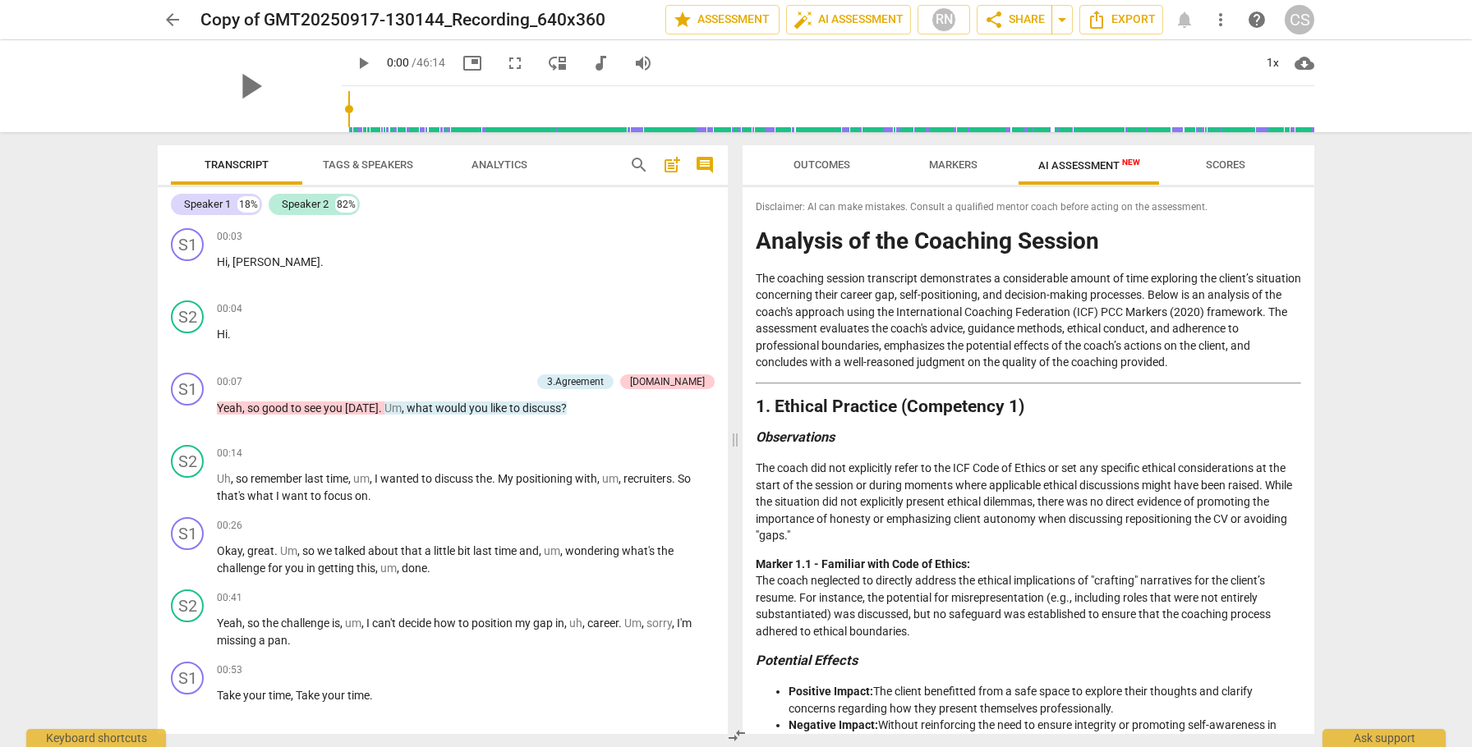
click at [172, 23] on span "arrow_back" at bounding box center [173, 20] width 20 height 20
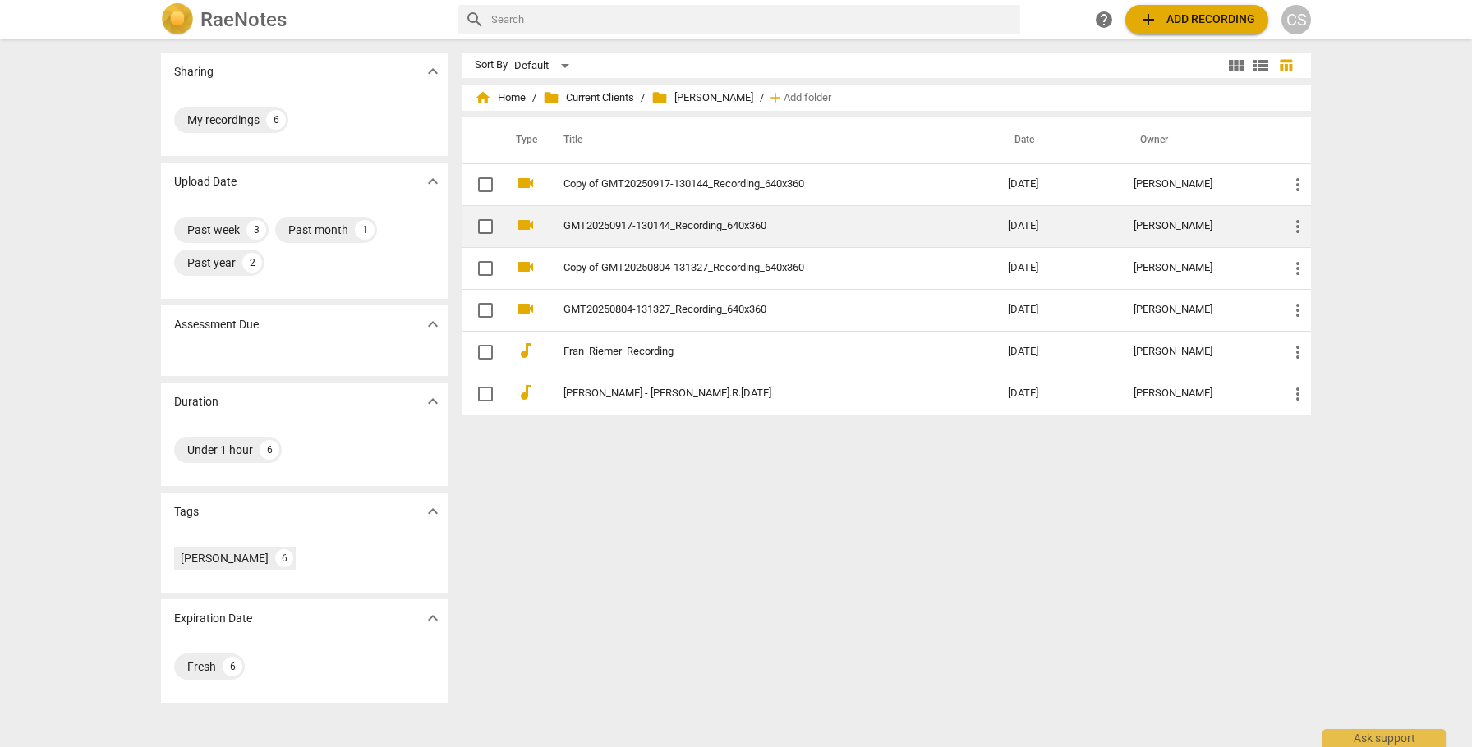
click at [696, 223] on link "GMT20250917-130144_Recording_640x360" at bounding box center [755, 226] width 385 height 12
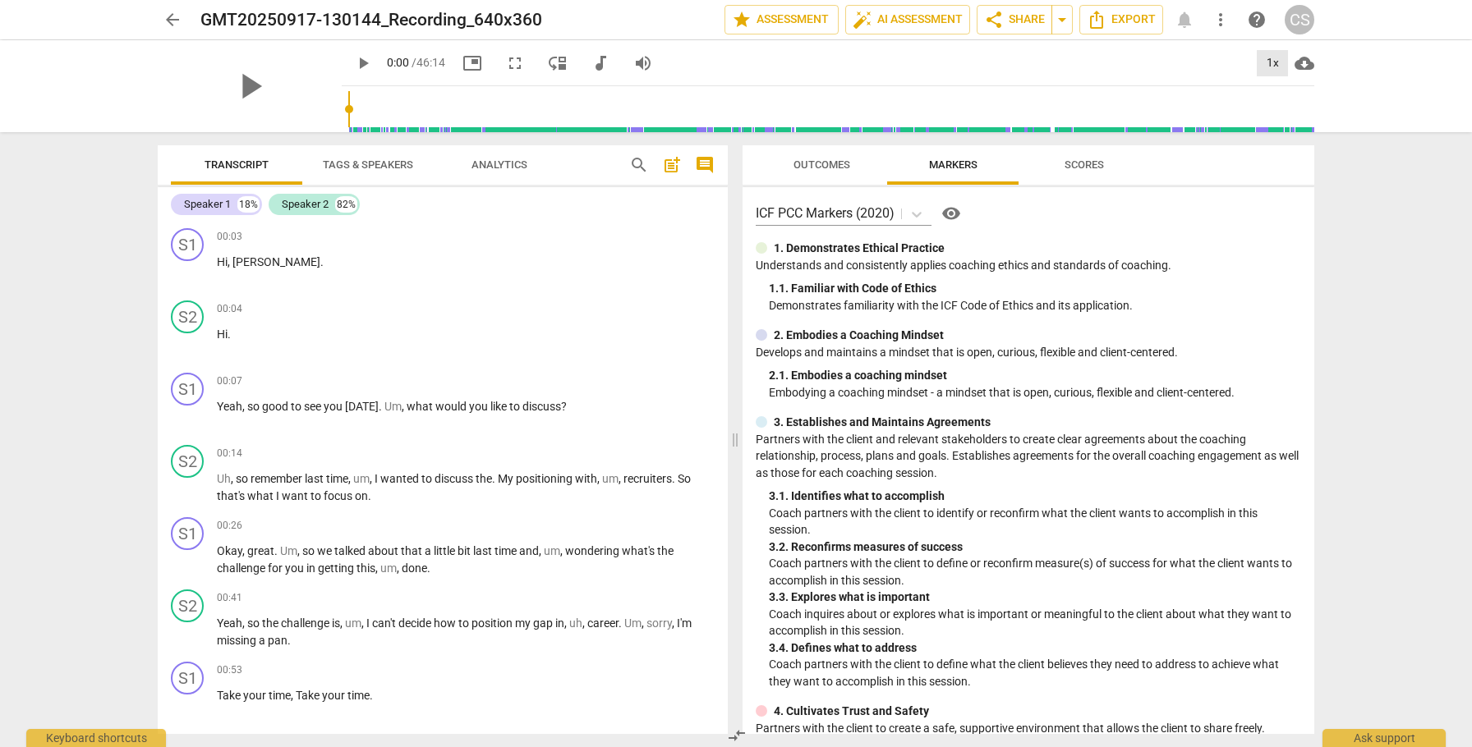
click at [1264, 62] on div "1x" at bounding box center [1272, 63] width 31 height 26
click at [1264, 190] on li "2x" at bounding box center [1284, 189] width 55 height 31
click at [186, 420] on span "play_arrow" at bounding box center [188, 417] width 20 height 20
click at [618, 382] on div "+" at bounding box center [625, 381] width 16 height 16
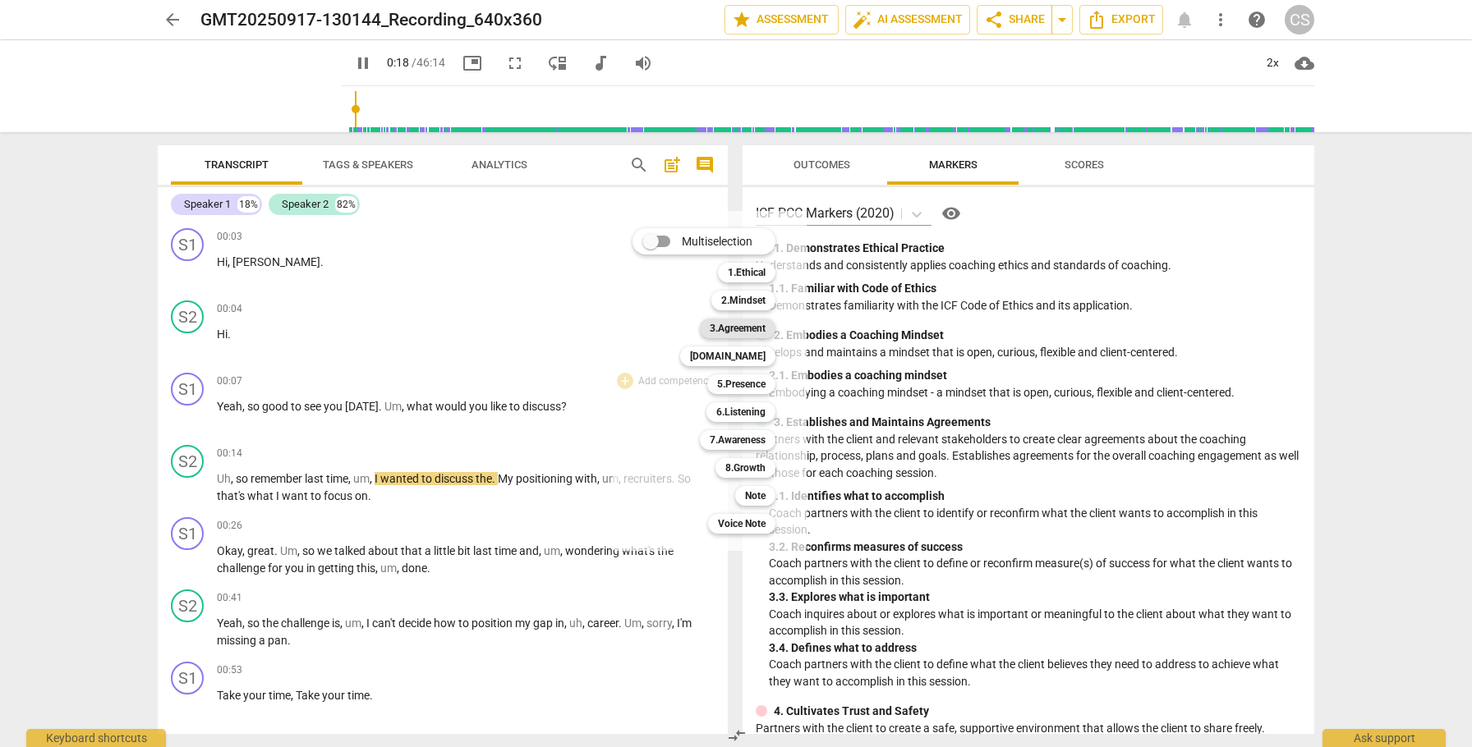
click at [722, 331] on b "3.Agreement" at bounding box center [738, 329] width 56 height 20
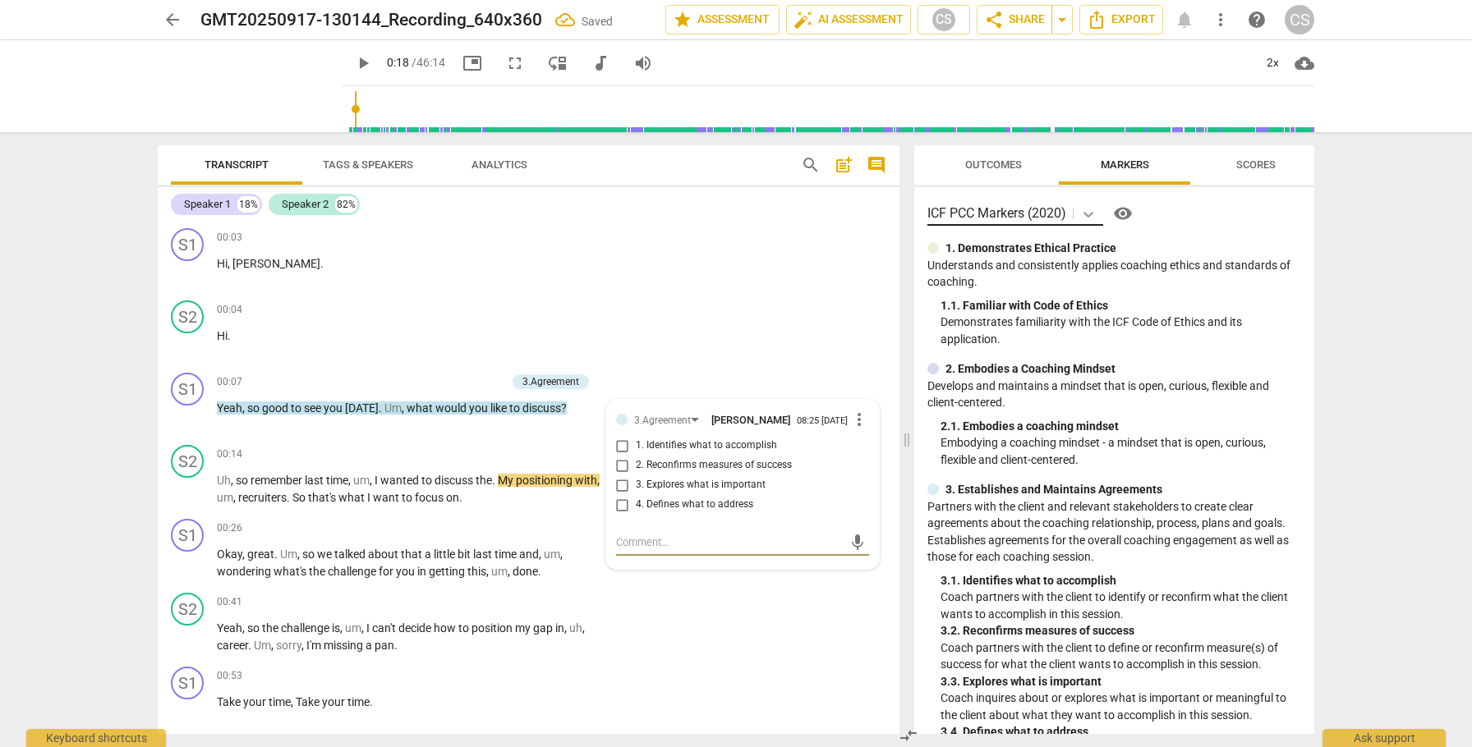
click at [1093, 214] on icon at bounding box center [1088, 215] width 10 height 6
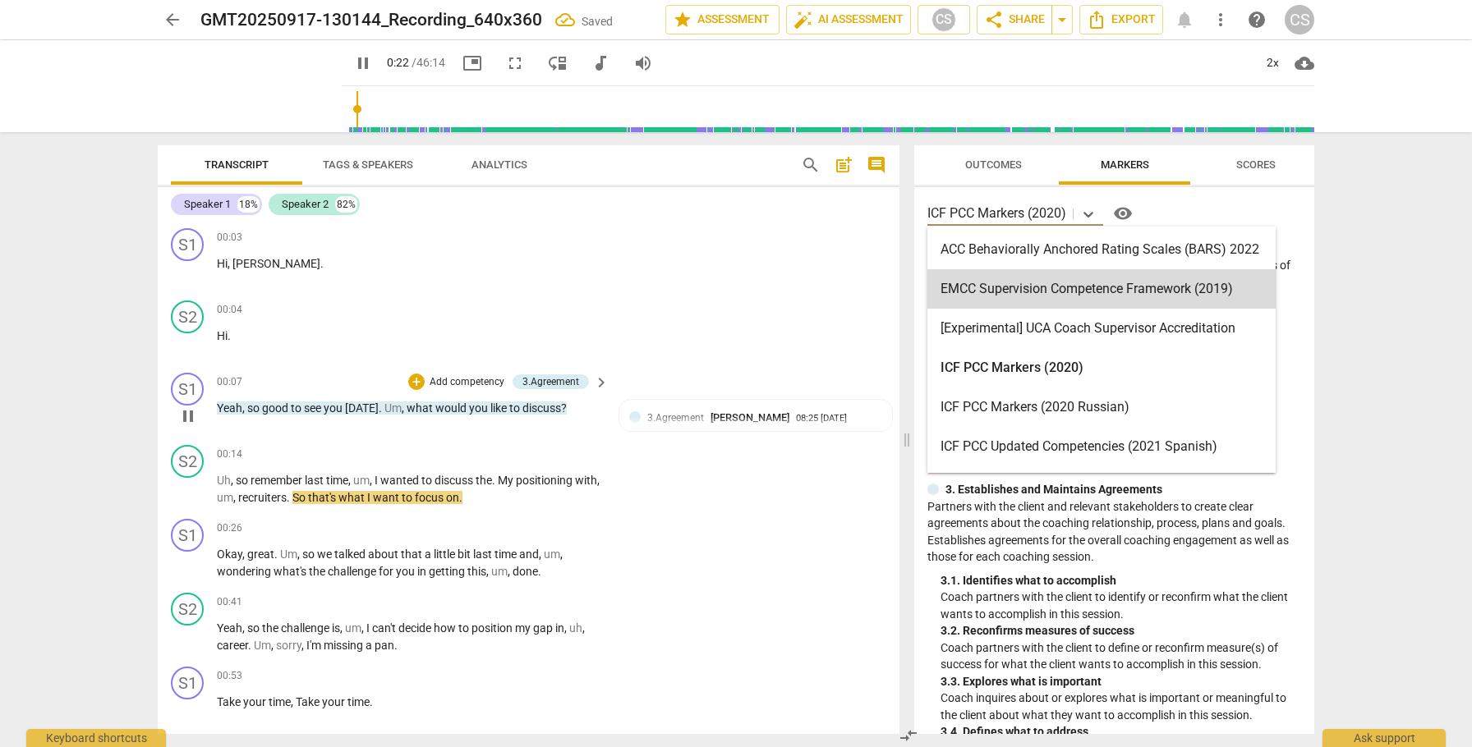
click at [190, 414] on span "pause" at bounding box center [188, 417] width 20 height 20
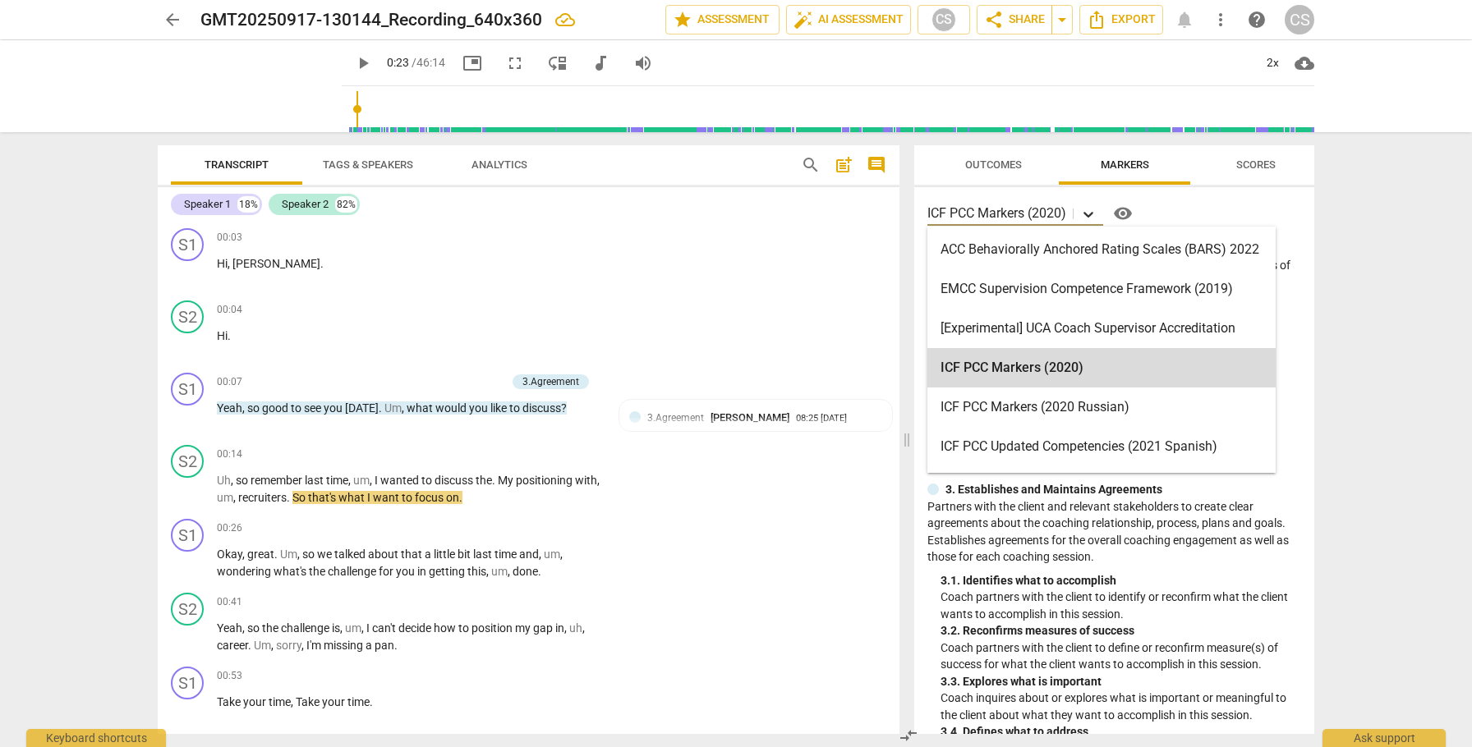
click at [1090, 213] on icon at bounding box center [1088, 214] width 16 height 16
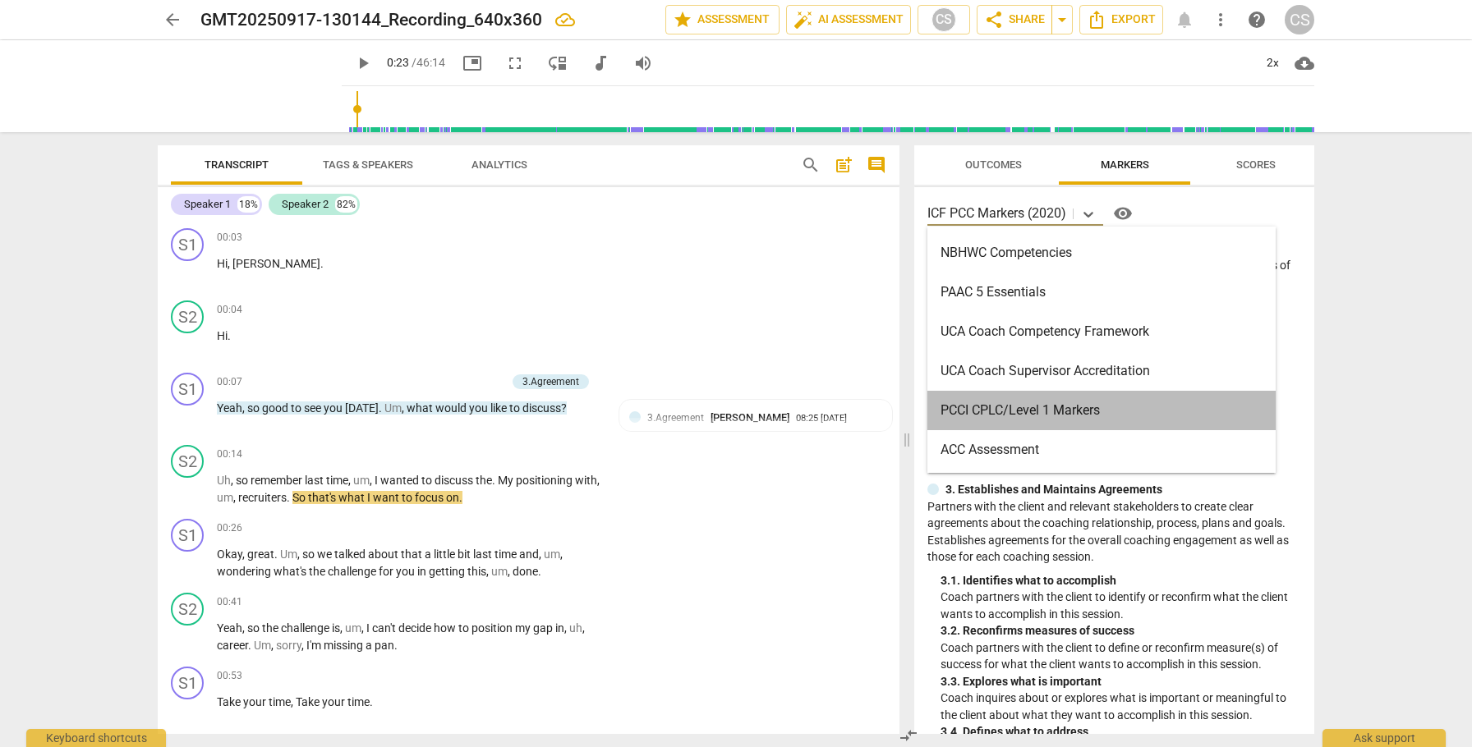
click at [1039, 407] on div "PCCI CPLC/Level 1 Markers" at bounding box center [1101, 410] width 348 height 39
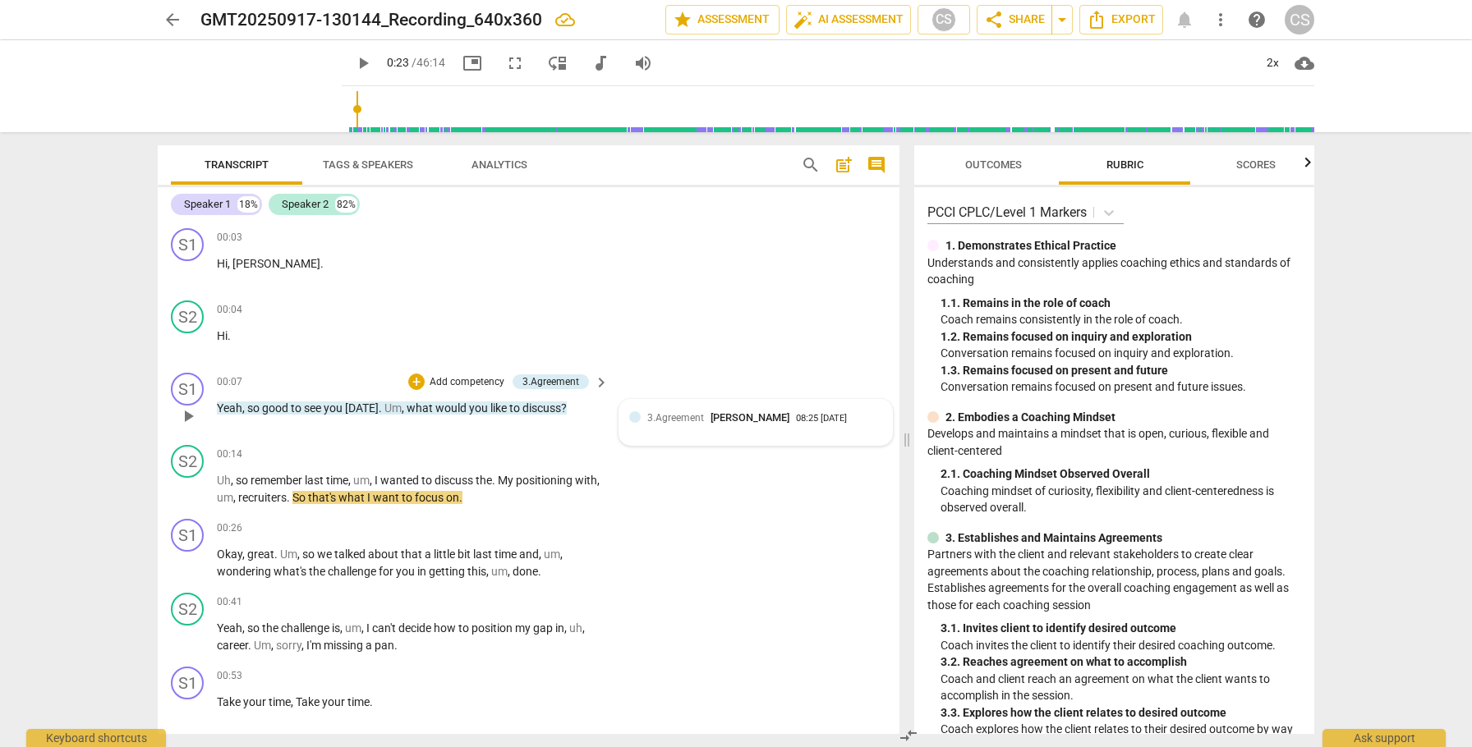
click at [741, 417] on span "[PERSON_NAME]" at bounding box center [749, 417] width 79 height 12
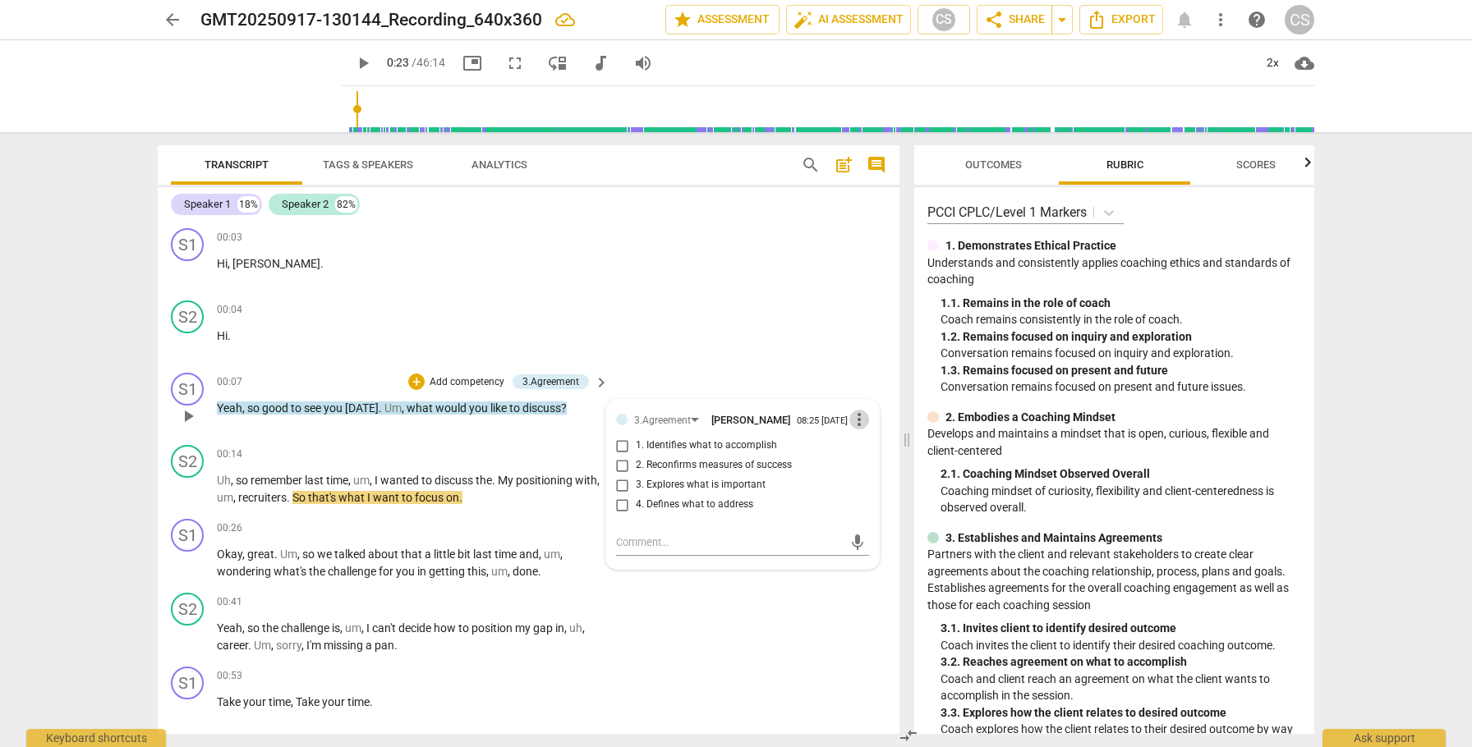
click at [860, 421] on span "more_vert" at bounding box center [859, 420] width 20 height 20
click at [866, 462] on li "Delete" at bounding box center [872, 453] width 57 height 31
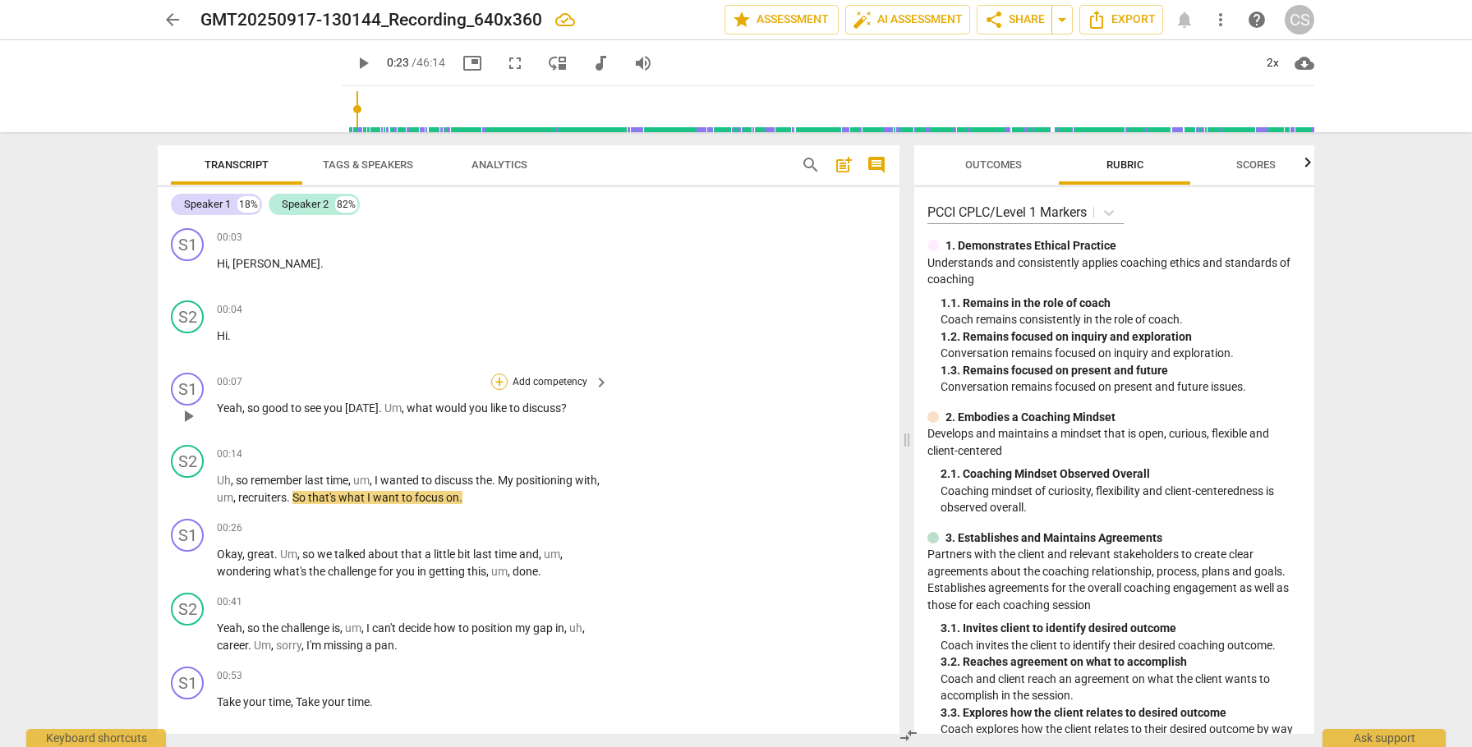
click at [495, 384] on div "+" at bounding box center [499, 382] width 16 height 16
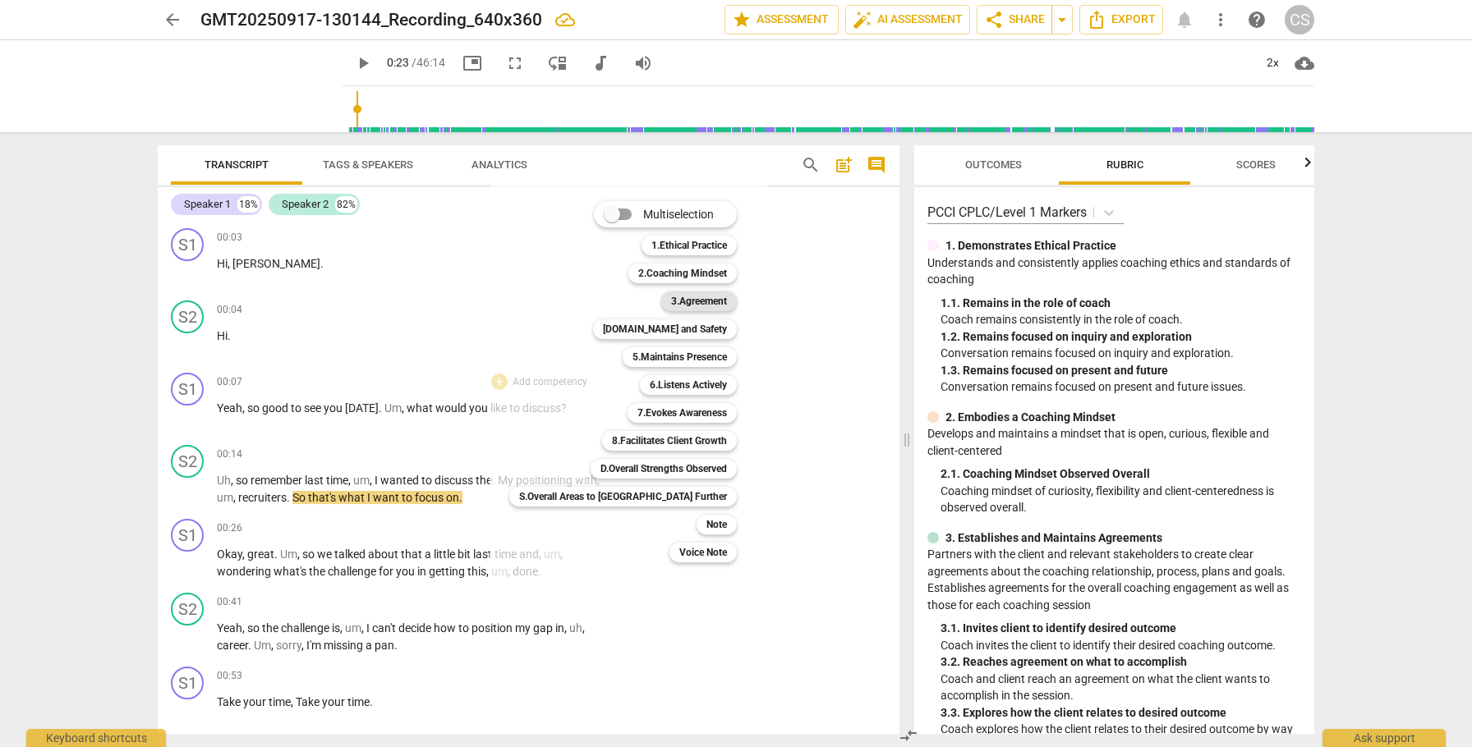
click at [671, 299] on b "3.Agreement" at bounding box center [699, 302] width 56 height 20
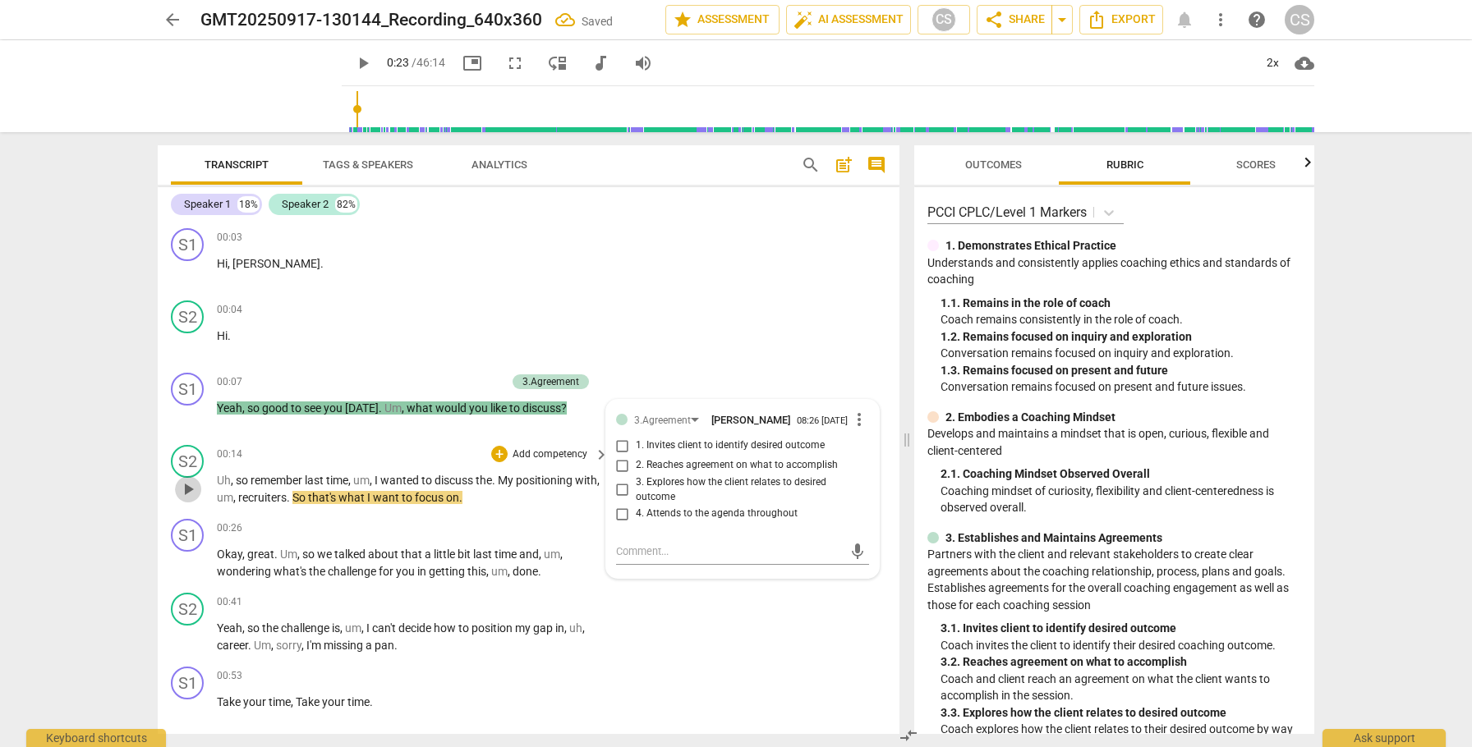
click at [185, 495] on span "play_arrow" at bounding box center [188, 490] width 20 height 20
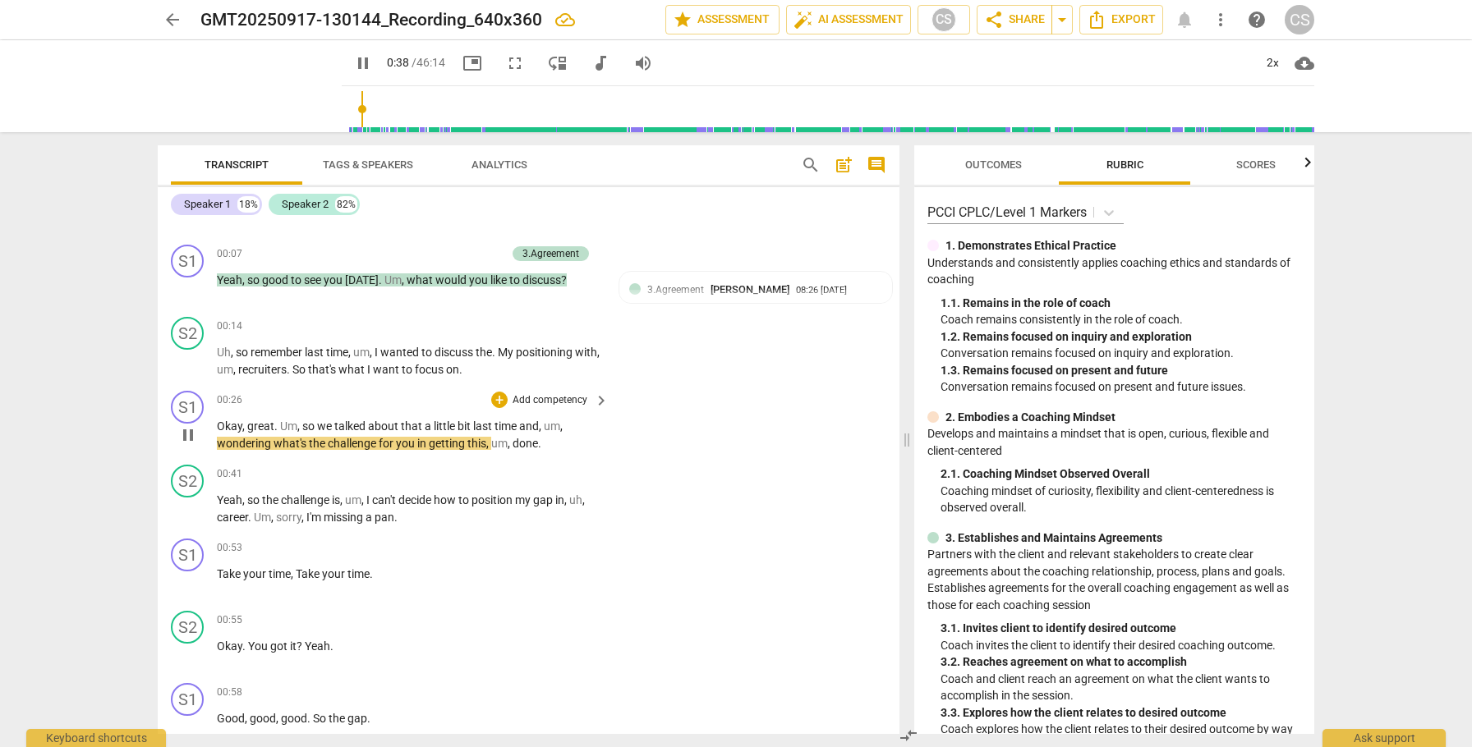
scroll to position [128, 0]
click at [497, 401] on div "+" at bounding box center [499, 400] width 16 height 16
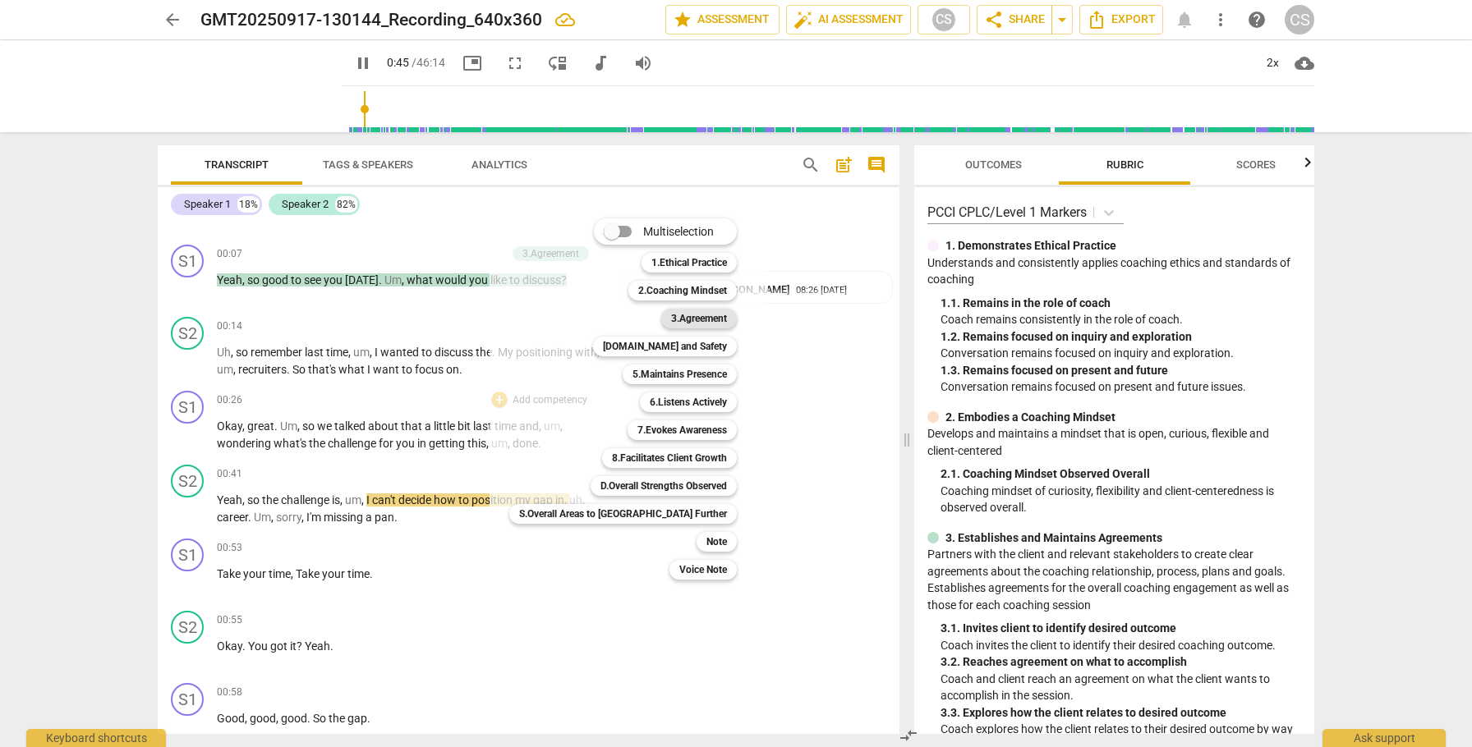
click at [671, 318] on b "3.Agreement" at bounding box center [699, 319] width 56 height 20
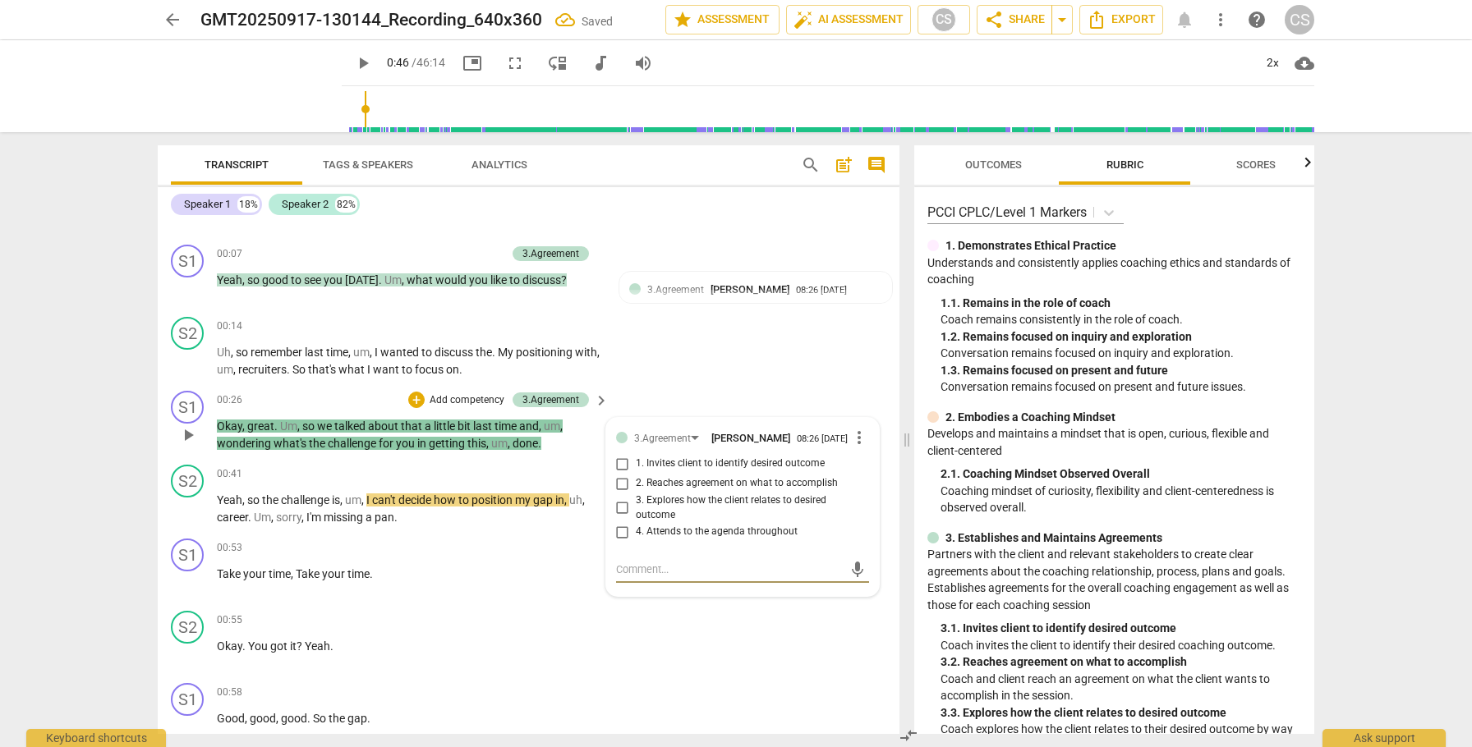
click at [619, 511] on input "3. Explores how the client relates to desired outcome" at bounding box center [622, 509] width 26 height 20
click at [188, 517] on span "play_arrow" at bounding box center [188, 509] width 20 height 20
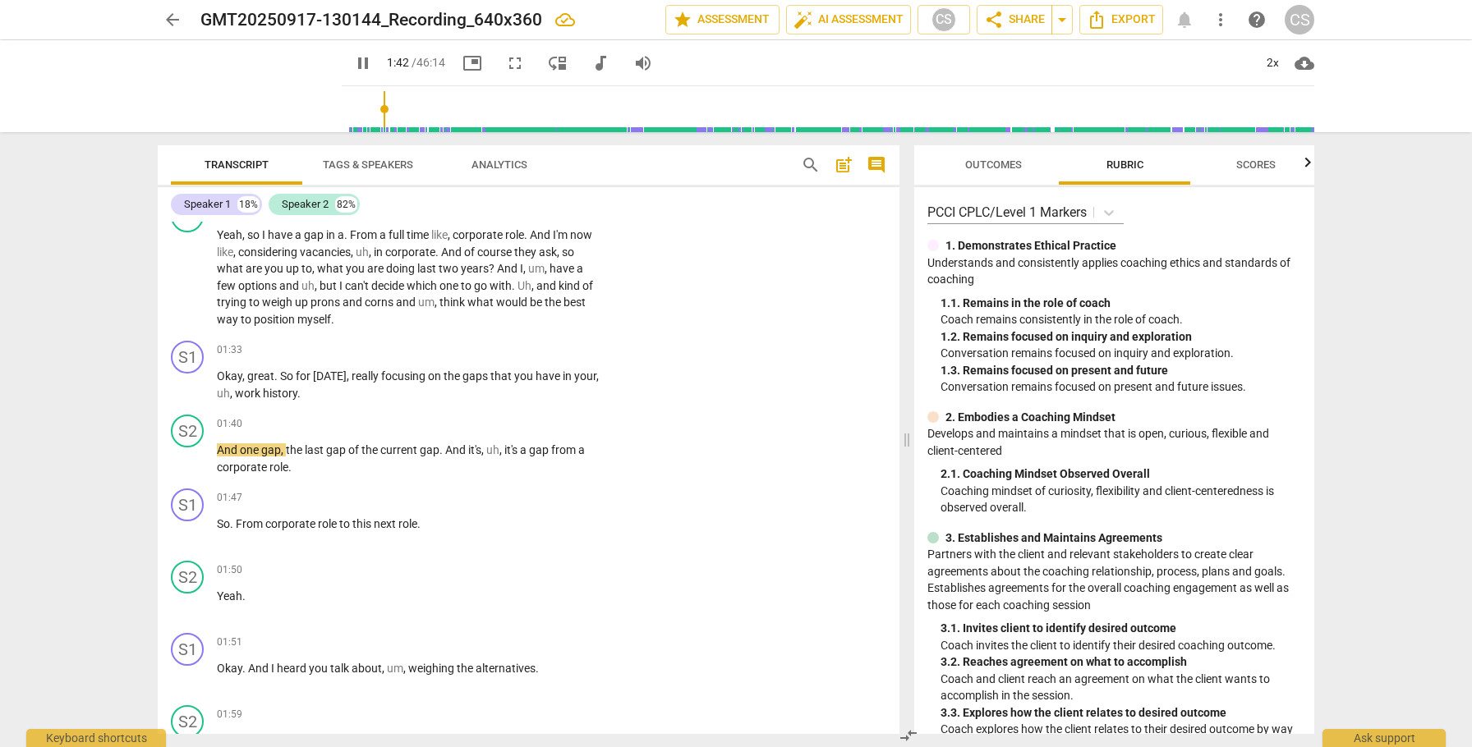
scroll to position [683, 0]
click at [186, 387] on span "pause" at bounding box center [188, 387] width 20 height 20
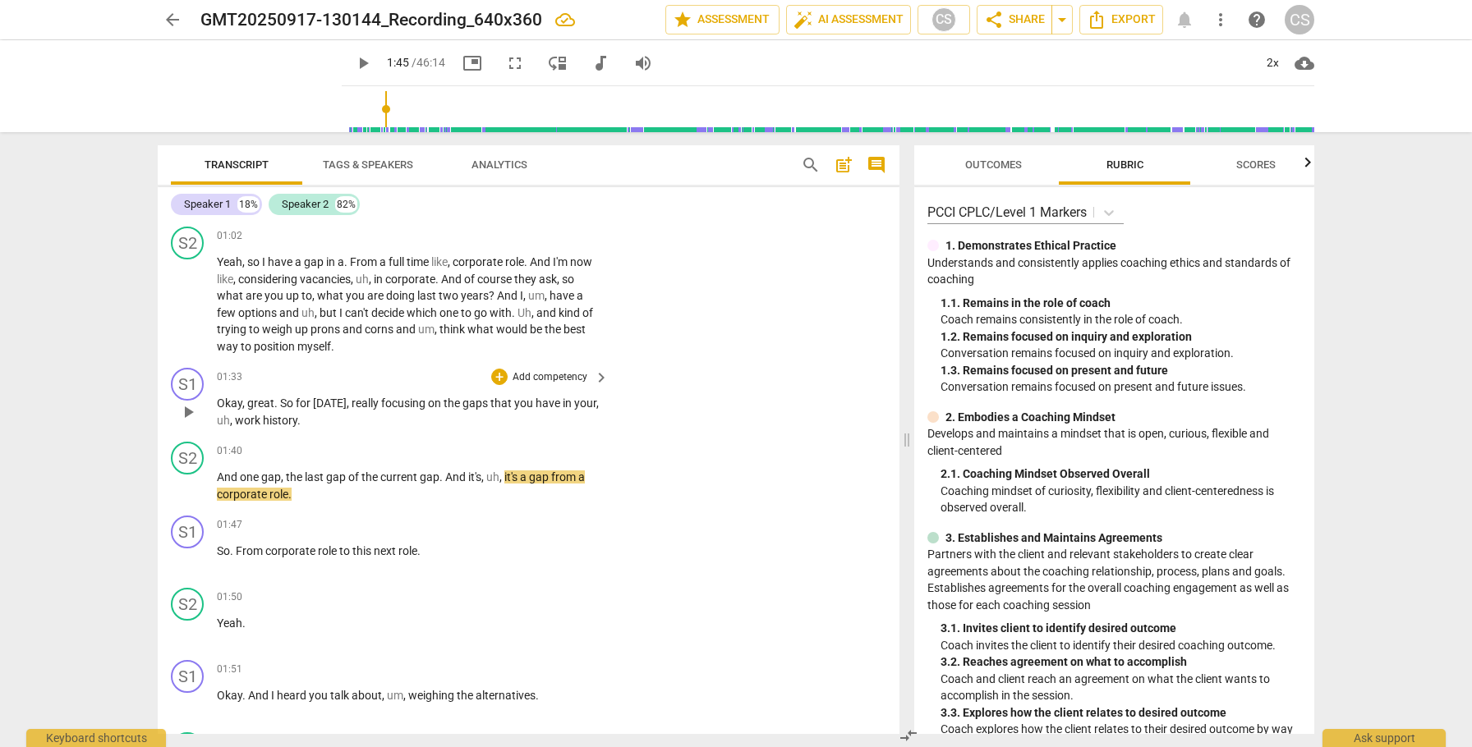
scroll to position [659, 0]
click at [188, 485] on span "play_arrow" at bounding box center [188, 485] width 20 height 20
click at [250, 419] on span "work" at bounding box center [249, 418] width 28 height 13
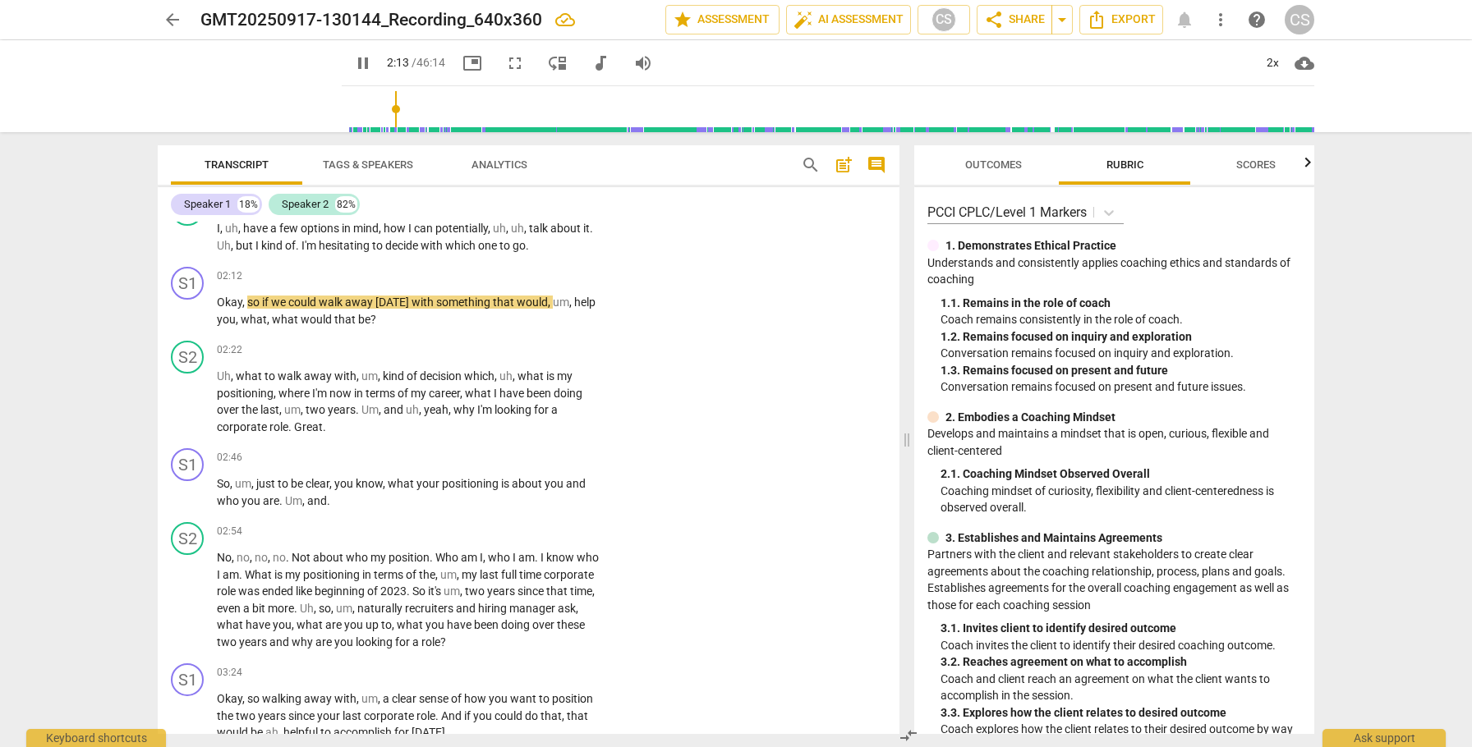
scroll to position [1202, 0]
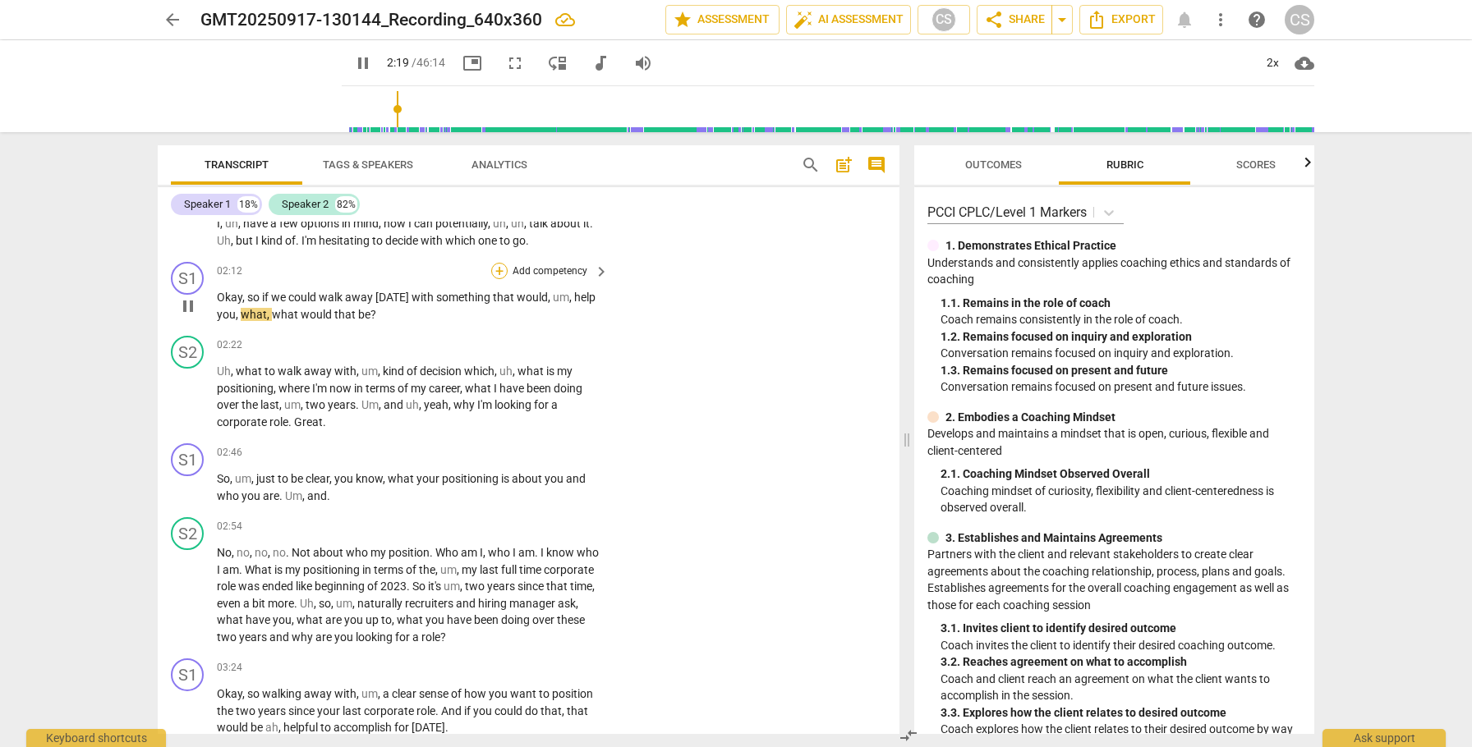
click at [500, 271] on div "+" at bounding box center [499, 271] width 16 height 16
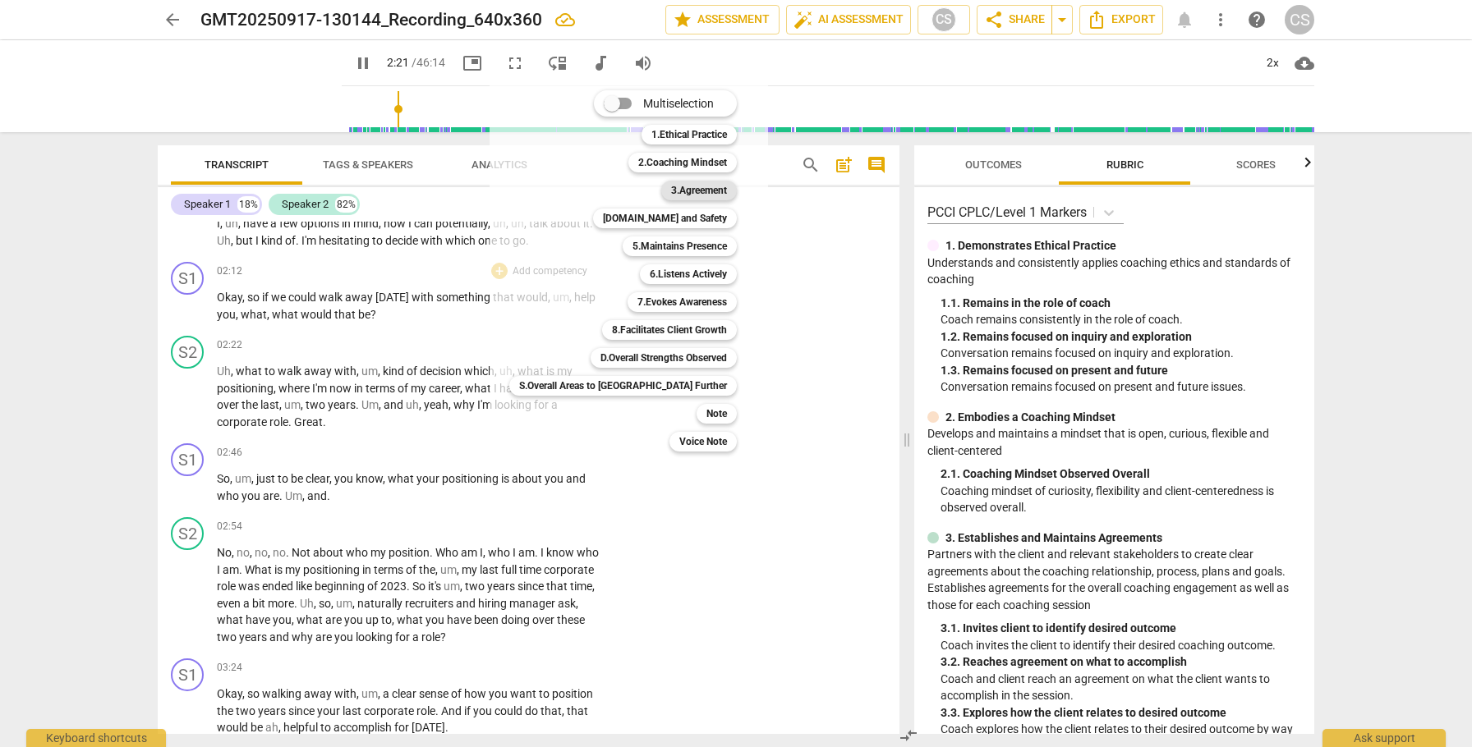
click at [671, 190] on b "3.Agreement" at bounding box center [699, 191] width 56 height 20
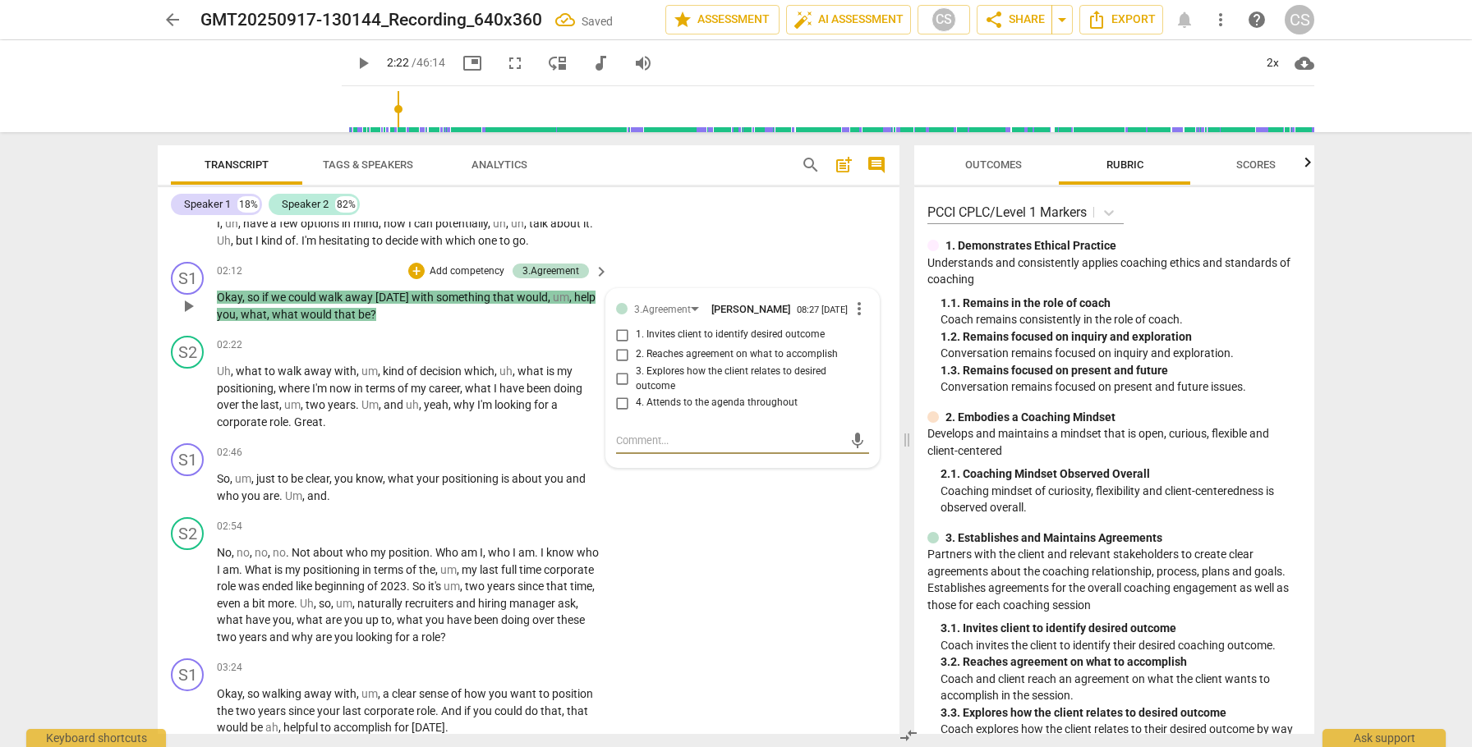
click at [618, 340] on input "1. Invites client to identify desired outcome" at bounding box center [622, 335] width 26 height 20
click at [191, 398] on span "play_arrow" at bounding box center [188, 398] width 20 height 20
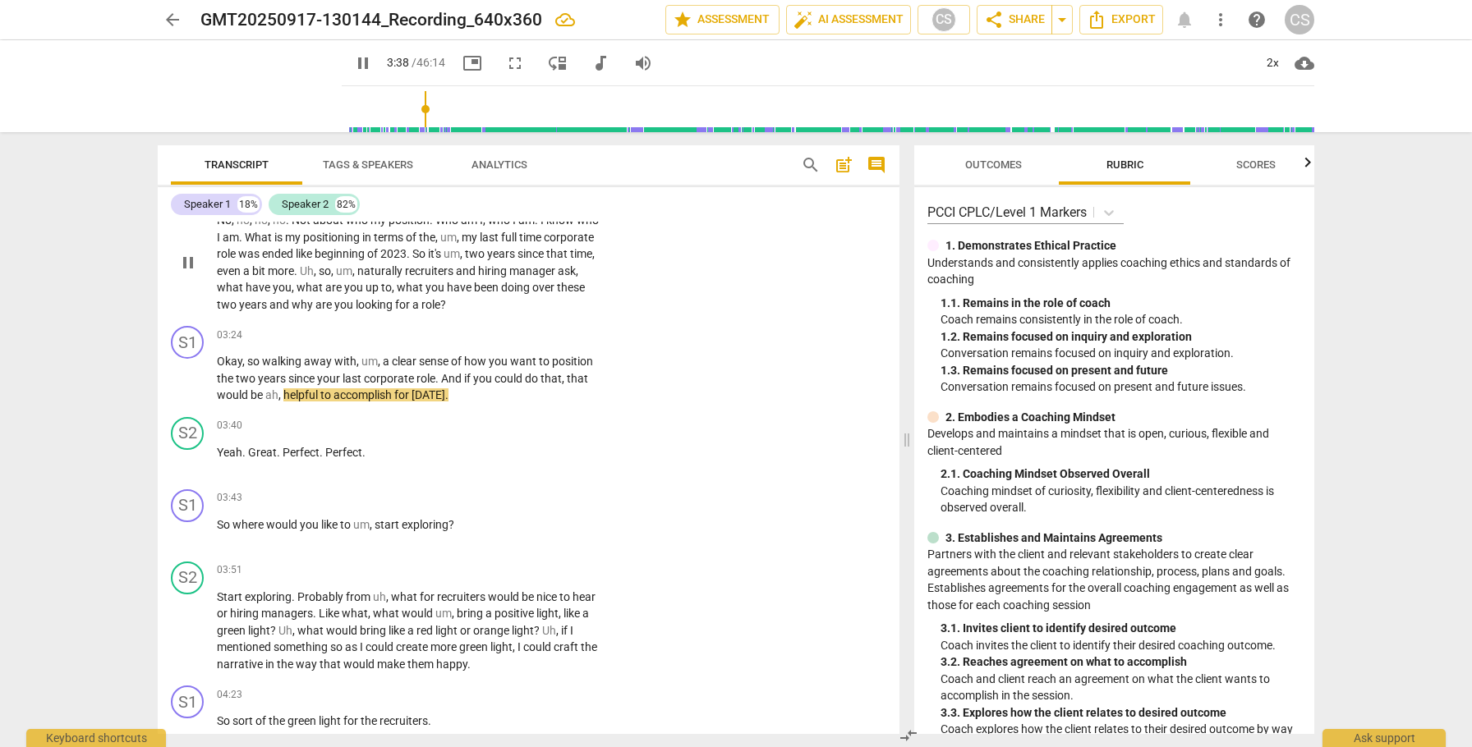
scroll to position [1538, 0]
click at [495, 331] on div "+" at bounding box center [499, 332] width 16 height 16
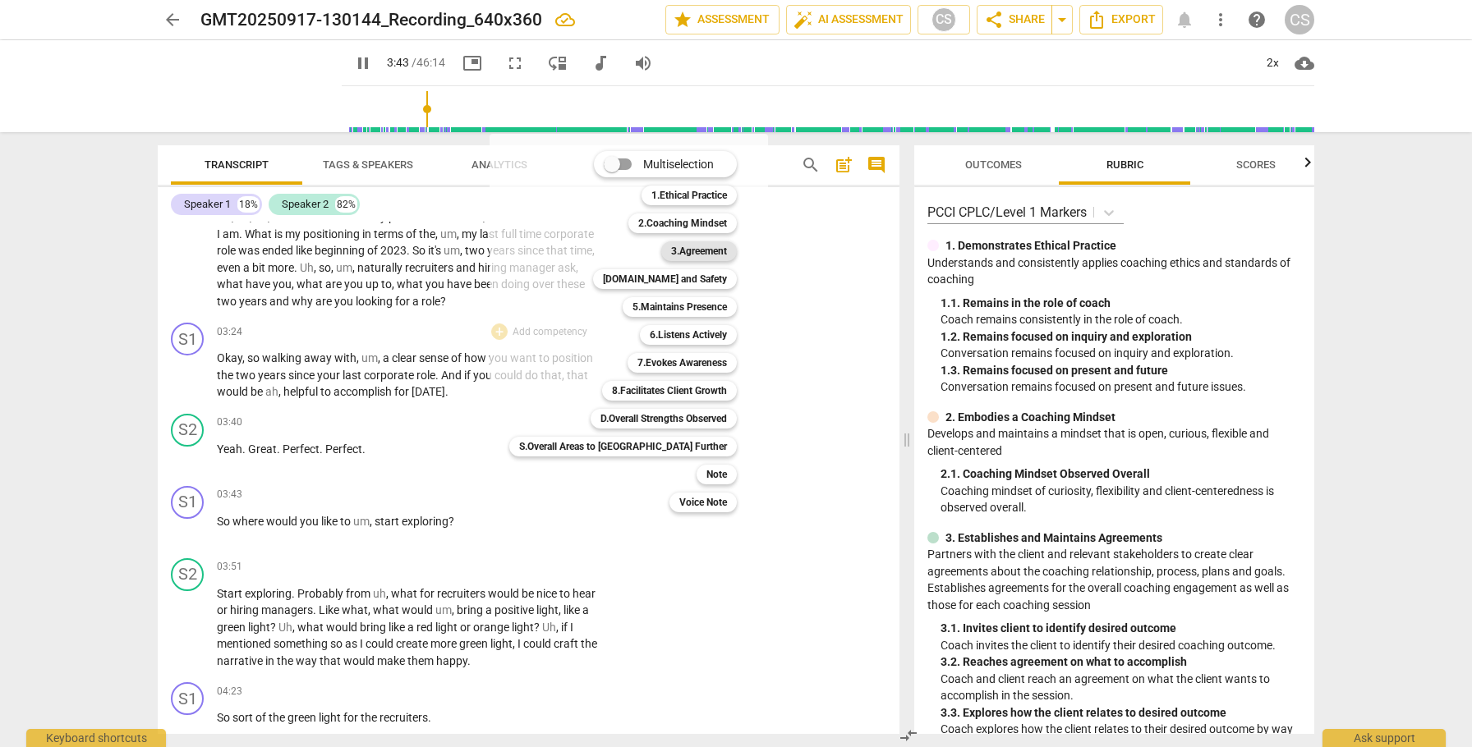
click at [671, 260] on b "3.Agreement" at bounding box center [699, 251] width 56 height 20
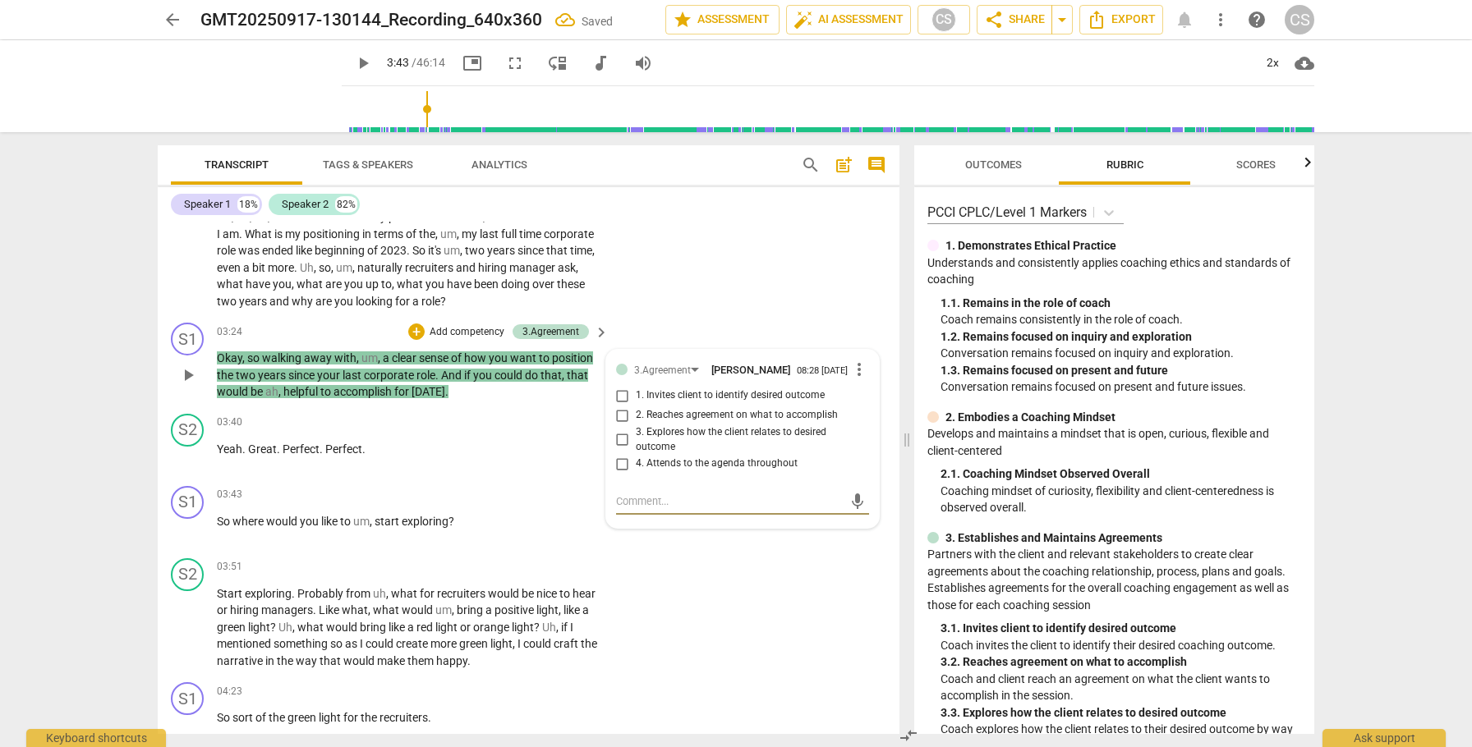
click at [618, 423] on input "2. Reaches agreement on what to accomplish" at bounding box center [622, 416] width 26 height 20
click at [188, 534] on span "play_arrow" at bounding box center [188, 530] width 20 height 20
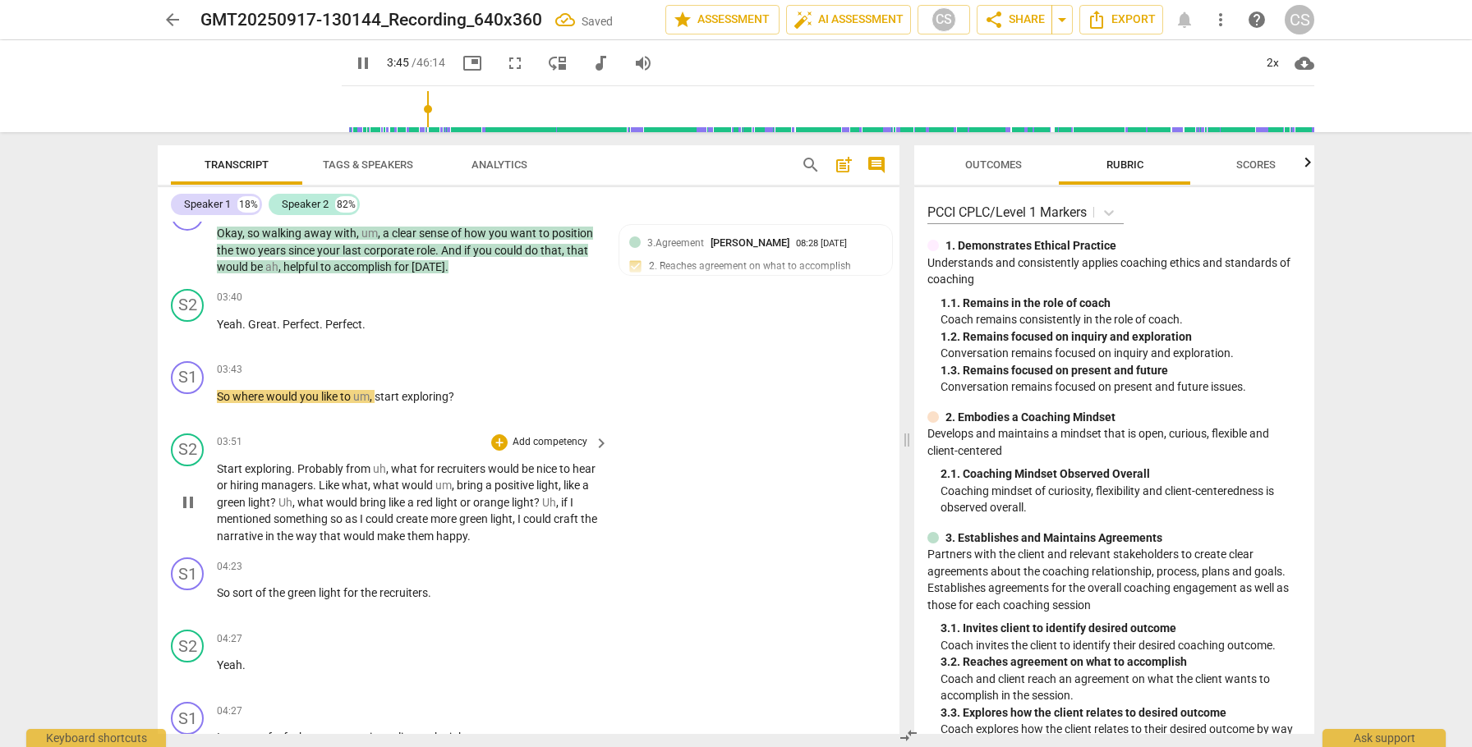
scroll to position [1666, 0]
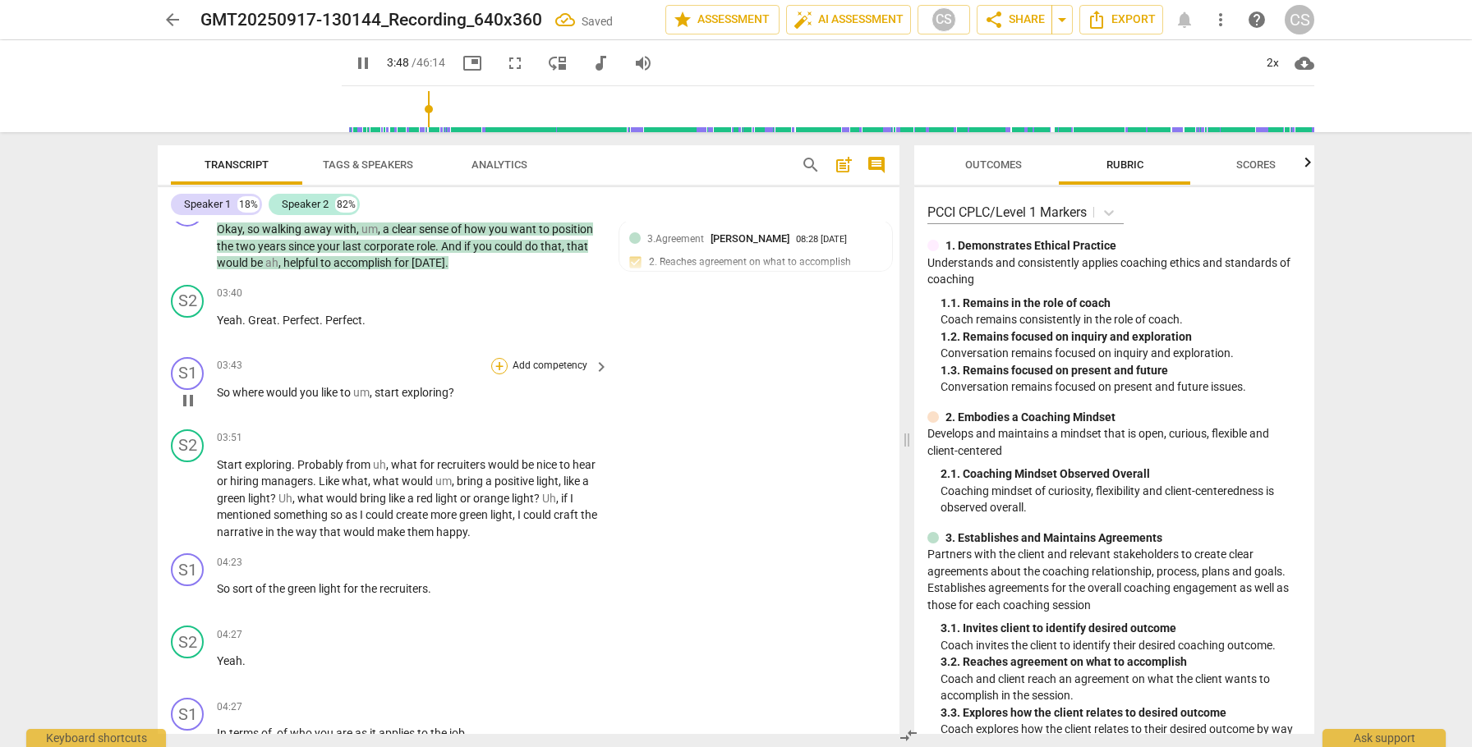
click at [498, 366] on div "+" at bounding box center [499, 366] width 16 height 16
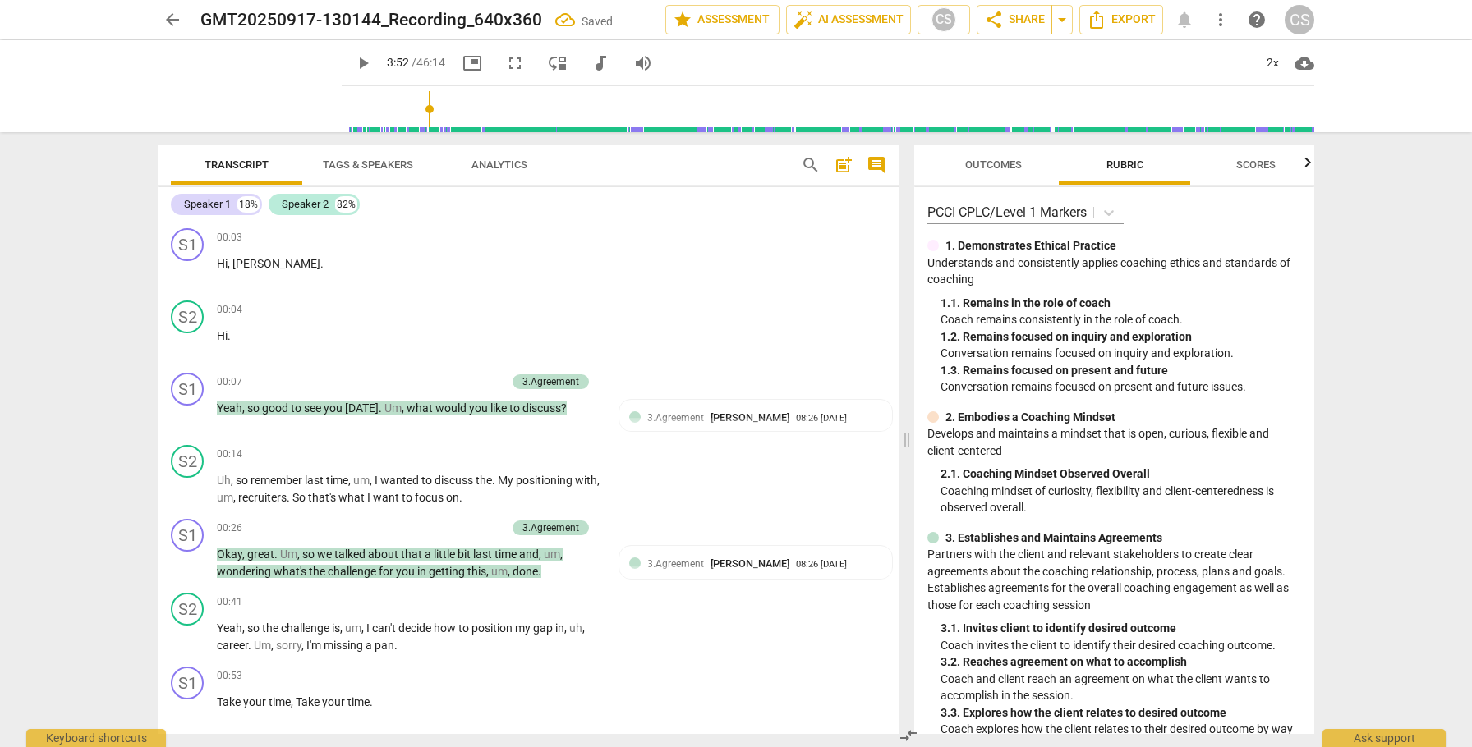
scroll to position [1666, 0]
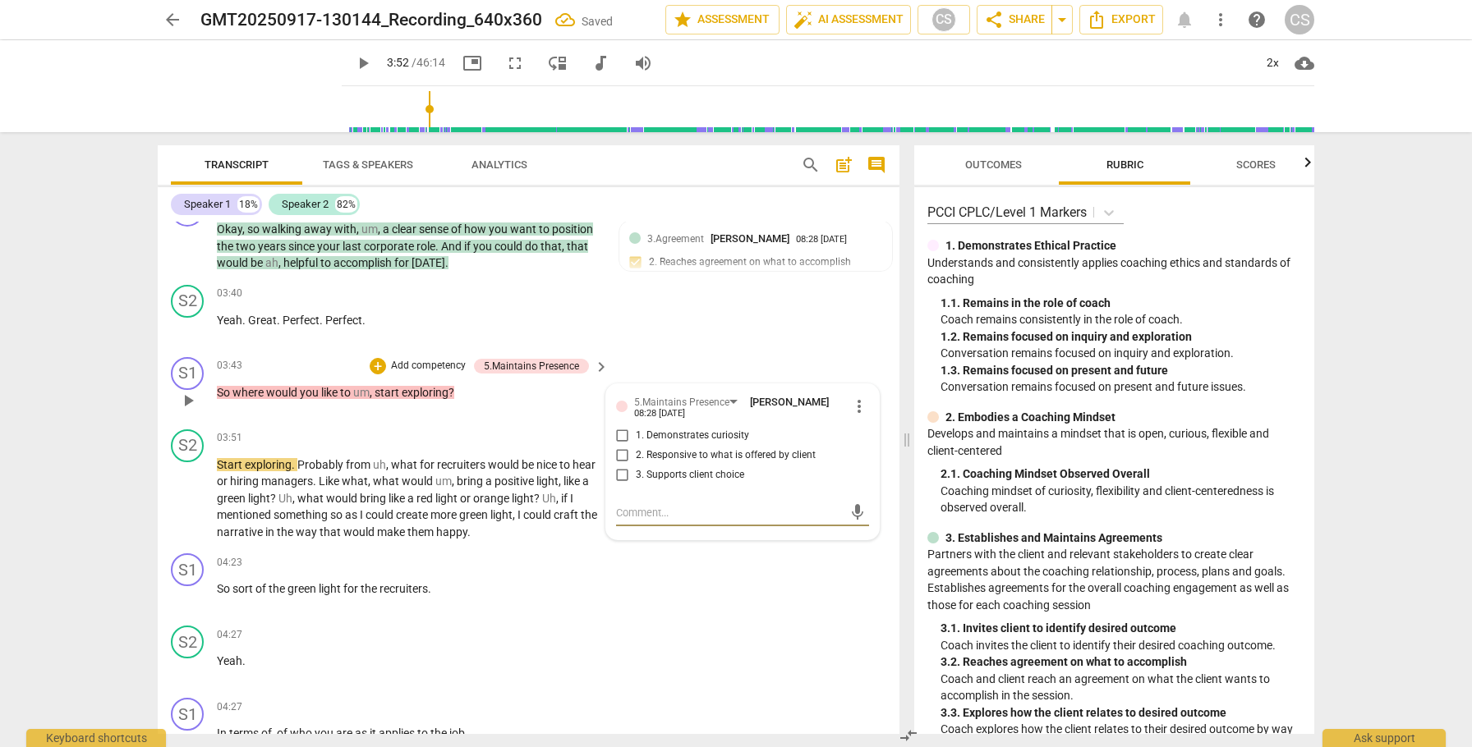
click at [616, 476] on input "3. Supports client choice" at bounding box center [622, 476] width 26 height 20
checkbox input "true"
click at [848, 273] on div "3.Agreement Cindy Schmelzenbach 08:28 09-18-2025 2. Reaches agreement on what t…" at bounding box center [755, 256] width 253 height 50
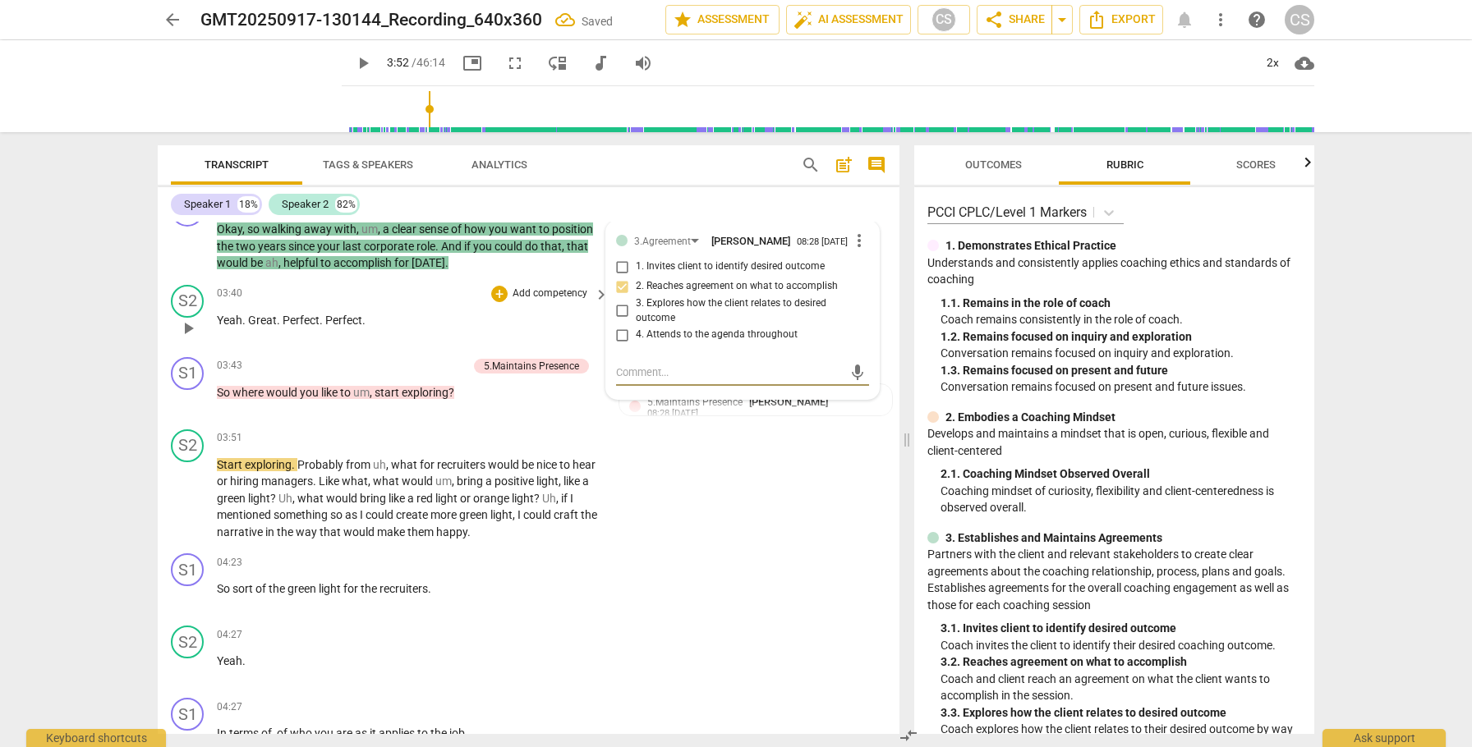
click at [402, 321] on p "Yeah . Great . Perfect . Perfect ." at bounding box center [409, 320] width 384 height 17
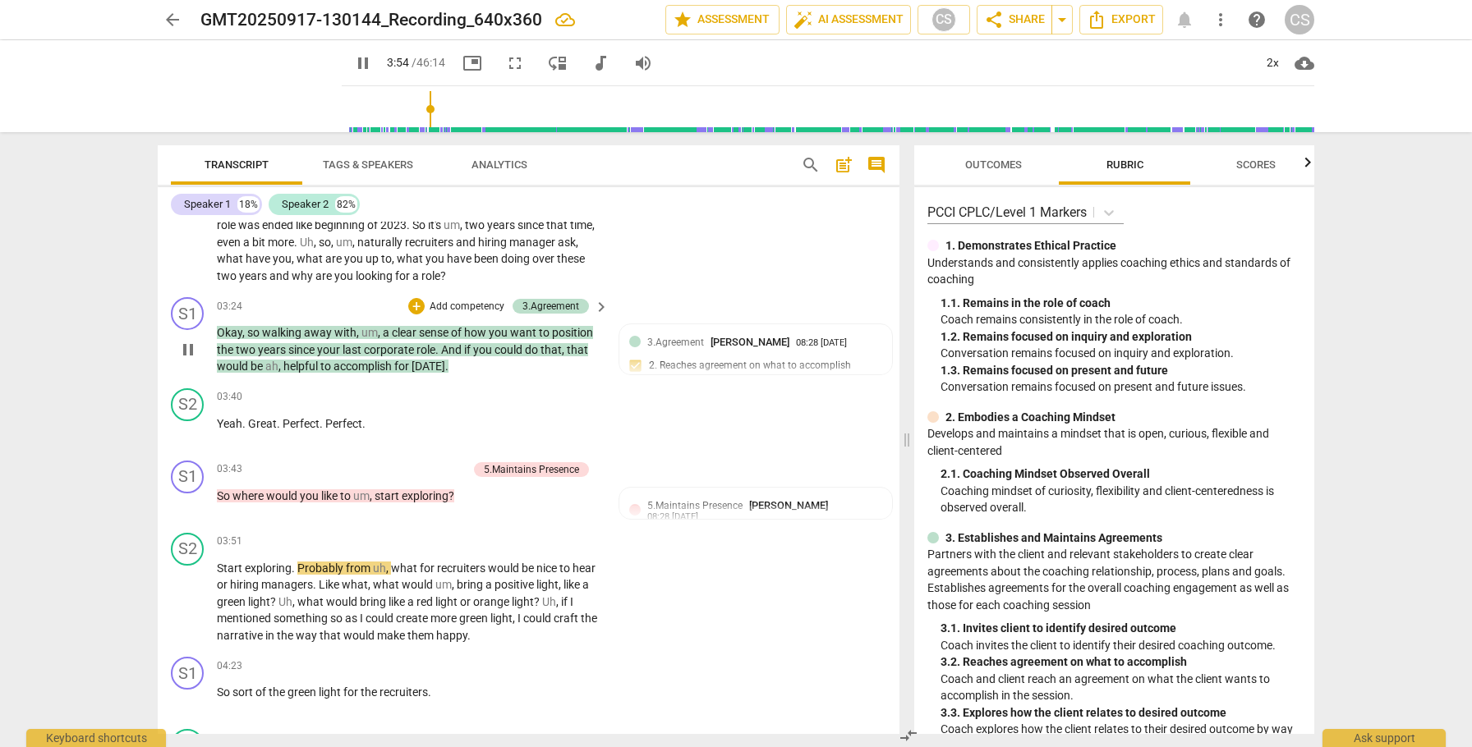
scroll to position [1556, 0]
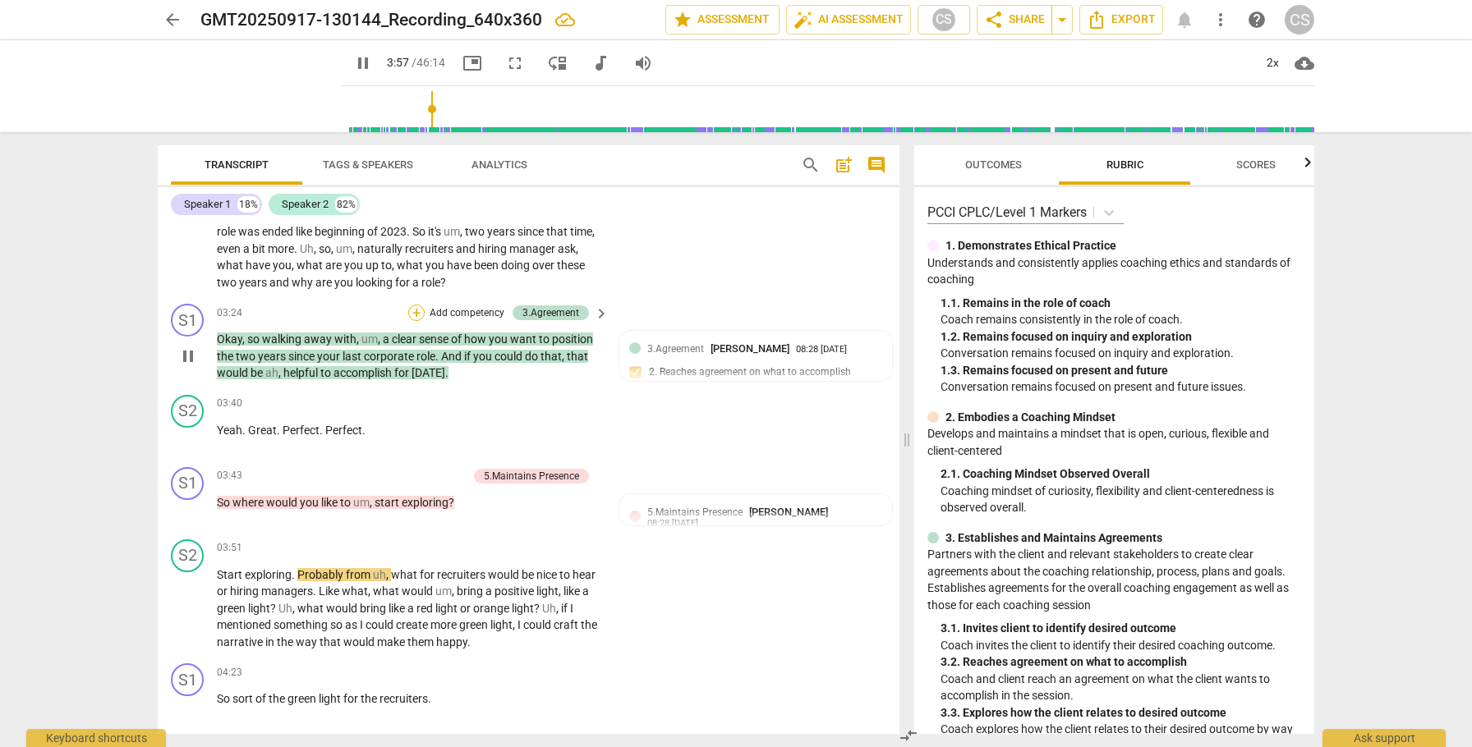
click at [416, 312] on div "+" at bounding box center [416, 313] width 16 height 16
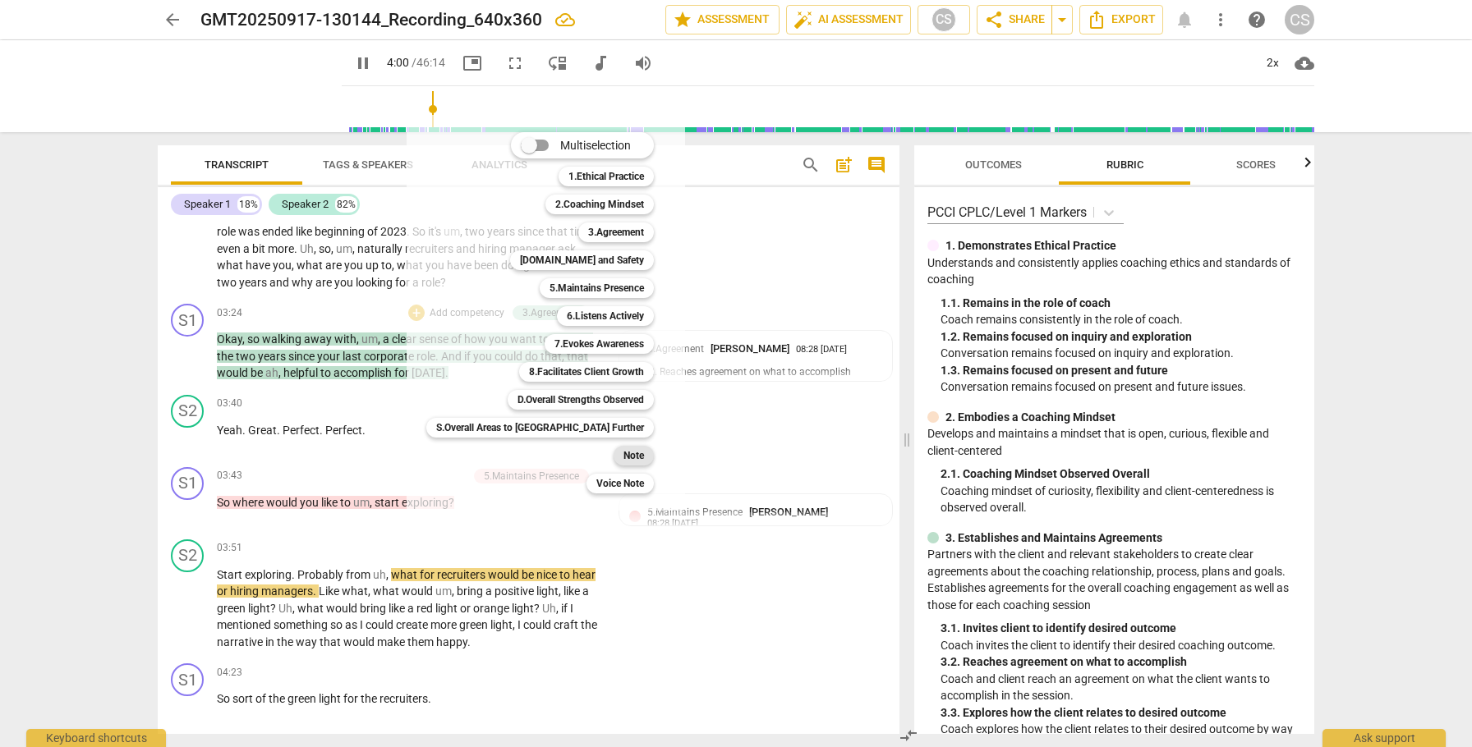
click at [623, 456] on b "Note" at bounding box center [633, 456] width 21 height 20
type input "241"
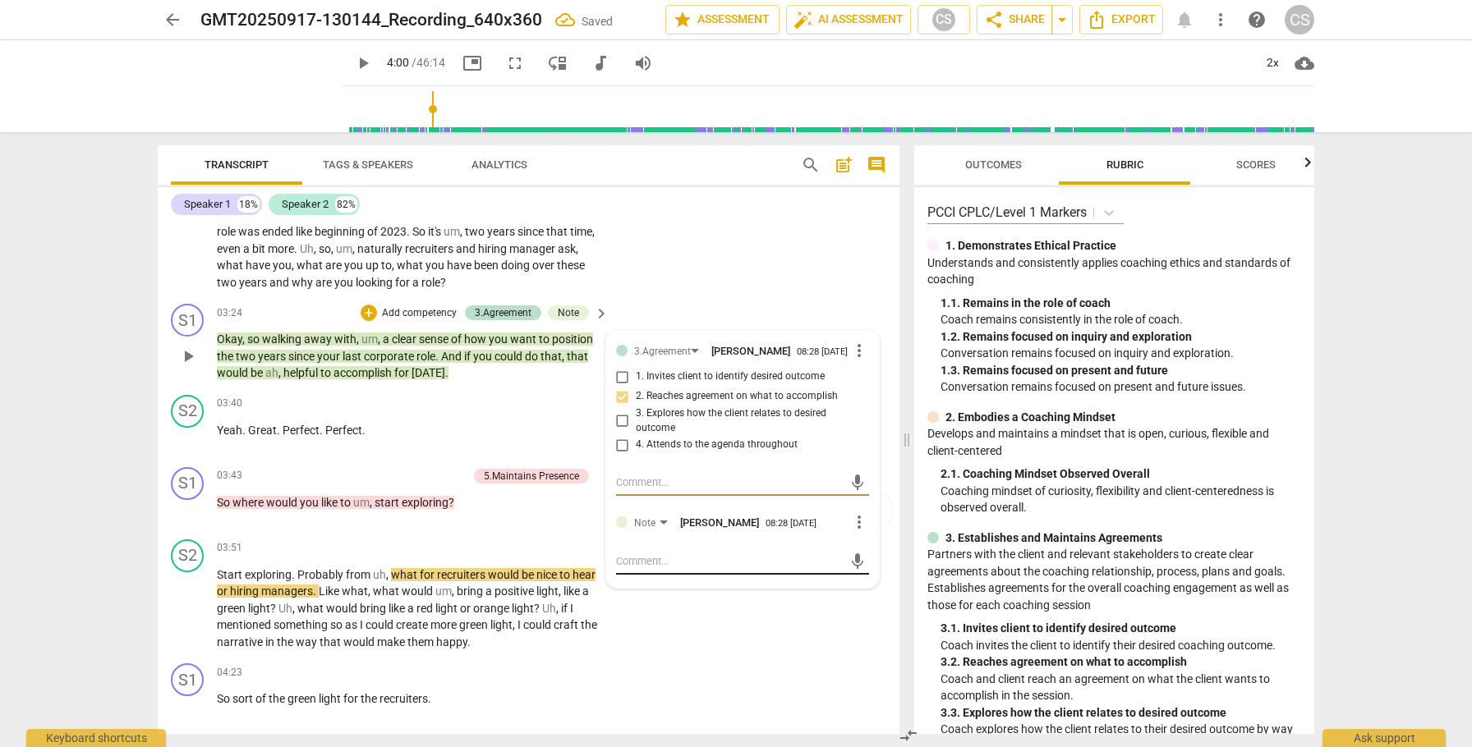
click at [632, 575] on div "mic" at bounding box center [742, 562] width 253 height 26
click at [637, 569] on textarea at bounding box center [729, 562] width 227 height 16
type textarea "m"
type textarea "ma"
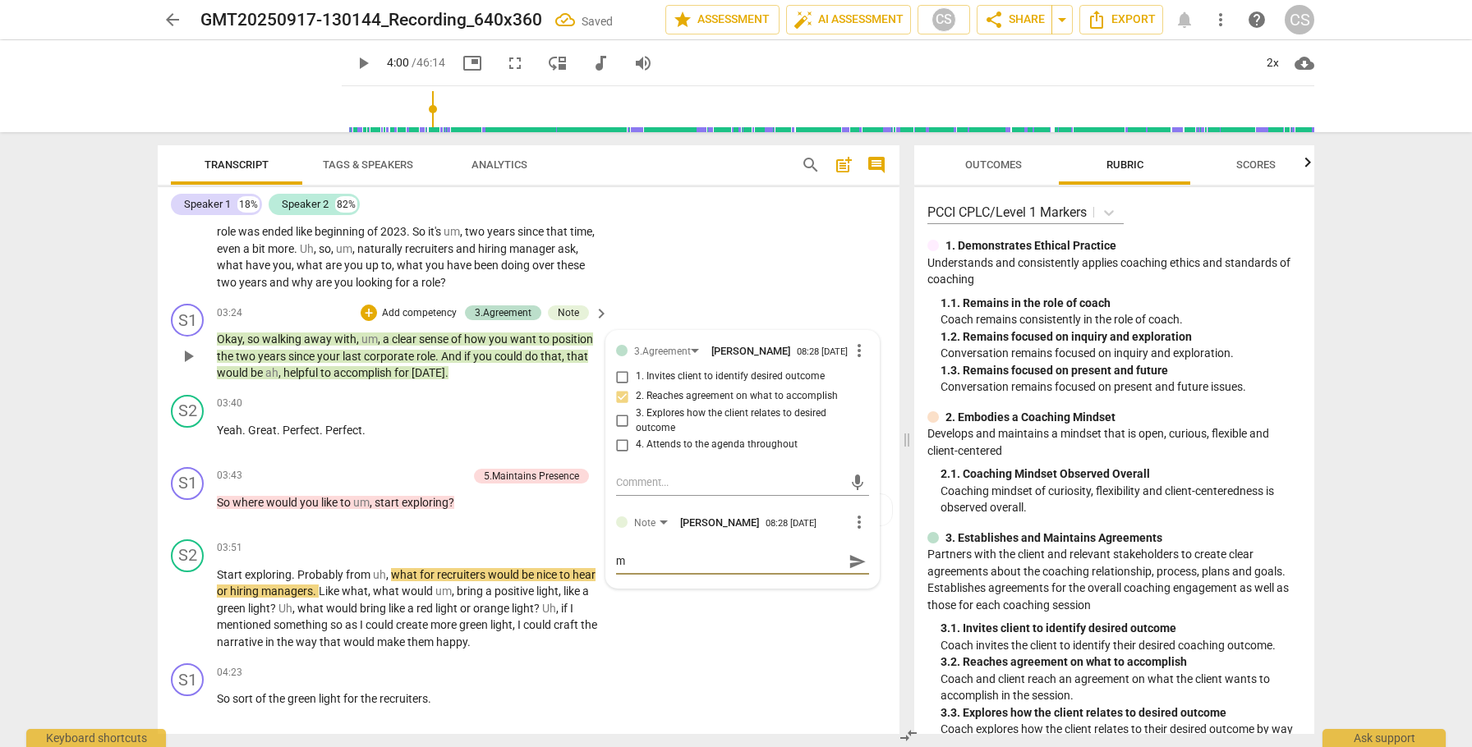
type textarea "ma"
type textarea "may"
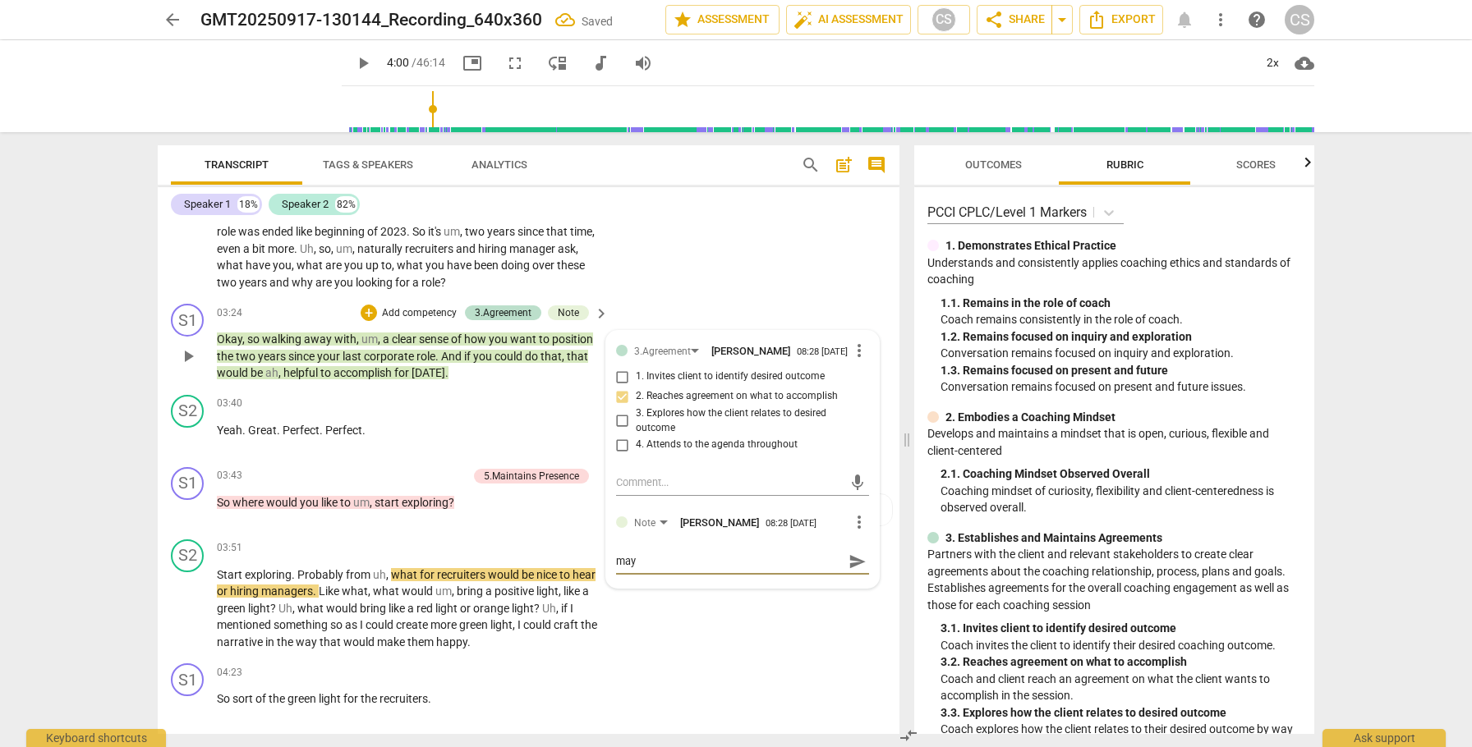
type textarea "may h"
type textarea "may ha"
type textarea "may hav"
type textarea "may have"
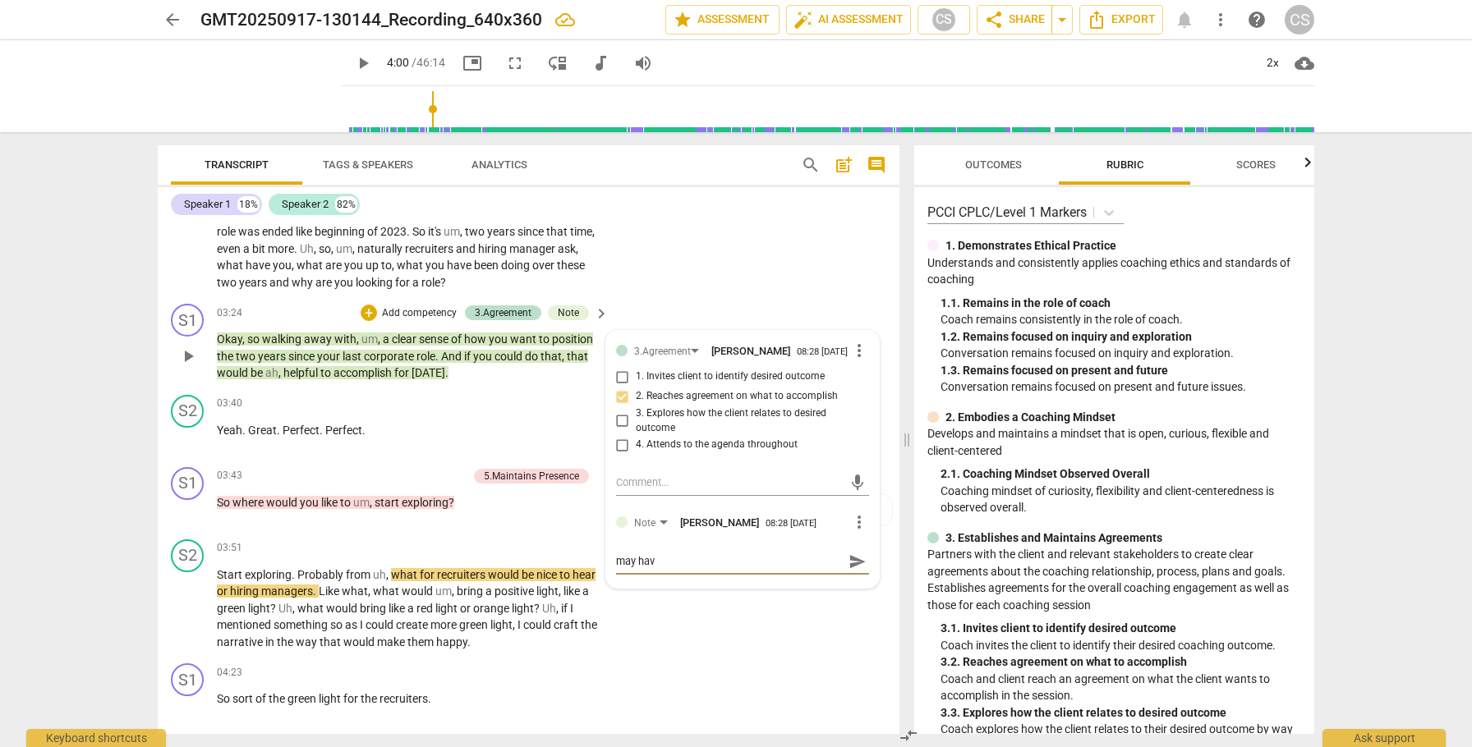
type textarea "may have"
type textarea "may have b"
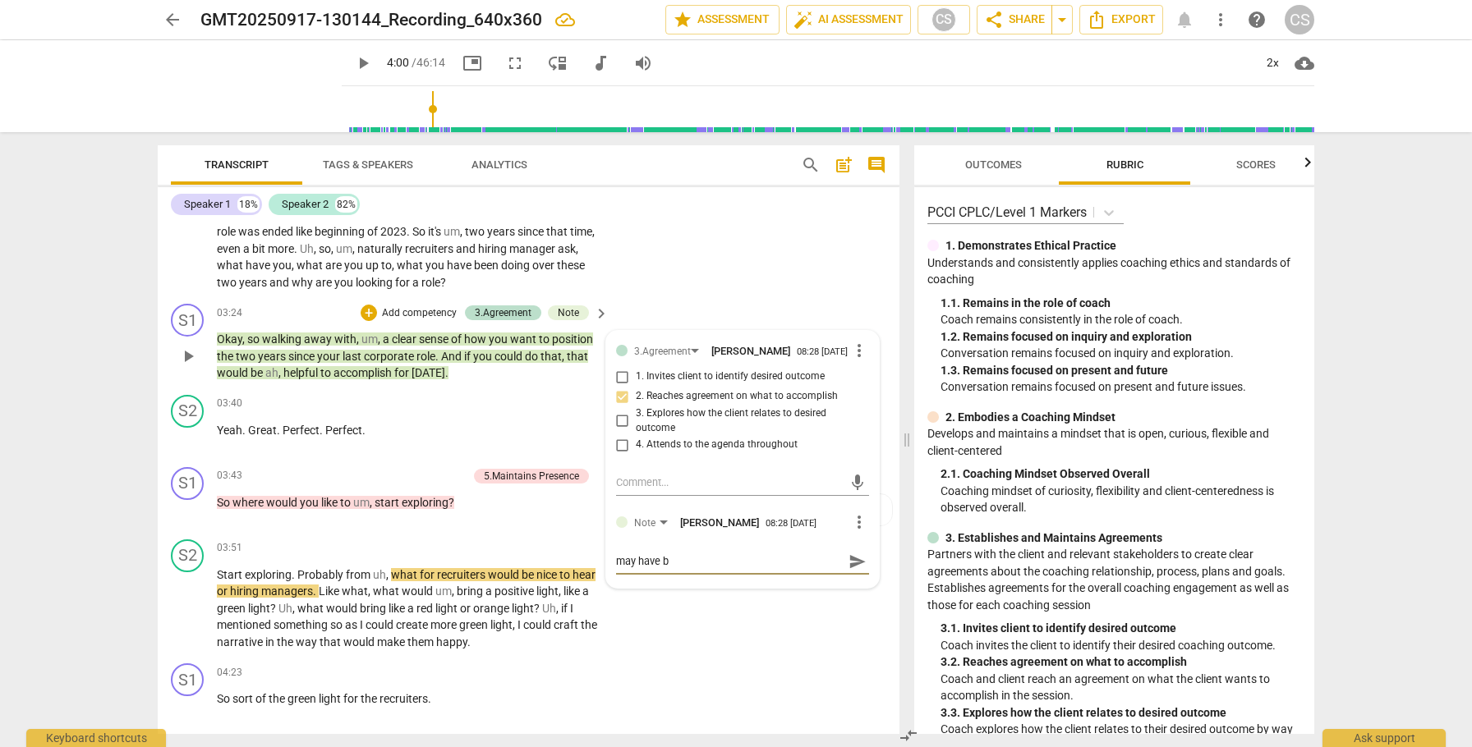
type textarea "may have be"
type textarea "may have bee"
type textarea "may have been"
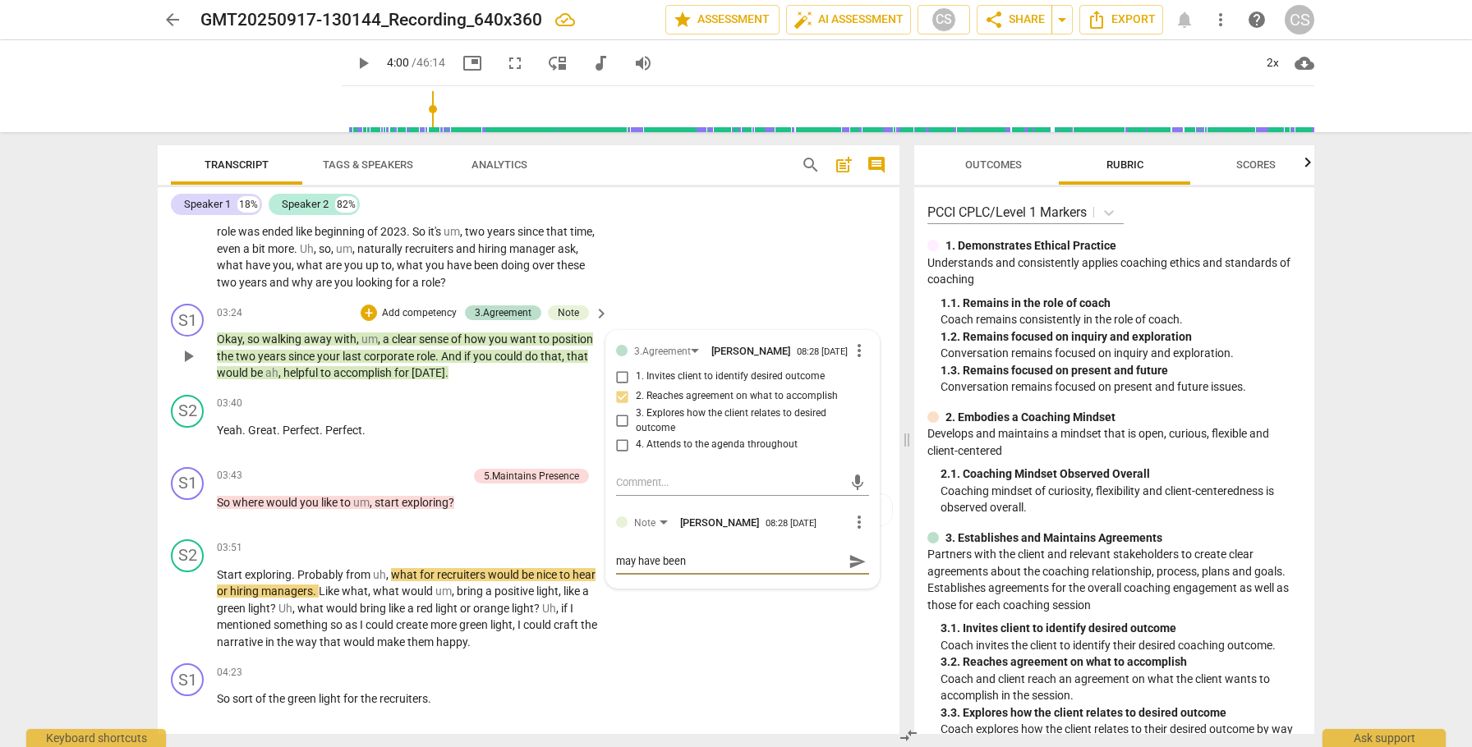
type textarea "may have been m"
type textarea "may have been mo"
type textarea "may have been mor"
type textarea "may have been more"
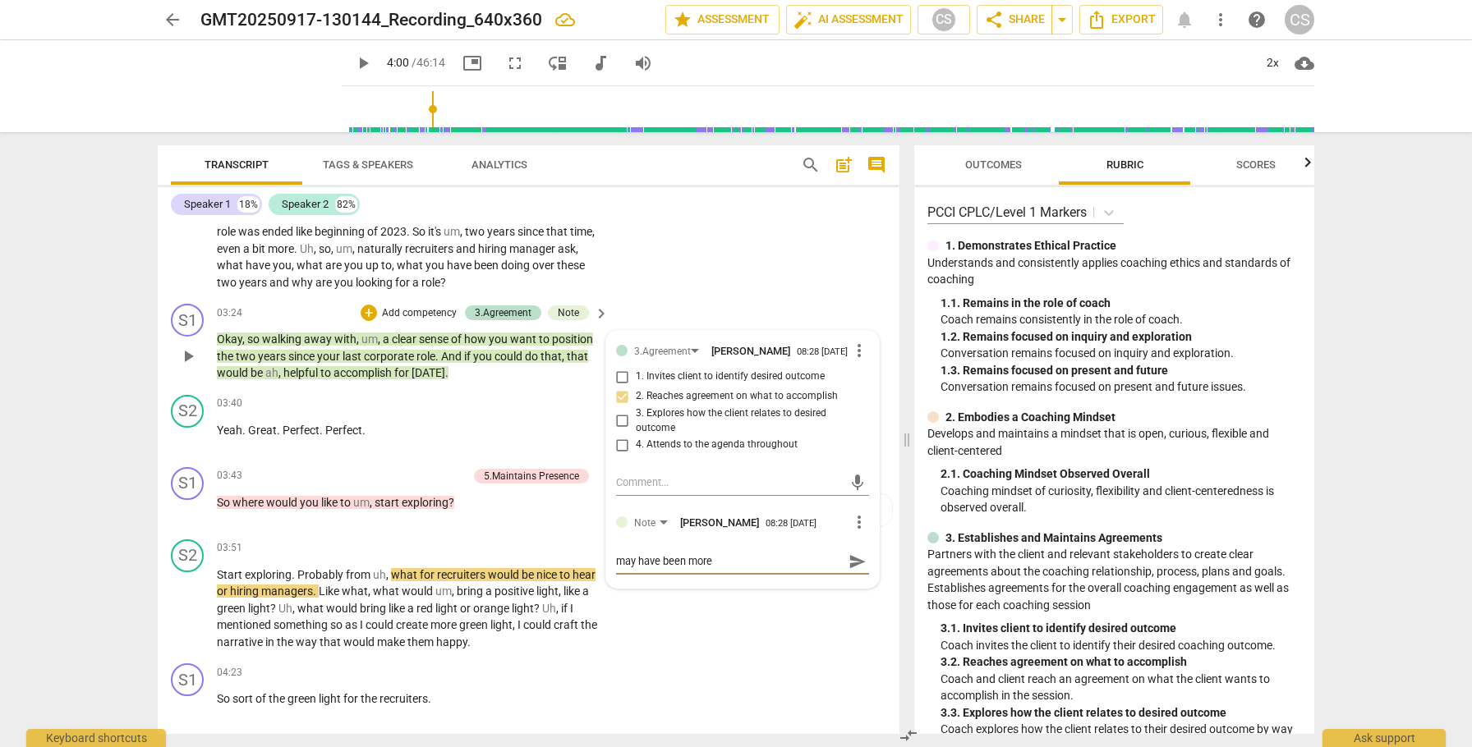
type textarea "may have been more"
type textarea "may have been more o"
type textarea "may have been more op"
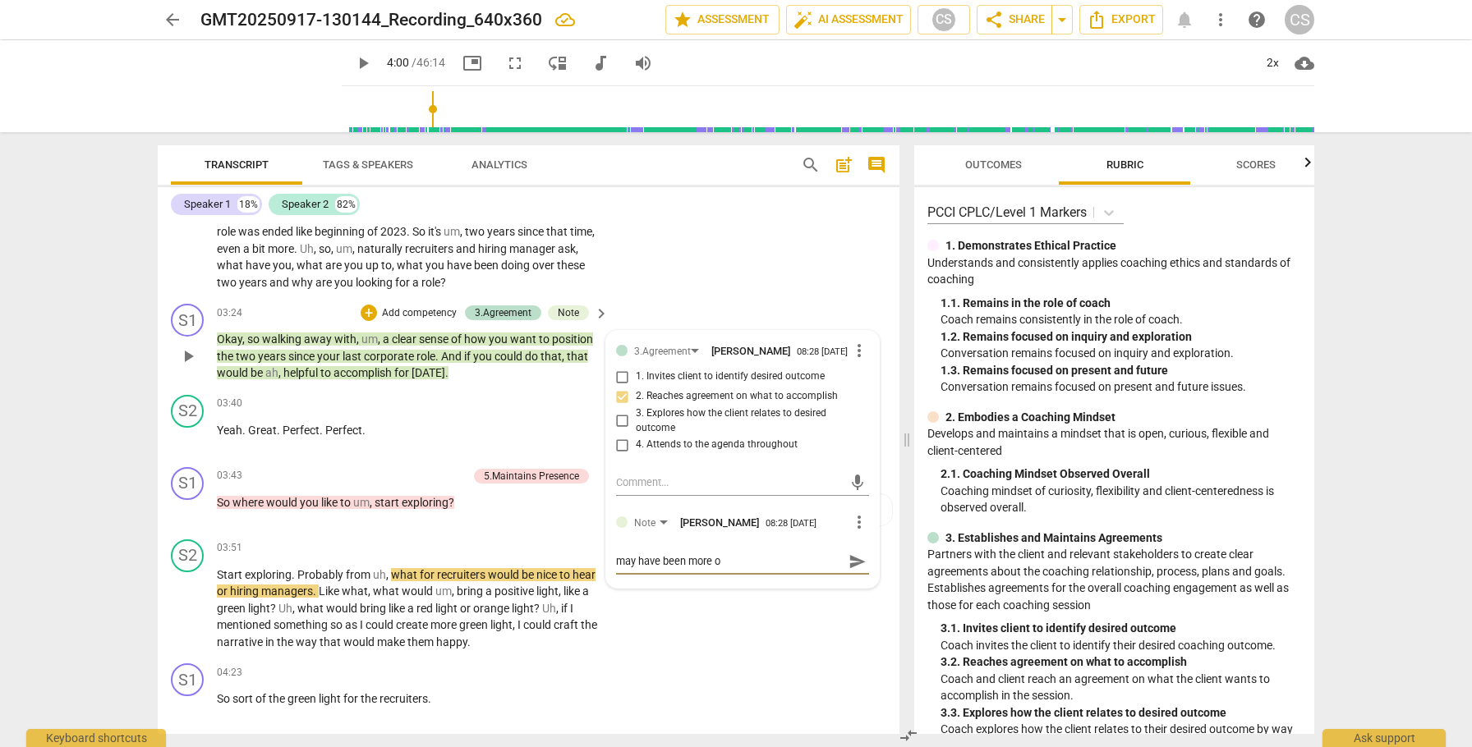
type textarea "may have been more op"
type textarea "may have been more opp"
type textarea "may have been more oppo"
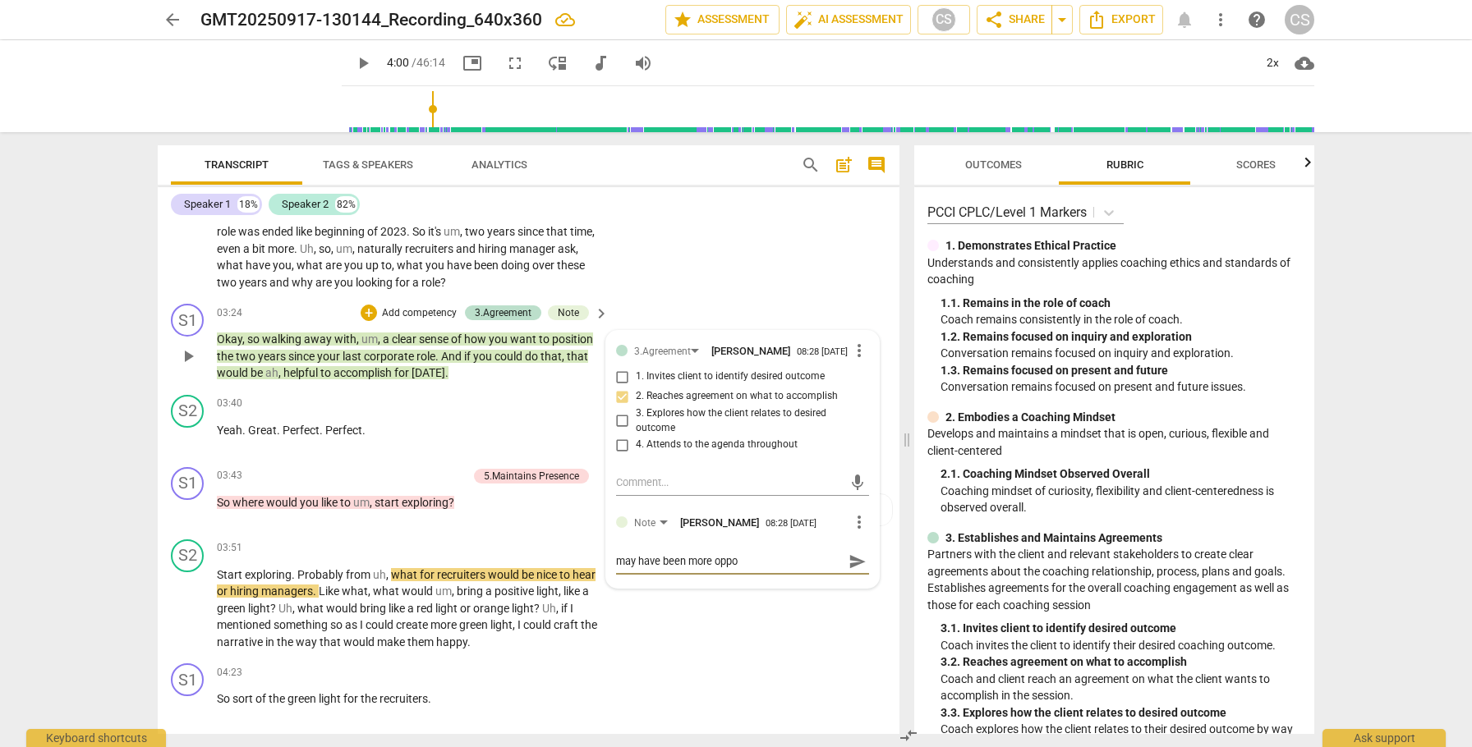
type textarea "may have been more oppor"
type textarea "may have been more opport"
type textarea "may have been more opportu"
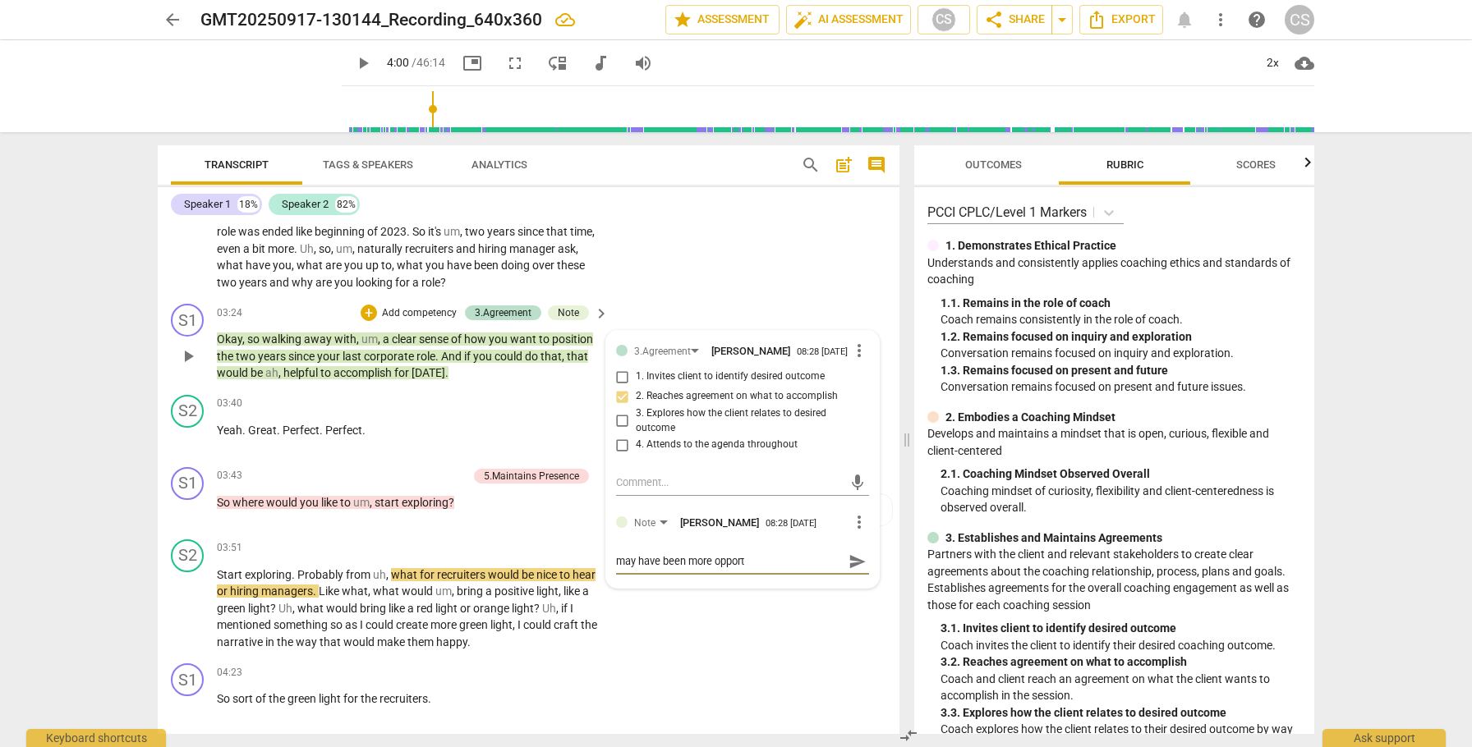
type textarea "may have been more opportu"
type textarea "may have been more opportun"
type textarea "may have been more opportuni"
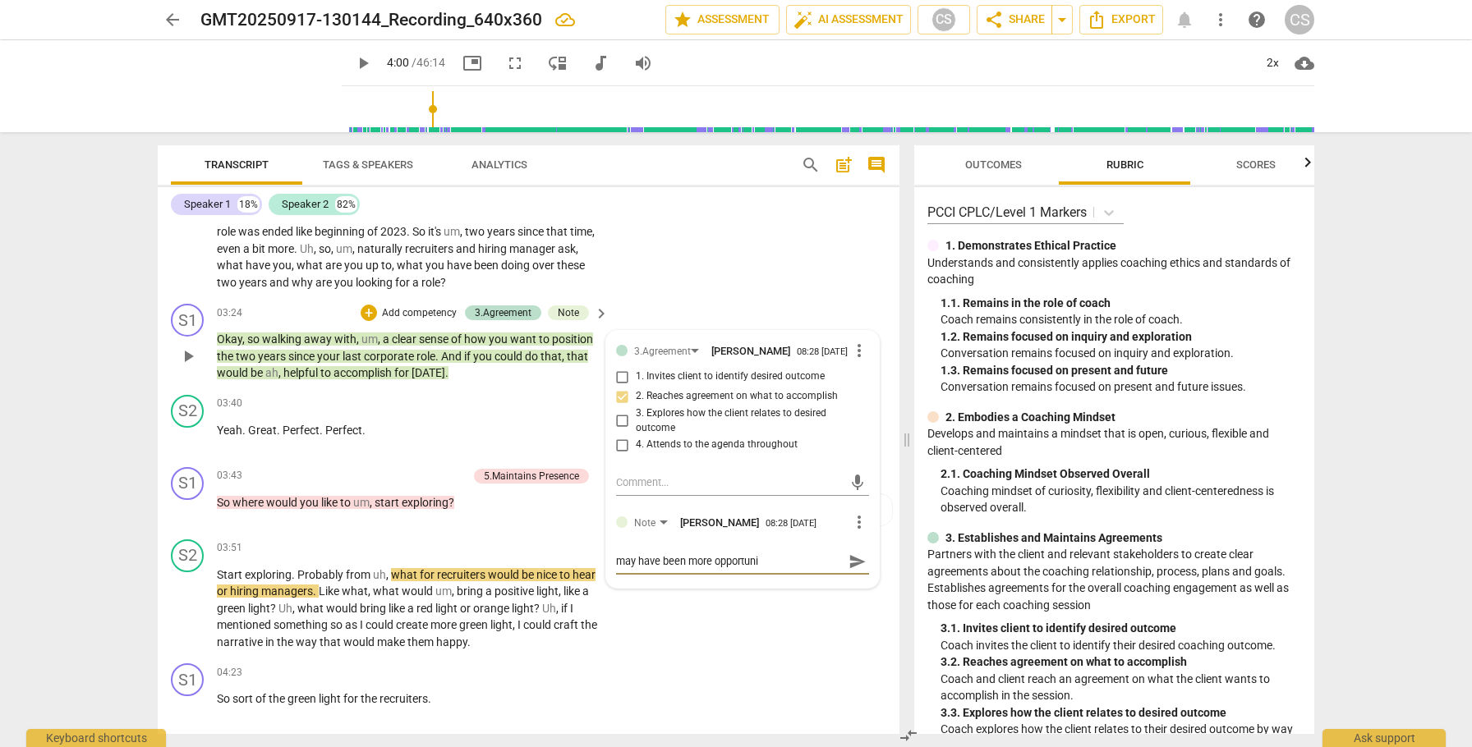
type textarea "may have been more opportunit"
type textarea "may have been more opportunity"
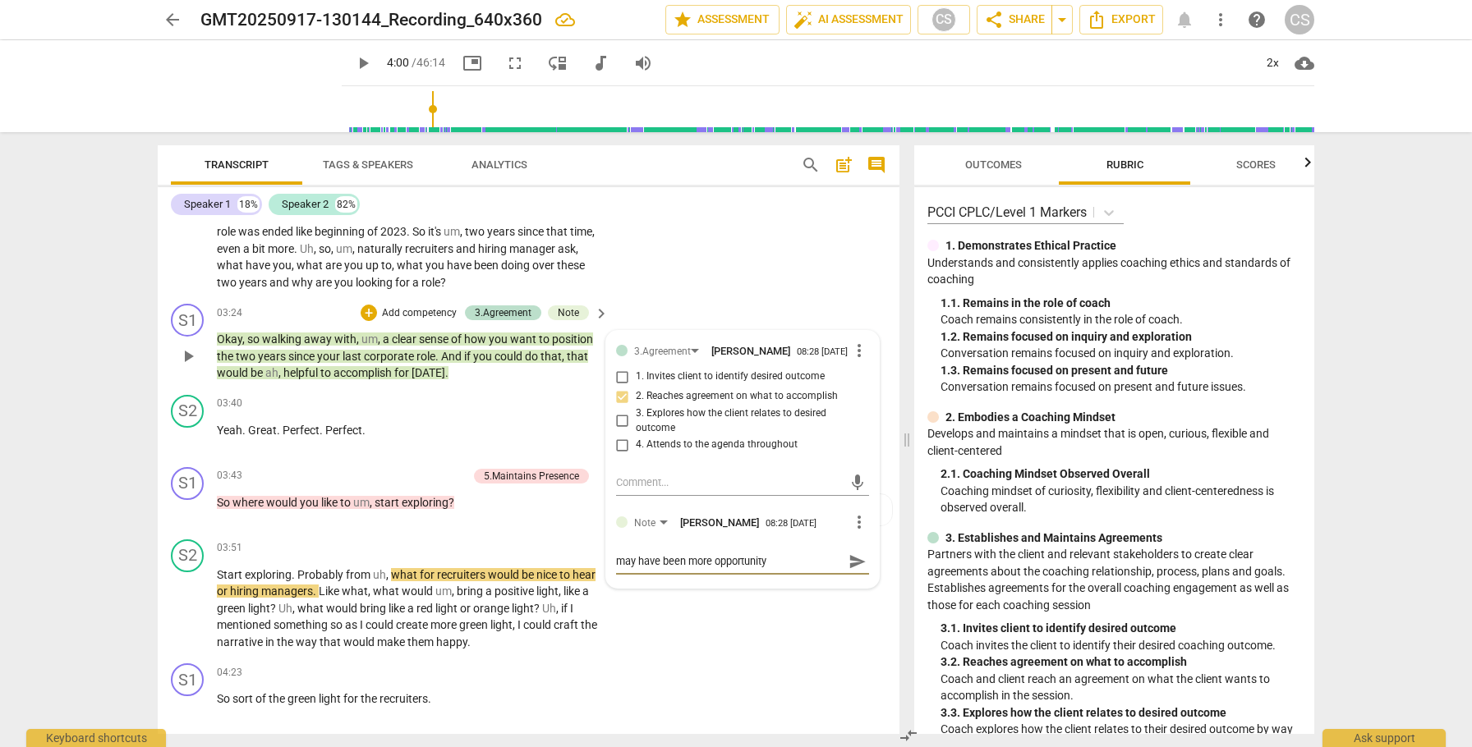
type textarea "may have been more opportunity"
type textarea "may have been more opportunity t"
type textarea "may have been more opportunity to"
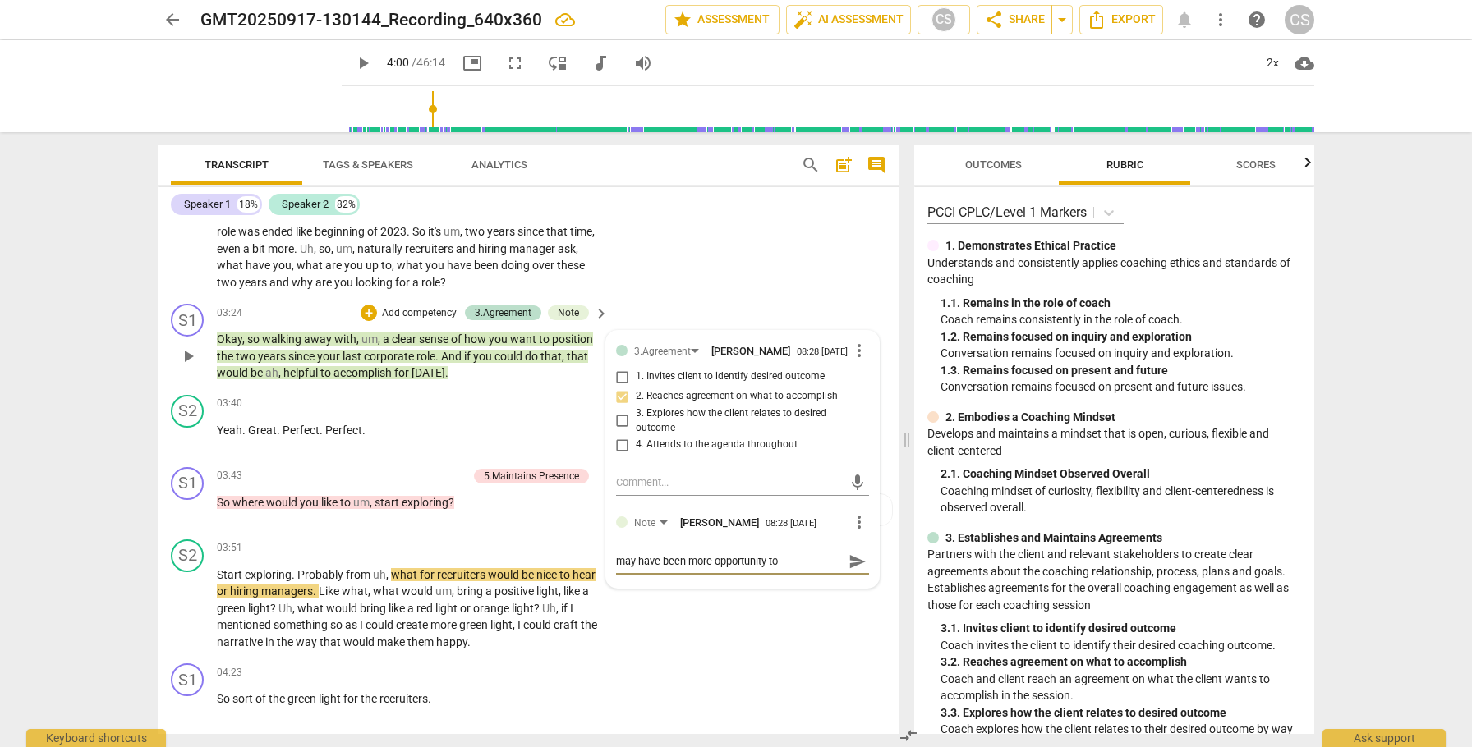
type textarea "may have been more opportunity to"
type textarea "may have been more opportunity to d"
type textarea "may have been more opportunity to di"
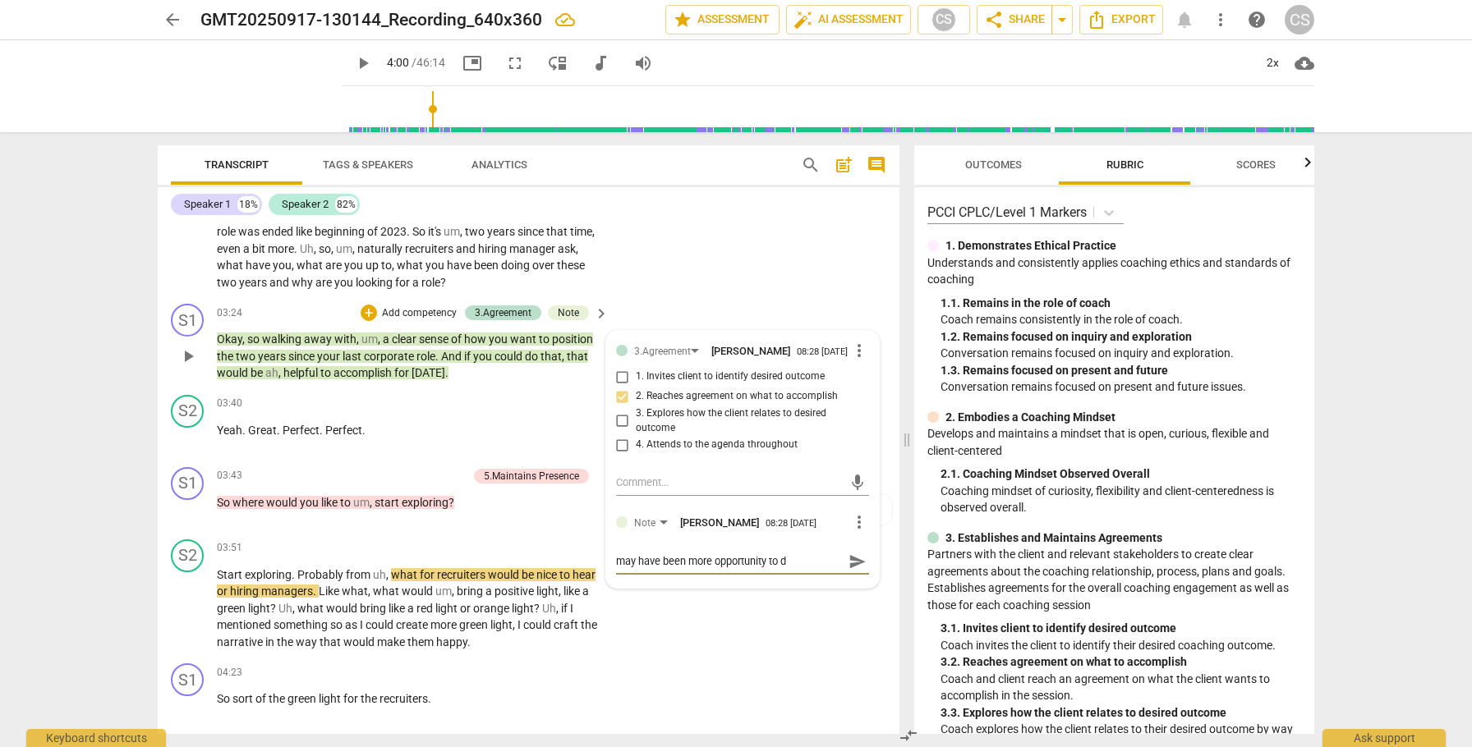
type textarea "may have been more opportunity to di"
type textarea "may have been more opportunity to d"
type textarea "may have been more opportunity to"
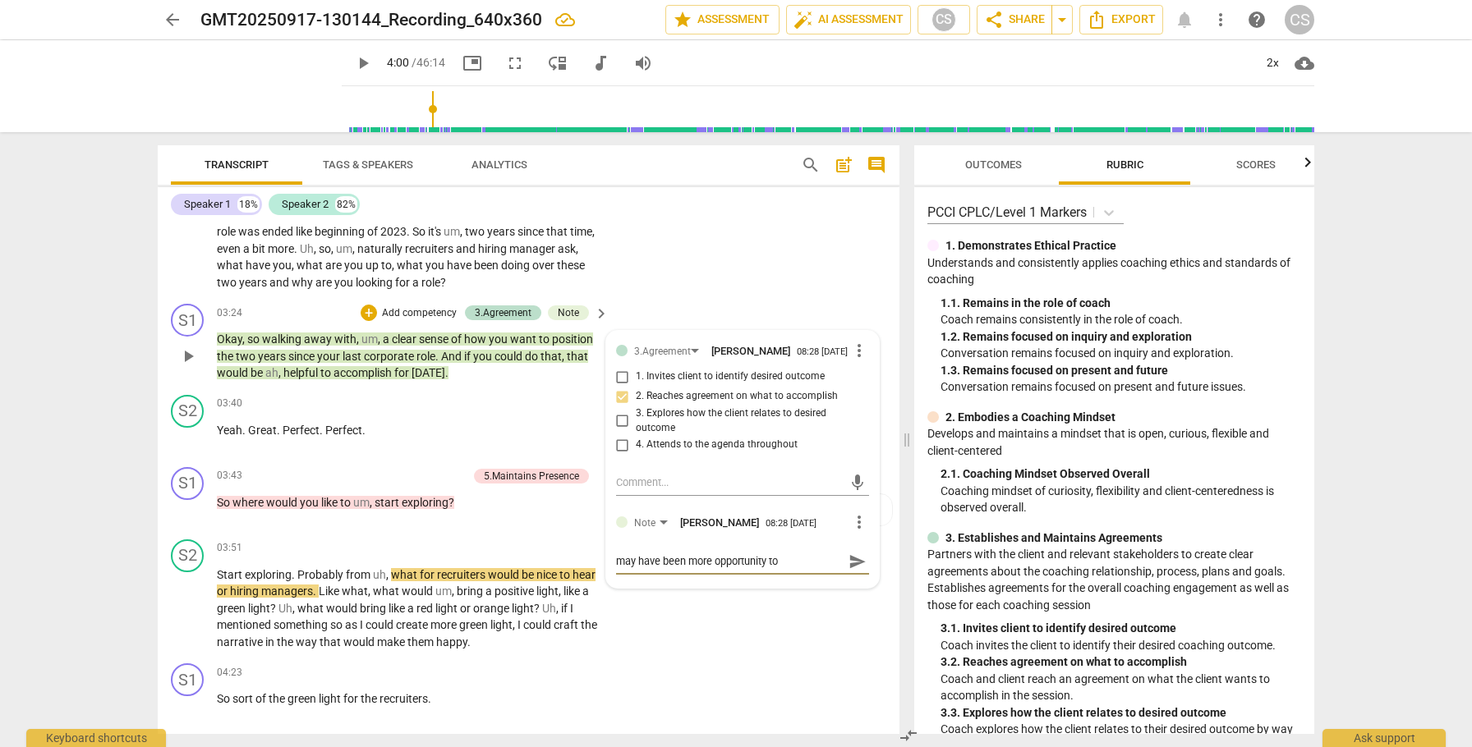
type textarea "may have been more opportunity to e"
type textarea "may have been more opportunity to ex"
type textarea "may have been more opportunity to exp"
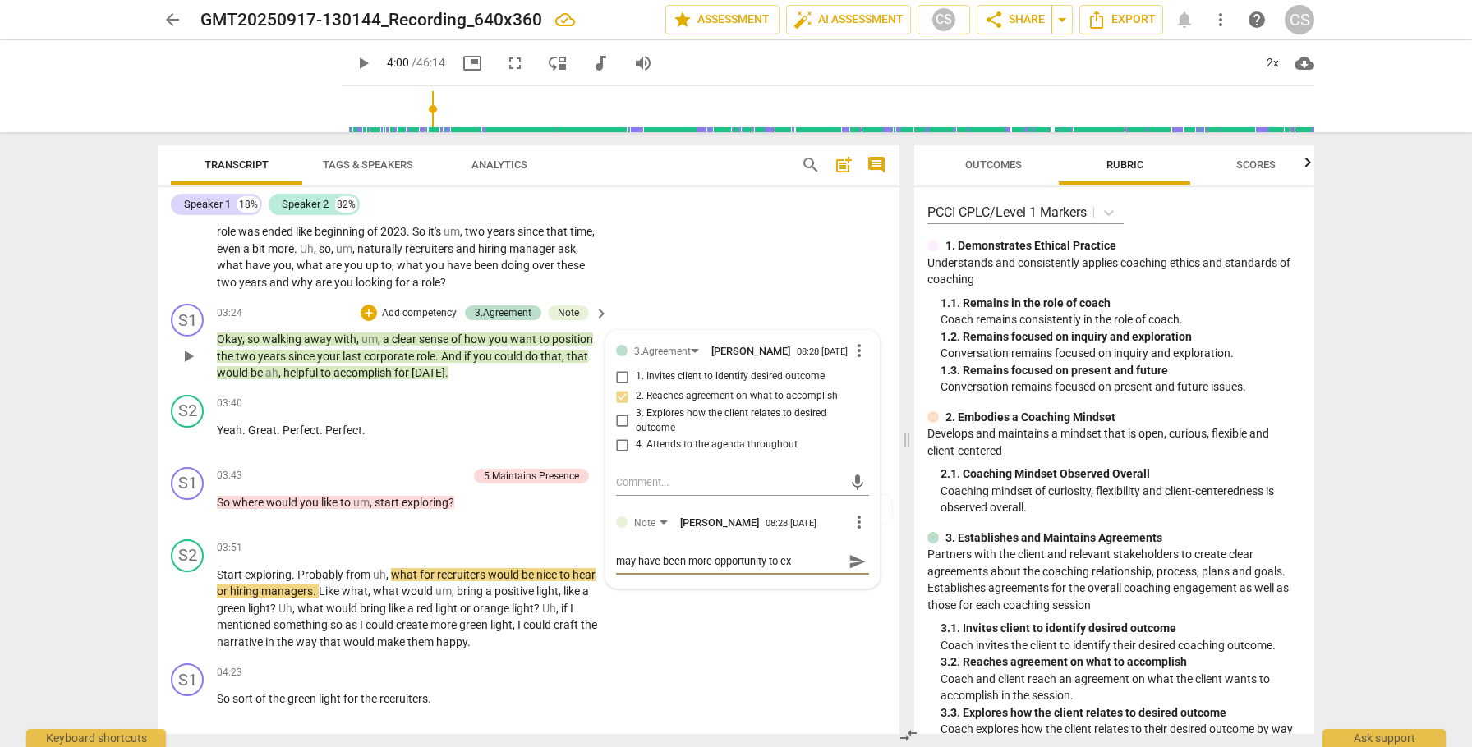
type textarea "may have been more opportunity to exp"
type textarea "may have been more opportunity to expl"
type textarea "may have been more opportunity to explo"
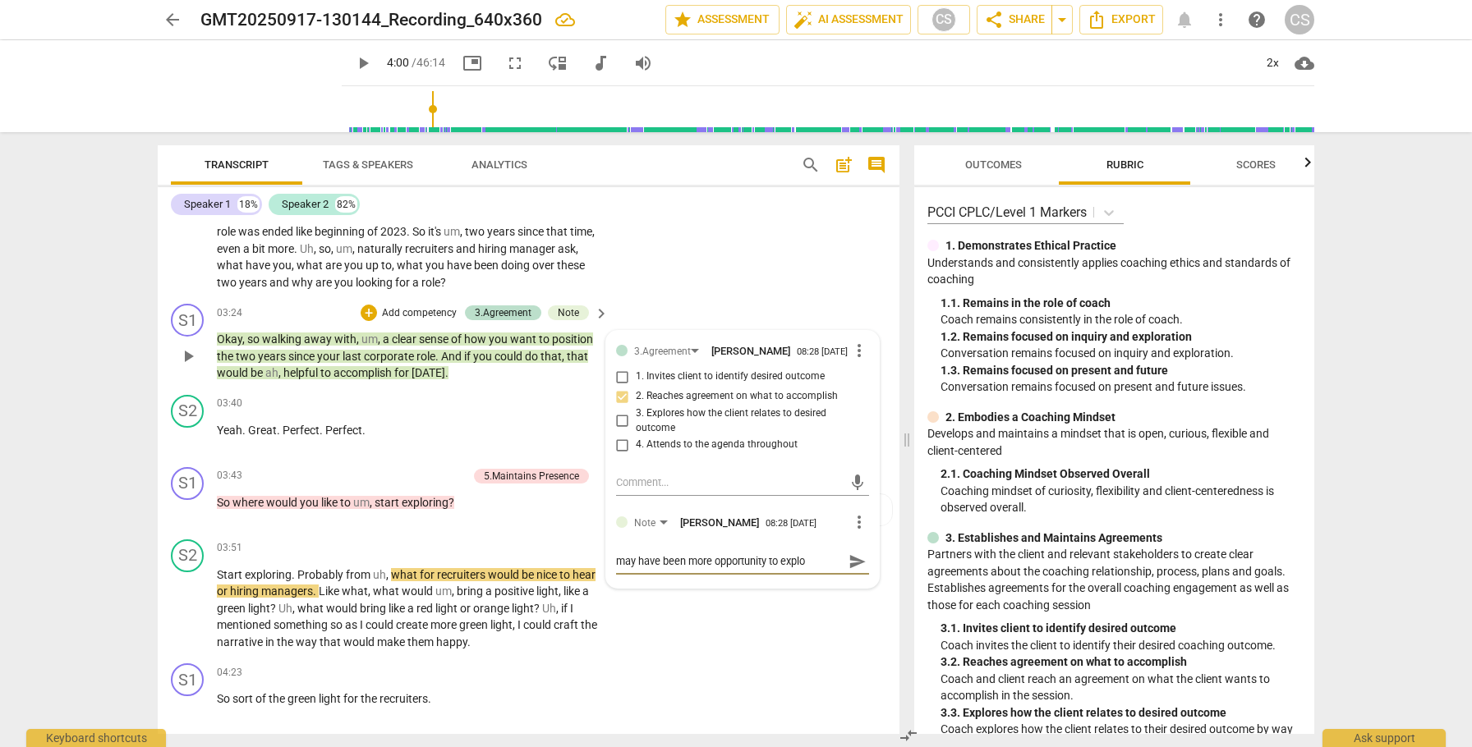
type textarea "may have been more opportunity to explor"
type textarea "may have been more opportunity to explore"
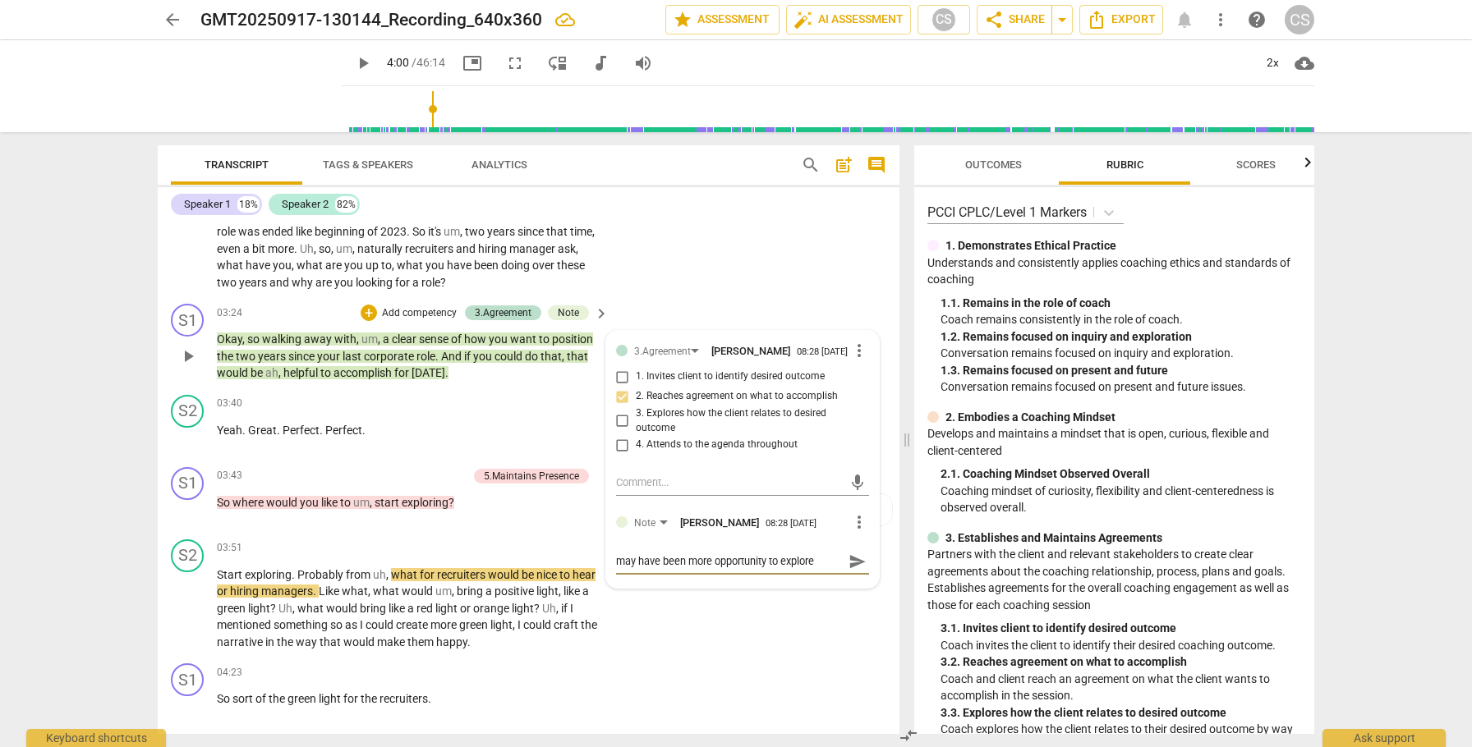
type textarea "may have been more opportunity to explore"
type textarea "may have been more opportunity to explore i"
type textarea "may have been more opportunity to explore im"
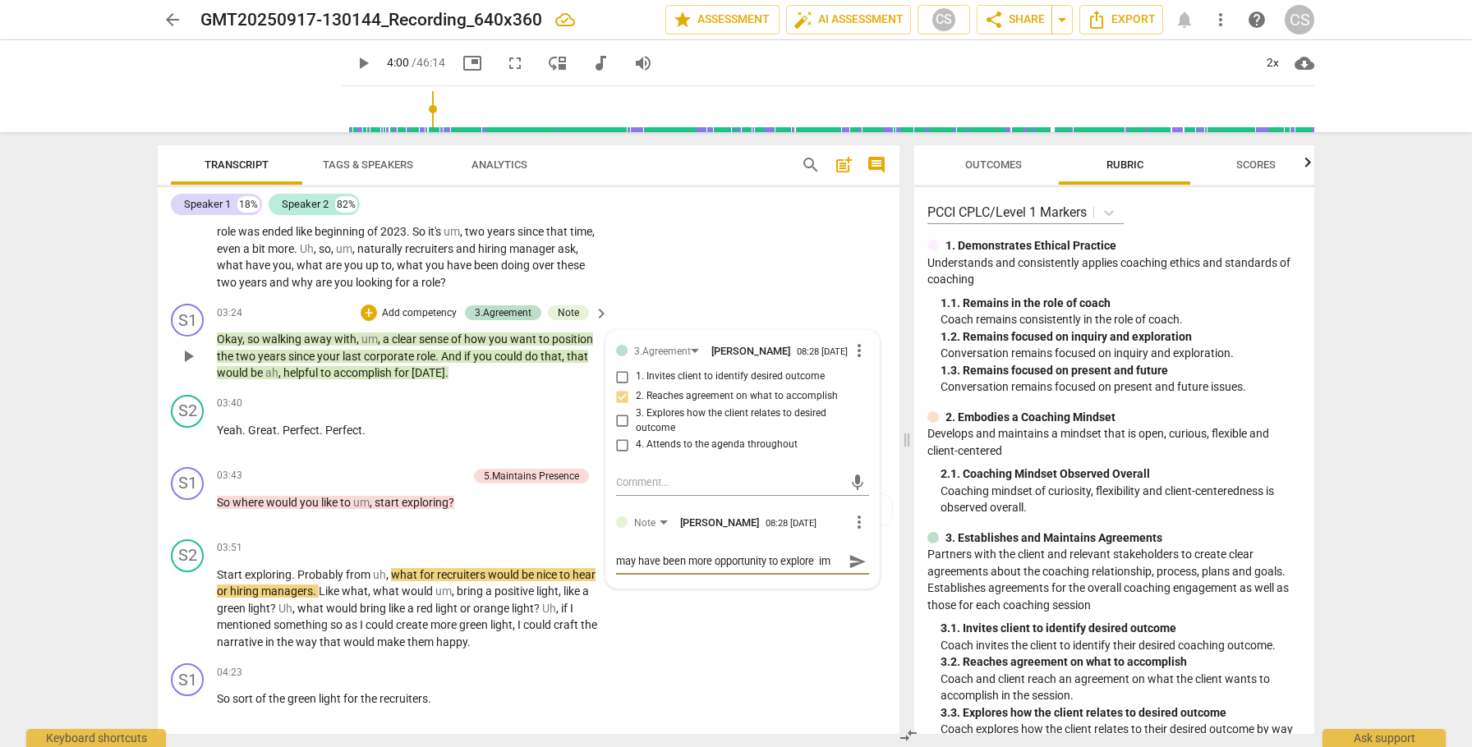
type textarea "may have been more opportunity to explore imp"
type textarea "may have been more opportunity to explore impo"
type textarea "may have been more opportunity to explore impor"
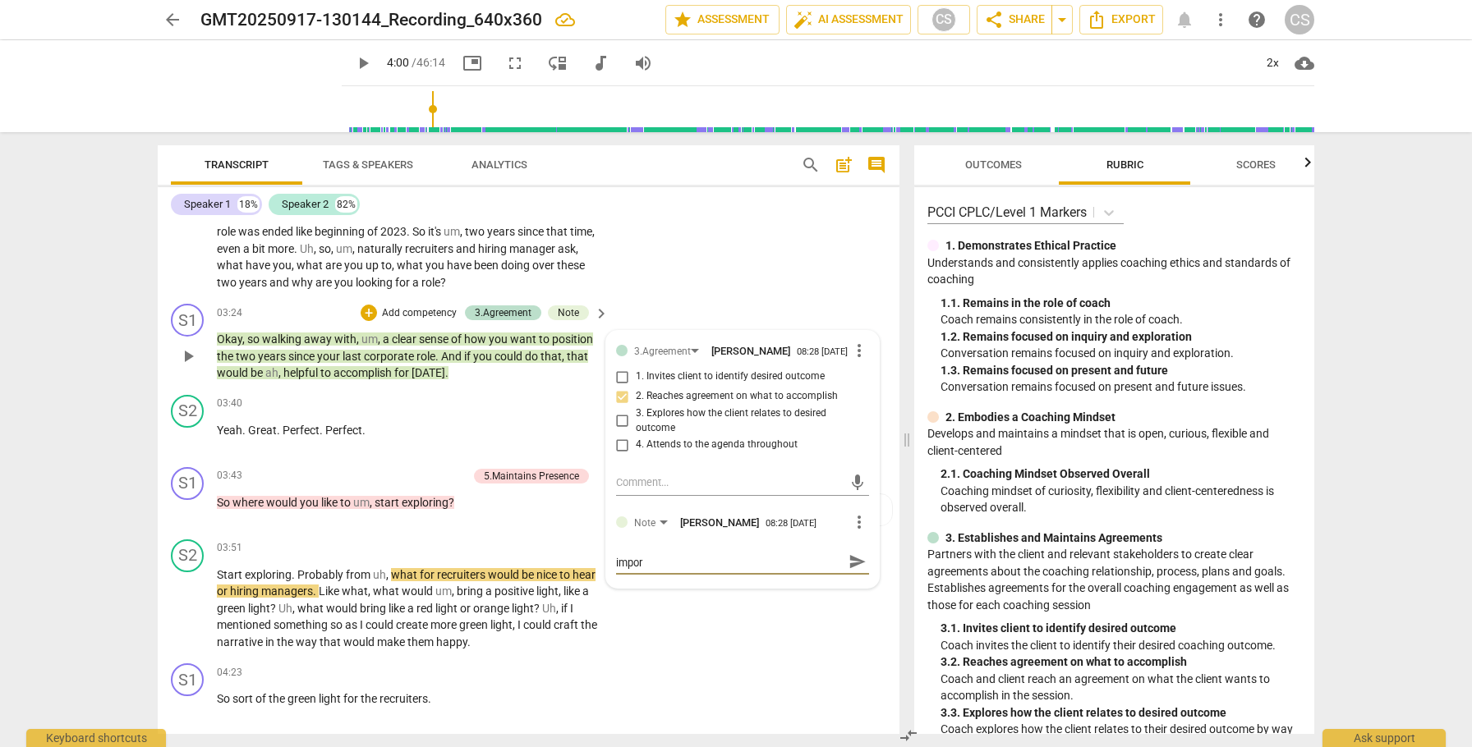
type textarea "may have been more opportunity to explore import"
type textarea "may have been more opportunity to explore importa"
type textarea "may have been more opportunity to explore importan"
type textarea "may have been more opportunity to explore importanc"
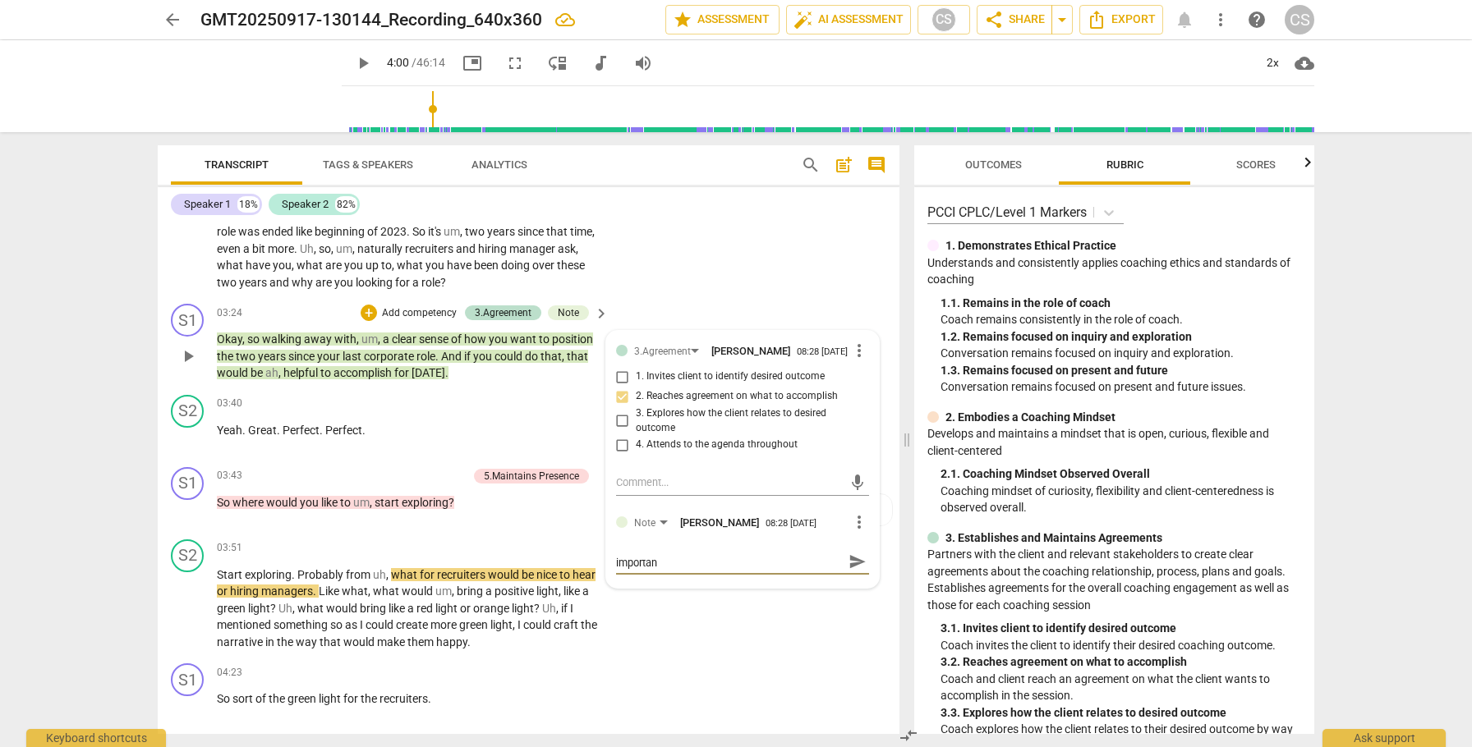
type textarea "may have been more opportunity to explore importanc"
type textarea "may have been more opportunity to explore importance"
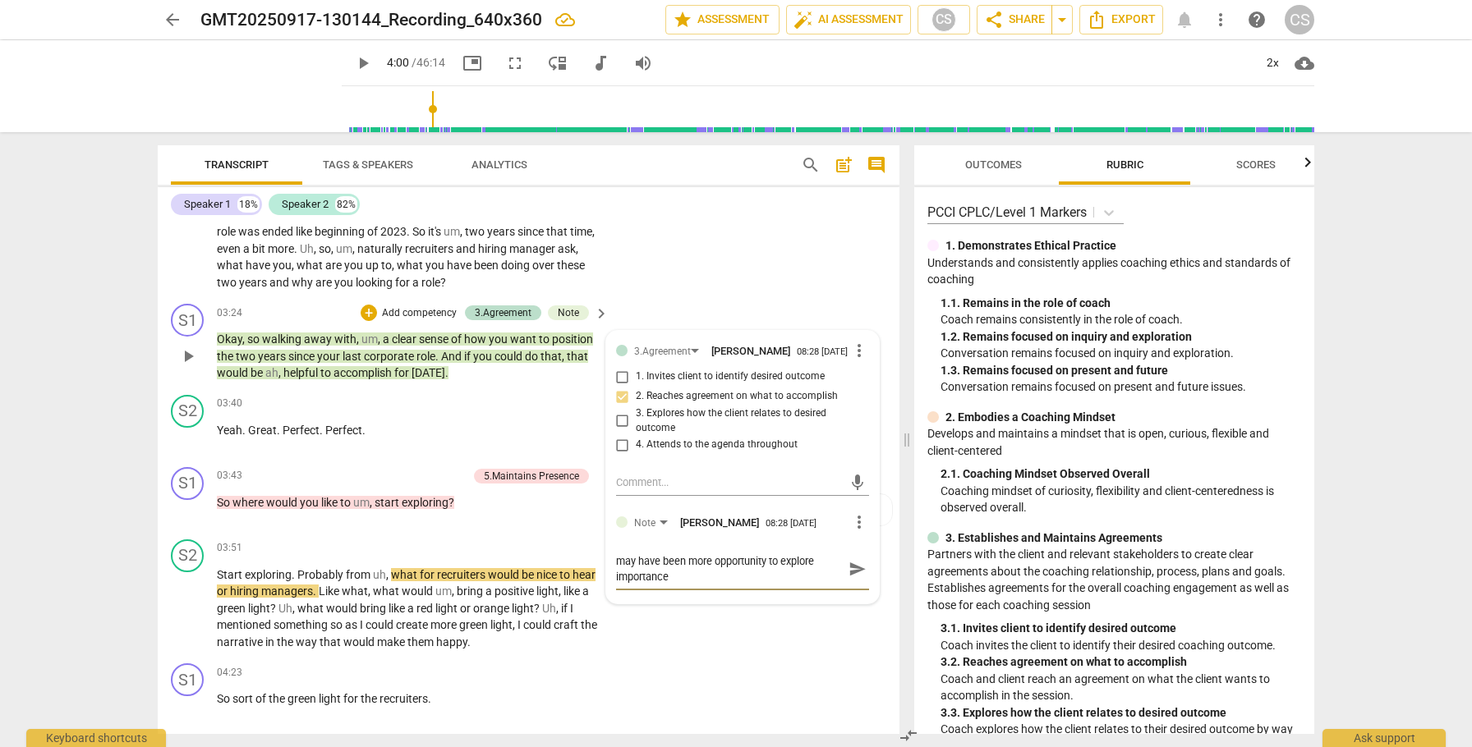
type textarea "may have been more opportunity to explore importance"
type textarea "may have been more opportunity to explore importance ("
type textarea "may have been more opportunity to explore importance"
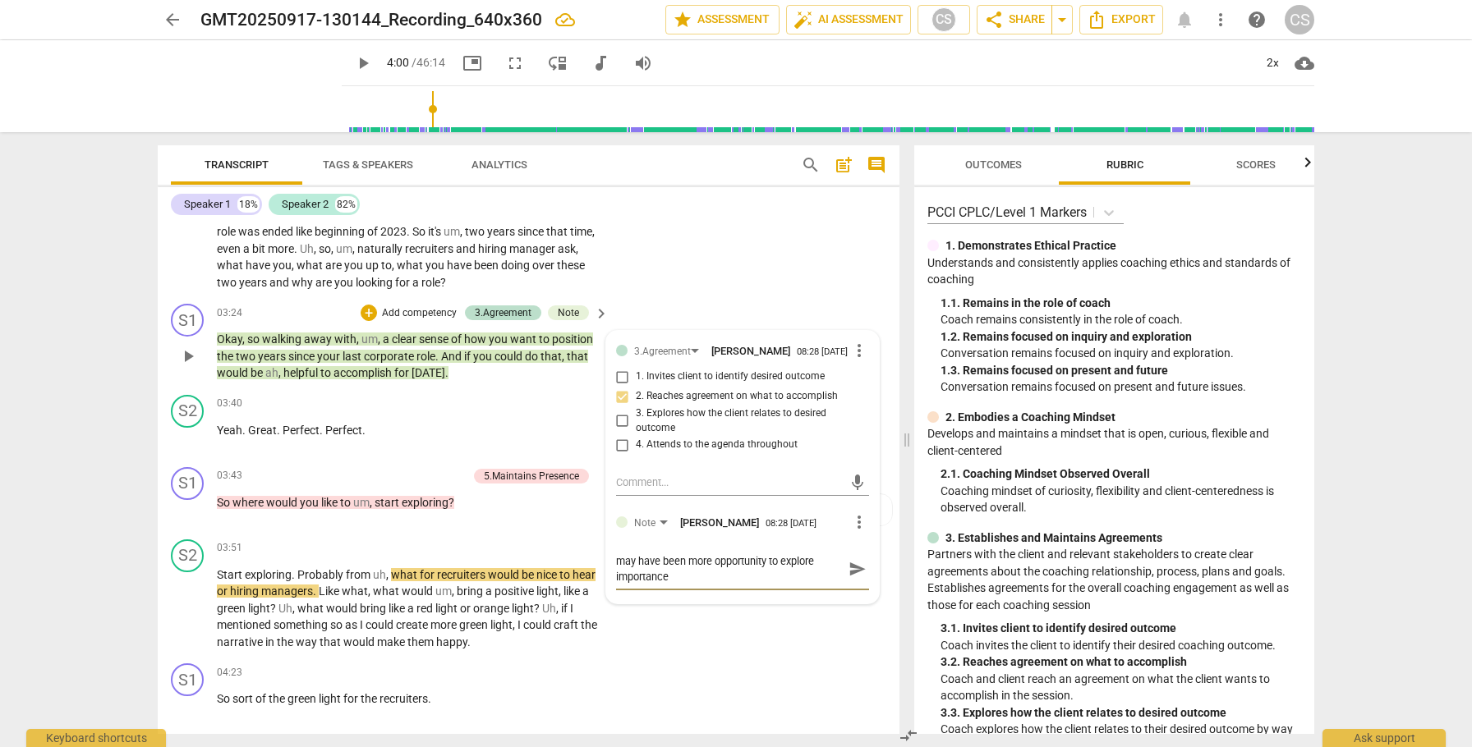
type textarea "may have been more opportunity to explore importance o"
type textarea "may have been more opportunity to explore importance or"
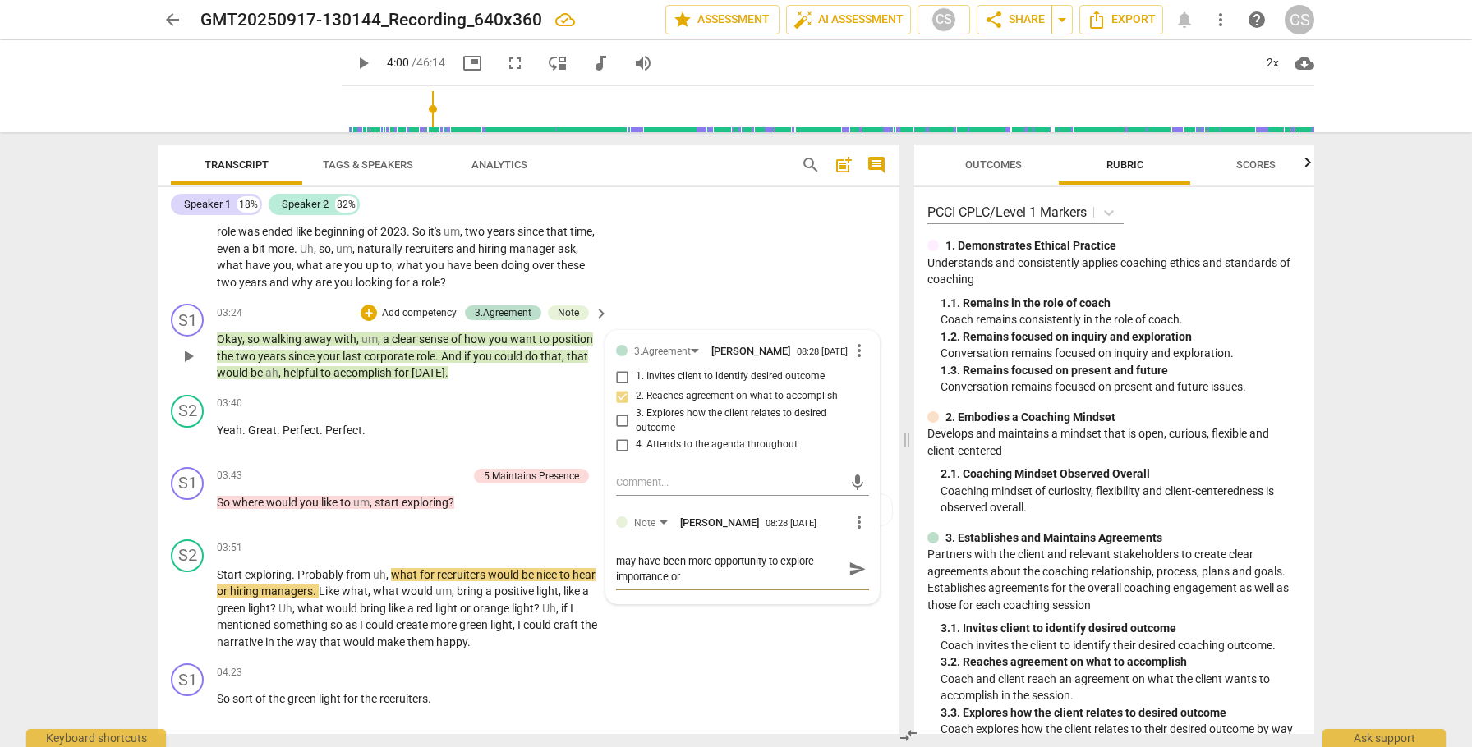
type textarea "may have been more opportunity to explore importance or"
type textarea "may have been more opportunity to explore importance or m"
type textarea "may have been more opportunity to explore importance or me"
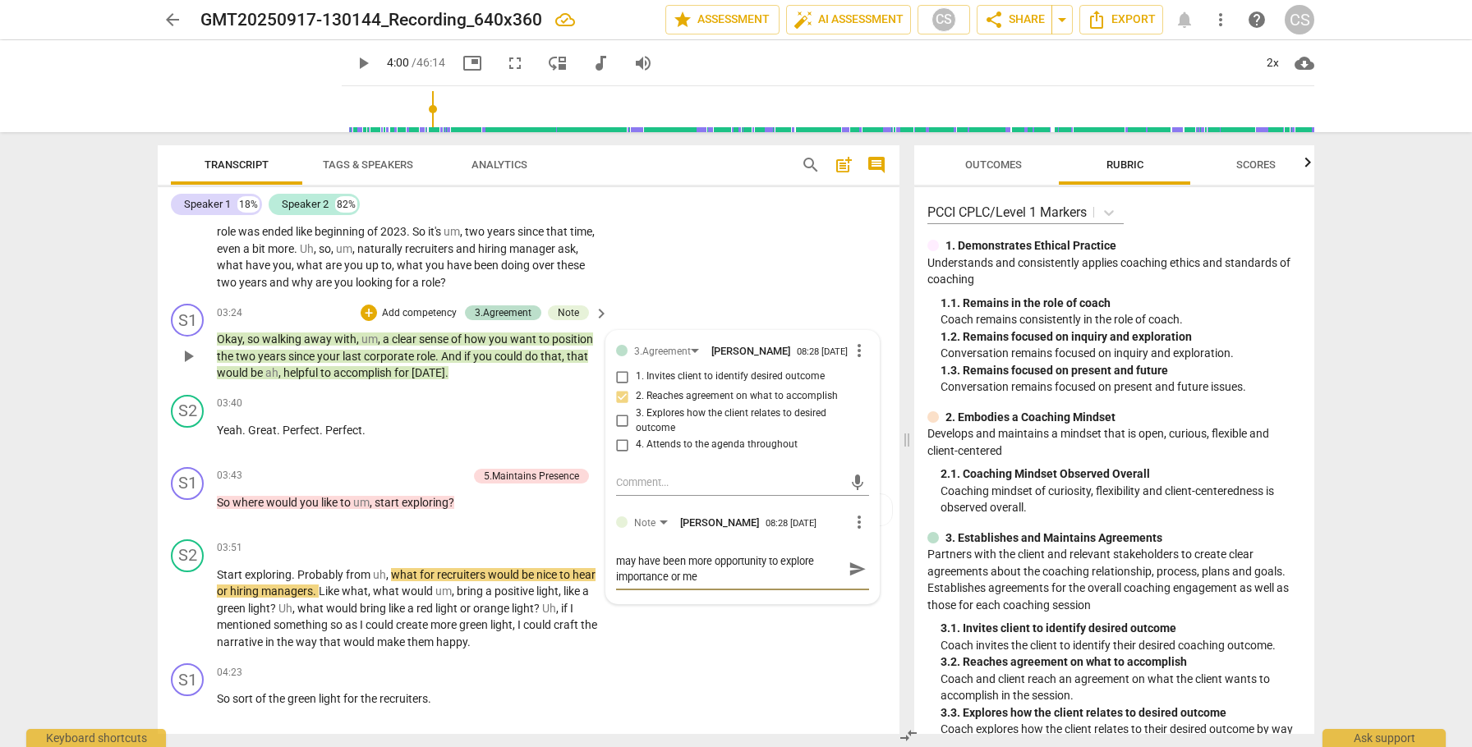
type textarea "may have been more opportunity to explore importance or mea"
type textarea "may have been more opportunity to explore importance or meas"
type textarea "may have been more opportunity to explore importance or measu"
type textarea "may have been more opportunity to explore importance or measur"
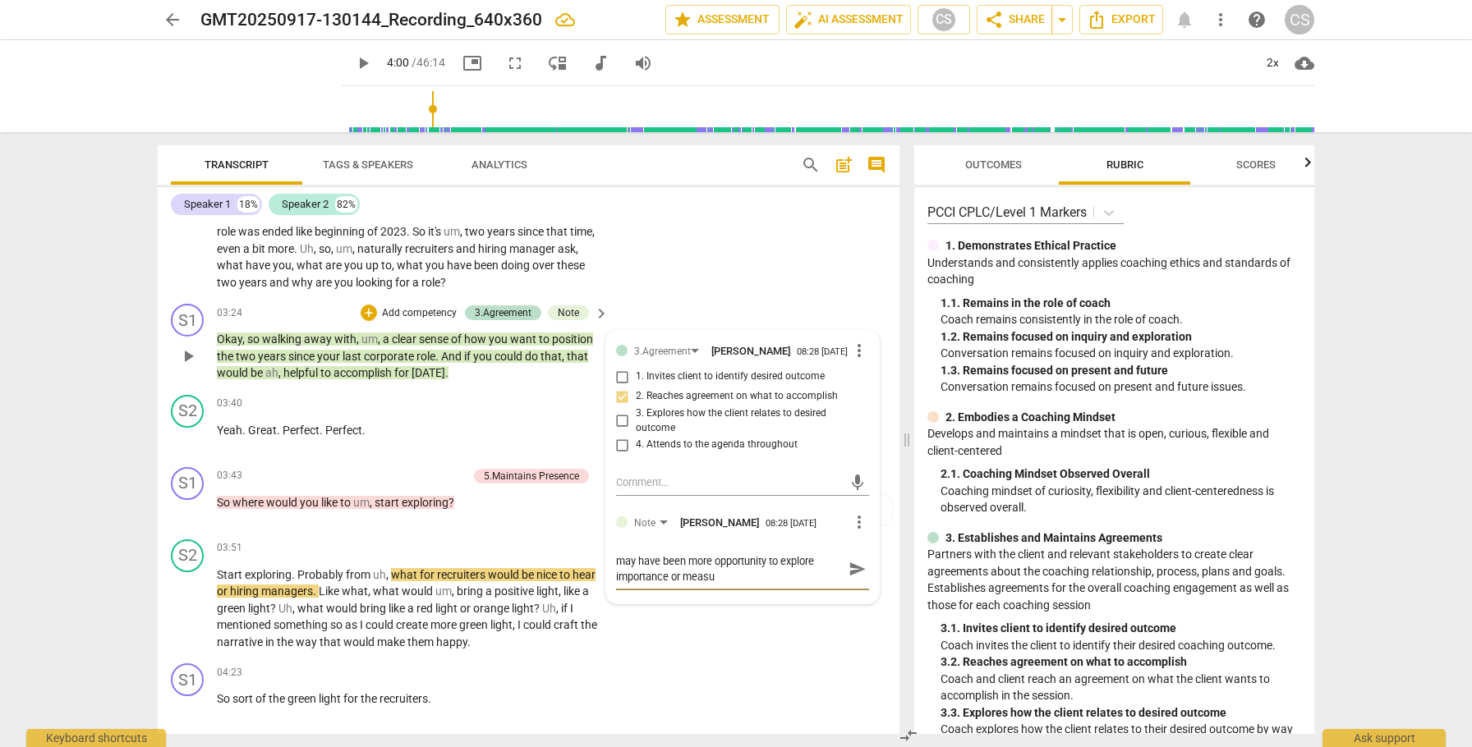
type textarea "may have been more opportunity to explore importance or measur"
type textarea "may have been more opportunity to explore importance or measure"
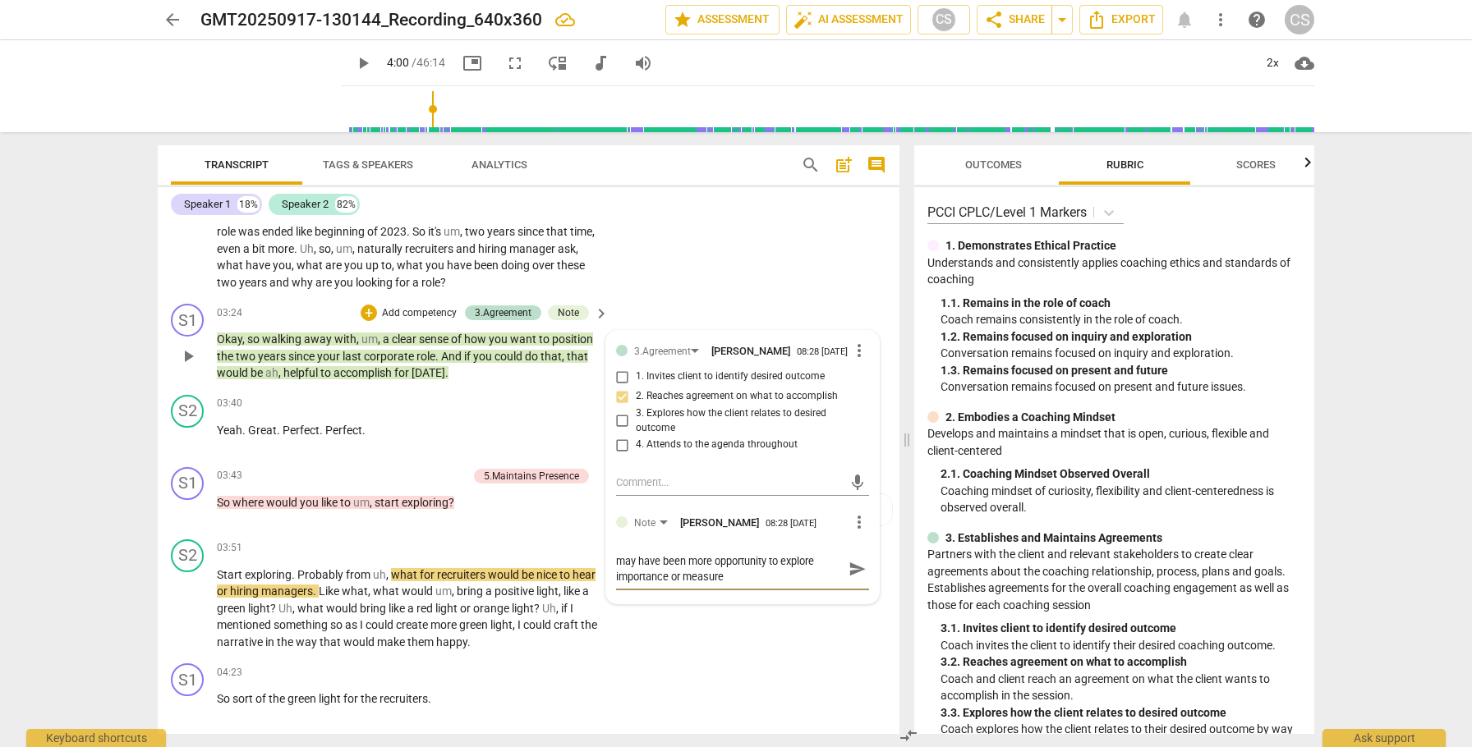
type textarea "may have been more opportunity to explore importance or measure o"
type textarea "may have been more opportunity to explore importance or measure of"
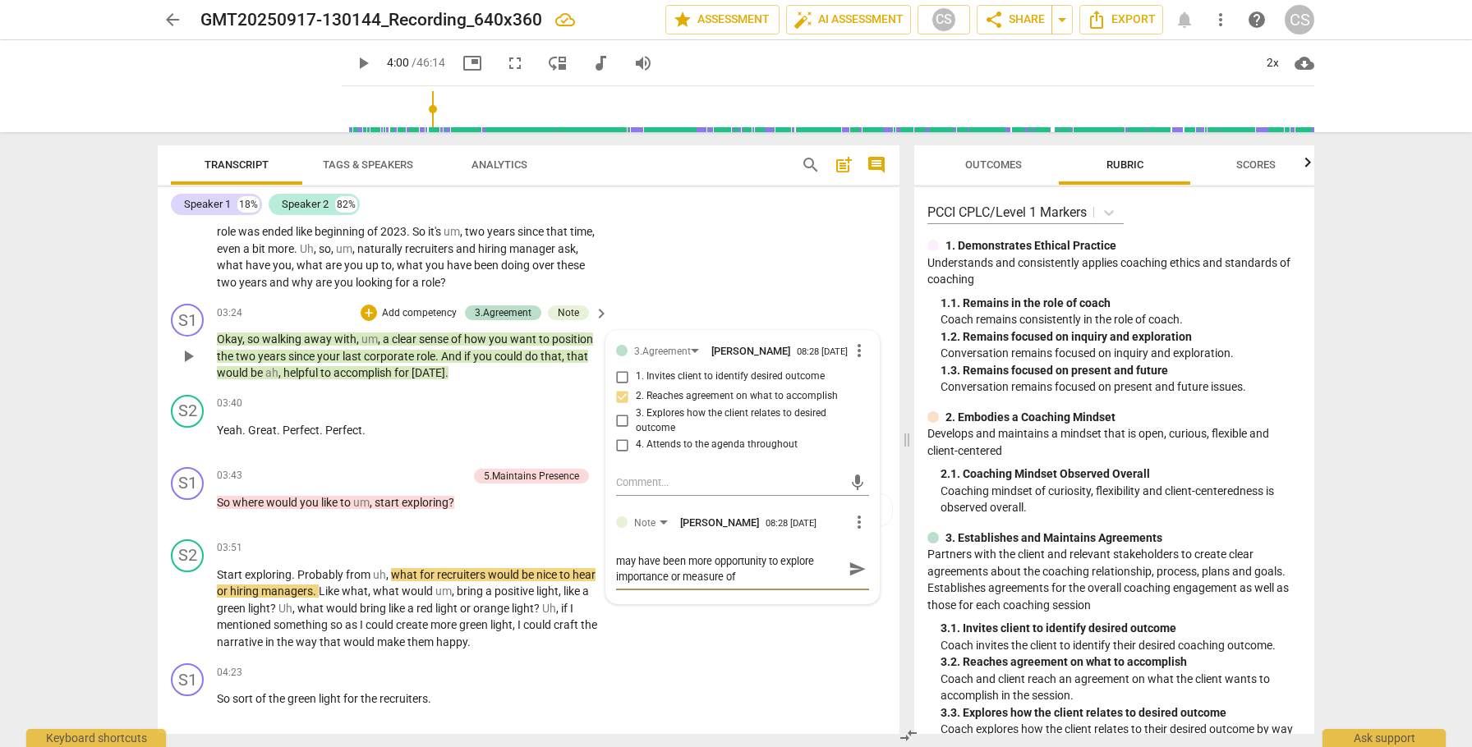
type textarea "may have been more opportunity to explore importance or measure of"
type textarea "may have been more opportunity to explore importance or measure of s"
type textarea "may have been more opportunity to explore importance or measure of su"
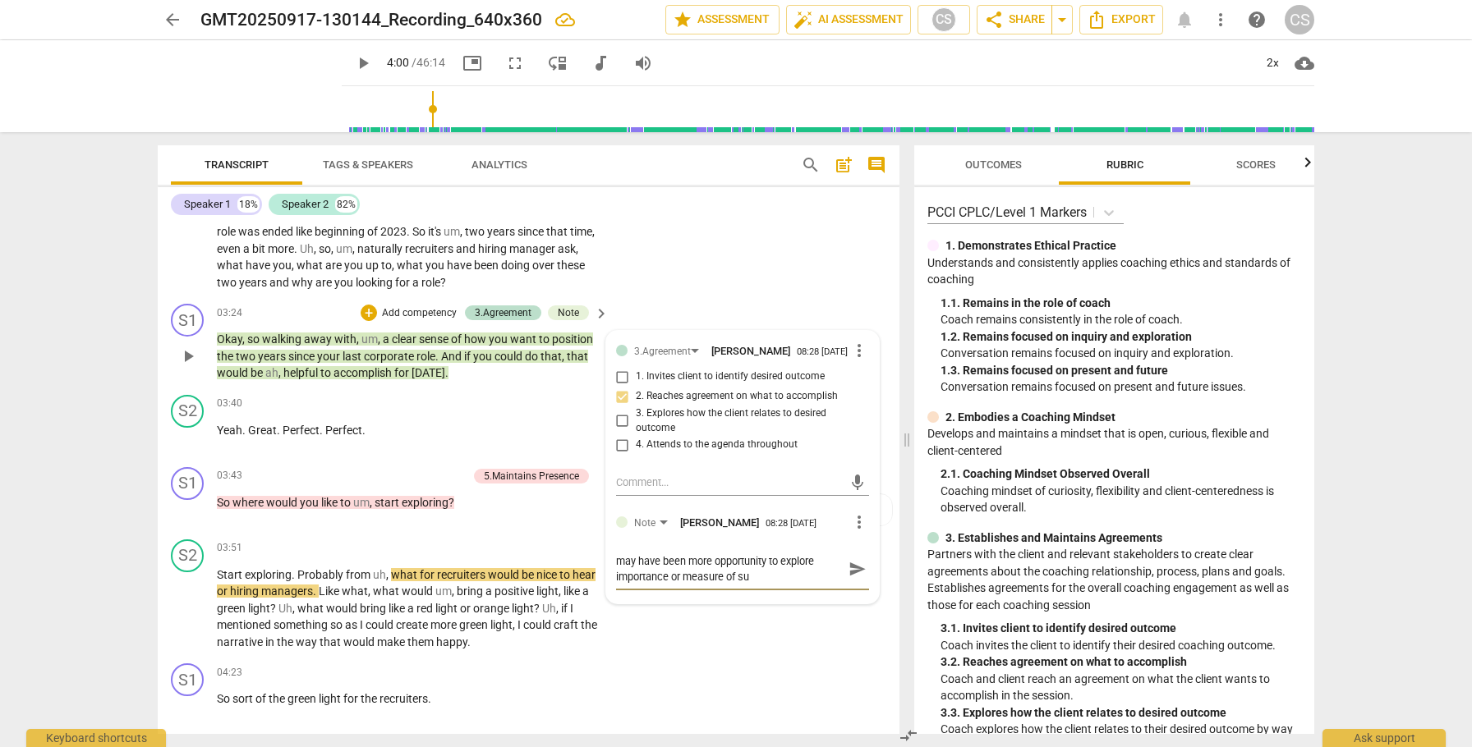
type textarea "may have been more opportunity to explore importance or measure of suc"
type textarea "may have been more opportunity to explore importance or measure of succ"
type textarea "may have been more opportunity to explore importance or measure of succe"
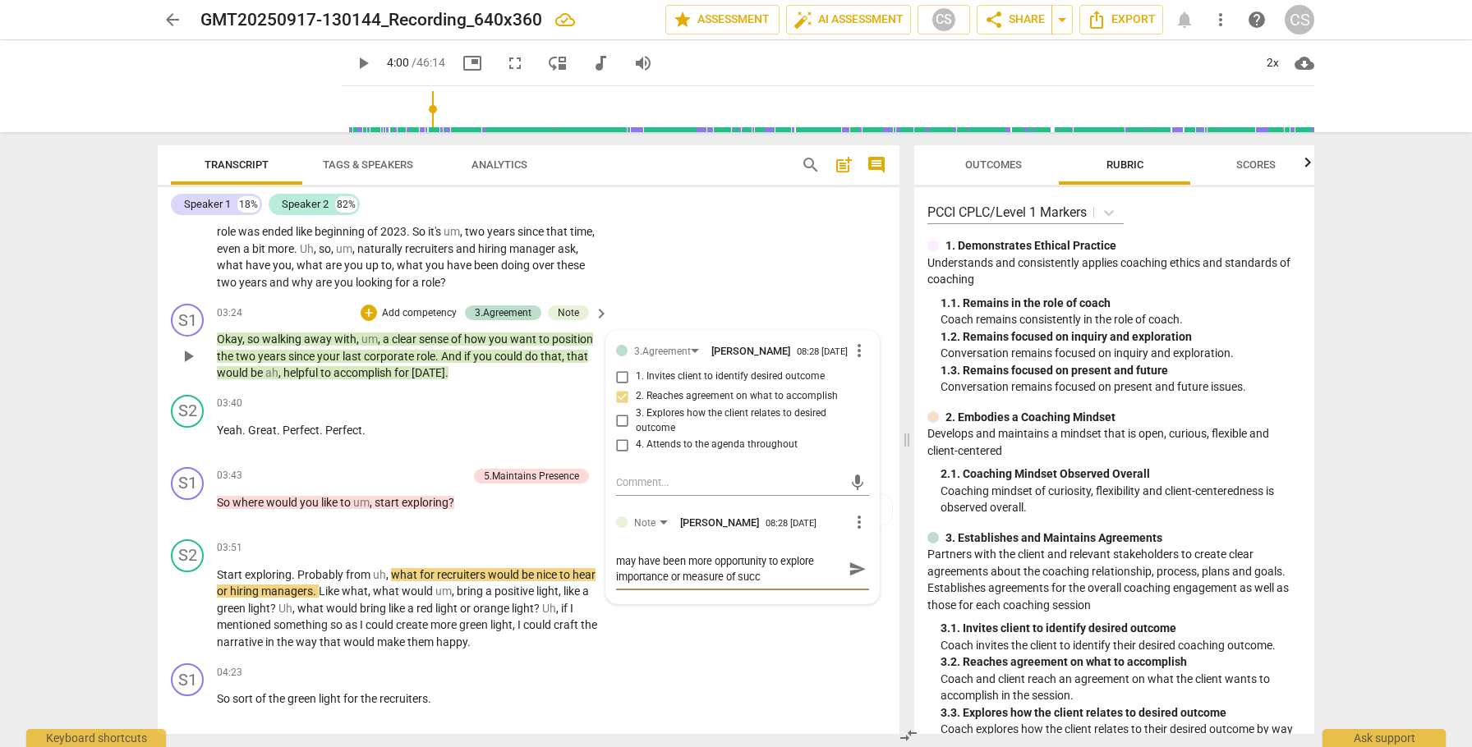
type textarea "may have been more opportunity to explore importance or measure of succe"
type textarea "may have been more opportunity to explore importance or measure of succes"
type textarea "may have been more opportunity to explore importance or measure of success"
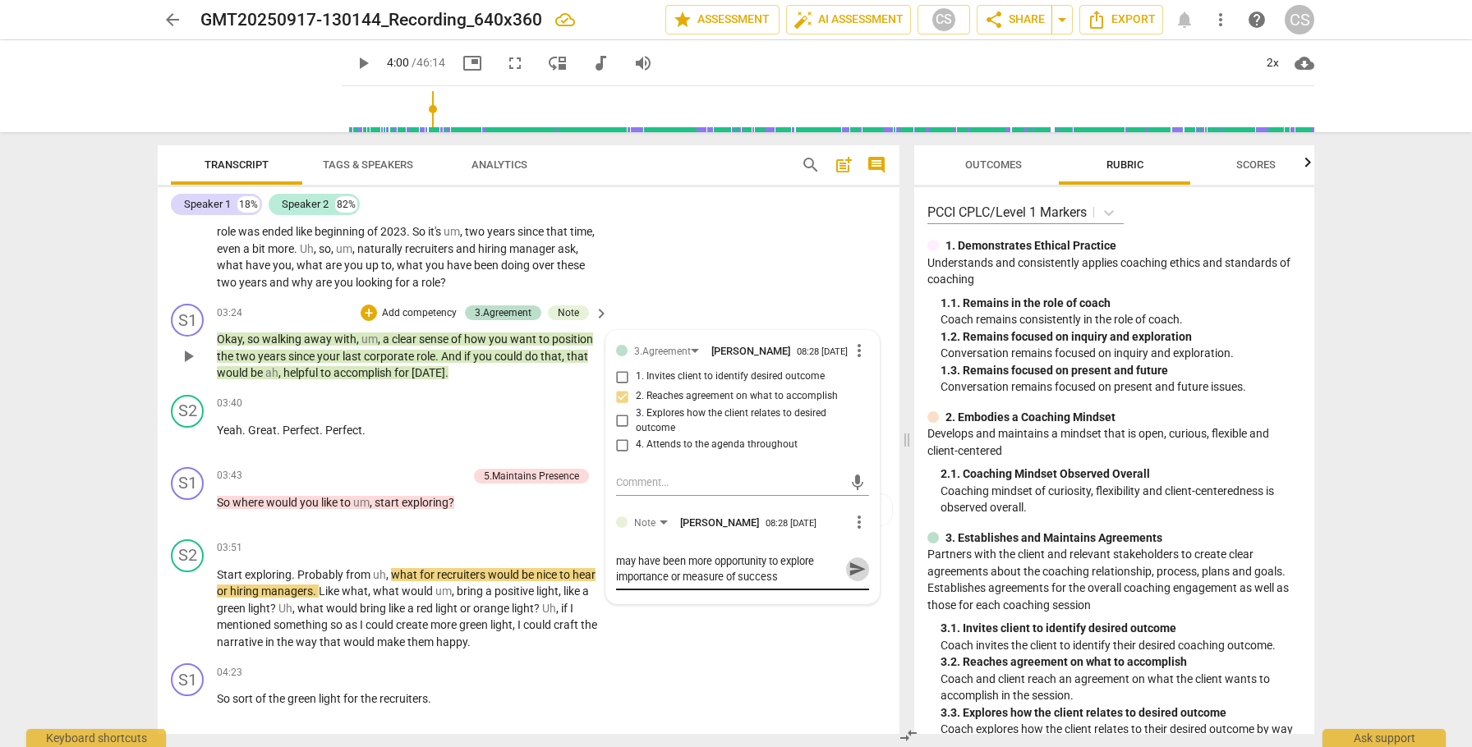
click at [855, 578] on span "send" at bounding box center [857, 569] width 18 height 18
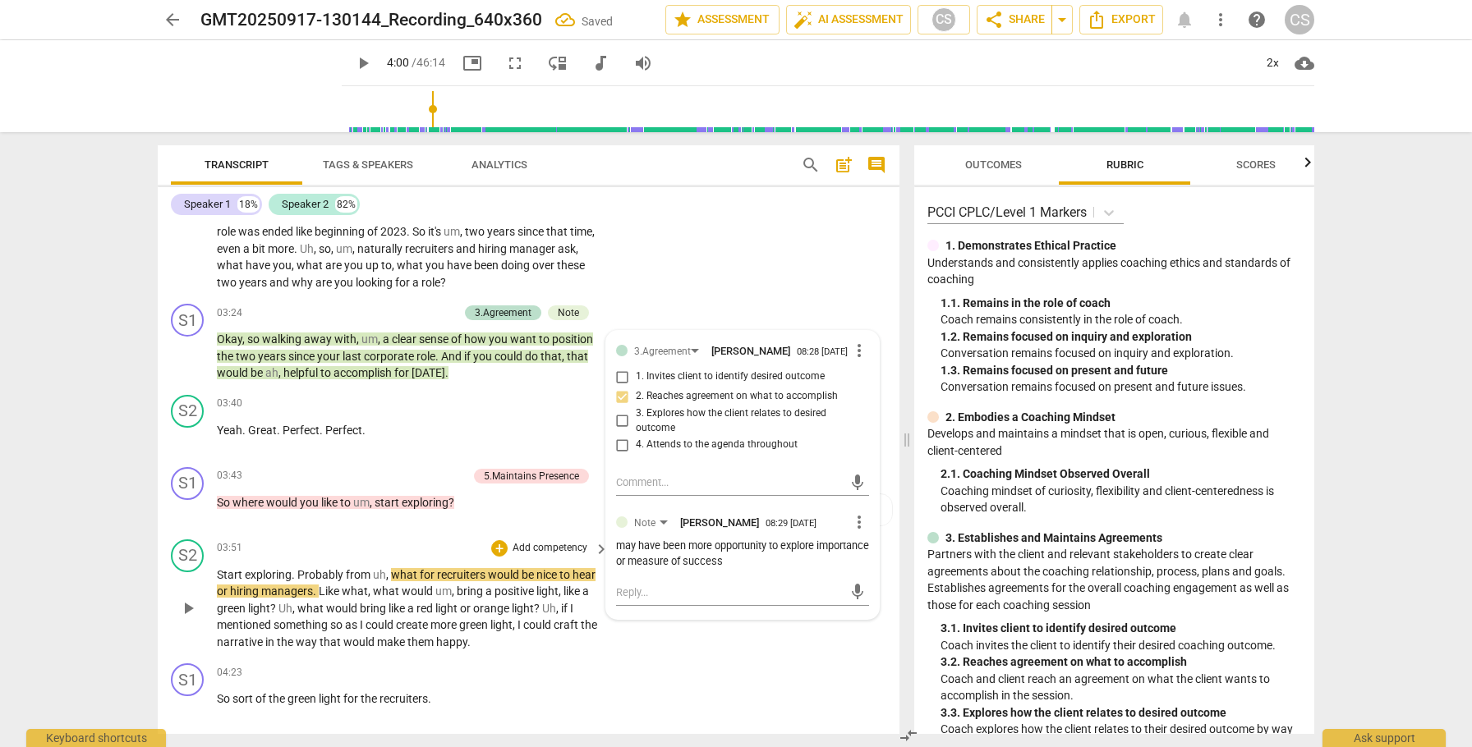
click at [191, 614] on span "play_arrow" at bounding box center [188, 609] width 20 height 20
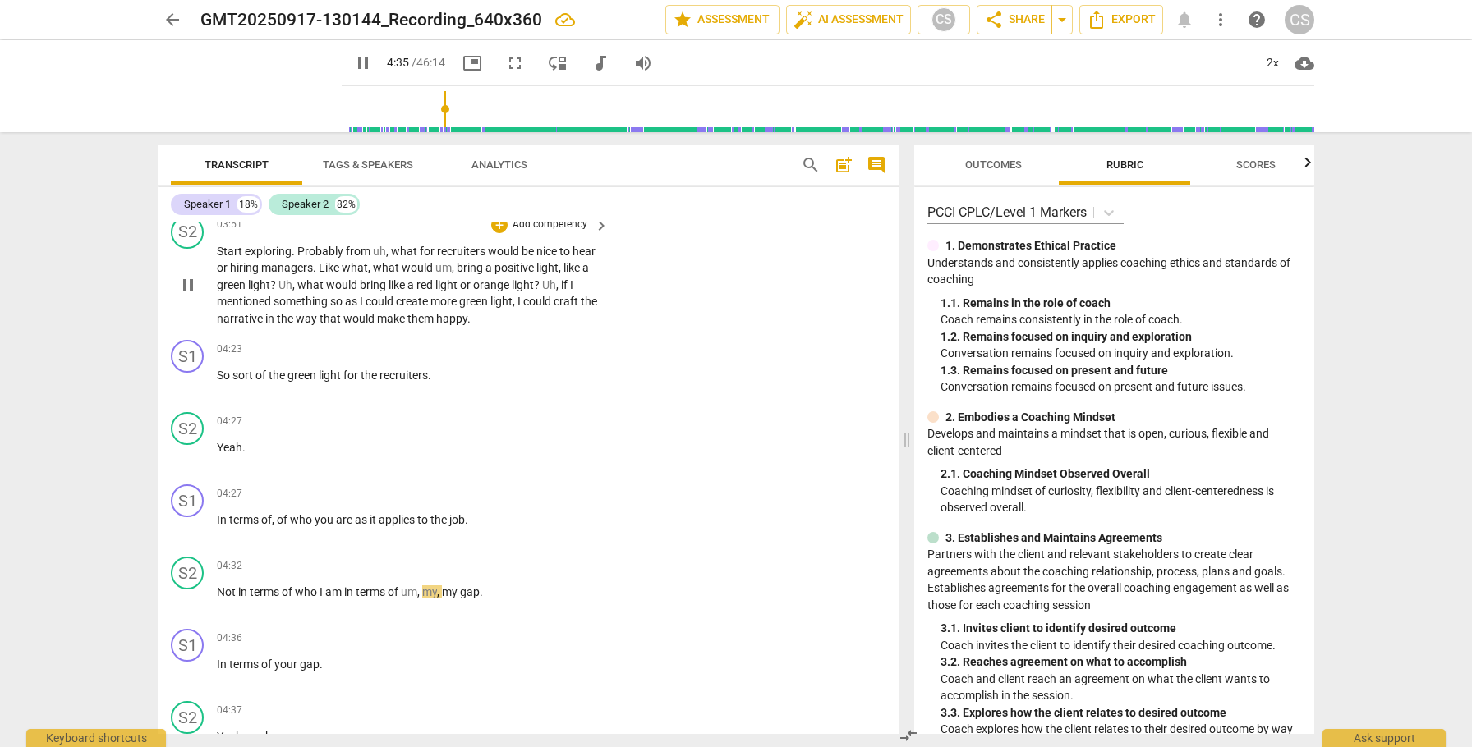
scroll to position [1882, 0]
click at [496, 491] on div "+" at bounding box center [499, 491] width 16 height 16
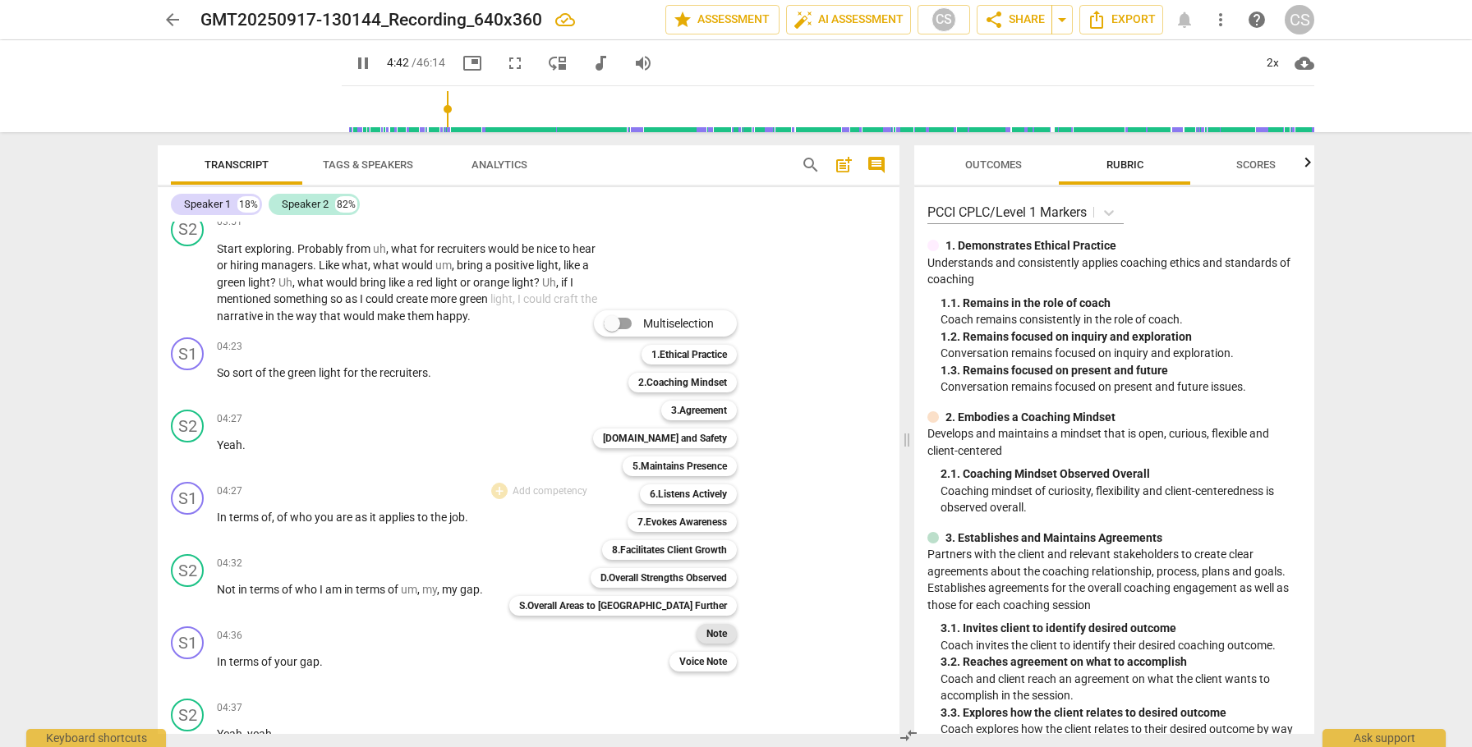
click at [696, 633] on div "Note" at bounding box center [716, 634] width 40 height 20
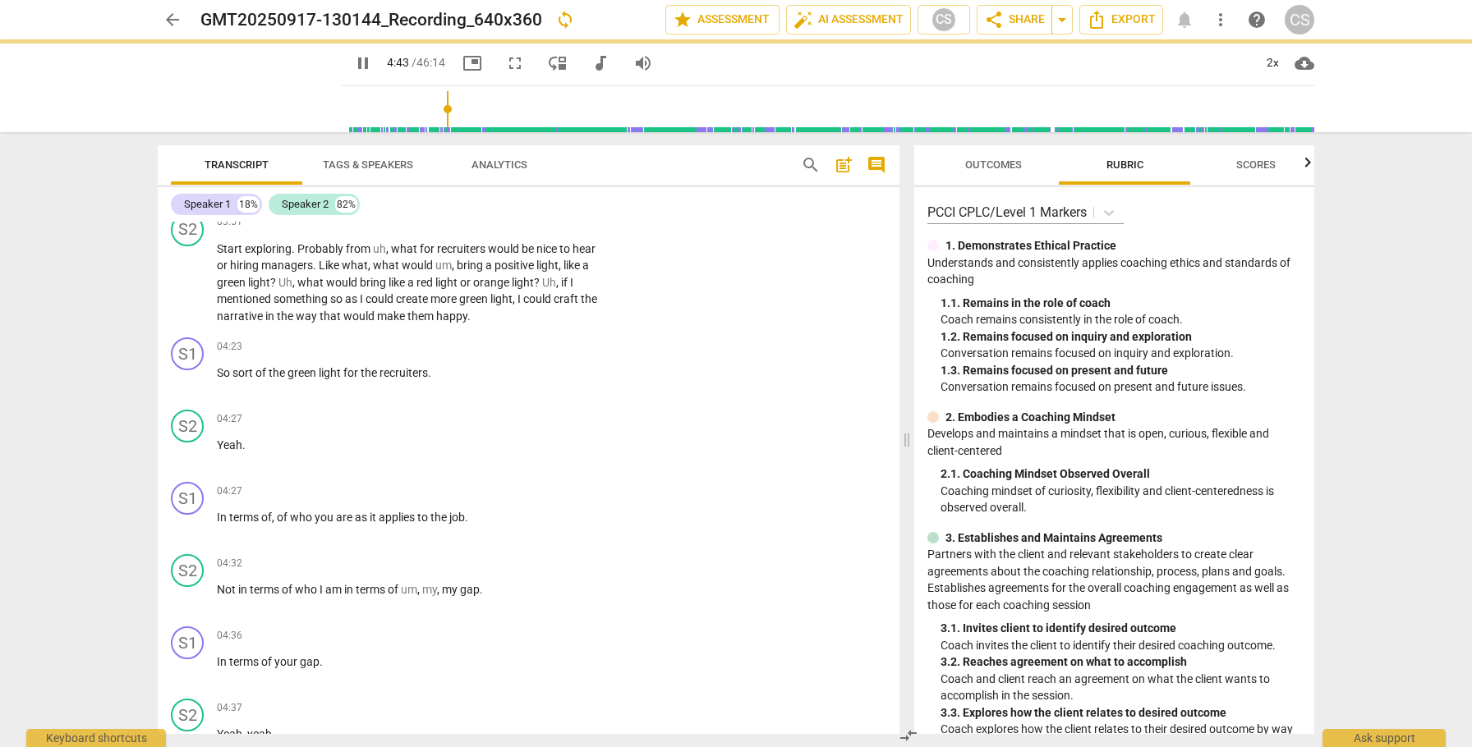
type input "283"
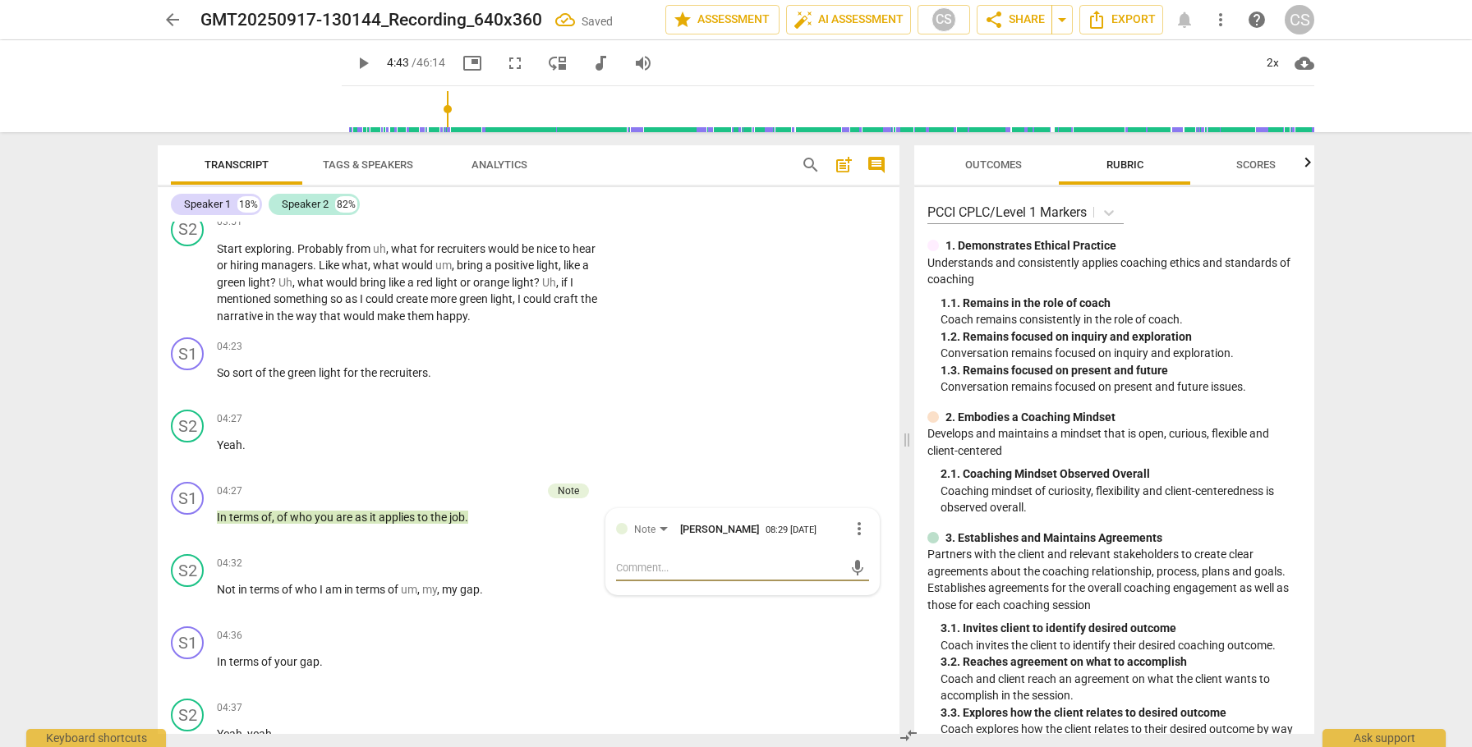
type textarea "t"
type textarea "th"
type textarea "thi"
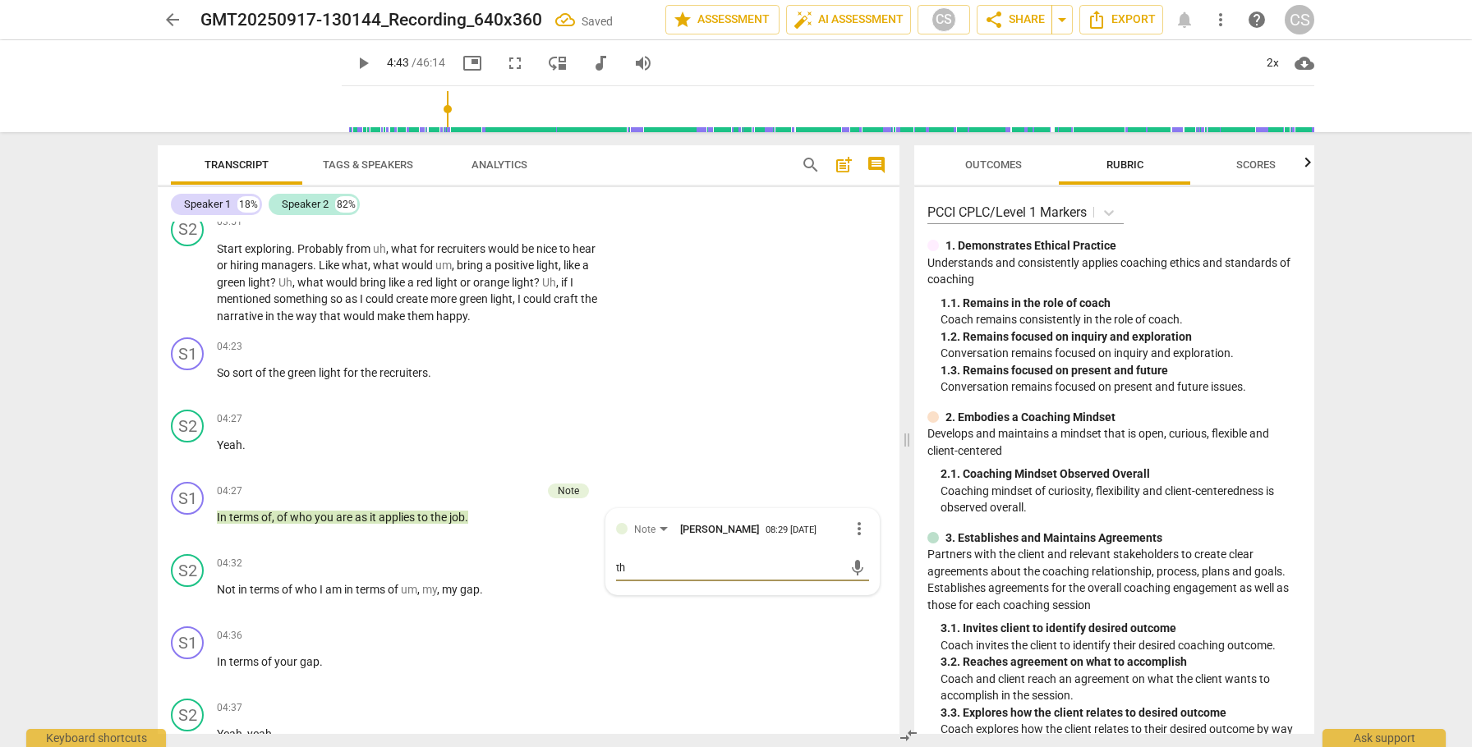
type textarea "thi"
type textarea "this"
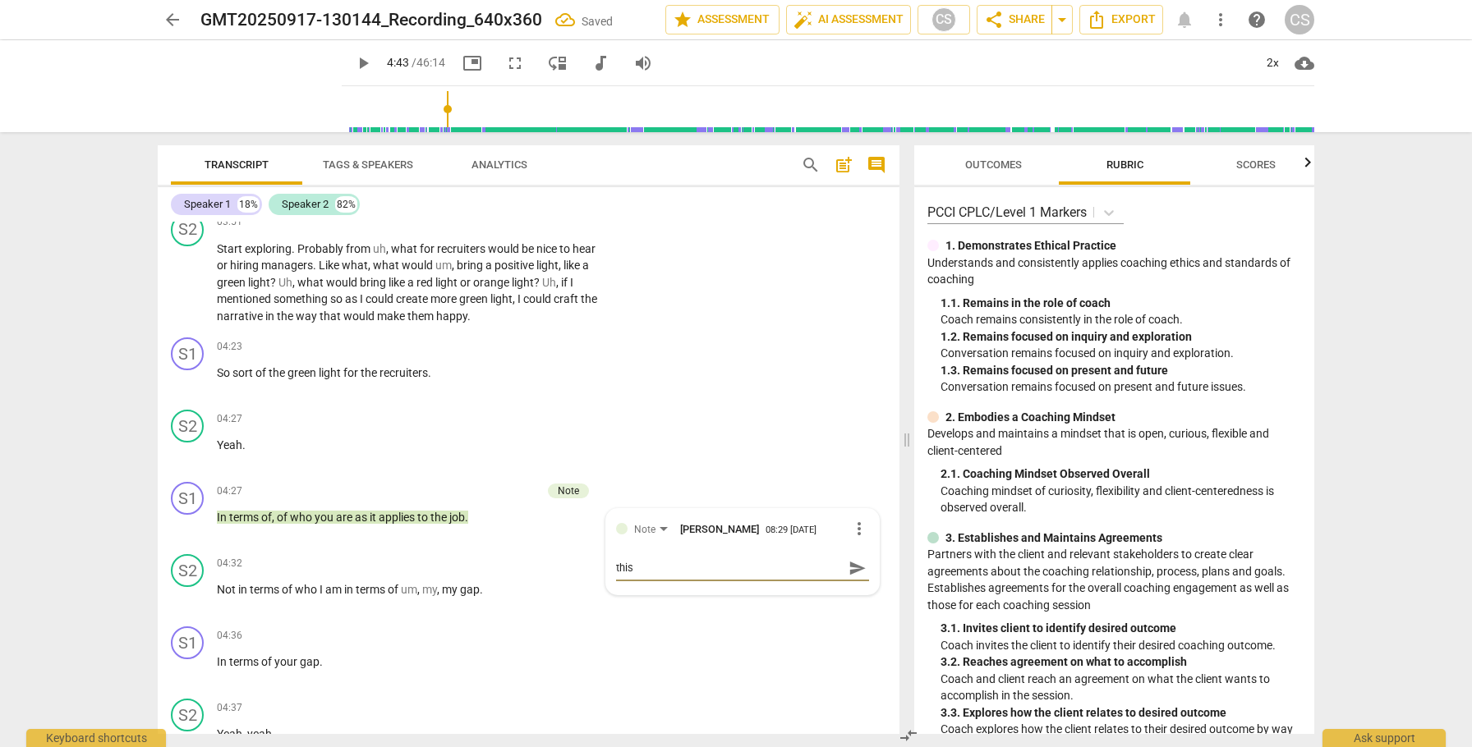
type textarea "this w"
type textarea "this wa"
type textarea "this was"
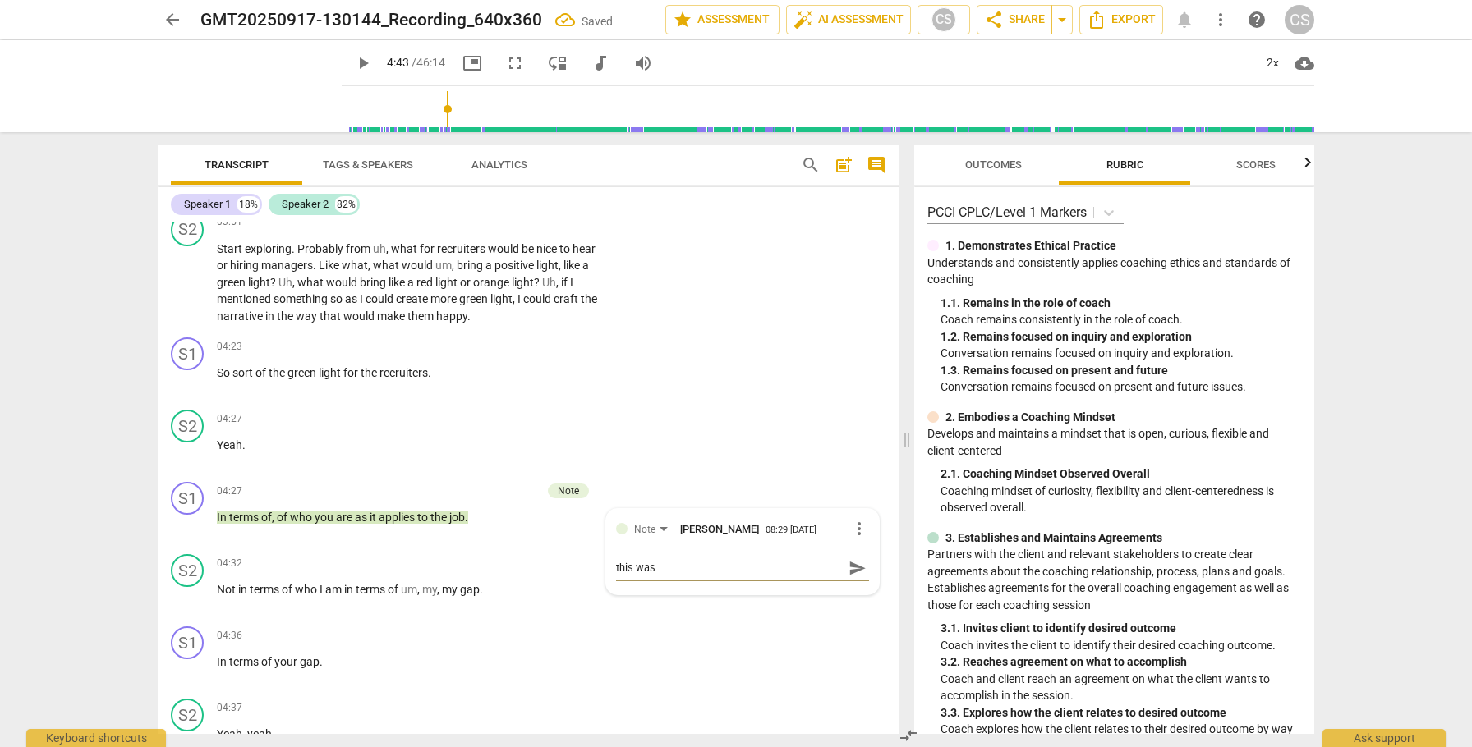
type textarea "this was"
type textarea "this was a"
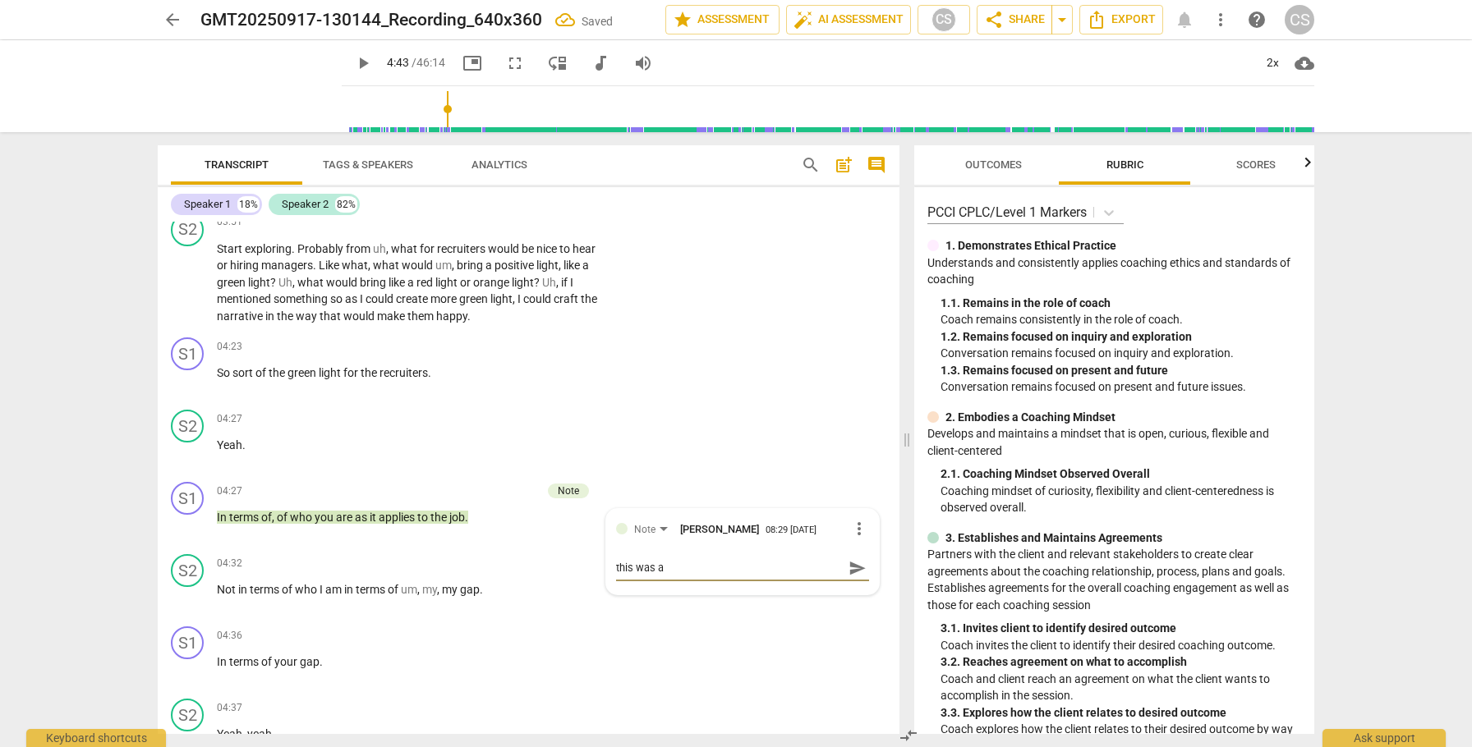
type textarea "this was a p"
type textarea "this was a ph"
type textarea "this was a phr"
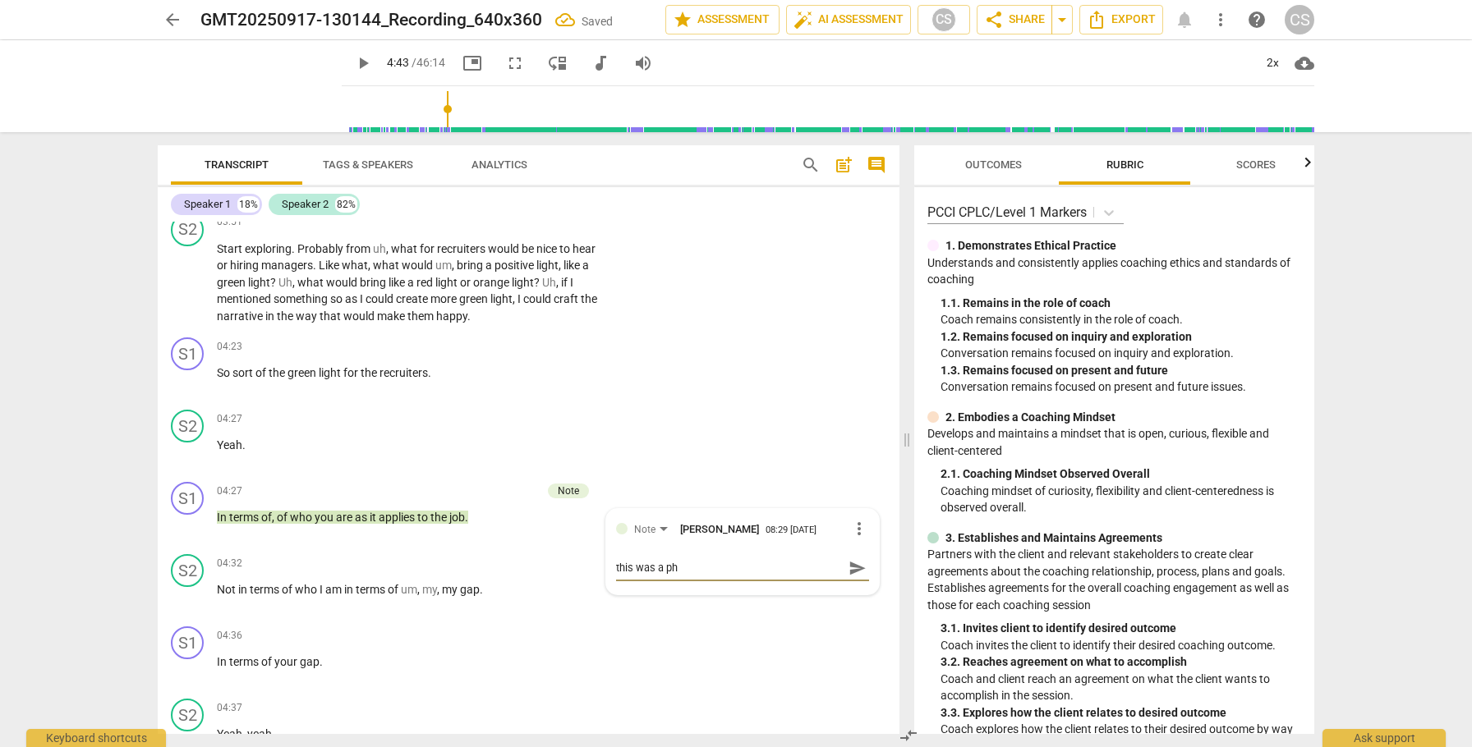
type textarea "this was a phr"
type textarea "this was a phra"
type textarea "this was a phras"
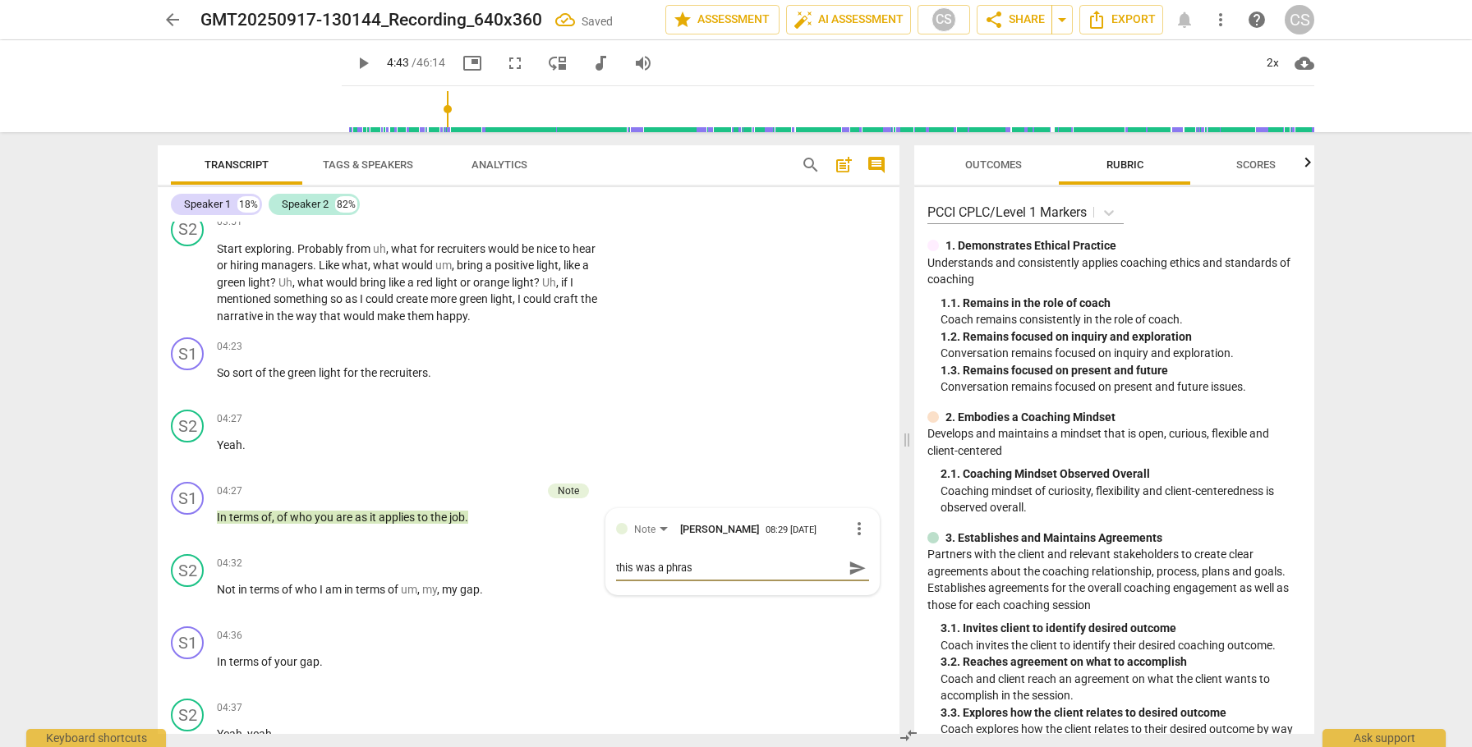
type textarea "this was a phrase"
type textarea "this was a phrase s"
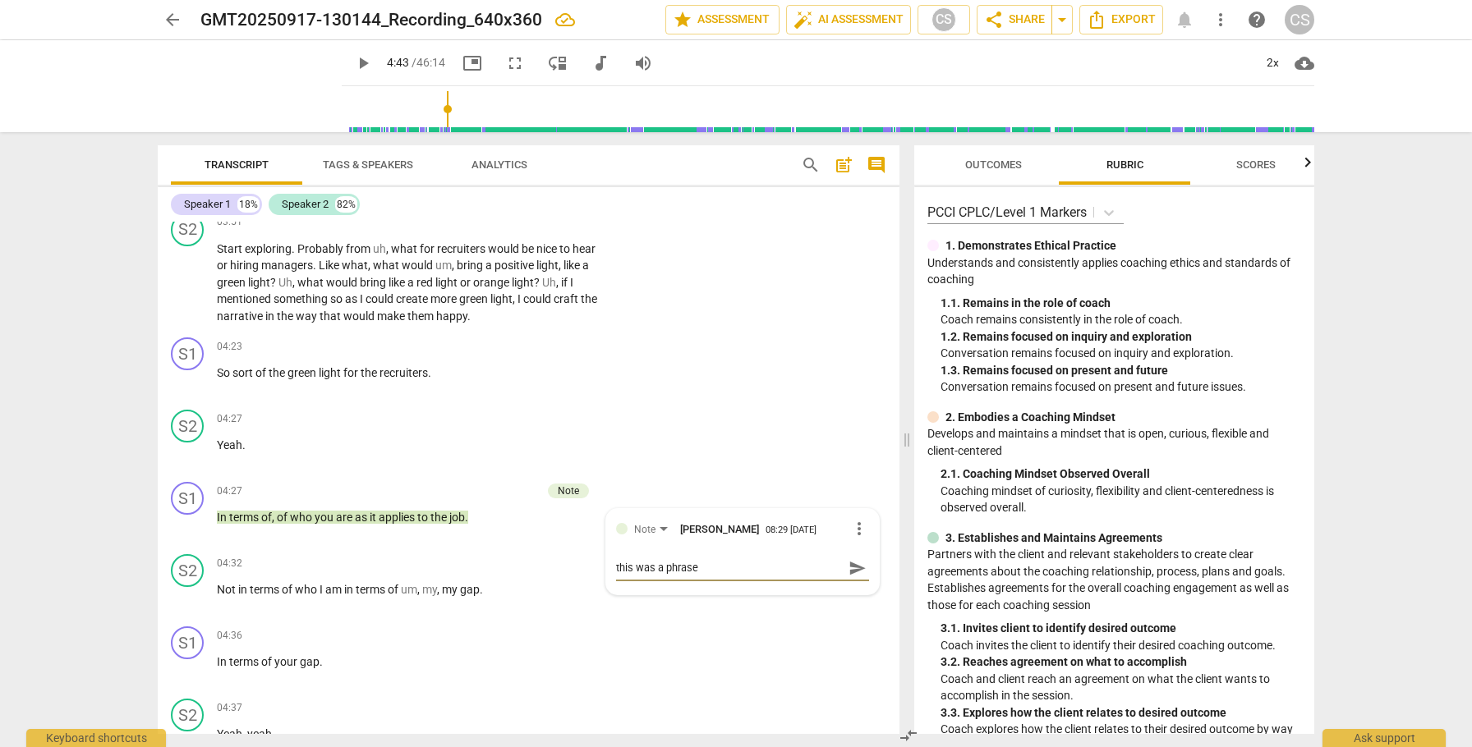
type textarea "this was a phrase s"
type textarea "this was a phrase sh"
type textarea "this was a phrase she"
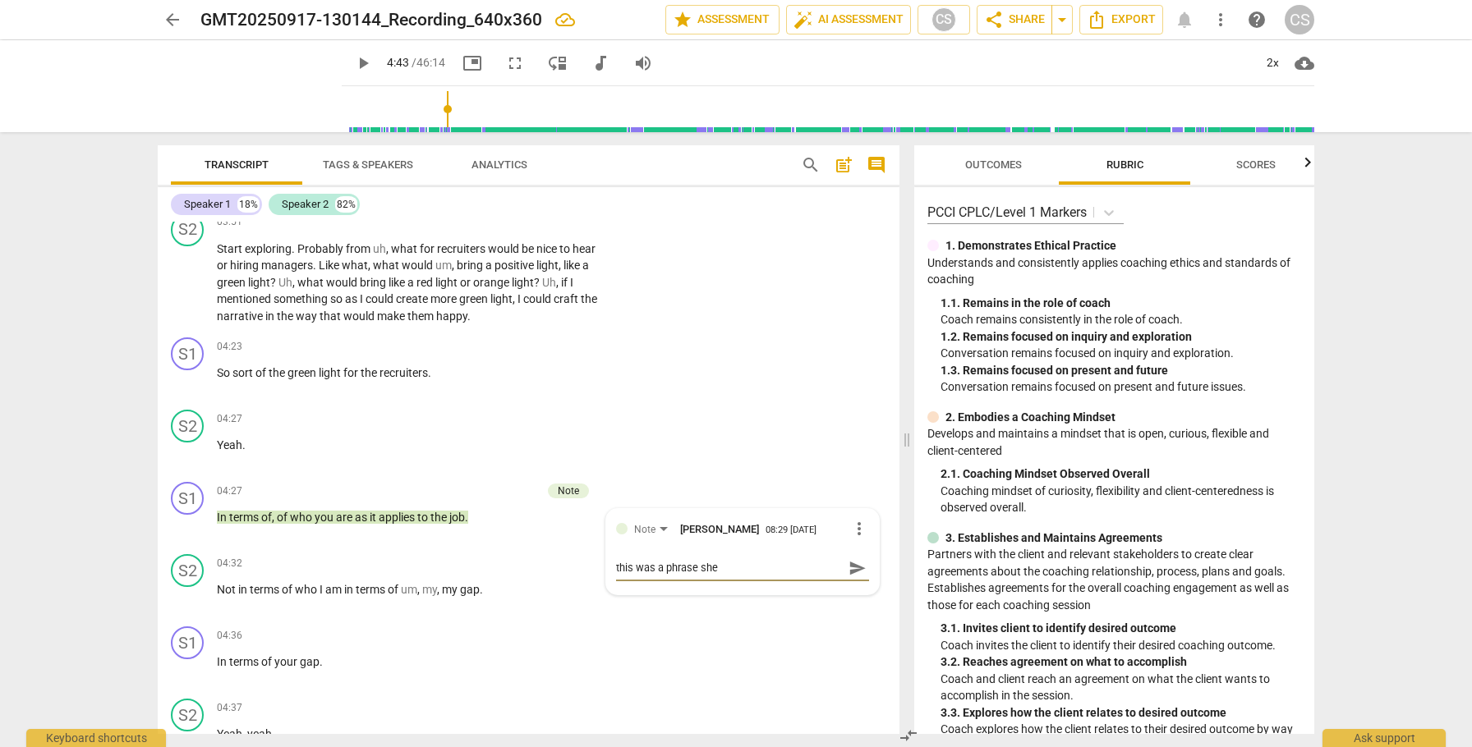
type textarea "this was a phrase she"
type textarea "this was a phrase she c"
type textarea "this was a phrase she co"
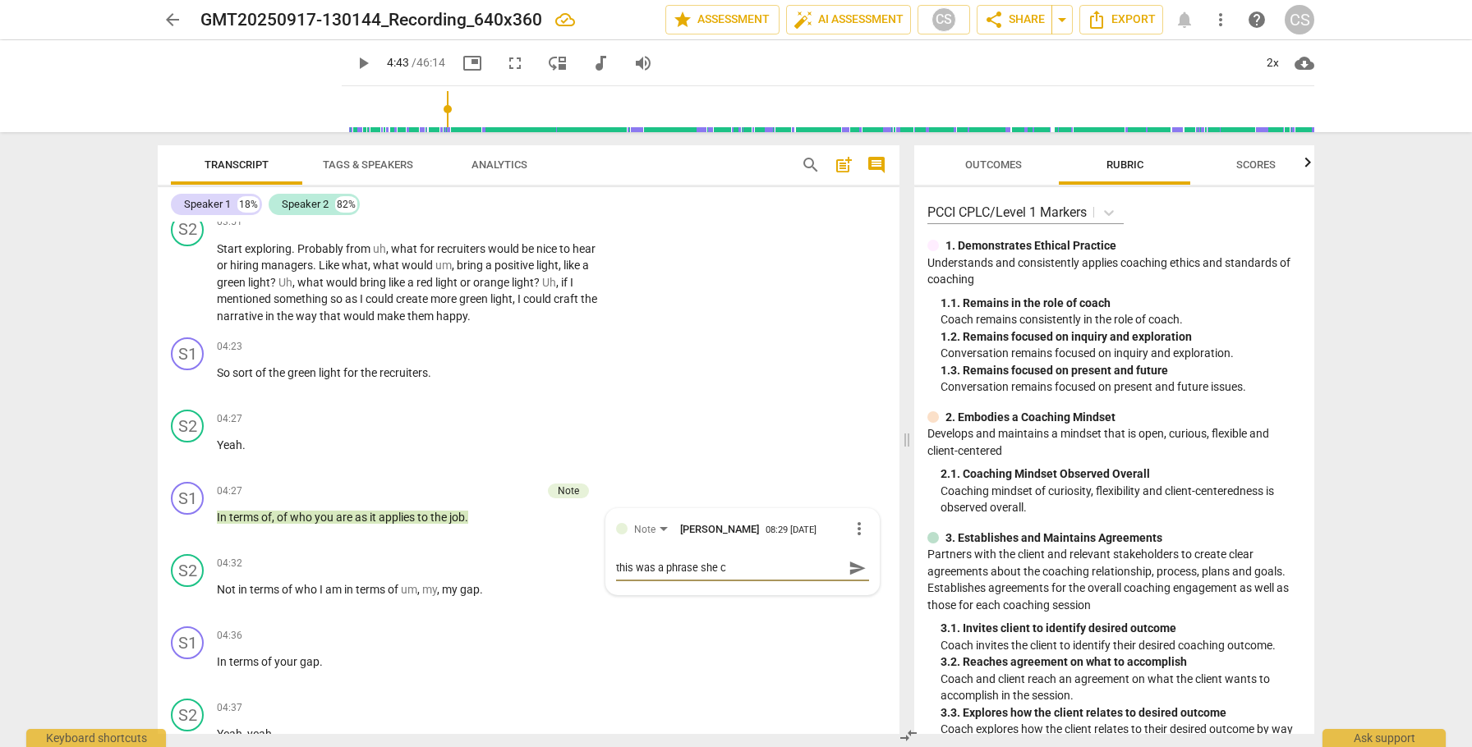
type textarea "this was a phrase she co"
type textarea "this was a phrase she cor"
type textarea "this was a phrase she corr"
click at [848, 574] on span "send" at bounding box center [857, 568] width 18 height 18
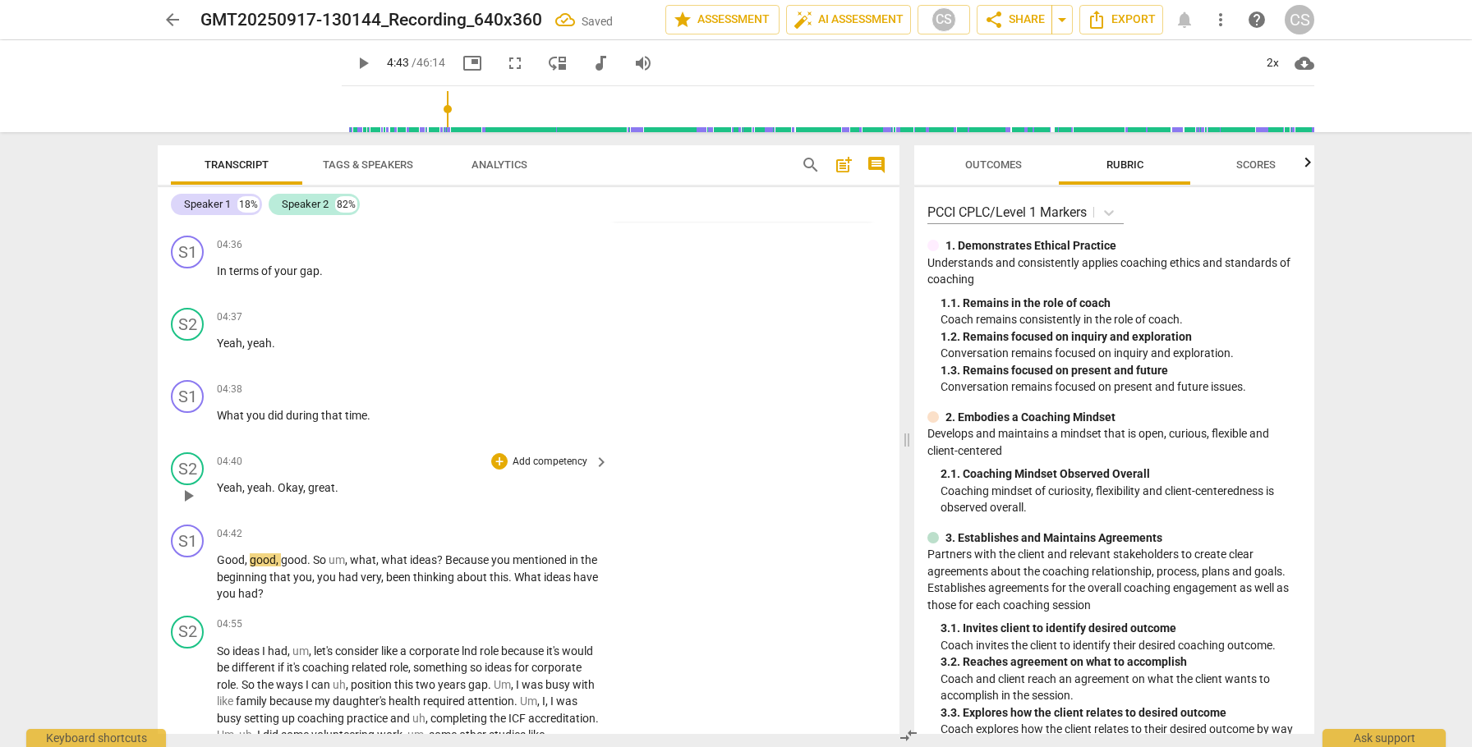
scroll to position [2298, 0]
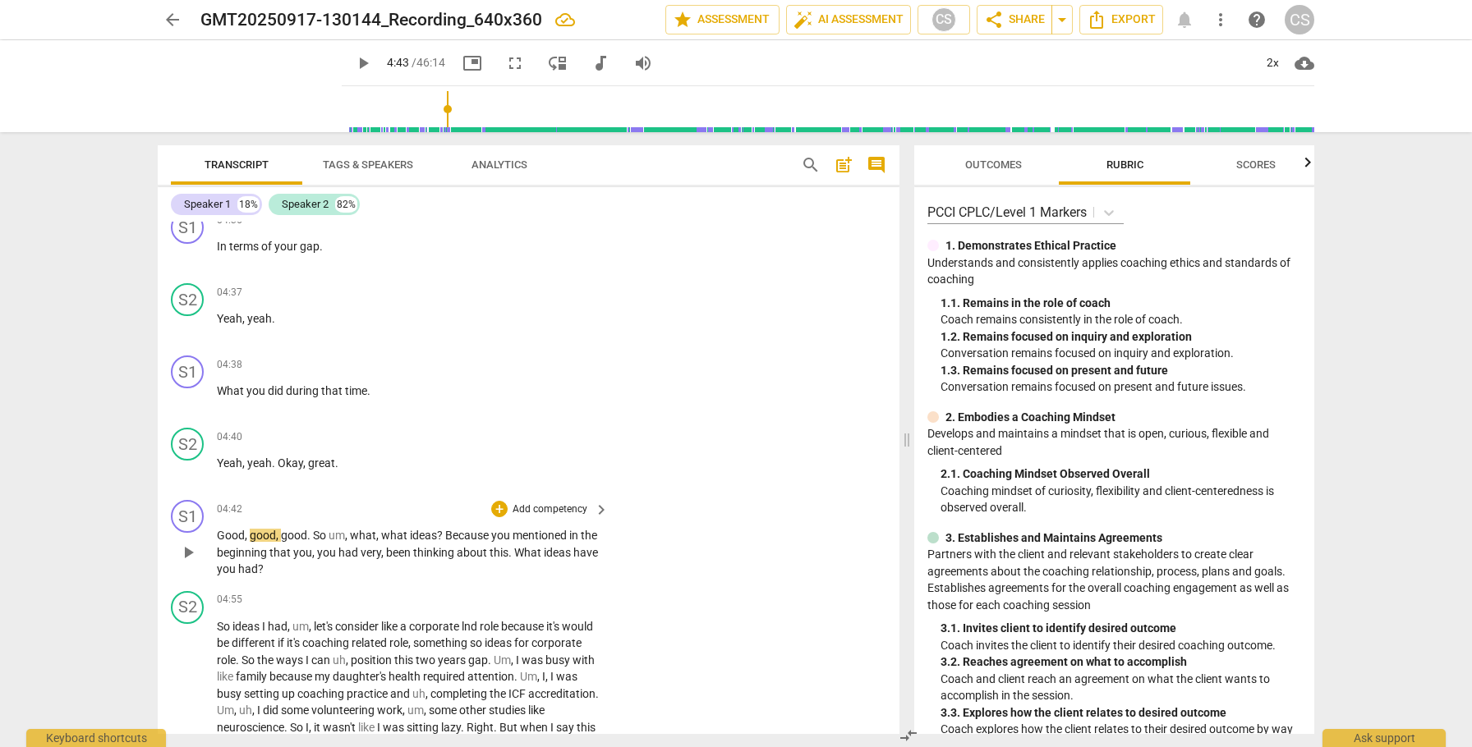
click at [188, 555] on span "play_arrow" at bounding box center [188, 553] width 20 height 20
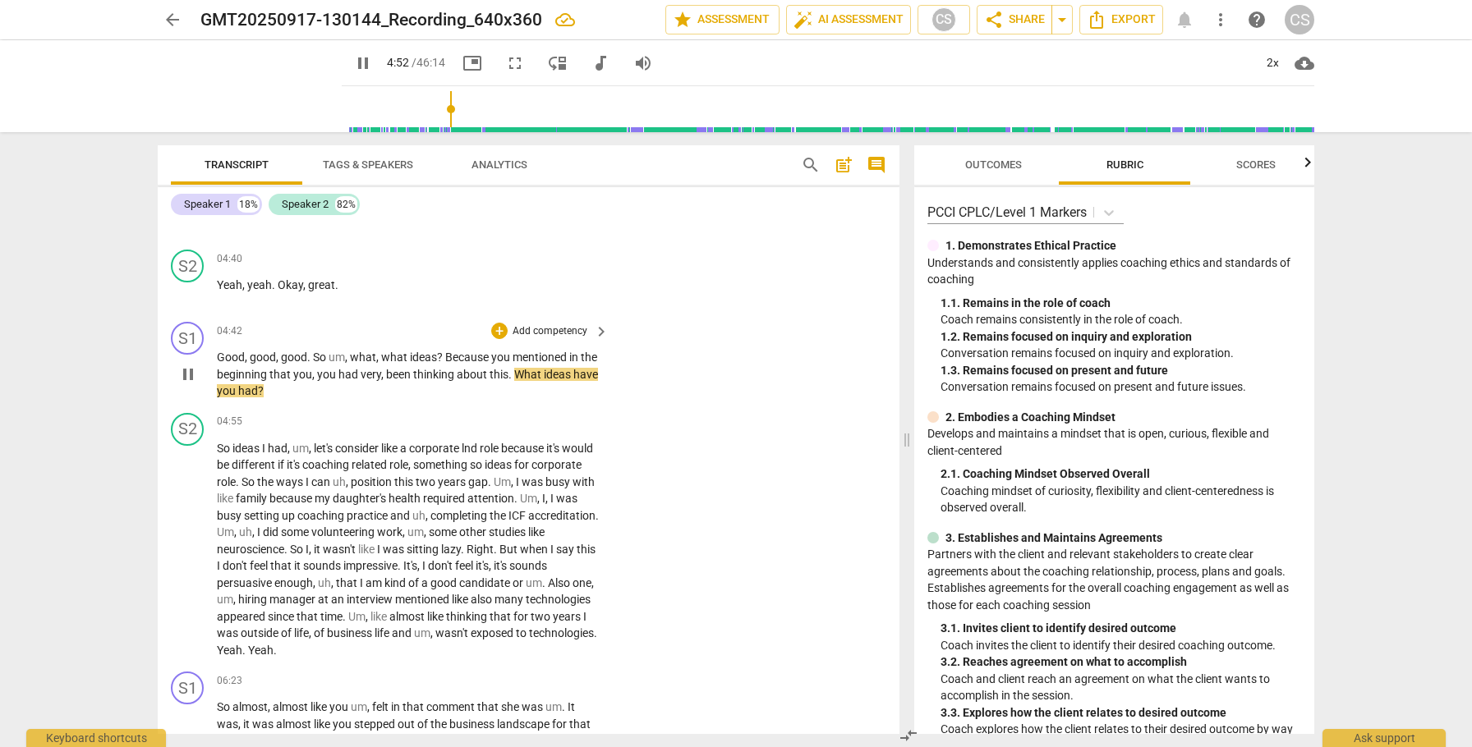
scroll to position [2477, 0]
click at [499, 335] on div "+" at bounding box center [499, 330] width 16 height 16
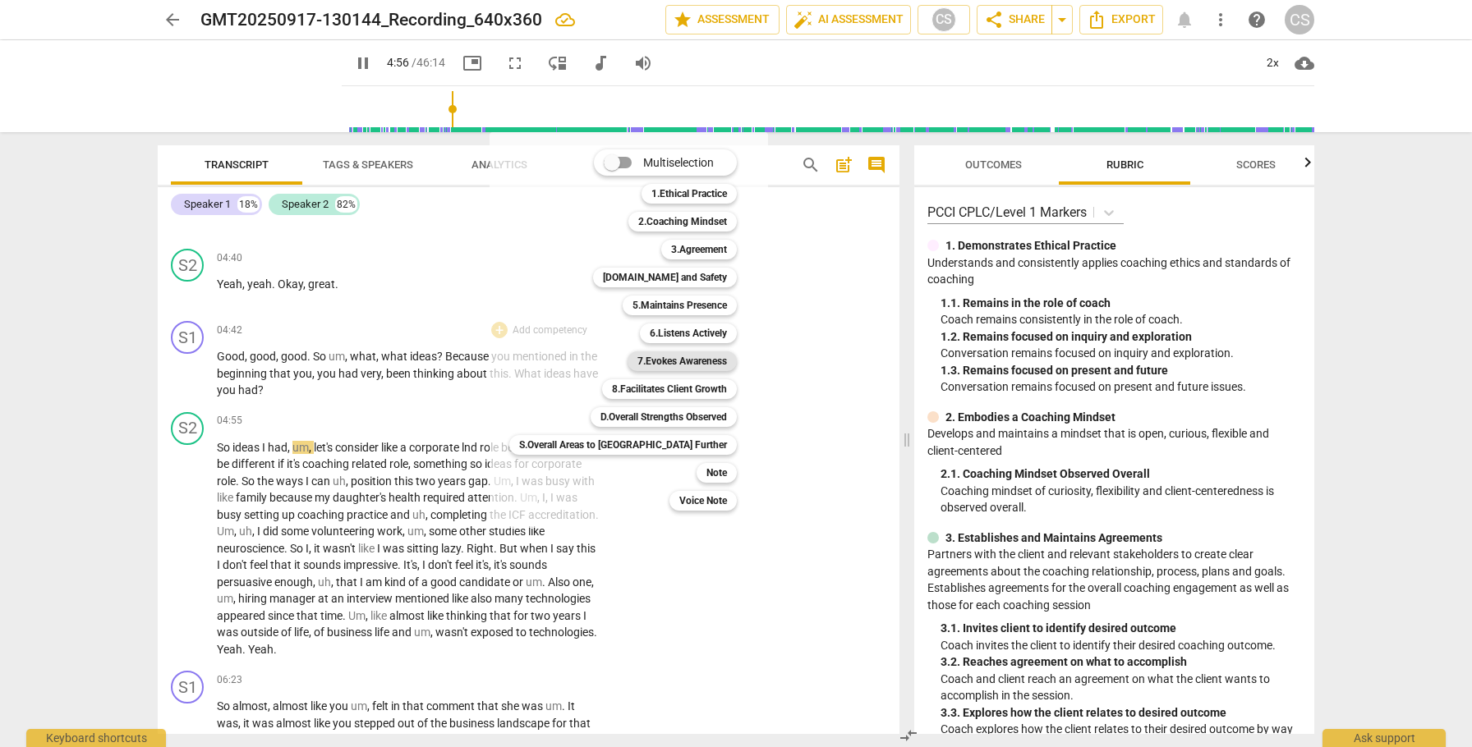
click at [637, 356] on b "7.Evokes Awareness" at bounding box center [682, 362] width 90 height 20
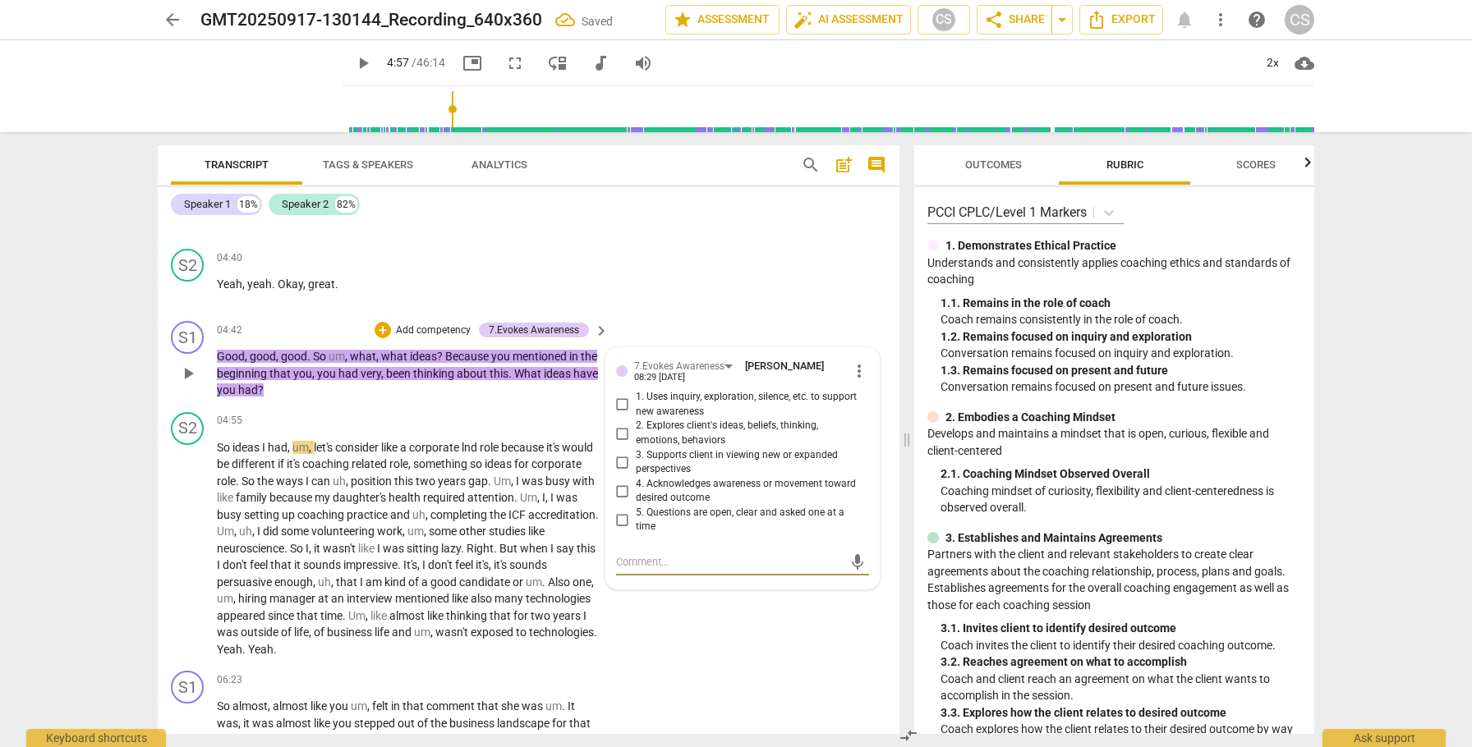
click at [618, 405] on input "1. Uses inquiry, exploration, silence, etc. to support new awareness" at bounding box center [622, 405] width 26 height 20
click at [182, 553] on span "play_arrow" at bounding box center [188, 549] width 20 height 20
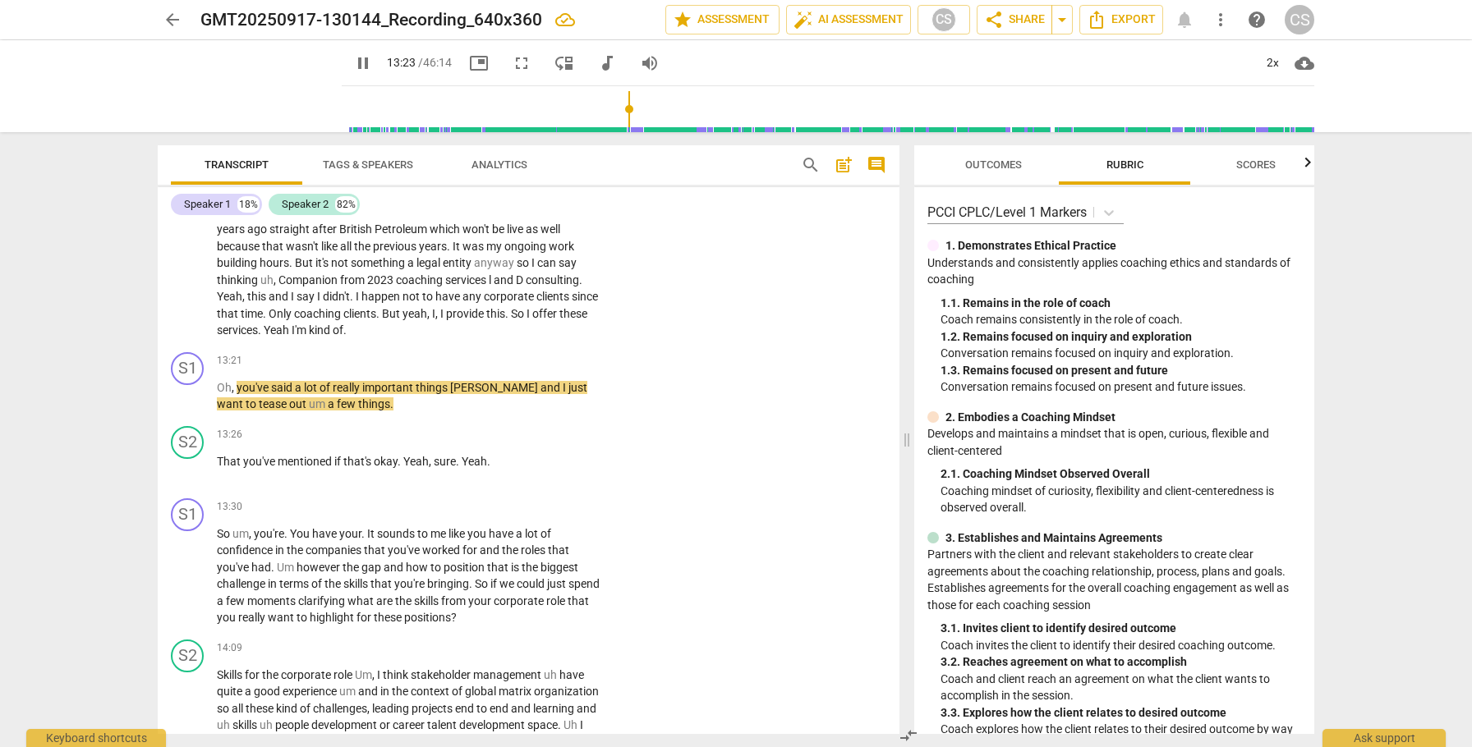
scroll to position [4369, 0]
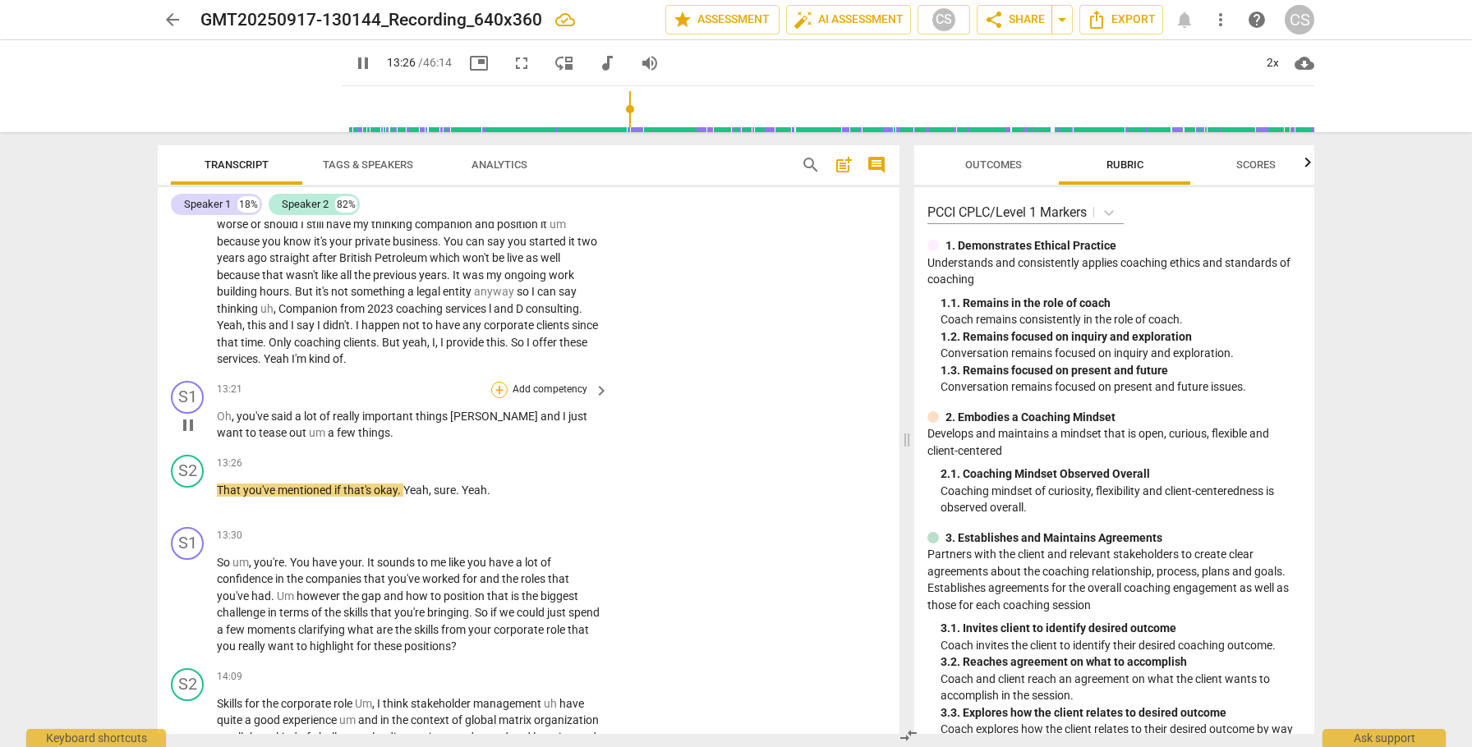
click at [498, 389] on div "+" at bounding box center [499, 390] width 16 height 16
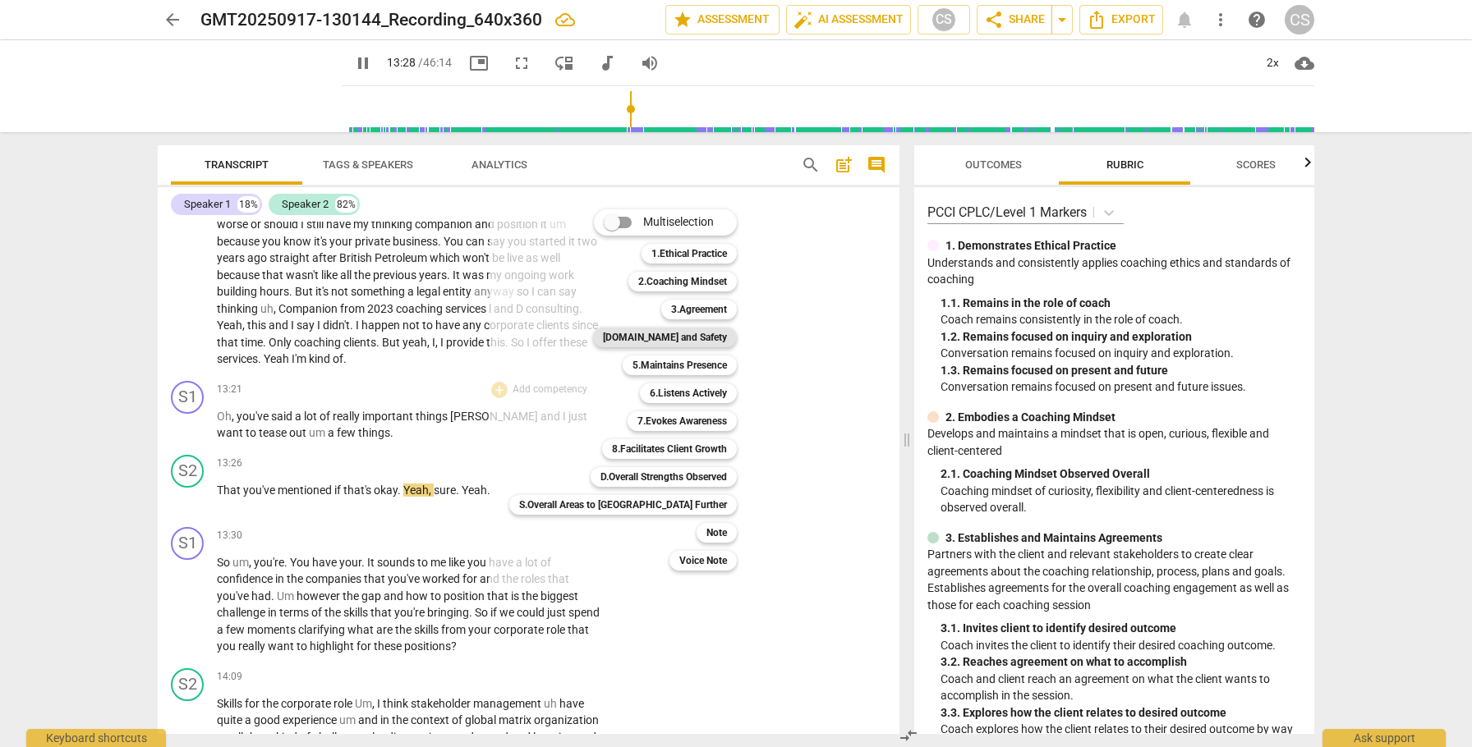
click at [626, 331] on b "[DOMAIN_NAME] and Safety" at bounding box center [665, 338] width 124 height 20
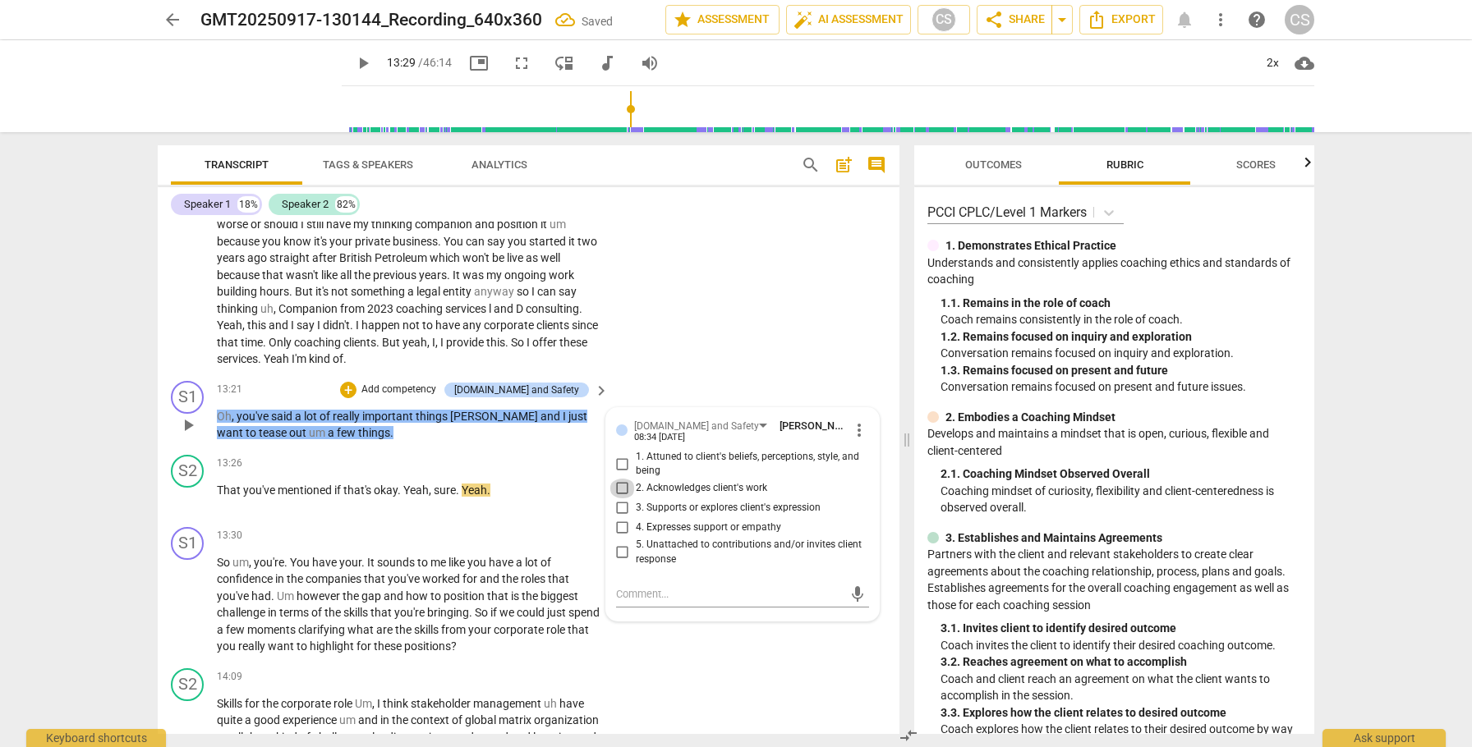
click at [619, 488] on input "2. Acknowledges client's work" at bounding box center [622, 489] width 26 height 20
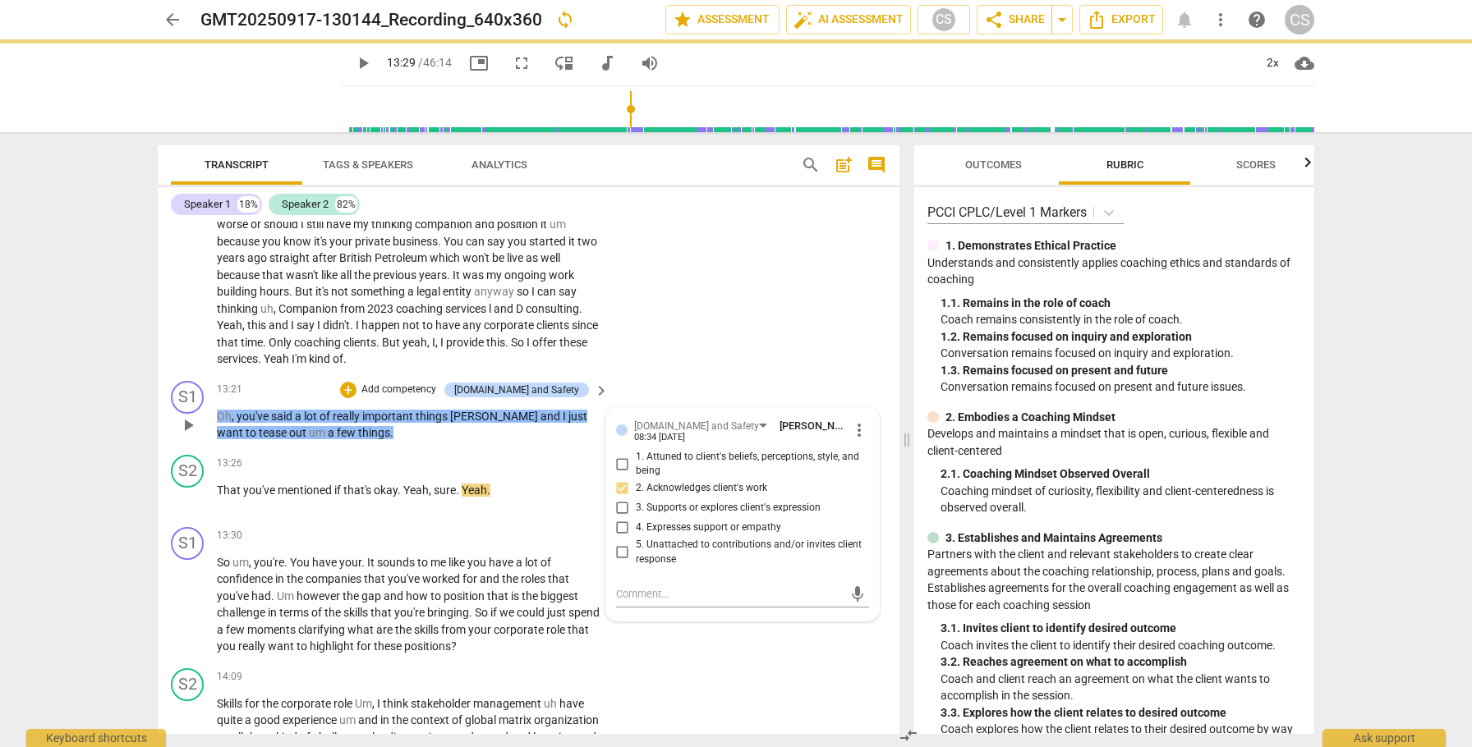
click at [622, 553] on input "5. Unattached to contributions and/or invites client response" at bounding box center [622, 553] width 26 height 20
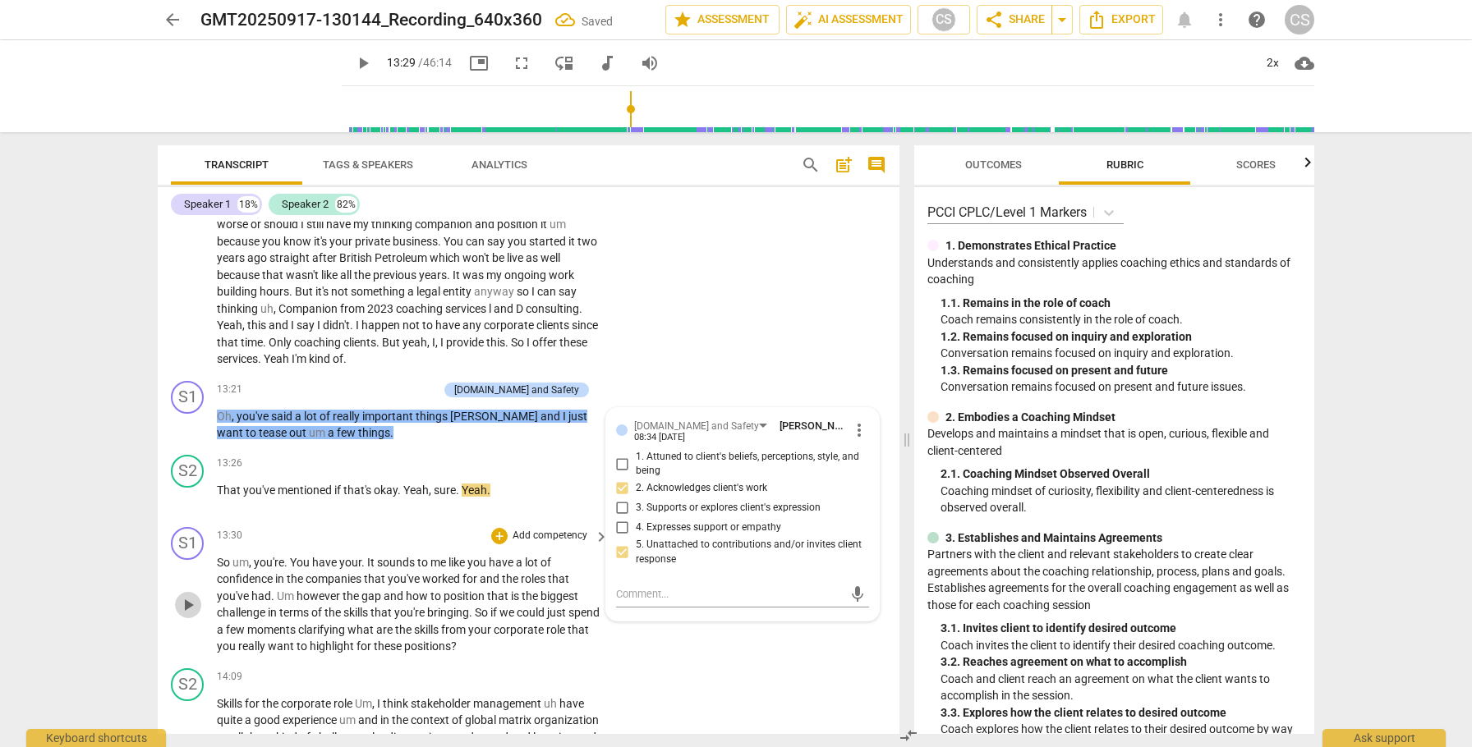
click at [191, 609] on span "play_arrow" at bounding box center [188, 605] width 20 height 20
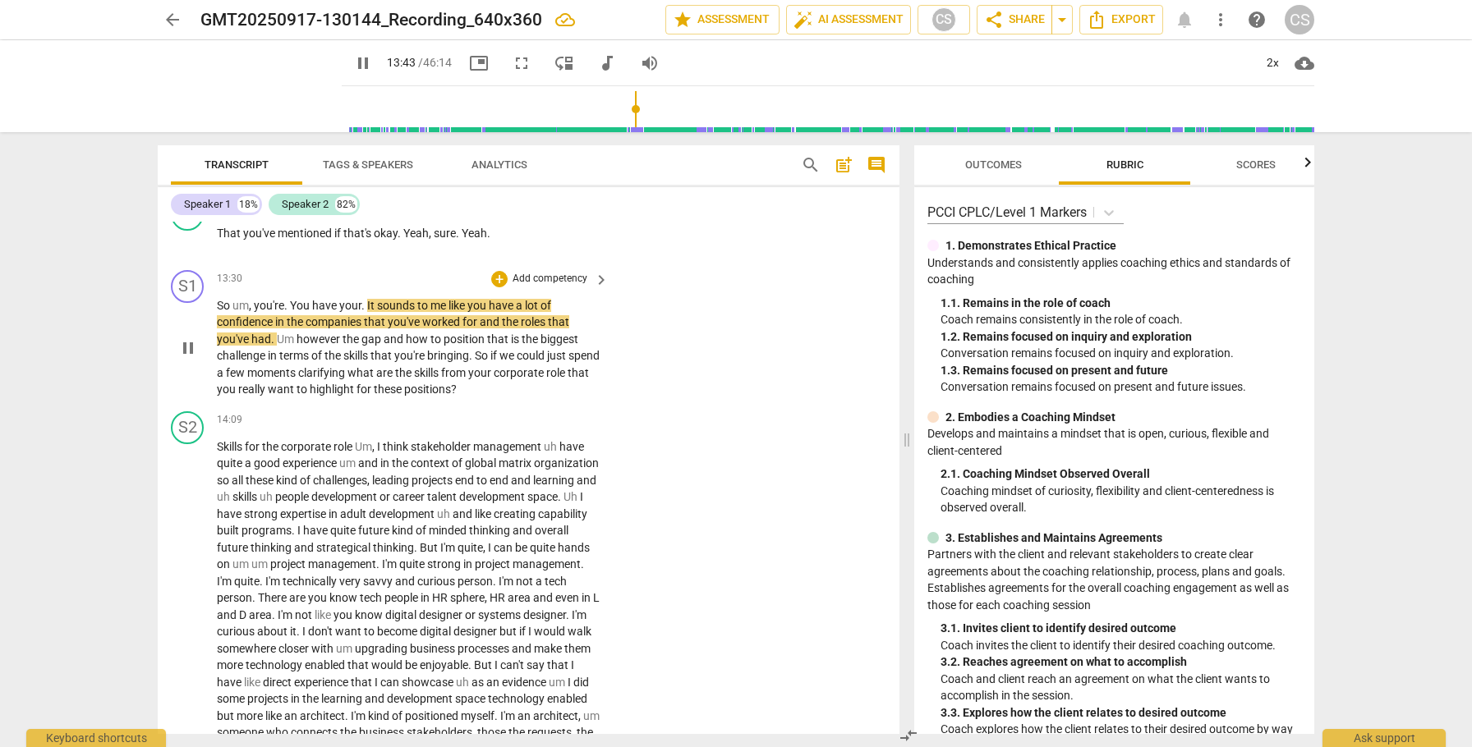
scroll to position [4629, 0]
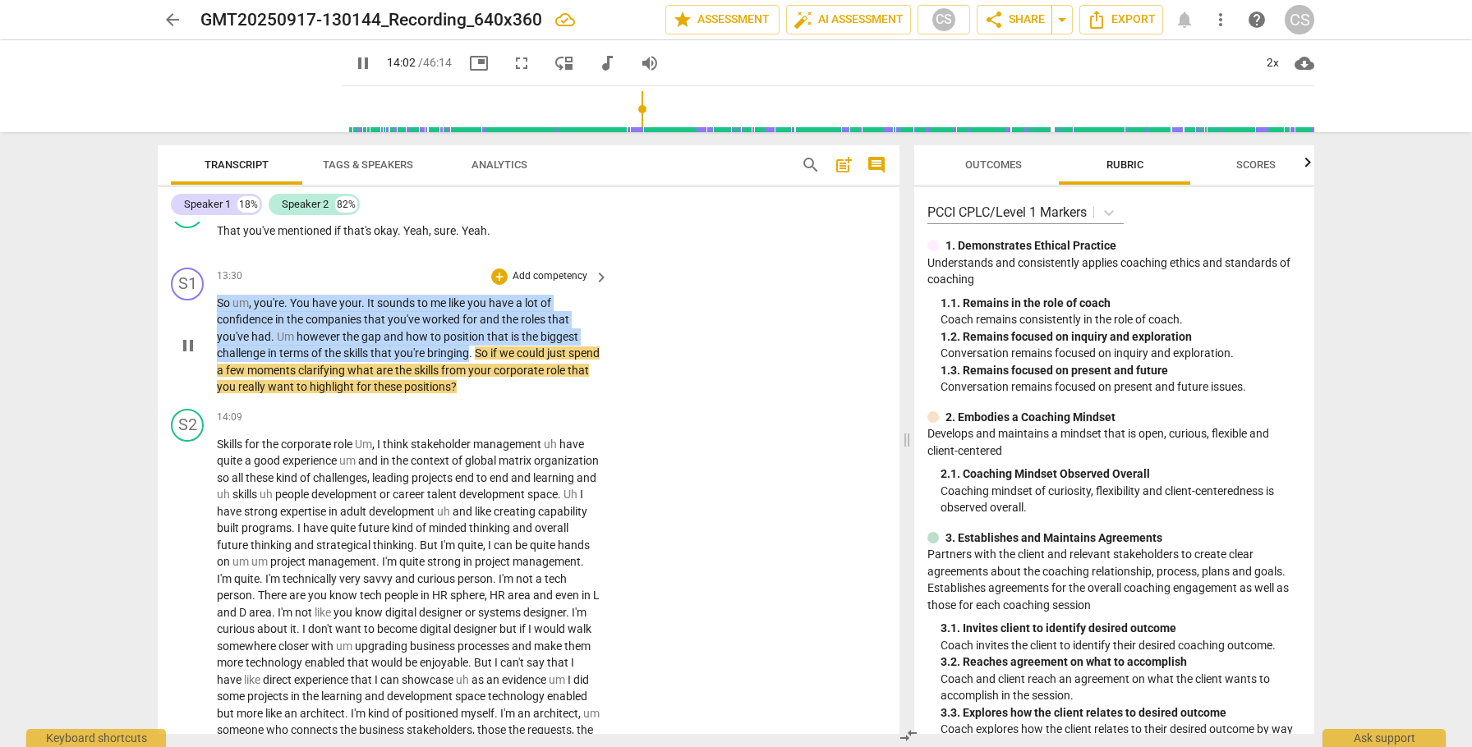
drag, startPoint x: 218, startPoint y: 299, endPoint x: 472, endPoint y: 356, distance: 260.0
click at [472, 356] on p "So um , you're . You have your . It sounds to me like you have a lot of confide…" at bounding box center [409, 345] width 384 height 101
click at [484, 333] on div "+" at bounding box center [487, 332] width 16 height 16
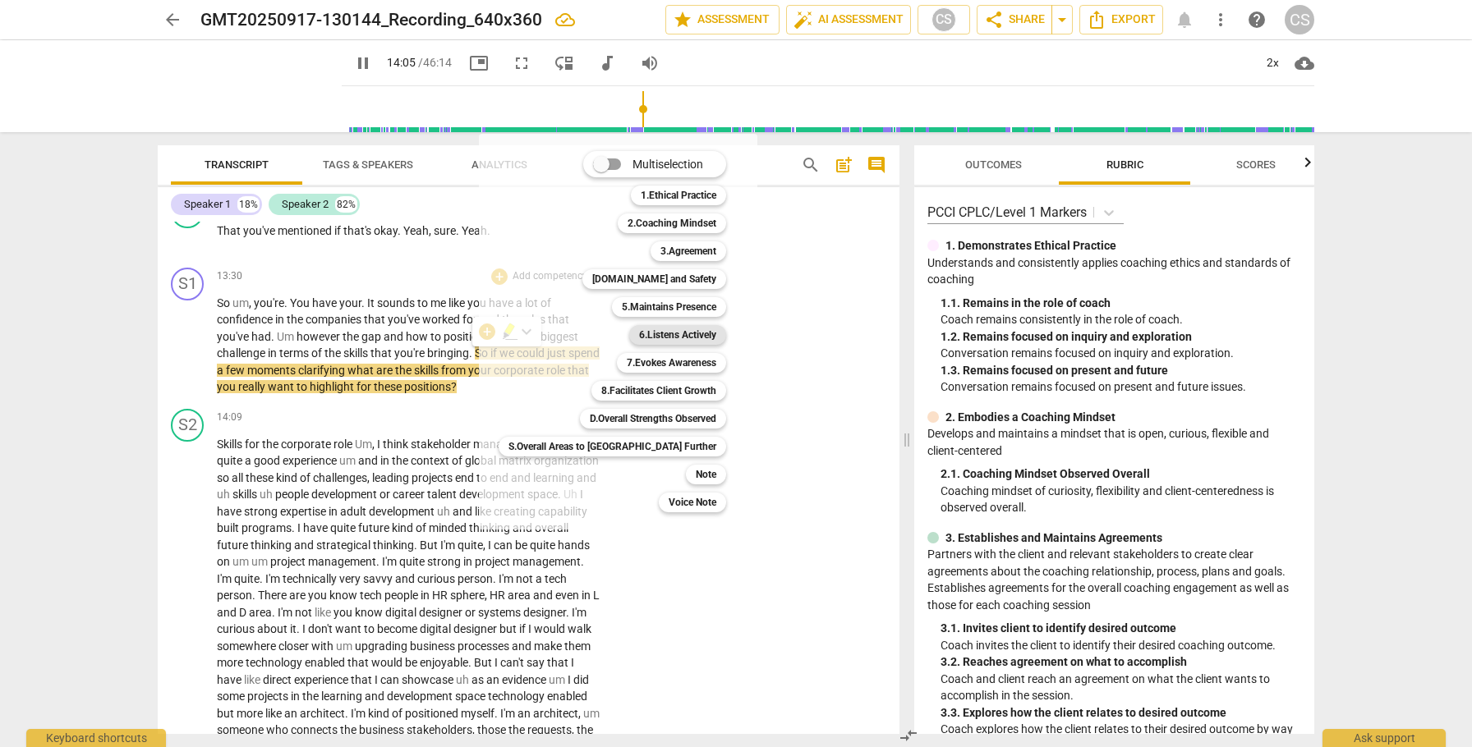
click at [639, 339] on b "6.Listens Actively" at bounding box center [677, 335] width 77 height 20
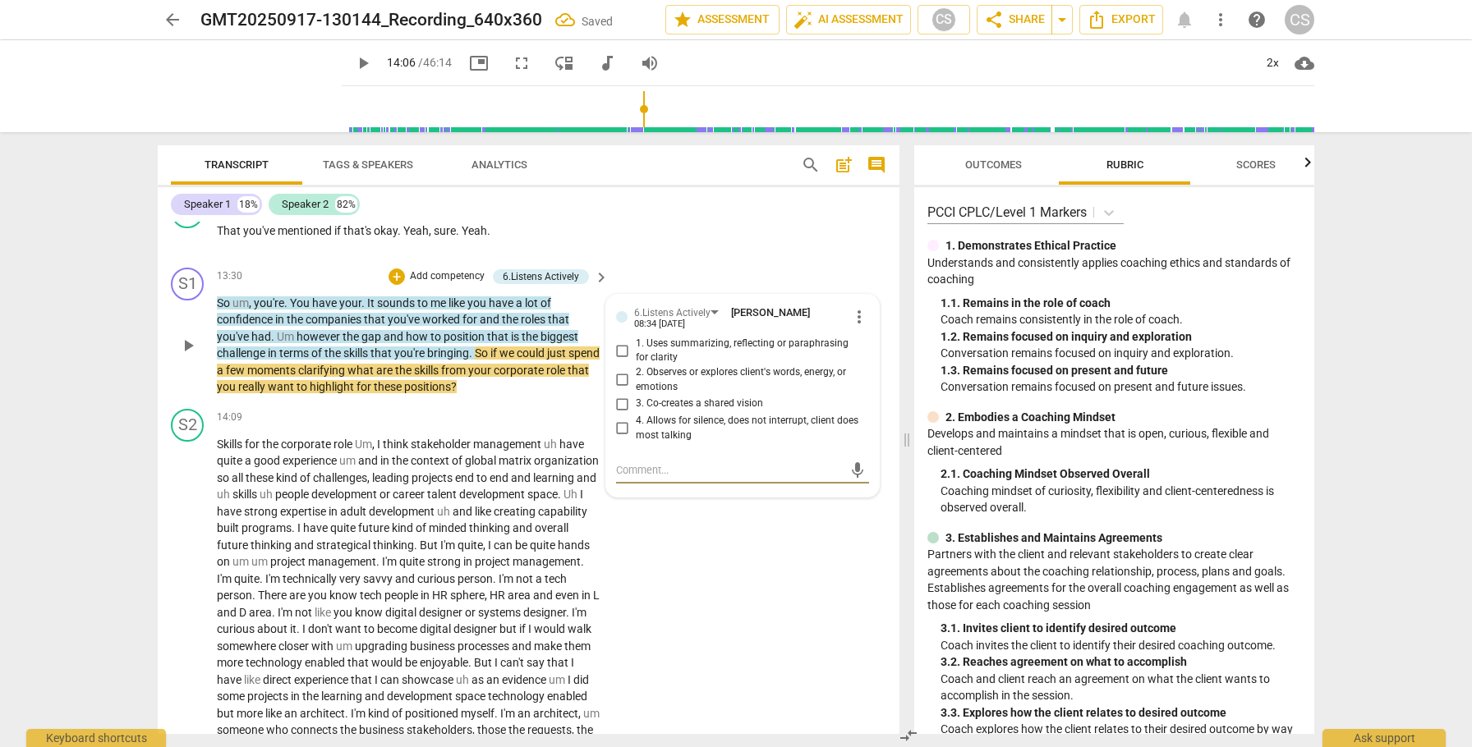
click at [619, 348] on input "1. Uses summarizing, reflecting or paraphrasing for clarity" at bounding box center [622, 351] width 26 height 20
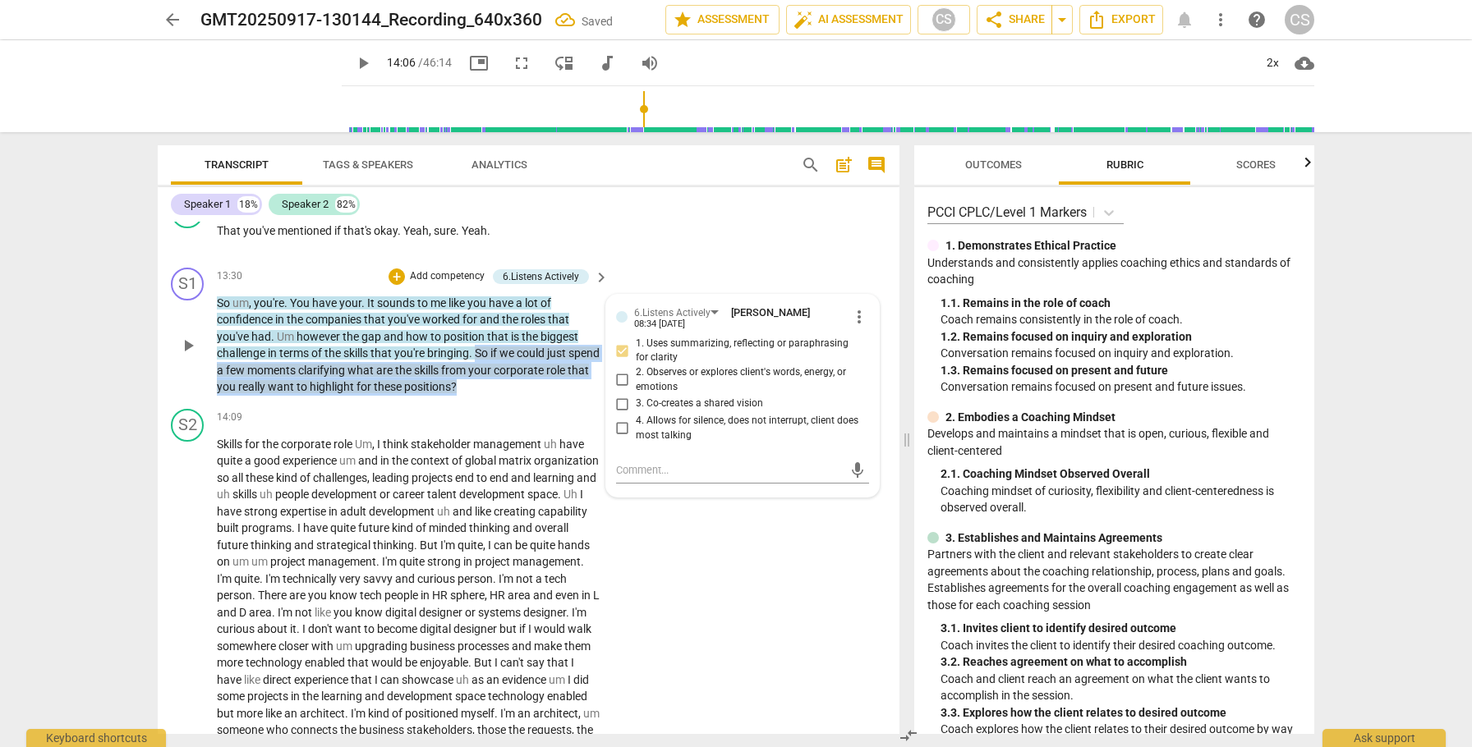
drag, startPoint x: 480, startPoint y: 354, endPoint x: 512, endPoint y: 385, distance: 44.7
click at [512, 385] on p "So um , you're . You have your . It sounds to me like you have a lot of confide…" at bounding box center [409, 345] width 384 height 101
click at [517, 367] on div "+" at bounding box center [516, 365] width 16 height 16
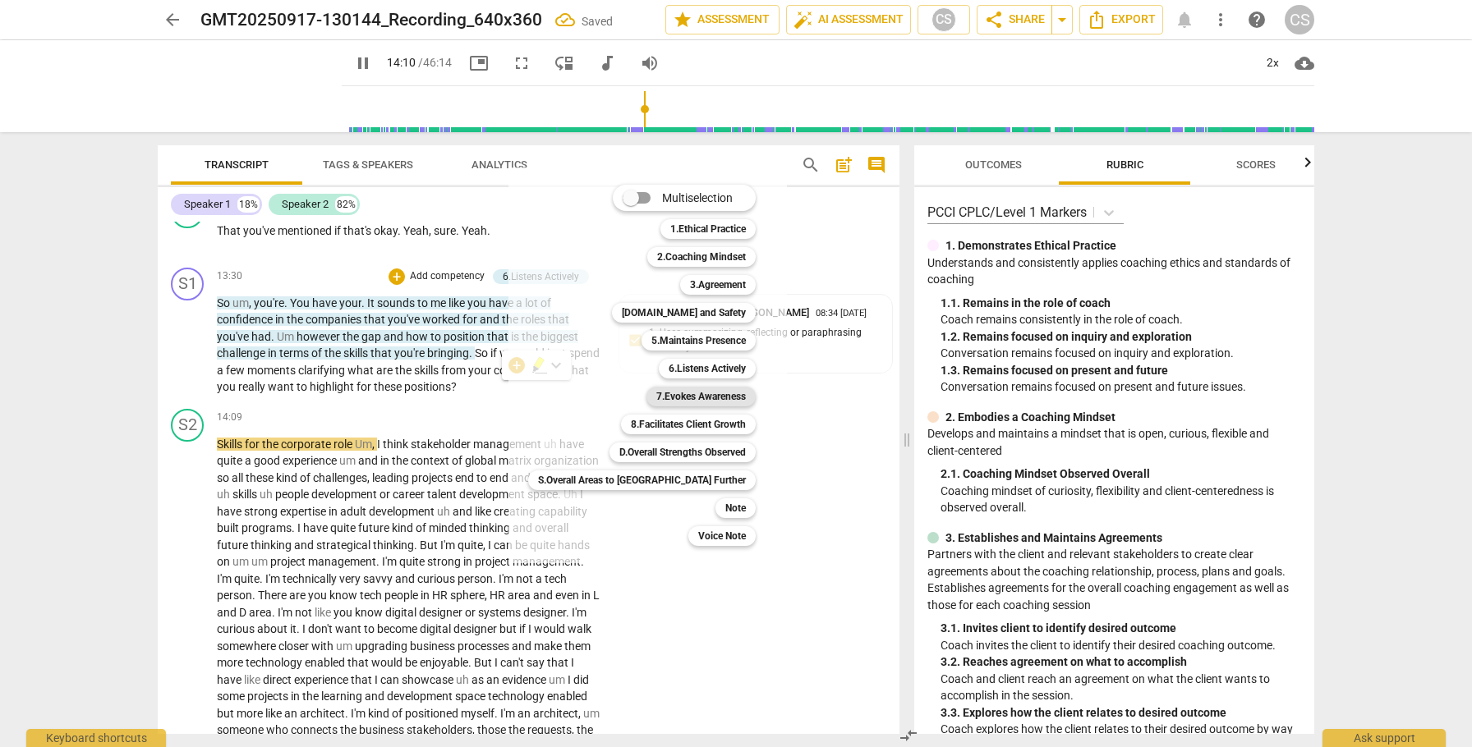
click at [656, 398] on b "7.Evokes Awareness" at bounding box center [701, 397] width 90 height 20
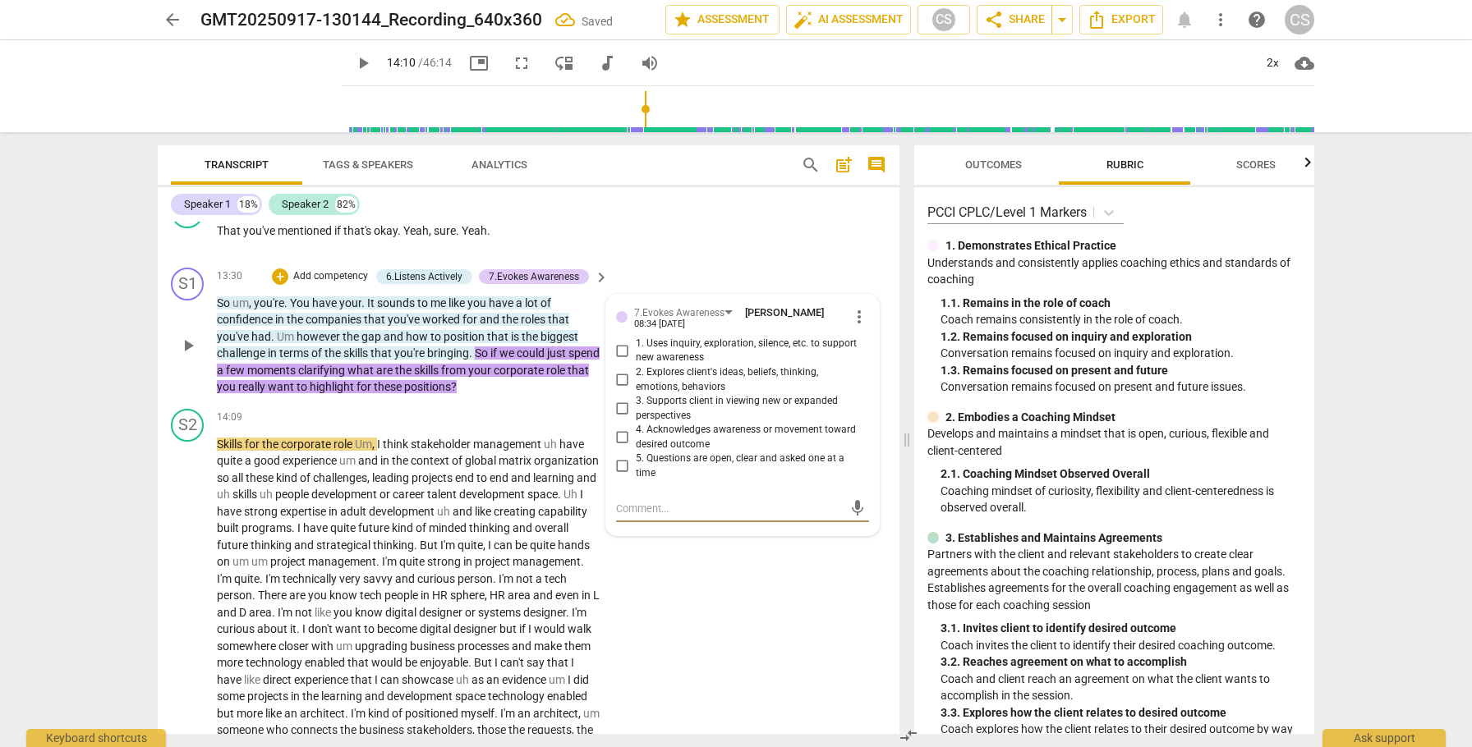
click at [623, 407] on input "3. Supports client in viewing new or expanded perspectives" at bounding box center [622, 409] width 26 height 20
click at [188, 668] on span "play_arrow" at bounding box center [188, 664] width 20 height 20
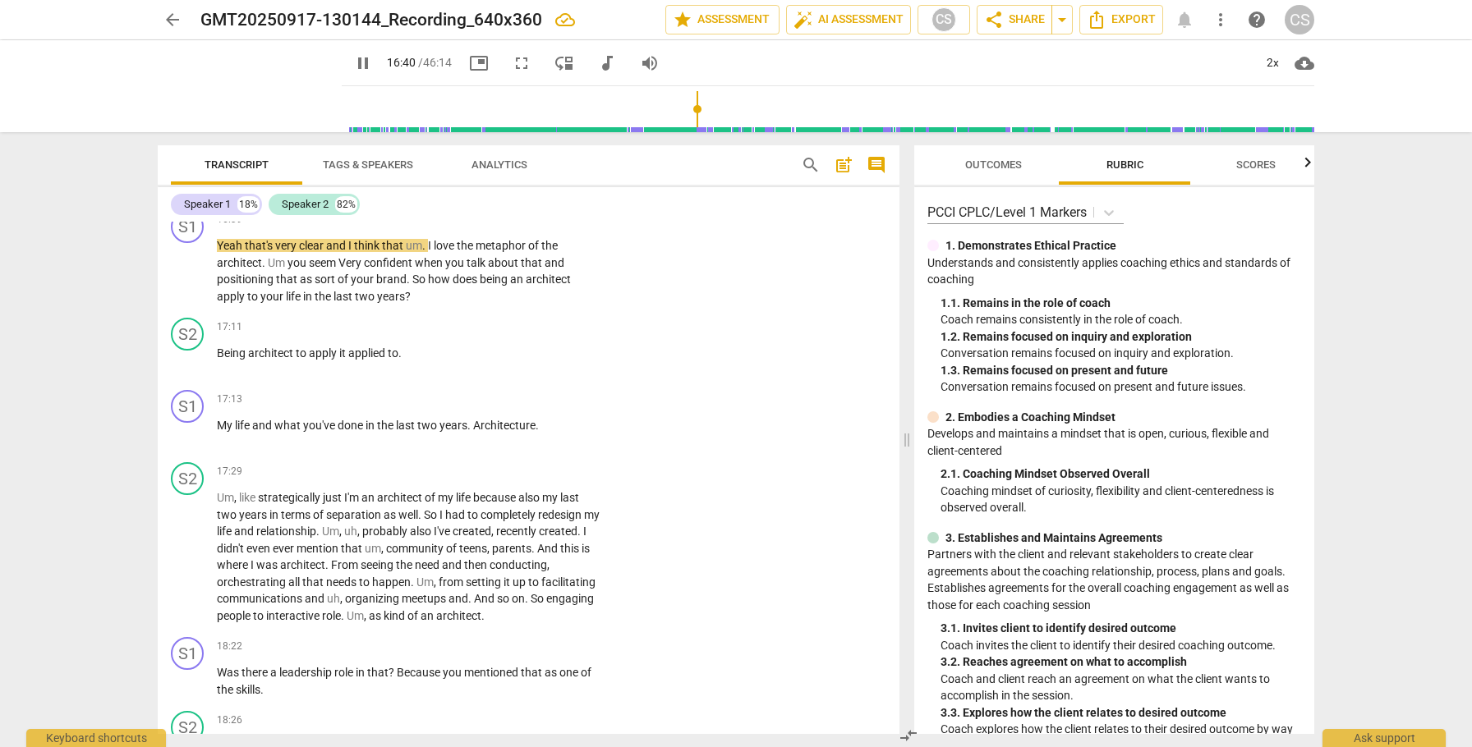
scroll to position [5325, 0]
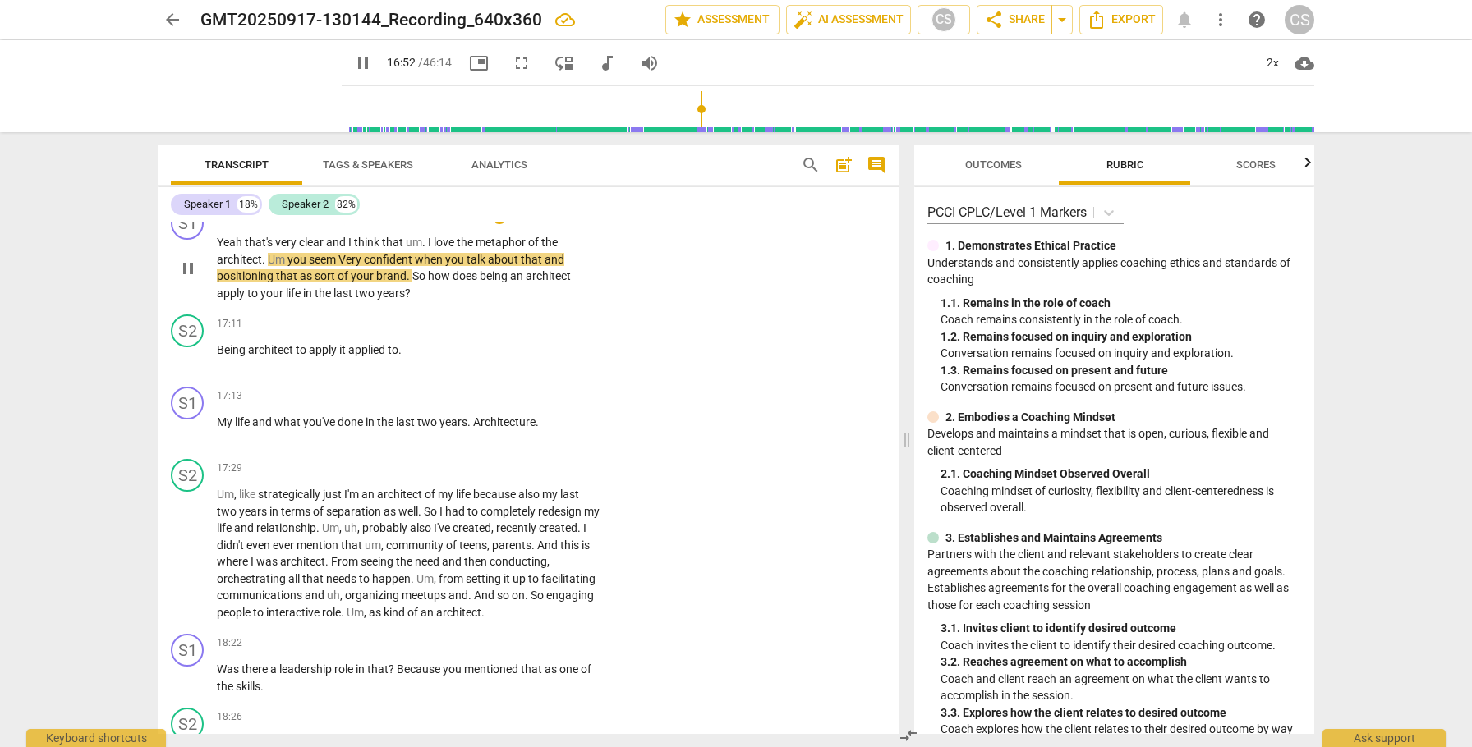
drag, startPoint x: 347, startPoint y: 257, endPoint x: 416, endPoint y: 257, distance: 68.2
click at [416, 257] on p "Yeah that's very clear and I think that um . I love the metaphor of the archite…" at bounding box center [409, 267] width 384 height 67
click at [652, 275] on div "S1 play_arrow pause 16:39 + Add competency keyboard_arrow_right Yeah that's ver…" at bounding box center [529, 254] width 742 height 108
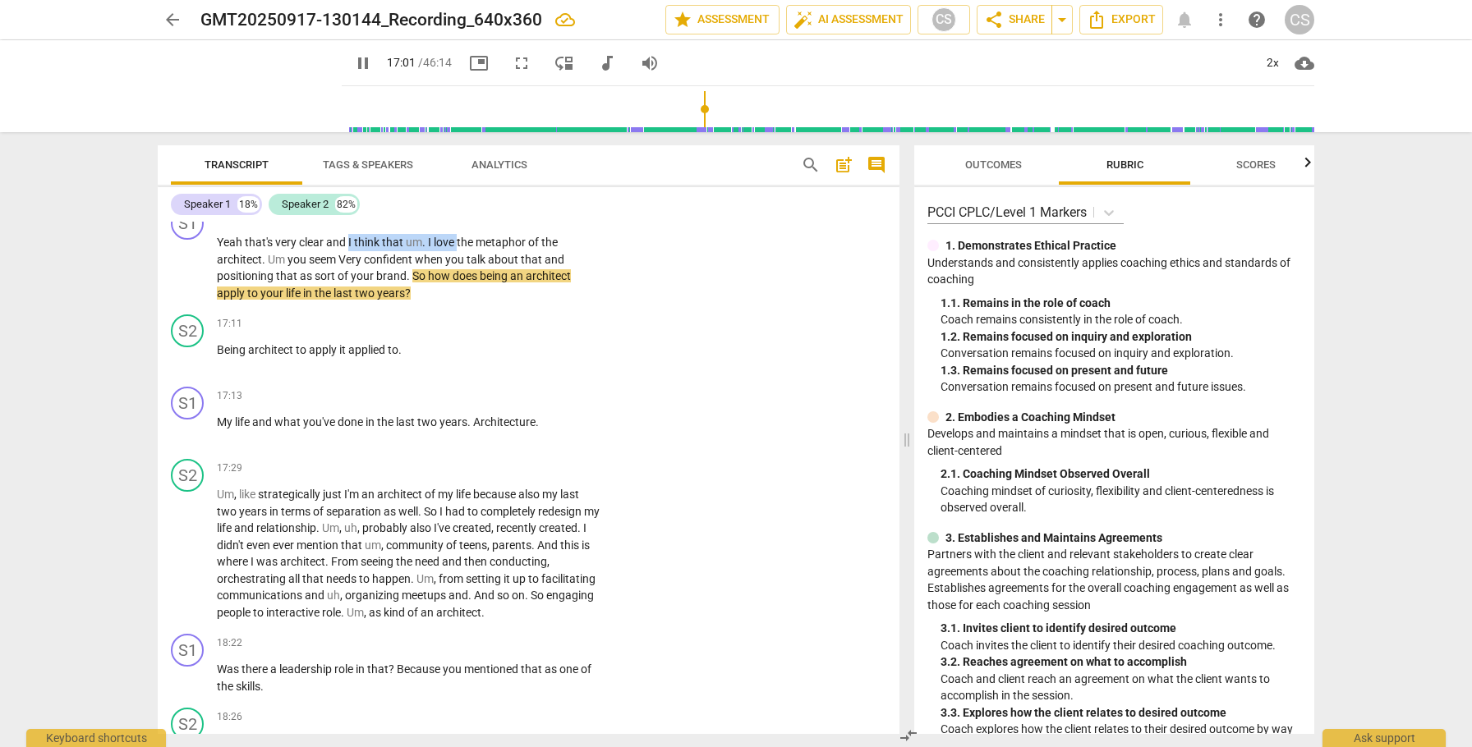
drag, startPoint x: 348, startPoint y: 260, endPoint x: 457, endPoint y: 261, distance: 109.2
click at [457, 261] on p "Yeah that's very clear and I think that um . I love the metaphor of the archite…" at bounding box center [409, 267] width 384 height 67
click at [472, 239] on div "+" at bounding box center [473, 237] width 16 height 16
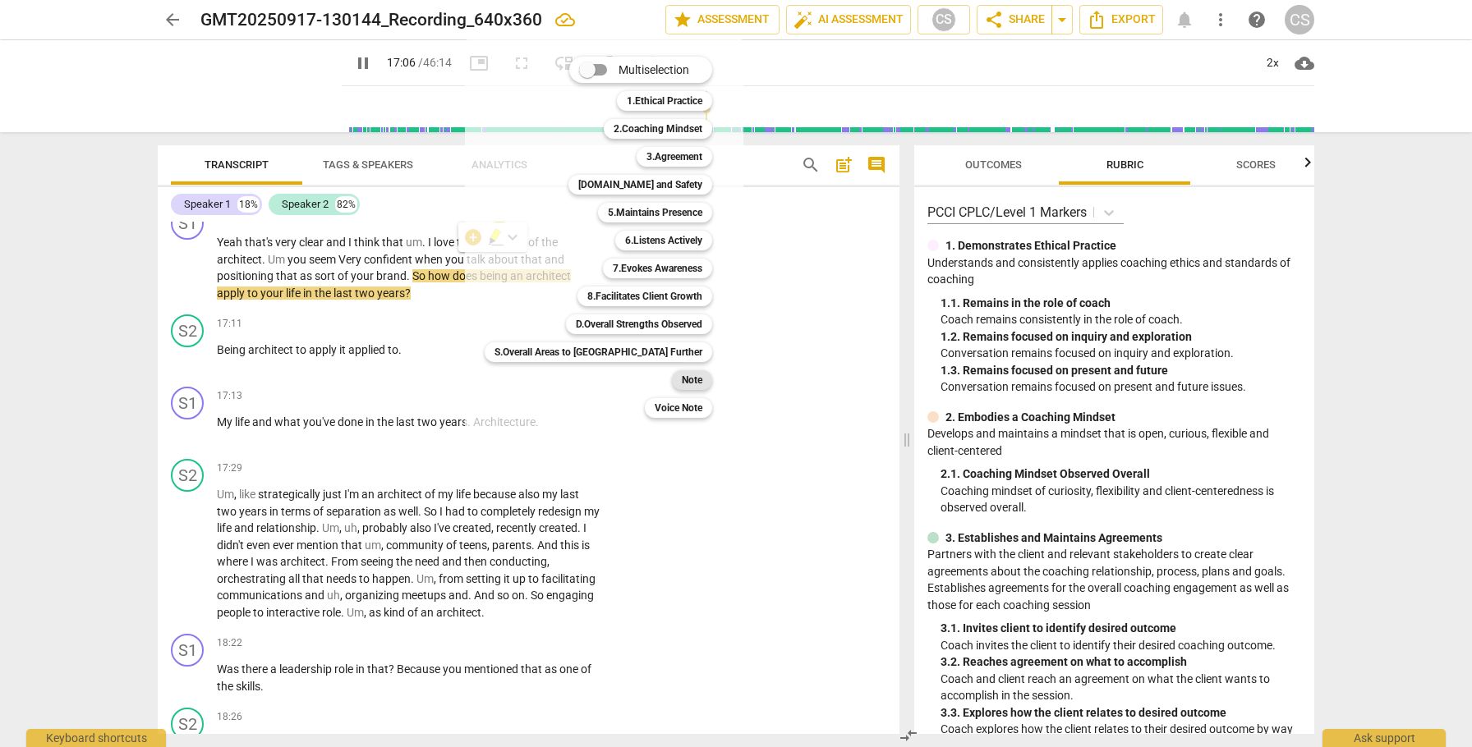
click at [682, 376] on b "Note" at bounding box center [692, 380] width 21 height 20
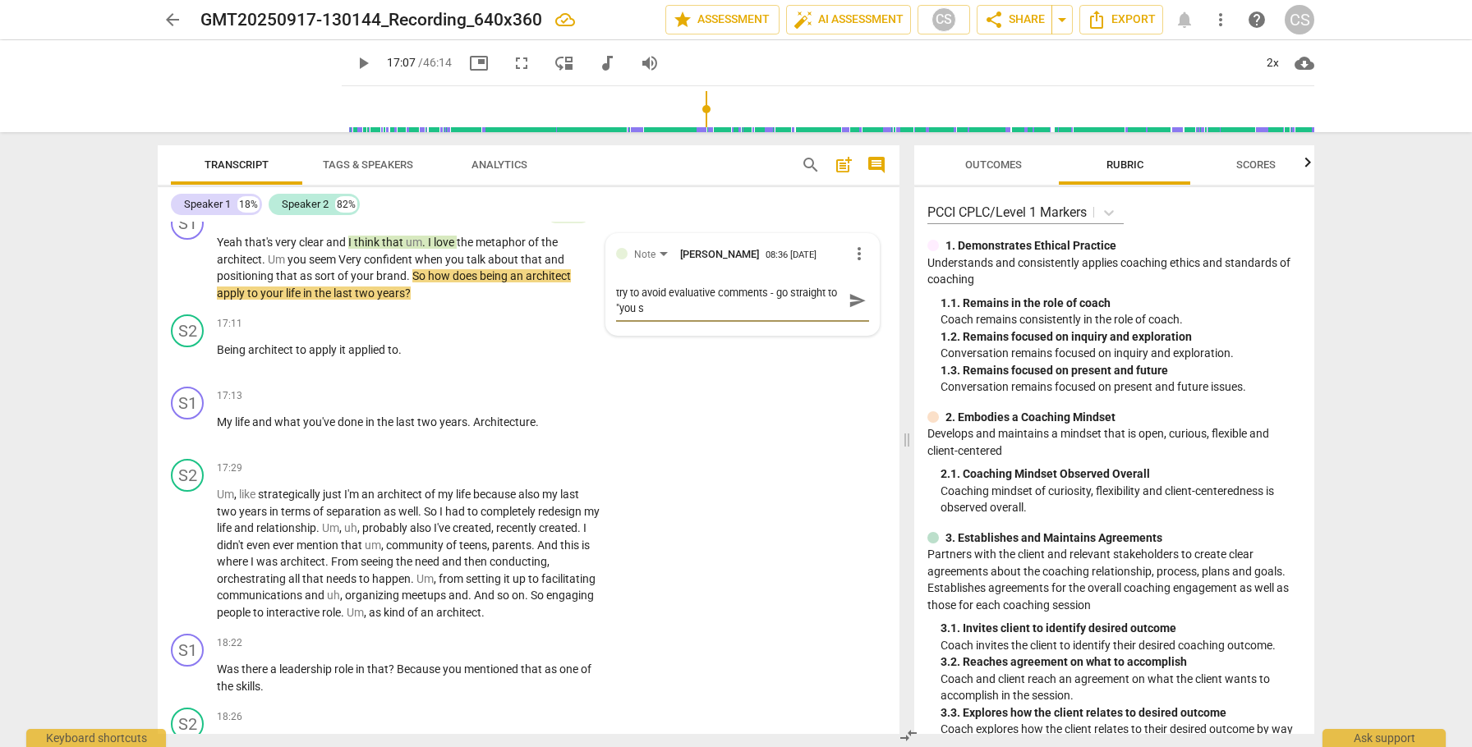
scroll to position [0, 0]
click at [850, 310] on span "send" at bounding box center [857, 301] width 18 height 18
click at [448, 224] on div "+" at bounding box center [452, 216] width 16 height 16
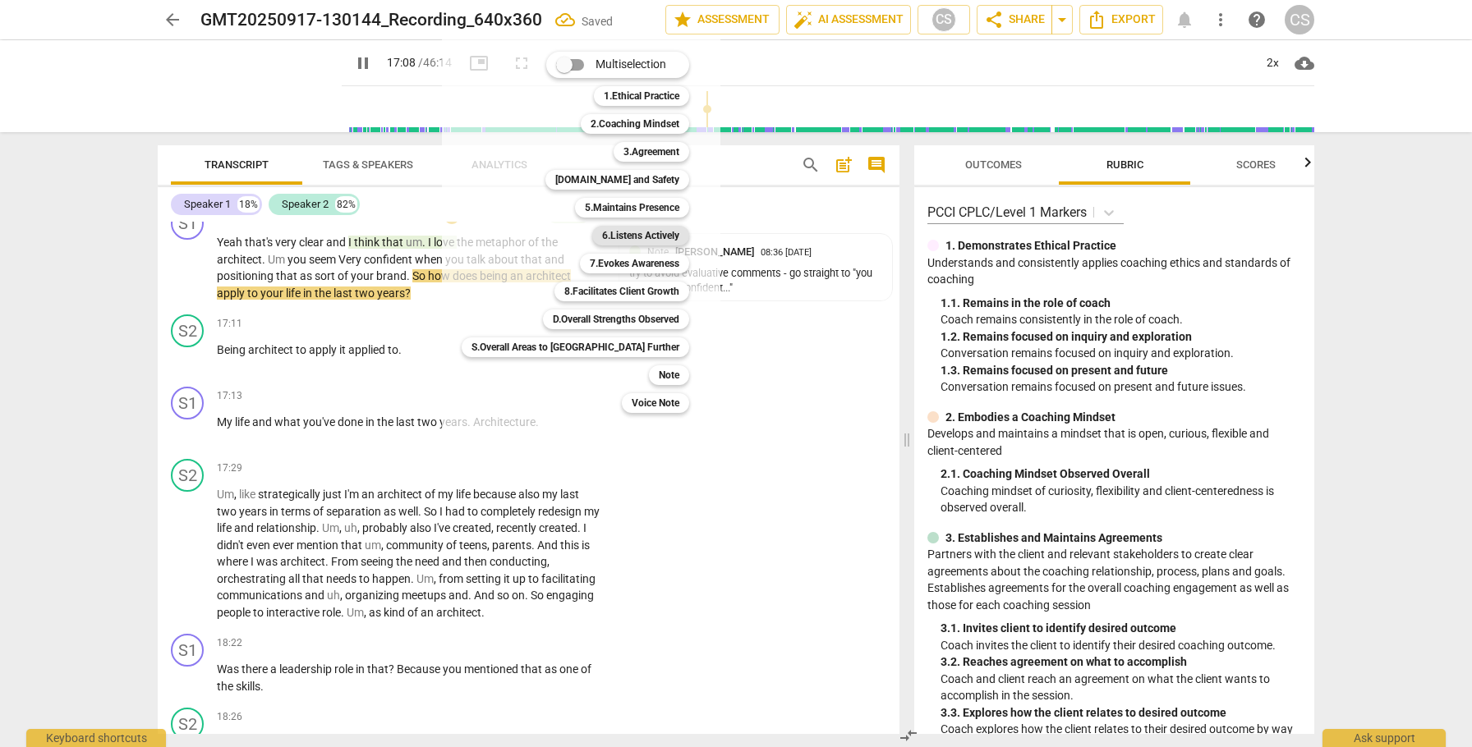
click at [602, 240] on b "6.Listens Actively" at bounding box center [640, 236] width 77 height 20
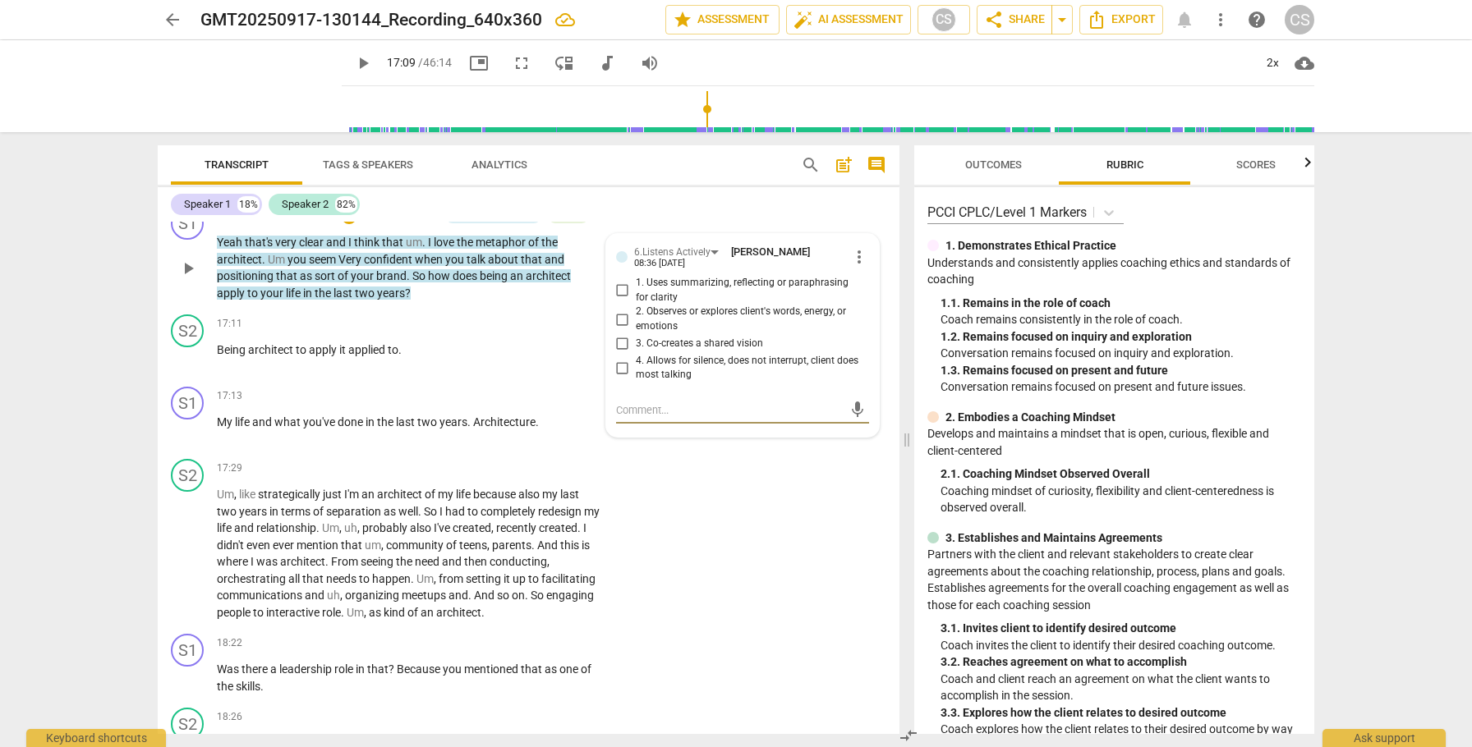
click at [617, 329] on input "2. Observes or explores client's words, energy, or emotions" at bounding box center [622, 320] width 26 height 20
click at [619, 378] on input "4. Allows for silence, does not interrupt, client does most talking" at bounding box center [622, 368] width 26 height 20
click at [345, 224] on div "+" at bounding box center [349, 216] width 16 height 16
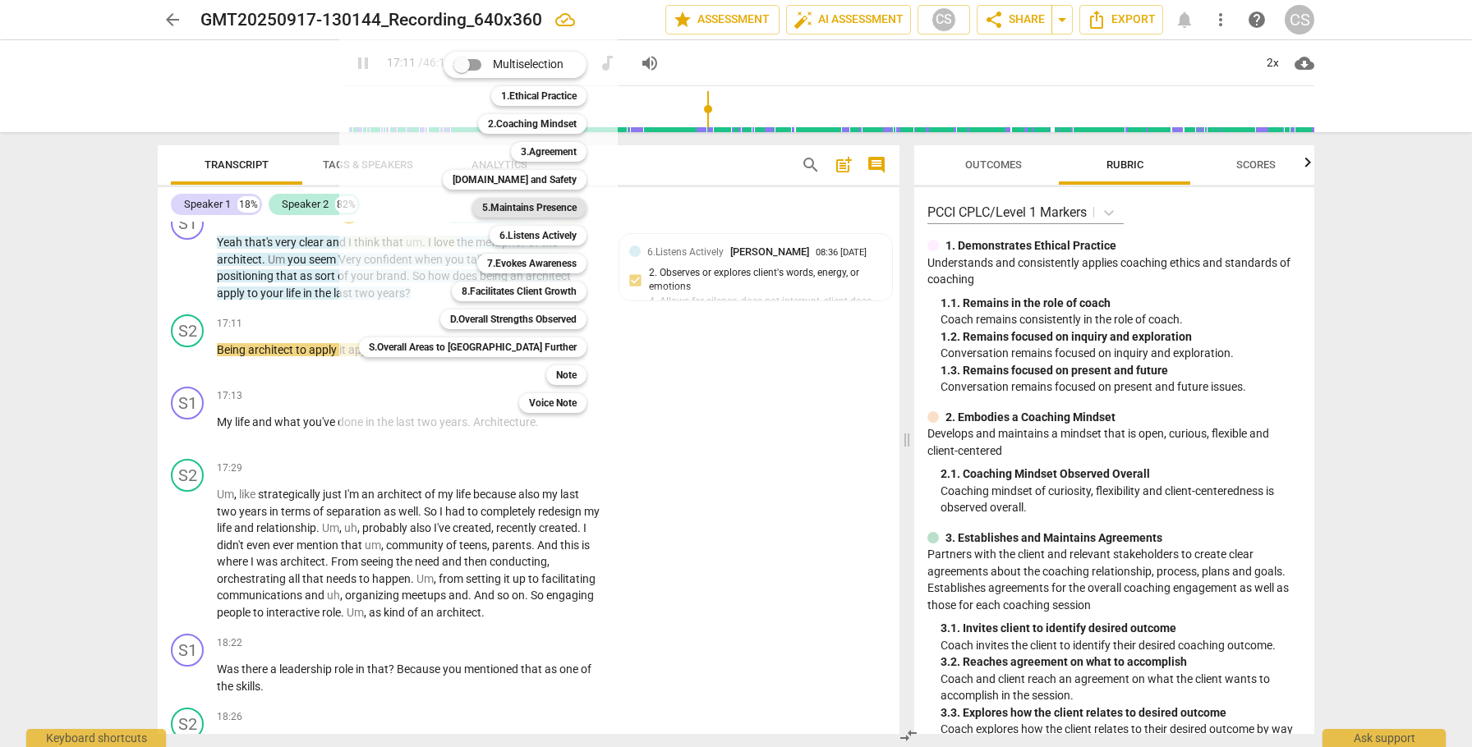
click at [482, 205] on b "5.Maintains Presence" at bounding box center [529, 208] width 94 height 20
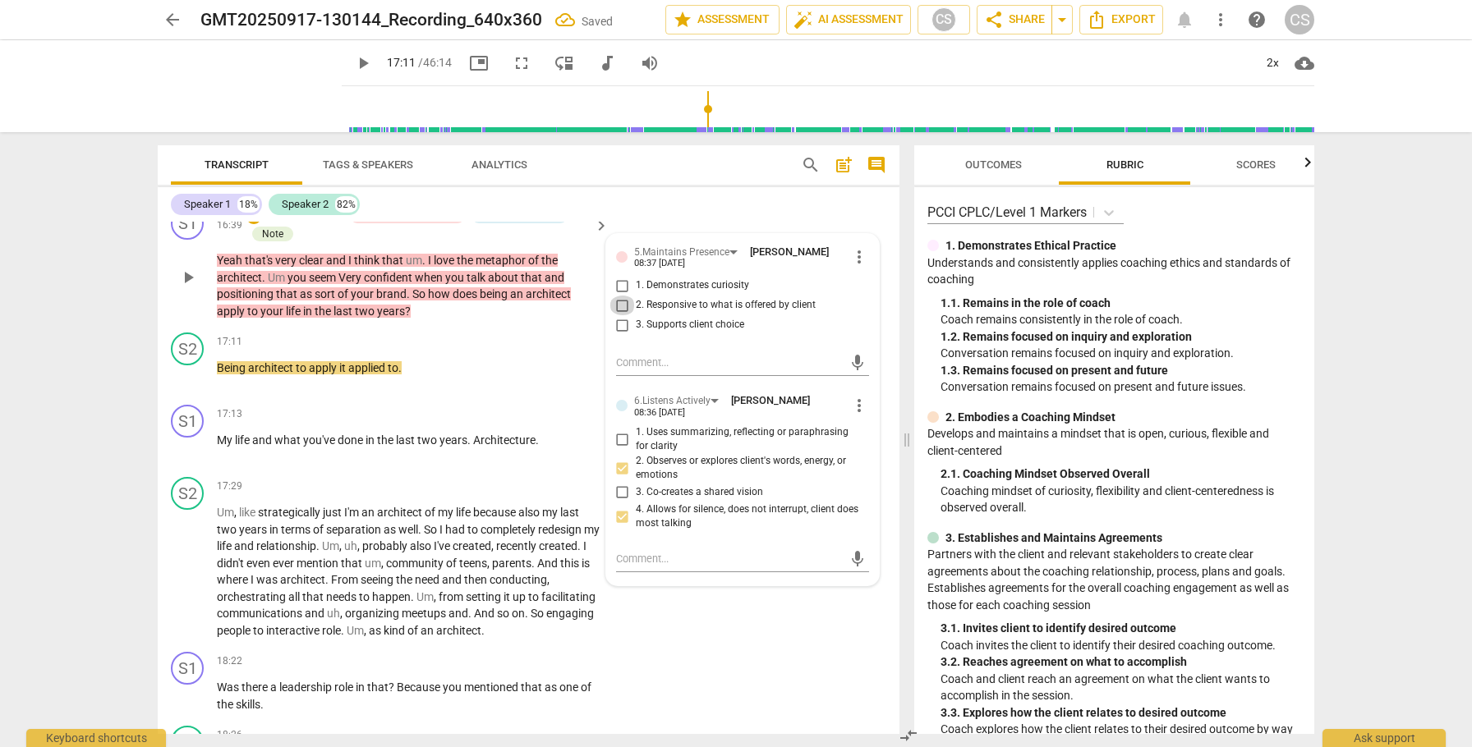
click at [618, 315] on input "2. Responsive to what is offered by client" at bounding box center [622, 306] width 26 height 20
click at [191, 458] on span "play_arrow" at bounding box center [188, 449] width 20 height 20
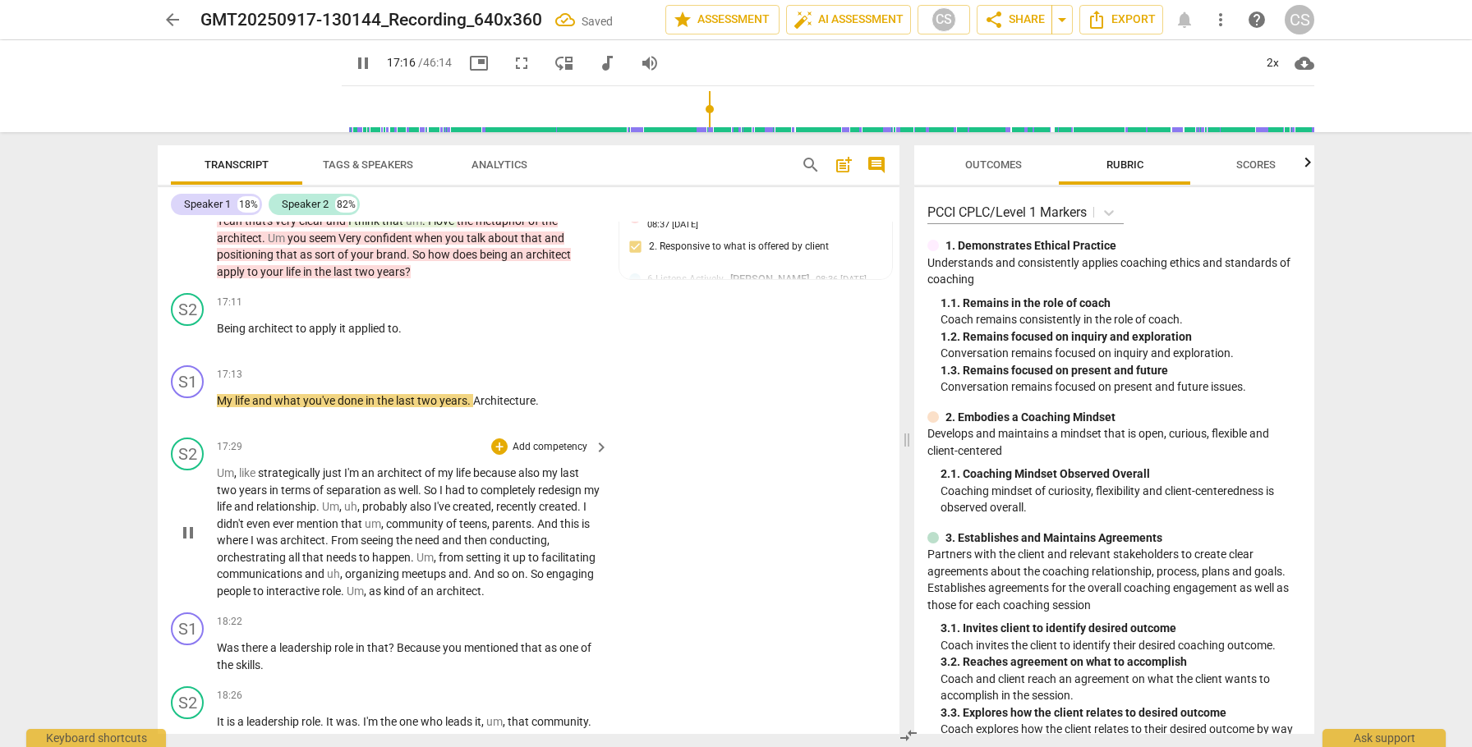
scroll to position [5369, 0]
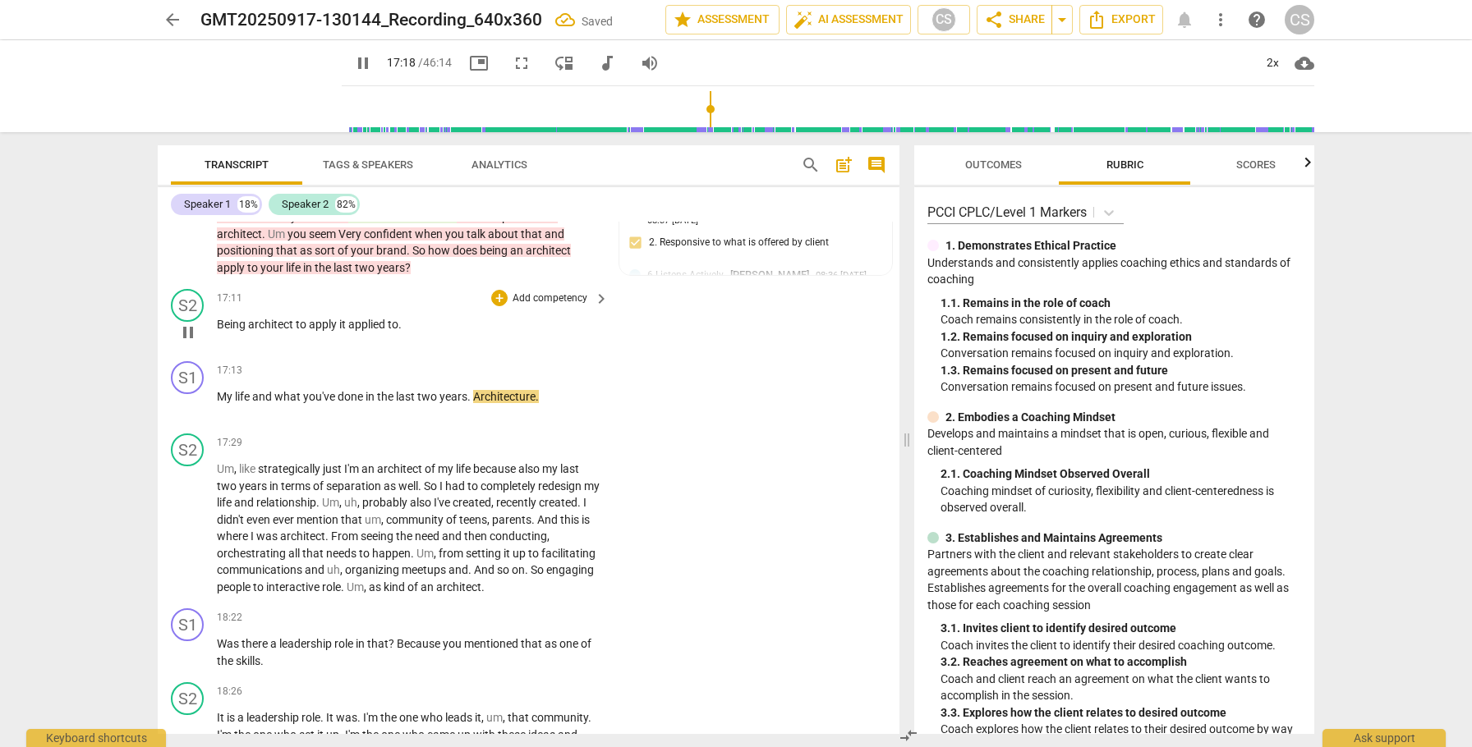
click at [230, 331] on span "Being" at bounding box center [232, 324] width 31 height 13
click at [218, 403] on span "My" at bounding box center [226, 396] width 18 height 13
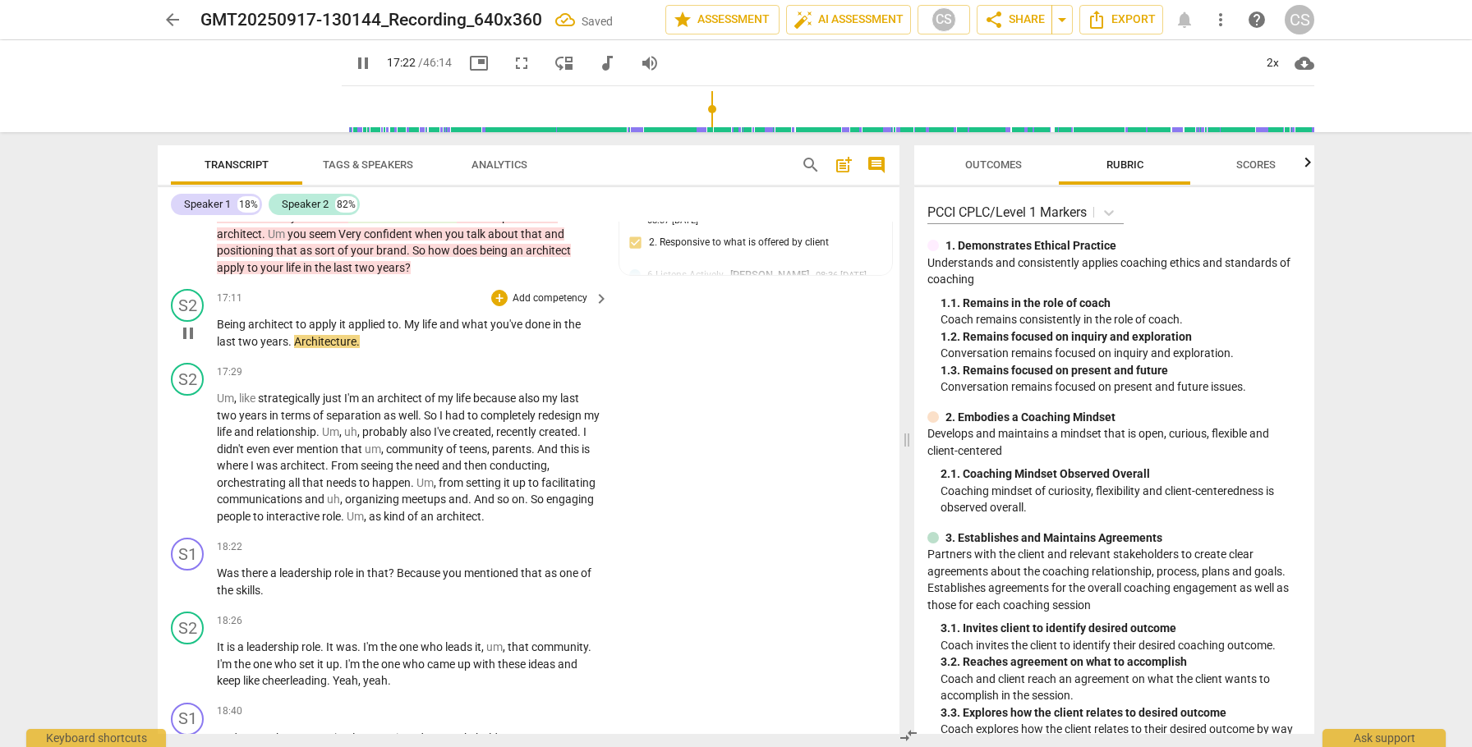
click at [442, 331] on span "and" at bounding box center [450, 324] width 22 height 13
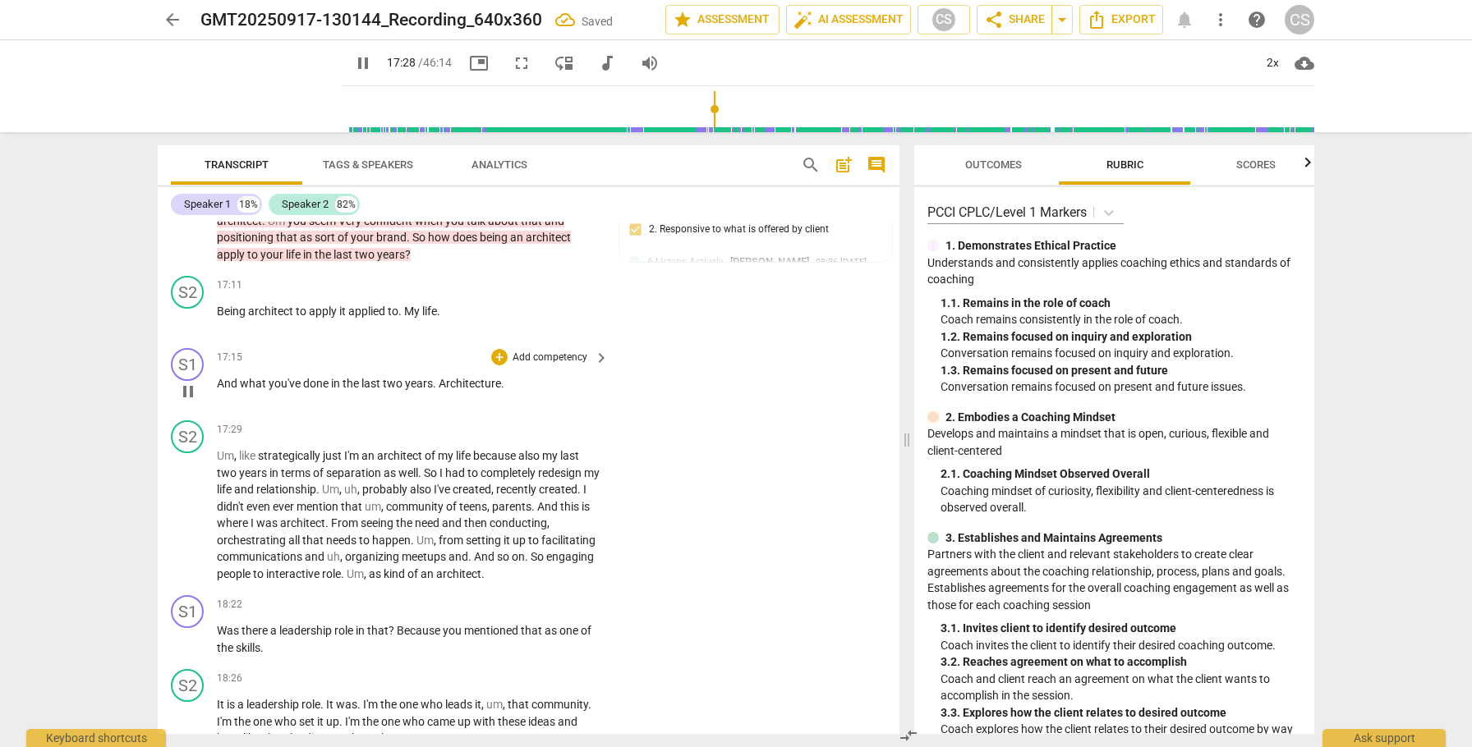
scroll to position [5388, 0]
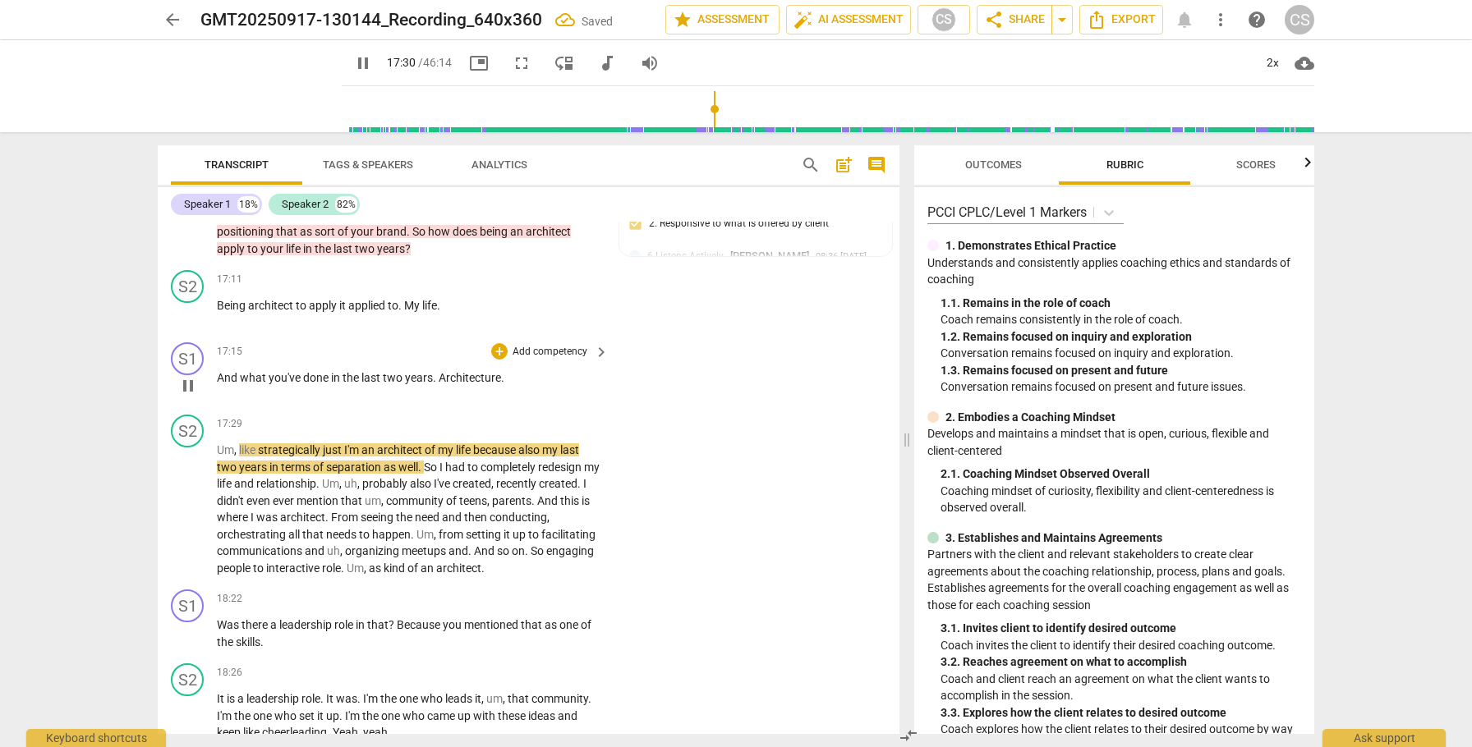
click at [440, 384] on span "Architecture" at bounding box center [470, 377] width 62 height 13
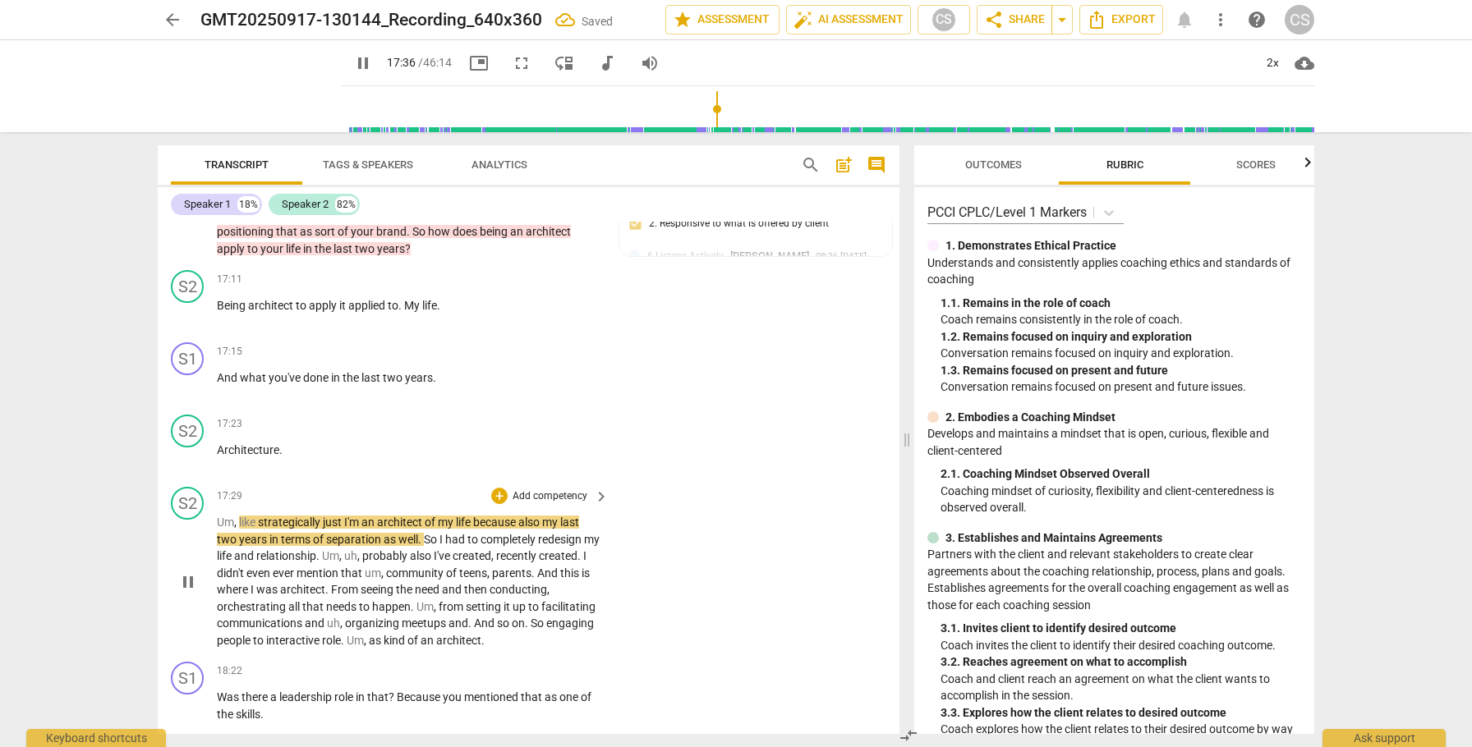
click at [220, 529] on span "Um" at bounding box center [225, 522] width 17 height 13
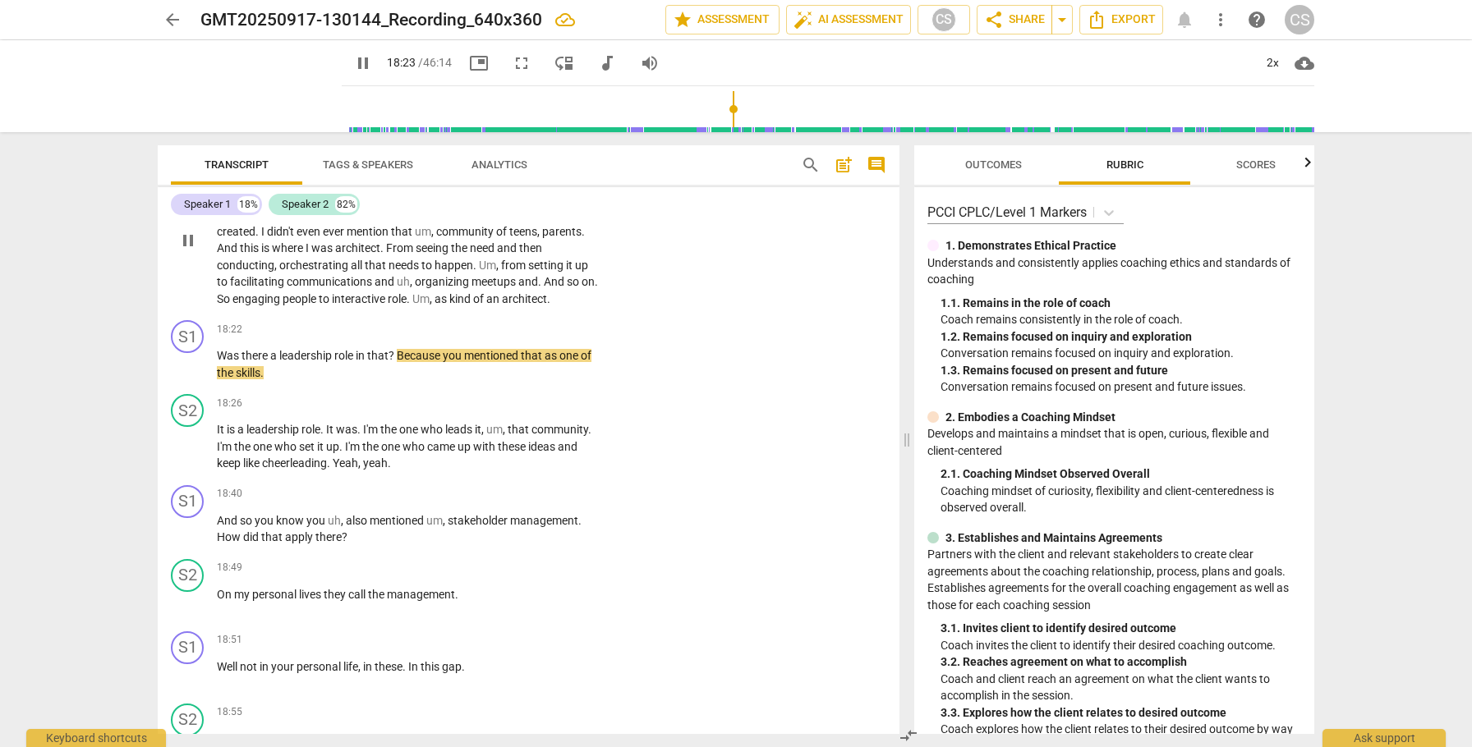
scroll to position [5645, 0]
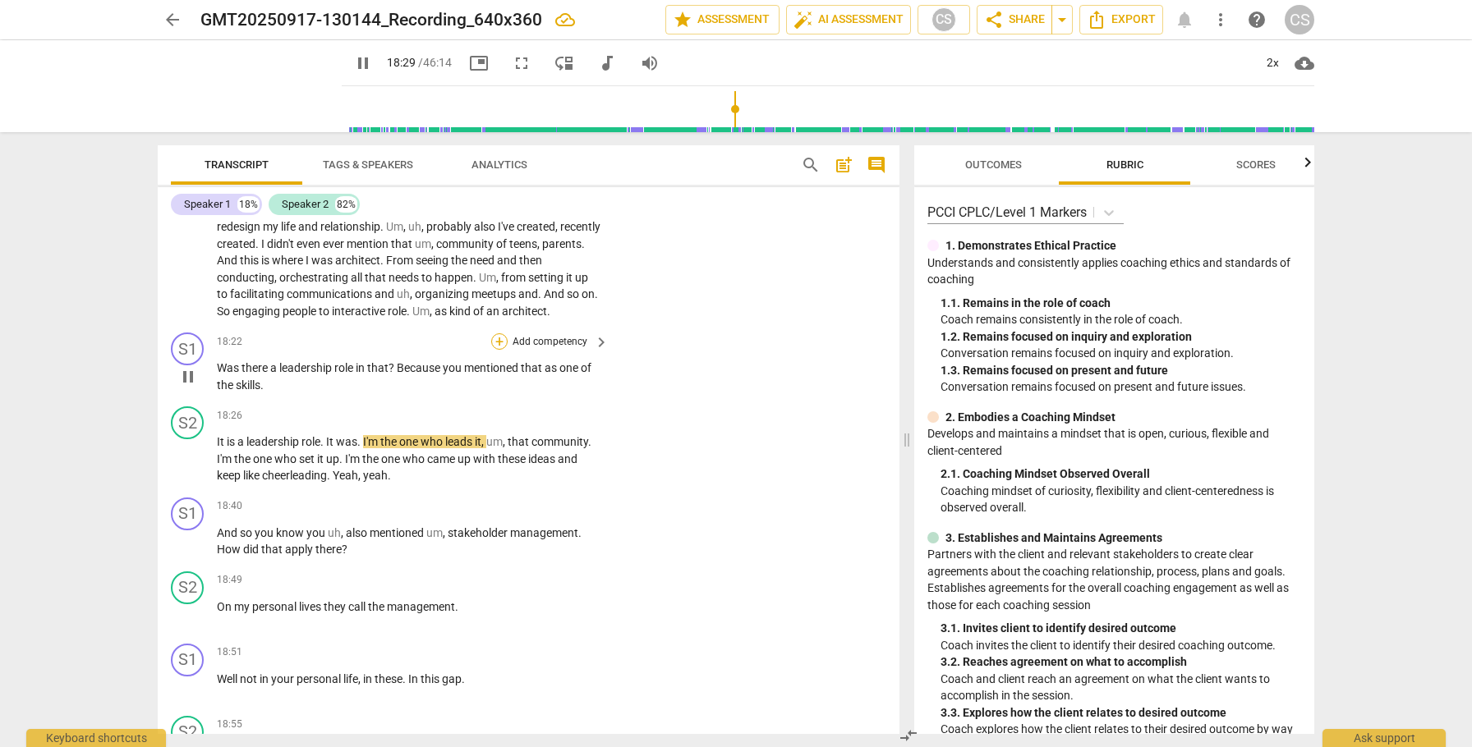
click at [499, 350] on div "+" at bounding box center [499, 341] width 16 height 16
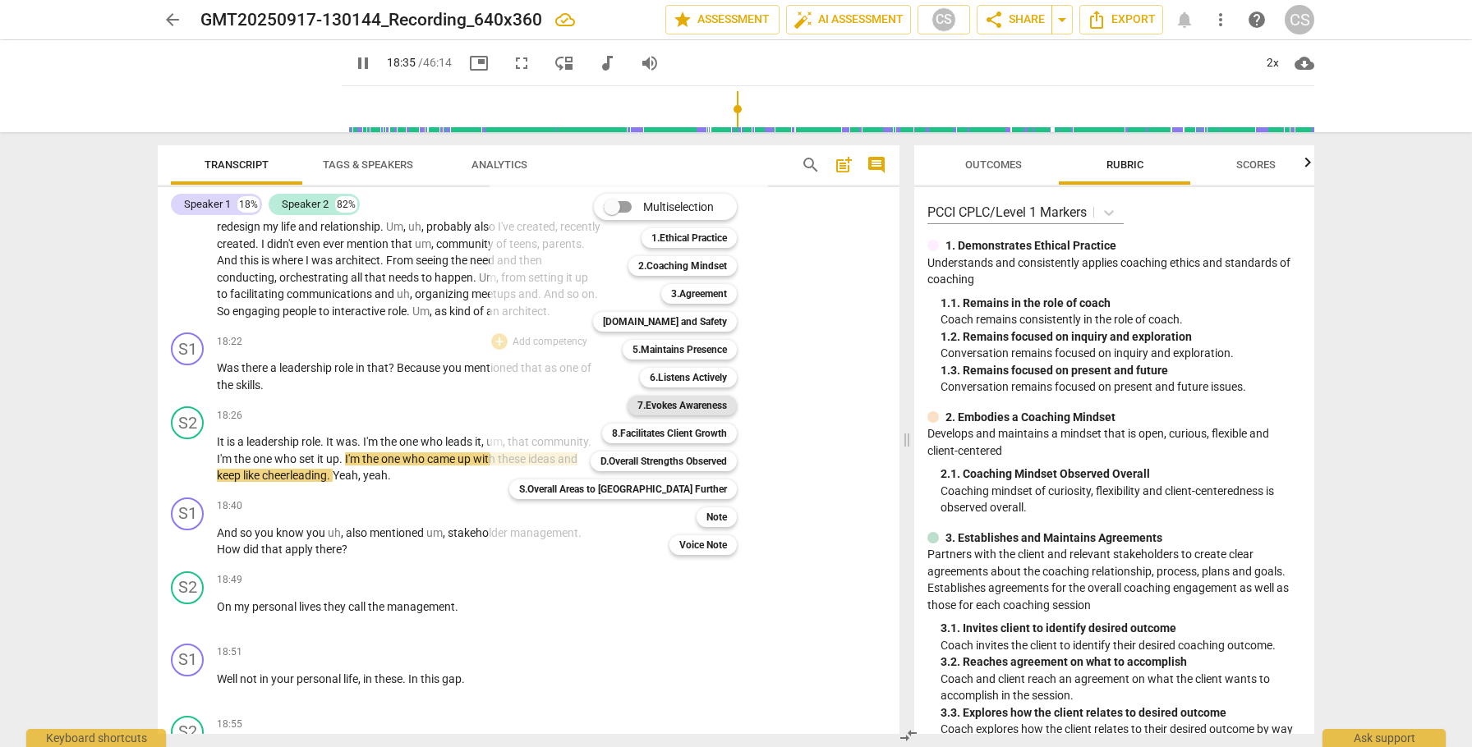
click at [637, 404] on b "7.Evokes Awareness" at bounding box center [682, 406] width 90 height 20
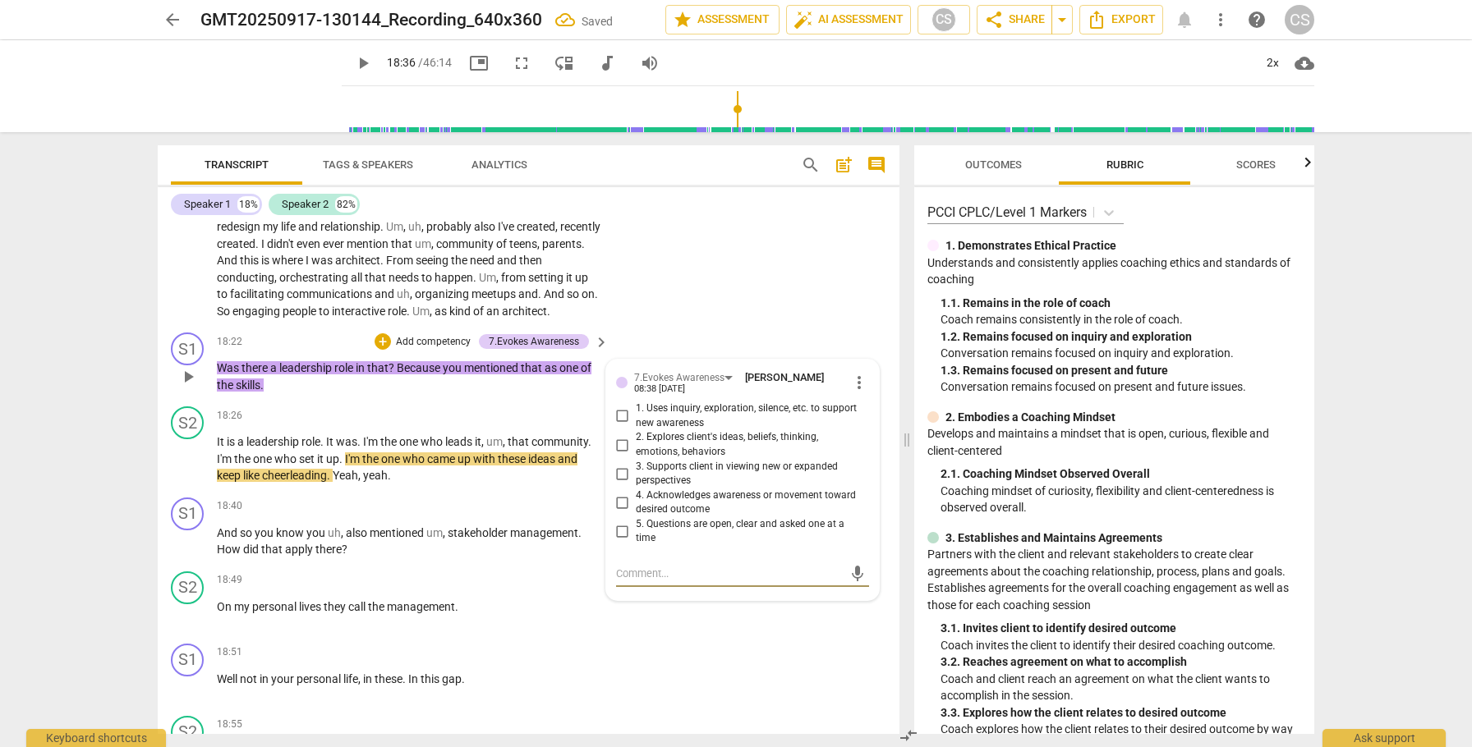
click at [622, 426] on input "1. Uses inquiry, exploration, silence, etc. to support new awareness" at bounding box center [622, 417] width 26 height 20
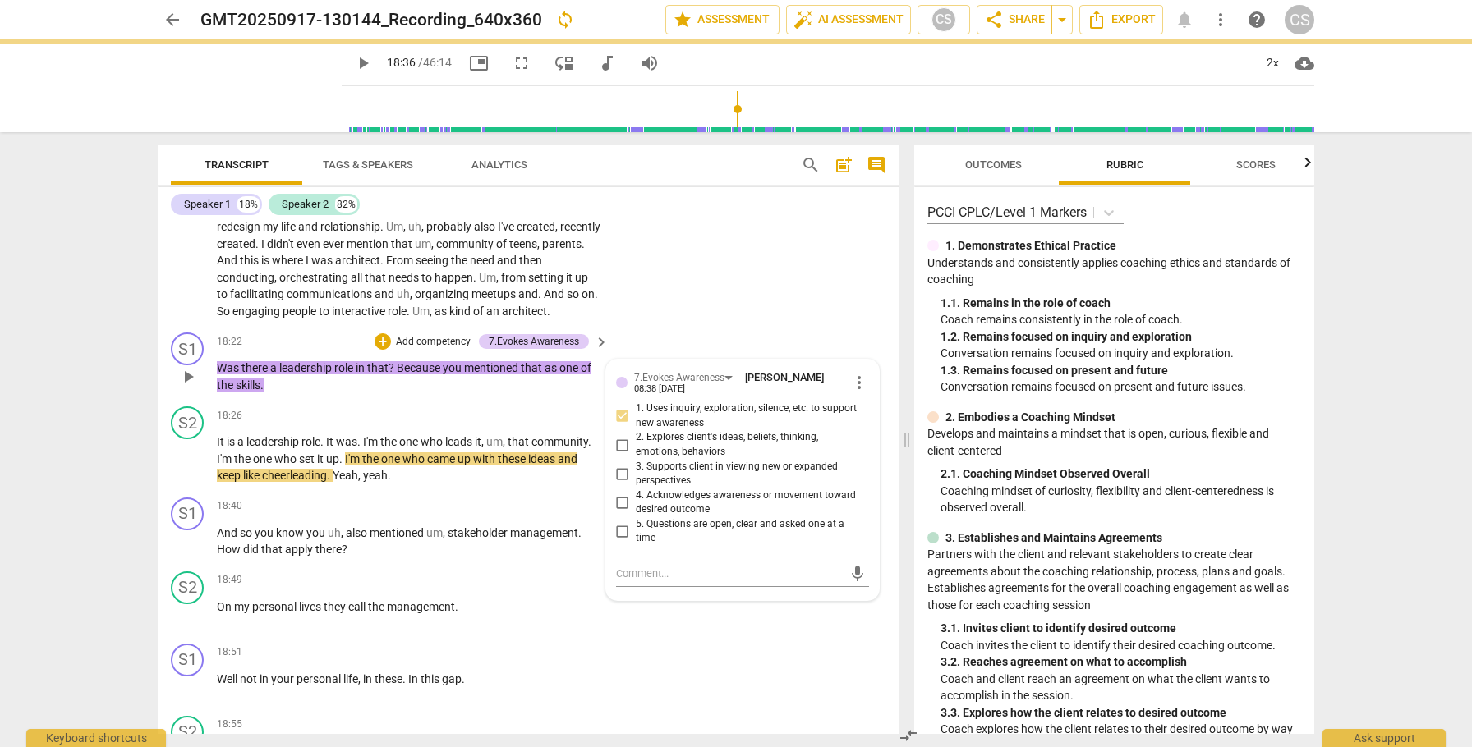
click at [620, 541] on input "5. Questions are open, clear and asked one at a time" at bounding box center [622, 532] width 26 height 20
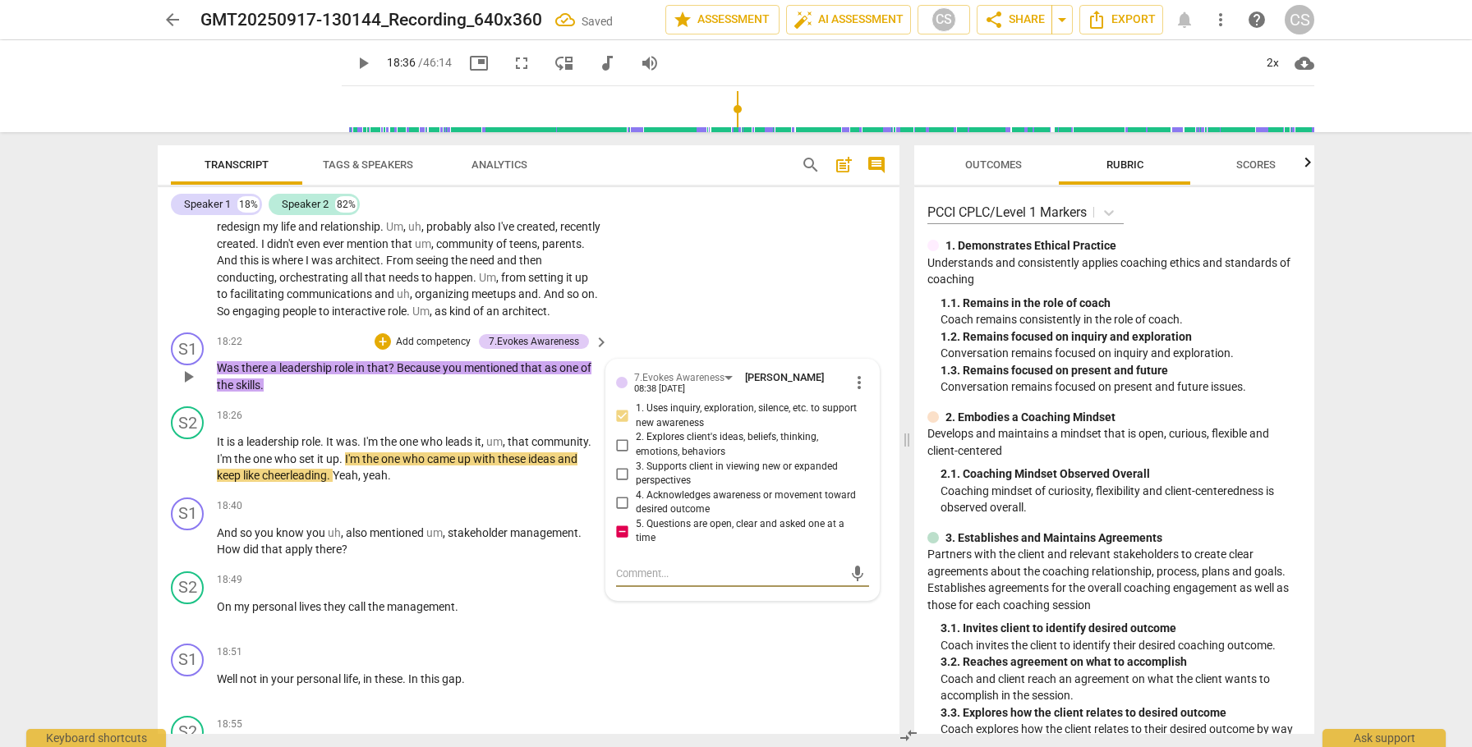
click at [649, 581] on textarea at bounding box center [729, 574] width 227 height 16
click at [853, 583] on span "send" at bounding box center [857, 574] width 18 height 18
click at [191, 469] on span "play_arrow" at bounding box center [188, 459] width 20 height 20
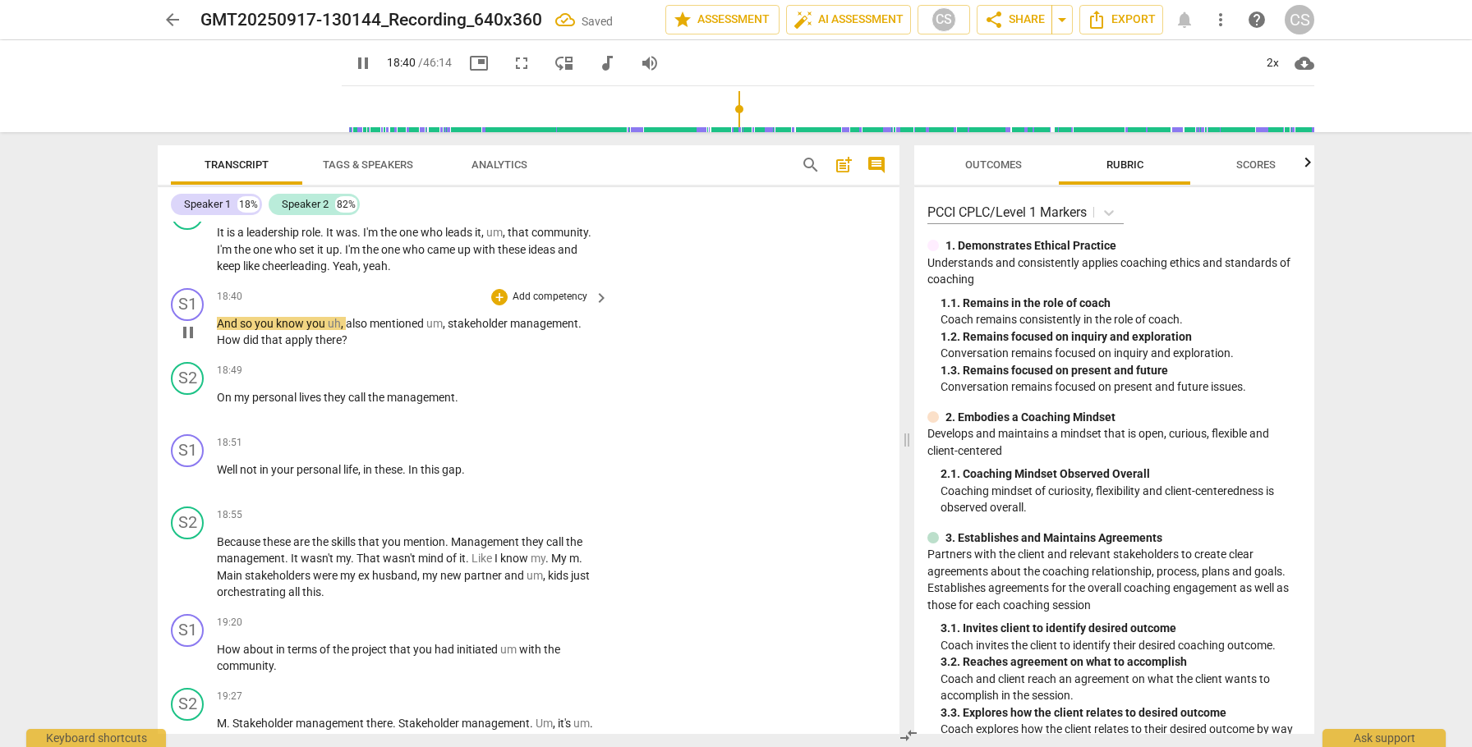
scroll to position [5859, 0]
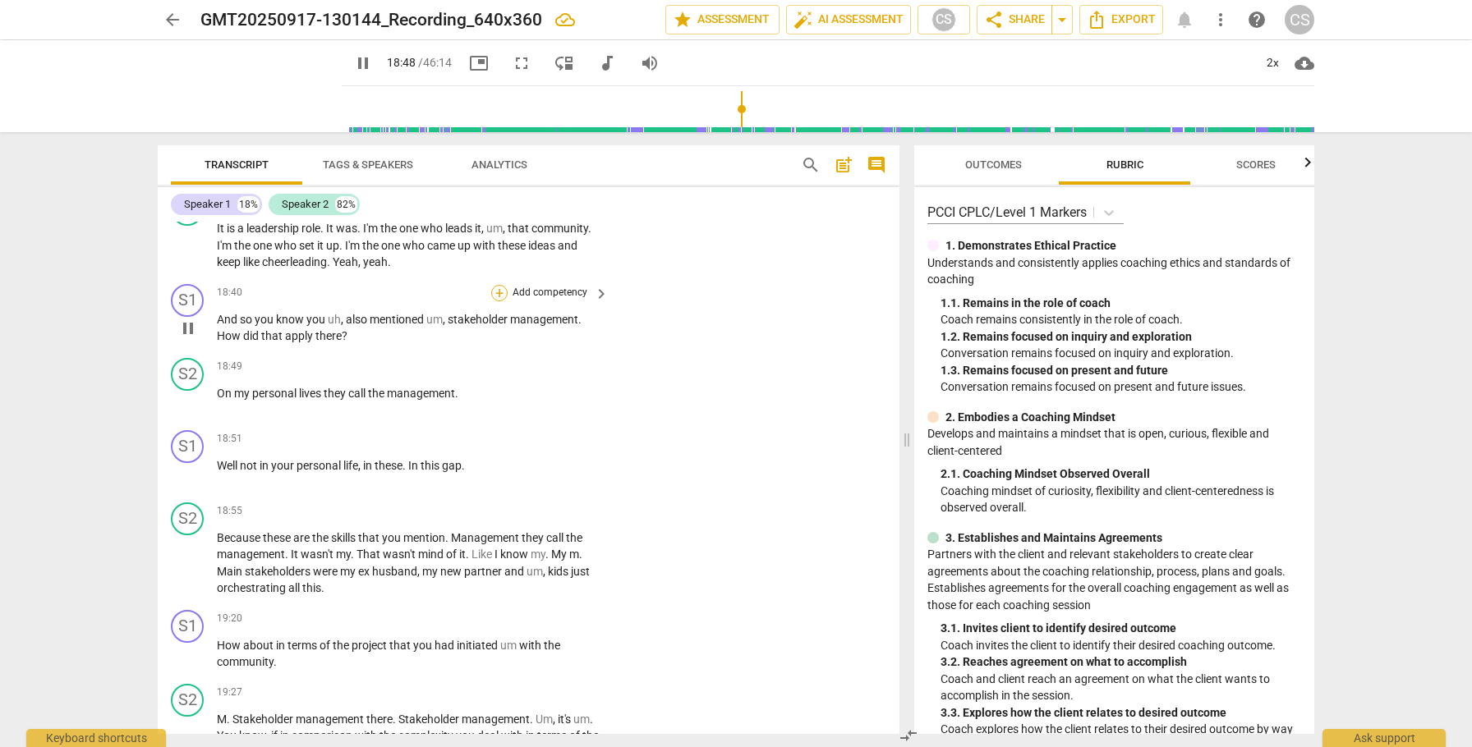
click at [492, 301] on div "+" at bounding box center [499, 293] width 16 height 16
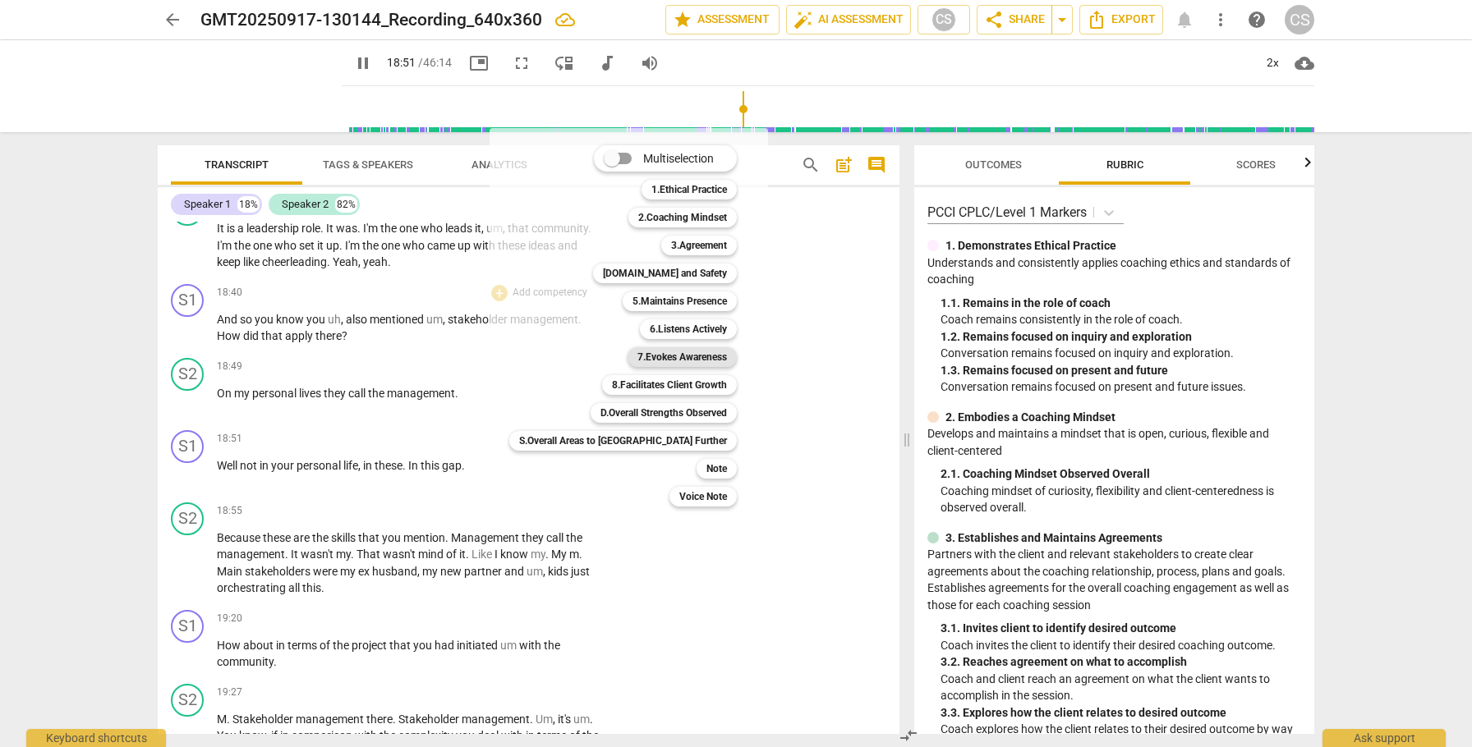
click at [637, 360] on b "7.Evokes Awareness" at bounding box center [682, 357] width 90 height 20
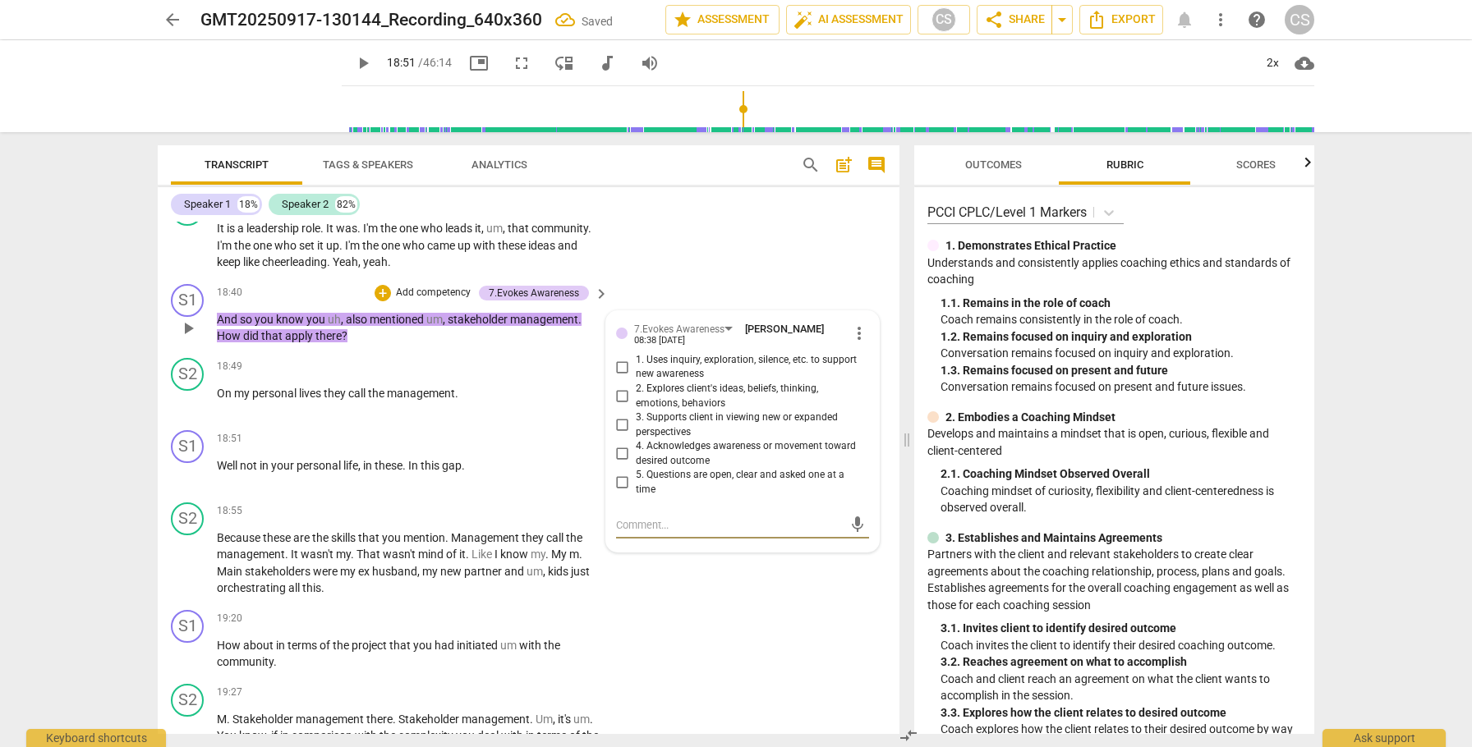
click at [618, 435] on input "3. Supports client in viewing new or expanded perspectives" at bounding box center [622, 426] width 26 height 20
click at [186, 411] on span "play_arrow" at bounding box center [188, 402] width 20 height 20
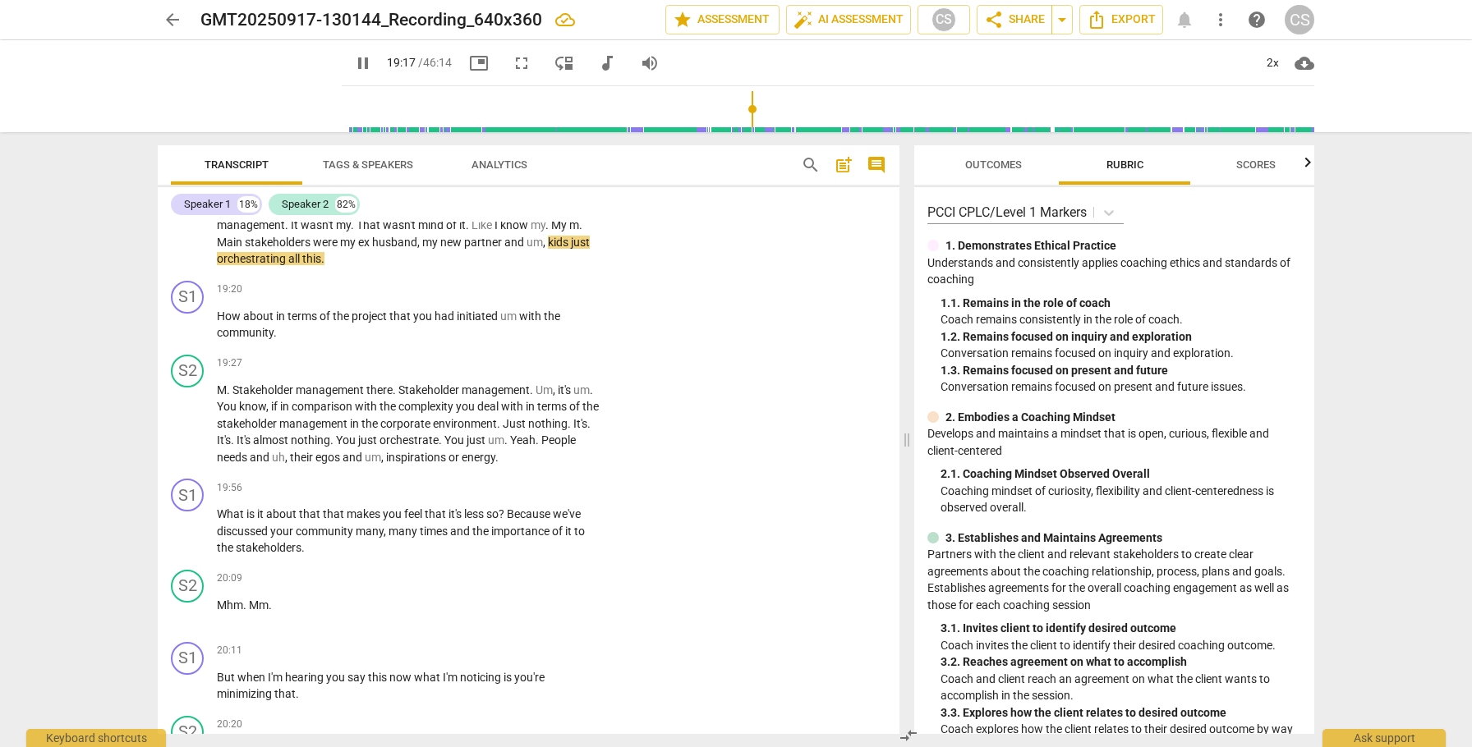
scroll to position [6193, 0]
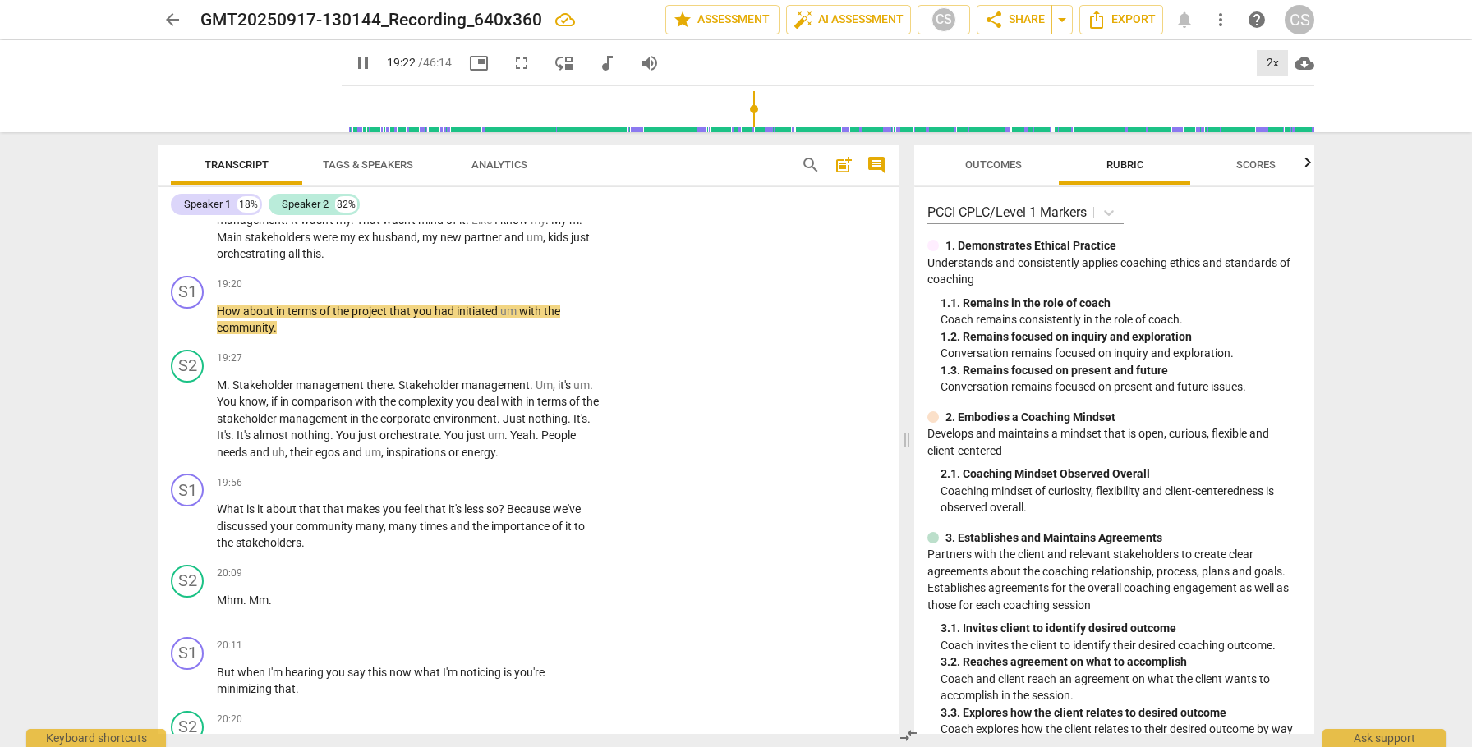
click at [1271, 61] on div "2x" at bounding box center [1272, 63] width 31 height 26
click at [1274, 100] on li "1x" at bounding box center [1284, 96] width 55 height 31
click at [539, 244] on span "um" at bounding box center [534, 237] width 16 height 13
click at [432, 244] on span "my" at bounding box center [431, 237] width 18 height 13
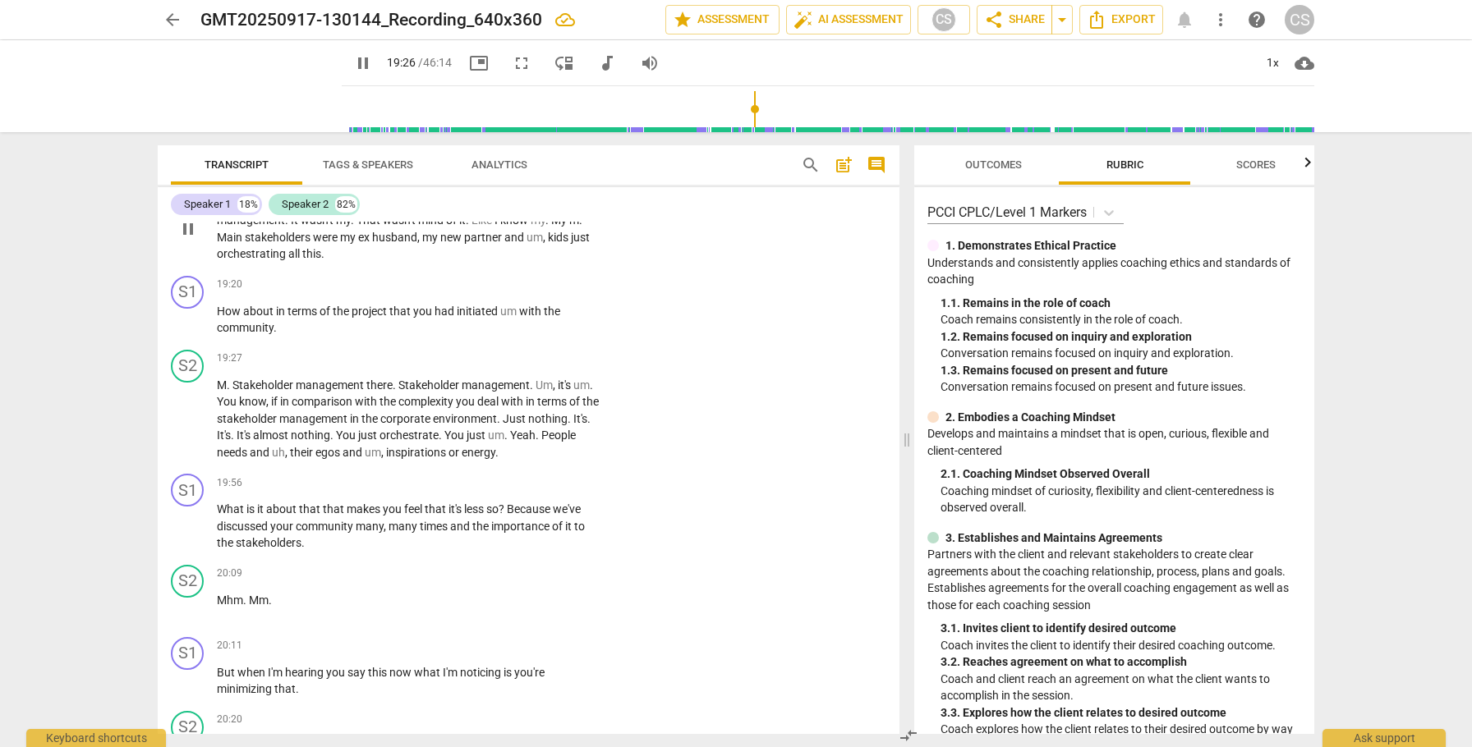
click at [432, 244] on span "my" at bounding box center [431, 237] width 18 height 13
drag, startPoint x: 549, startPoint y: 273, endPoint x: 572, endPoint y: 282, distance: 24.7
click at [572, 263] on p "Because these are the skills that you mention . Management they call the manage…" at bounding box center [409, 228] width 384 height 67
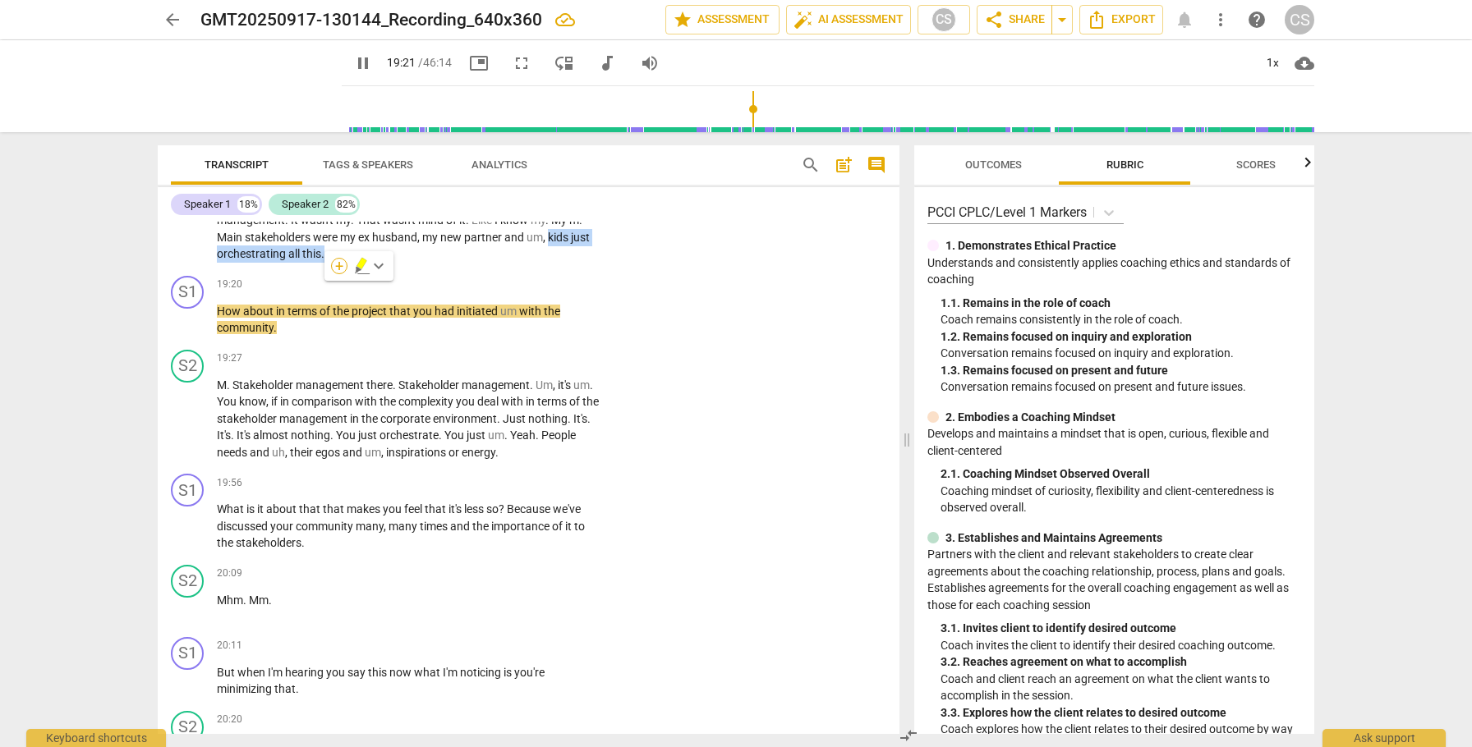
click at [341, 264] on div "+" at bounding box center [339, 266] width 16 height 16
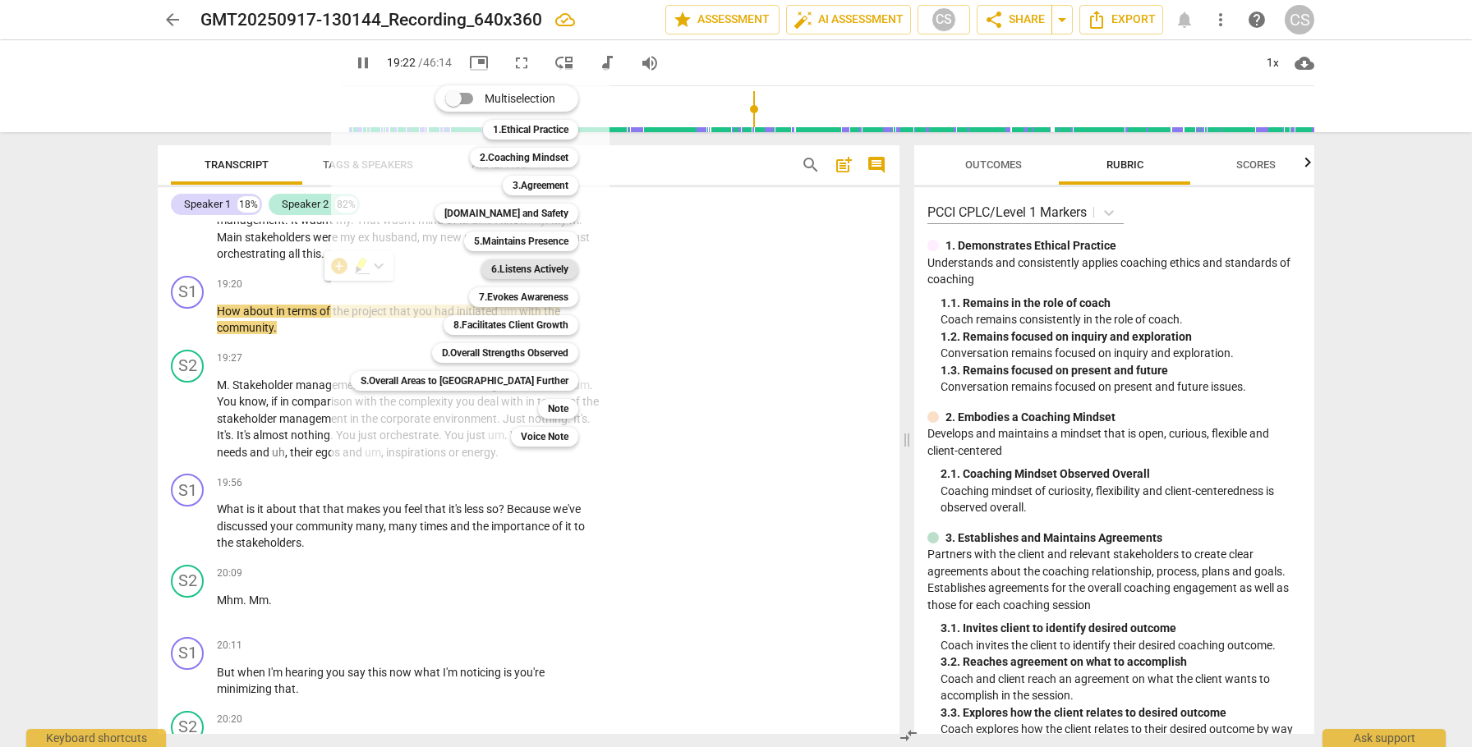
click at [491, 270] on b "6.Listens Actively" at bounding box center [529, 270] width 77 height 20
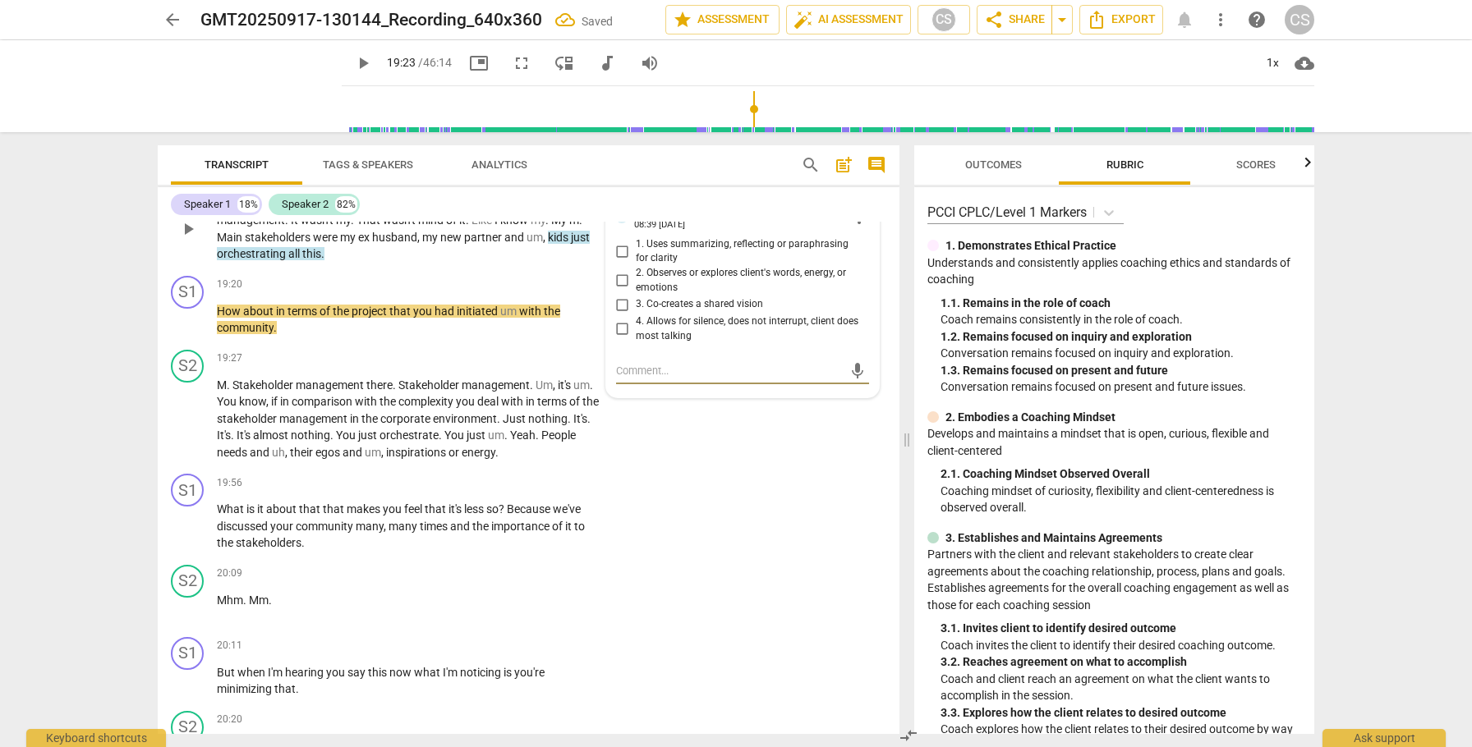
click at [614, 339] on input "4. Allows for silence, does not interrupt, client does most talking" at bounding box center [622, 329] width 26 height 20
click at [189, 429] on span "play_arrow" at bounding box center [188, 419] width 20 height 20
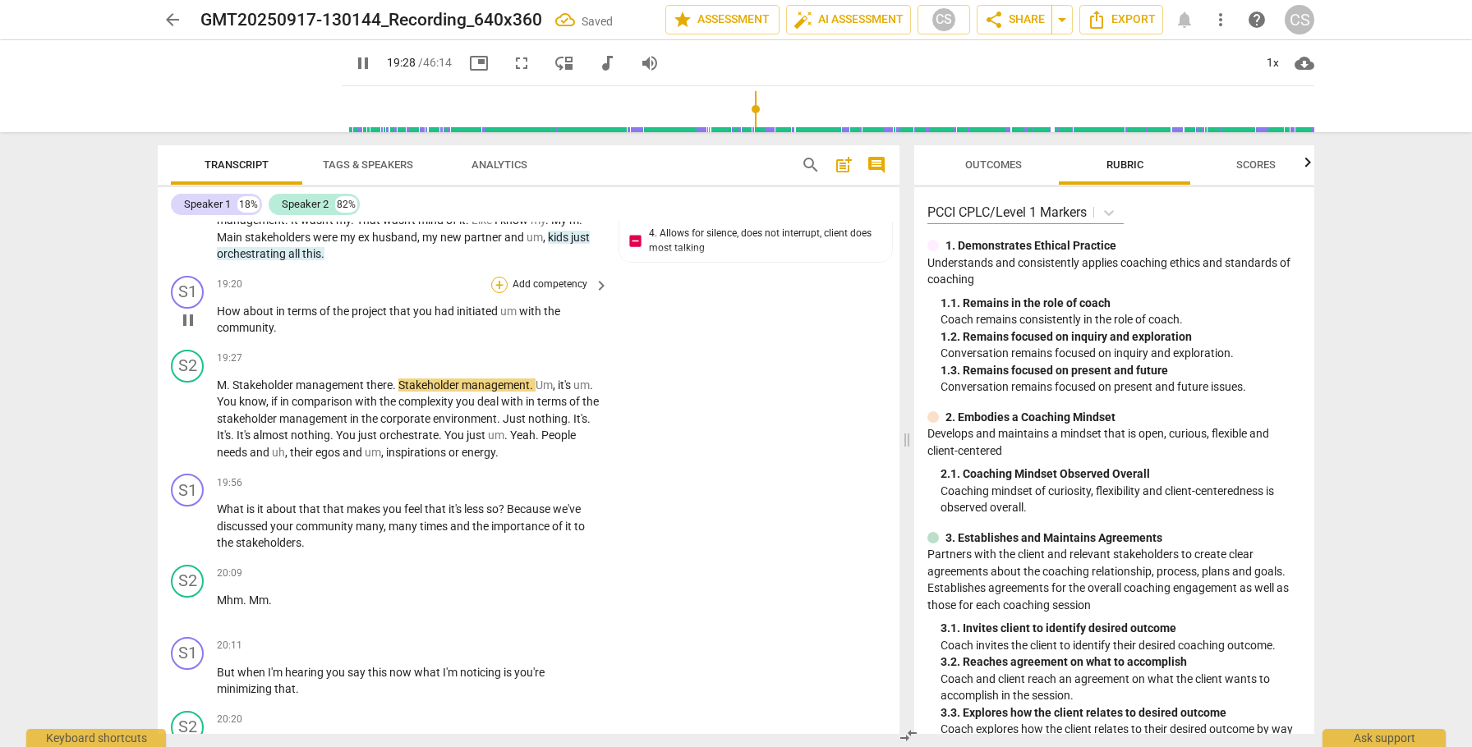
click at [500, 293] on div "+" at bounding box center [499, 285] width 16 height 16
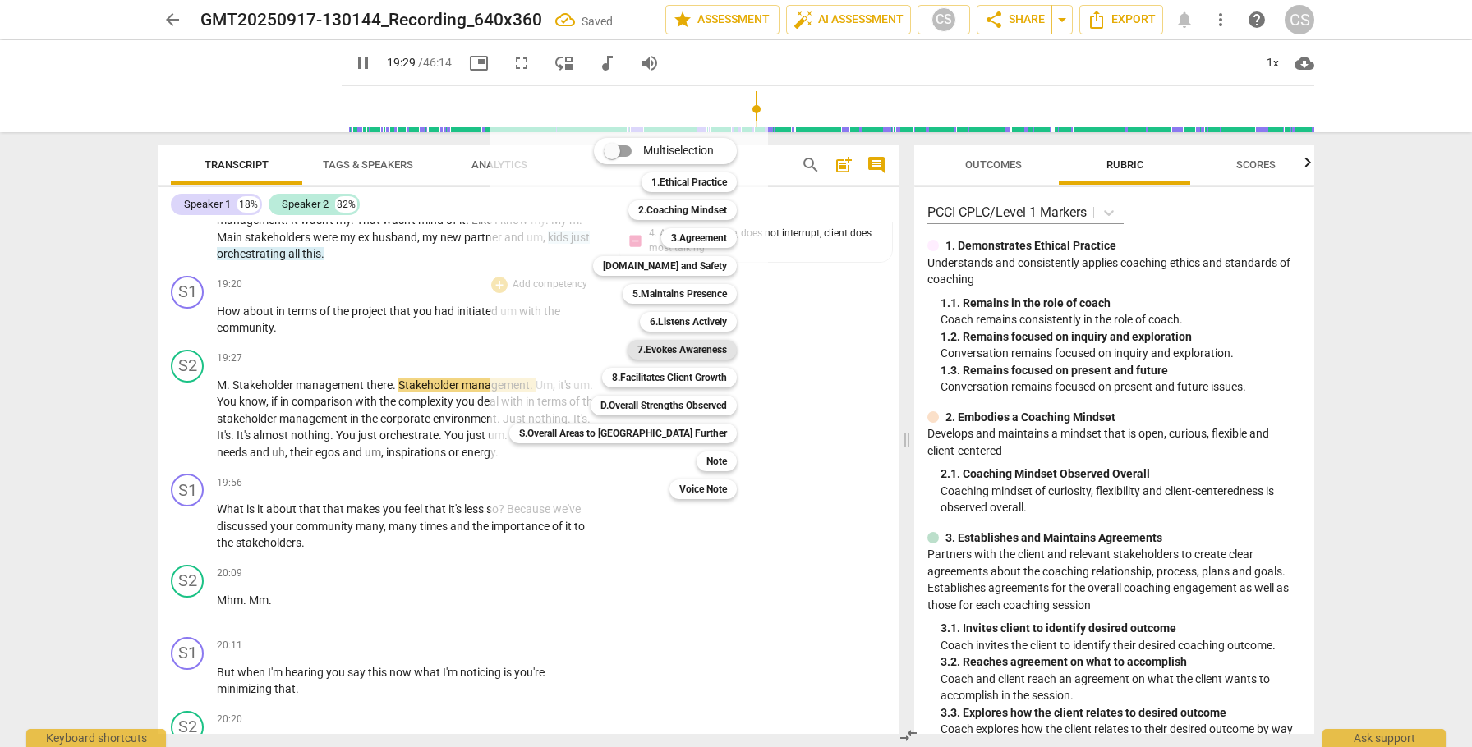
click at [637, 351] on b "7.Evokes Awareness" at bounding box center [682, 350] width 90 height 20
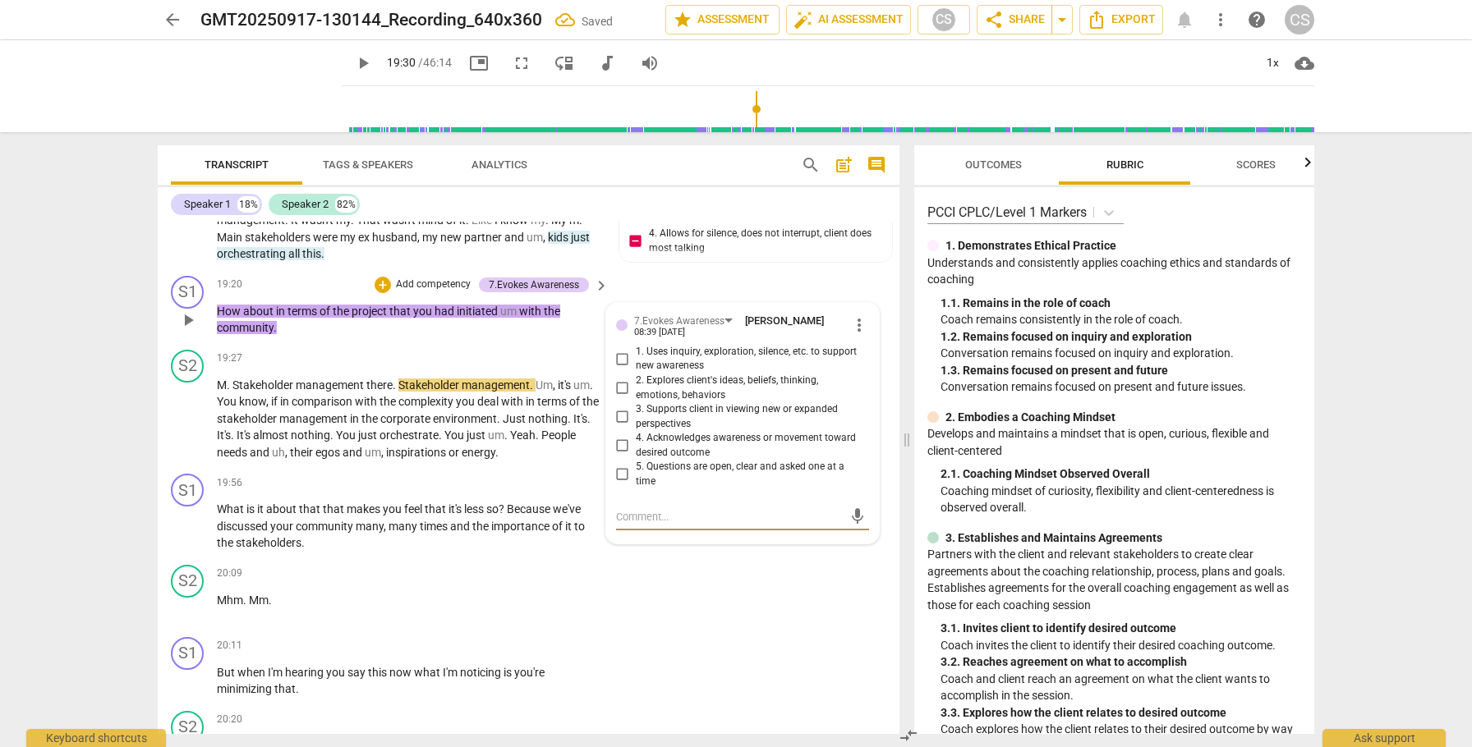
click at [621, 427] on input "3. Supports client in viewing new or expanded perspectives" at bounding box center [622, 417] width 26 height 20
click at [189, 429] on span "play_arrow" at bounding box center [188, 419] width 20 height 20
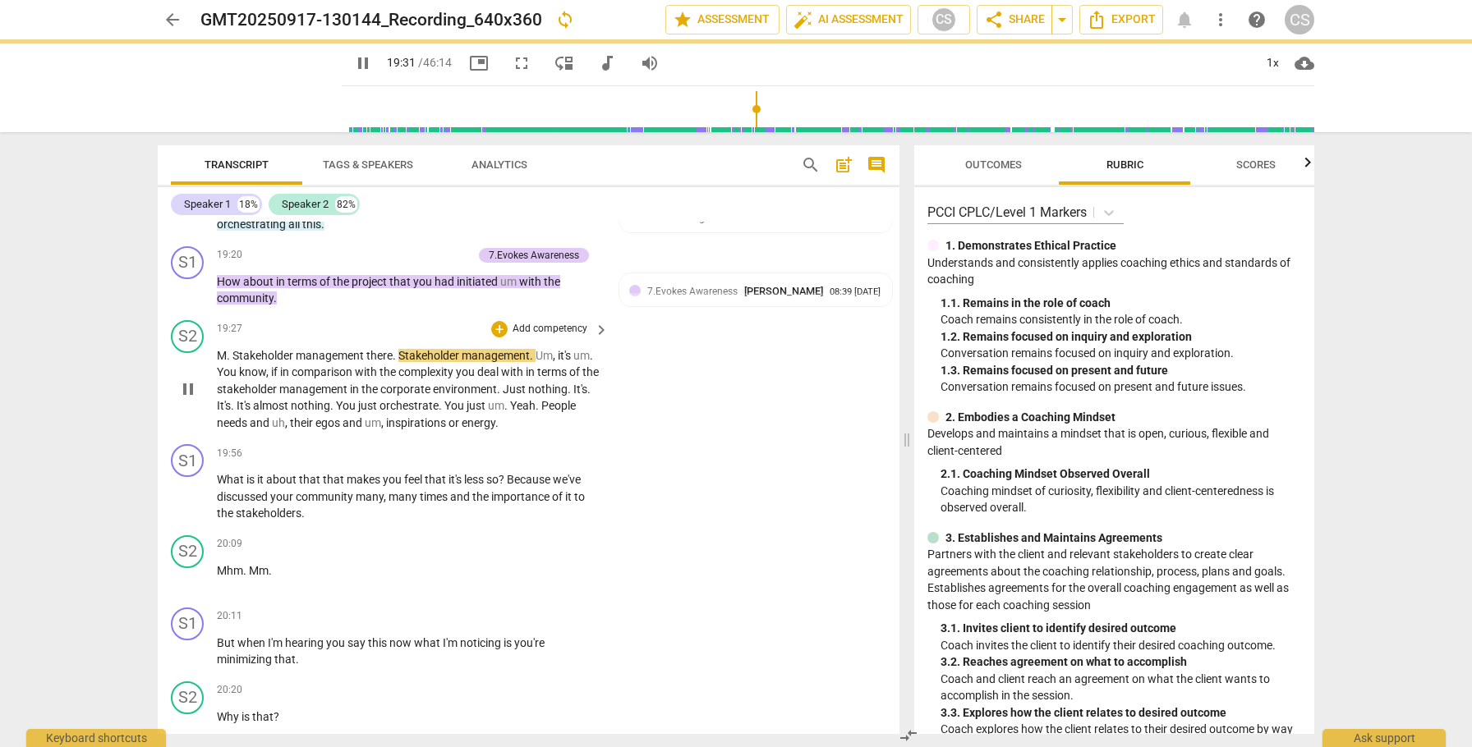
scroll to position [6245, 0]
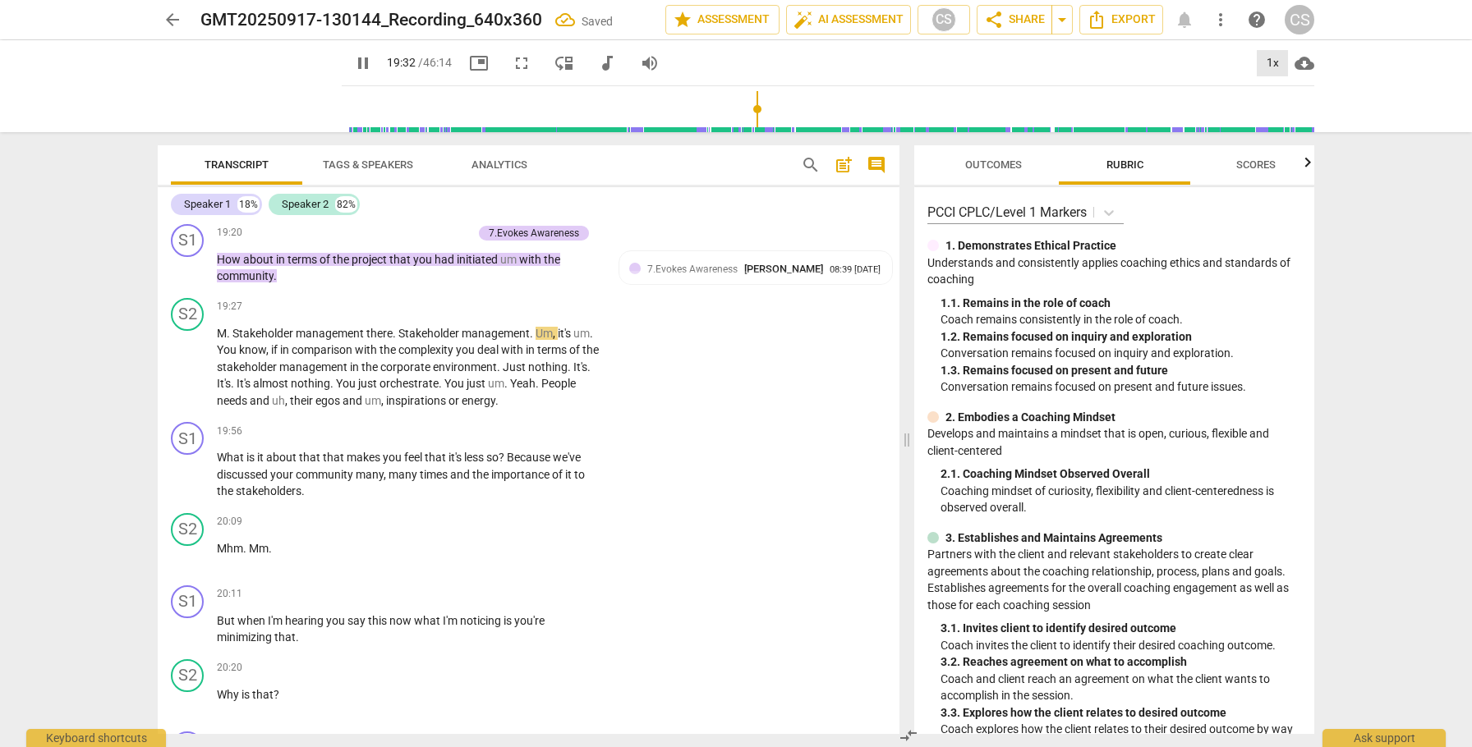
click at [1268, 59] on div "1x" at bounding box center [1272, 63] width 31 height 26
click at [1269, 182] on li "2x" at bounding box center [1284, 189] width 55 height 31
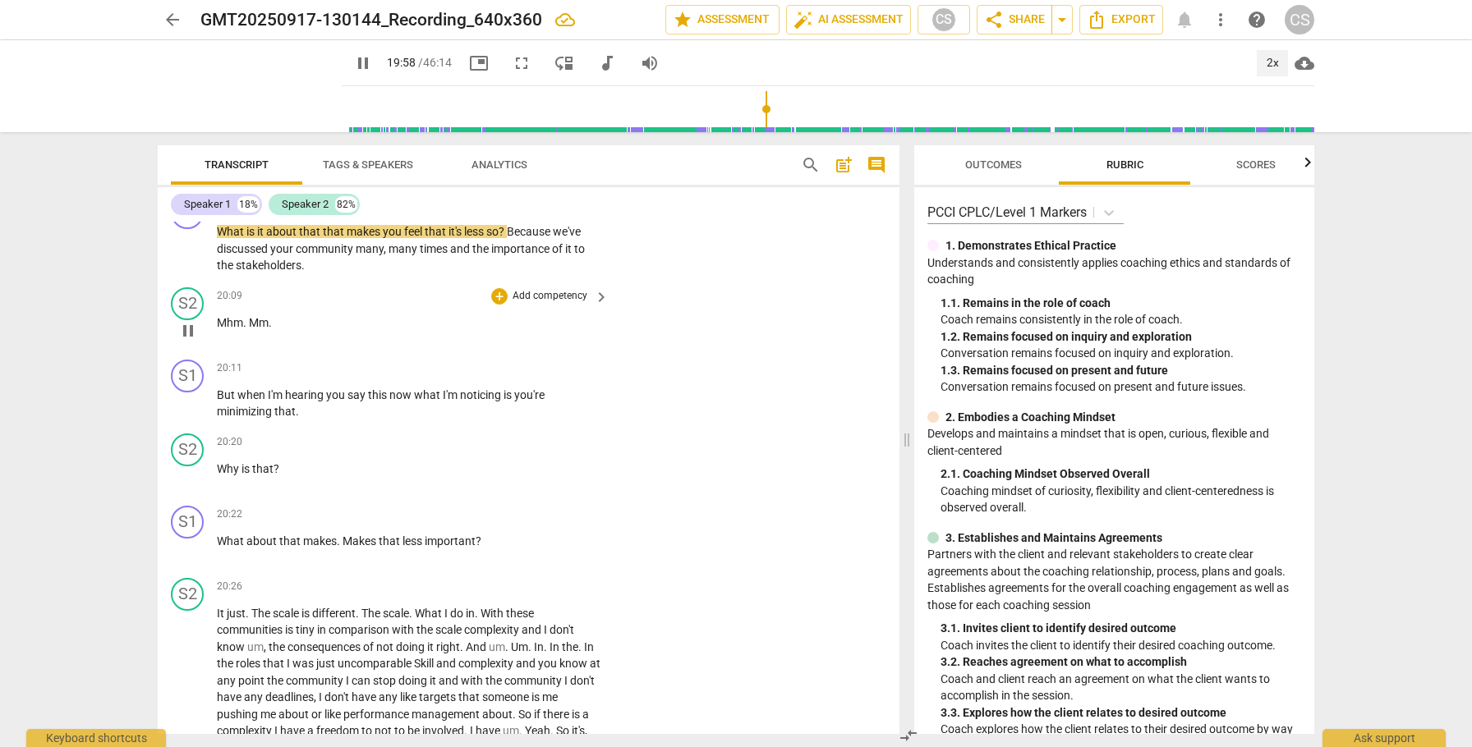
scroll to position [6465, 0]
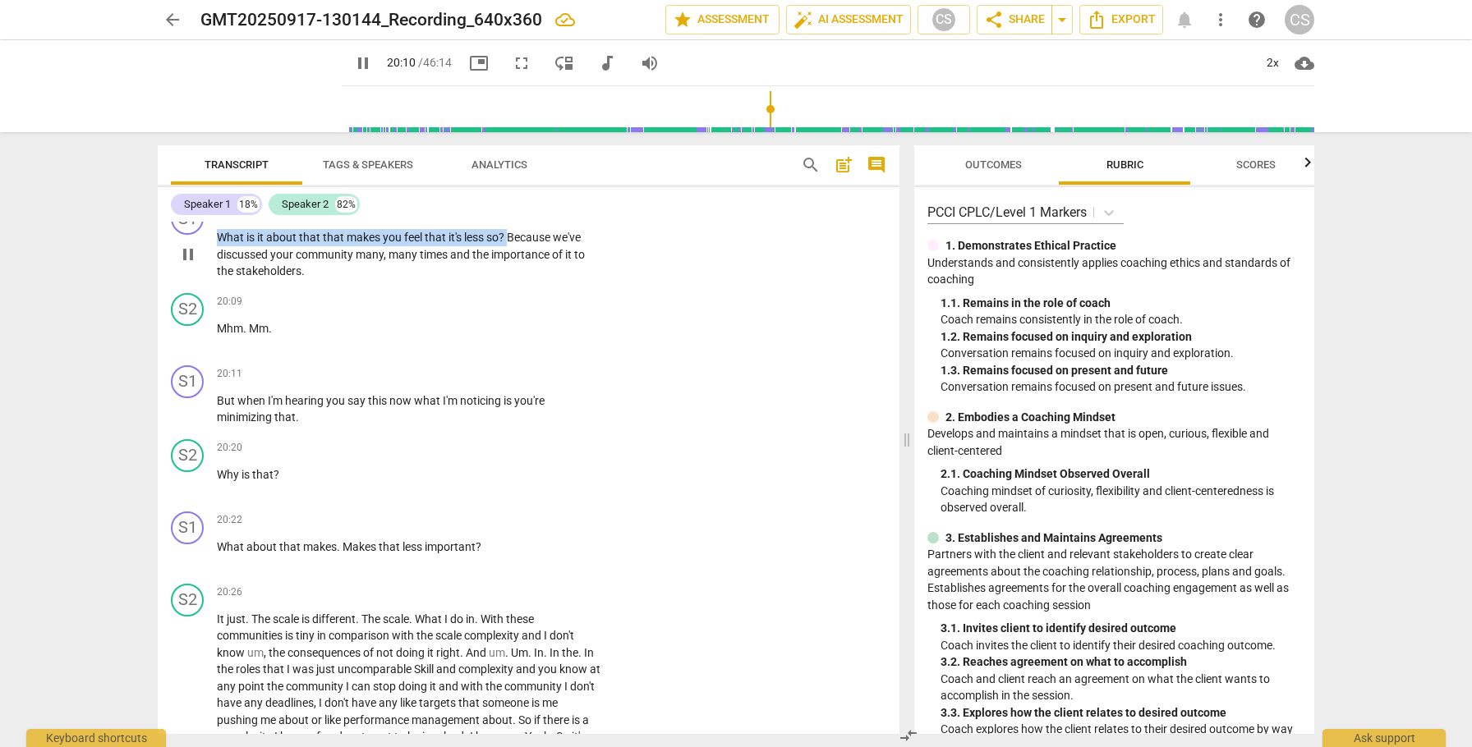
drag, startPoint x: 219, startPoint y: 271, endPoint x: 508, endPoint y: 273, distance: 289.1
click at [508, 273] on p "What is it about that that makes you feel that it's less so ? Because we've dis…" at bounding box center [409, 254] width 384 height 51
click at [522, 251] on div "+" at bounding box center [524, 249] width 16 height 16
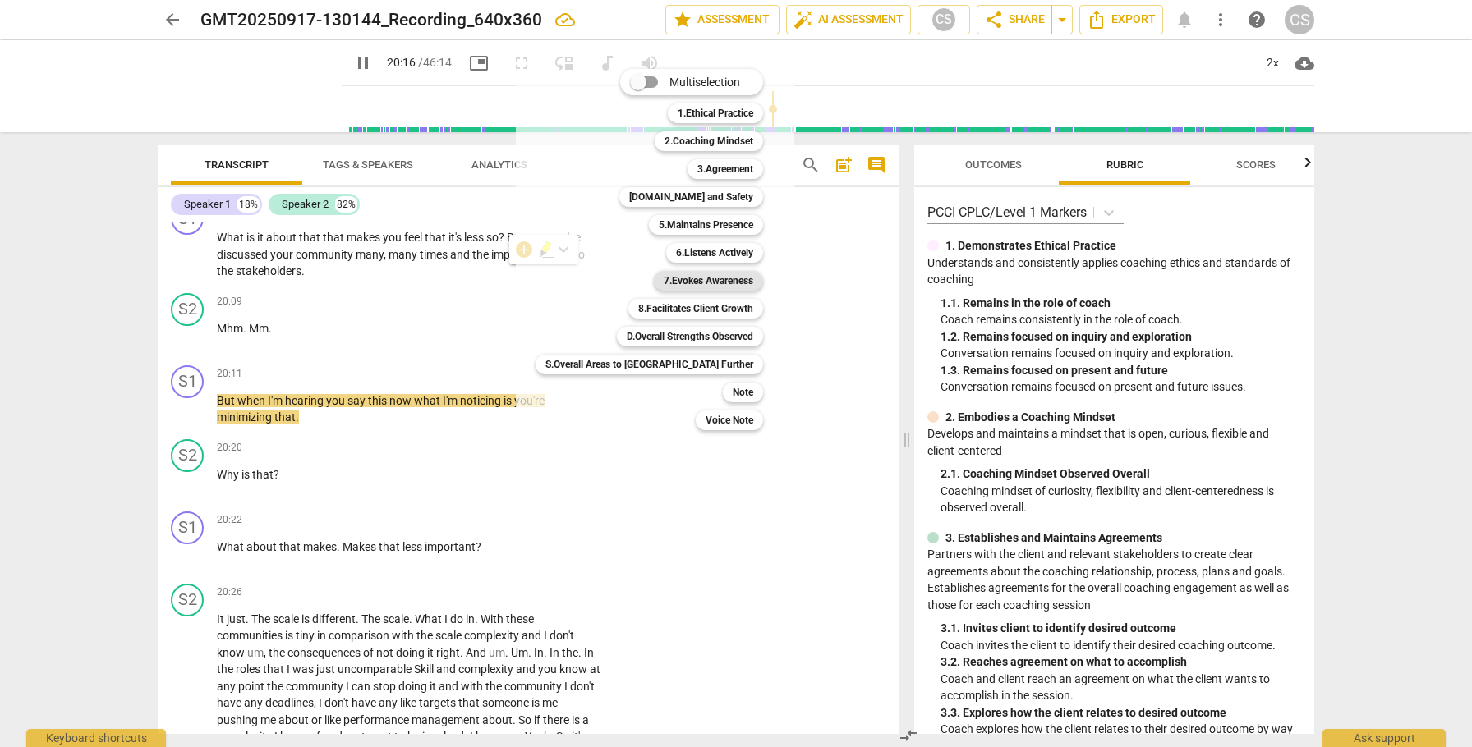
click at [664, 283] on b "7.Evokes Awareness" at bounding box center [709, 281] width 90 height 20
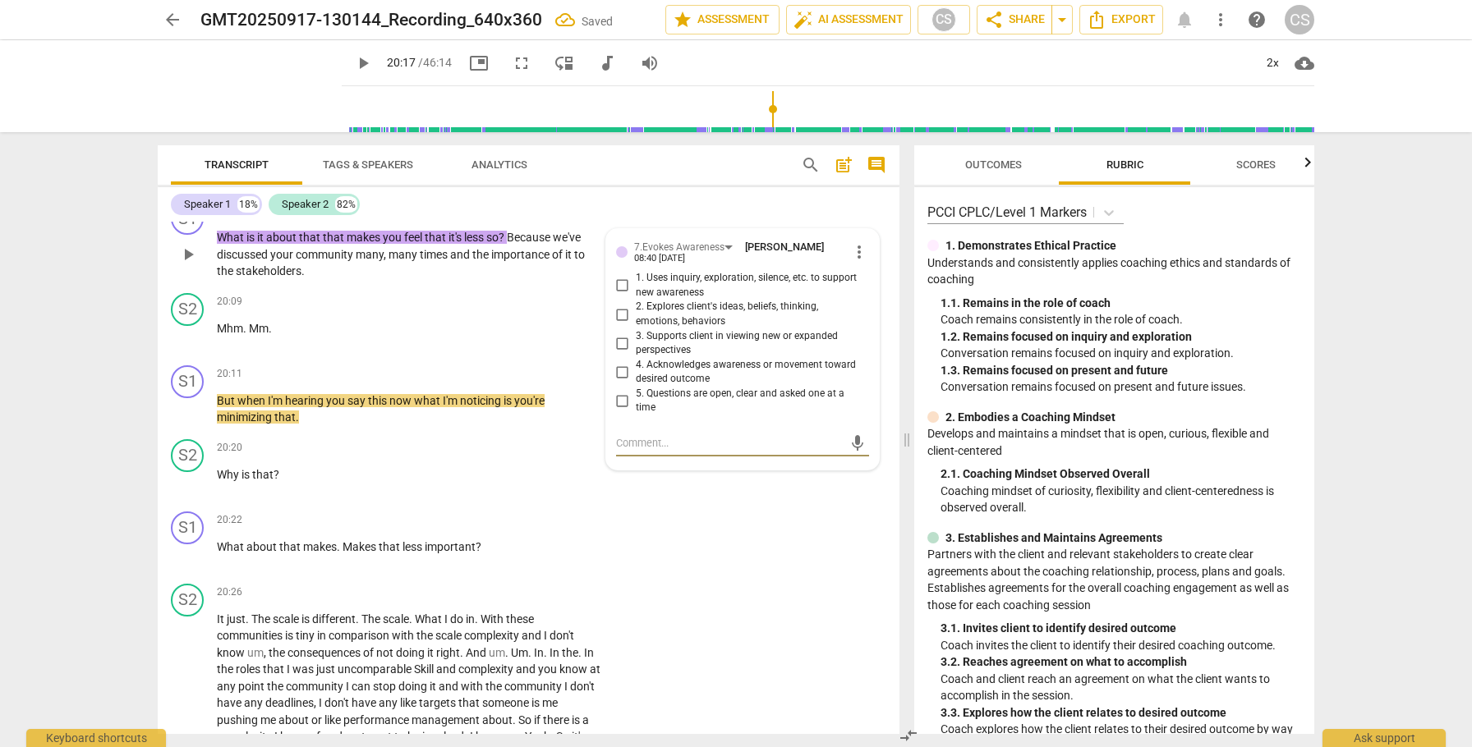
click at [622, 324] on input "2. Explores client's ideas, beliefs, thinking, emotions, behaviors" at bounding box center [622, 315] width 26 height 20
click at [619, 353] on input "3. Supports client in viewing new or expanded perspectives" at bounding box center [622, 343] width 26 height 20
click at [683, 451] on textarea at bounding box center [729, 443] width 227 height 16
click at [860, 453] on span "send" at bounding box center [857, 444] width 24 height 20
click at [530, 244] on span "Because" at bounding box center [530, 237] width 46 height 13
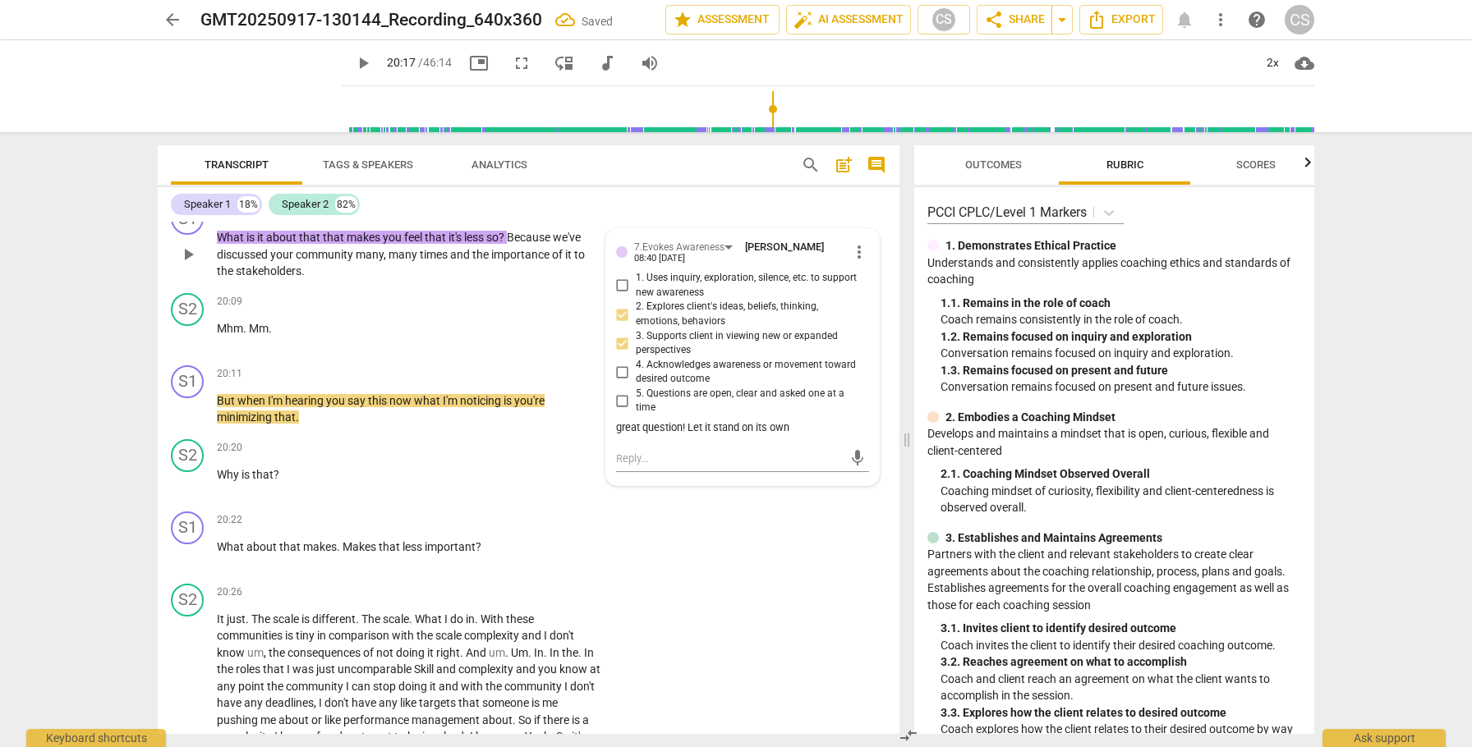
click at [530, 244] on span "Because" at bounding box center [530, 237] width 46 height 13
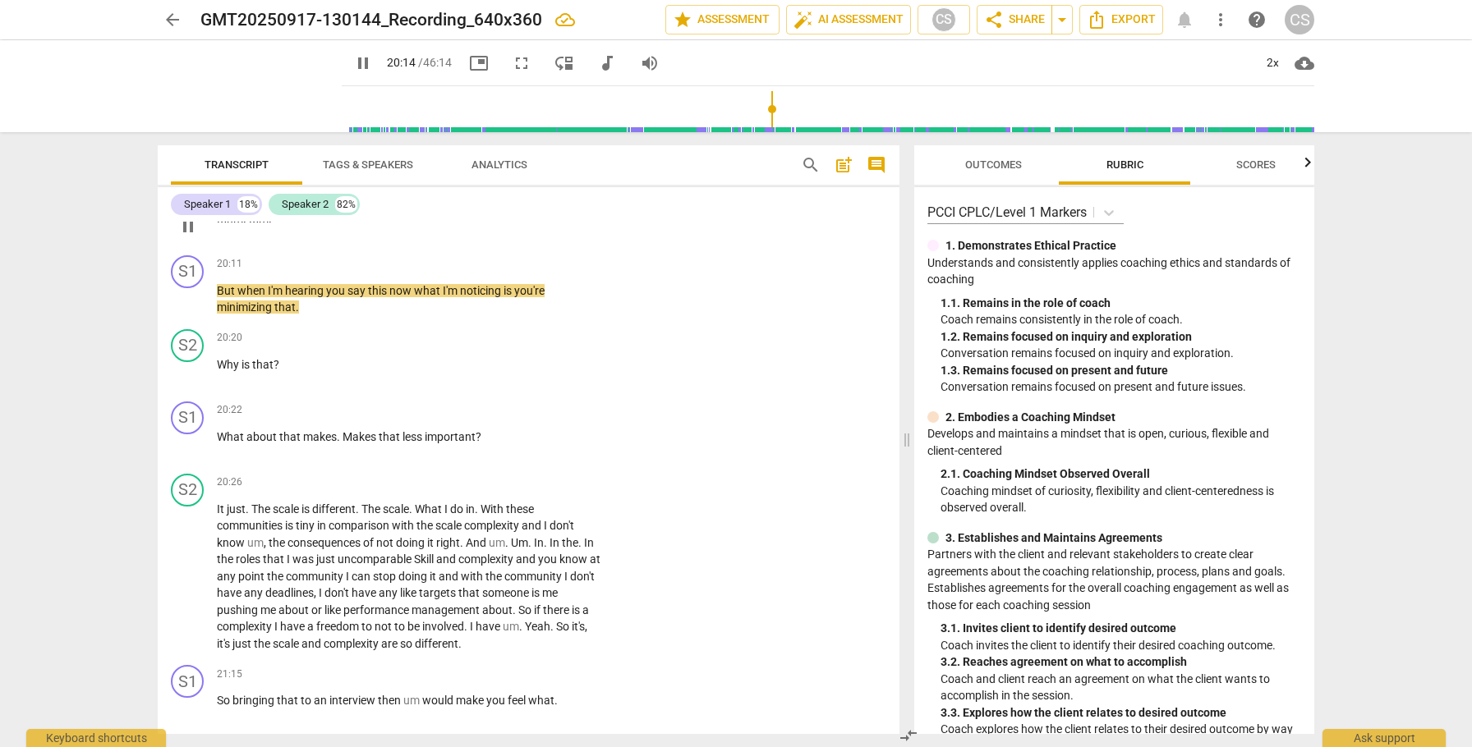
scroll to position [6577, 0]
click at [217, 369] on span "Why" at bounding box center [229, 362] width 25 height 13
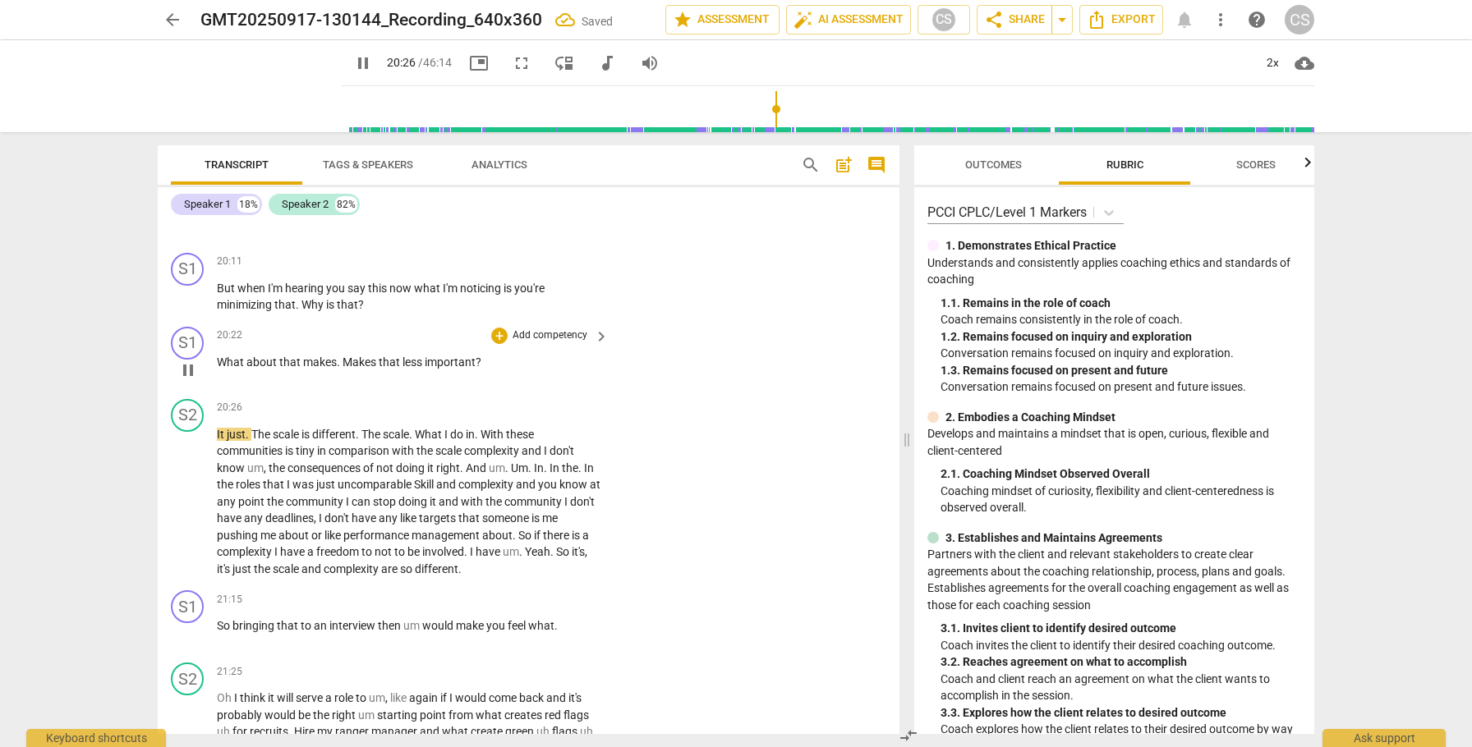
click at [218, 369] on span "What" at bounding box center [232, 362] width 30 height 13
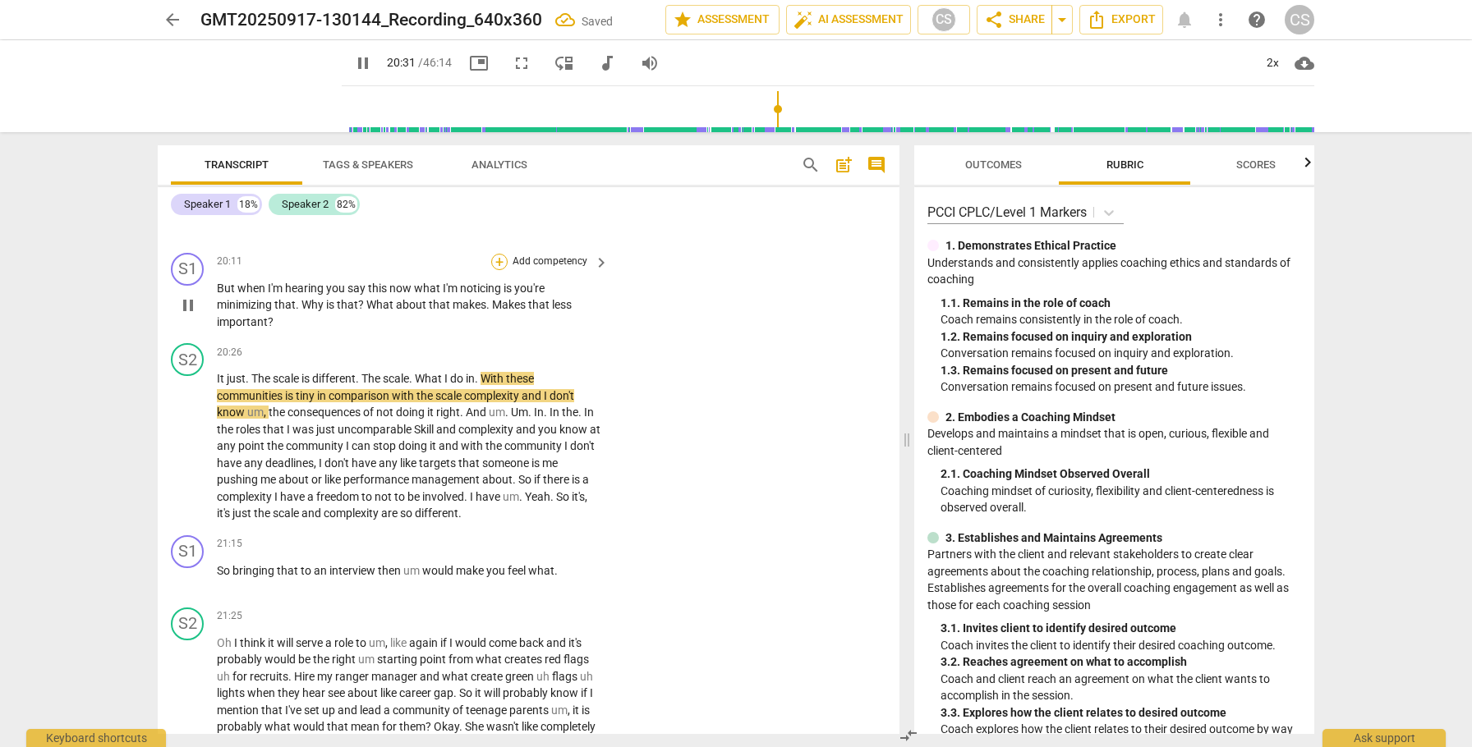
click at [499, 270] on div "+" at bounding box center [499, 262] width 16 height 16
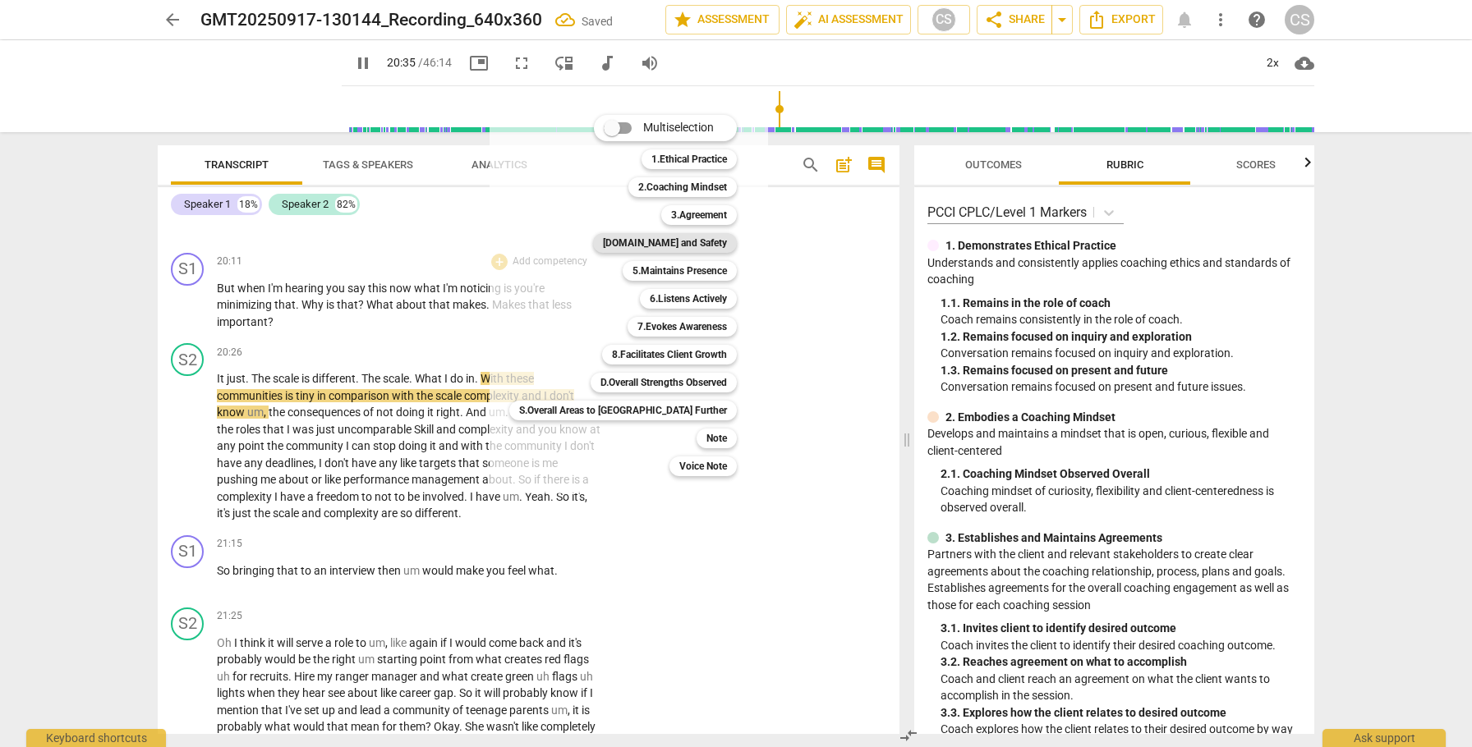
click at [620, 244] on b "[DOMAIN_NAME] and Safety" at bounding box center [665, 243] width 124 height 20
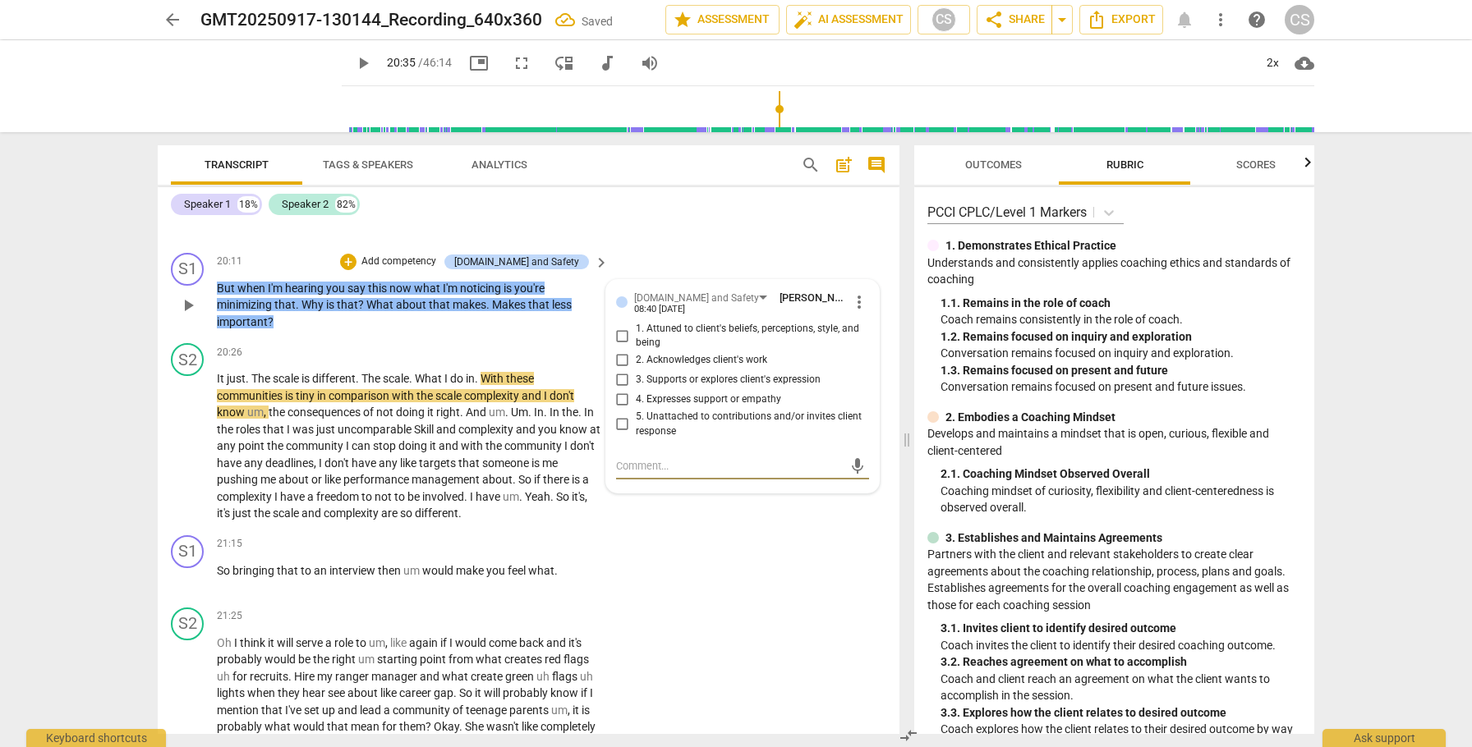
click at [619, 434] on input "5. Unattached to contributions and/or invites client response" at bounding box center [622, 425] width 26 height 20
click at [356, 270] on div "+" at bounding box center [348, 262] width 16 height 16
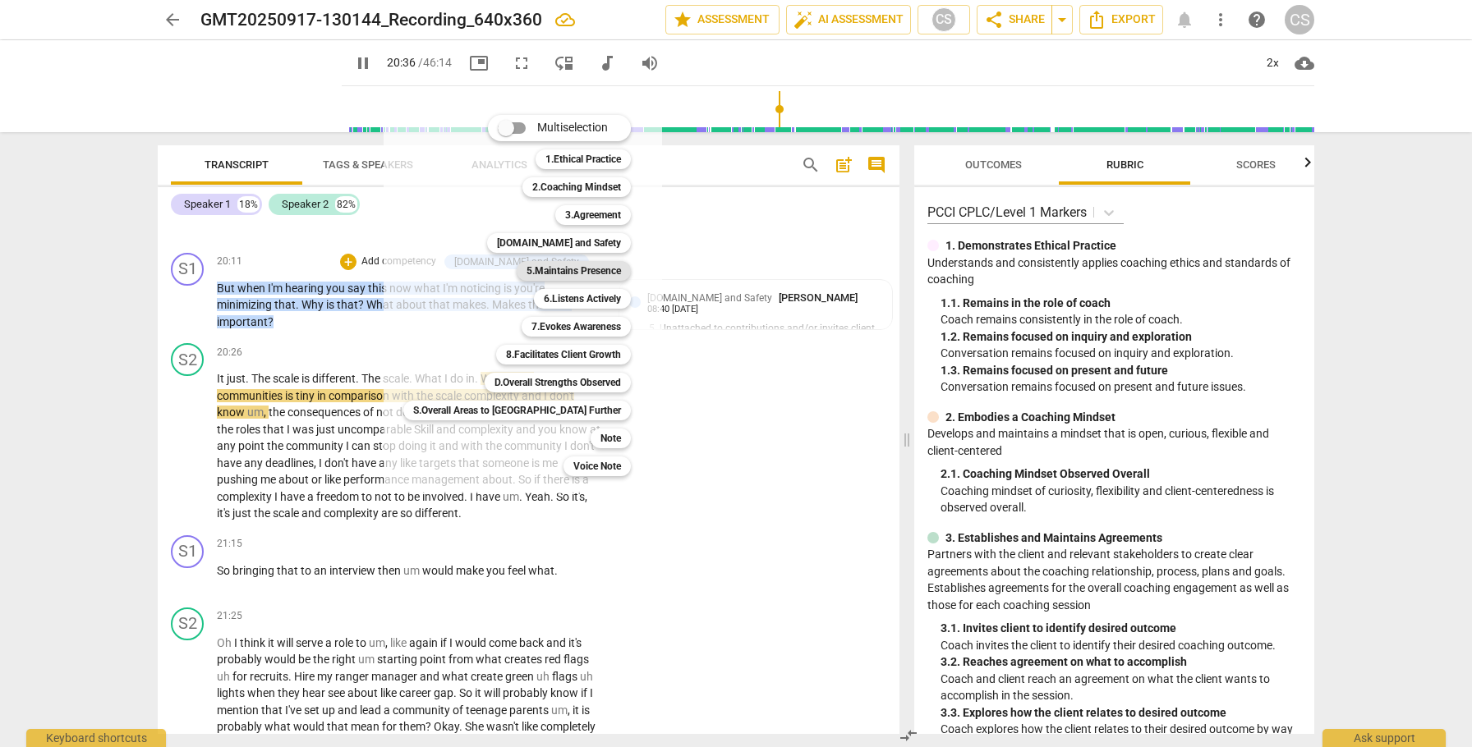
click at [526, 274] on b "5.Maintains Presence" at bounding box center [573, 271] width 94 height 20
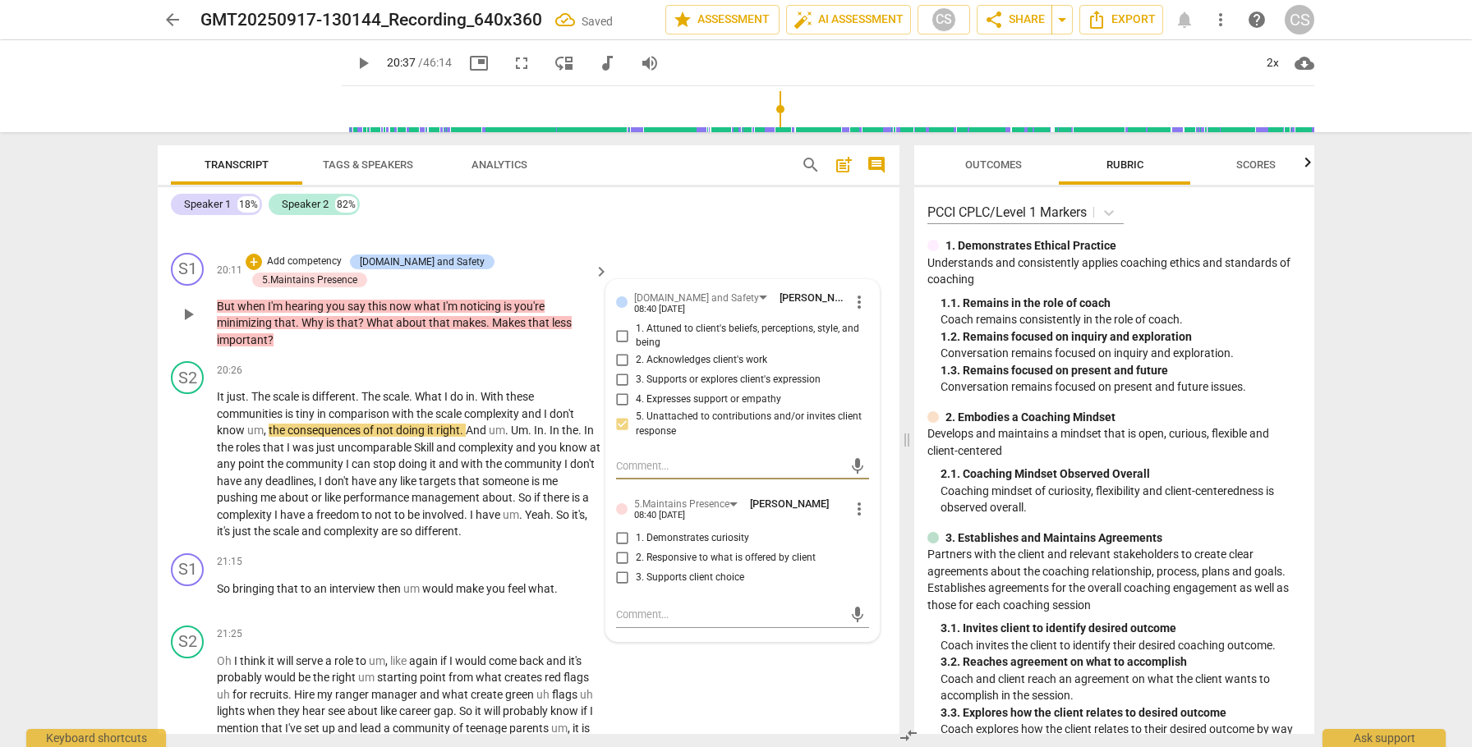
click at [618, 568] on input "2. Responsive to what is offered by client" at bounding box center [622, 558] width 26 height 20
click at [195, 475] on span "play_arrow" at bounding box center [188, 465] width 20 height 20
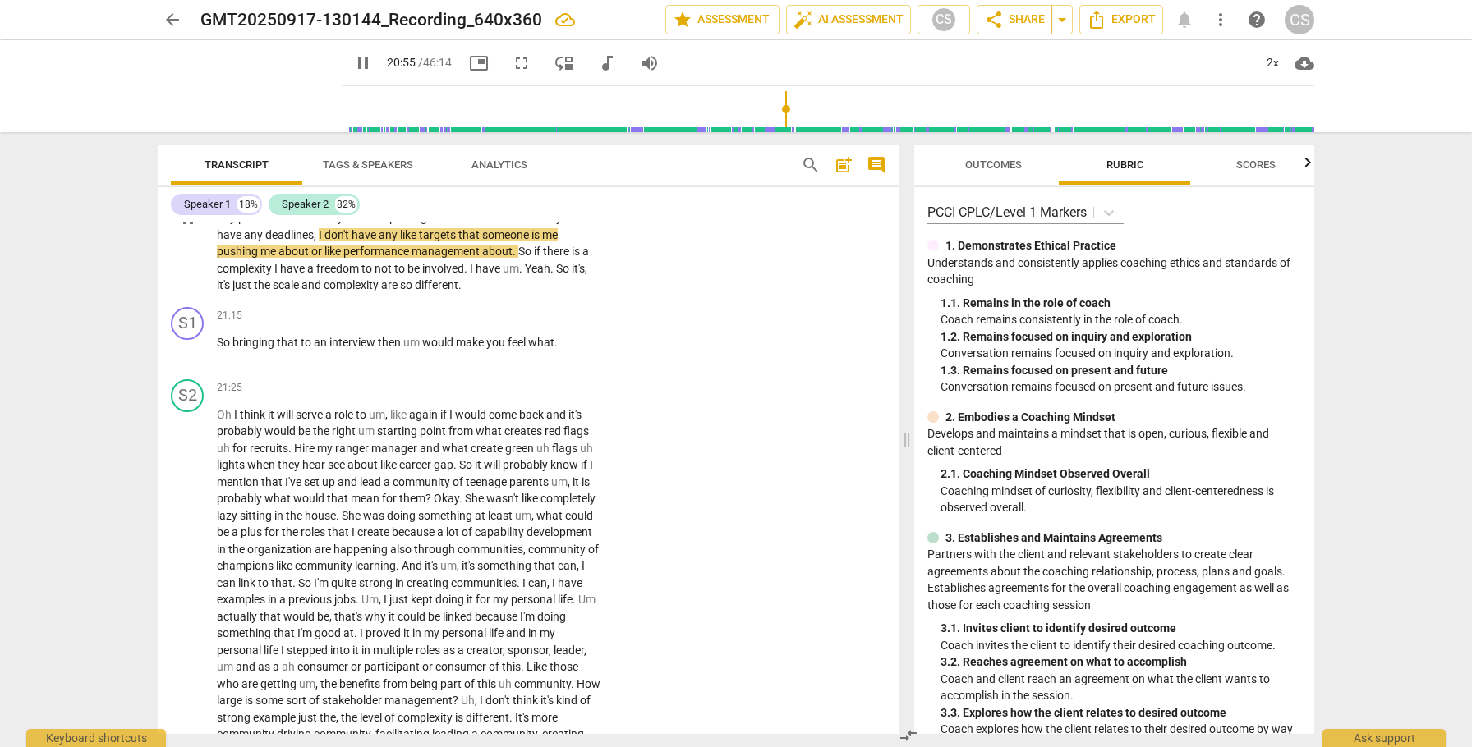
scroll to position [6824, 0]
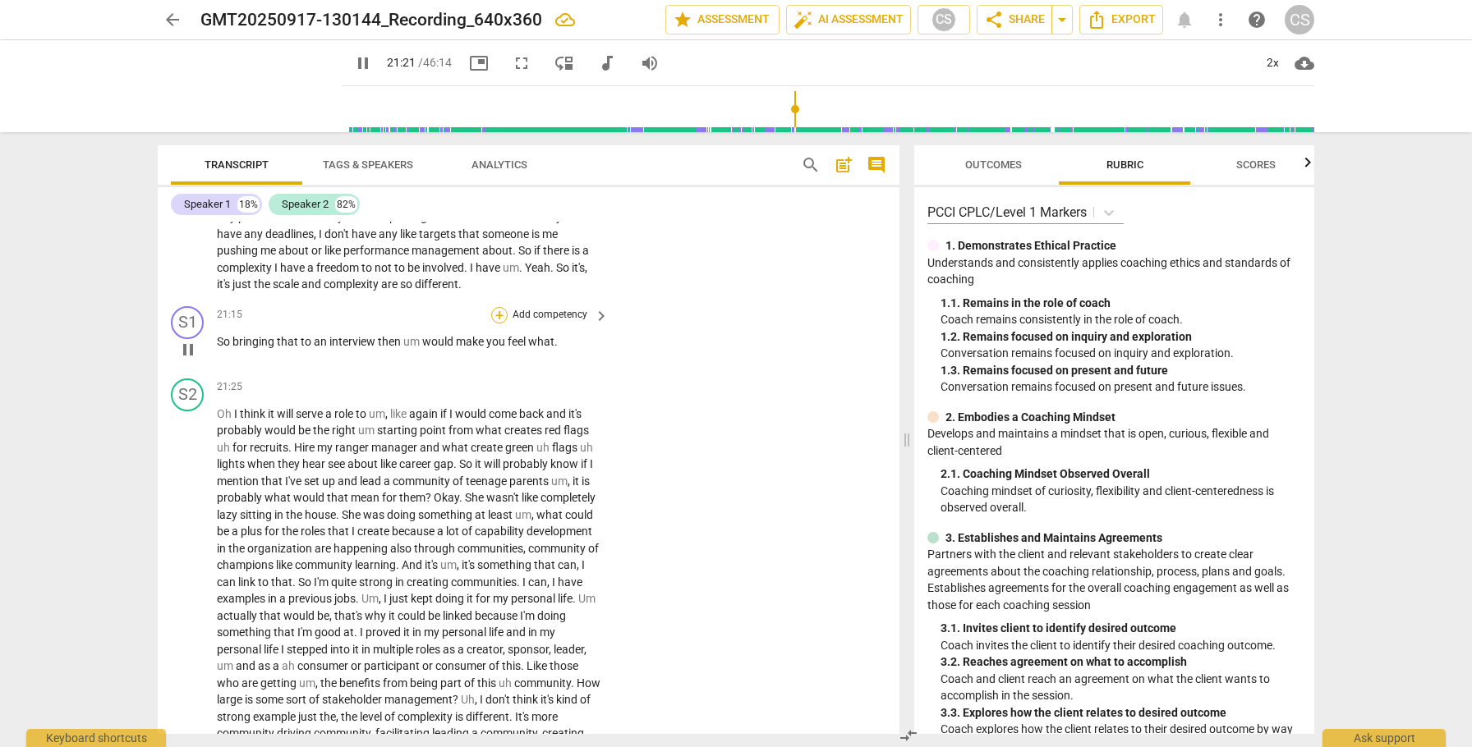
click at [499, 324] on div "+" at bounding box center [499, 315] width 16 height 16
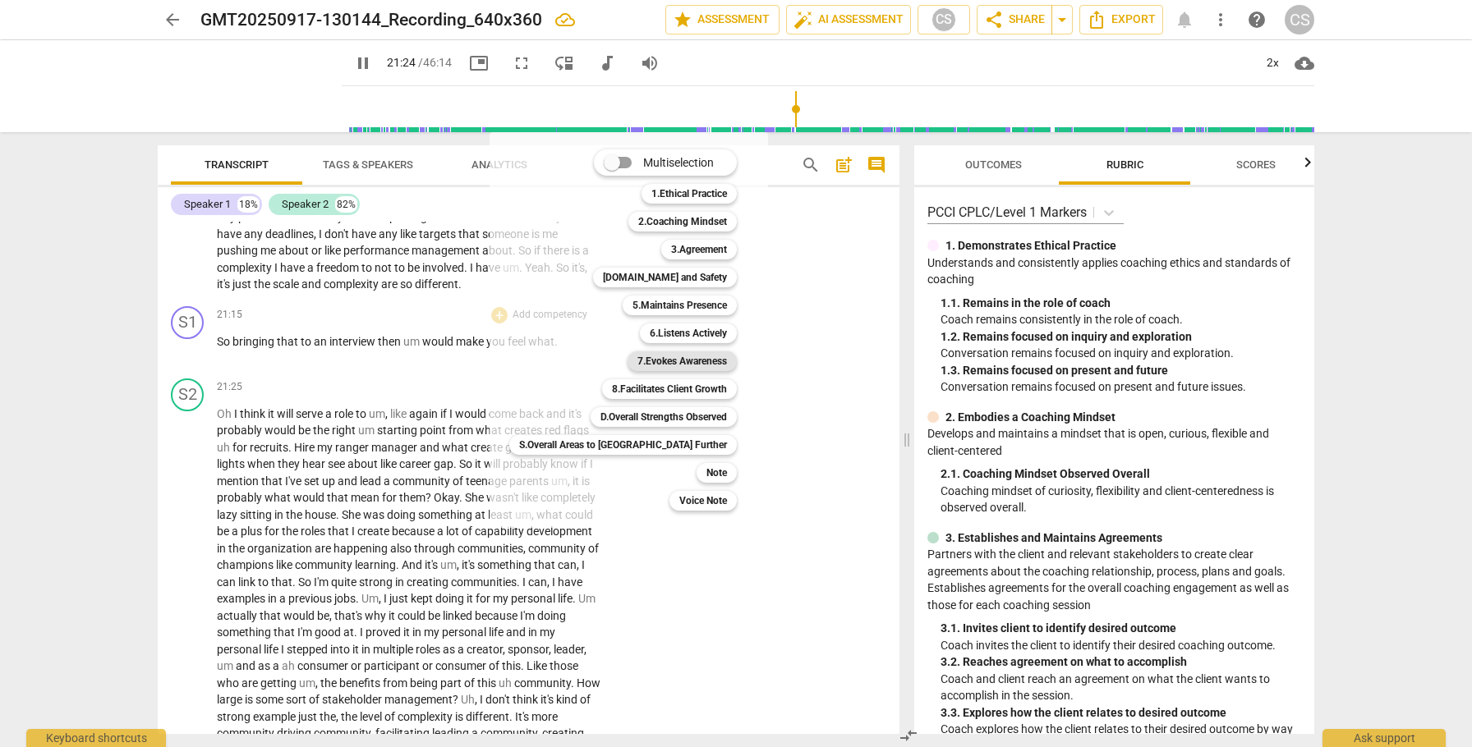
click at [637, 364] on b "7.Evokes Awareness" at bounding box center [682, 362] width 90 height 20
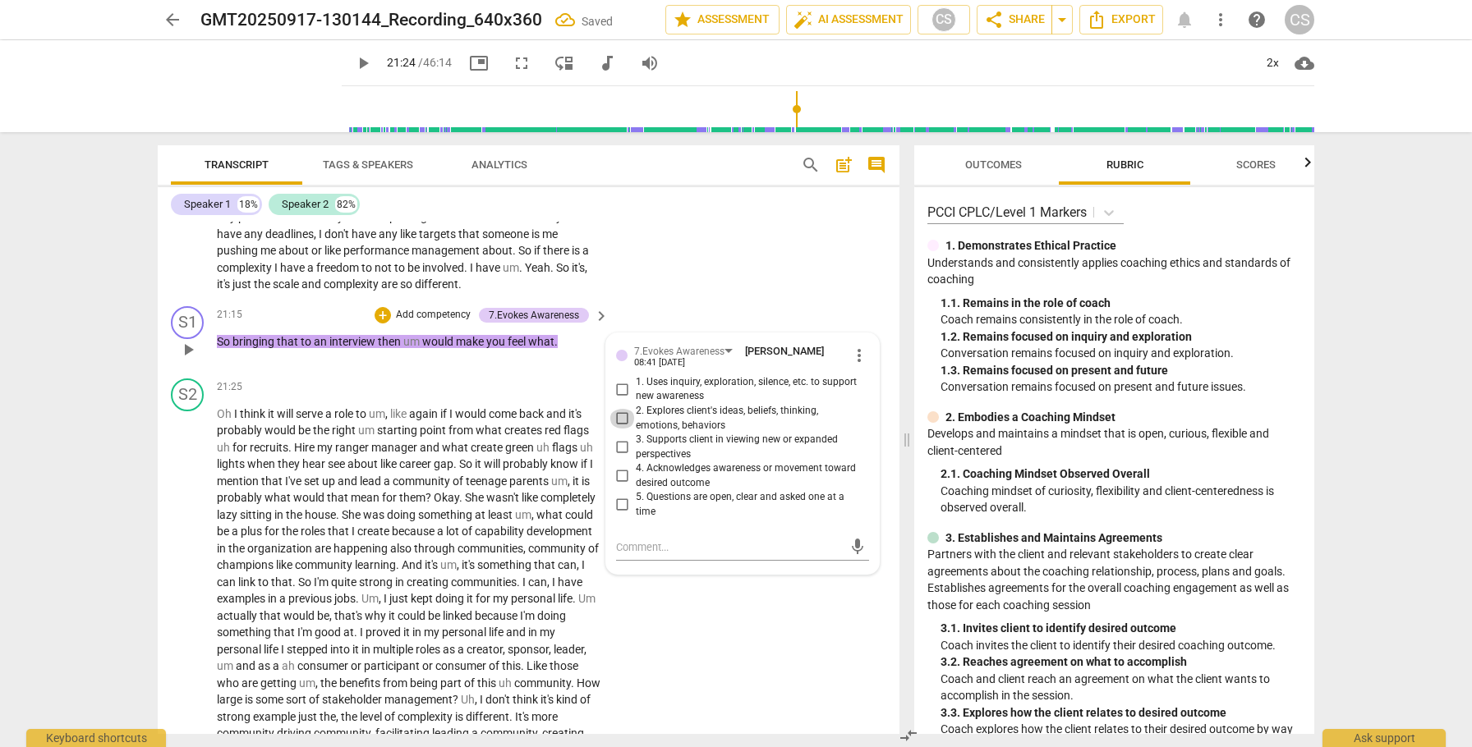
click at [619, 429] on input "2. Explores client's ideas, beliefs, thinking, emotions, behaviors" at bounding box center [622, 419] width 26 height 20
click at [618, 457] on input "3. Supports client in viewing new or expanded perspectives" at bounding box center [622, 448] width 26 height 20
click at [191, 592] on span "play_arrow" at bounding box center [188, 582] width 20 height 20
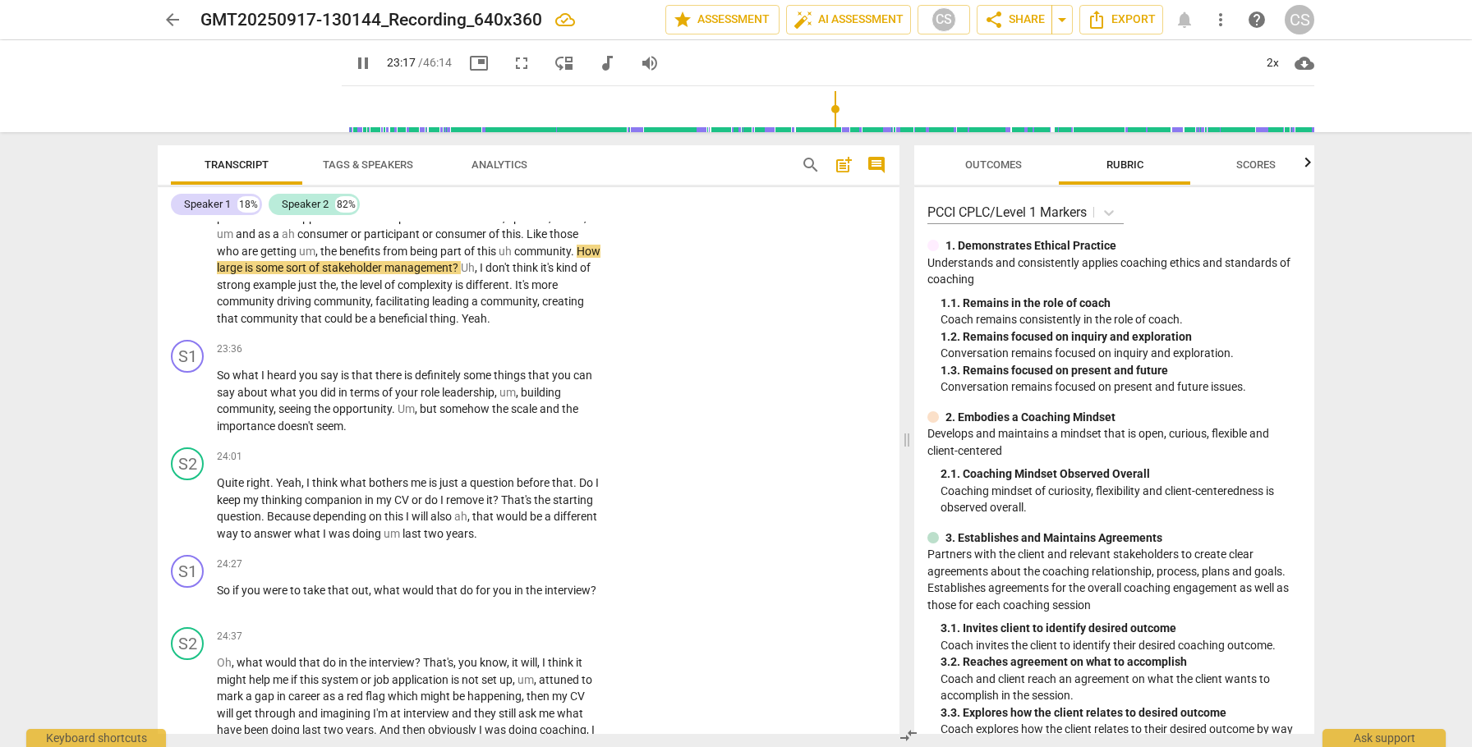
scroll to position [7257, 0]
click at [577, 257] on span "How" at bounding box center [589, 250] width 24 height 13
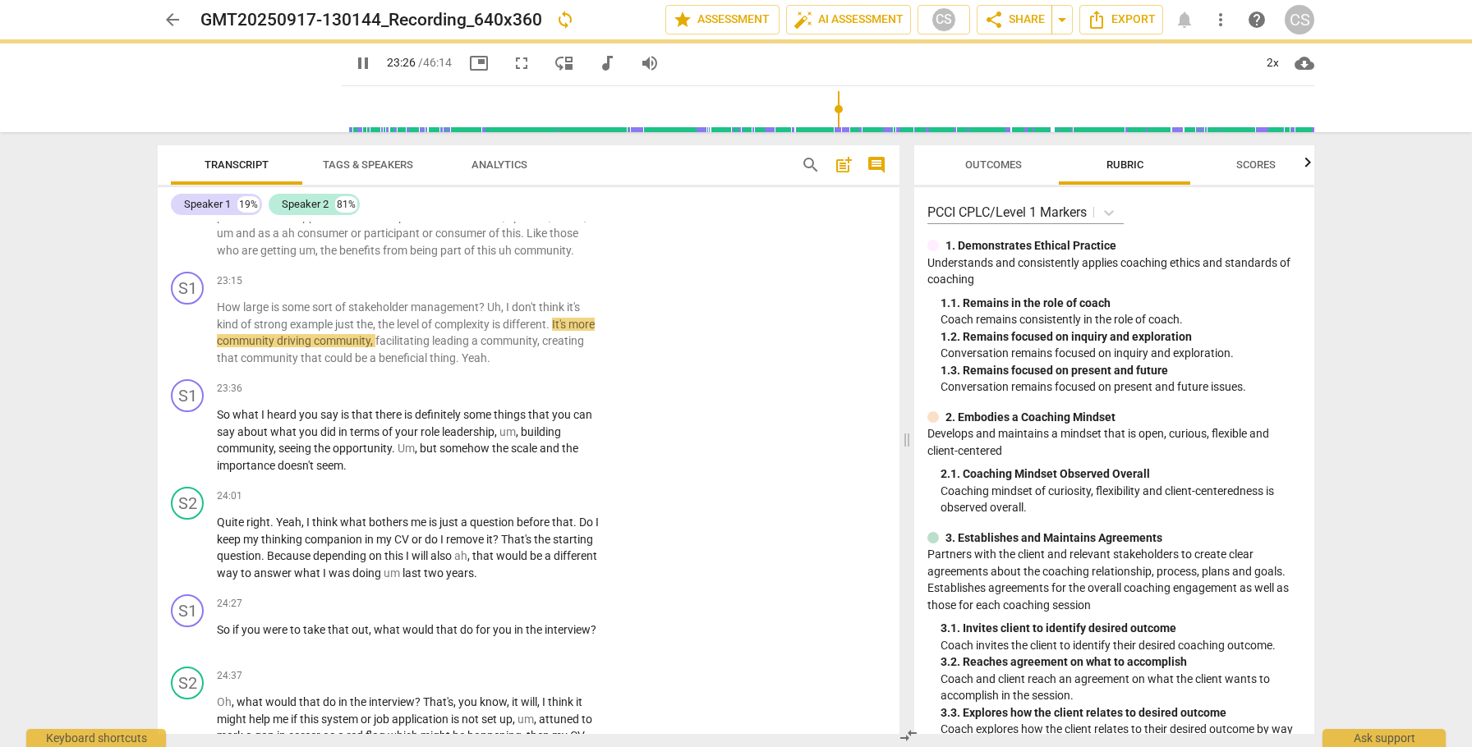
scroll to position [7297, 0]
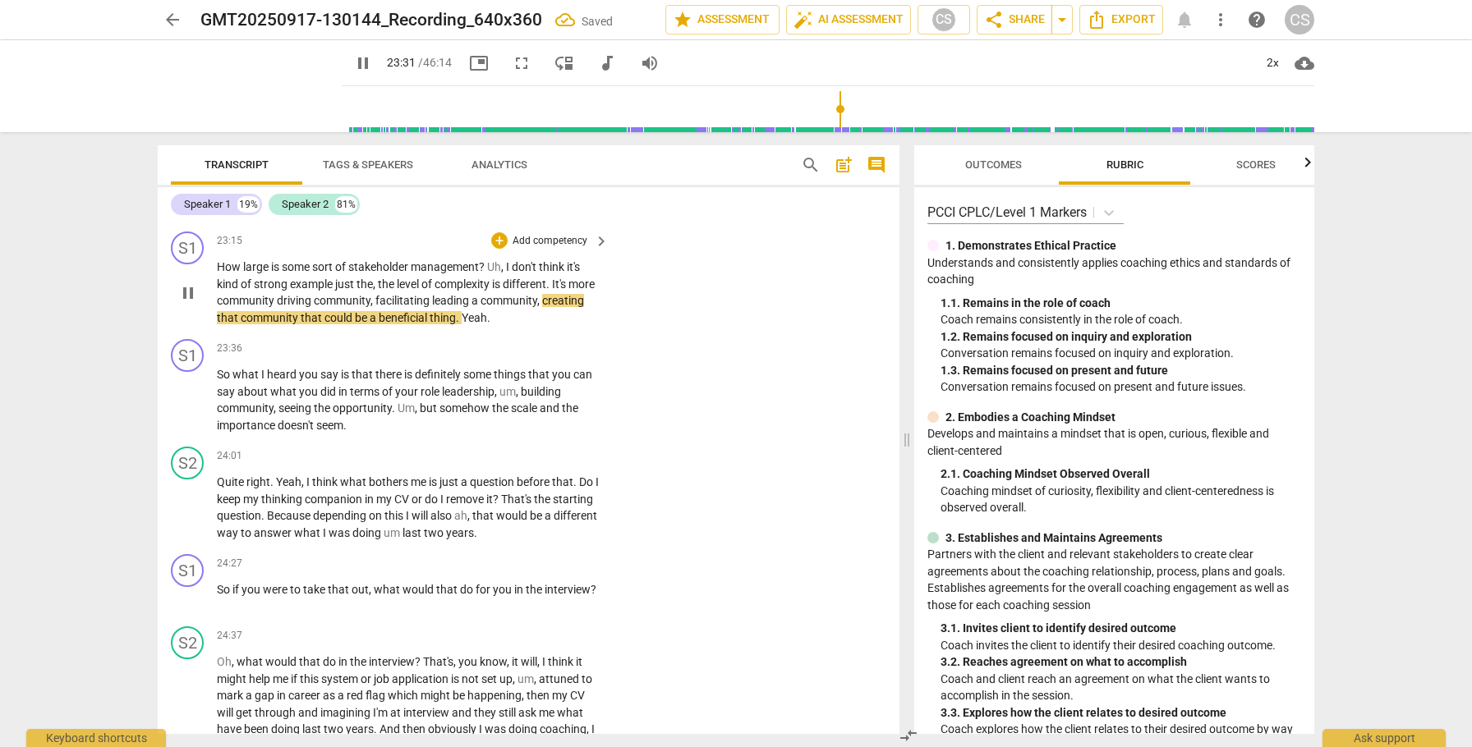
click at [228, 274] on span "How" at bounding box center [230, 266] width 26 height 13
click at [283, 274] on span "some" at bounding box center [297, 266] width 30 height 13
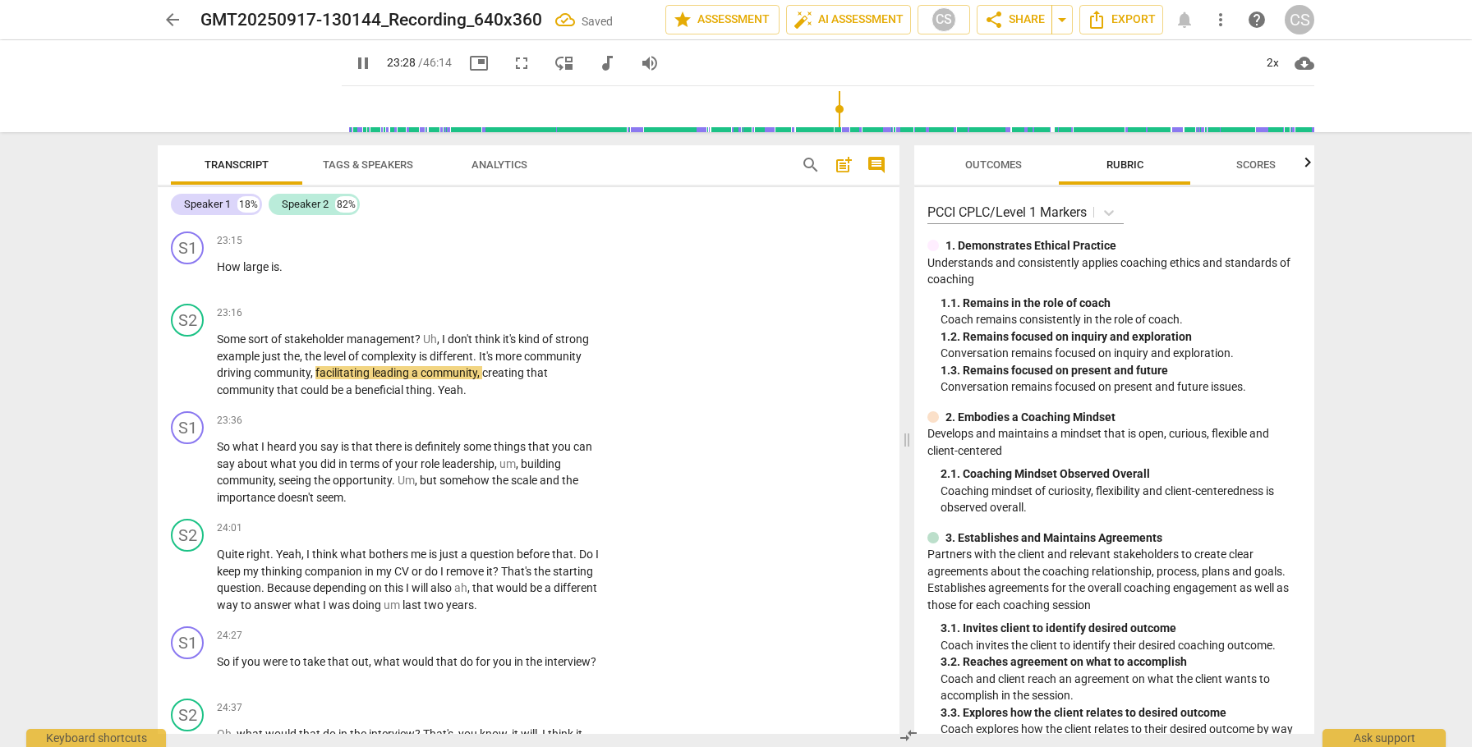
click at [427, 217] on span "being" at bounding box center [425, 210] width 30 height 13
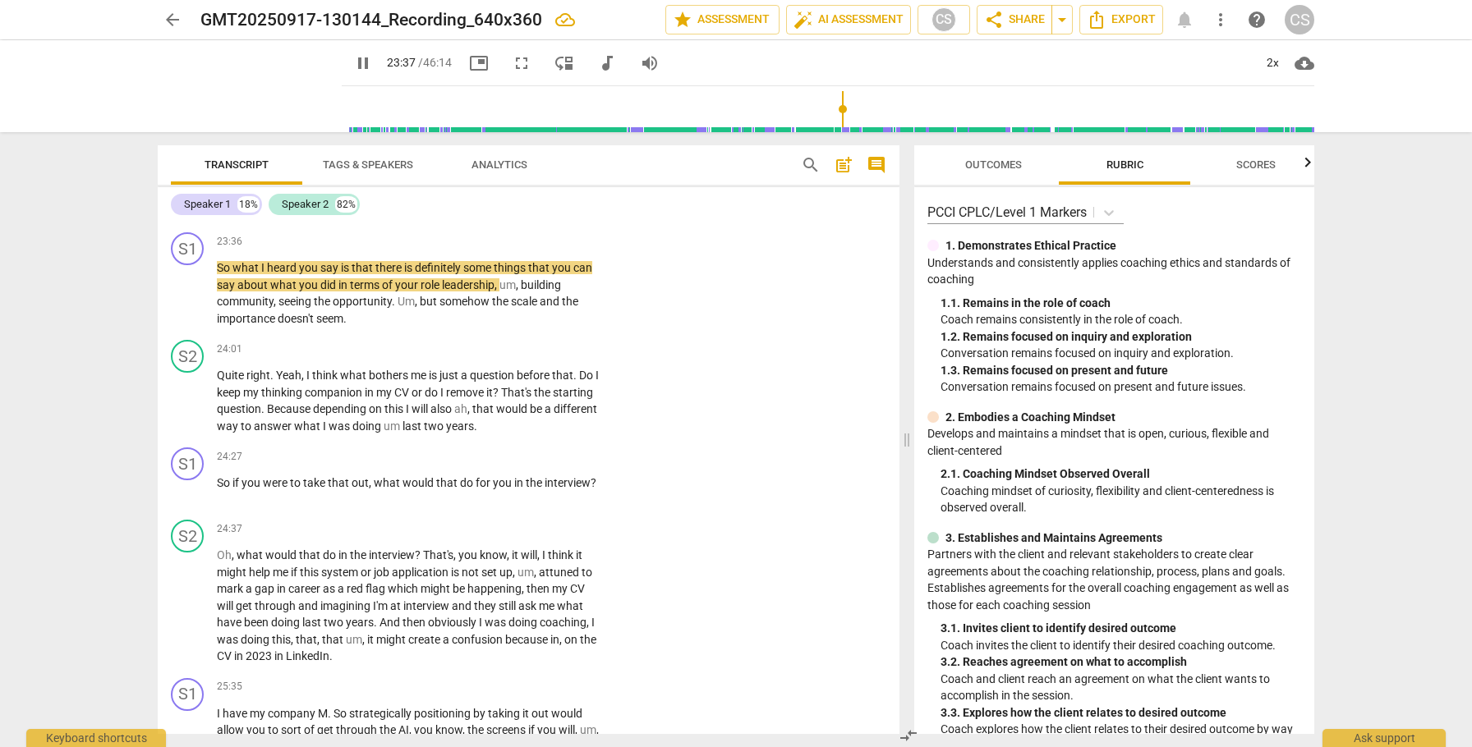
scroll to position [7483, 0]
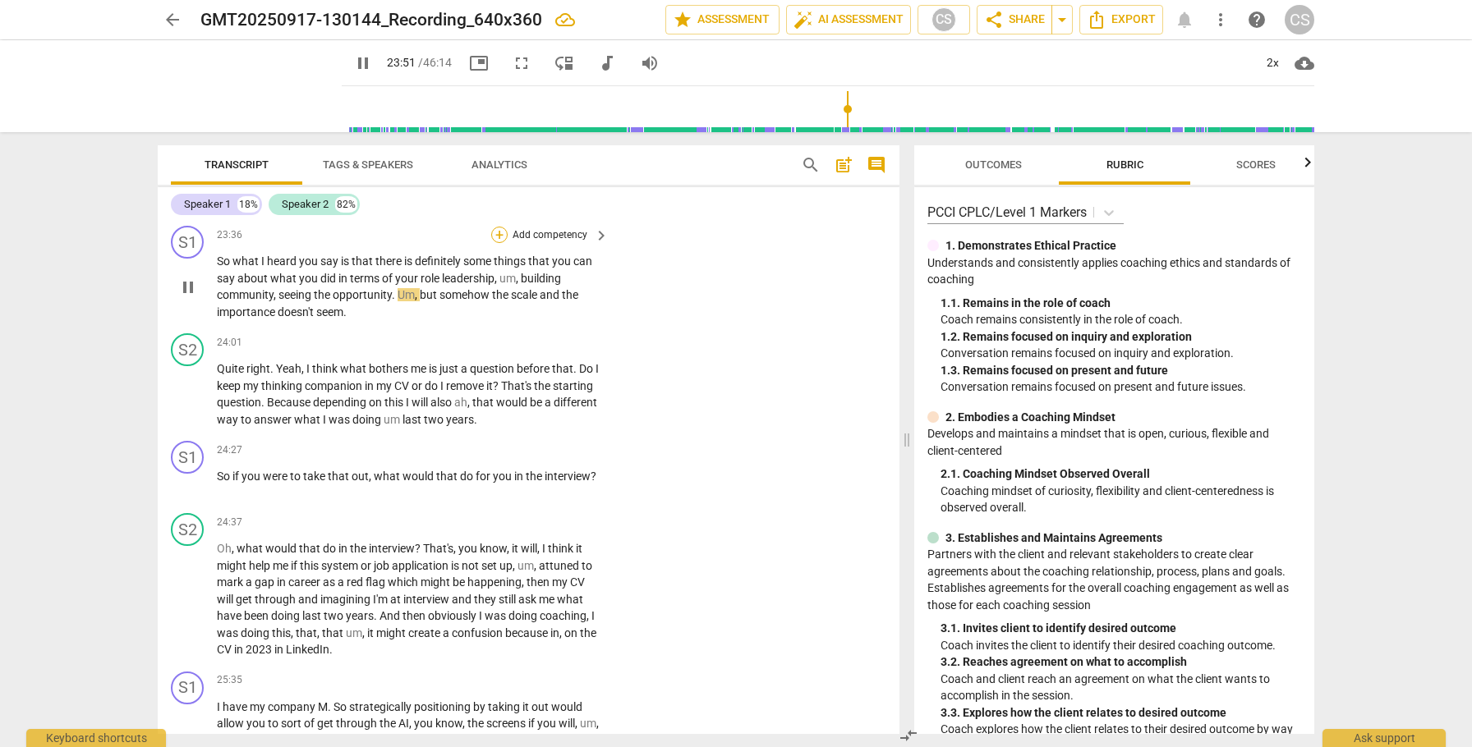
click at [494, 243] on div "+" at bounding box center [499, 235] width 16 height 16
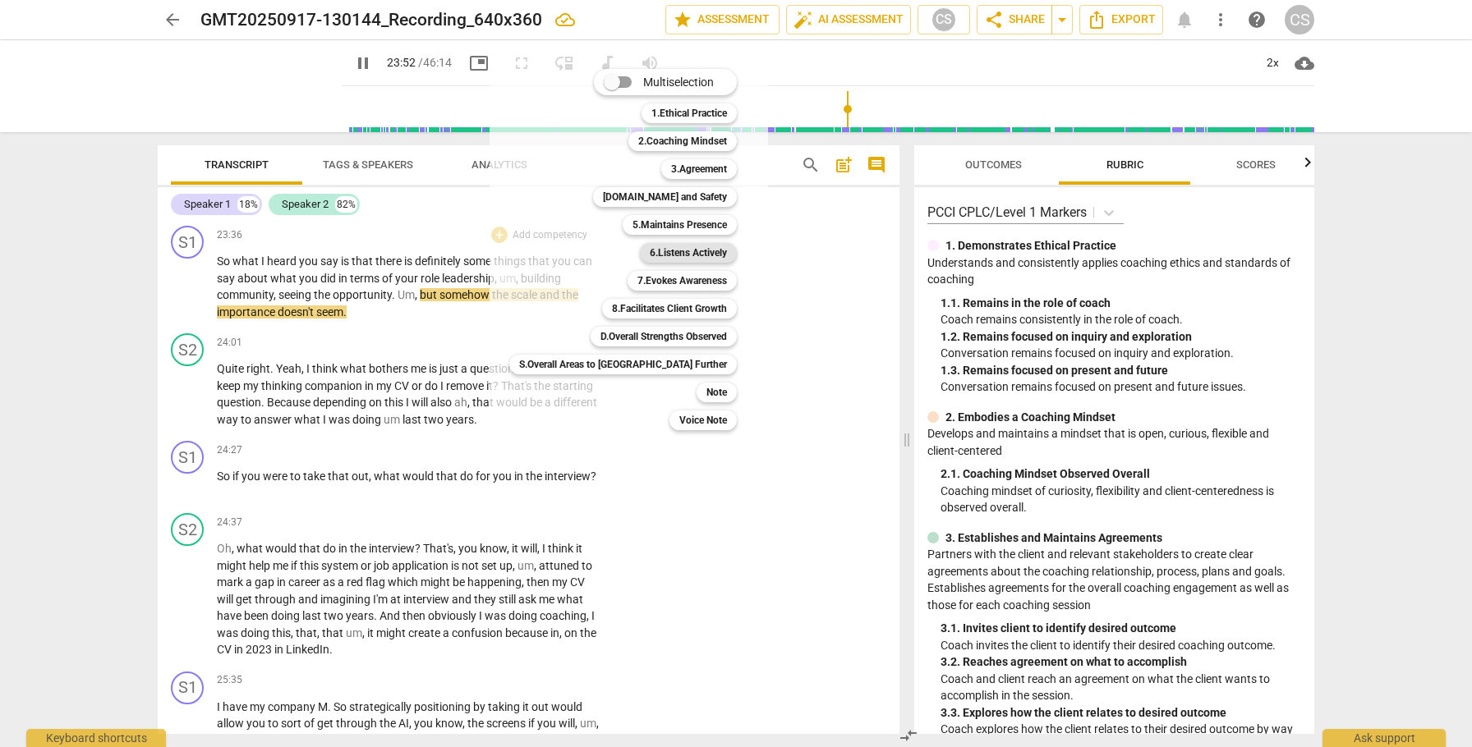
click at [650, 255] on b "6.Listens Actively" at bounding box center [688, 253] width 77 height 20
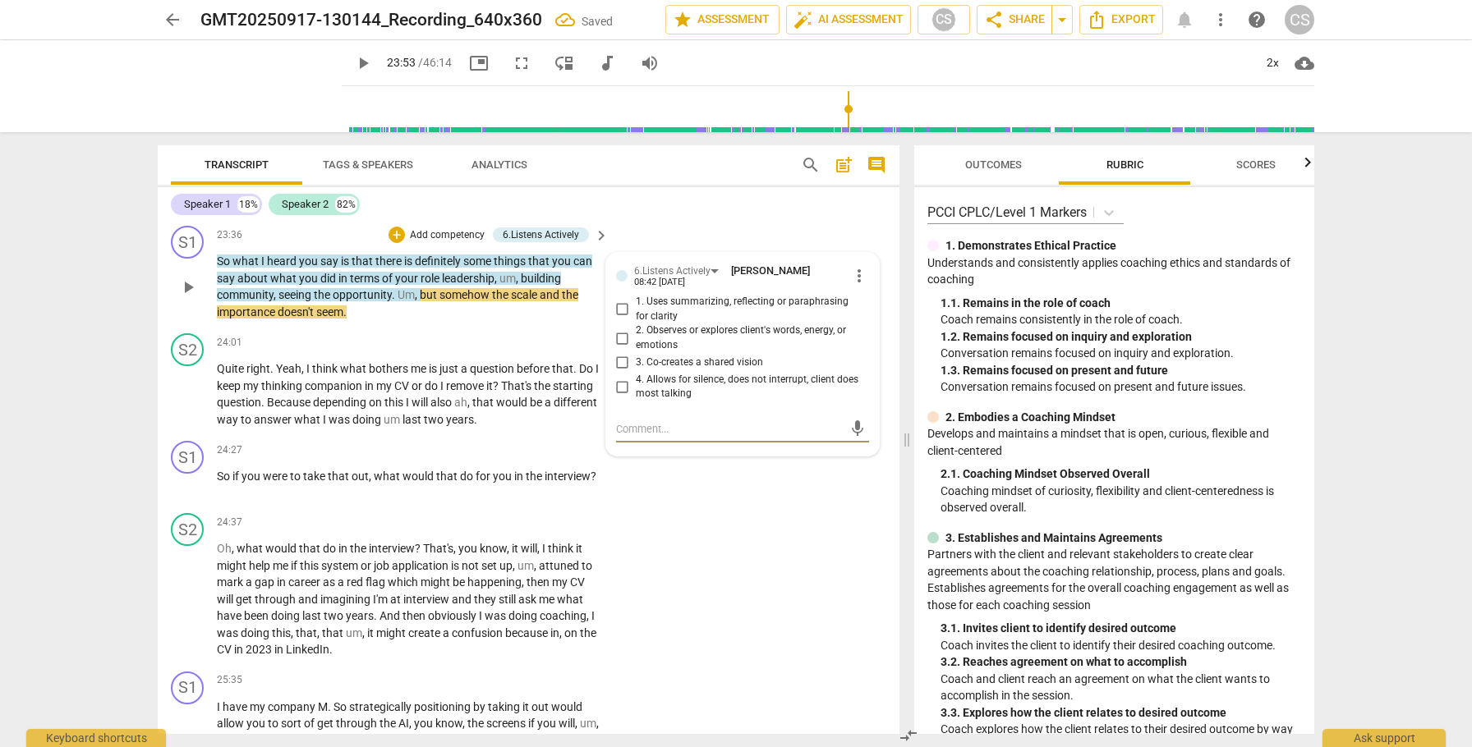
click at [621, 319] on input "1. Uses summarizing, reflecting or paraphrasing for clarity" at bounding box center [622, 310] width 26 height 20
click at [187, 297] on span "play_arrow" at bounding box center [188, 288] width 20 height 20
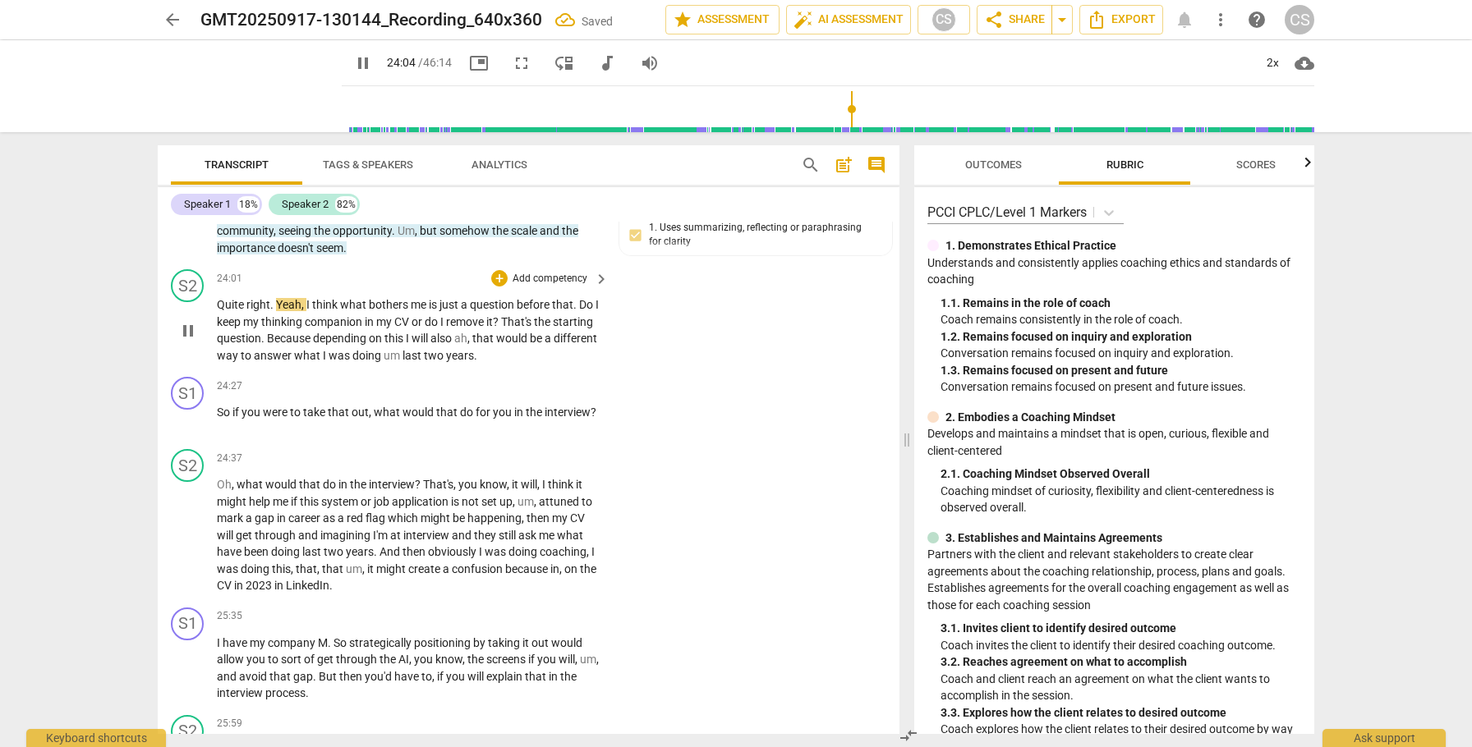
scroll to position [7548, 0]
click at [218, 310] on span "Quite" at bounding box center [232, 303] width 30 height 13
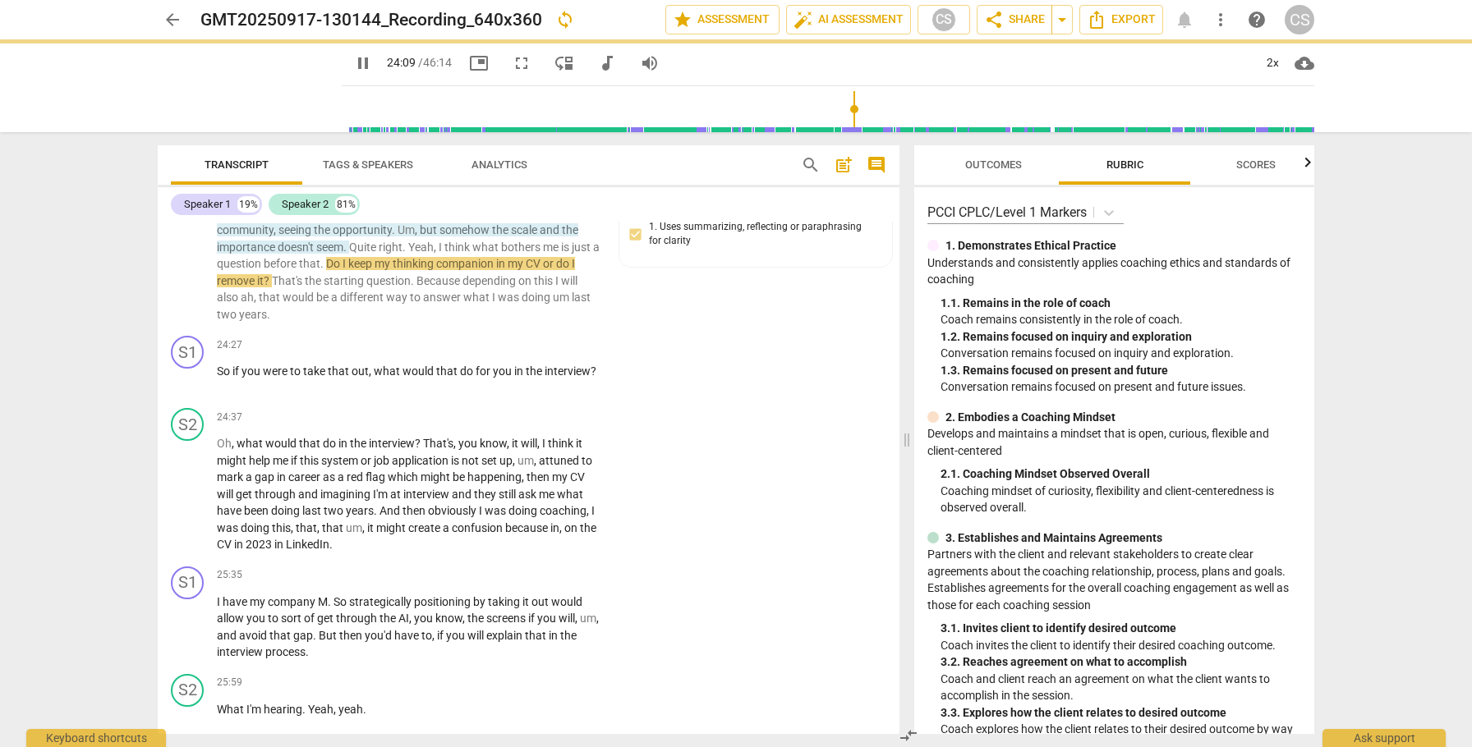
scroll to position [7508, 0]
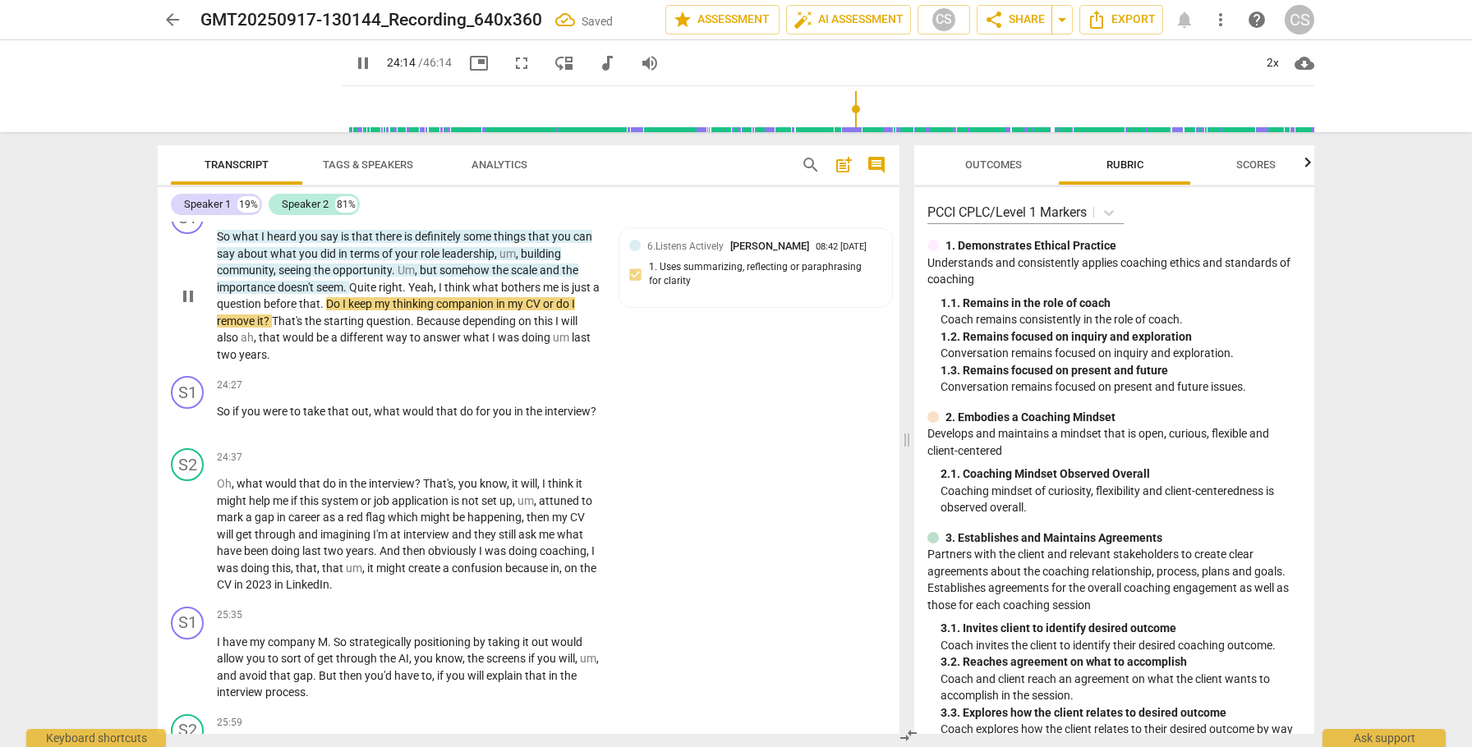
click at [411, 294] on span "Yeah" at bounding box center [420, 287] width 25 height 13
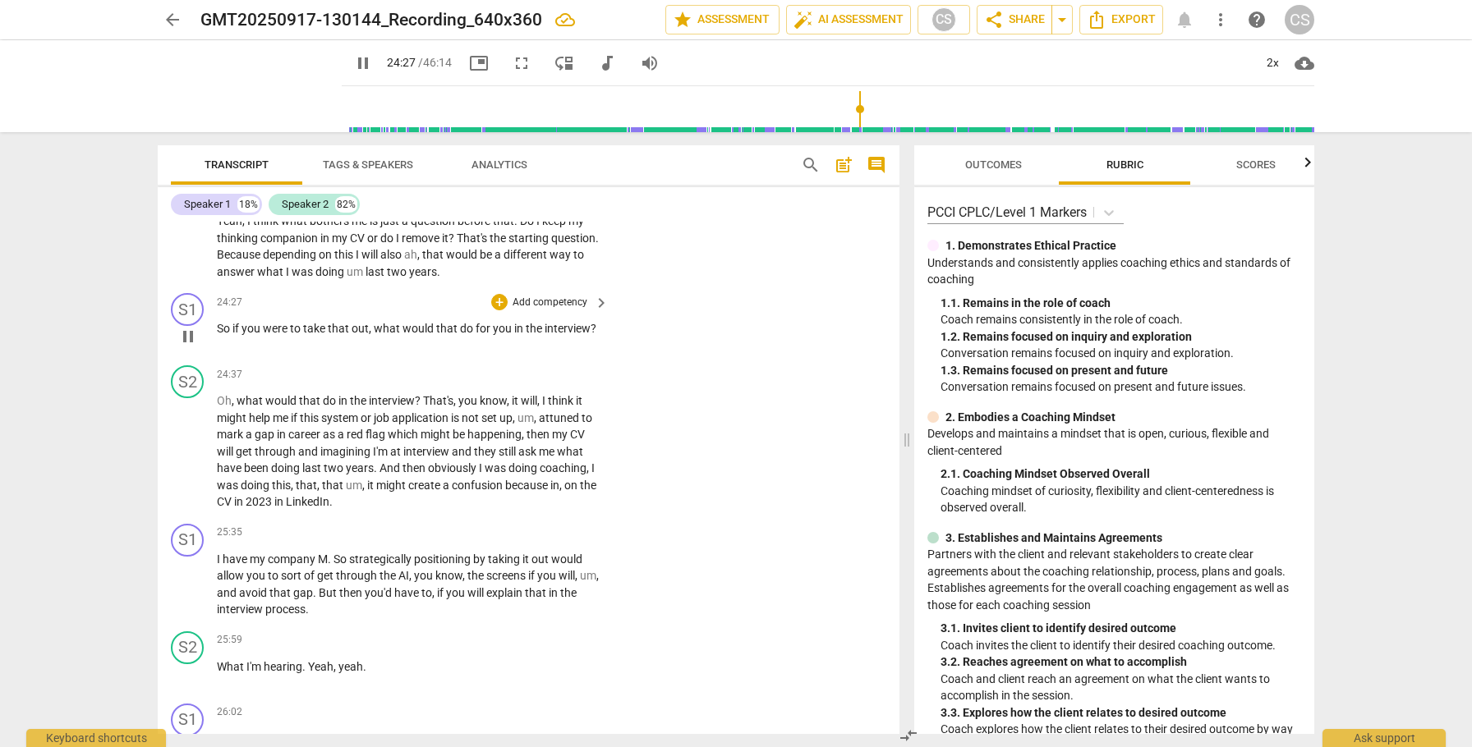
scroll to position [7635, 0]
click at [496, 306] on div "+" at bounding box center [499, 298] width 16 height 16
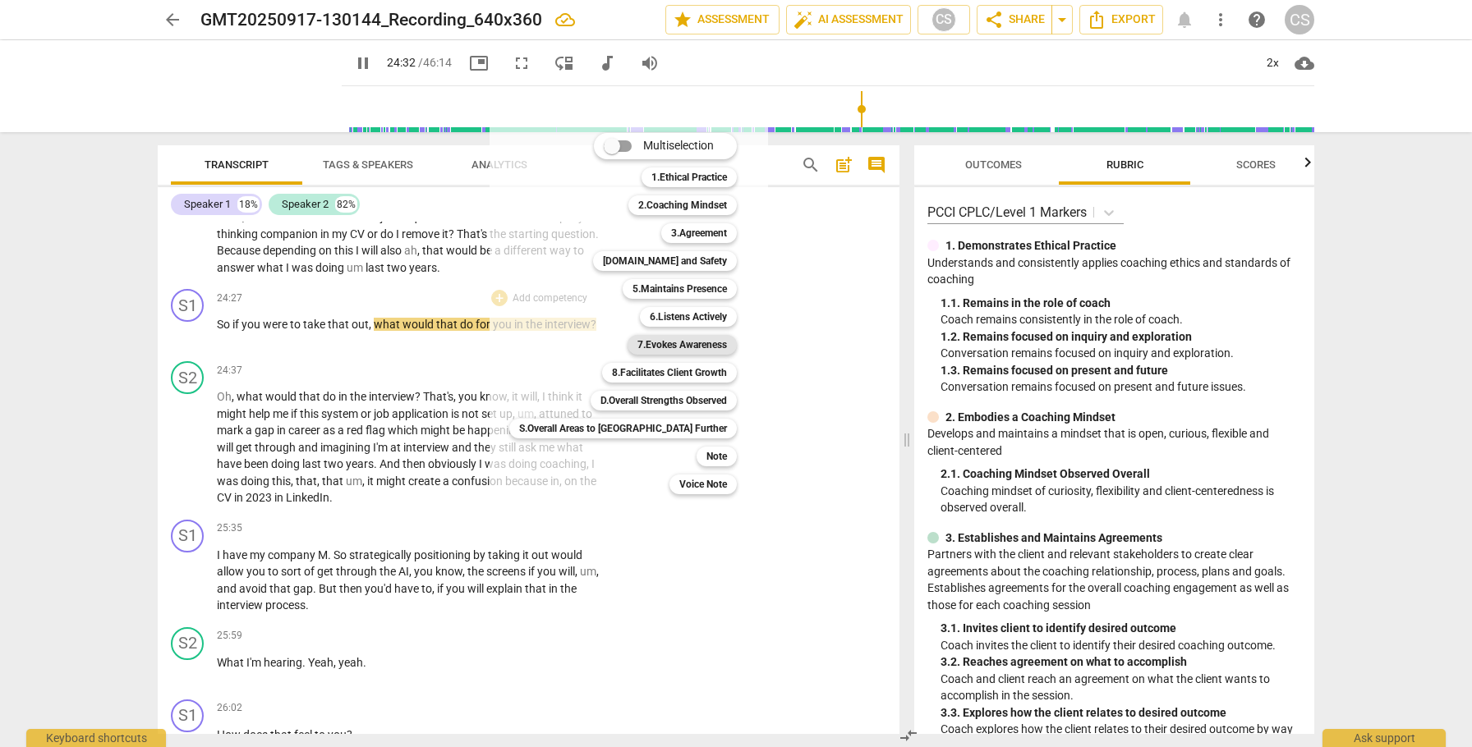
click at [637, 347] on b "7.Evokes Awareness" at bounding box center [682, 345] width 90 height 20
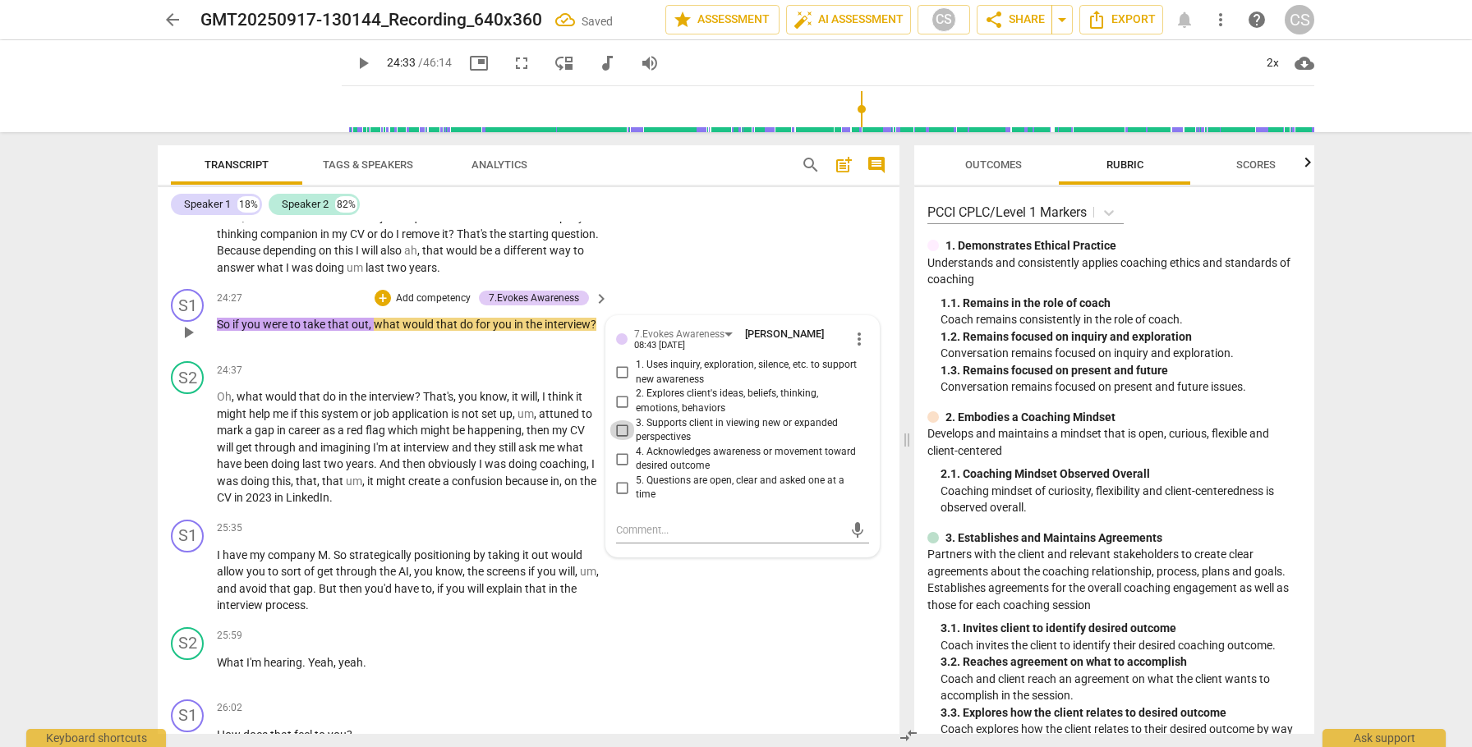
click at [620, 440] on input "3. Supports client in viewing new or expanded perspectives" at bounding box center [622, 431] width 26 height 20
click at [186, 342] on span "play_arrow" at bounding box center [188, 333] width 20 height 20
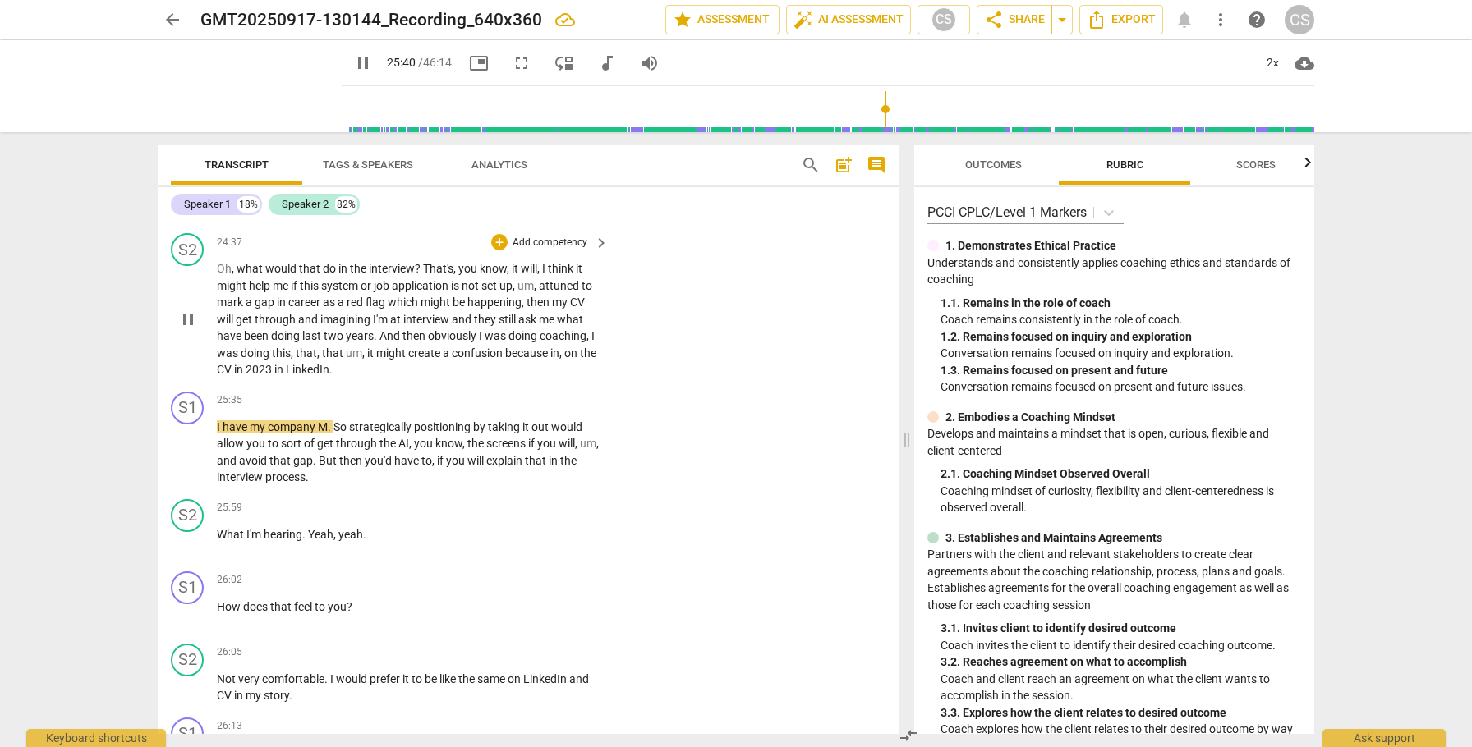
scroll to position [7762, 0]
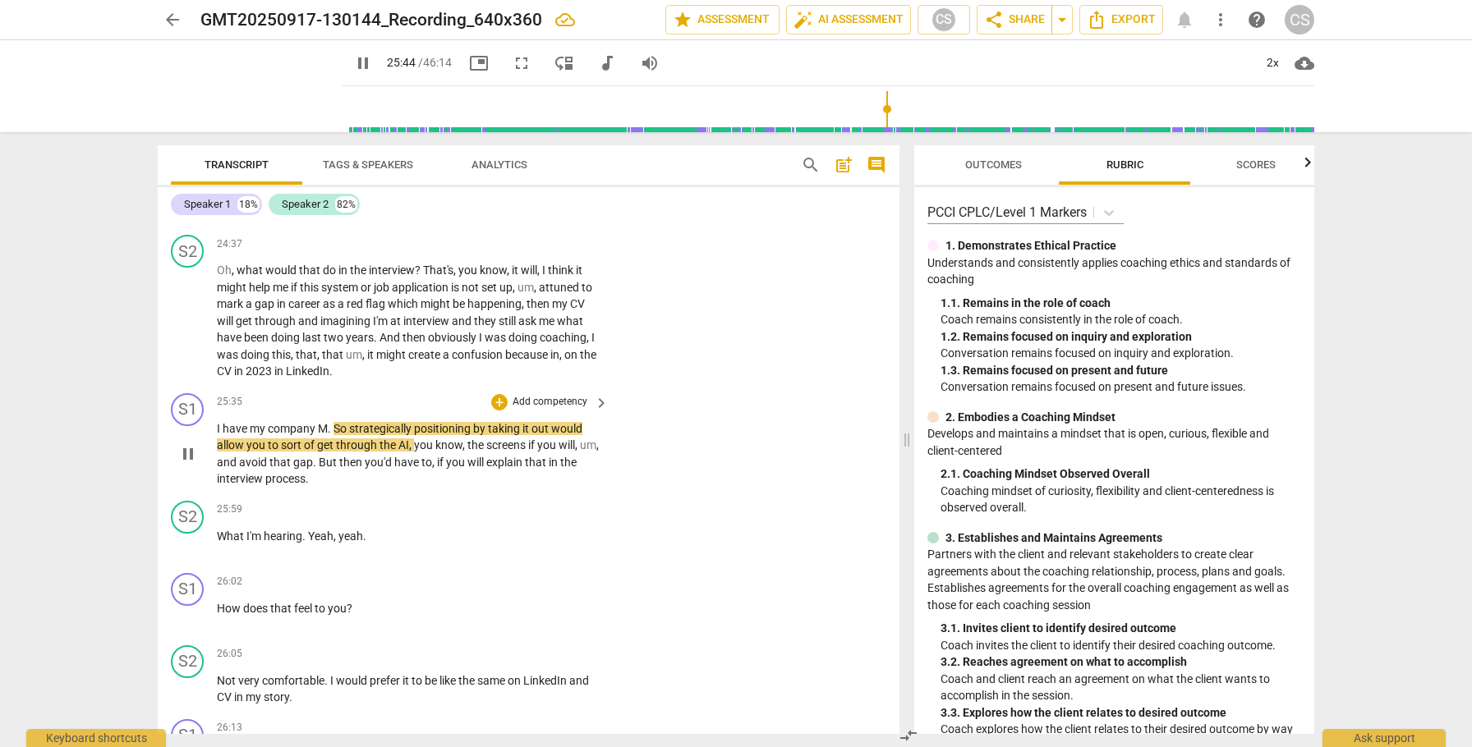
click at [217, 435] on span "I" at bounding box center [220, 428] width 6 height 13
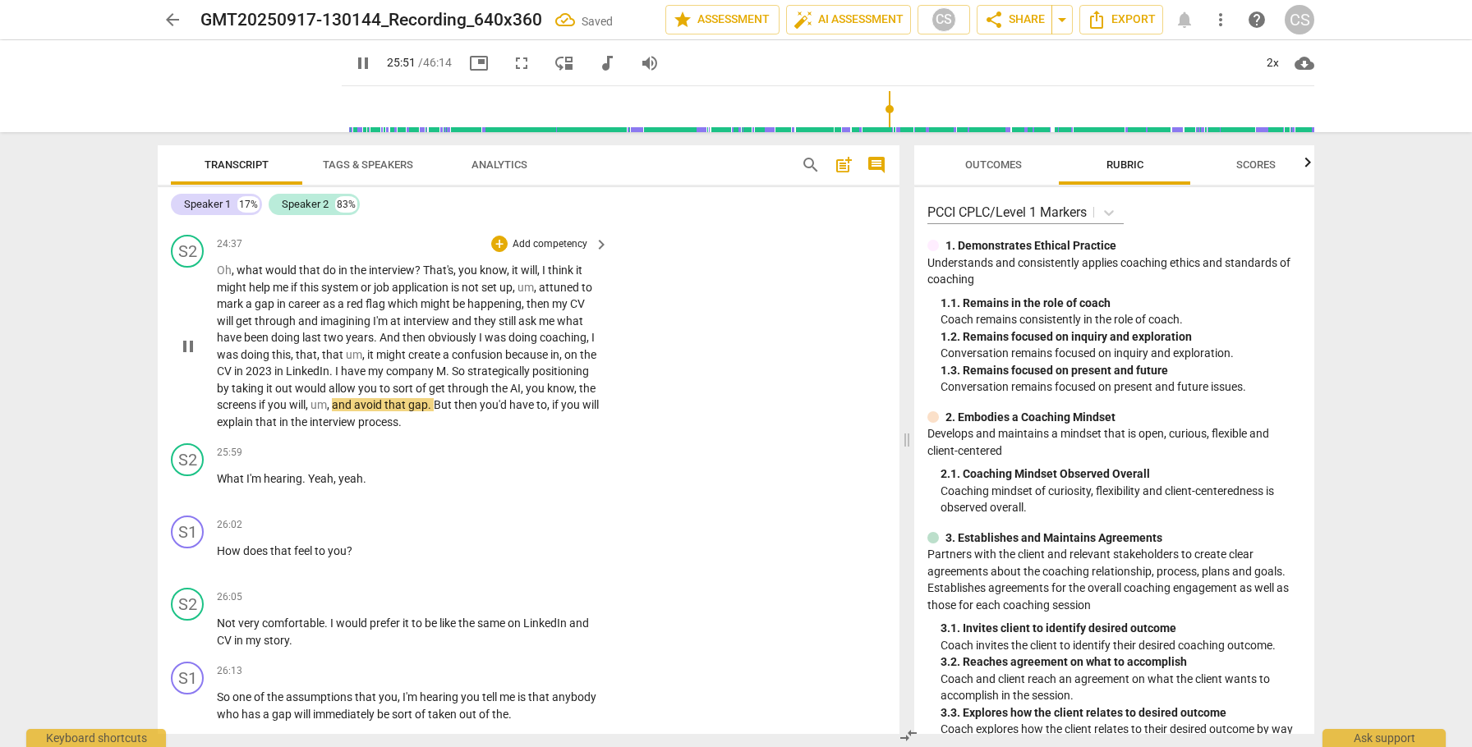
click at [183, 356] on span "pause" at bounding box center [188, 347] width 20 height 20
click at [467, 378] on span "So" at bounding box center [460, 371] width 16 height 13
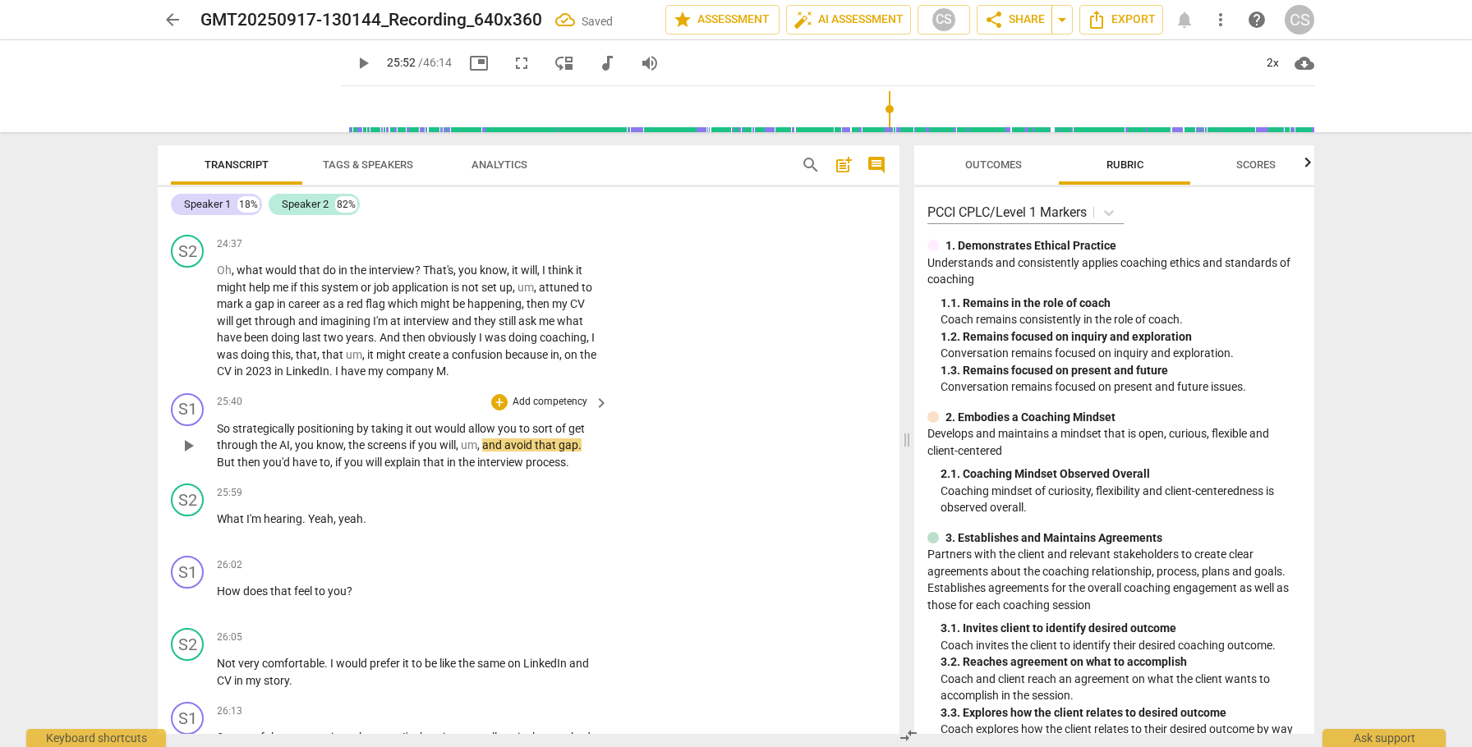
click at [188, 456] on span "play_arrow" at bounding box center [188, 446] width 20 height 20
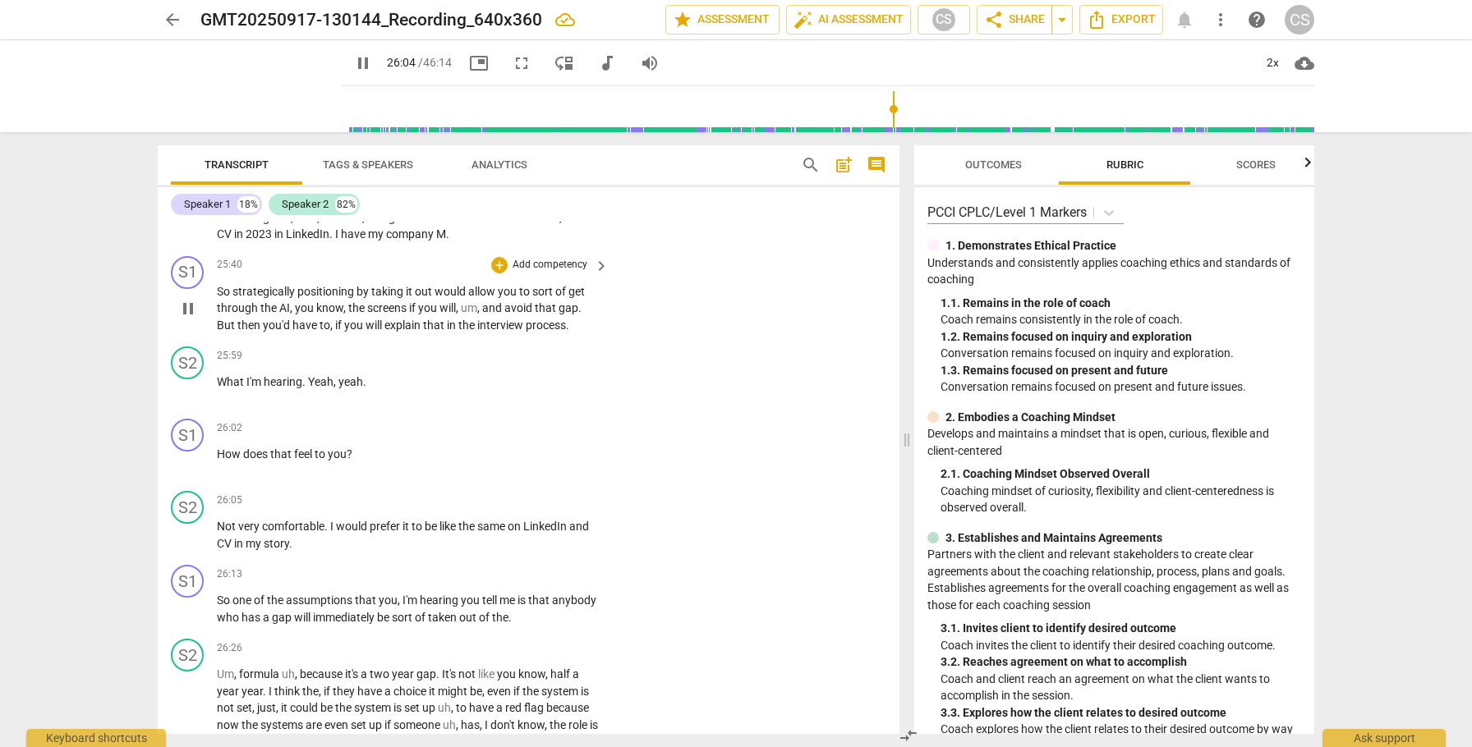
scroll to position [7900, 0]
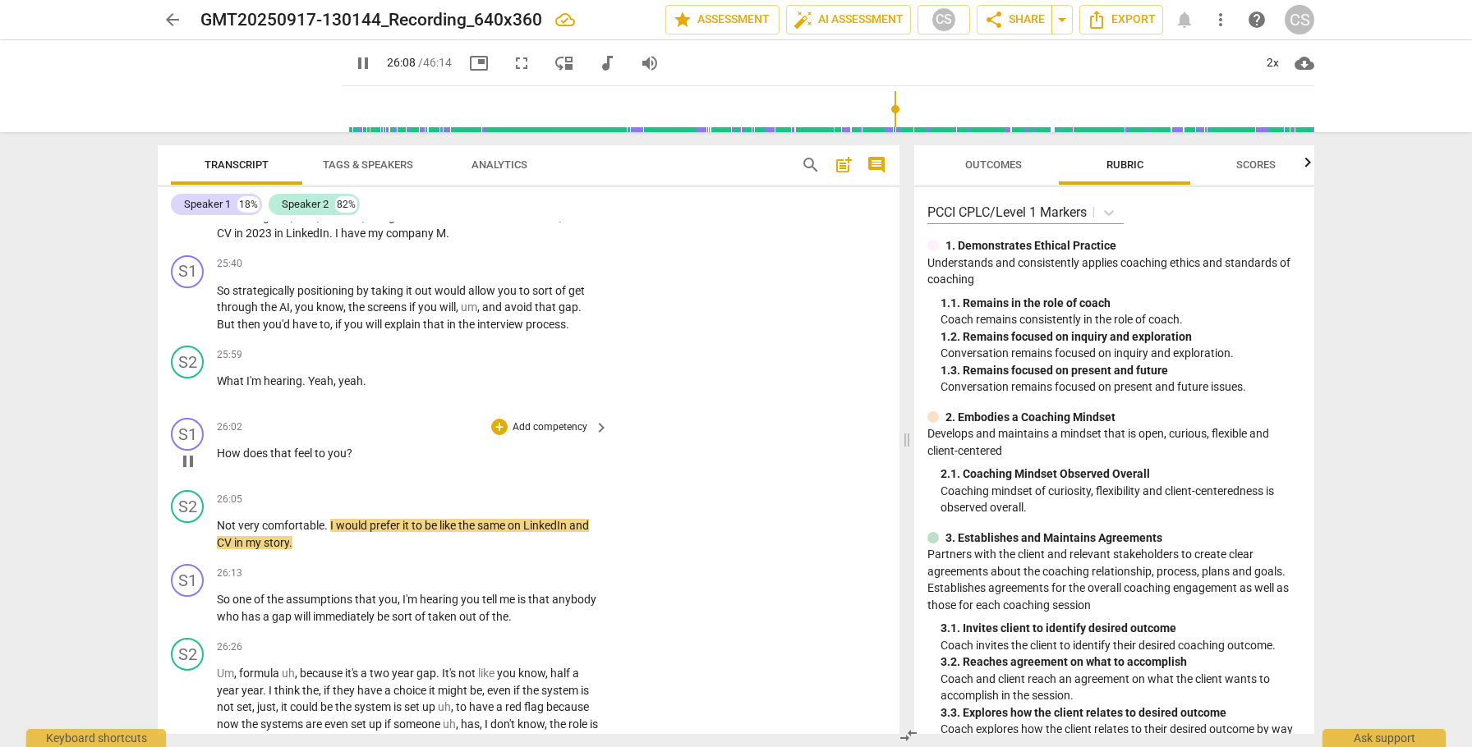
click at [187, 471] on span "pause" at bounding box center [188, 462] width 20 height 20
click at [218, 388] on span "What" at bounding box center [232, 381] width 30 height 13
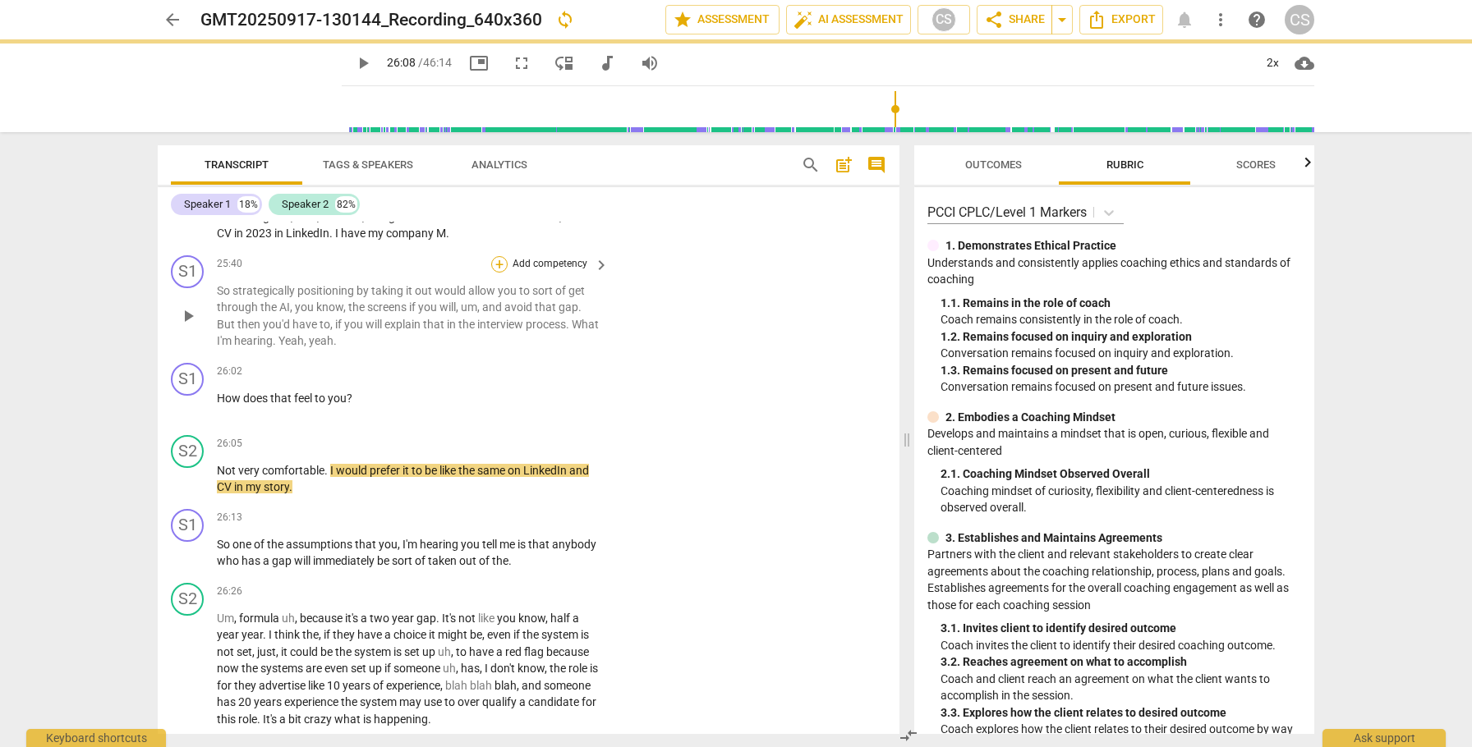
click at [494, 273] on div "+" at bounding box center [499, 264] width 16 height 16
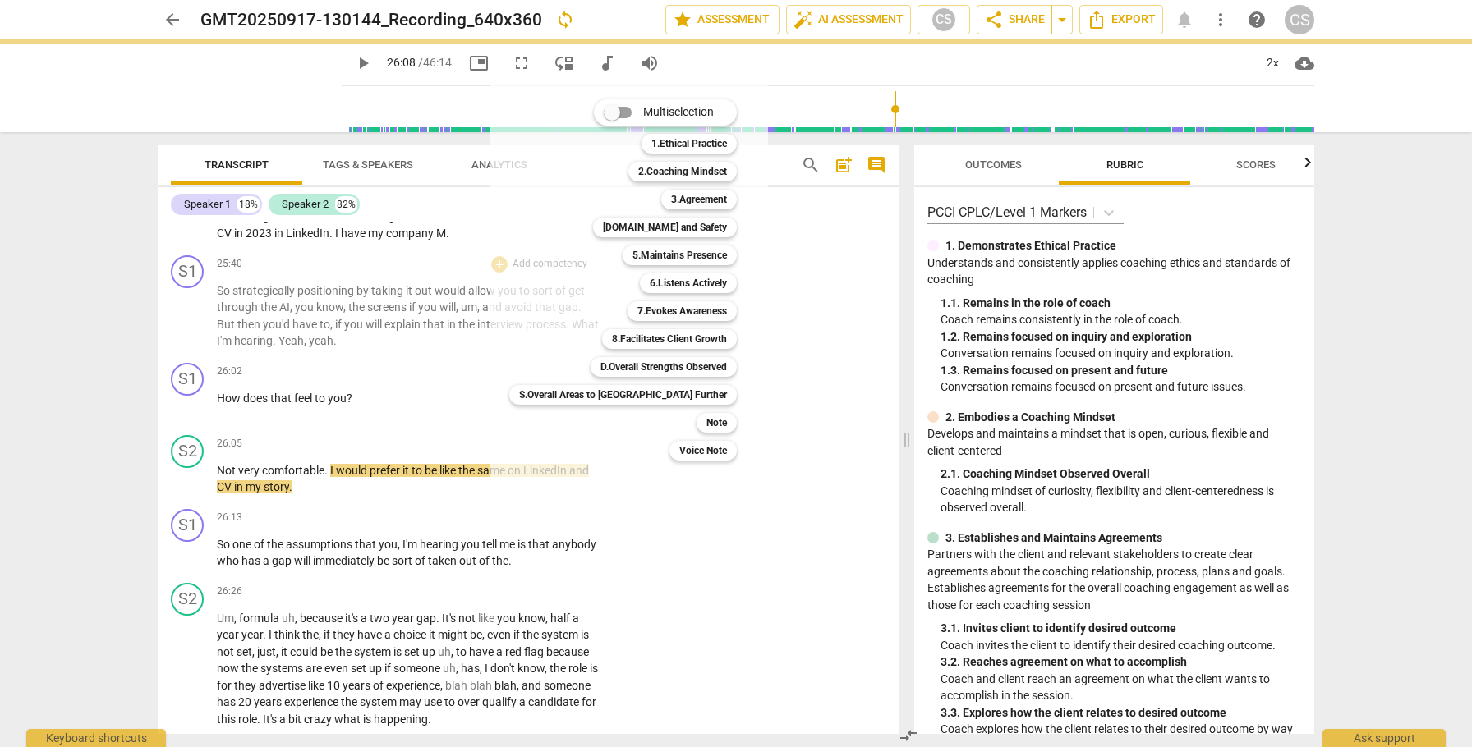
click at [355, 365] on div at bounding box center [736, 373] width 1472 height 747
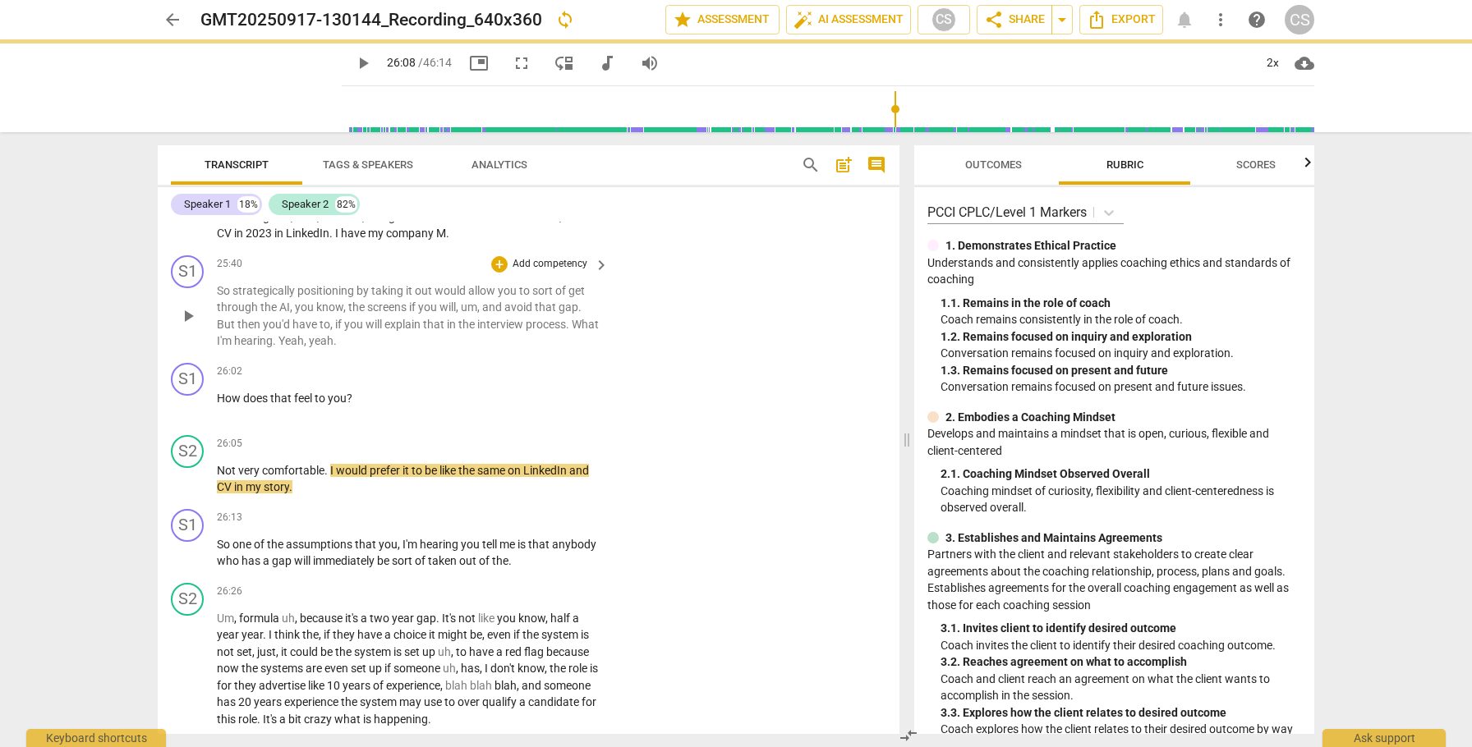
click at [304, 347] on span "Yeah" at bounding box center [290, 340] width 25 height 13
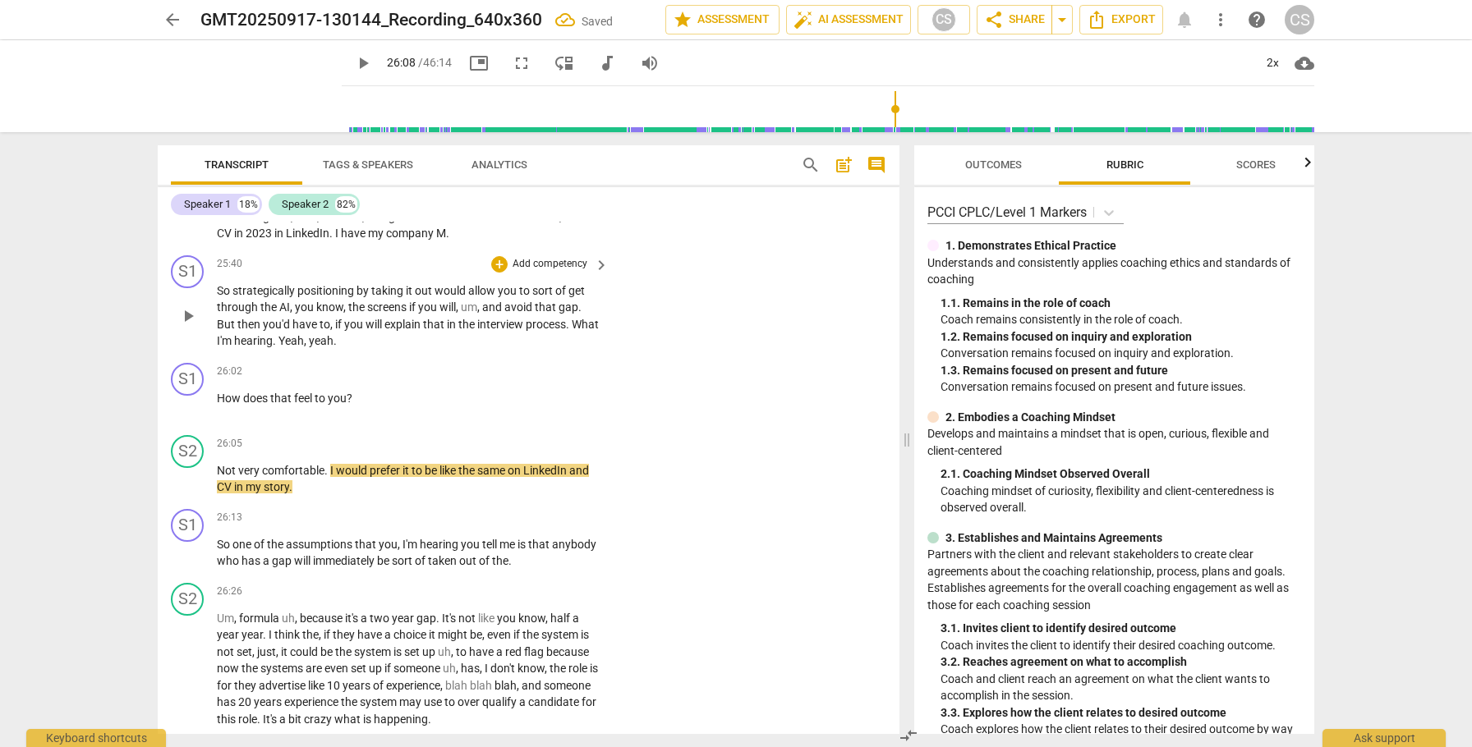
click at [304, 347] on span "Yeah" at bounding box center [290, 340] width 25 height 13
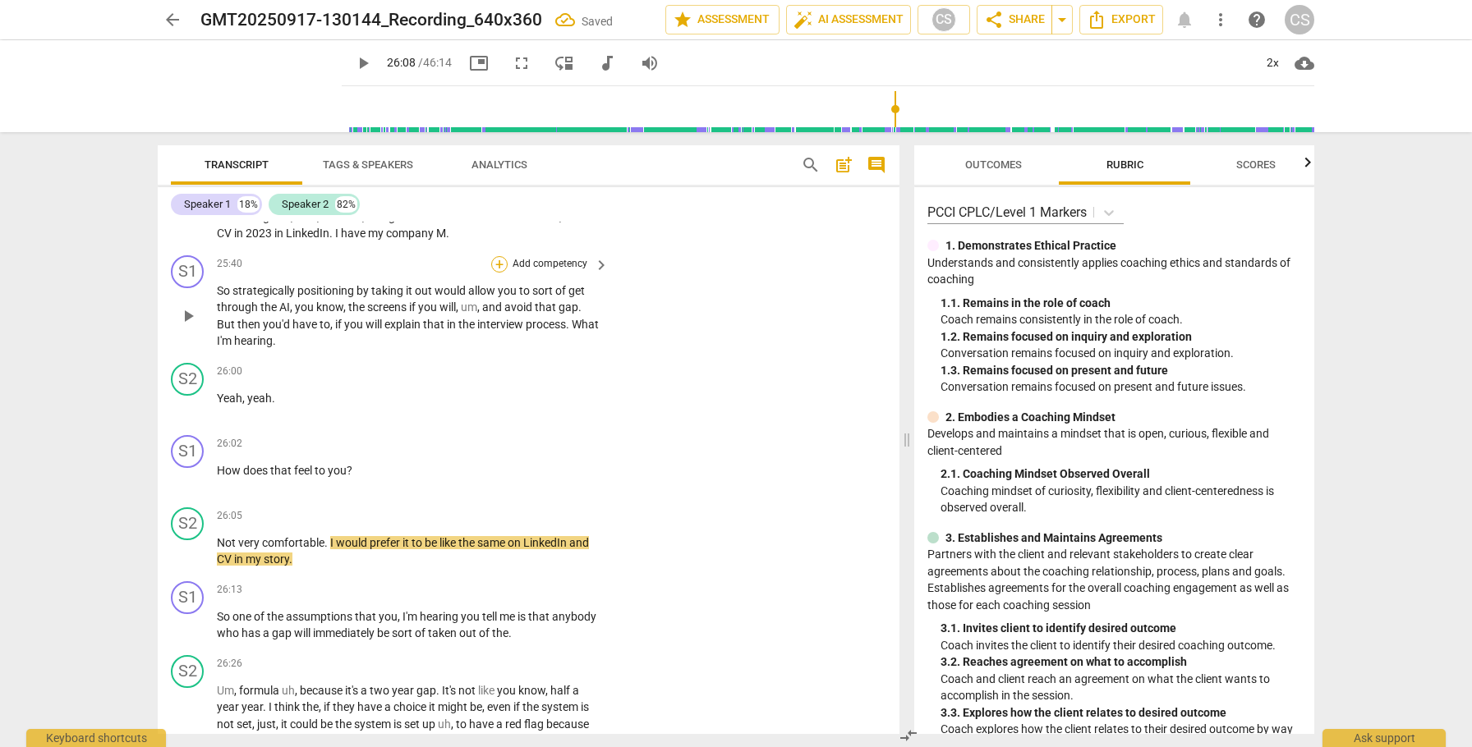
click at [498, 273] on div "+" at bounding box center [499, 264] width 16 height 16
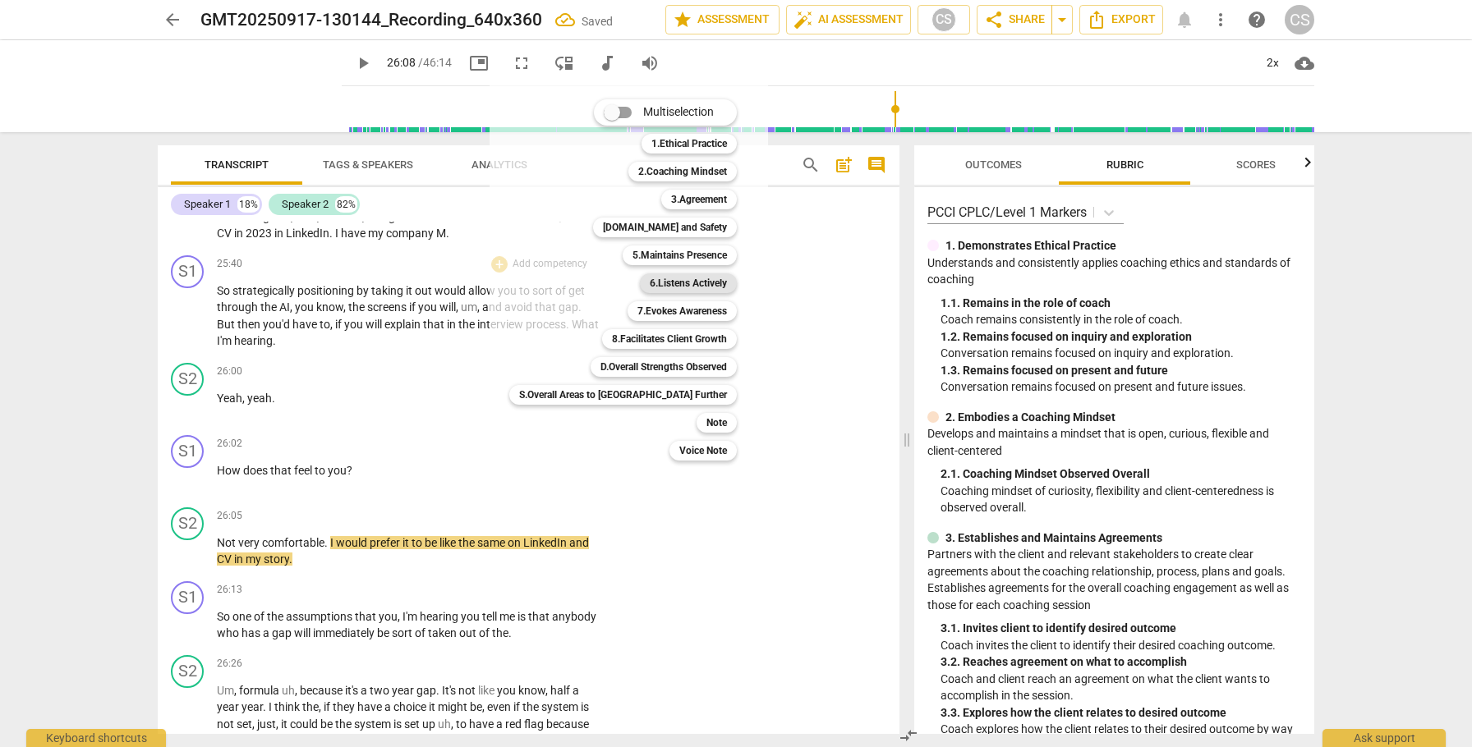
click at [650, 279] on b "6.Listens Actively" at bounding box center [688, 284] width 77 height 20
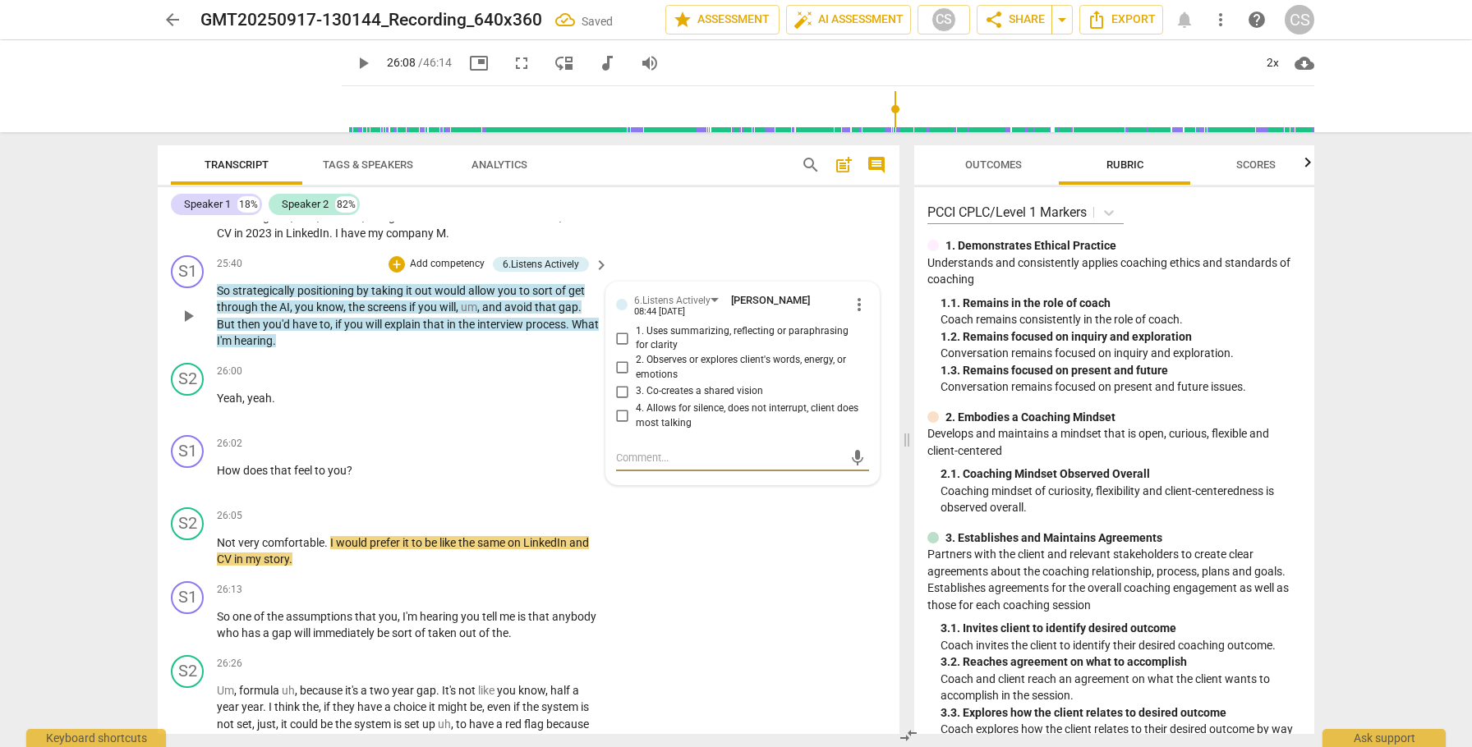
click at [616, 348] on input "1. Uses summarizing, reflecting or paraphrasing for clarity" at bounding box center [622, 339] width 26 height 20
click at [499, 453] on div "+" at bounding box center [499, 444] width 16 height 16
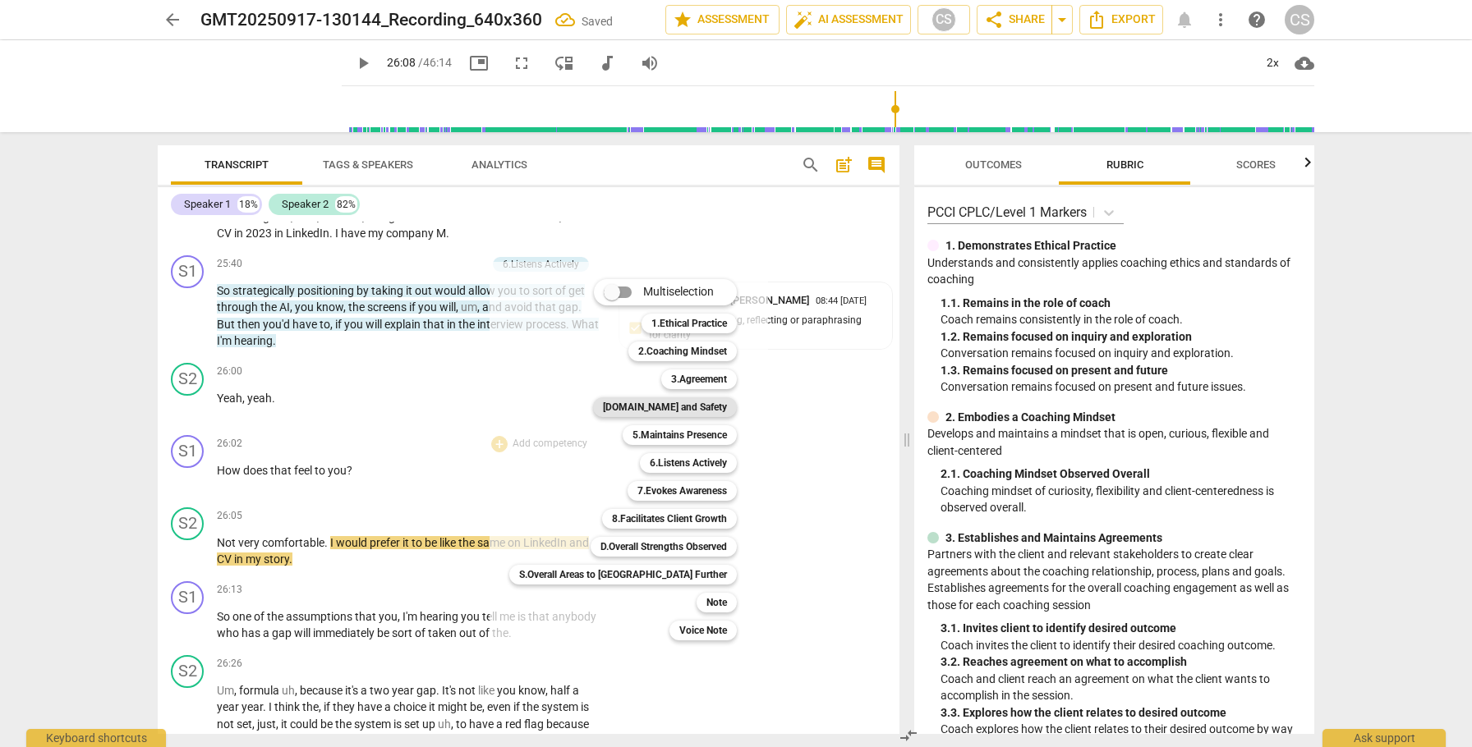
click at [637, 403] on b "[DOMAIN_NAME] and Safety" at bounding box center [665, 408] width 124 height 20
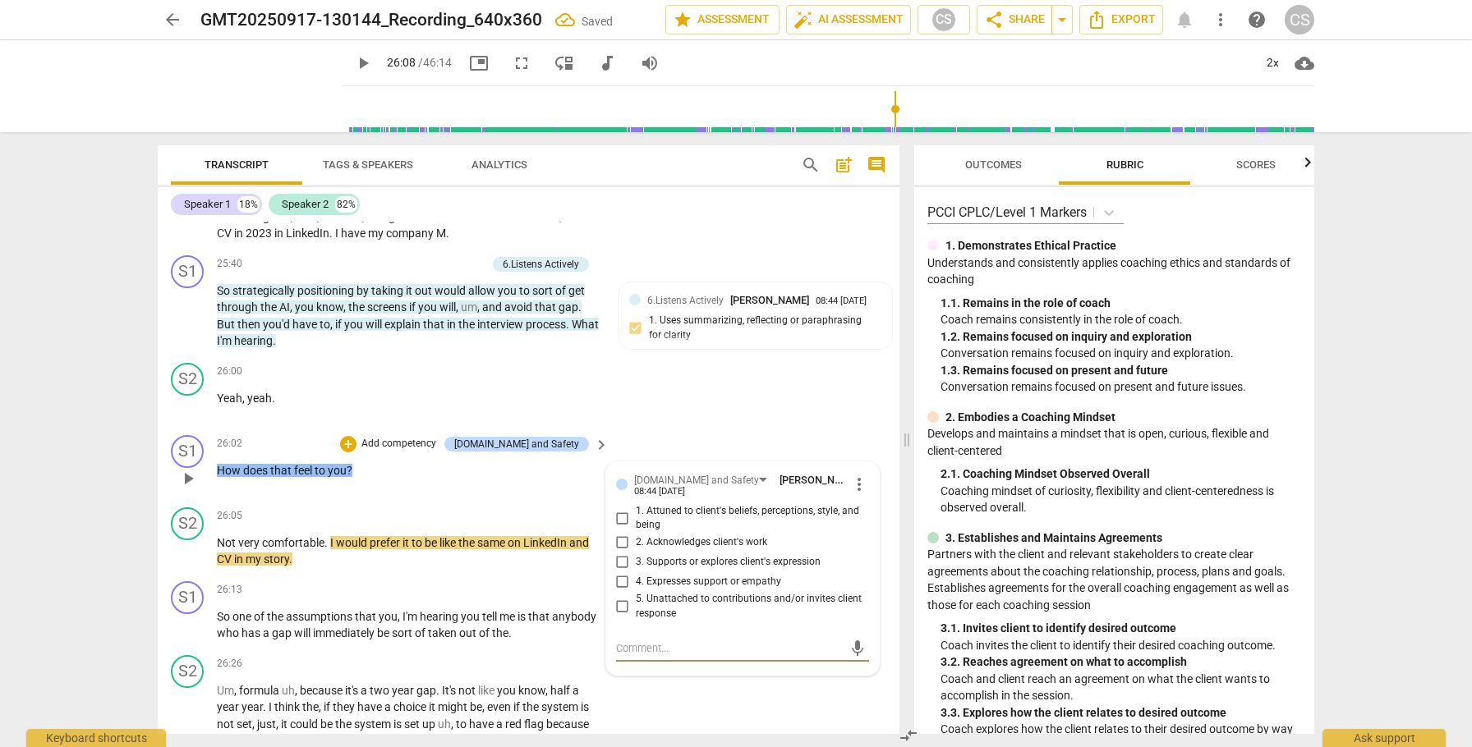
click at [623, 617] on input "5. Unattached to contributions and/or invites client response" at bounding box center [622, 607] width 26 height 20
click at [185, 562] on span "play_arrow" at bounding box center [188, 552] width 20 height 20
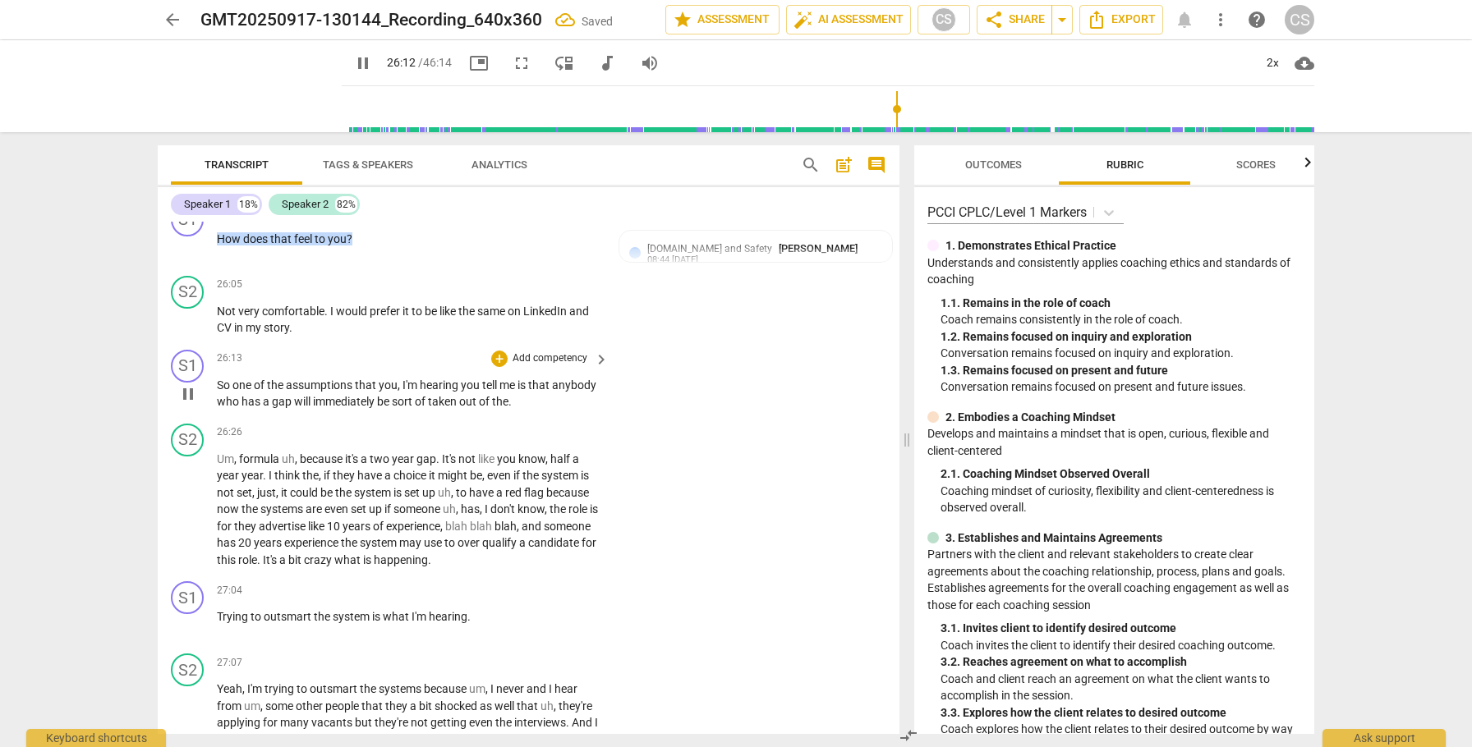
scroll to position [8133, 0]
click at [499, 365] on div "+" at bounding box center [499, 357] width 16 height 16
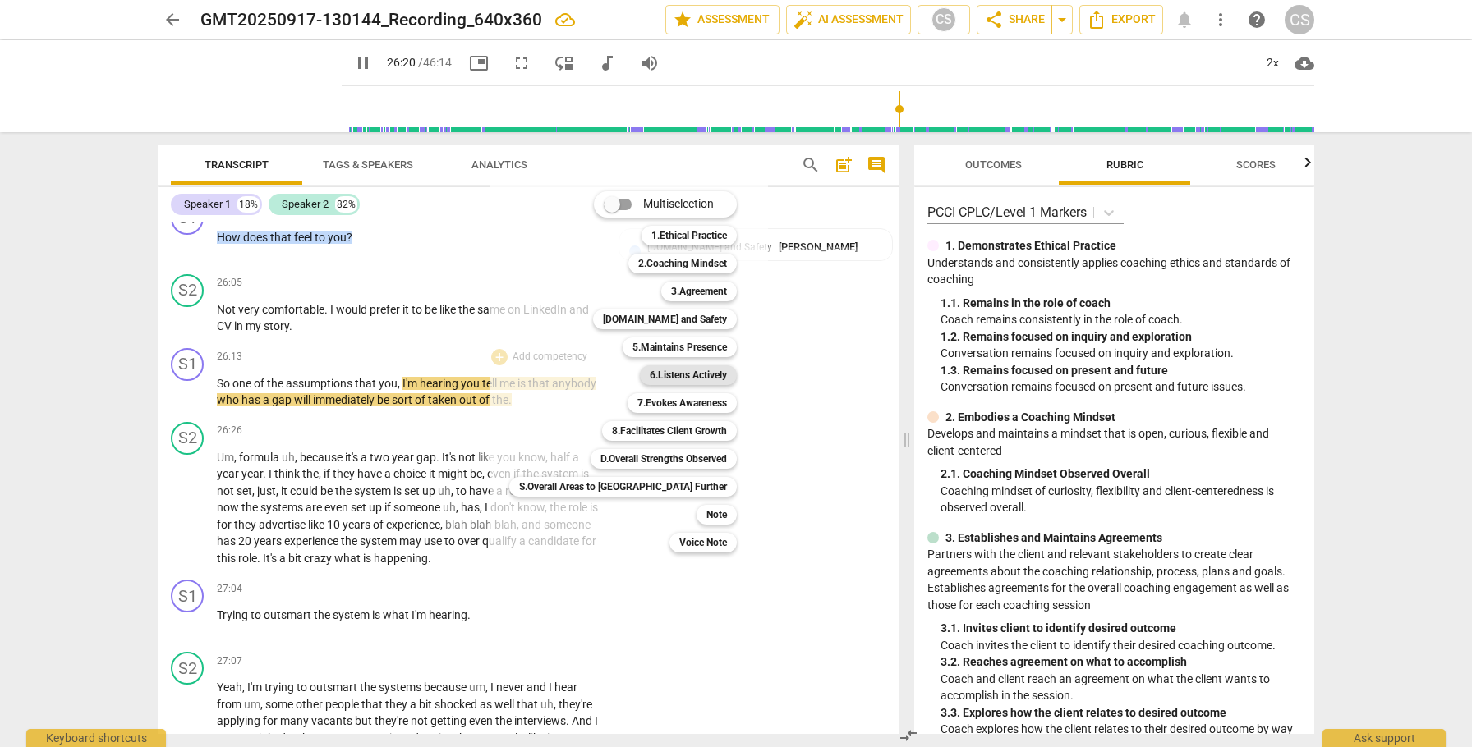
click at [650, 377] on b "6.Listens Actively" at bounding box center [688, 375] width 77 height 20
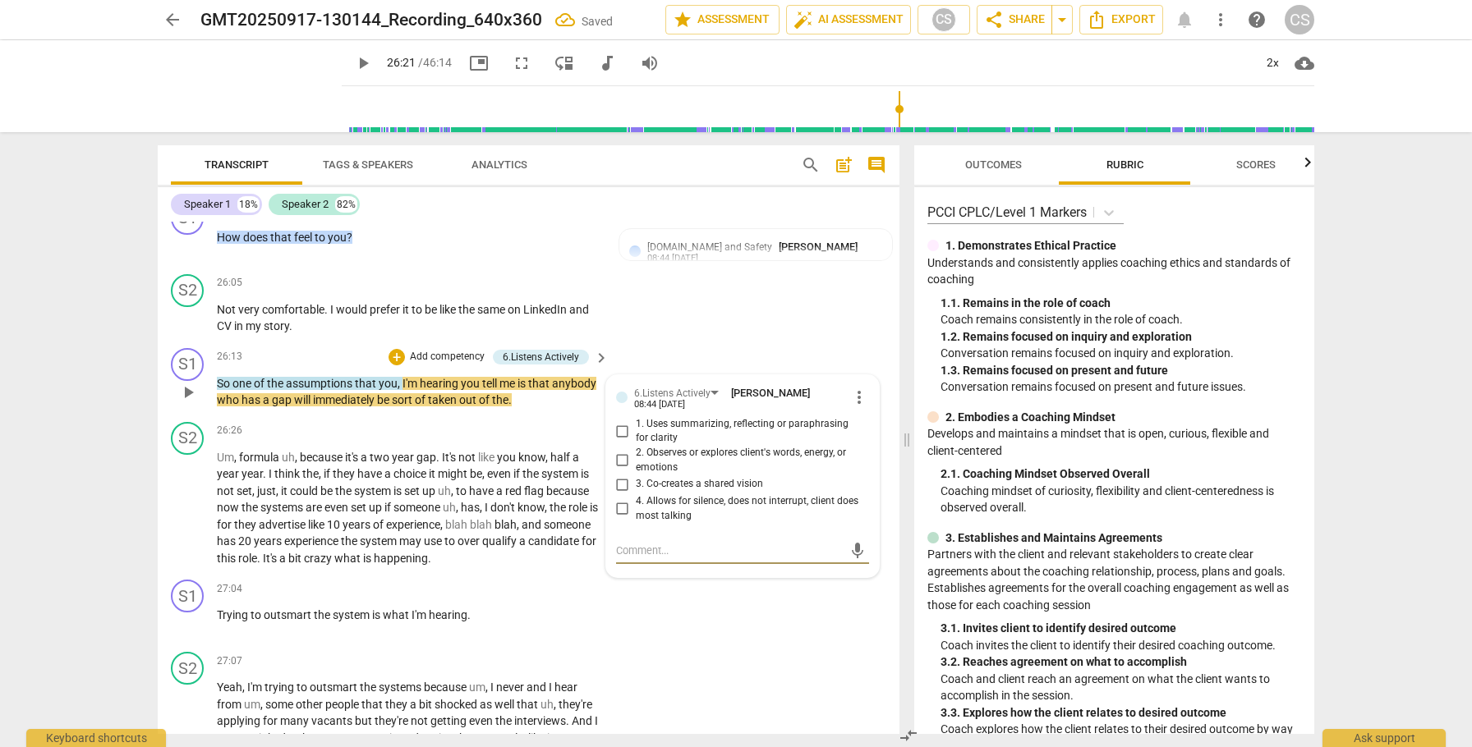
click at [619, 519] on input "4. Allows for silence, does not interrupt, client does most talking" at bounding box center [622, 509] width 26 height 20
click at [193, 402] on span "play_arrow" at bounding box center [188, 393] width 20 height 20
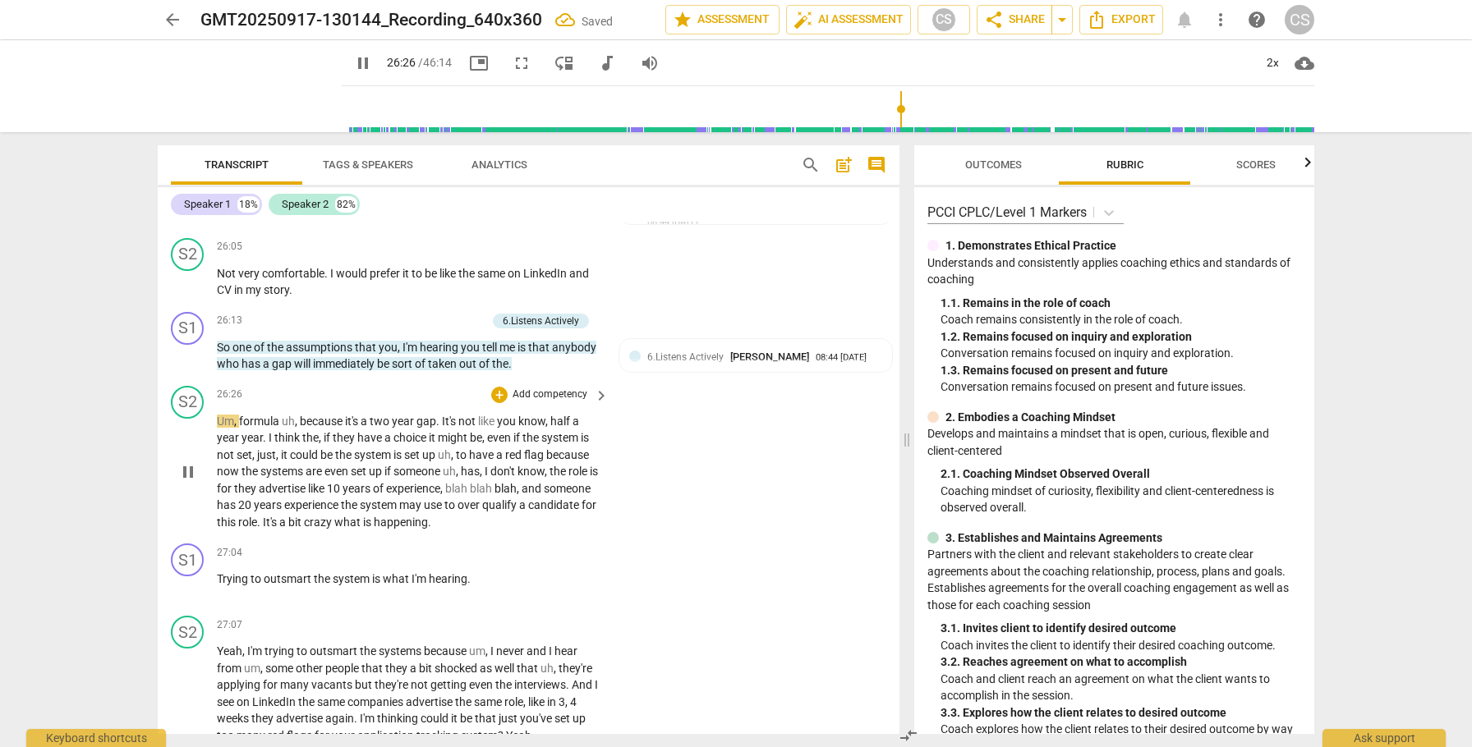
scroll to position [8173, 0]
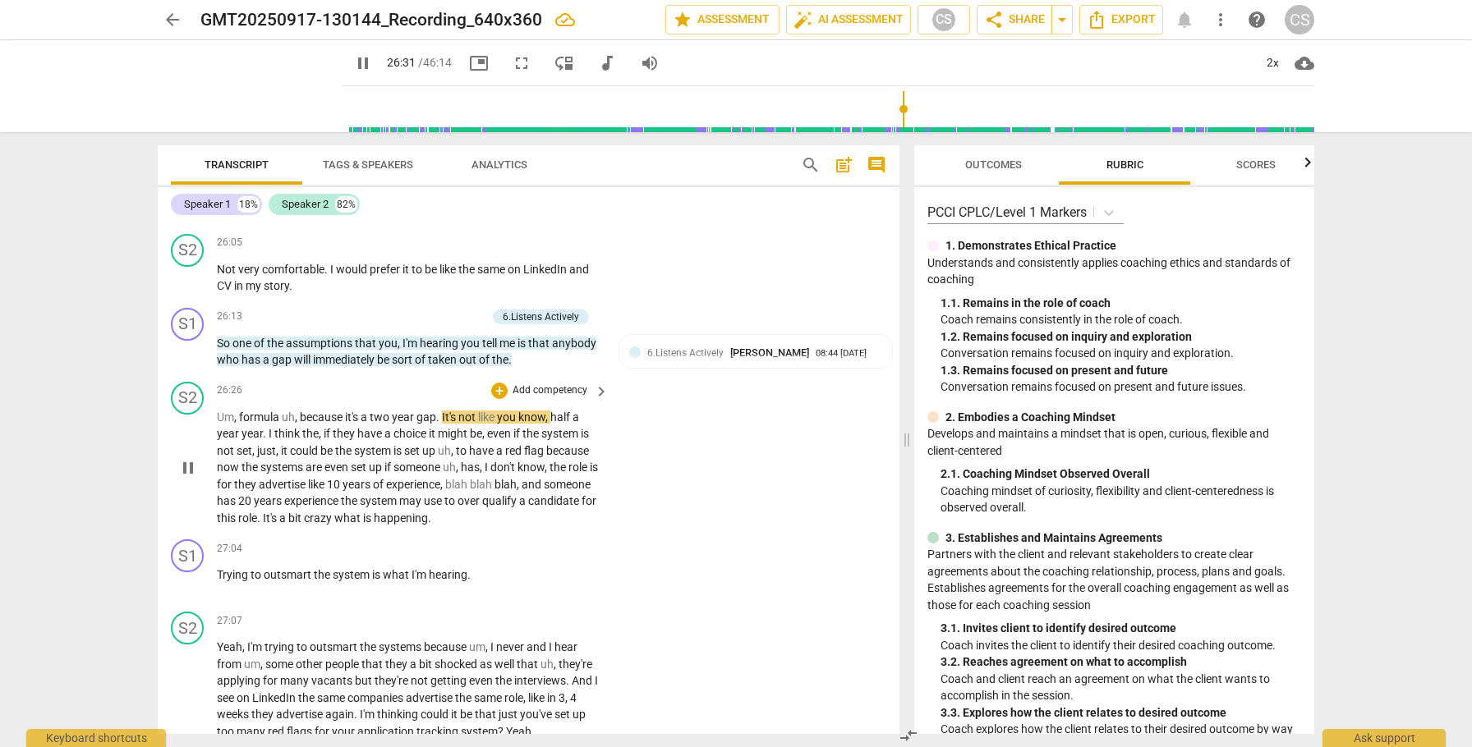
click at [218, 424] on span "Um" at bounding box center [225, 417] width 17 height 13
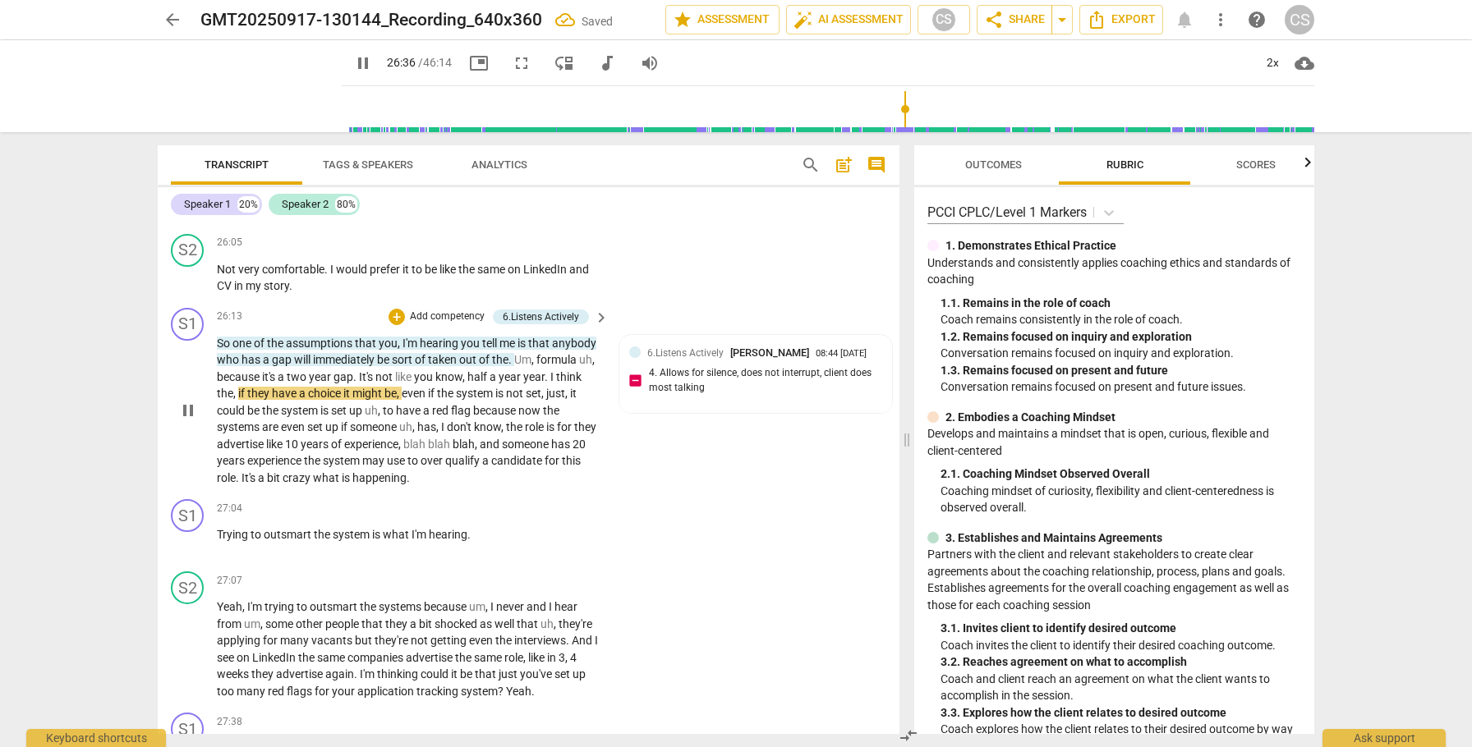
click at [579, 366] on span "uh" at bounding box center [585, 359] width 13 height 13
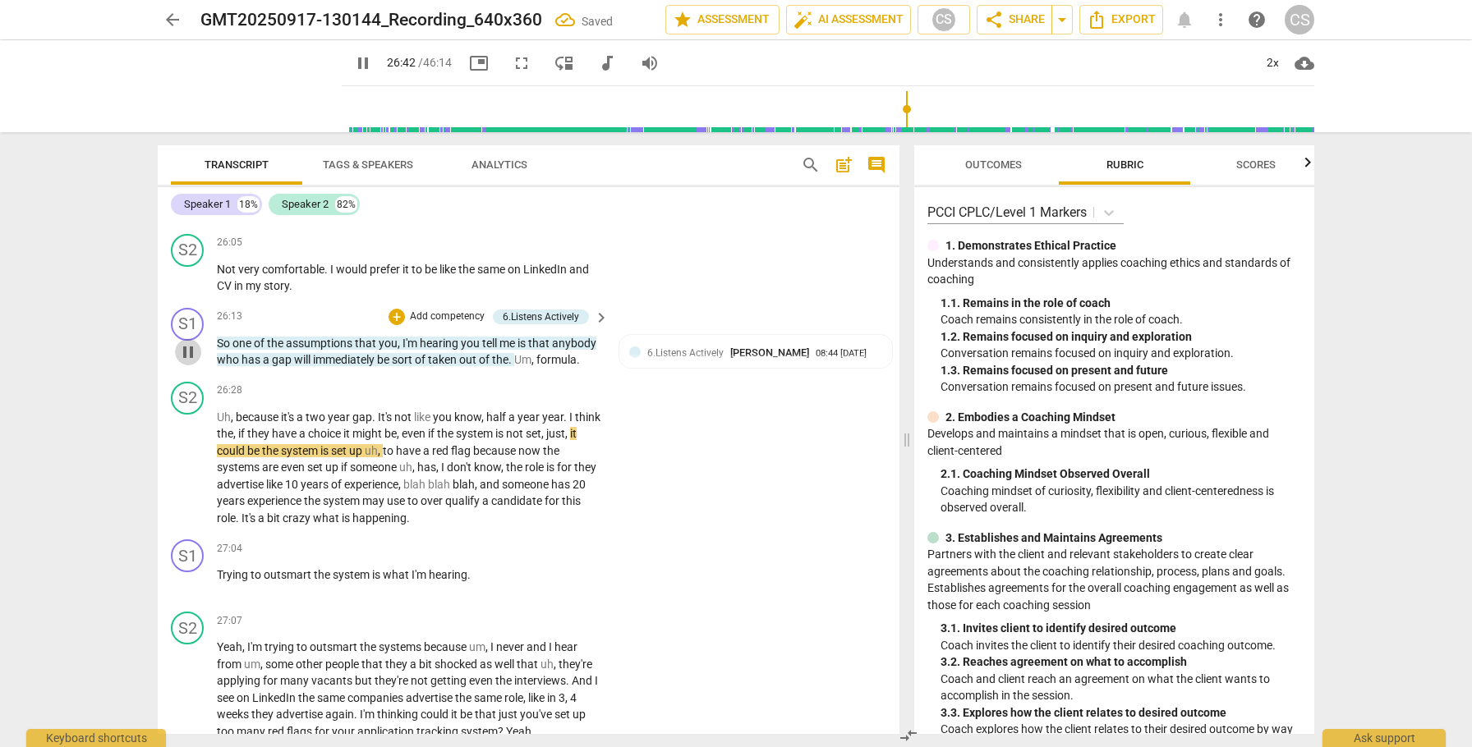
click at [186, 362] on span "pause" at bounding box center [188, 352] width 20 height 20
click at [1270, 60] on div "2x" at bounding box center [1272, 63] width 31 height 26
click at [1269, 96] on li "1x" at bounding box center [1284, 96] width 55 height 31
click at [495, 276] on span "same" at bounding box center [492, 269] width 30 height 13
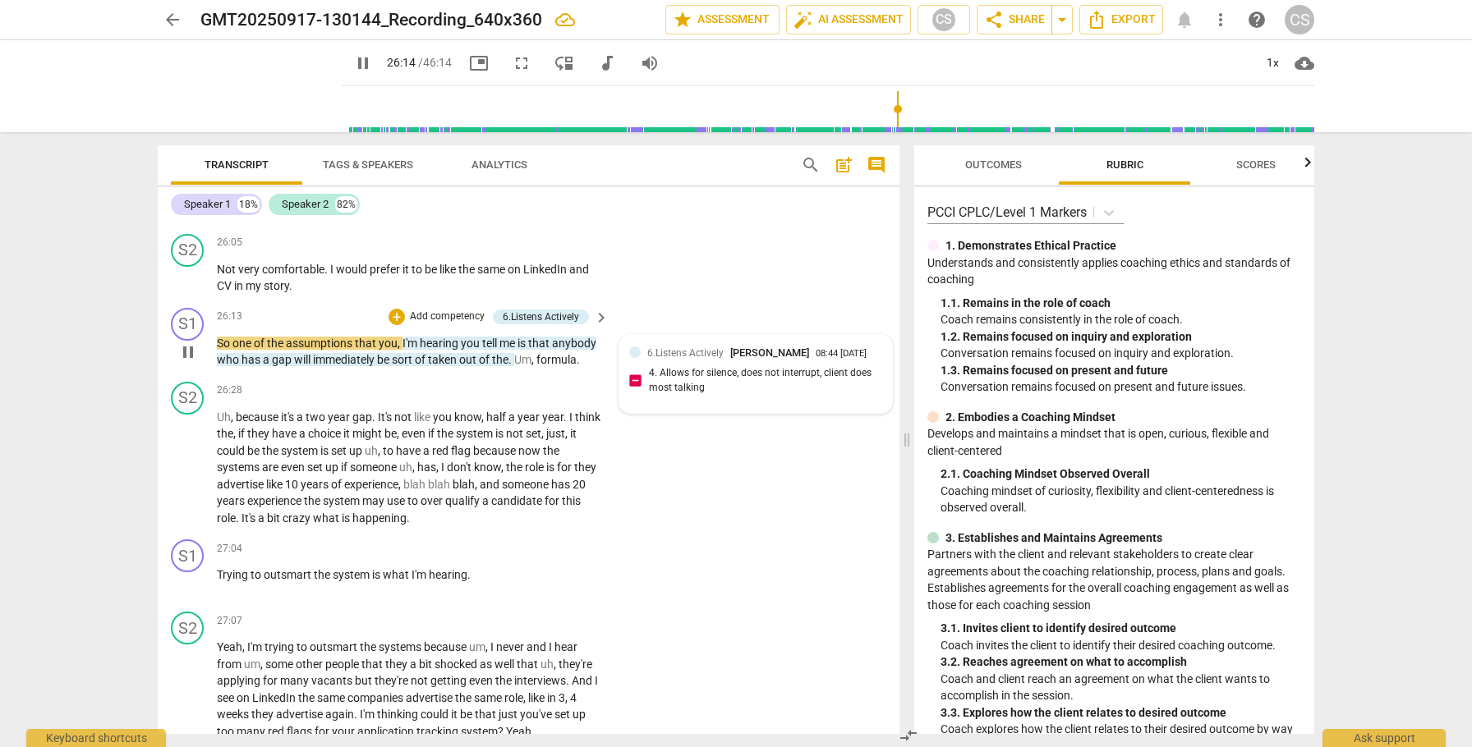
click at [734, 386] on div "6.Listens Actively Cindy Schmelzenbach 08:44 09-18-2025 4. Allows for silence, …" at bounding box center [755, 374] width 253 height 59
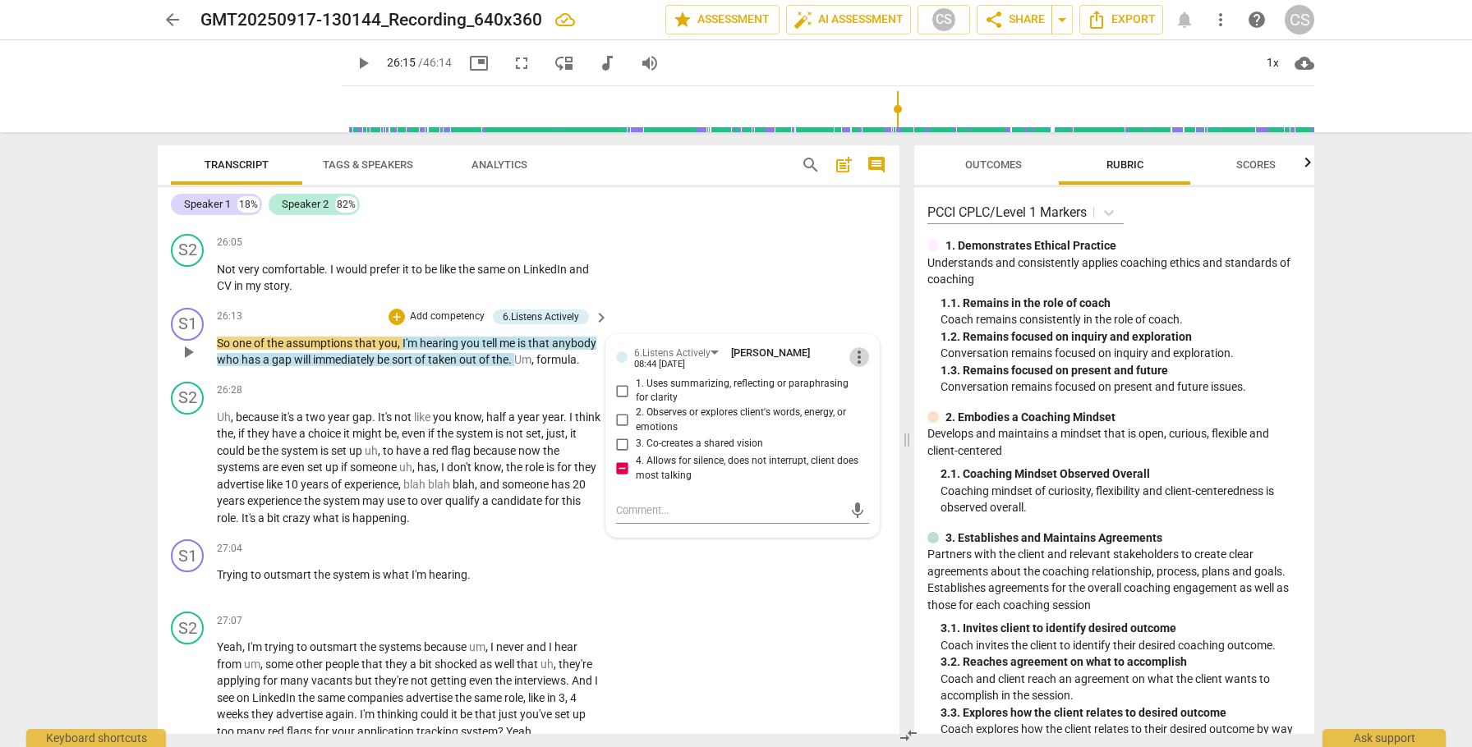
click at [850, 367] on span "more_vert" at bounding box center [859, 357] width 20 height 20
click at [860, 403] on li "Delete" at bounding box center [872, 403] width 57 height 31
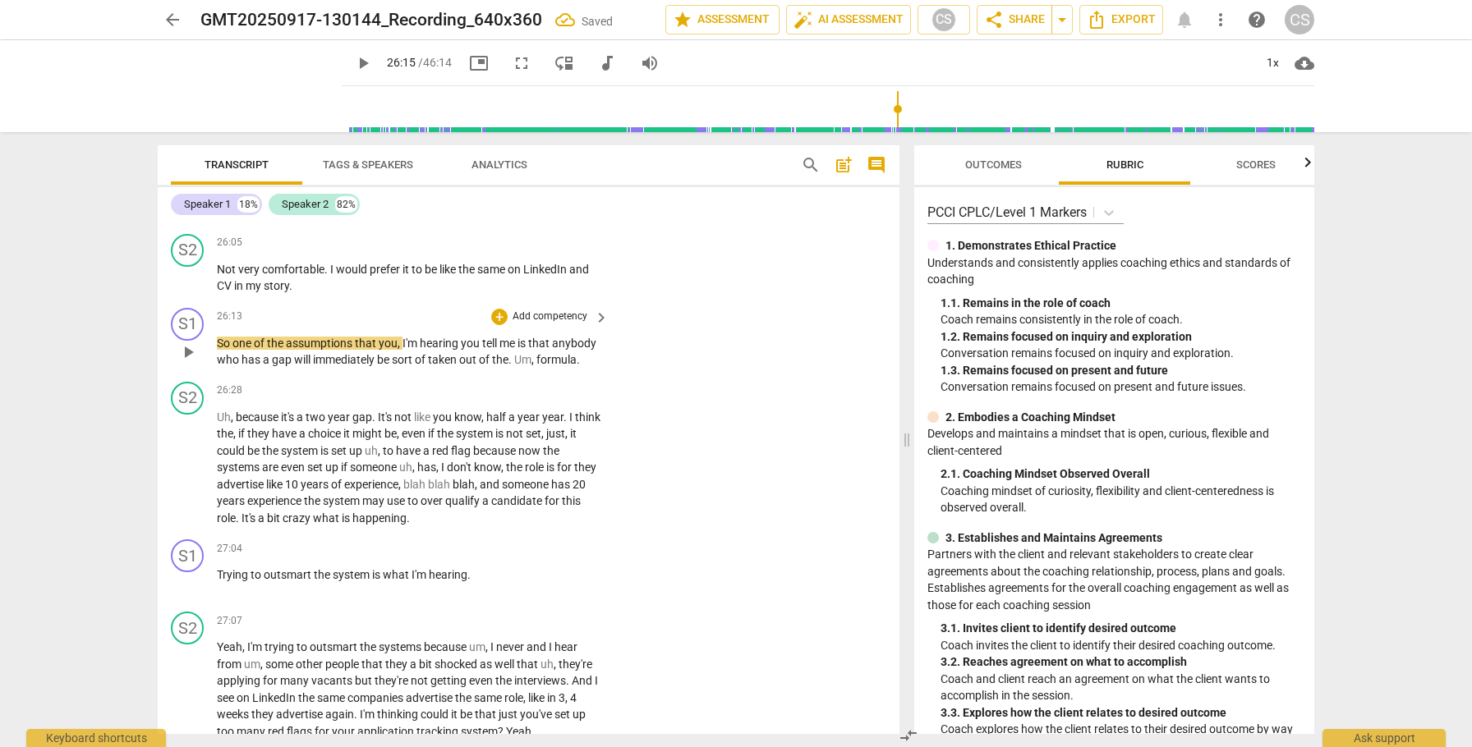
click at [189, 362] on span "play_arrow" at bounding box center [188, 352] width 20 height 20
click at [498, 325] on div "+" at bounding box center [499, 317] width 16 height 16
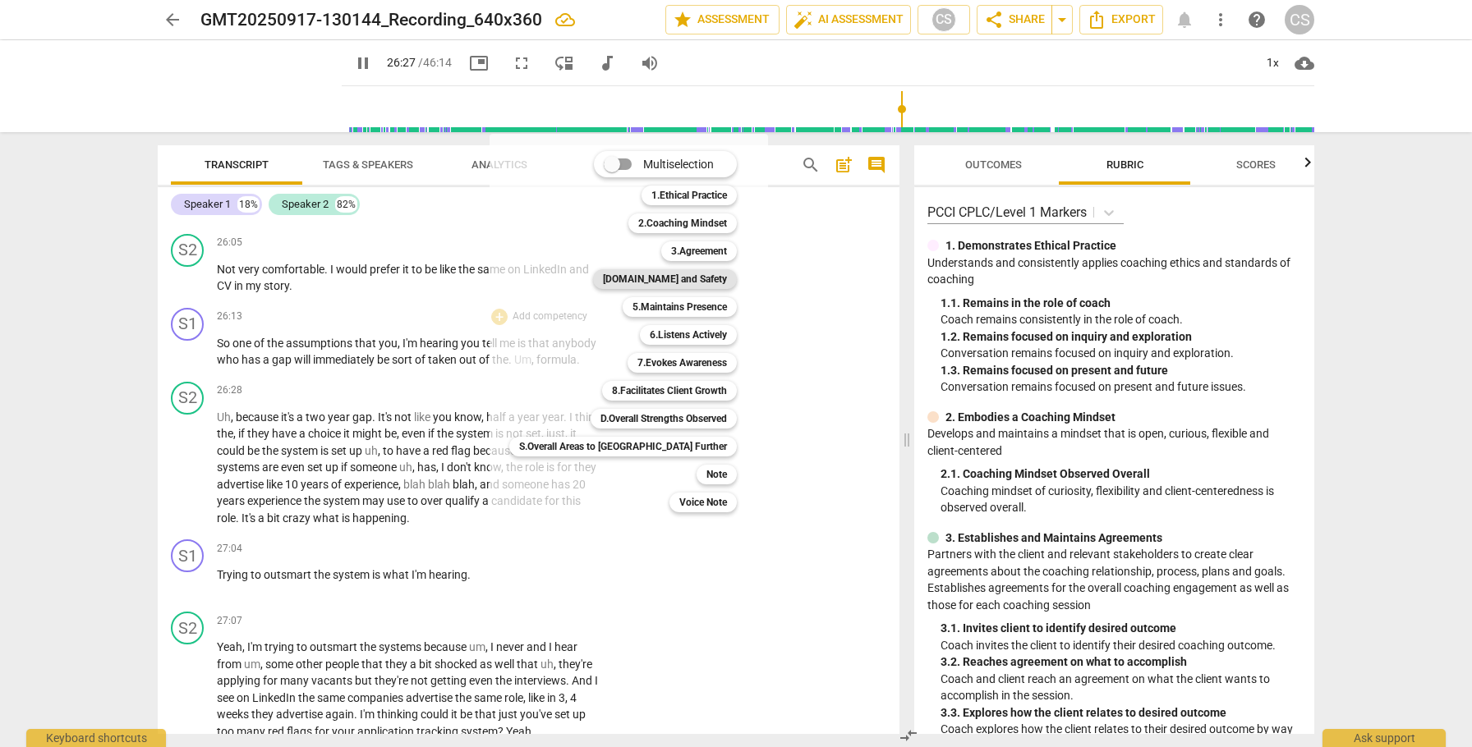
click at [622, 283] on b "[DOMAIN_NAME] and Safety" at bounding box center [665, 279] width 124 height 20
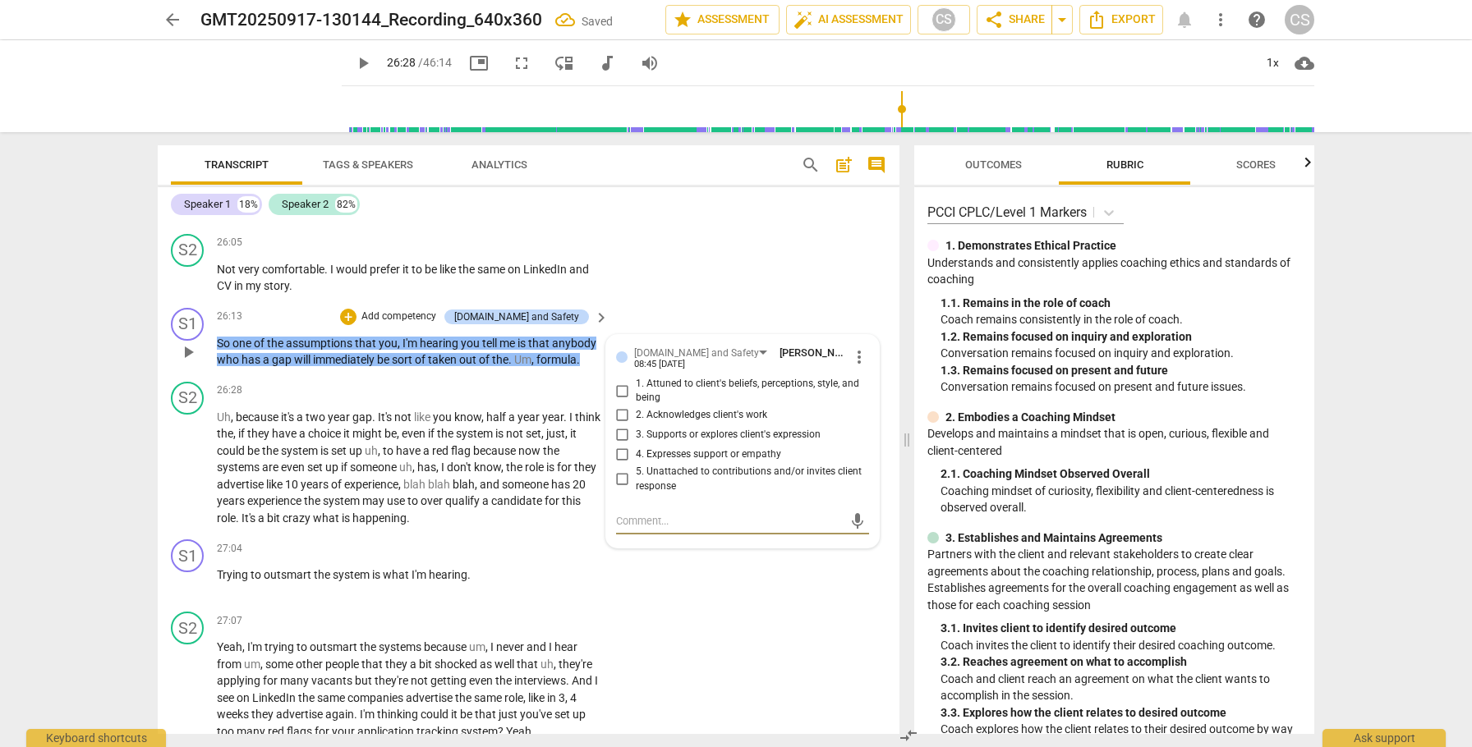
click at [663, 529] on textarea at bounding box center [729, 521] width 227 height 16
click at [848, 531] on span "send" at bounding box center [857, 522] width 18 height 18
click at [196, 478] on span "play_arrow" at bounding box center [188, 468] width 20 height 20
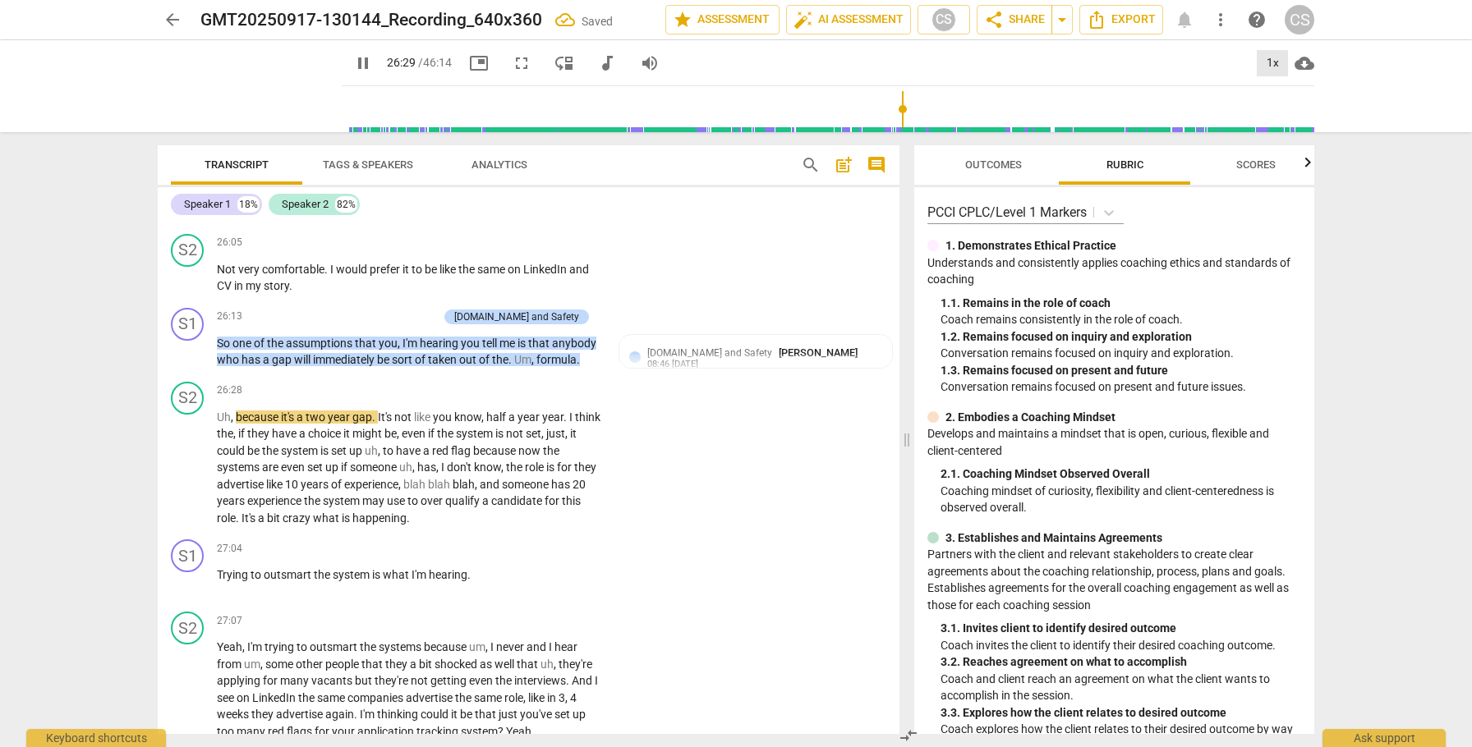
click at [1276, 62] on div "1x" at bounding box center [1272, 63] width 31 height 26
click at [1276, 186] on li "2x" at bounding box center [1284, 189] width 55 height 31
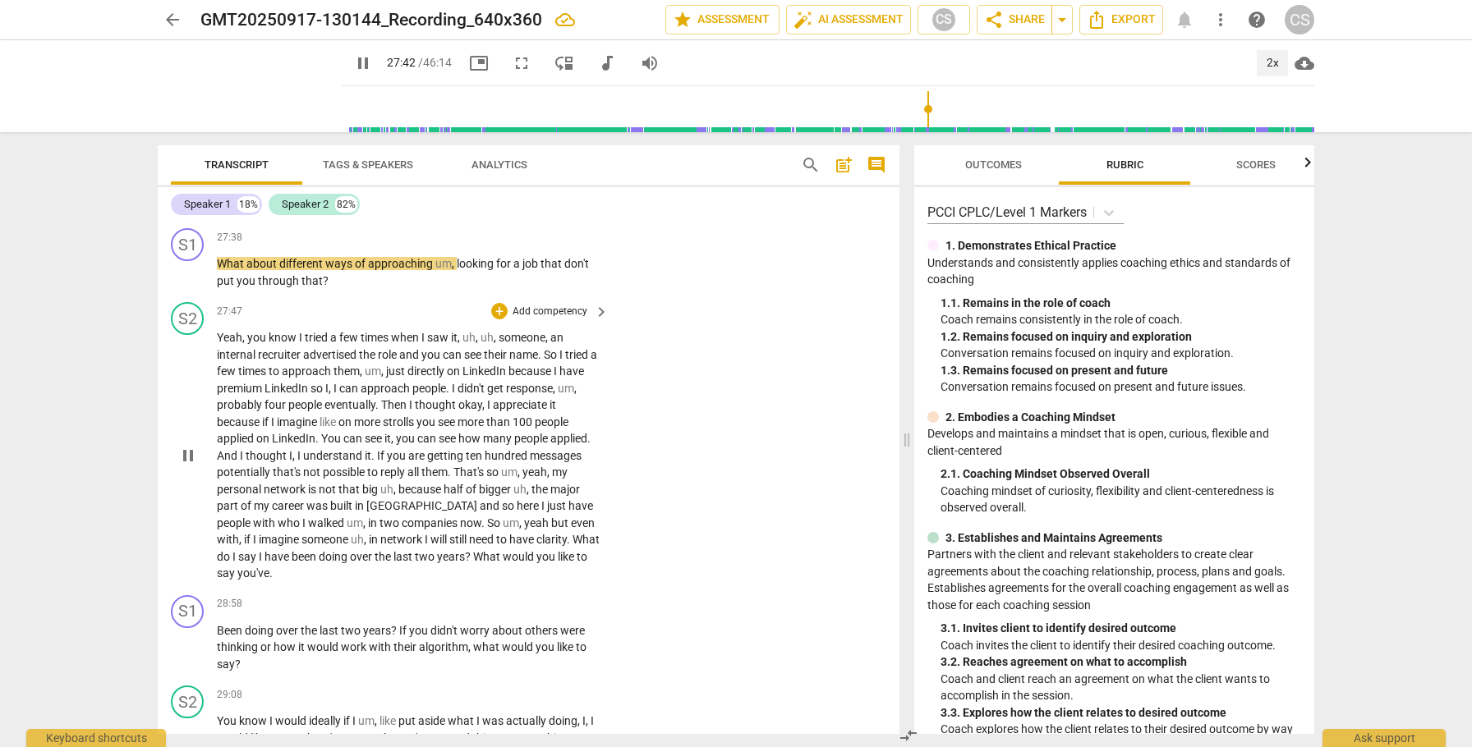
scroll to position [8695, 0]
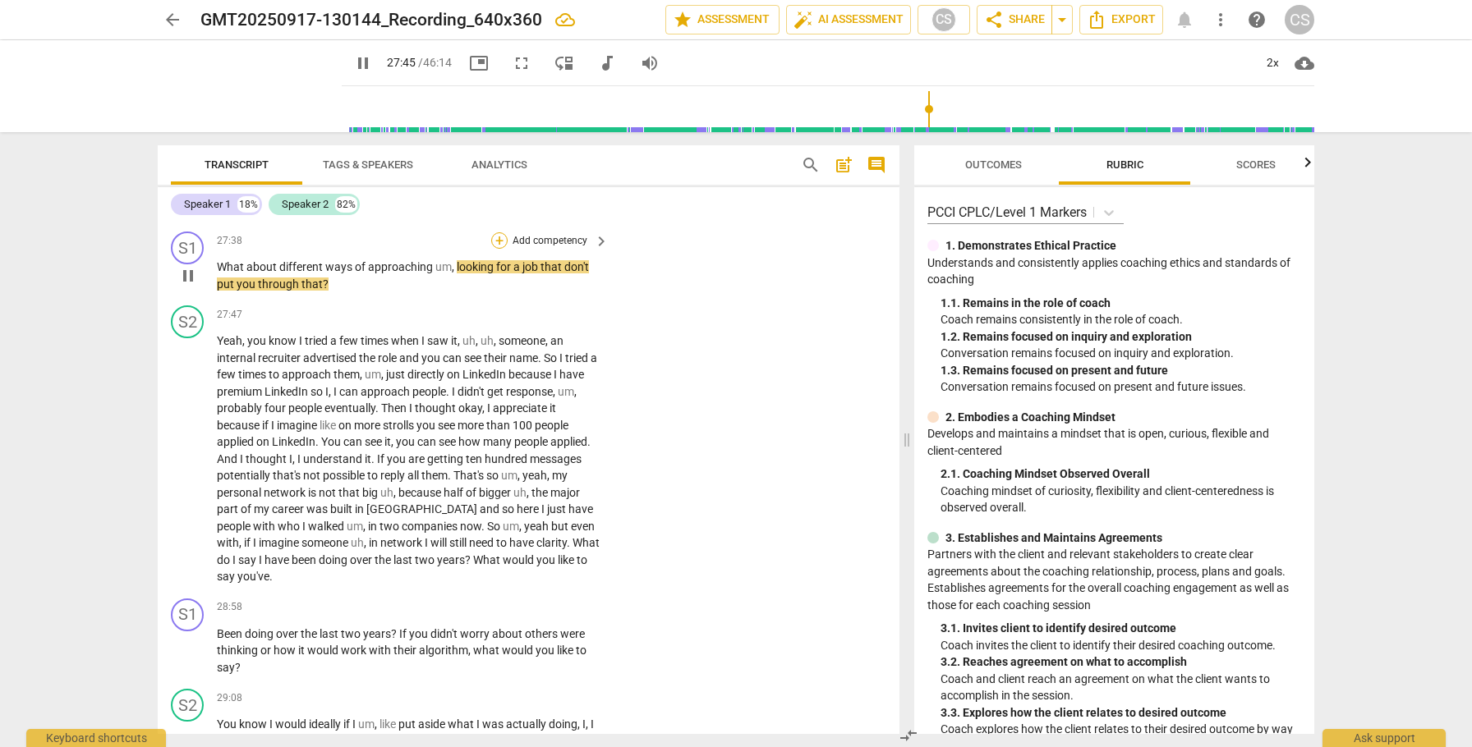
click at [498, 249] on div "+" at bounding box center [499, 240] width 16 height 16
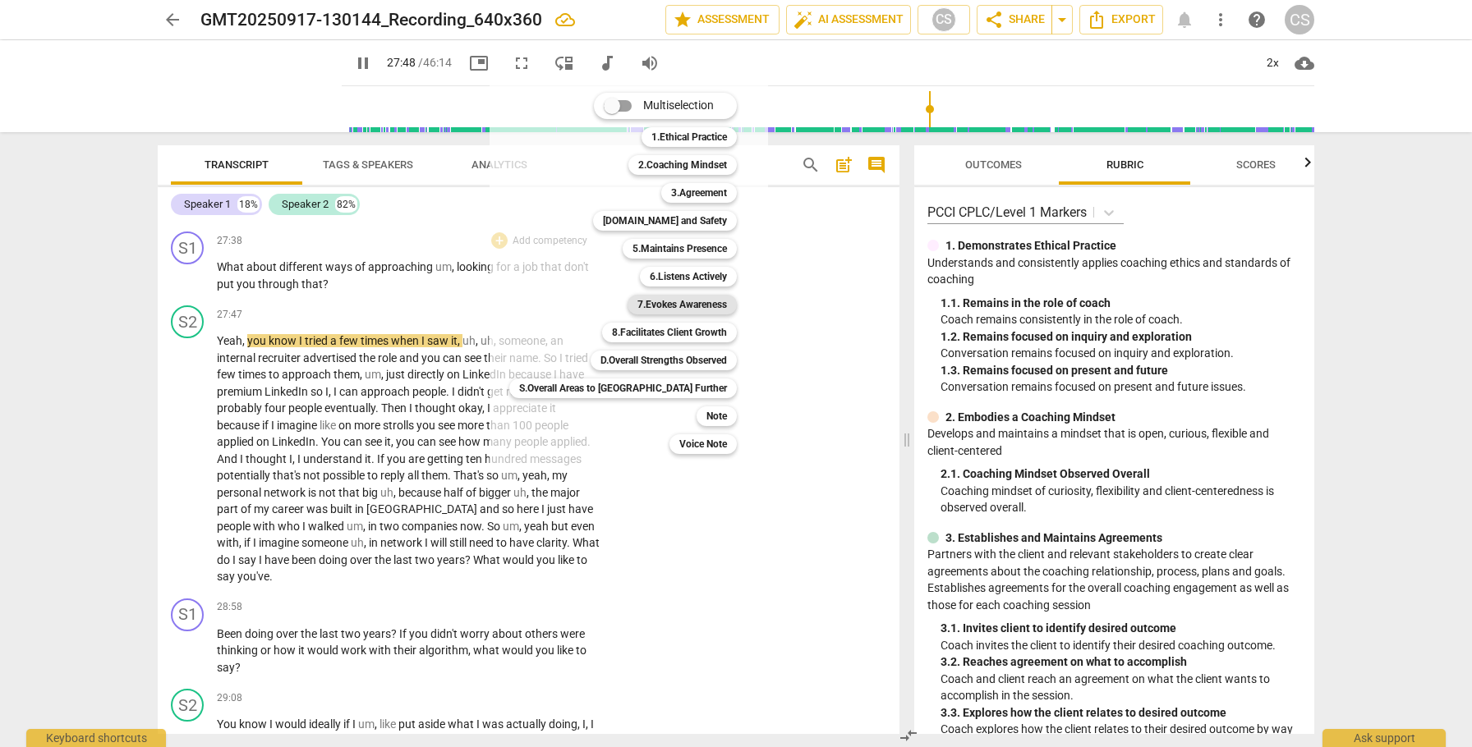
click at [637, 304] on b "7.Evokes Awareness" at bounding box center [682, 305] width 90 height 20
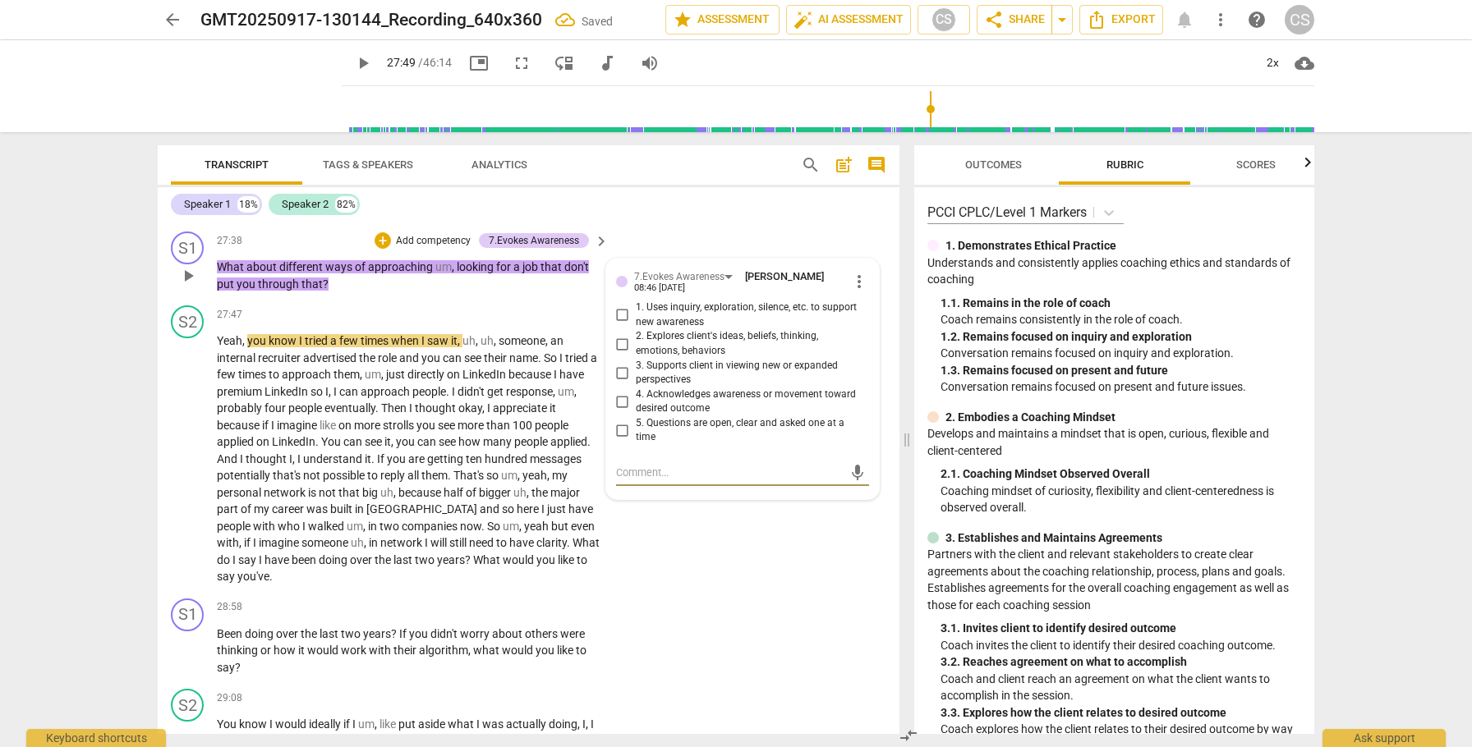
click at [623, 383] on input "3. Supports client in viewing new or expanded perspectives" at bounding box center [622, 373] width 26 height 20
click at [192, 469] on span "play_arrow" at bounding box center [188, 459] width 20 height 20
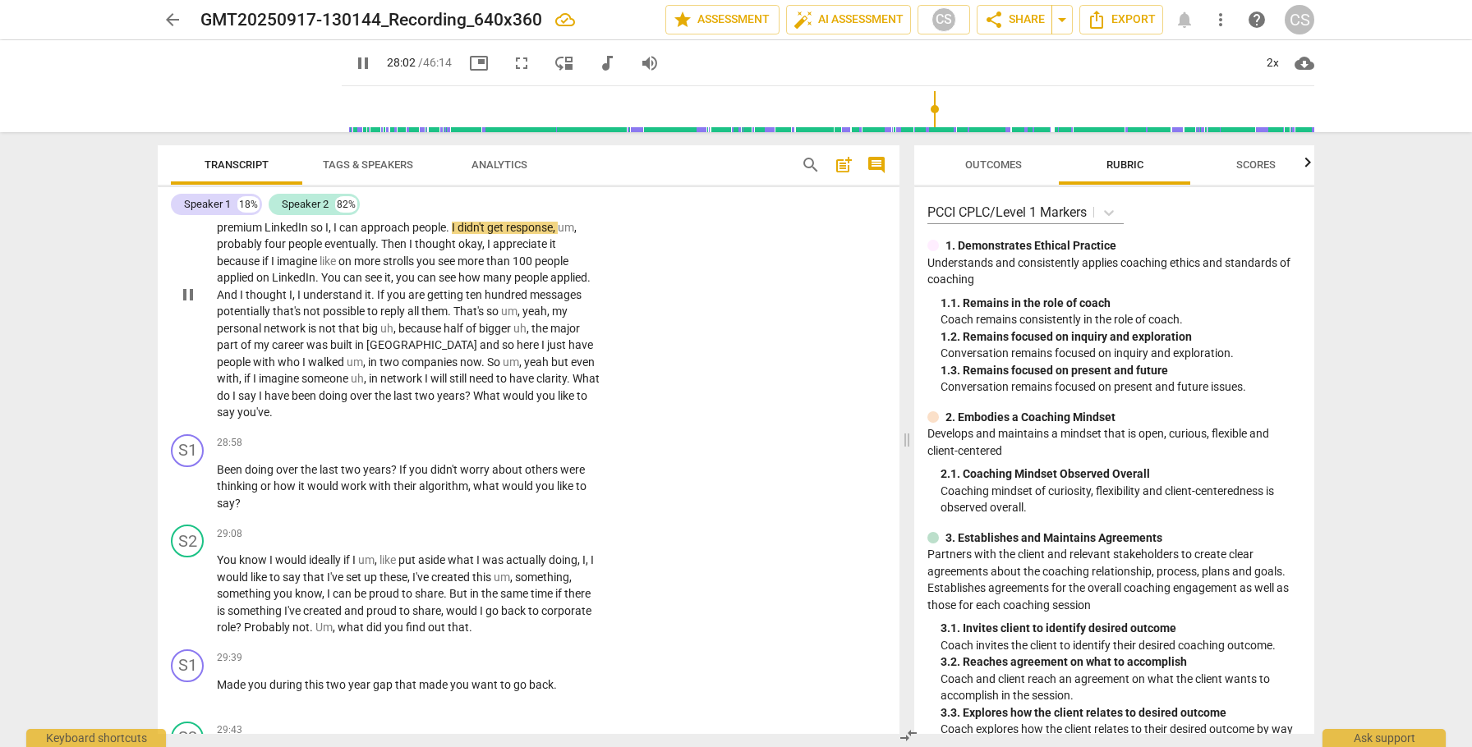
scroll to position [8860, 0]
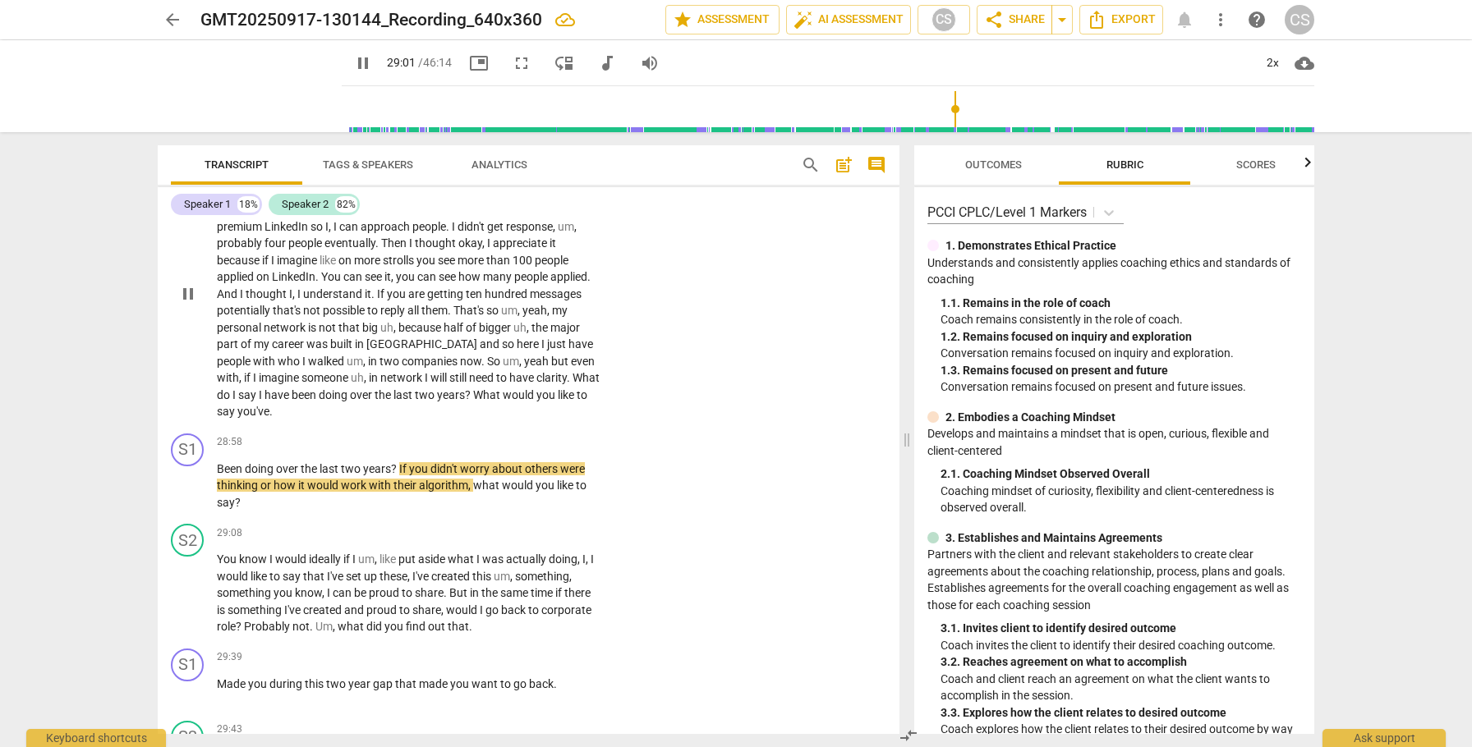
click at [473, 402] on span "What" at bounding box center [488, 394] width 30 height 13
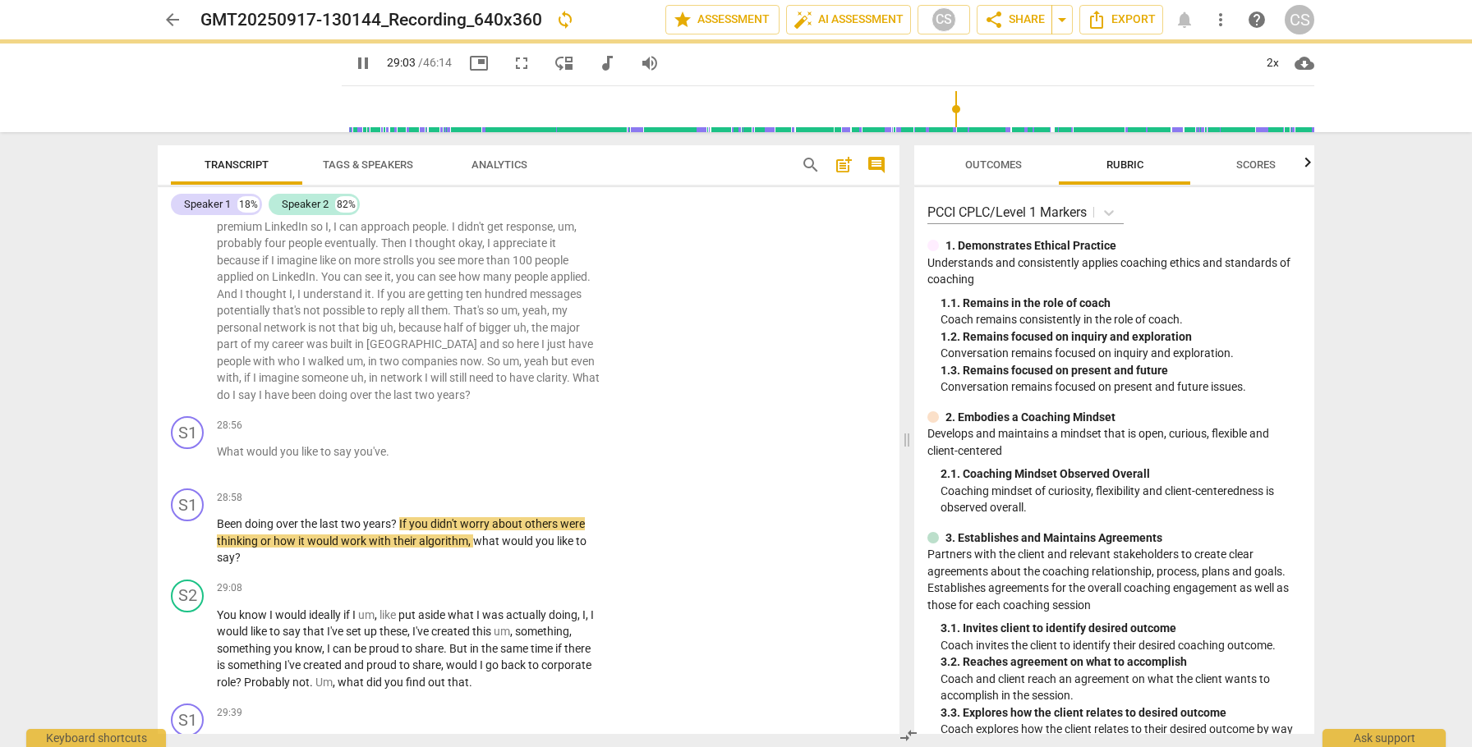
scroll to position [8916, 0]
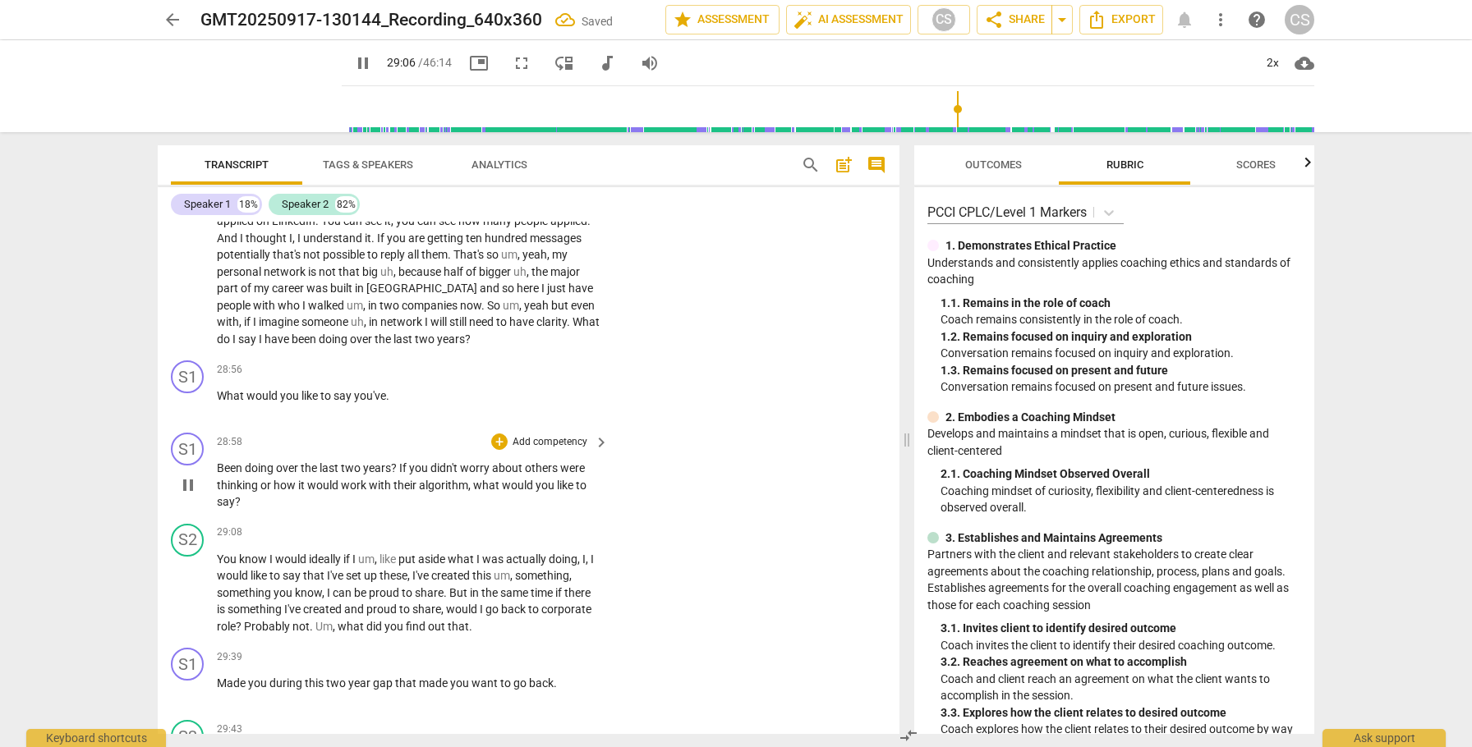
click at [218, 475] on span "Been" at bounding box center [231, 468] width 28 height 13
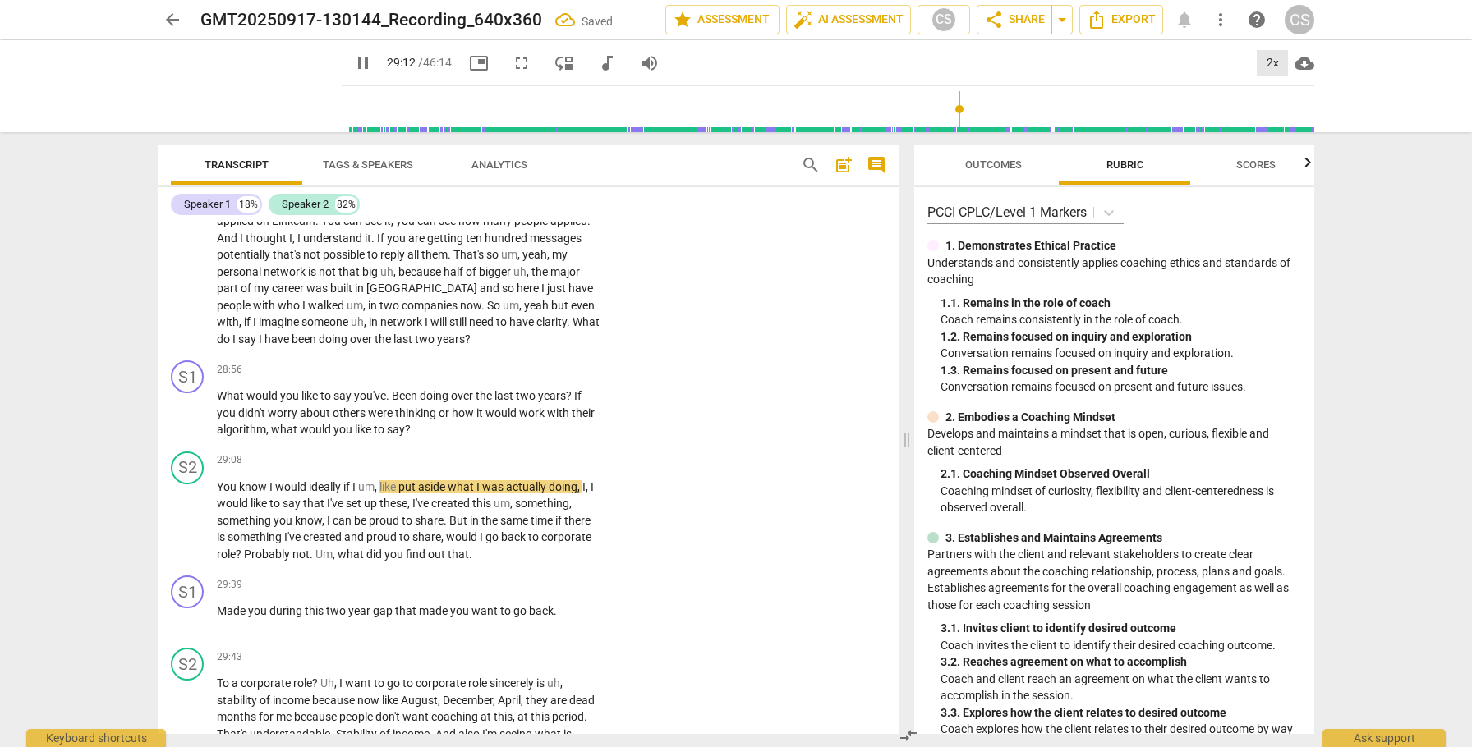
click at [1267, 64] on div "2x" at bounding box center [1272, 63] width 31 height 26
click at [1268, 103] on li "1x" at bounding box center [1284, 96] width 55 height 31
click at [572, 329] on span "What" at bounding box center [585, 321] width 27 height 13
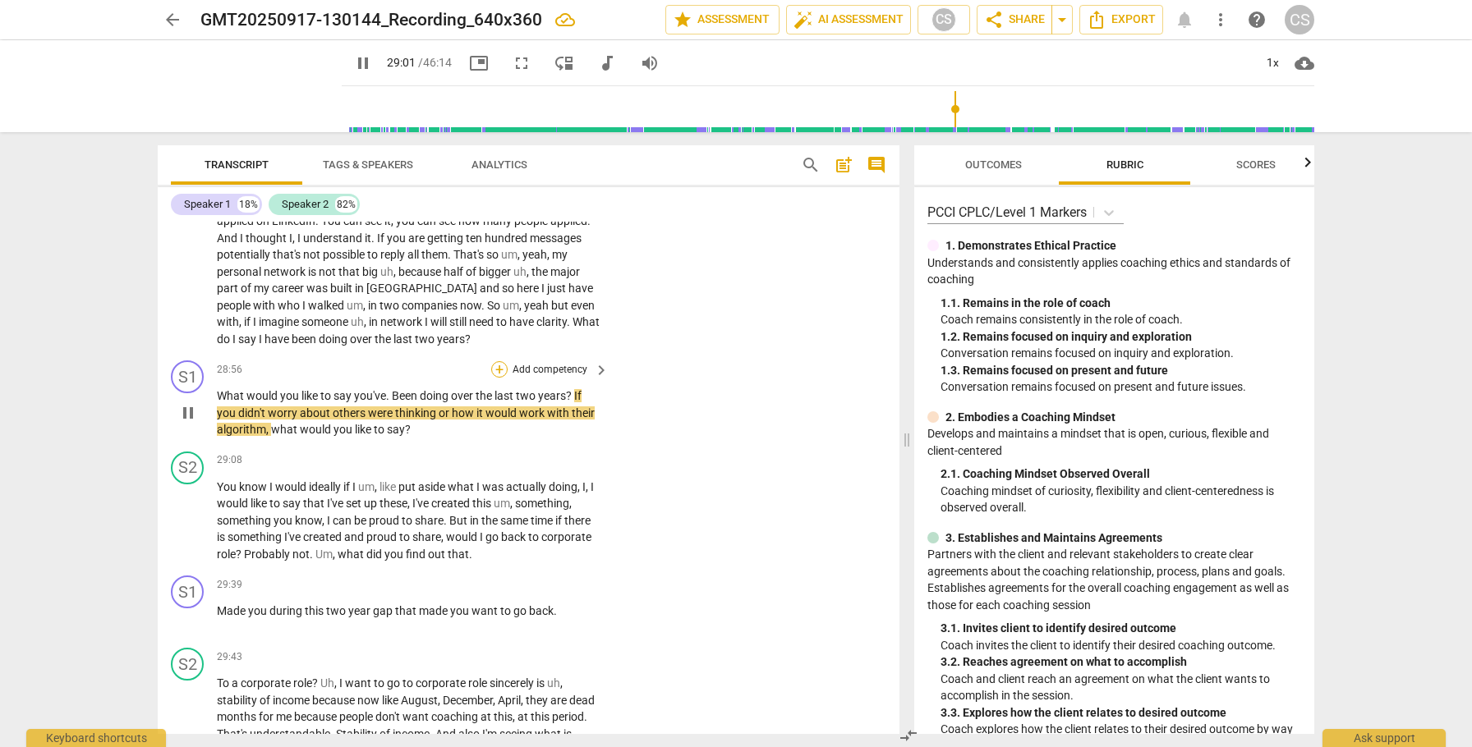
click at [497, 378] on div "+" at bounding box center [499, 369] width 16 height 16
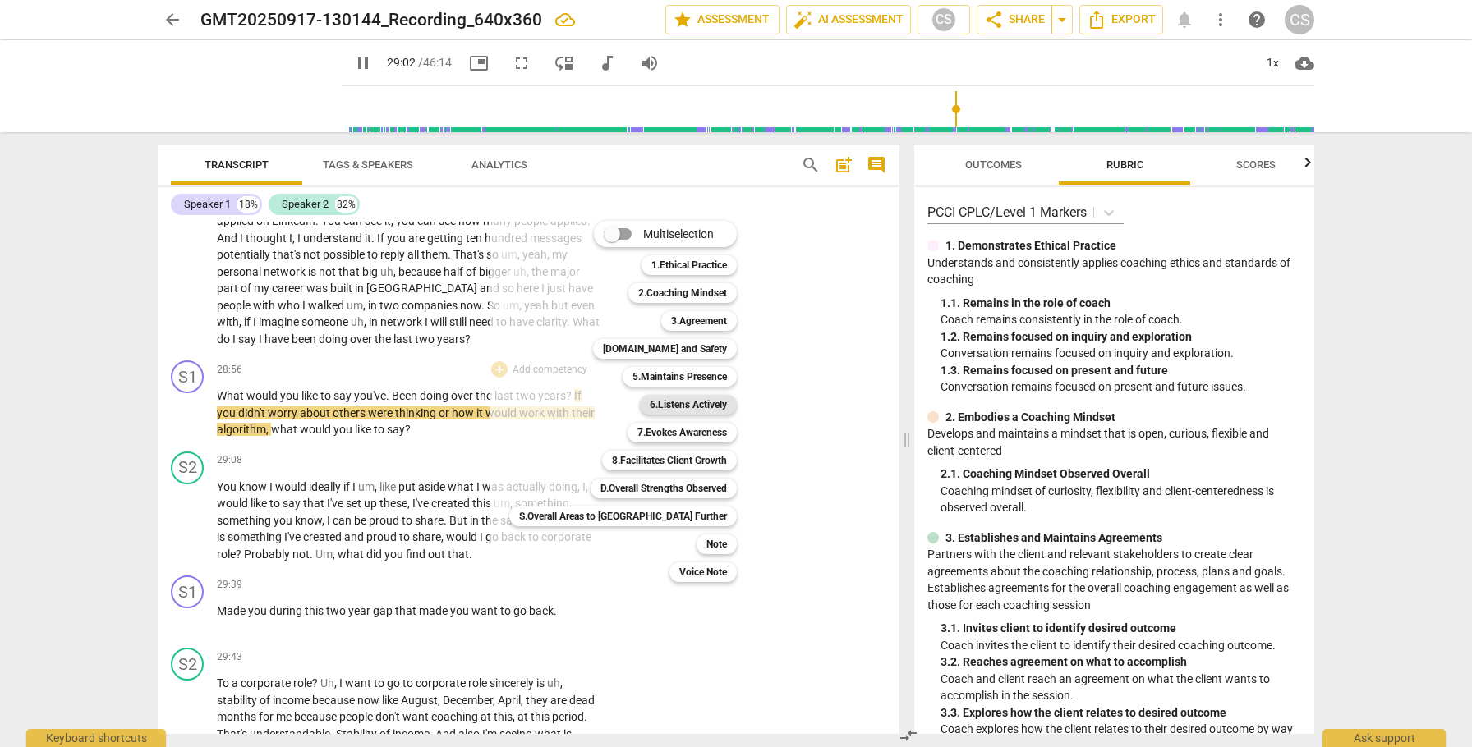
click at [650, 411] on b "6.Listens Actively" at bounding box center [688, 405] width 77 height 20
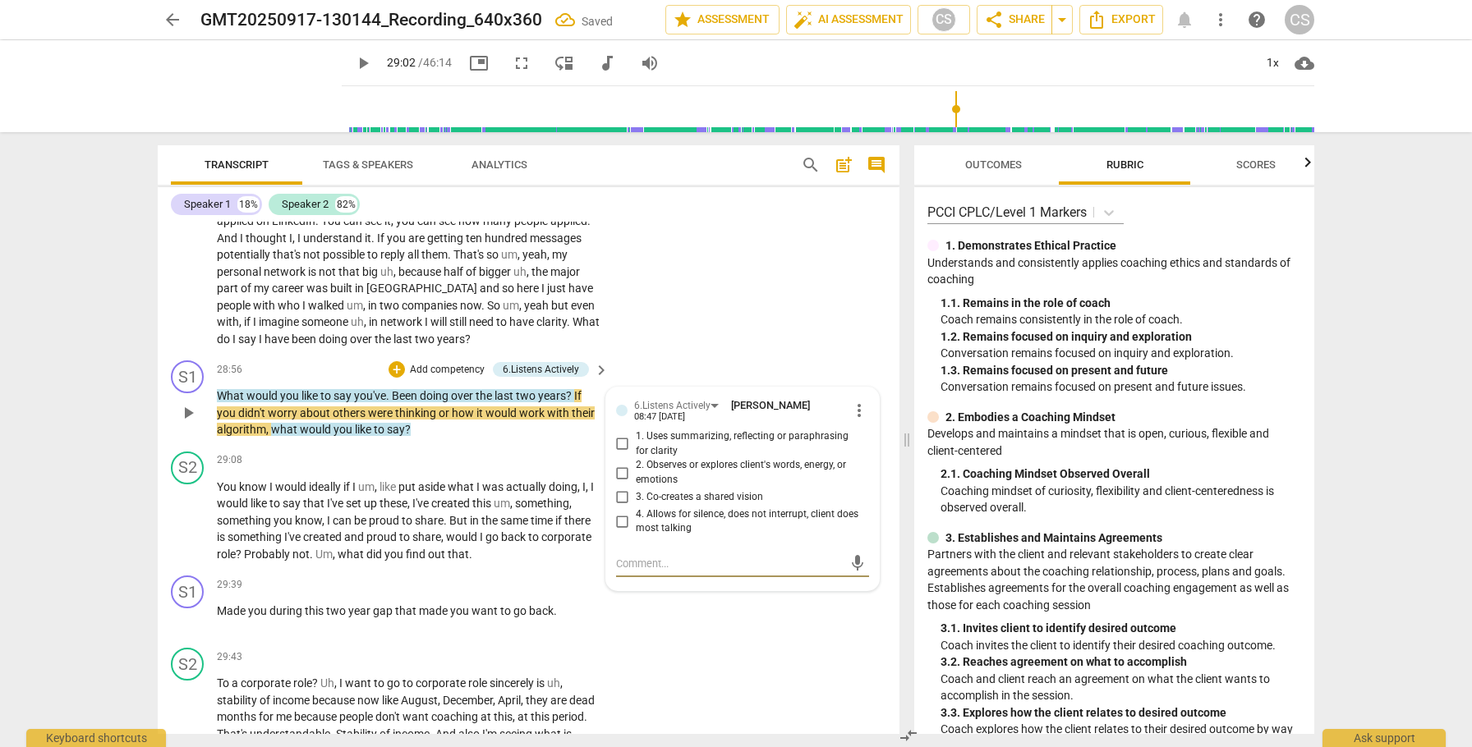
click at [618, 531] on input "4. Allows for silence, does not interrupt, client does most talking" at bounding box center [622, 522] width 26 height 20
click at [396, 378] on div "+" at bounding box center [396, 369] width 16 height 16
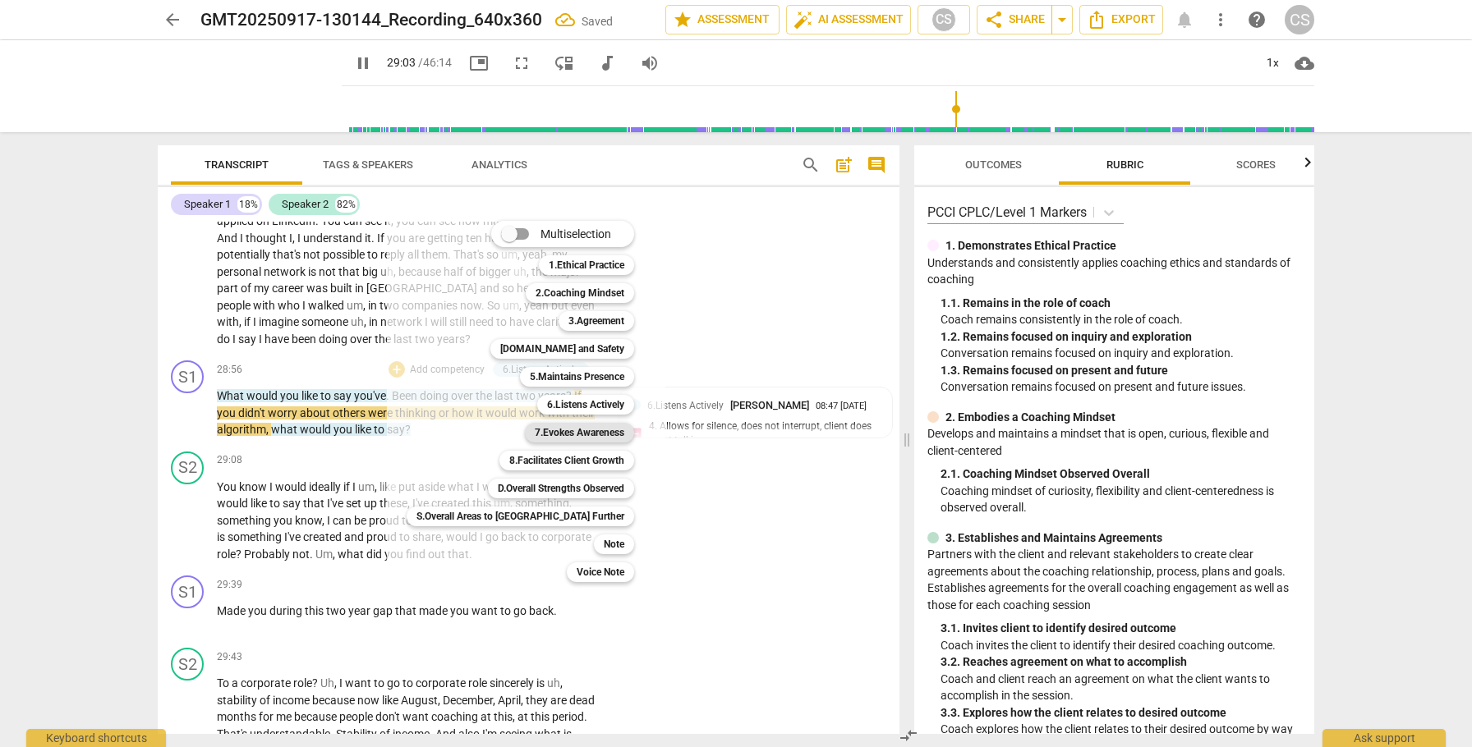
click at [535, 430] on b "7.Evokes Awareness" at bounding box center [580, 433] width 90 height 20
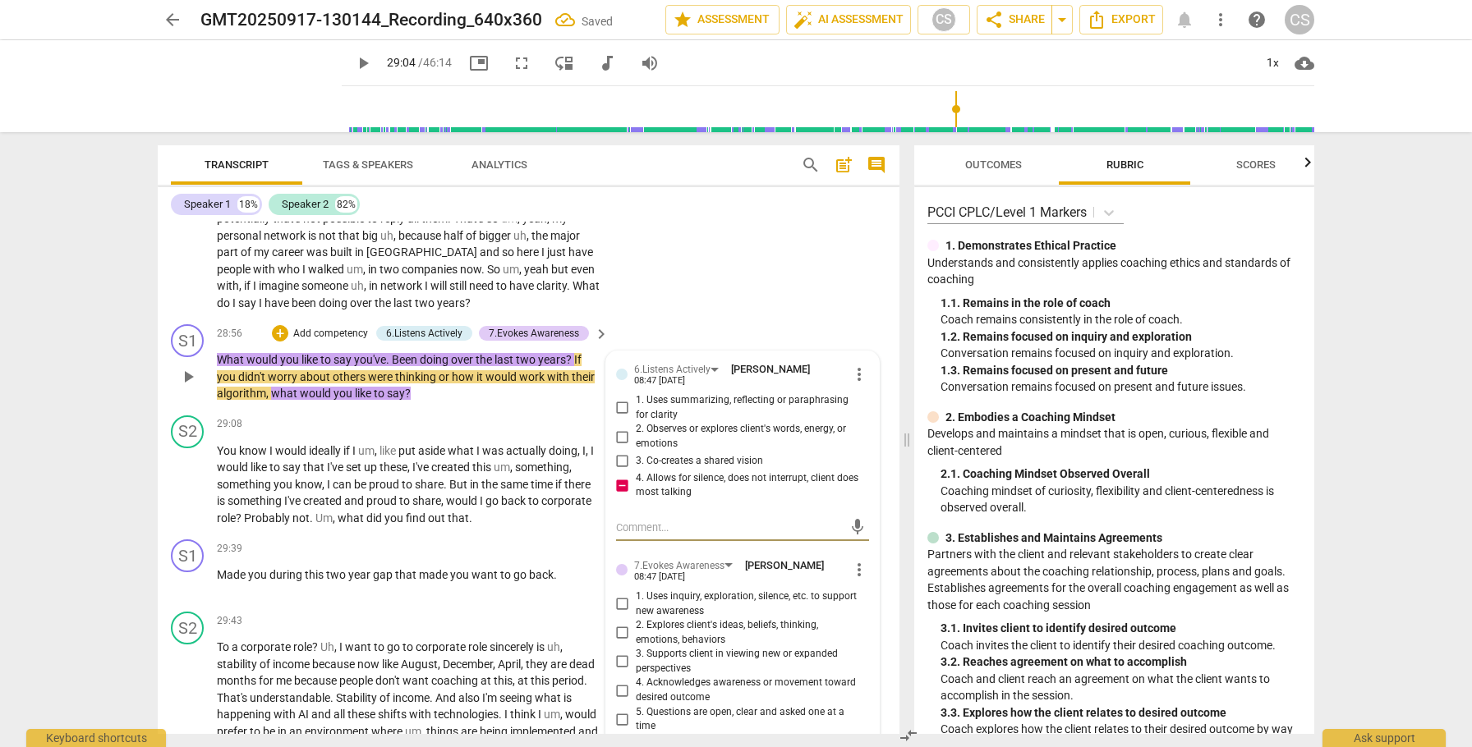
scroll to position [8972, 0]
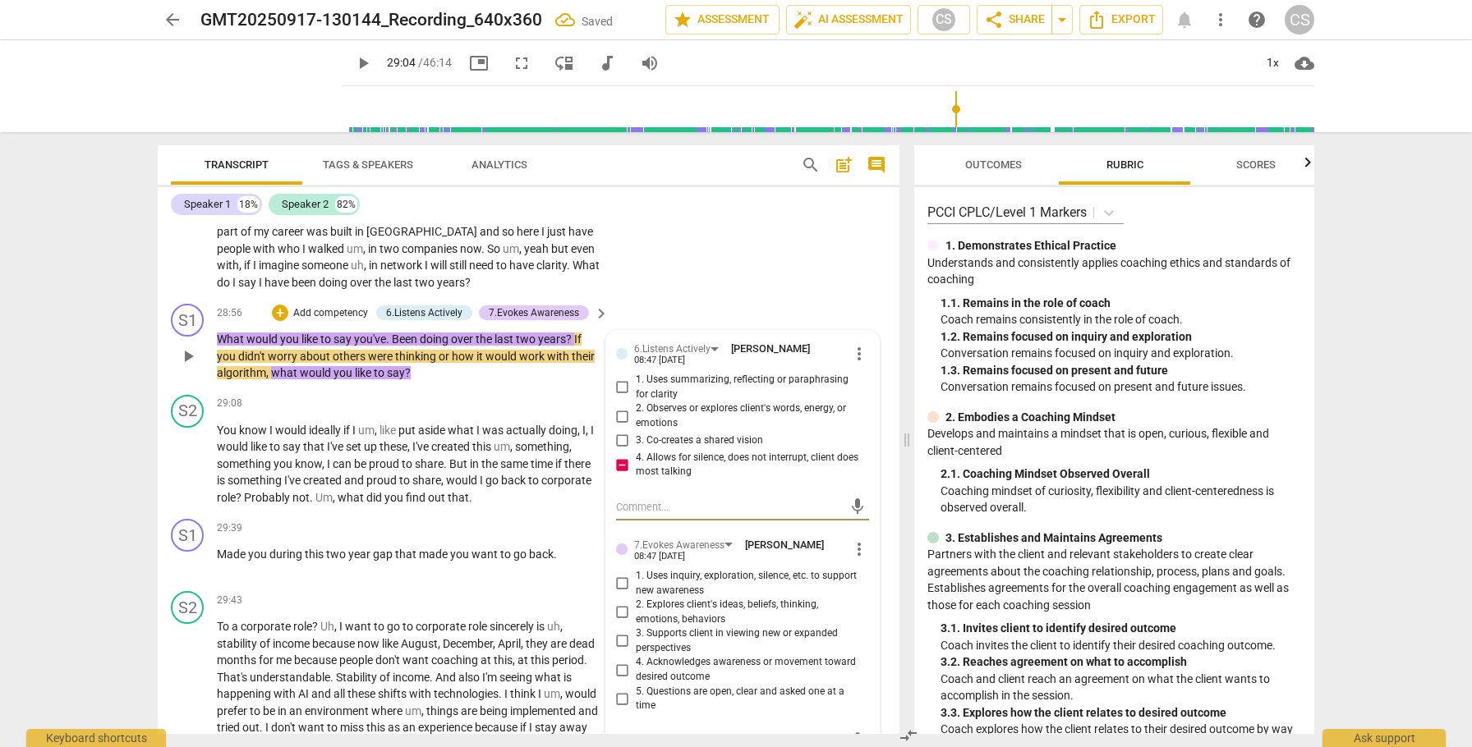
click at [621, 451] on input "3. Co-creates a shared vision" at bounding box center [622, 441] width 26 height 20
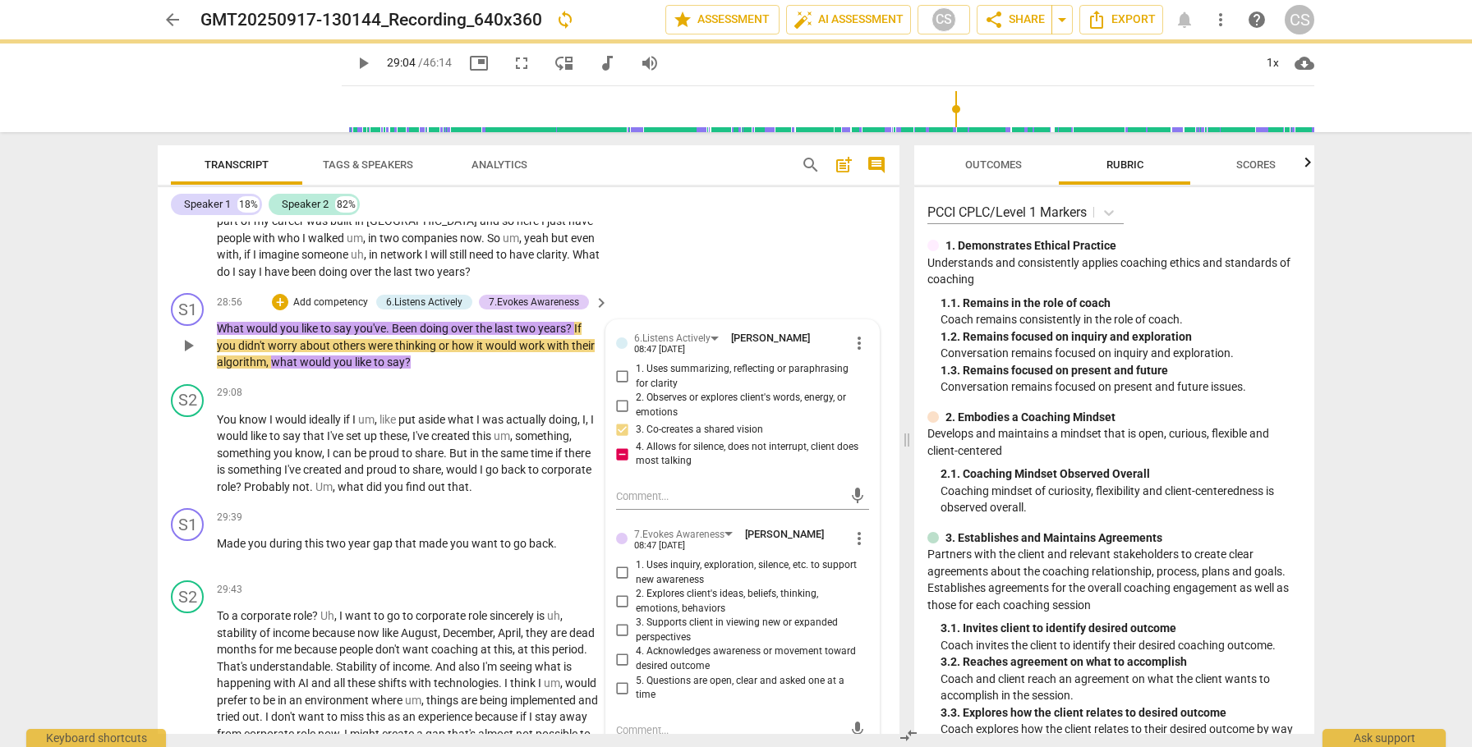
scroll to position [9028, 0]
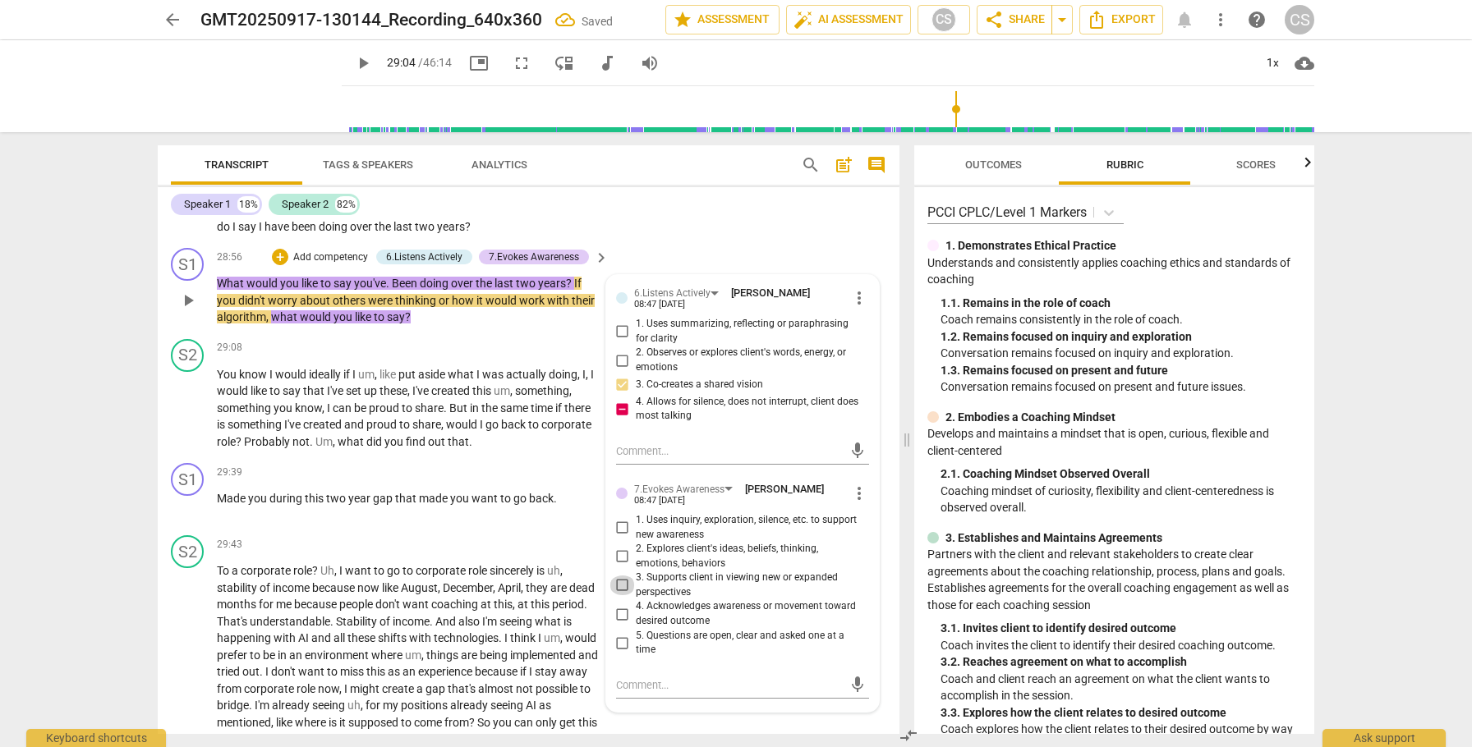
click at [623, 595] on input "3. Supports client in viewing new or expanded perspectives" at bounding box center [622, 586] width 26 height 20
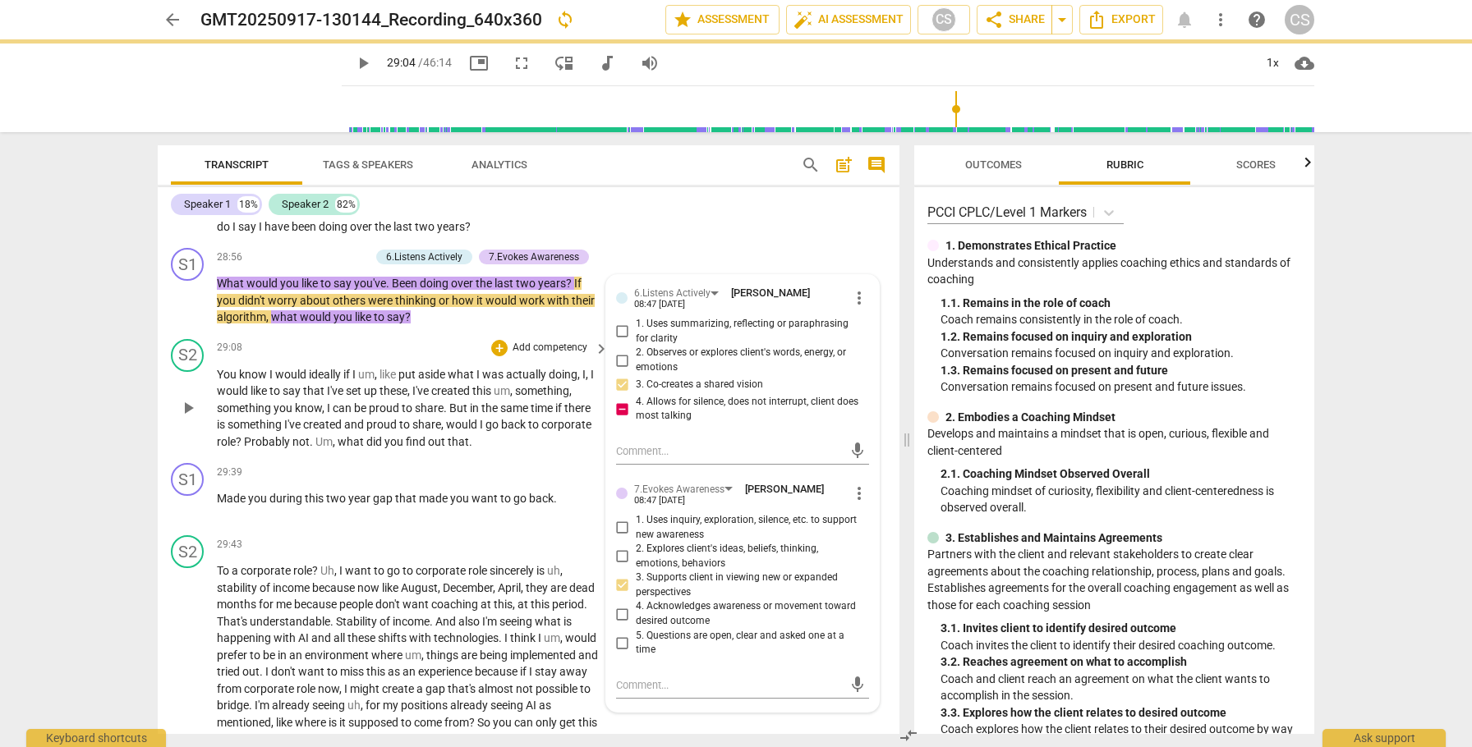
click at [187, 418] on span "play_arrow" at bounding box center [188, 408] width 20 height 20
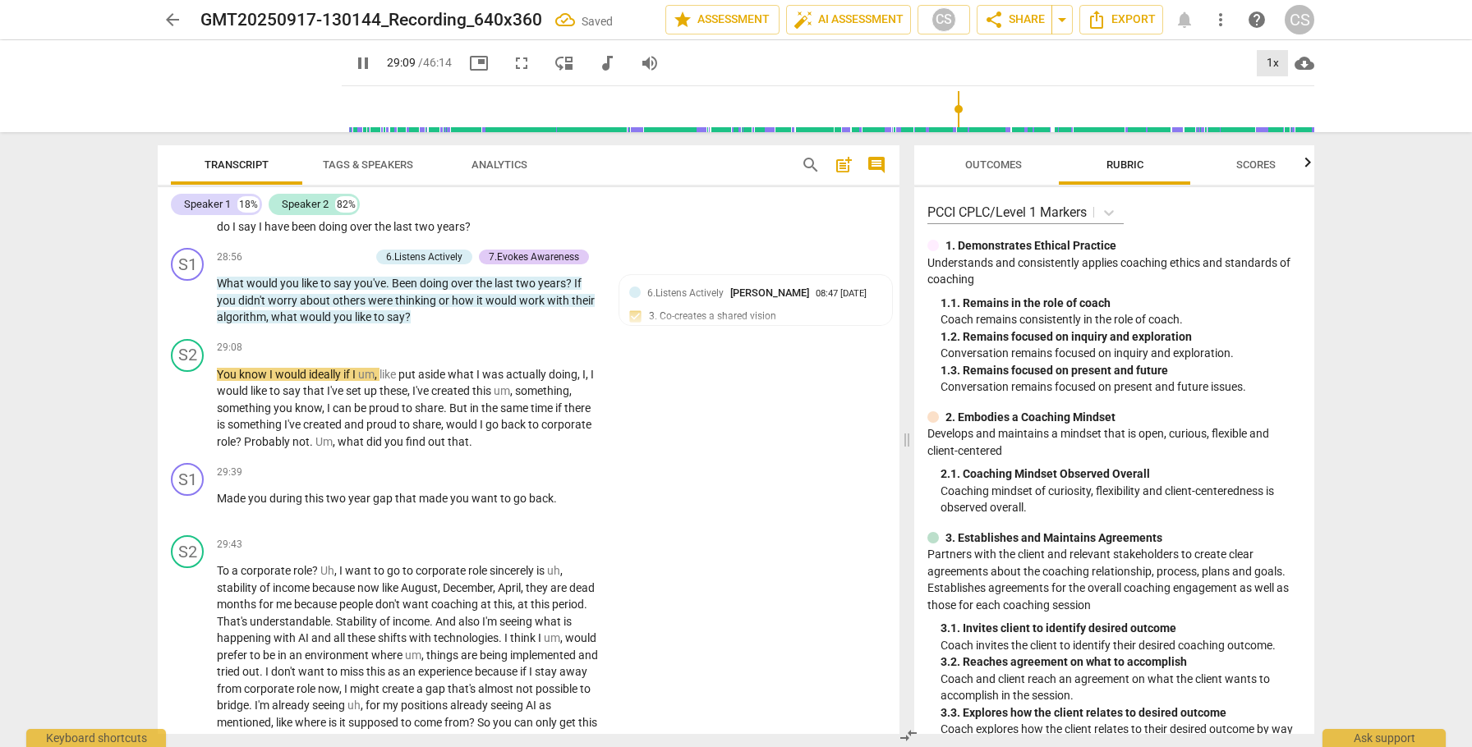
click at [1267, 64] on div "1x" at bounding box center [1272, 63] width 31 height 26
click at [1277, 183] on li "2x" at bounding box center [1284, 189] width 55 height 31
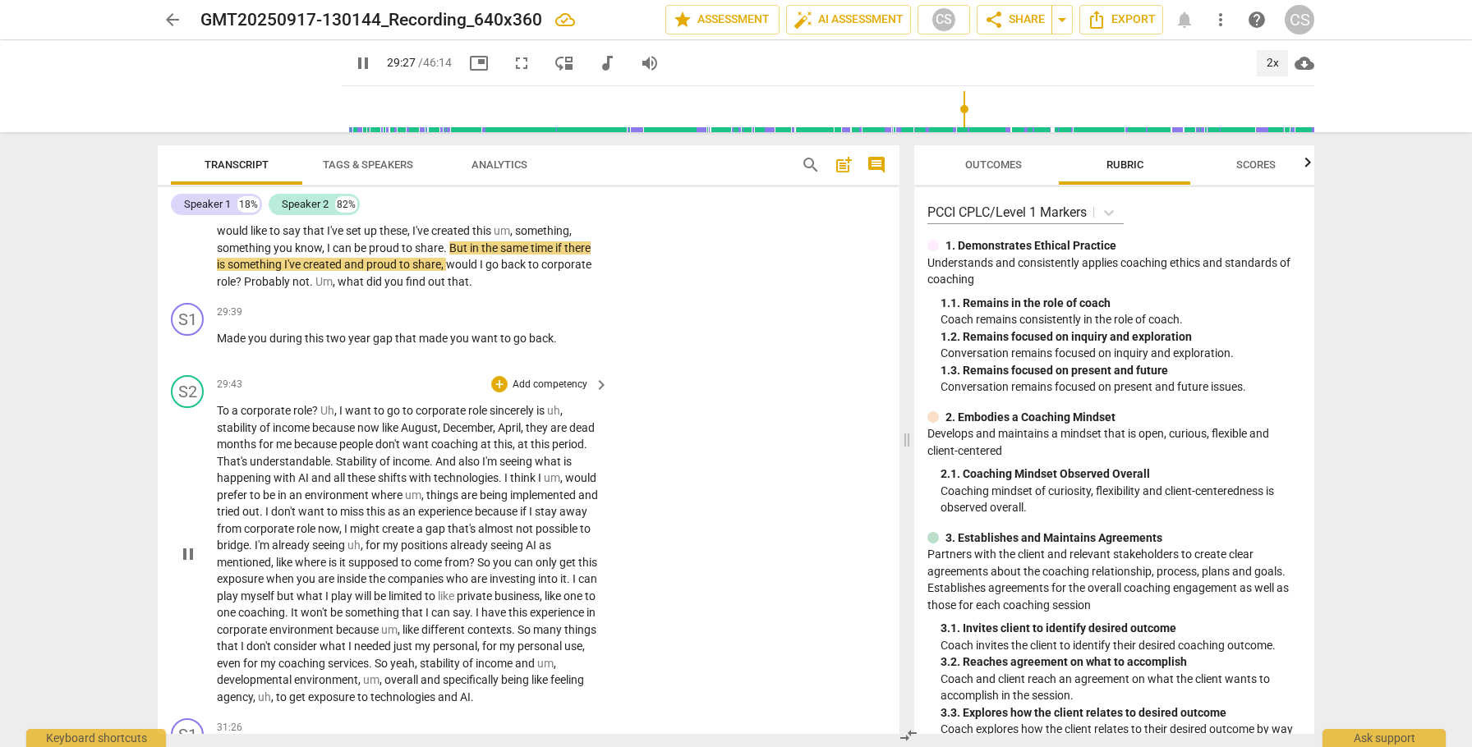
scroll to position [9191, 0]
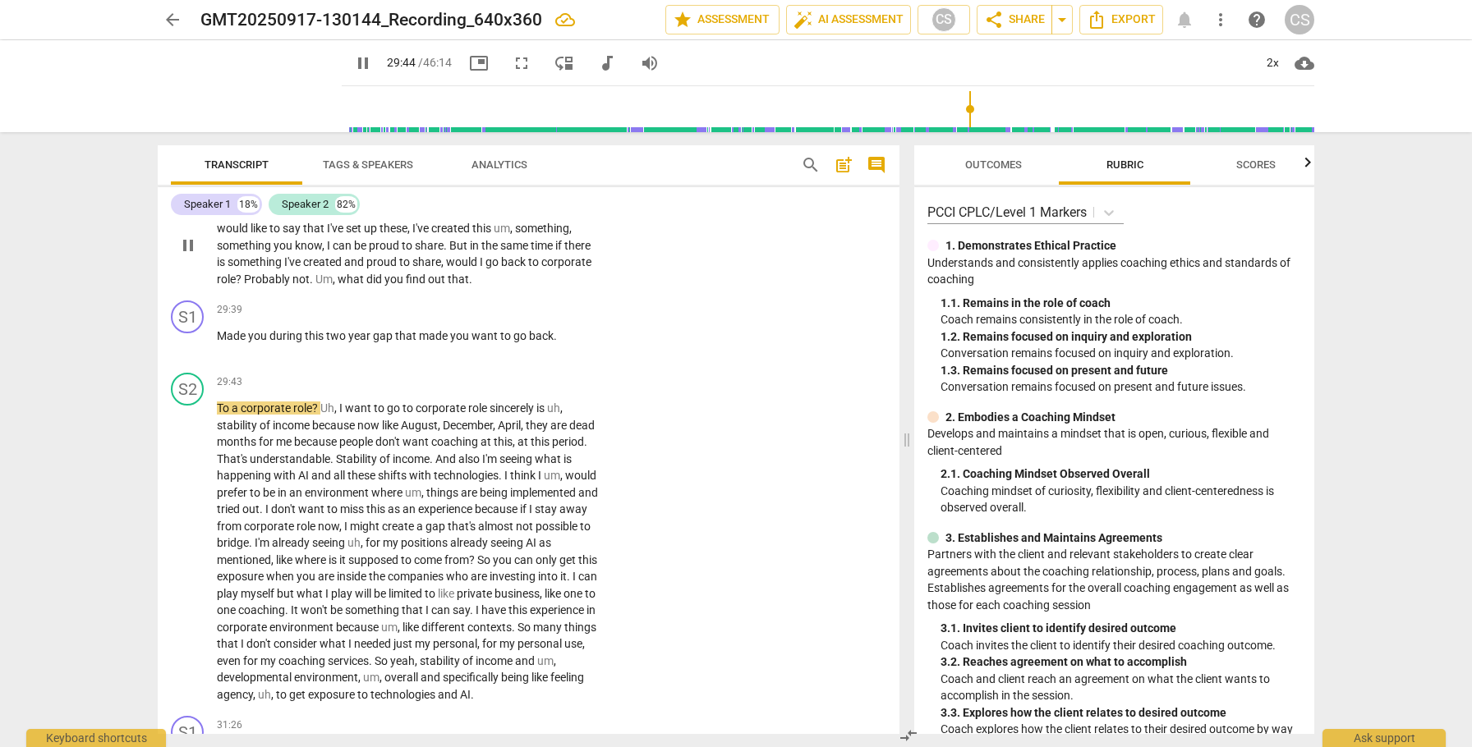
click at [338, 286] on span "what" at bounding box center [352, 279] width 29 height 13
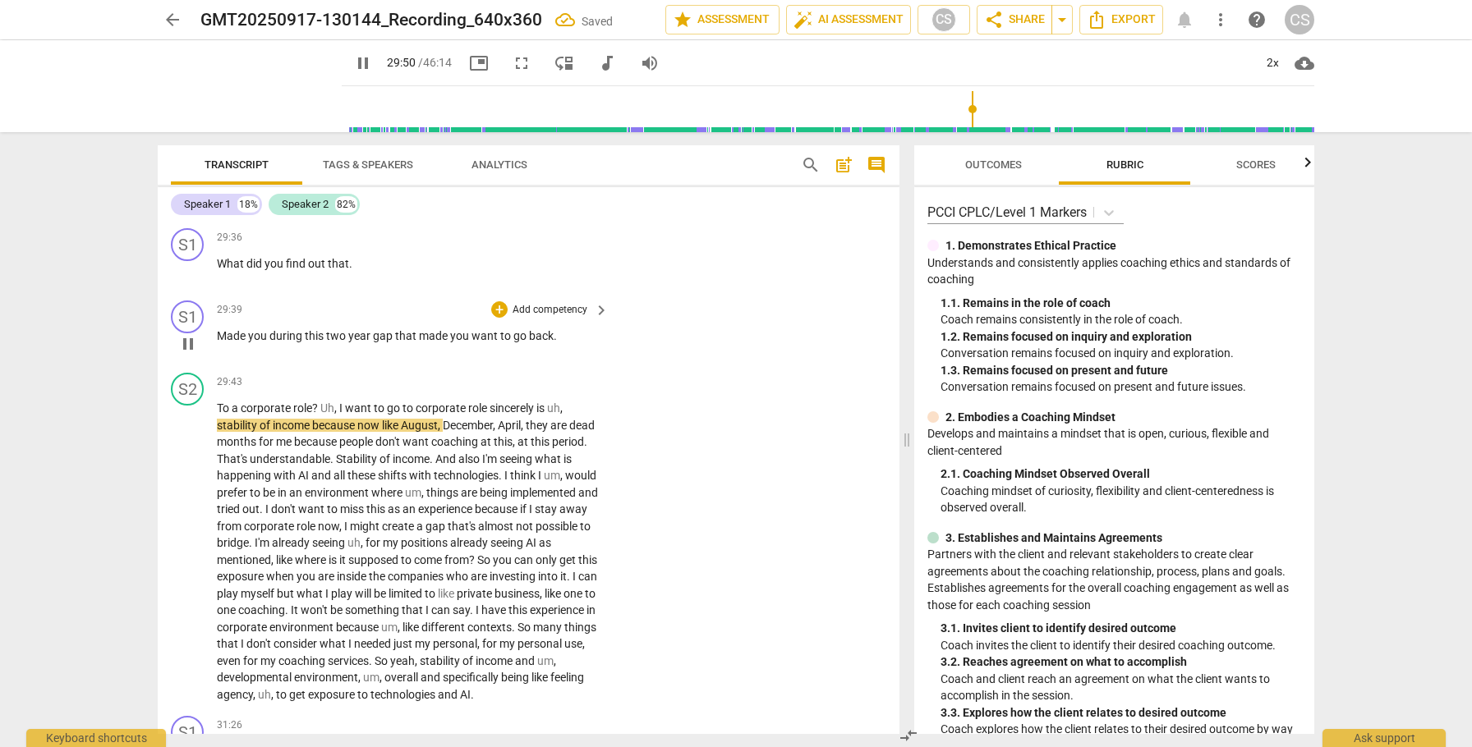
click at [217, 342] on span "Made" at bounding box center [232, 335] width 31 height 13
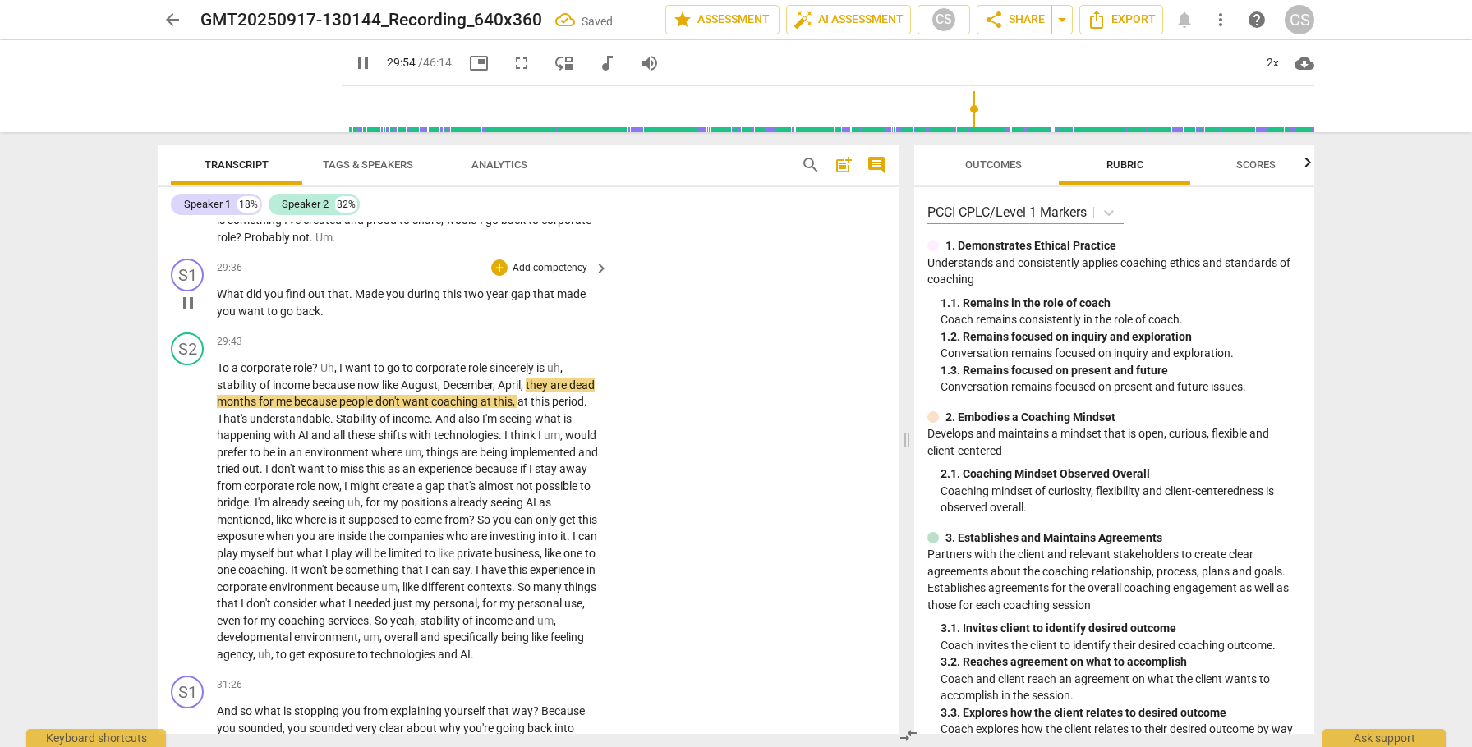
scroll to position [9215, 0]
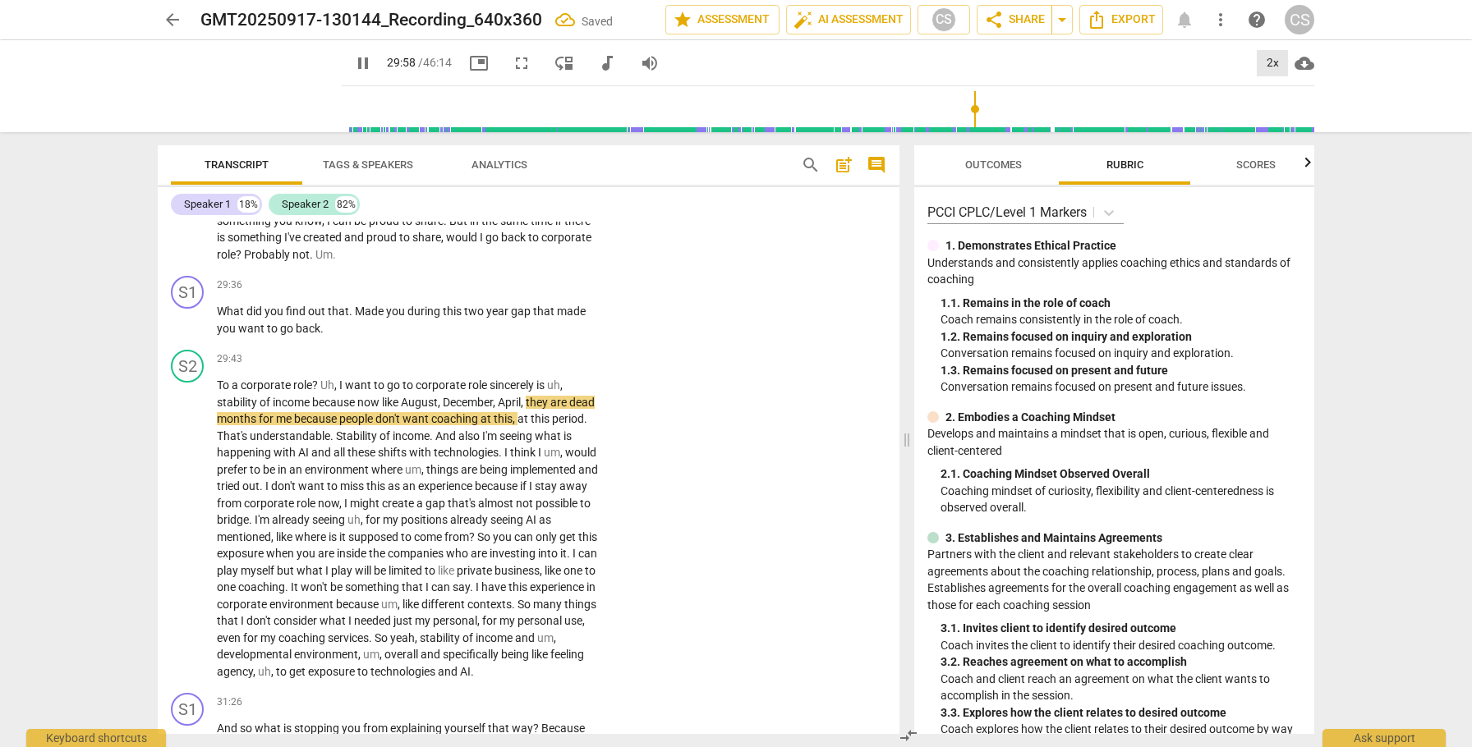
click at [1270, 63] on div "2x" at bounding box center [1272, 63] width 31 height 26
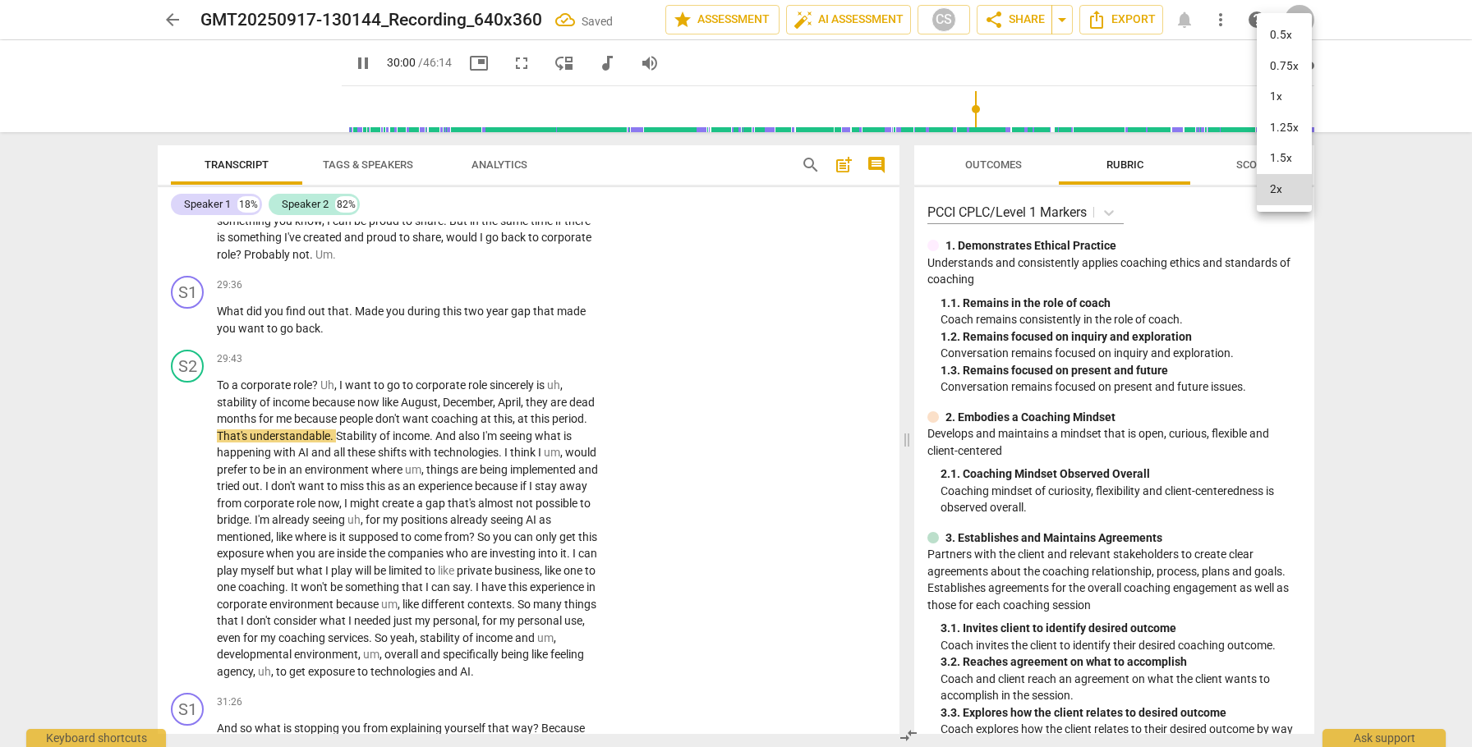
click at [1268, 100] on li "1x" at bounding box center [1284, 96] width 55 height 31
click at [255, 261] on span "Probably" at bounding box center [268, 254] width 48 height 13
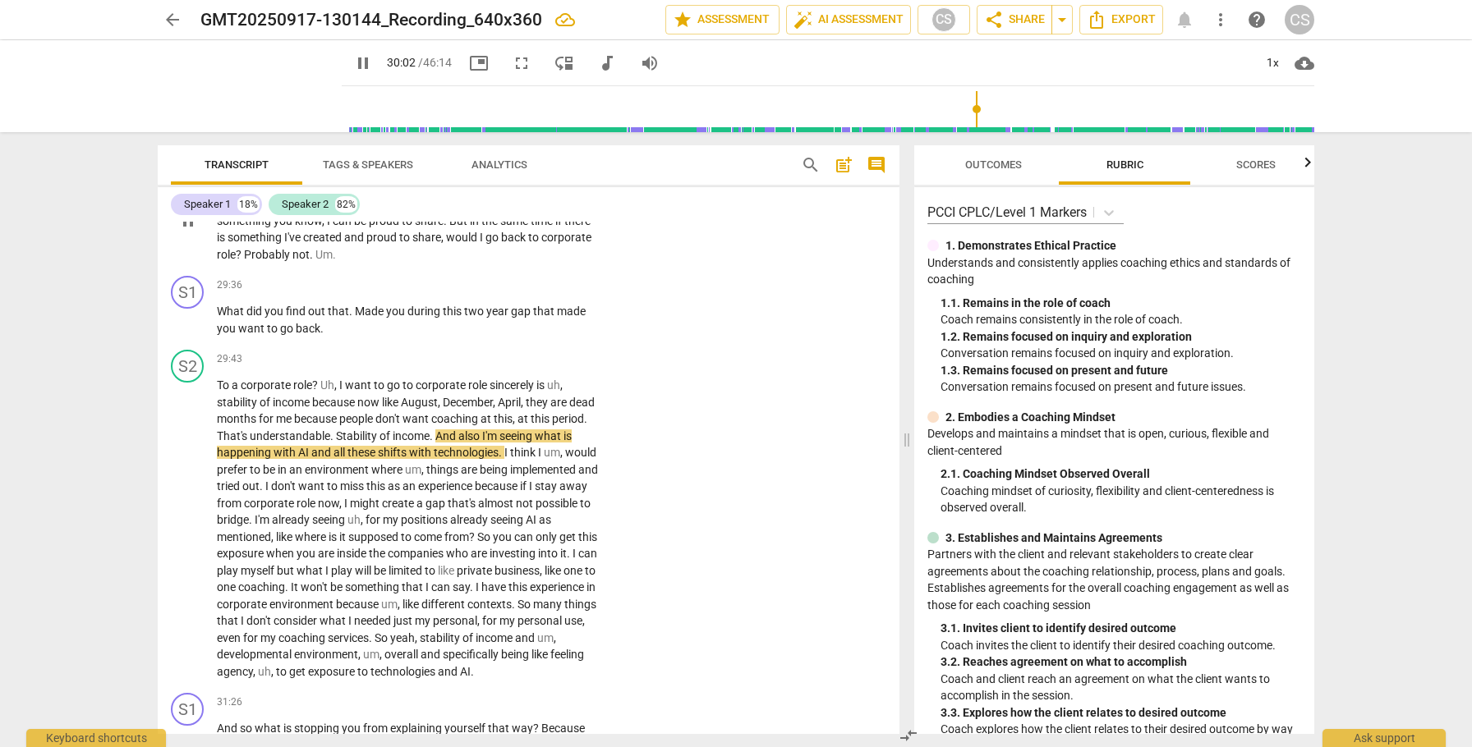
click at [255, 261] on span "Probably" at bounding box center [268, 254] width 48 height 13
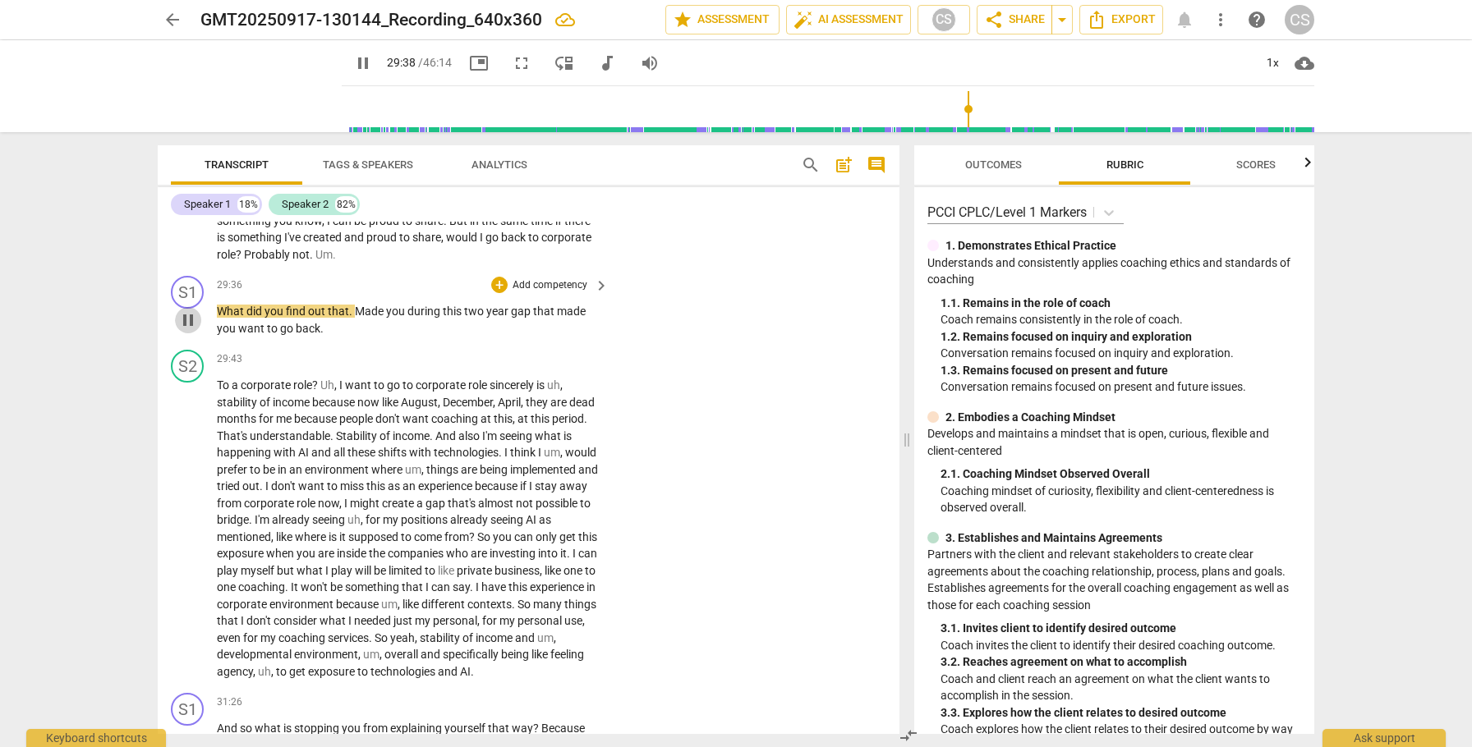
click at [188, 330] on span "pause" at bounding box center [188, 320] width 20 height 20
click at [1266, 62] on div "1x" at bounding box center [1272, 63] width 31 height 26
click at [1266, 186] on li "2x" at bounding box center [1284, 189] width 55 height 31
click at [497, 293] on div "+" at bounding box center [499, 285] width 16 height 16
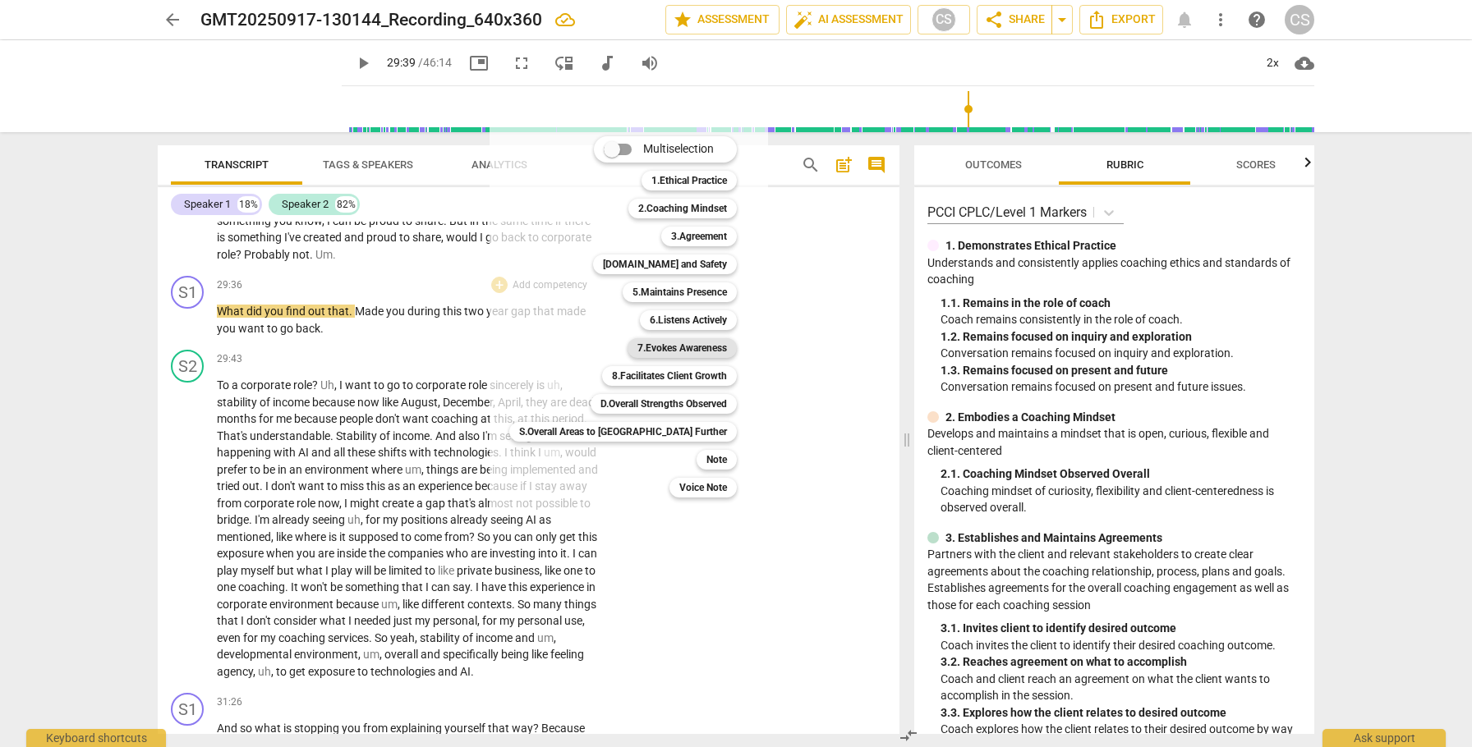
click at [637, 349] on b "7.Evokes Awareness" at bounding box center [682, 348] width 90 height 20
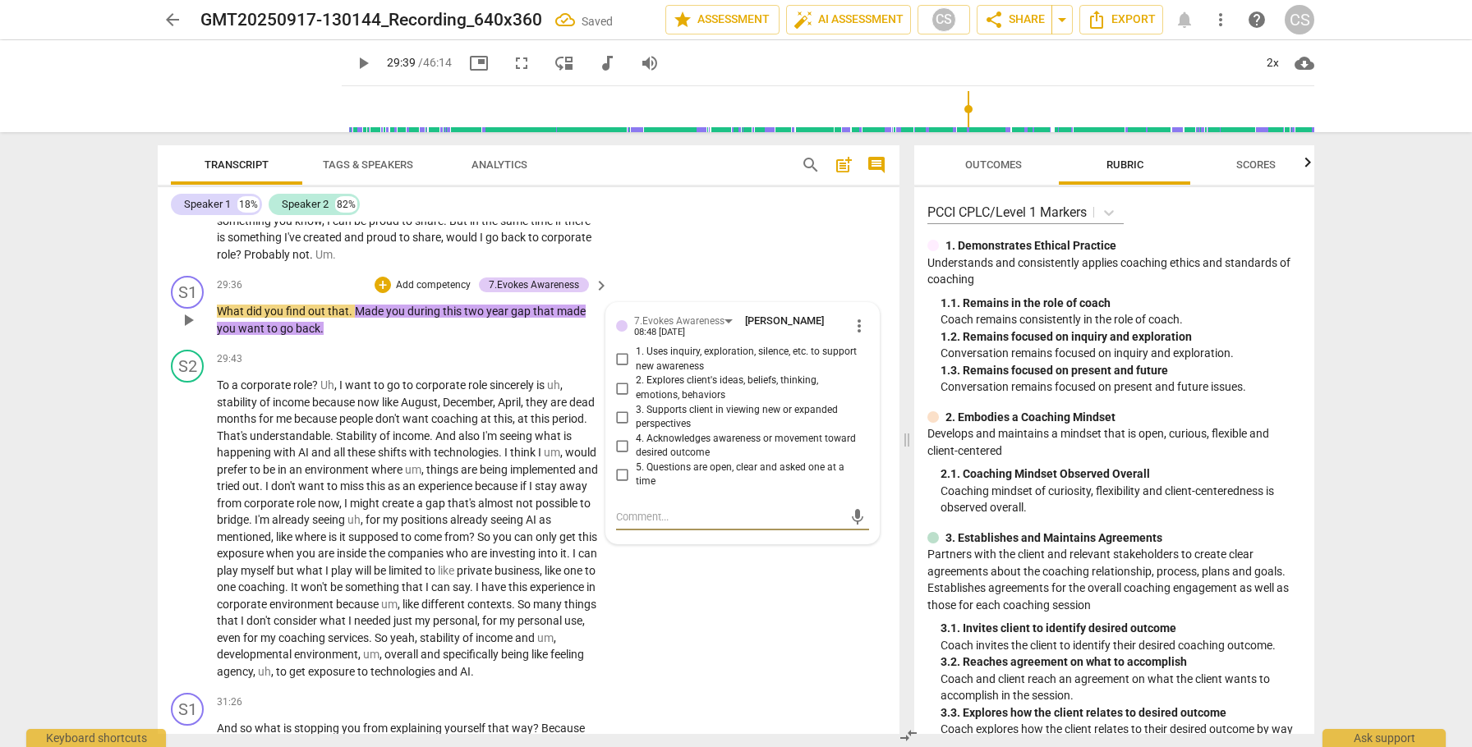
click at [621, 370] on input "1. Uses inquiry, exploration, silence, etc. to support new awareness" at bounding box center [622, 360] width 26 height 20
click at [614, 398] on input "2. Explores client's ideas, beliefs, thinking, emotions, behaviors" at bounding box center [622, 389] width 26 height 20
click at [186, 539] on span "play_arrow" at bounding box center [188, 529] width 20 height 20
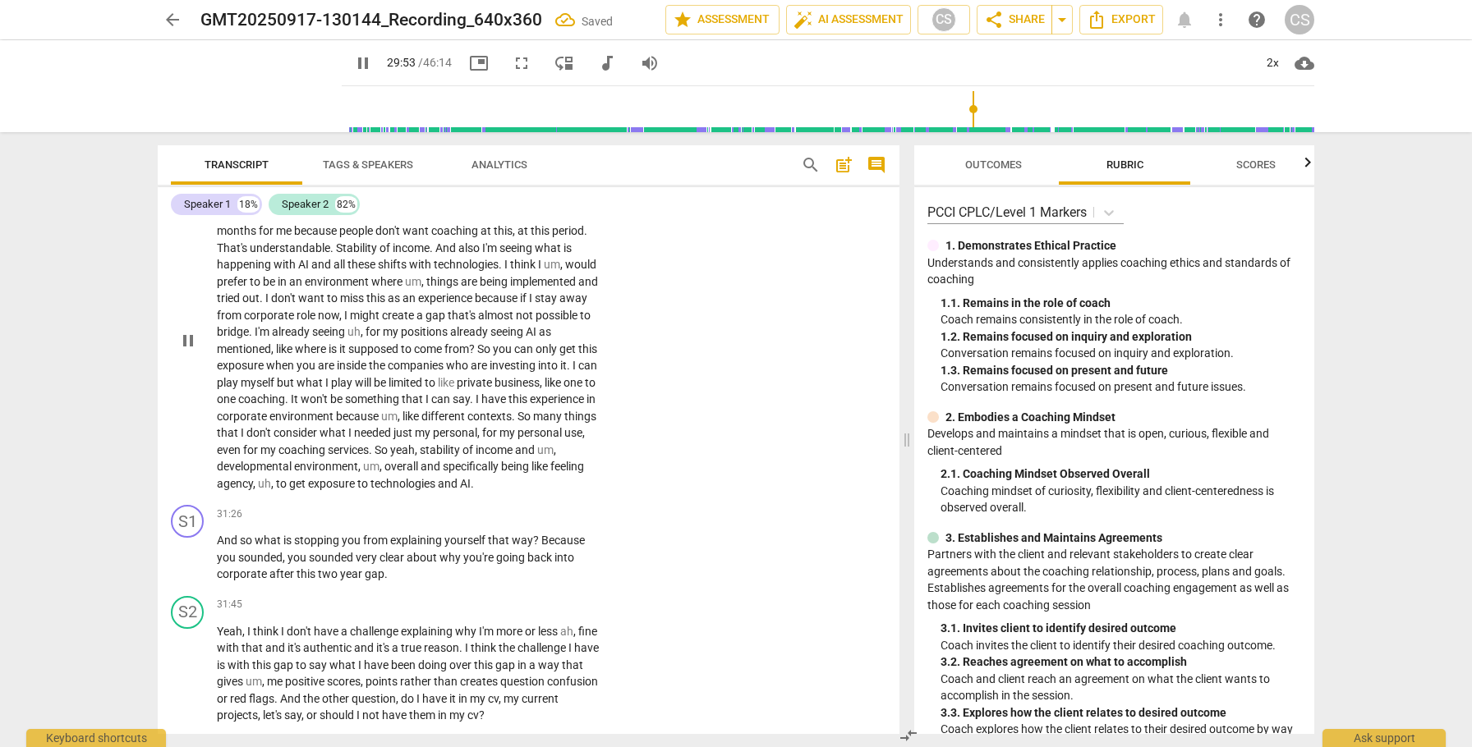
scroll to position [9406, 0]
click at [190, 348] on span "pause" at bounding box center [188, 339] width 20 height 20
